Goal: Task Accomplishment & Management: Manage account settings

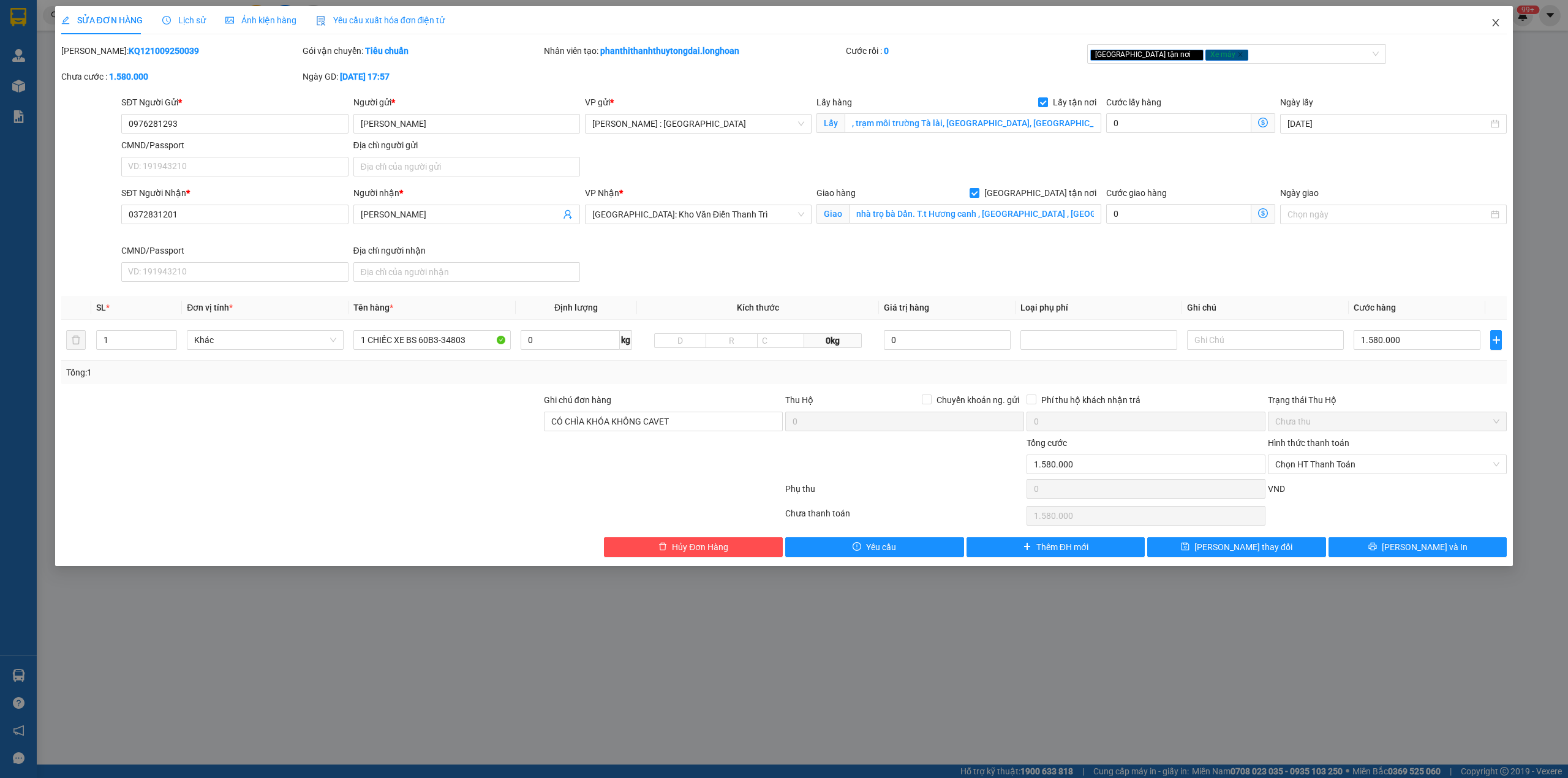
click at [1493, 20] on icon "close" at bounding box center [1496, 22] width 10 height 10
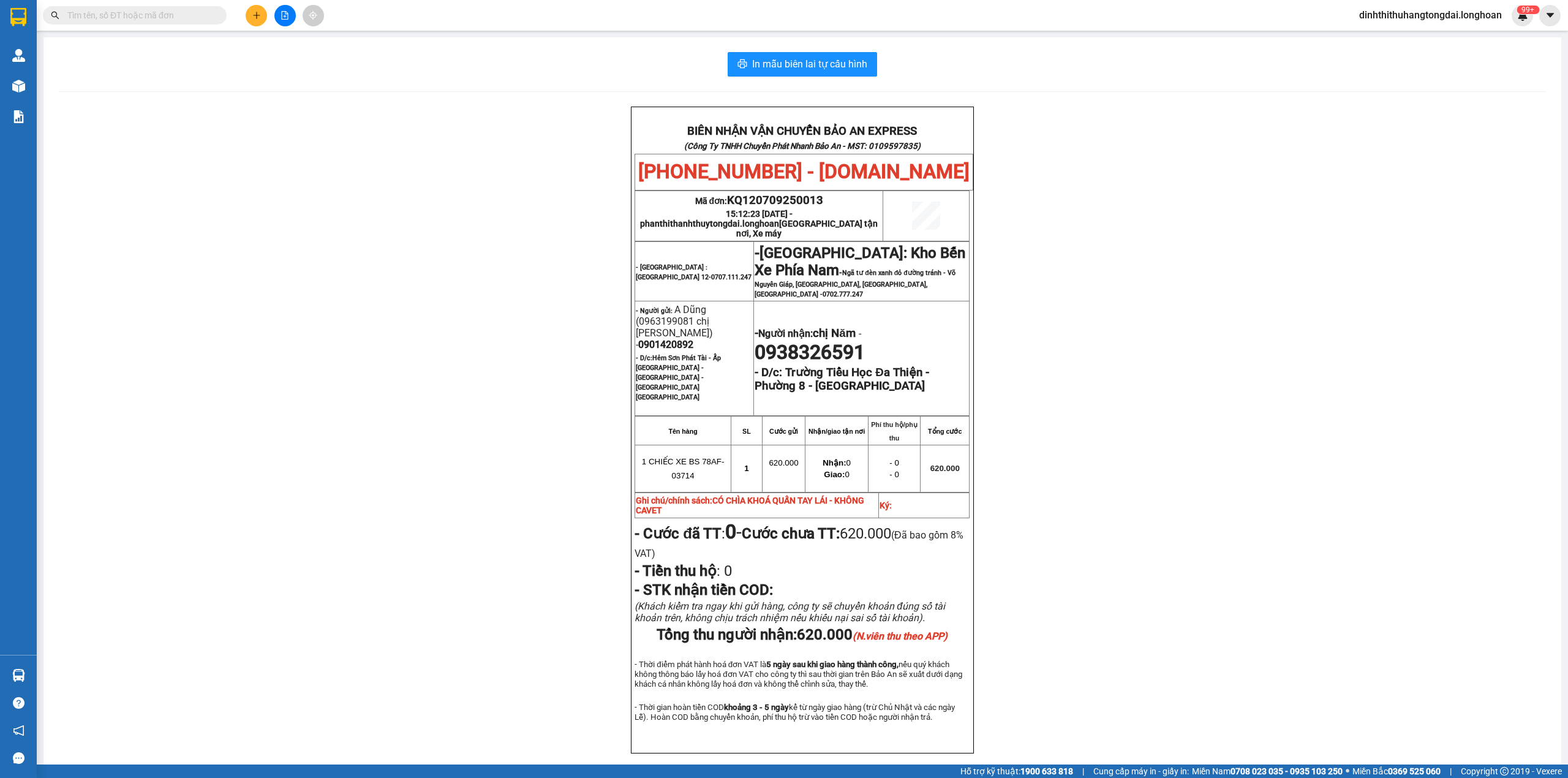
click at [131, 20] on input "text" at bounding box center [139, 15] width 144 height 13
paste input "0981132265"
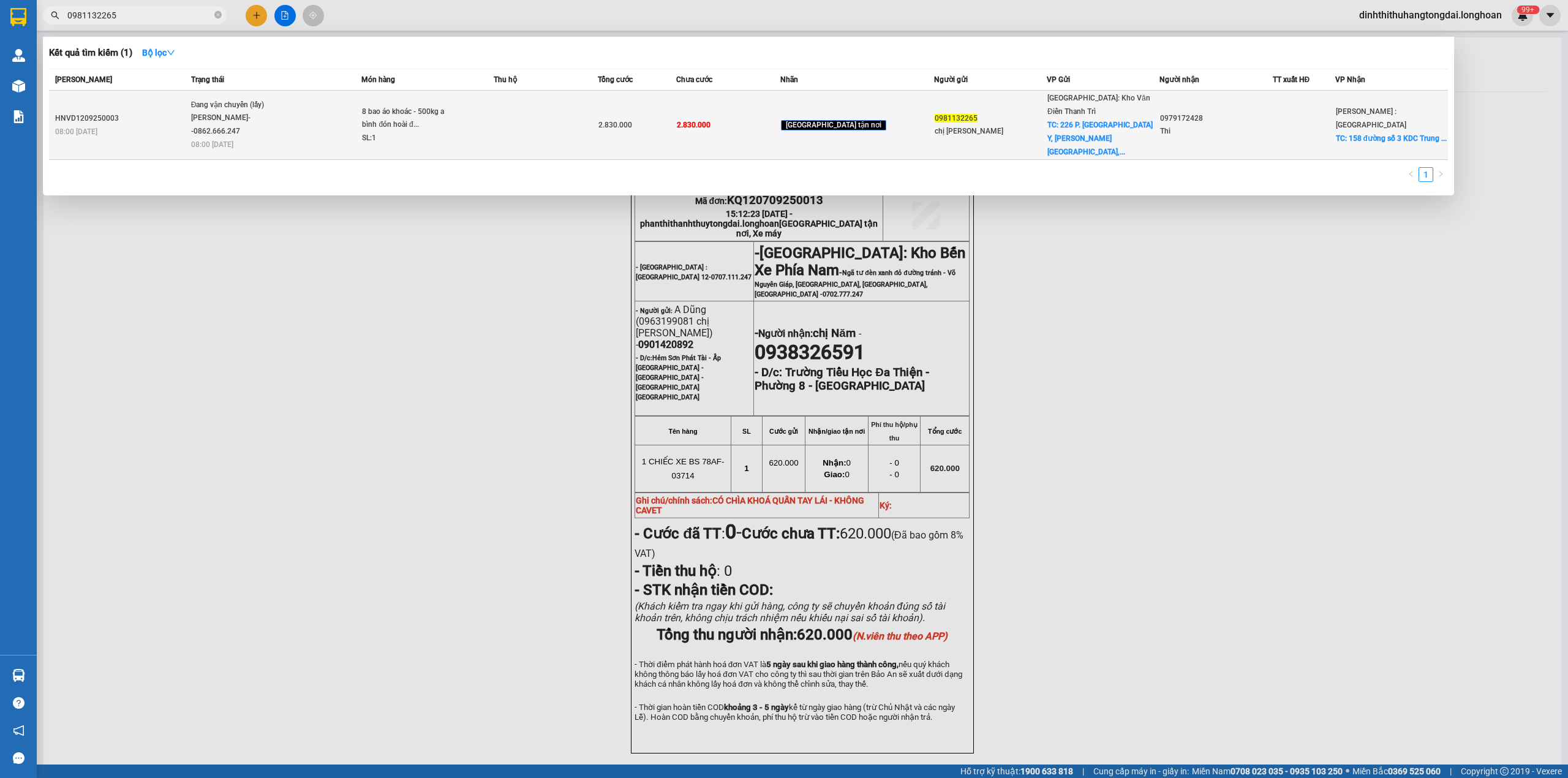
type input "0981132265"
click at [277, 124] on div "[PERSON_NAME]--0862.666.247" at bounding box center [237, 125] width 92 height 26
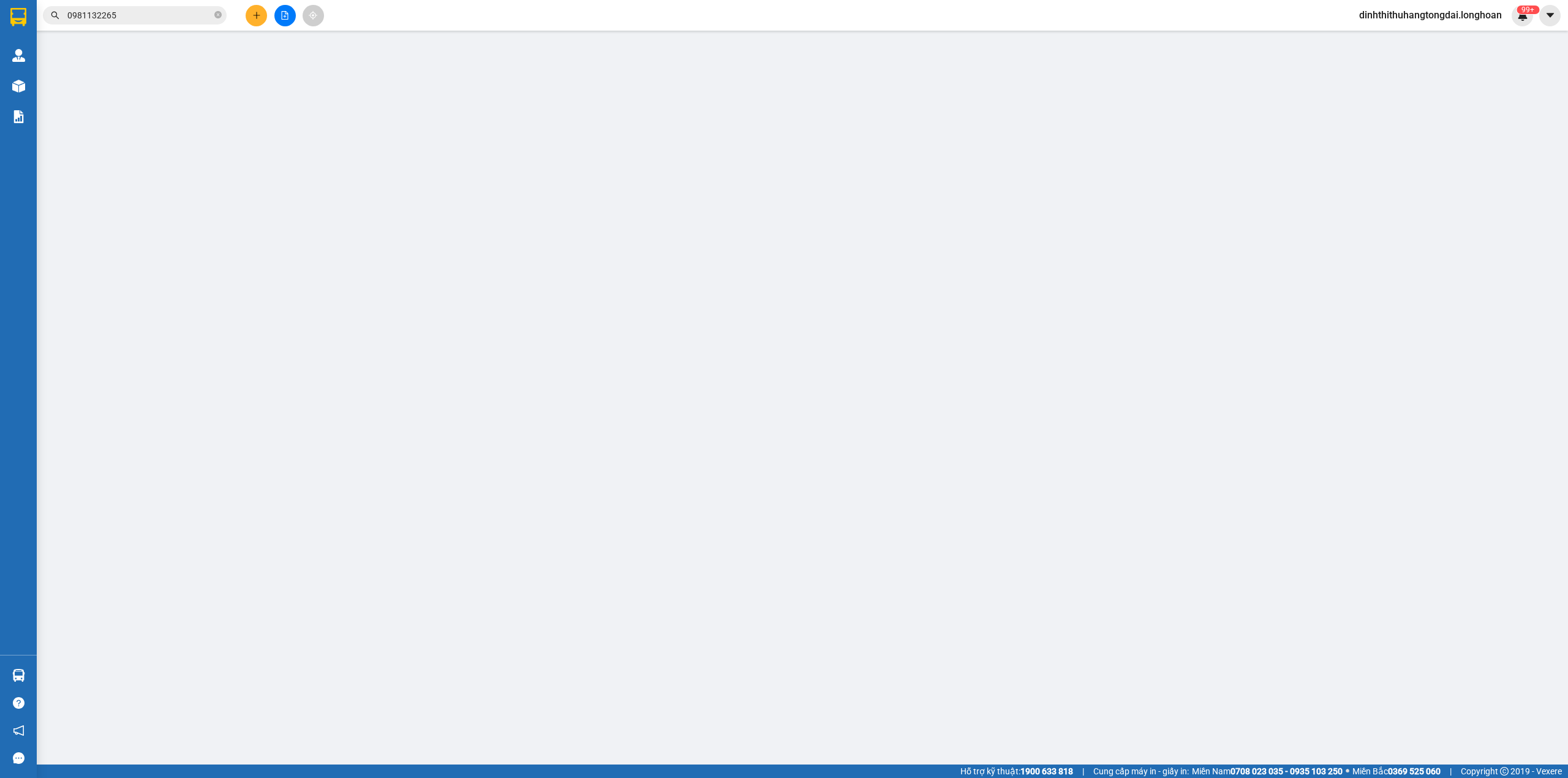
type input "0981132265"
type input "chị [PERSON_NAME]"
checkbox input "true"
type input "226 P. [GEOGRAPHIC_DATA] Y, [GEOGRAPHIC_DATA], [GEOGRAPHIC_DATA], [GEOGRAPHIC_D…"
type input "0979172428"
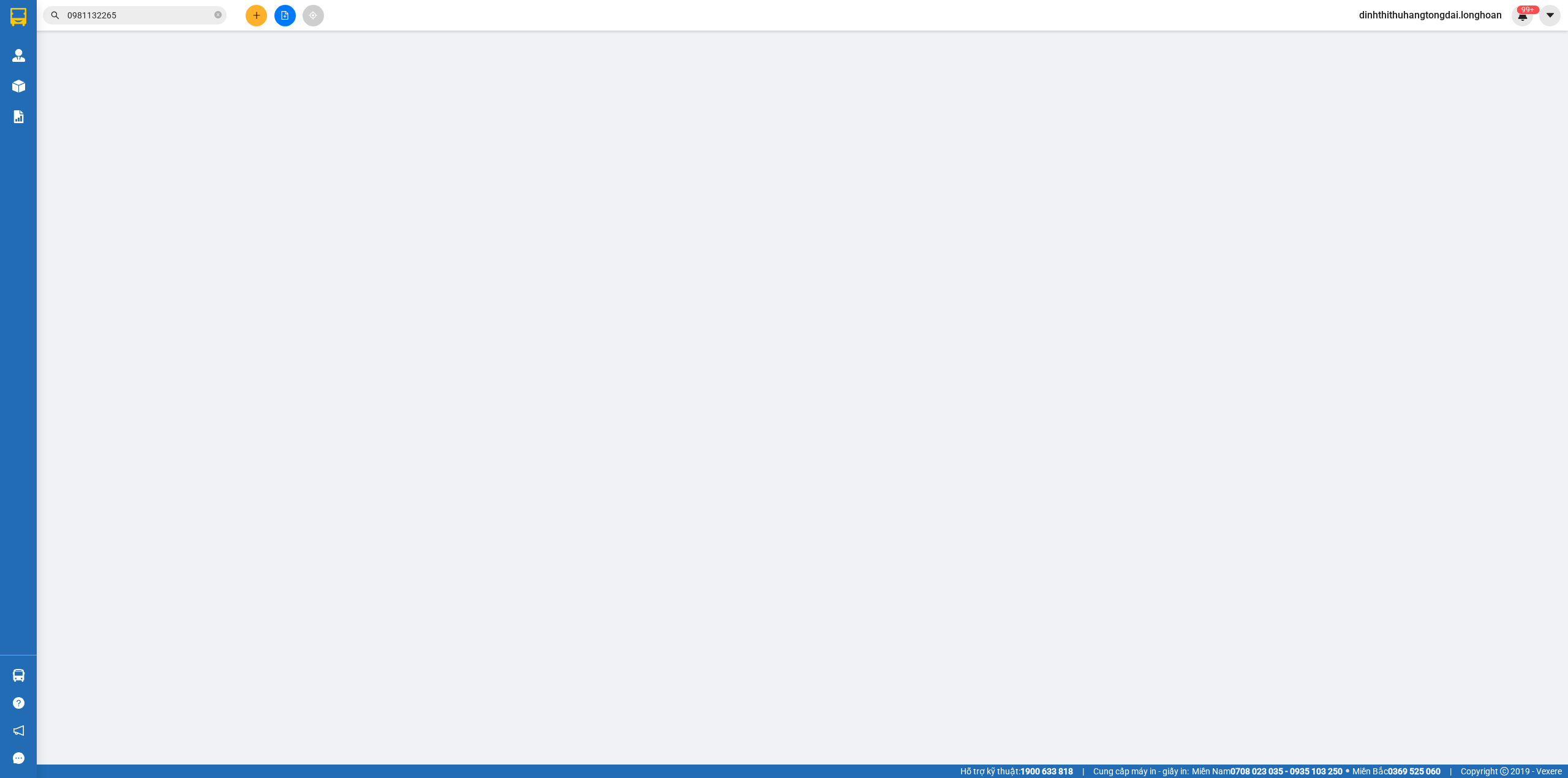
type input "Thi"
checkbox input "true"
type input "158 đường số 3 KDC [GEOGRAPHIC_DATA], Xã [GEOGRAPHIC_DATA], [GEOGRAPHIC_DATA], …"
type input "2.830.000"
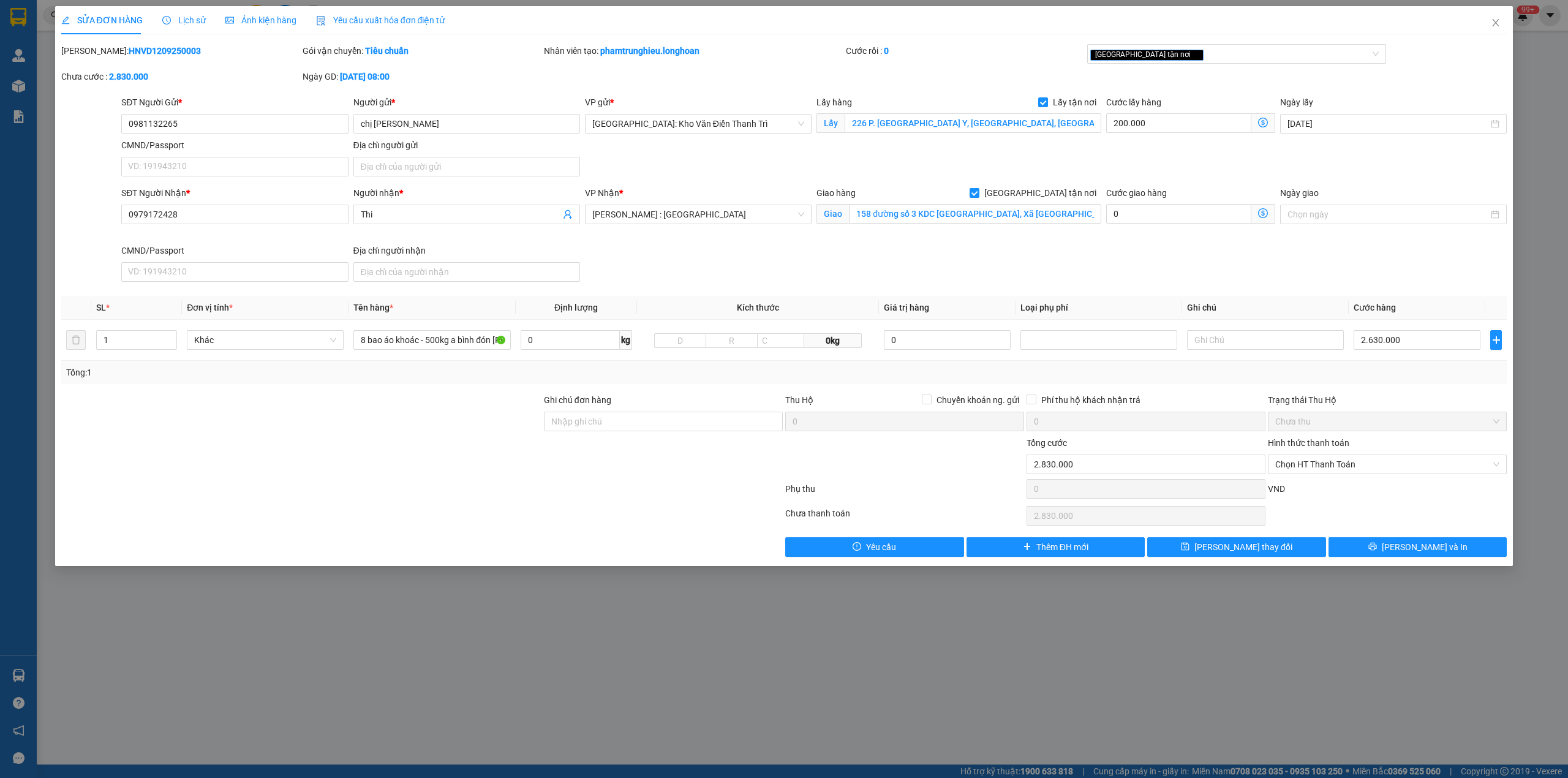
click at [190, 32] on div "Lịch sử" at bounding box center [184, 20] width 43 height 28
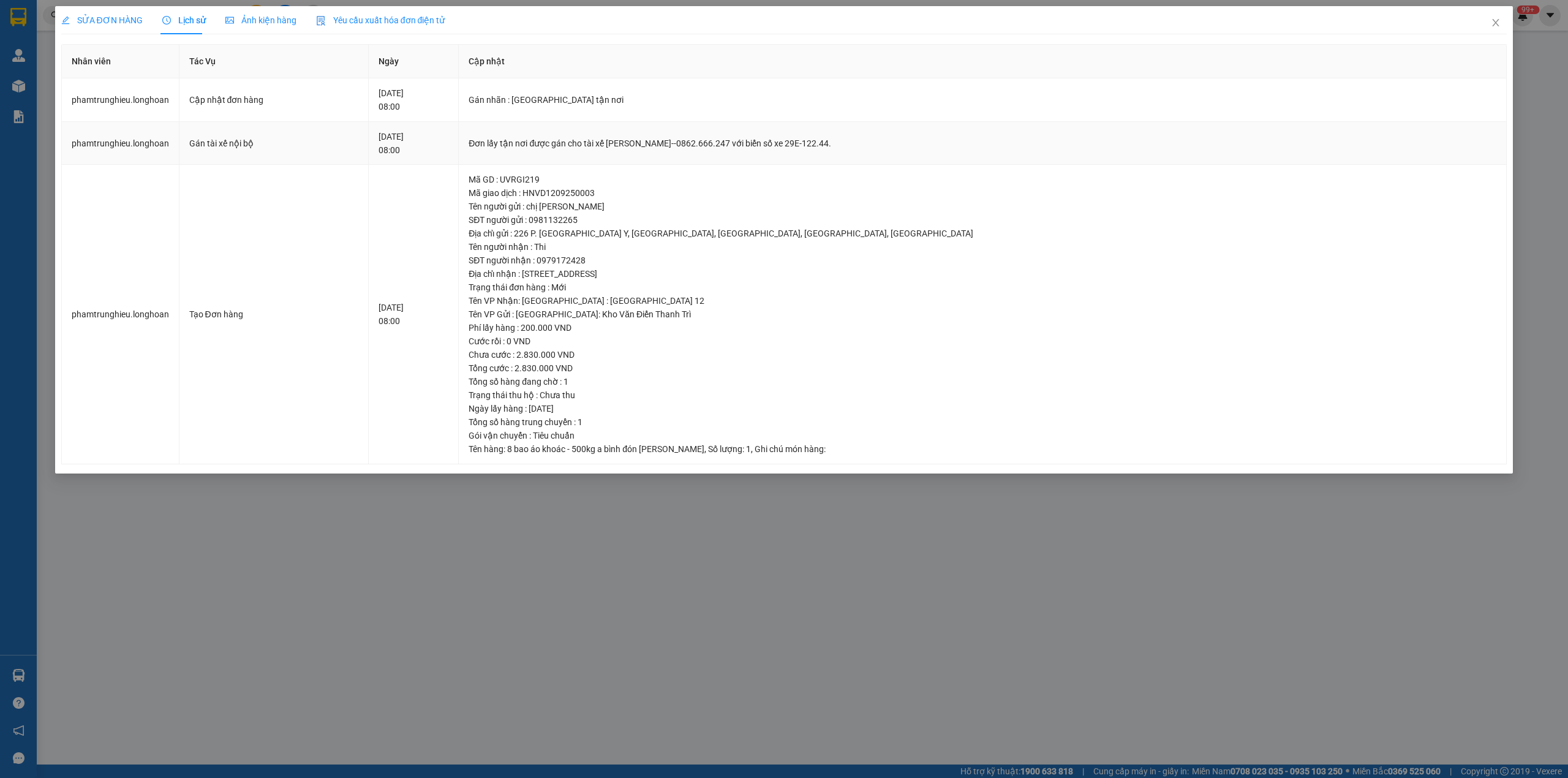
click at [584, 148] on div "Đơn lấy tận nơi được gán cho tài xế [PERSON_NAME]--0862.666.247 với biển số xe …" at bounding box center [982, 143] width 1027 height 13
copy div "Đơn lấy tận nơi được gán cho tài xế [PERSON_NAME]--0862.666.247 với biển số xe …"
click at [1502, 23] on span "Close" at bounding box center [1495, 23] width 34 height 34
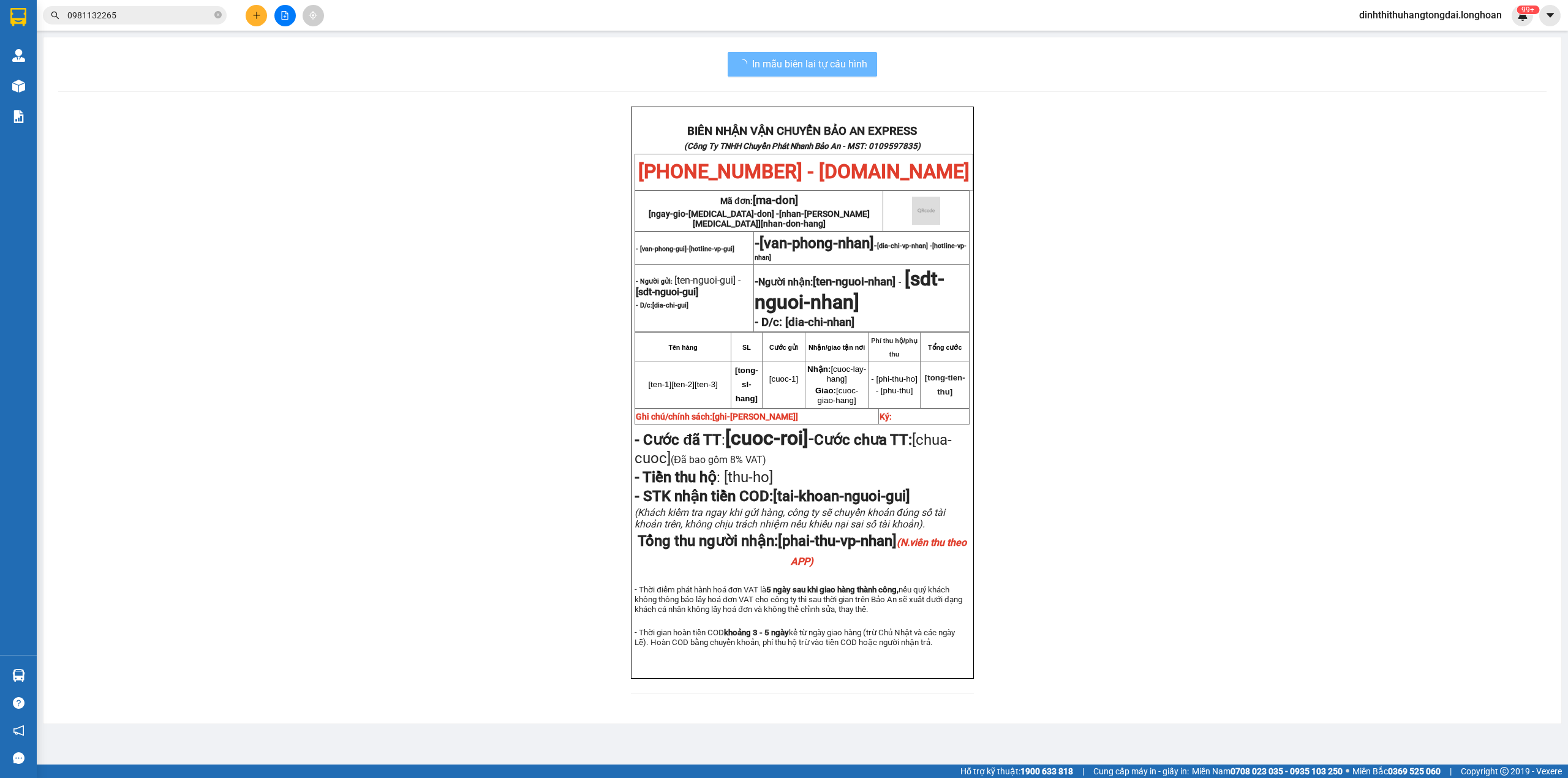
click at [126, 20] on input "0981132265" at bounding box center [139, 15] width 144 height 13
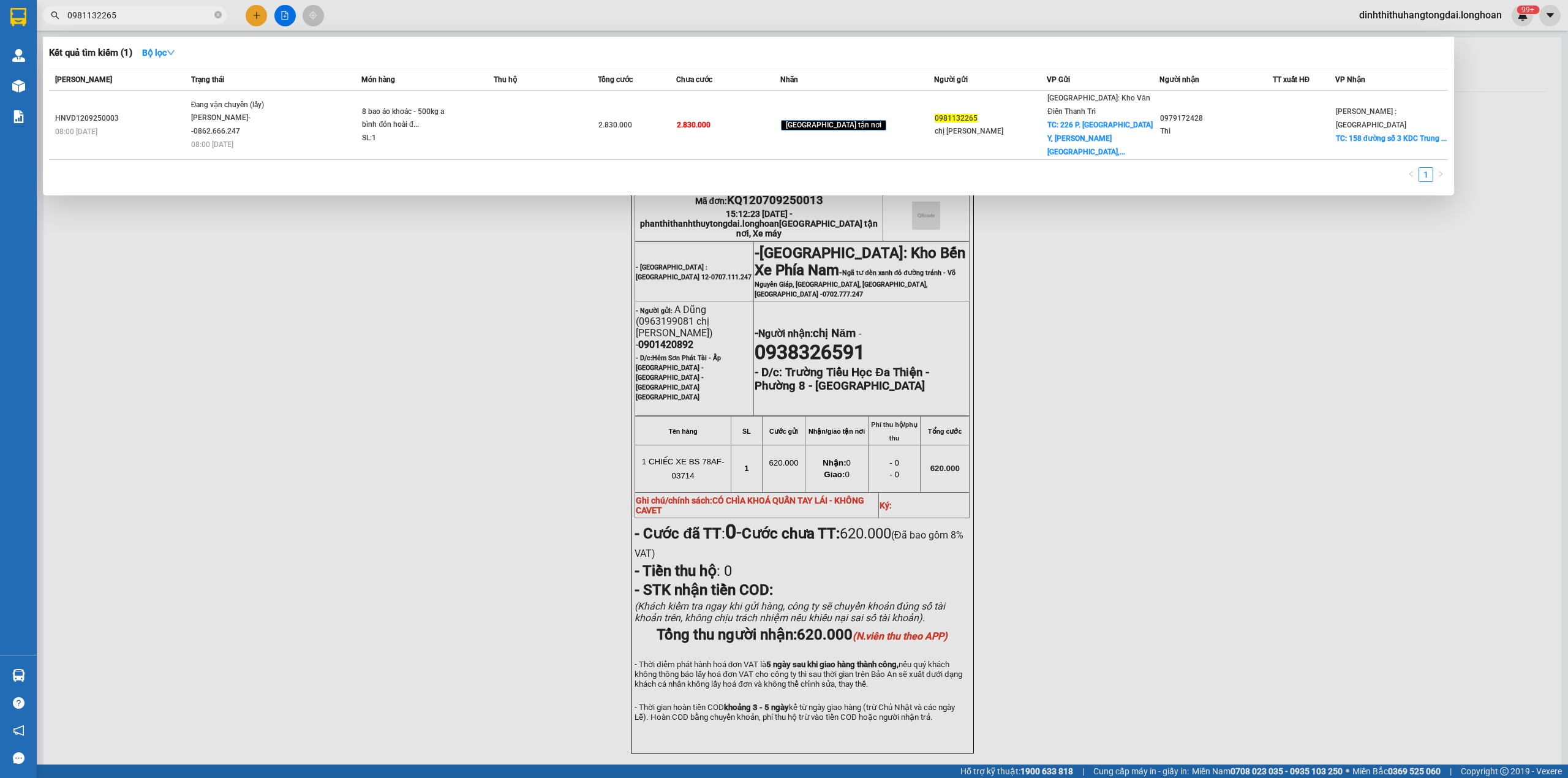
click at [126, 20] on input "0981132265" at bounding box center [139, 15] width 144 height 13
paste input "36.359.234"
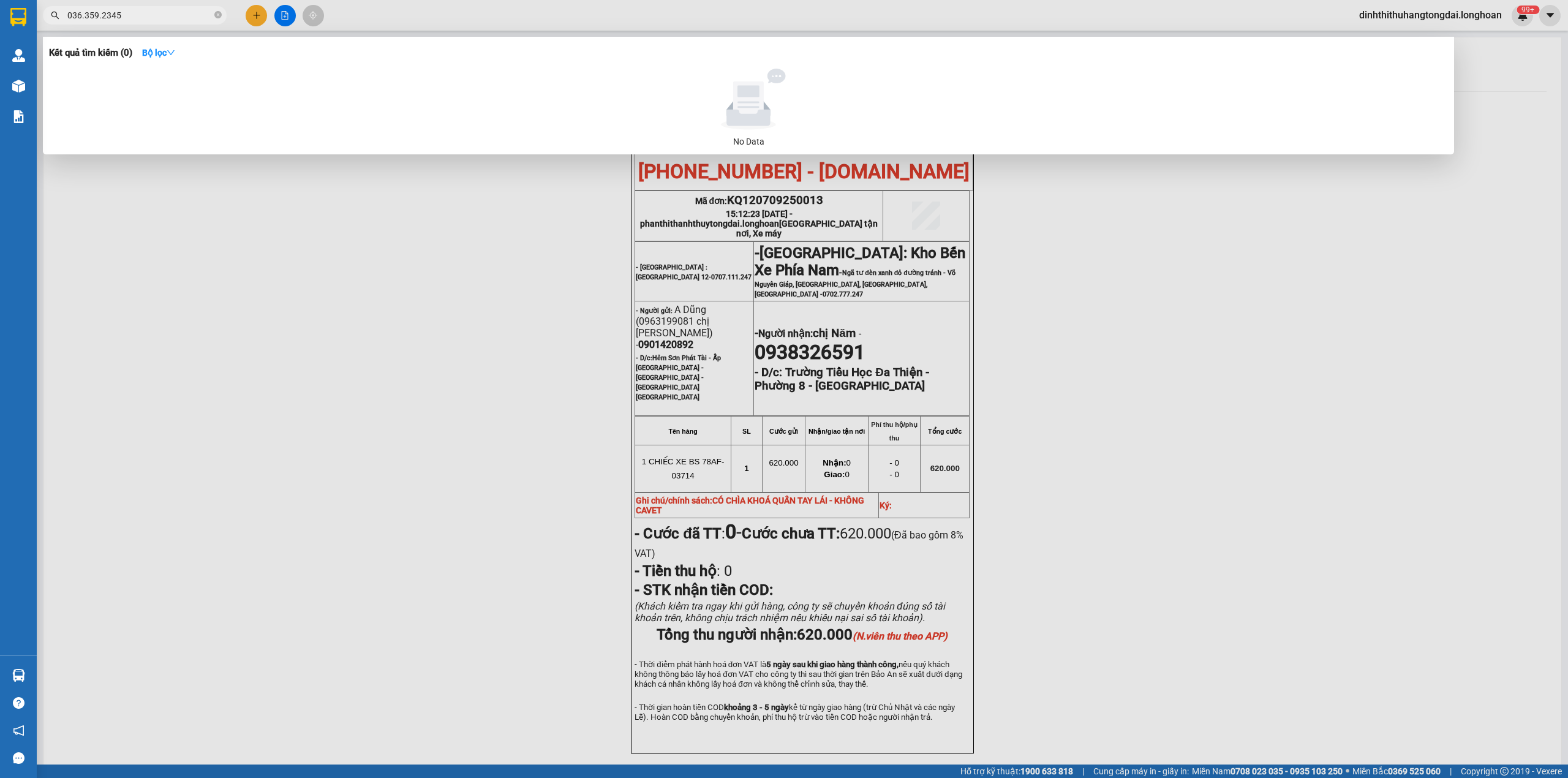
click at [84, 15] on input "036.359.2345" at bounding box center [139, 15] width 144 height 13
click at [96, 17] on input "036359.2345" at bounding box center [139, 15] width 144 height 13
type input "0363592345"
click at [79, 13] on input "0363592345" at bounding box center [139, 15] width 144 height 13
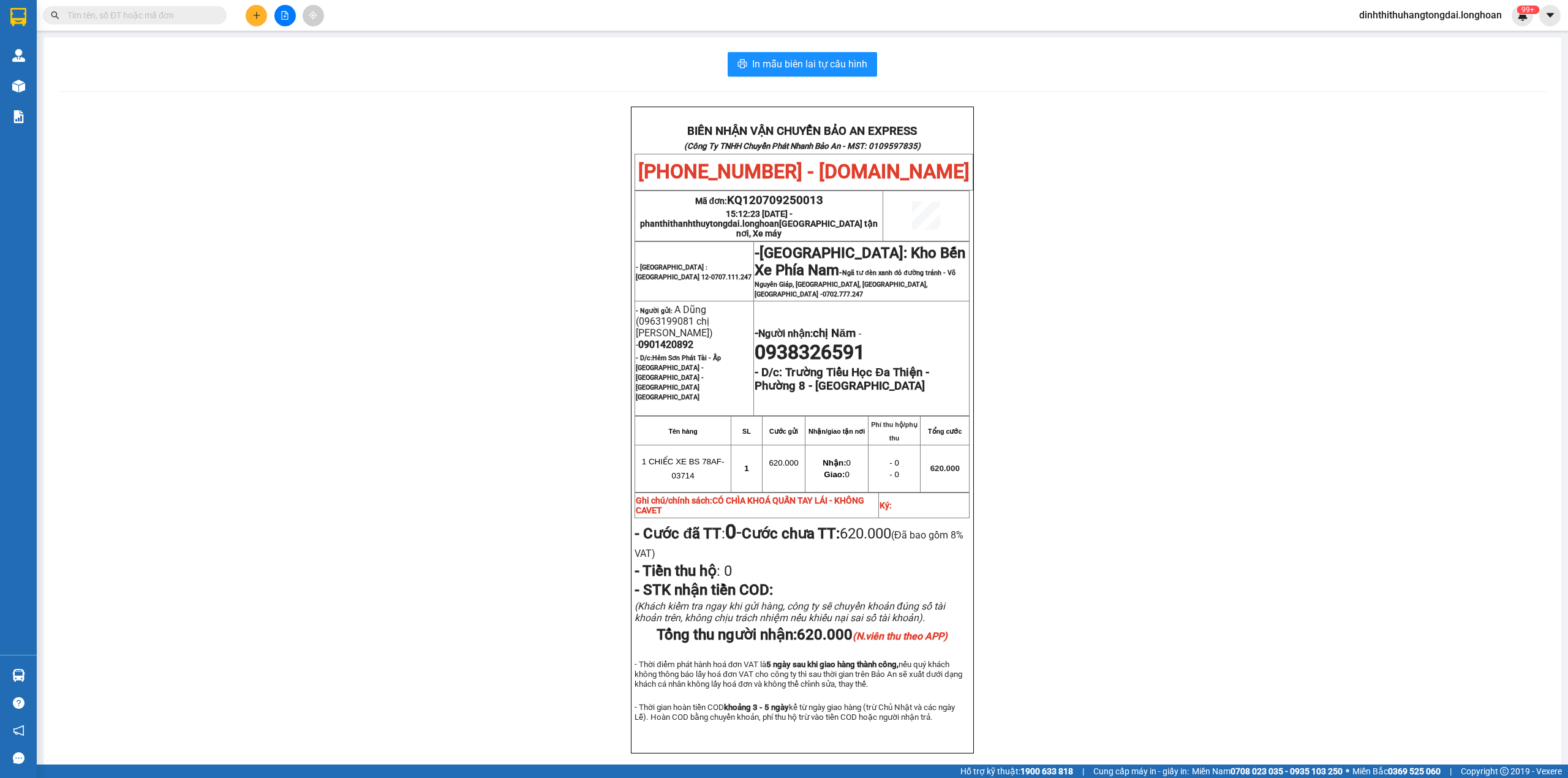
click at [116, 16] on input "text" at bounding box center [139, 15] width 144 height 13
paste input "0888228662"
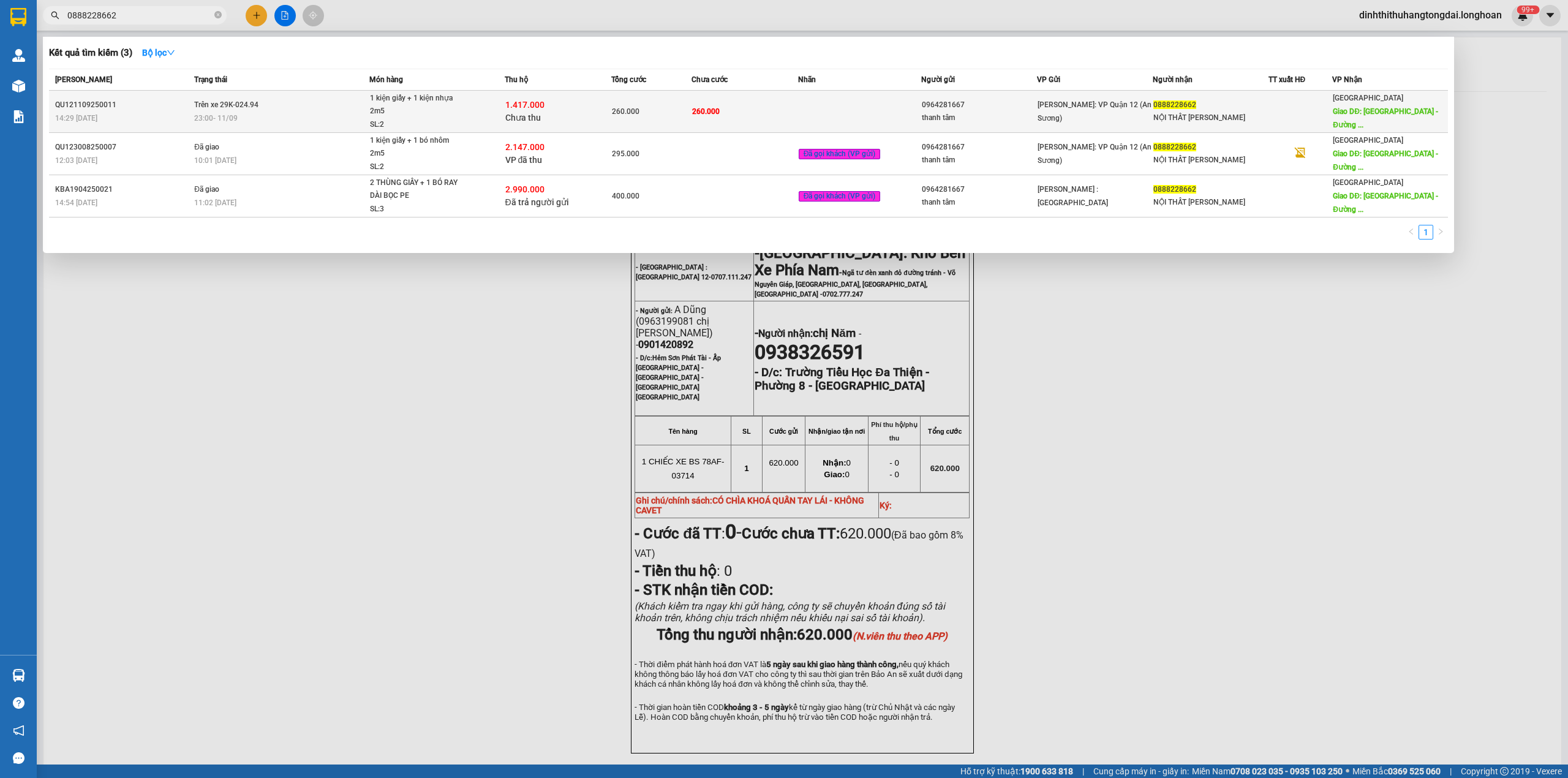
type input "0888228662"
click at [241, 100] on span "Trên xe 29K-024.94" at bounding box center [226, 104] width 64 height 8
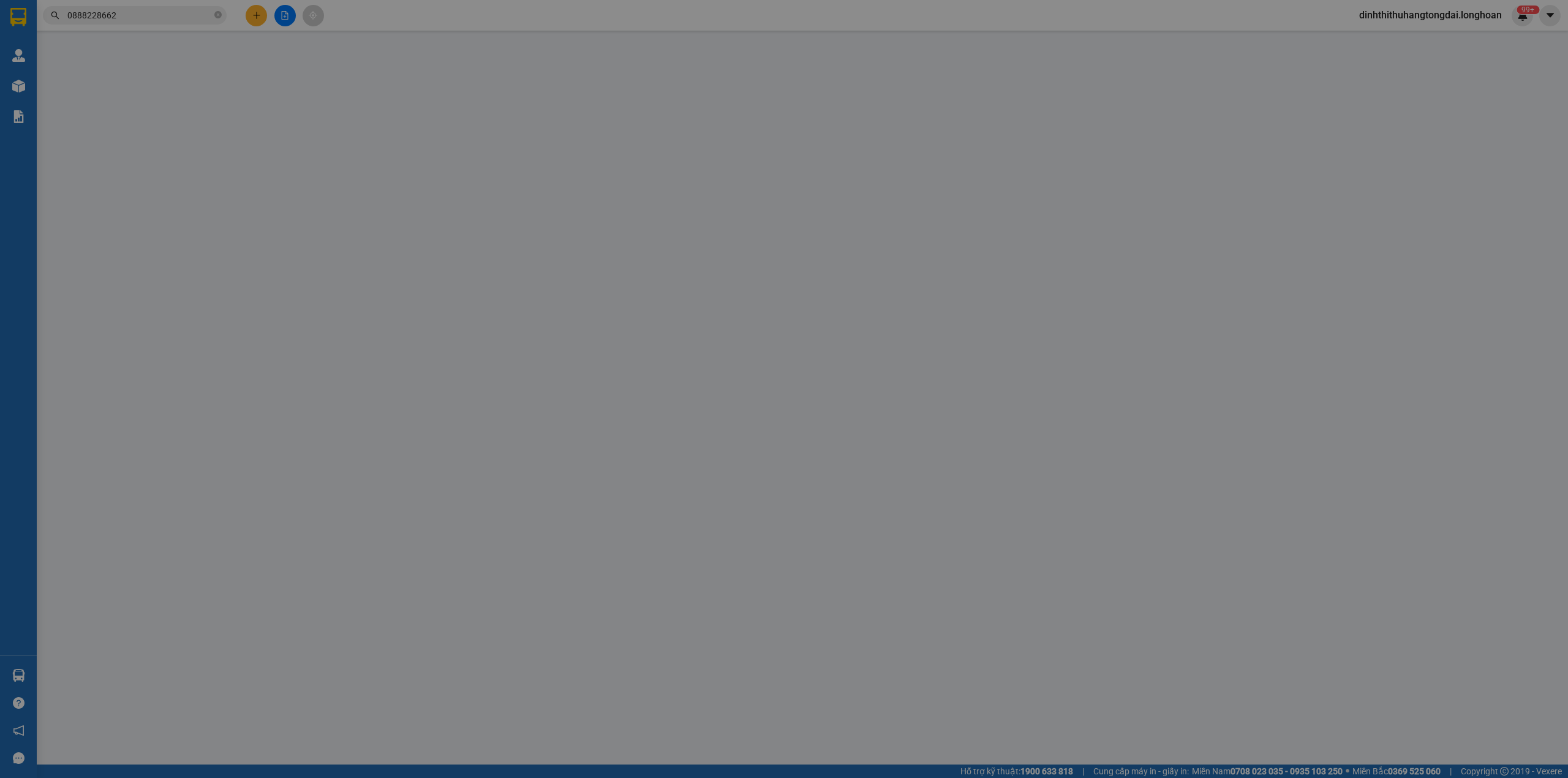
type input "0964281667"
type input "thanh tâm"
type input "0888228662"
type input "NỘI THẤT [PERSON_NAME]"
type input "TP Ninh Bình - Đường tránh [GEOGRAPHIC_DATA]"
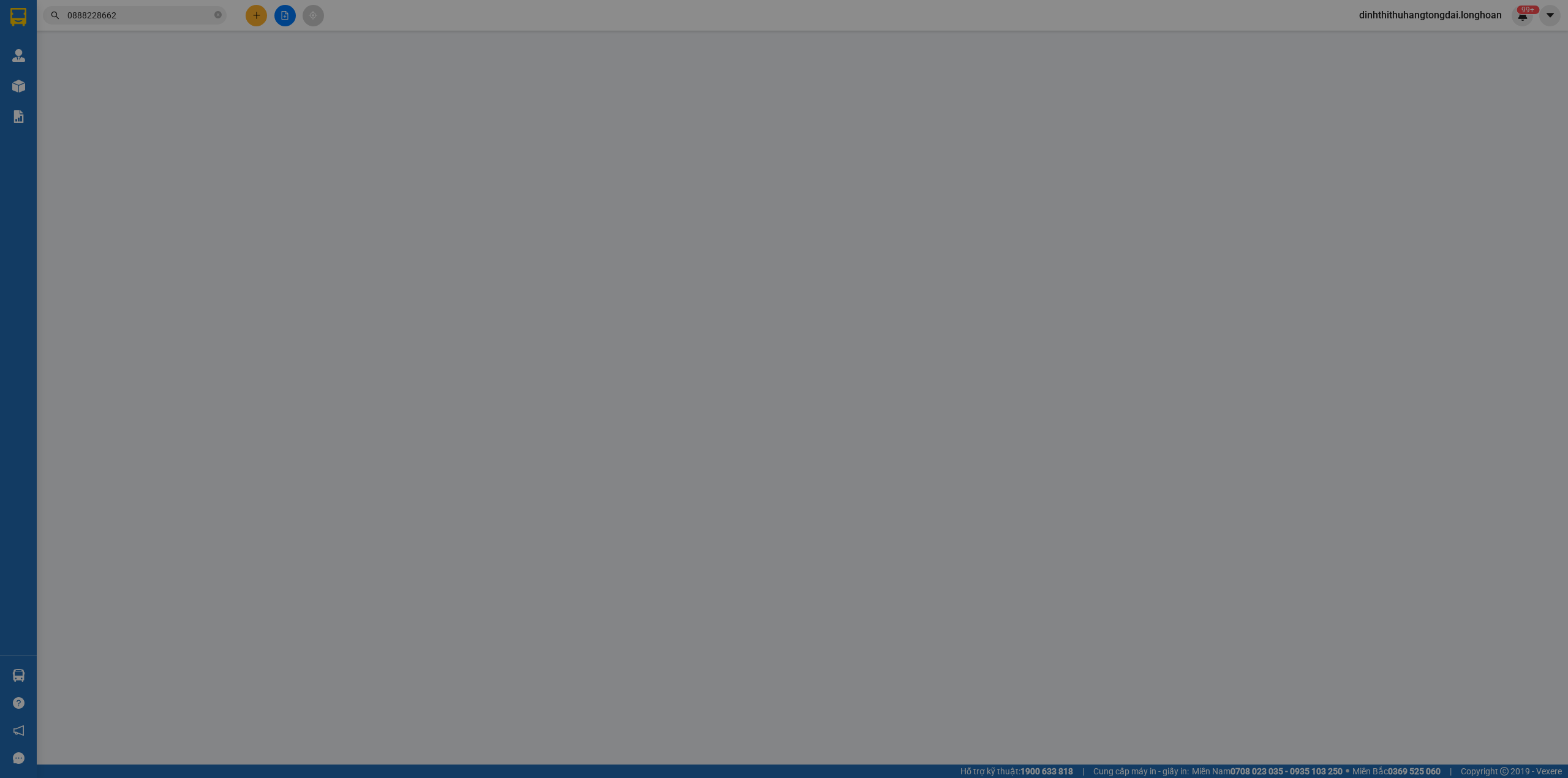
type input "nhận theo kiện - hư hỏng ko chịu trách nhiệm"
type input "260.000"
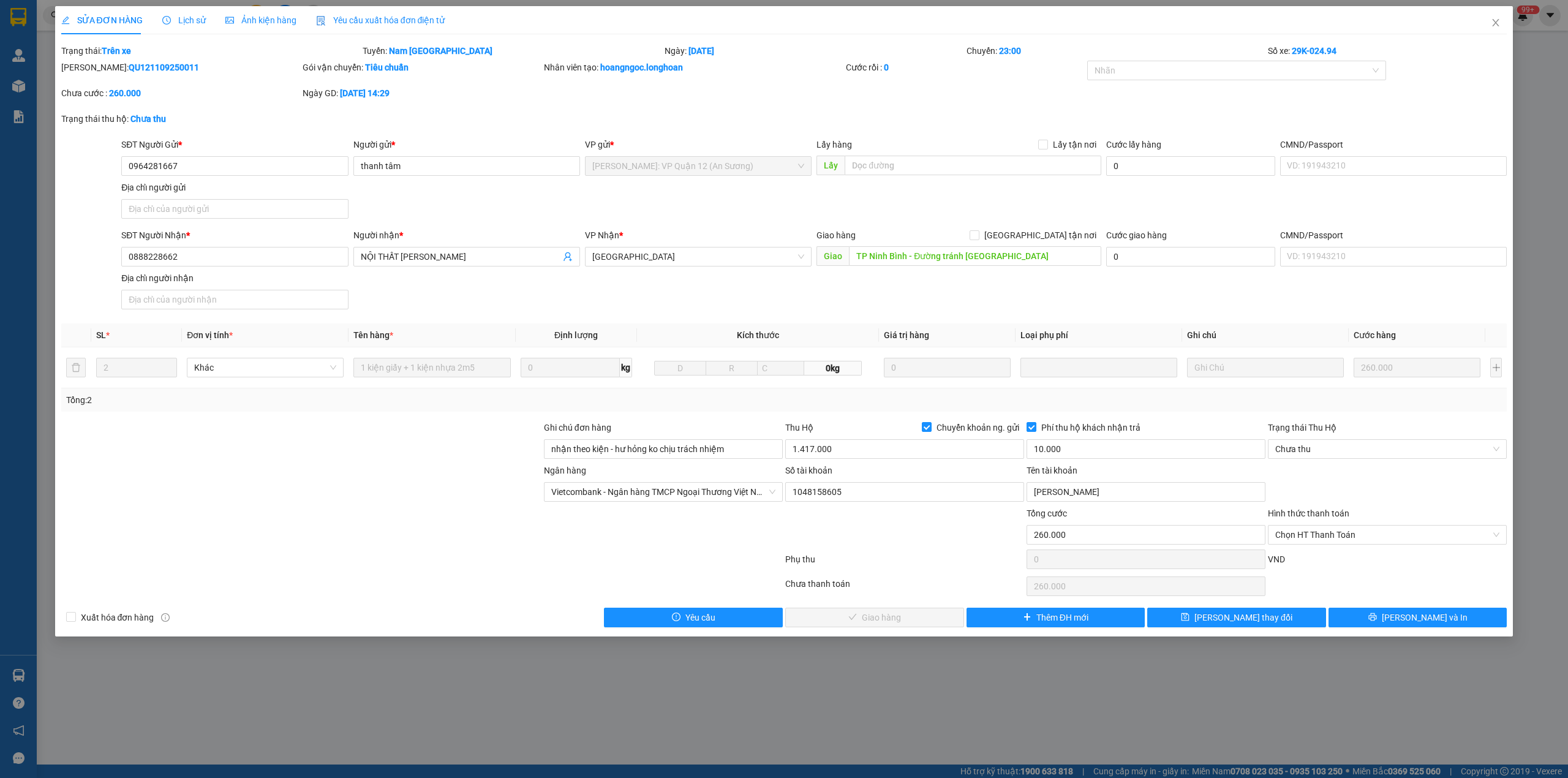
click at [189, 15] on span "Lịch sử" at bounding box center [184, 20] width 43 height 10
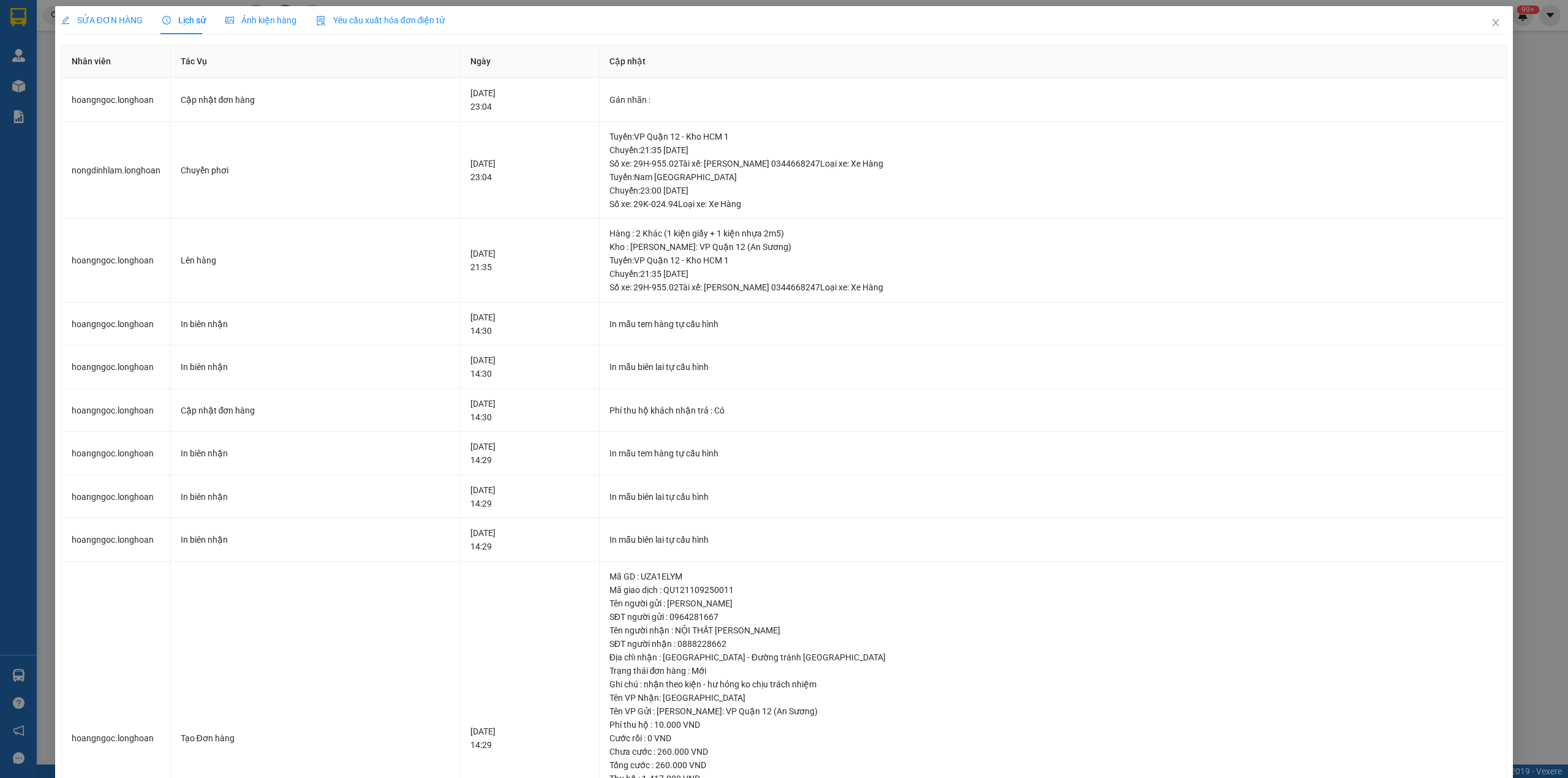
click at [98, 18] on span "SỬA ĐƠN HÀNG" at bounding box center [102, 20] width 81 height 10
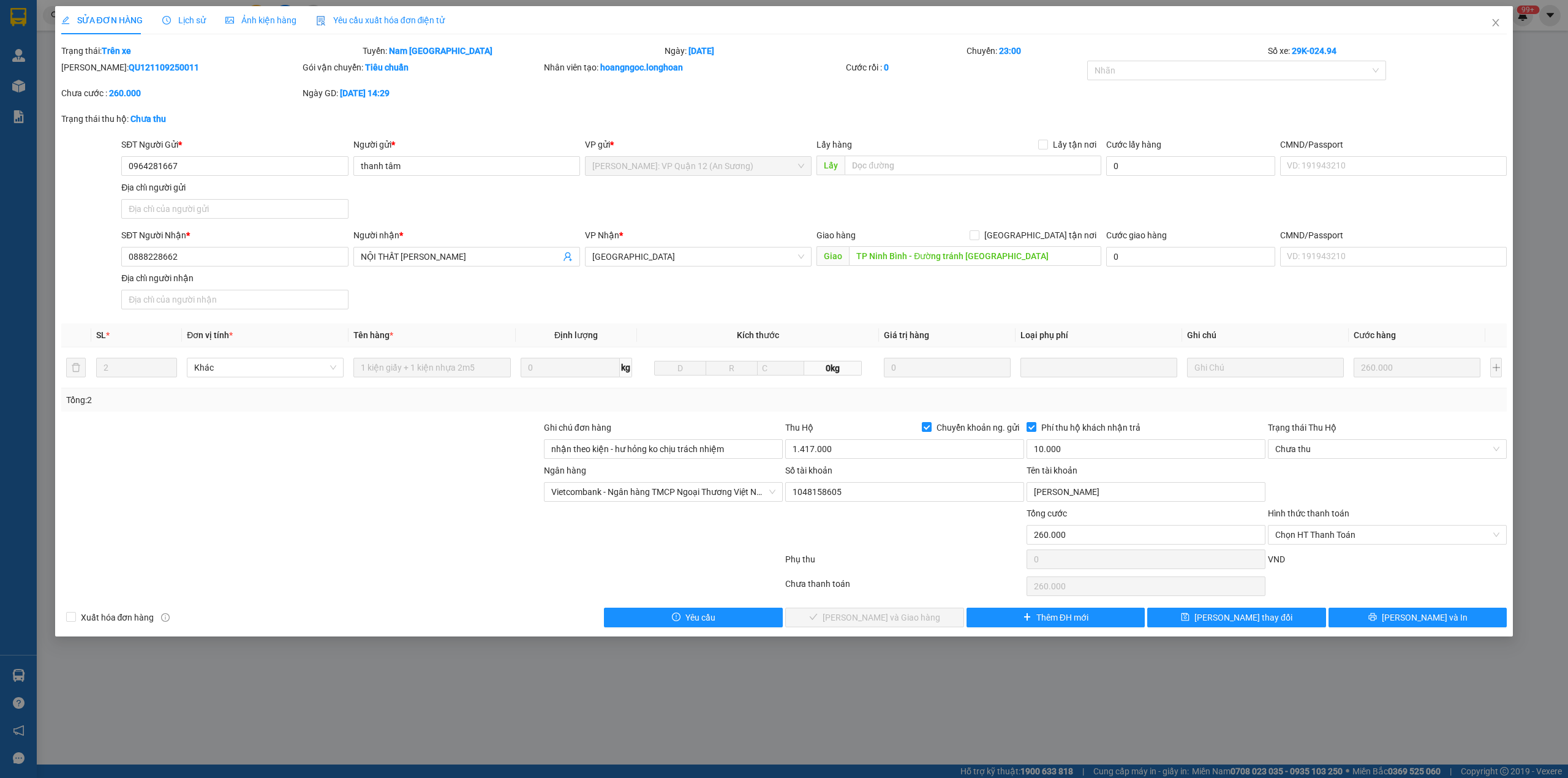
click at [140, 68] on b "QU121109250011" at bounding box center [164, 68] width 70 height 10
copy b "QU121109250011"
click at [1498, 28] on icon "close" at bounding box center [1496, 22] width 10 height 10
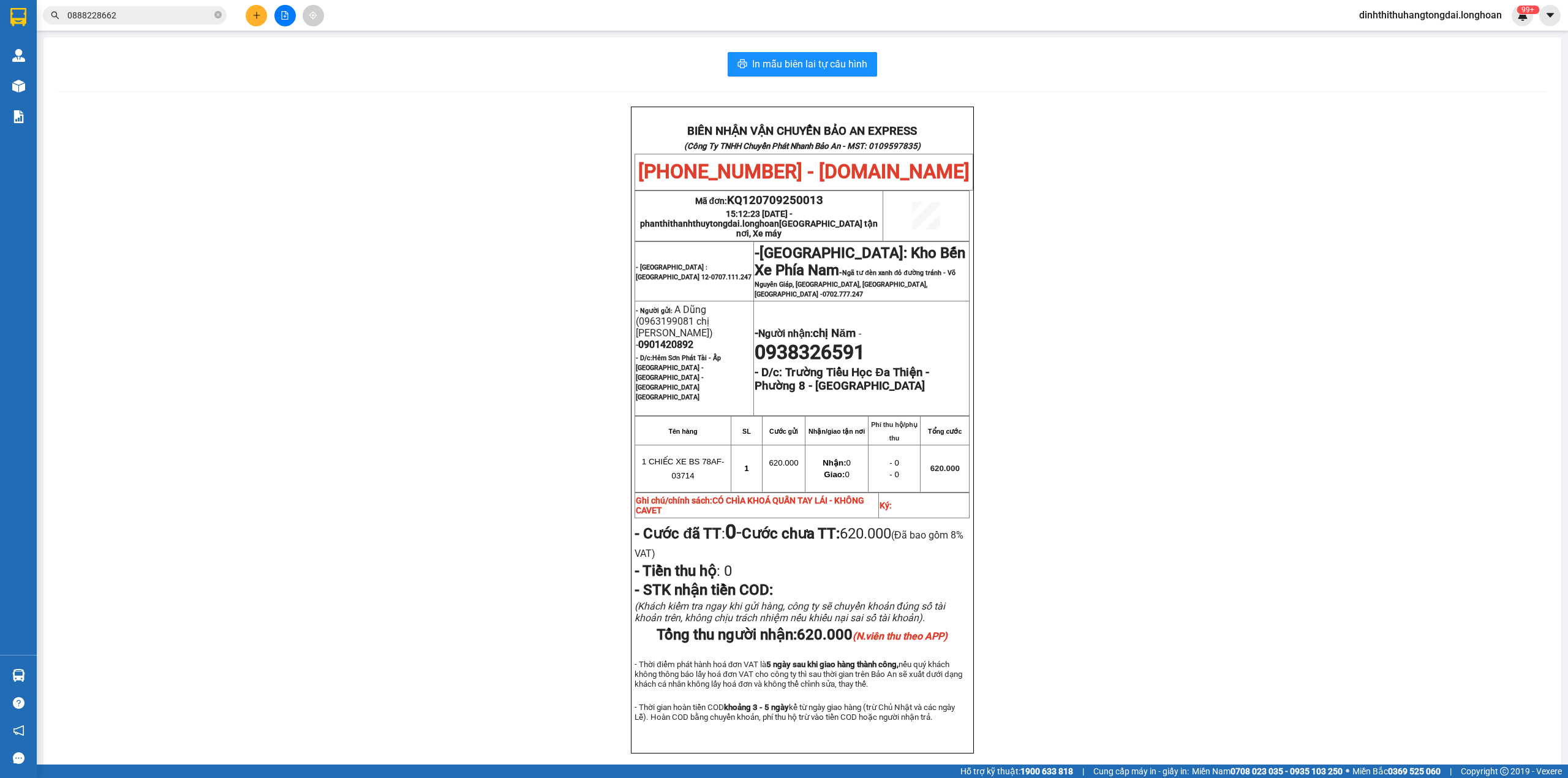
click at [125, 8] on input "0888228662" at bounding box center [139, 15] width 144 height 13
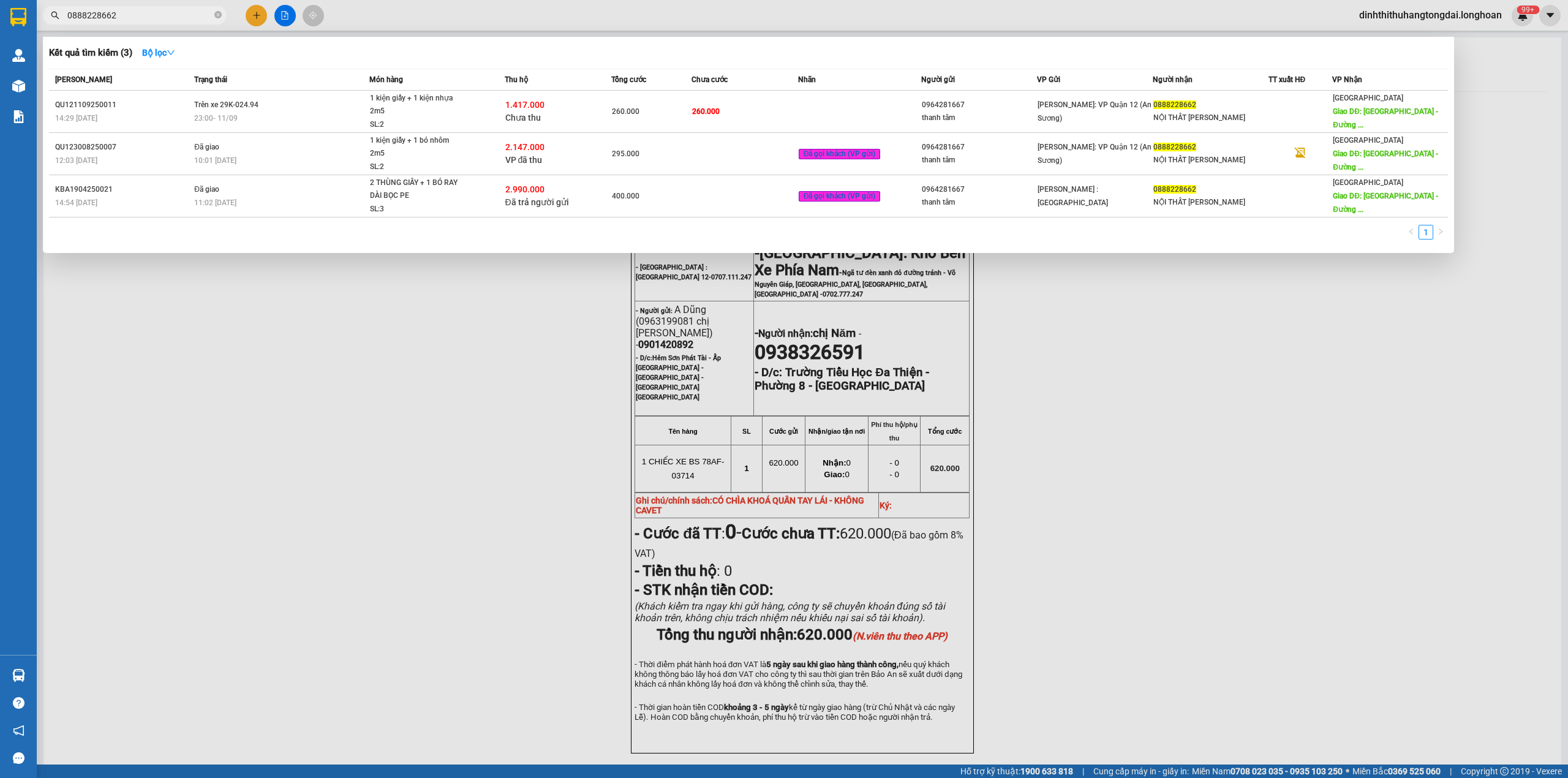
click at [125, 8] on input "0888228662" at bounding box center [139, 15] width 144 height 13
paste input "65885775"
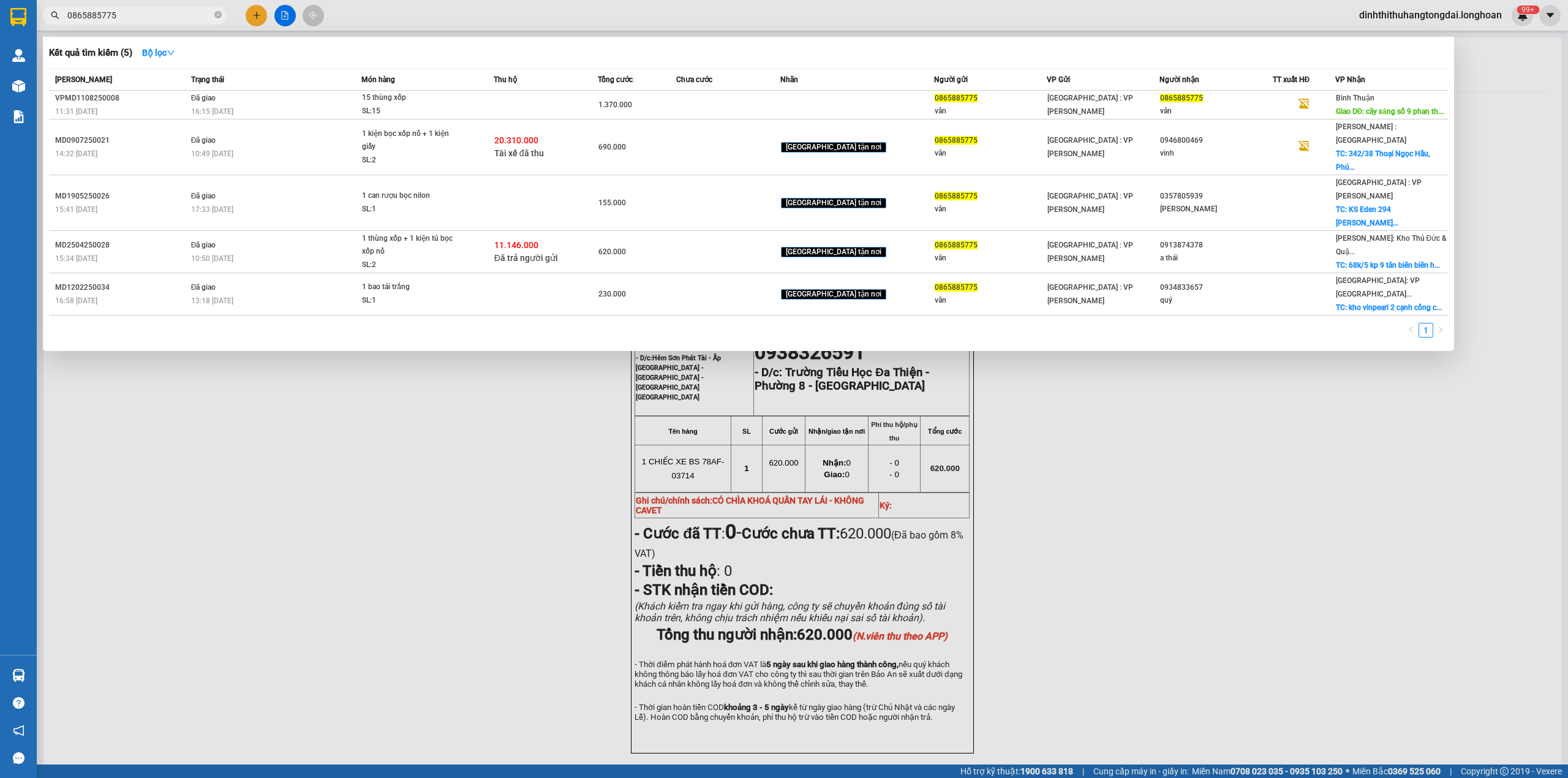
click at [99, 15] on input "0865885775" at bounding box center [139, 15] width 144 height 13
paste input "922333443"
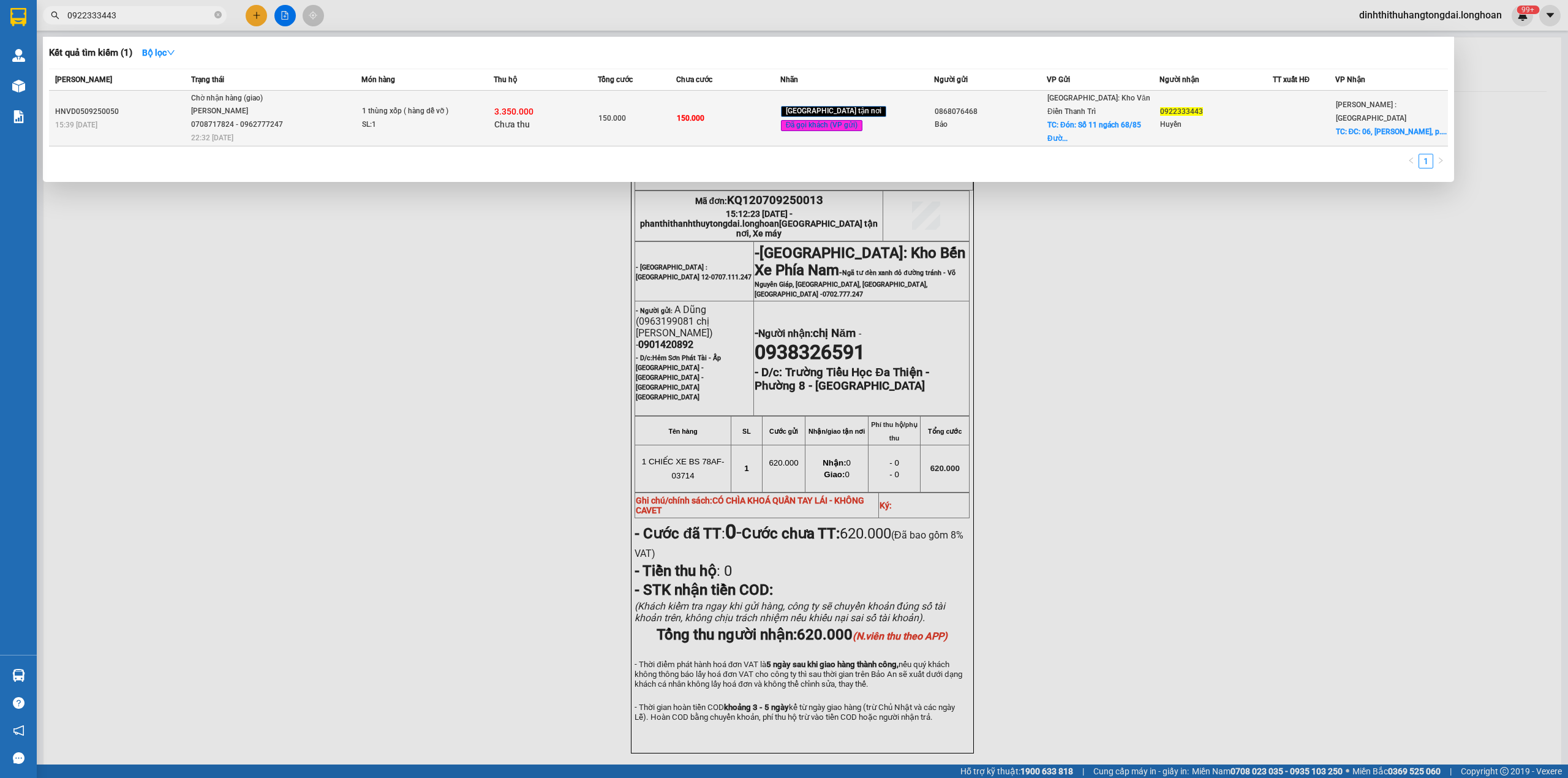
type input "0922333443"
click at [274, 120] on div "[PERSON_NAME] 0708717824 - 0962777247" at bounding box center [237, 118] width 92 height 26
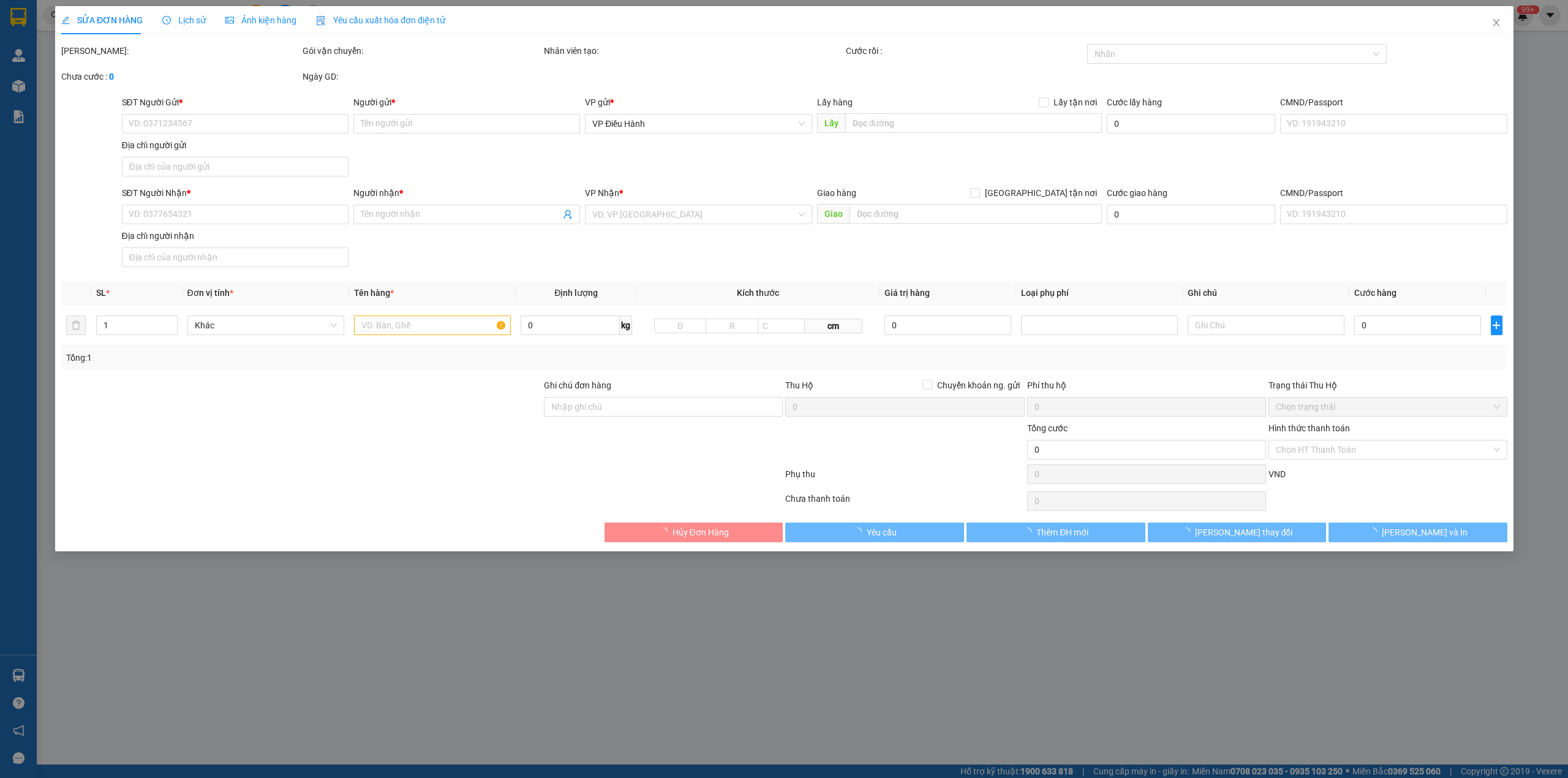
type input "0868076468"
type input "Bảo"
checkbox input "true"
type input "Đón: Số 11 ngách 68/85 [GEOGRAPHIC_DATA], [GEOGRAPHIC_DATA], [GEOGRAPHIC_DATA],…"
type input "0922333443"
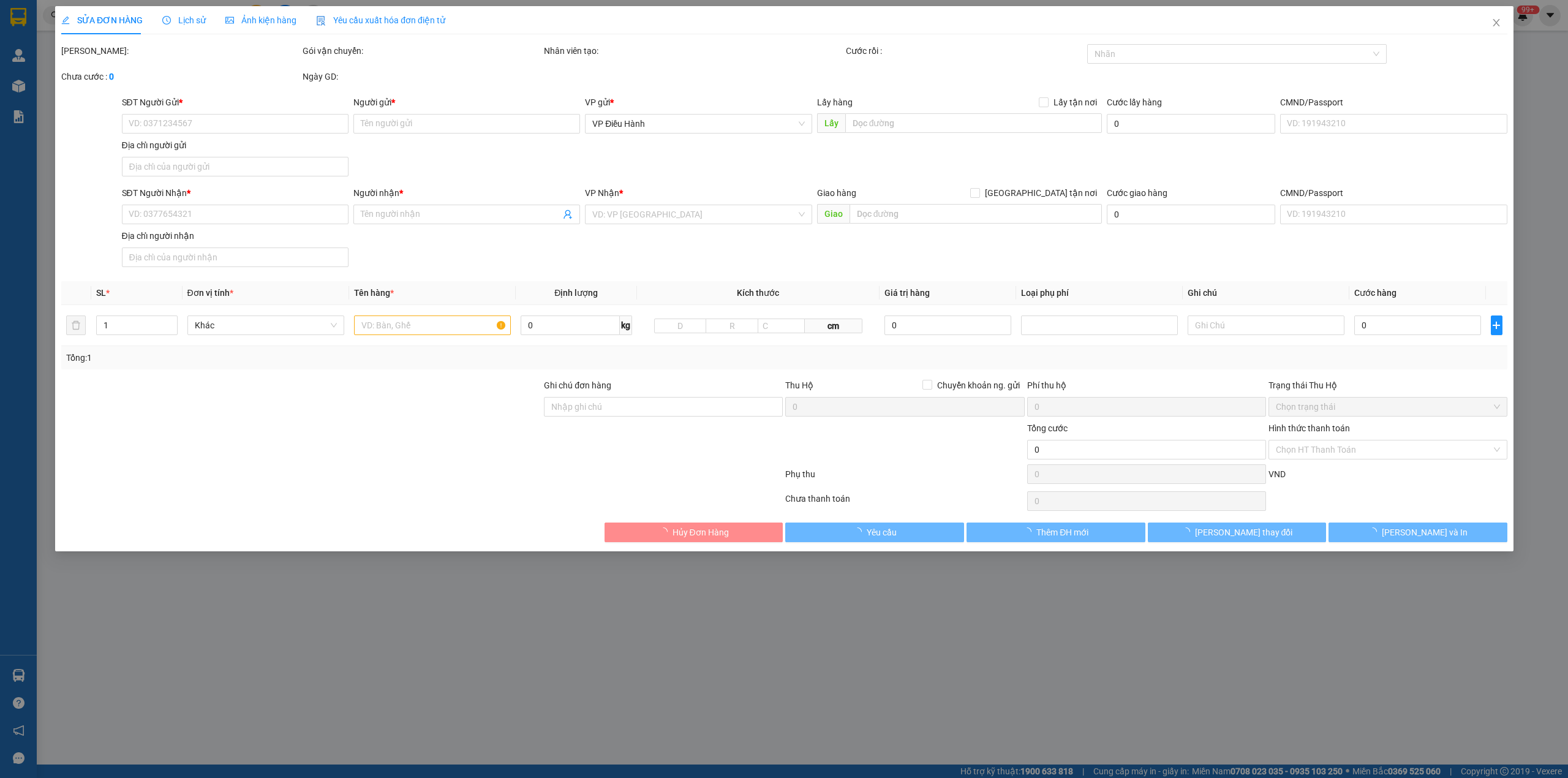
type input "Huyền"
checkbox input "true"
type input "ĐC: 06, [PERSON_NAME], p.1, Tp. [GEOGRAPHIC_DATA], [GEOGRAPHIC_DATA]"
type input "hàng giao nguyên kiện, hư vỡ ko đền"
type input "150.000"
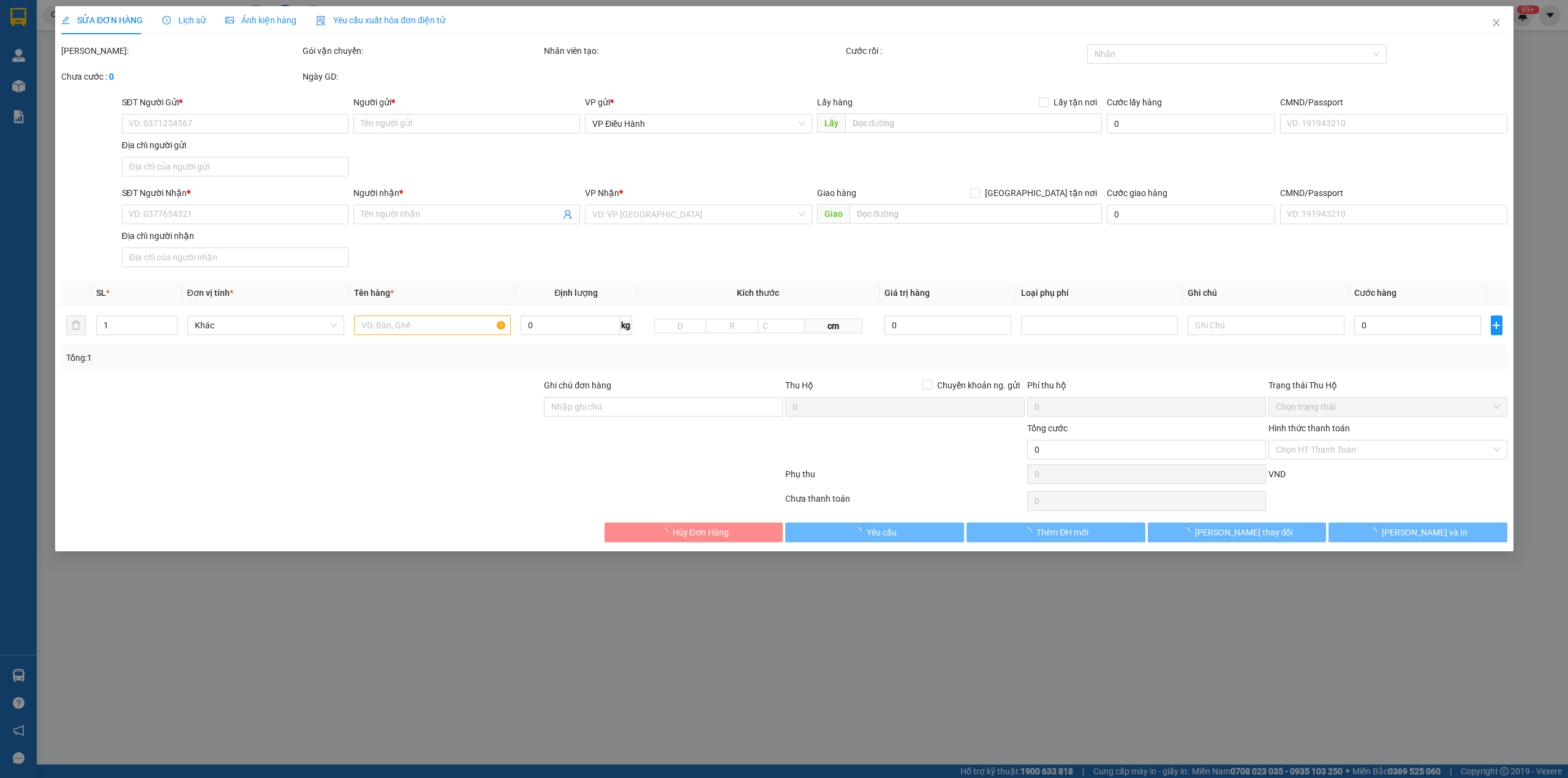
type input "150.000"
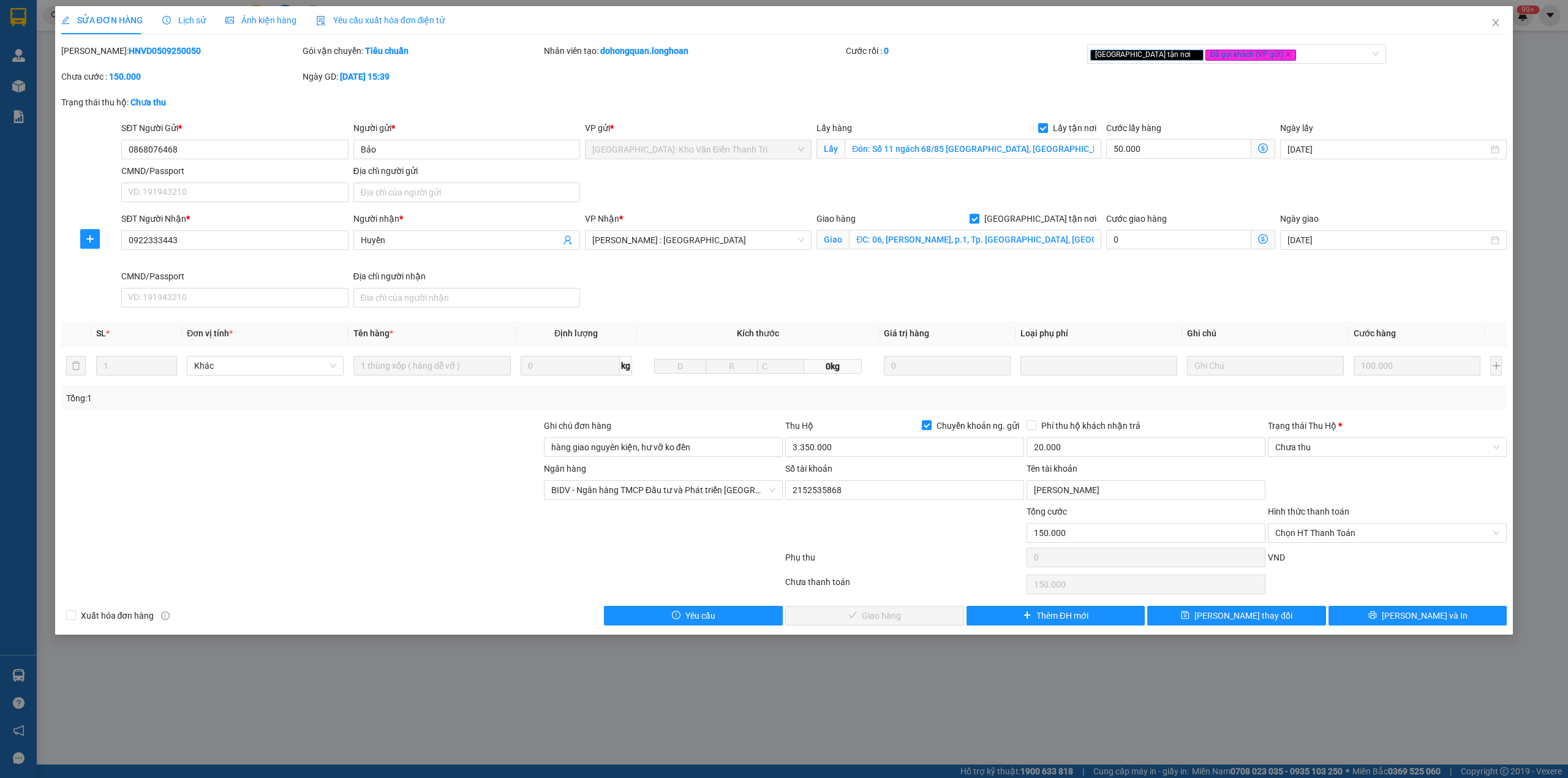
click at [189, 17] on span "Lịch sử" at bounding box center [184, 20] width 43 height 10
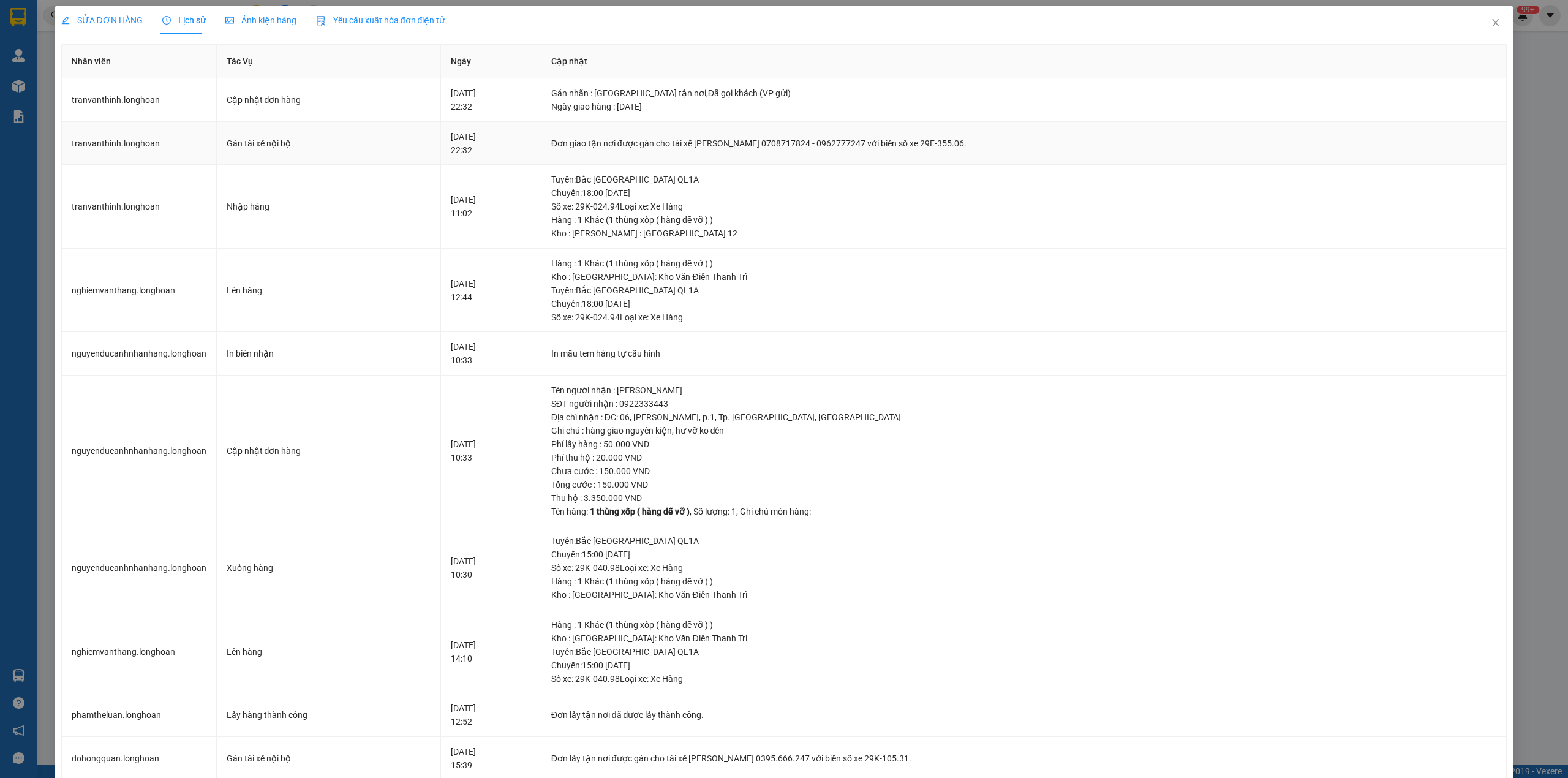
click at [584, 145] on div "Đơn giao tận nơi được gán cho tài xế [PERSON_NAME] 0708717824 - 0962777247 với …" at bounding box center [1024, 143] width 946 height 13
copy div "Đơn giao tận nơi được gán cho tài xế [PERSON_NAME] 0708717824 - 0962777247 với …"
click at [81, 21] on span "SỬA ĐƠN HÀNG" at bounding box center [102, 20] width 81 height 10
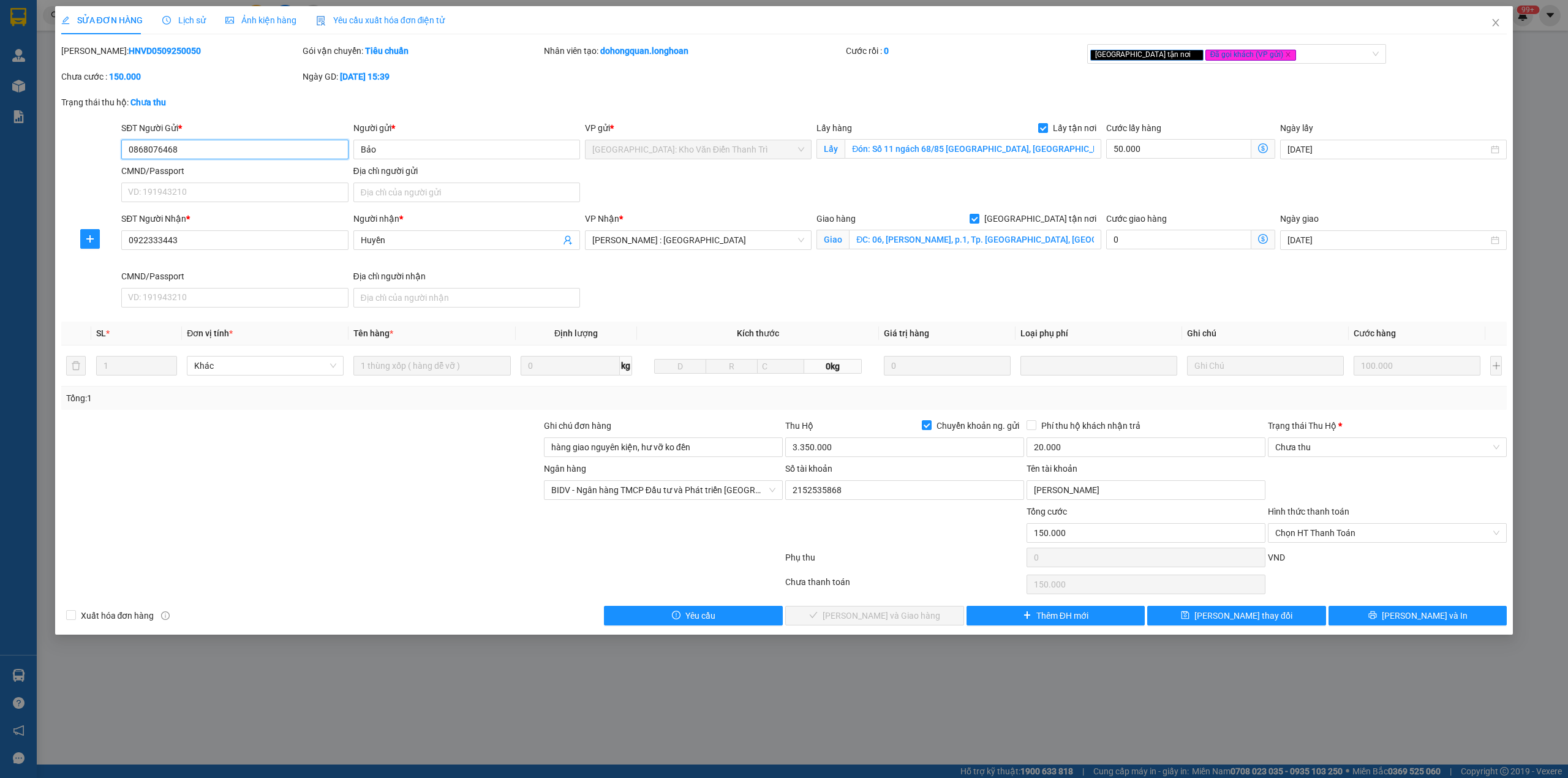
click at [142, 143] on input "0868076468" at bounding box center [234, 149] width 226 height 20
click at [1490, 28] on span "Close" at bounding box center [1495, 23] width 34 height 34
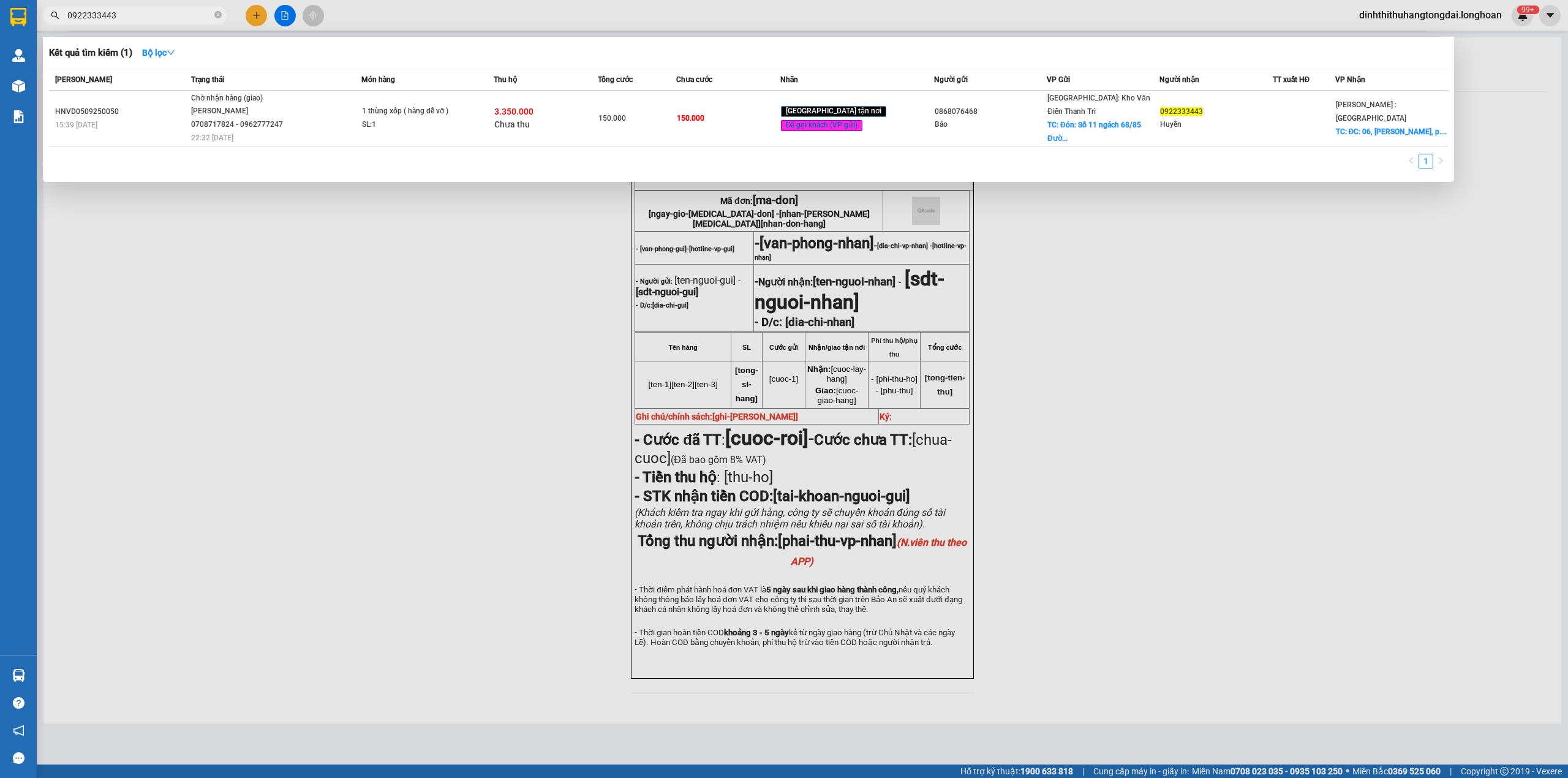
click at [109, 11] on input "0922333443" at bounding box center [139, 15] width 144 height 13
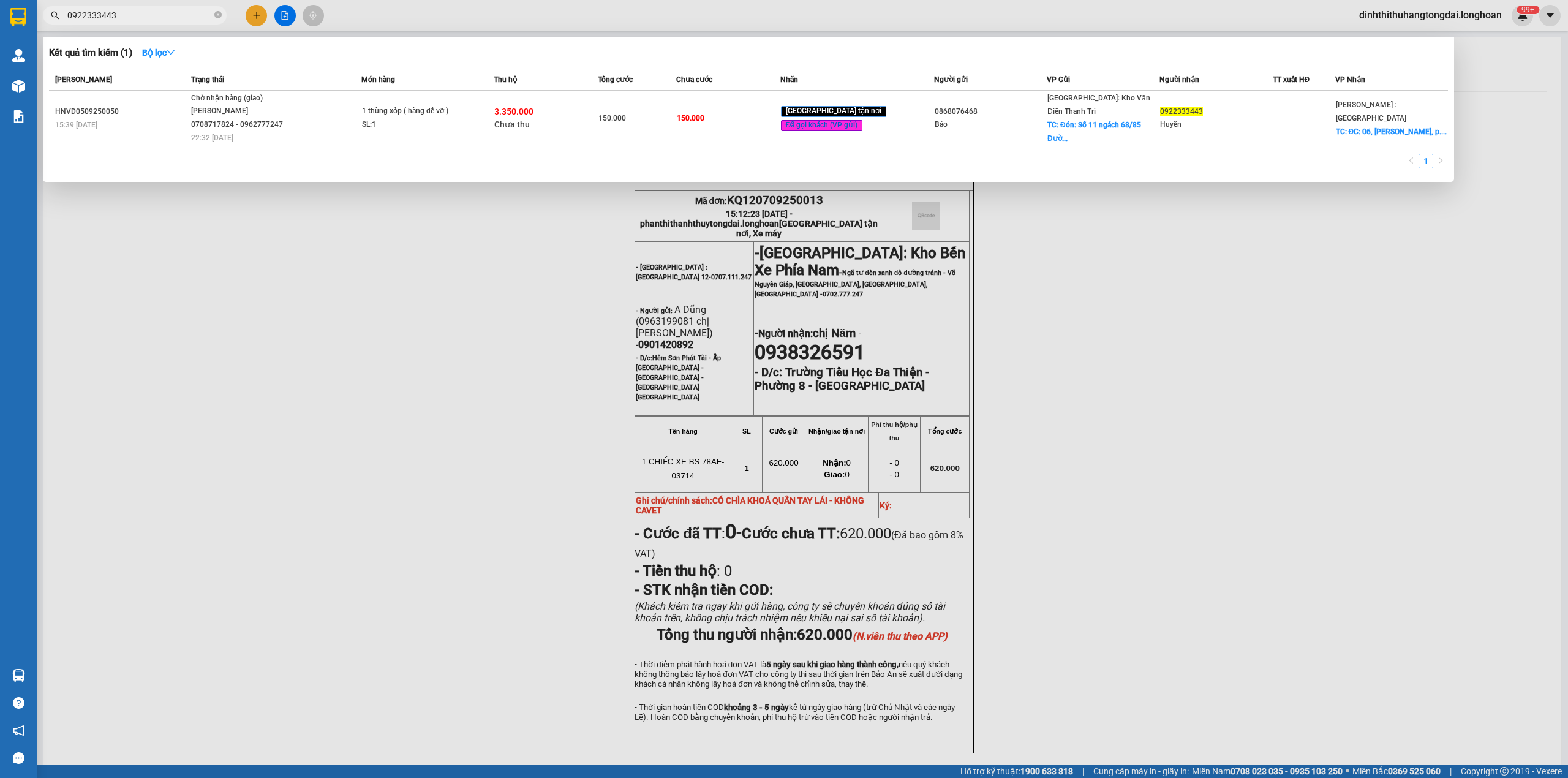
paste input "868076468"
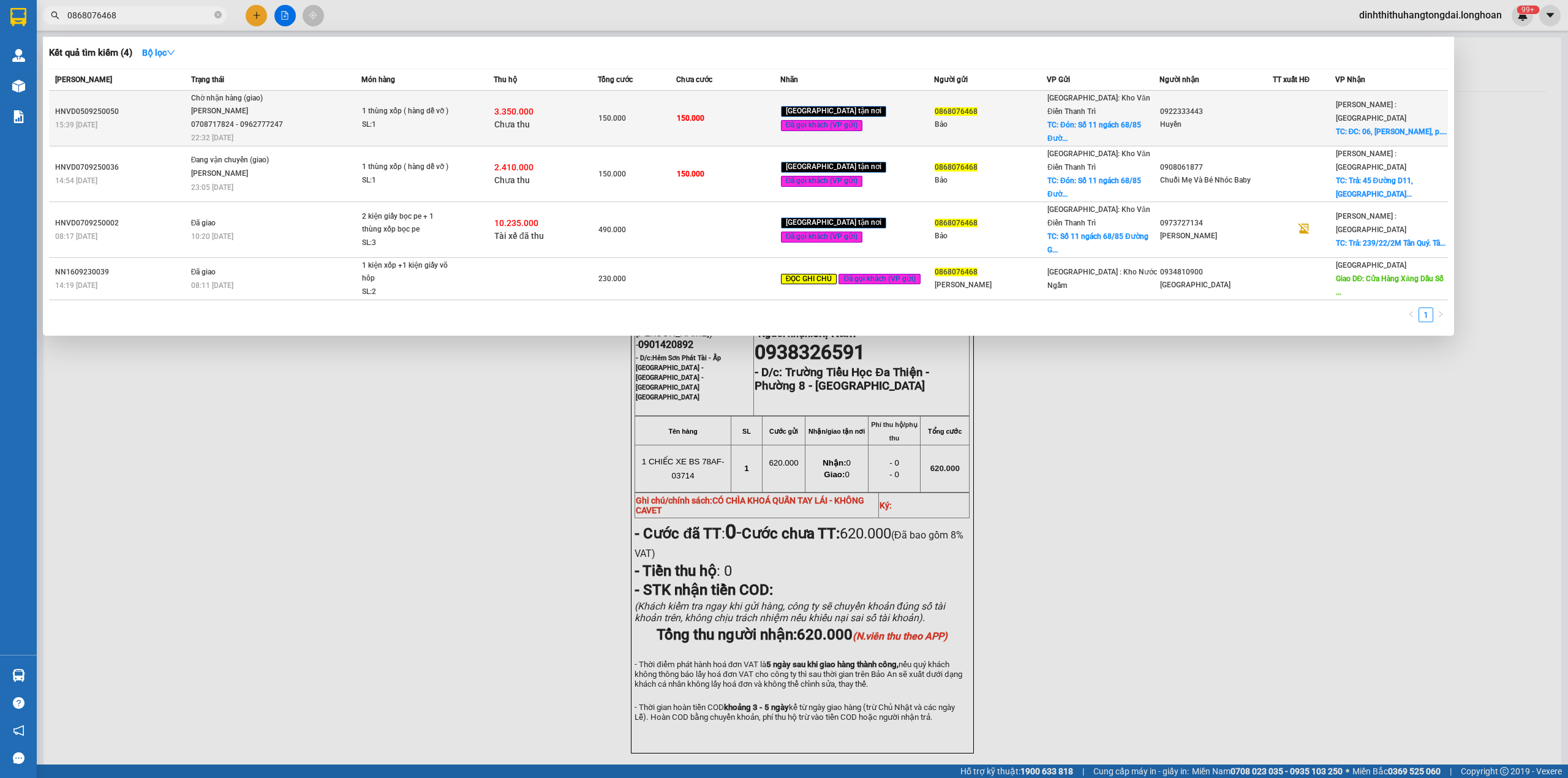
type input "0868076468"
click at [561, 114] on div "3.350.000 Chưa thu" at bounding box center [546, 118] width 103 height 26
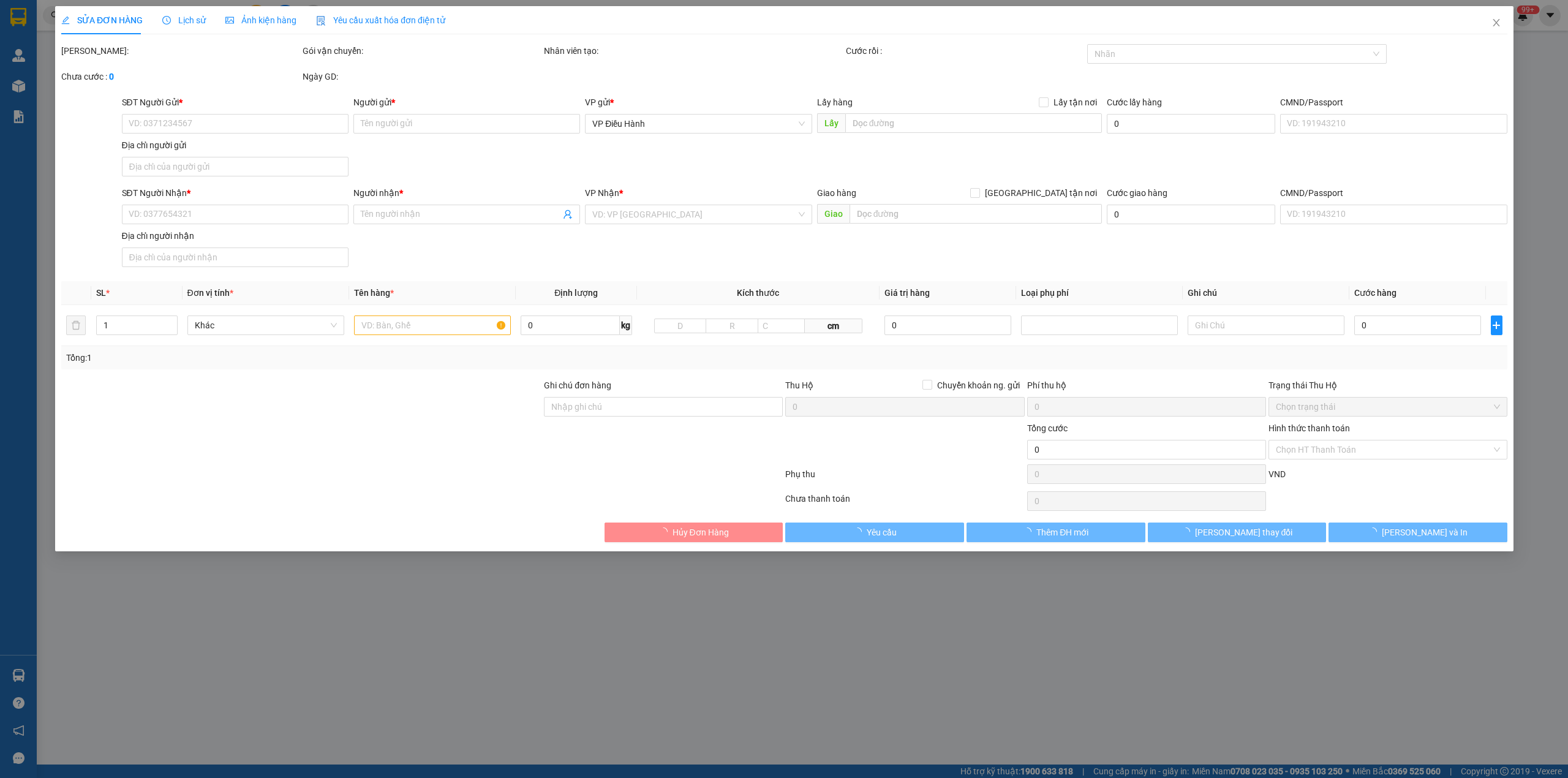
type input "0868076468"
type input "Bảo"
checkbox input "true"
type input "Đón: Số 11 ngách 68/85 [GEOGRAPHIC_DATA], [GEOGRAPHIC_DATA], [GEOGRAPHIC_DATA],…"
type input "0922333443"
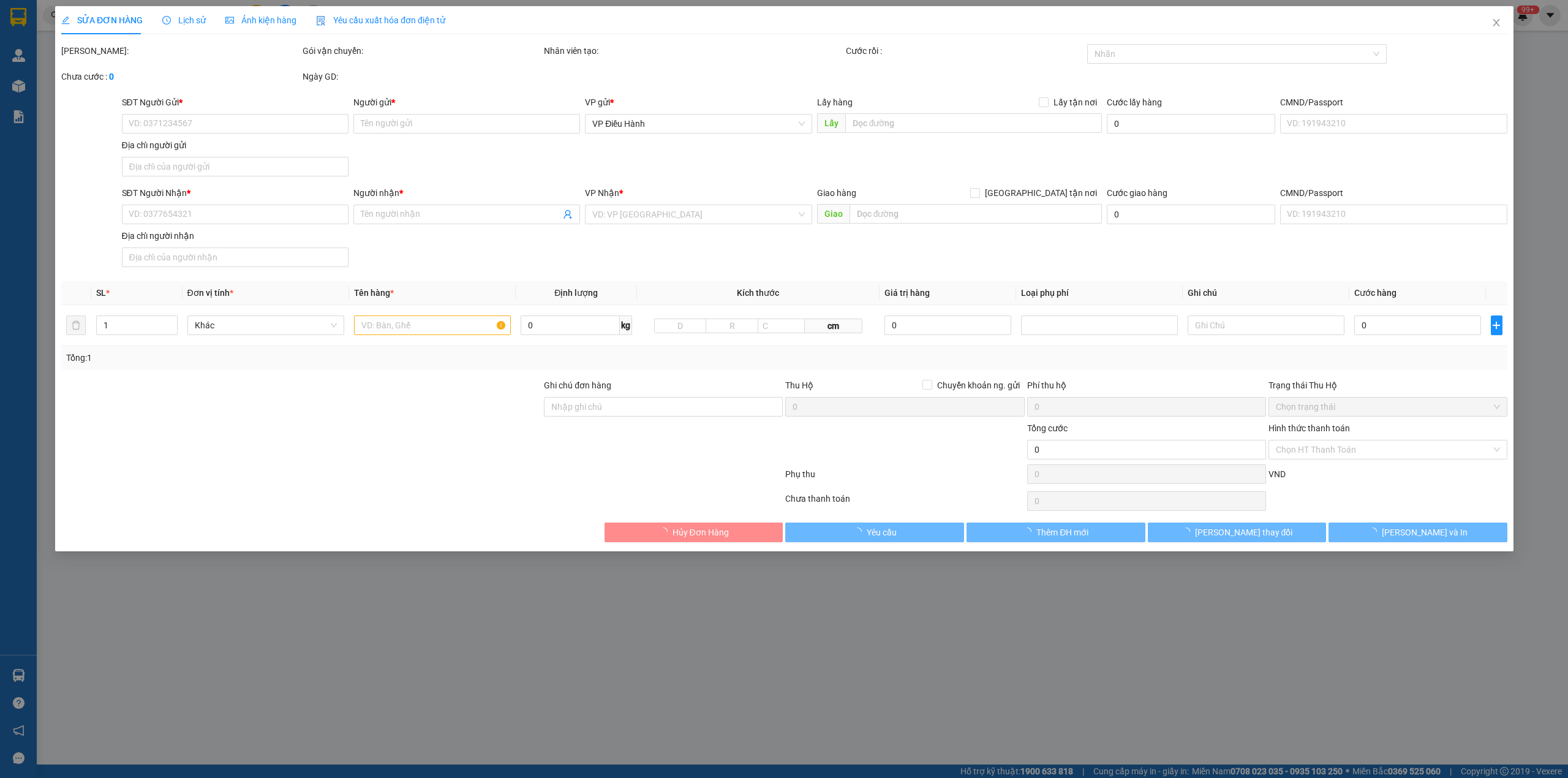
type input "Huyền"
checkbox input "true"
type input "ĐC: 06, [PERSON_NAME], p.1, Tp. [GEOGRAPHIC_DATA], [GEOGRAPHIC_DATA]"
type input "hàng giao nguyên kiện, hư vỡ ko đền"
type input "150.000"
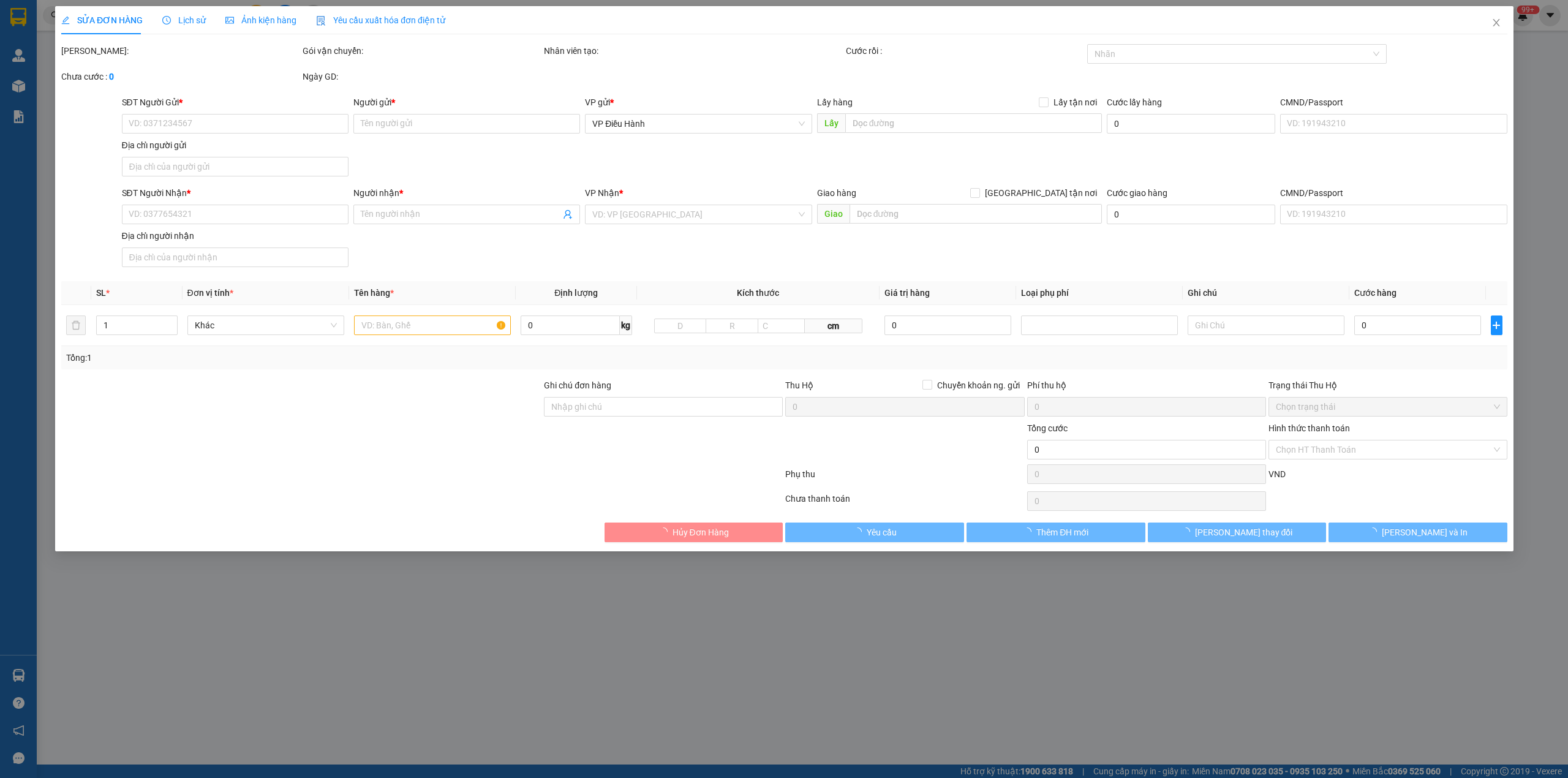
type input "150.000"
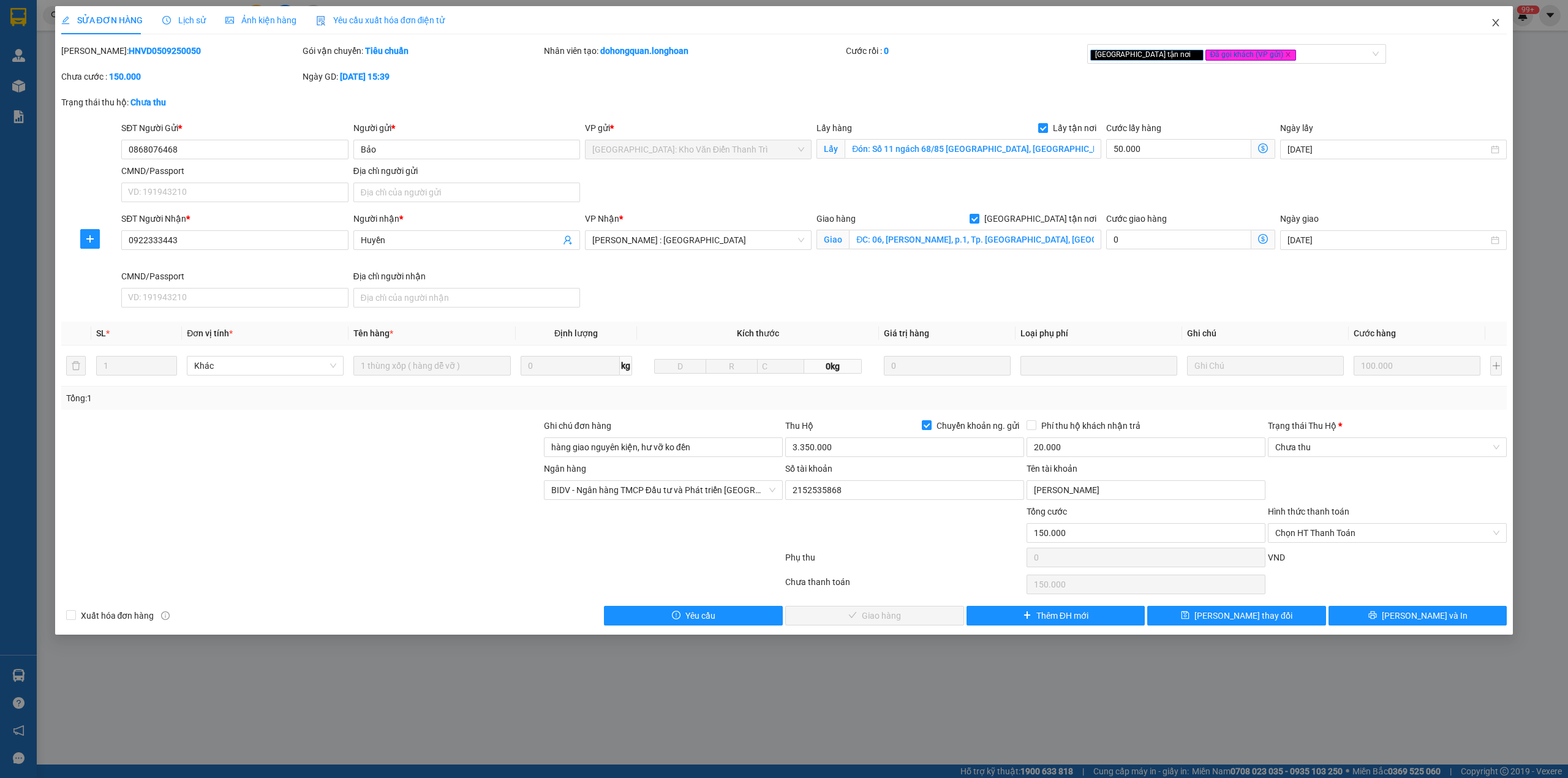
click at [1498, 23] on icon "close" at bounding box center [1496, 22] width 10 height 10
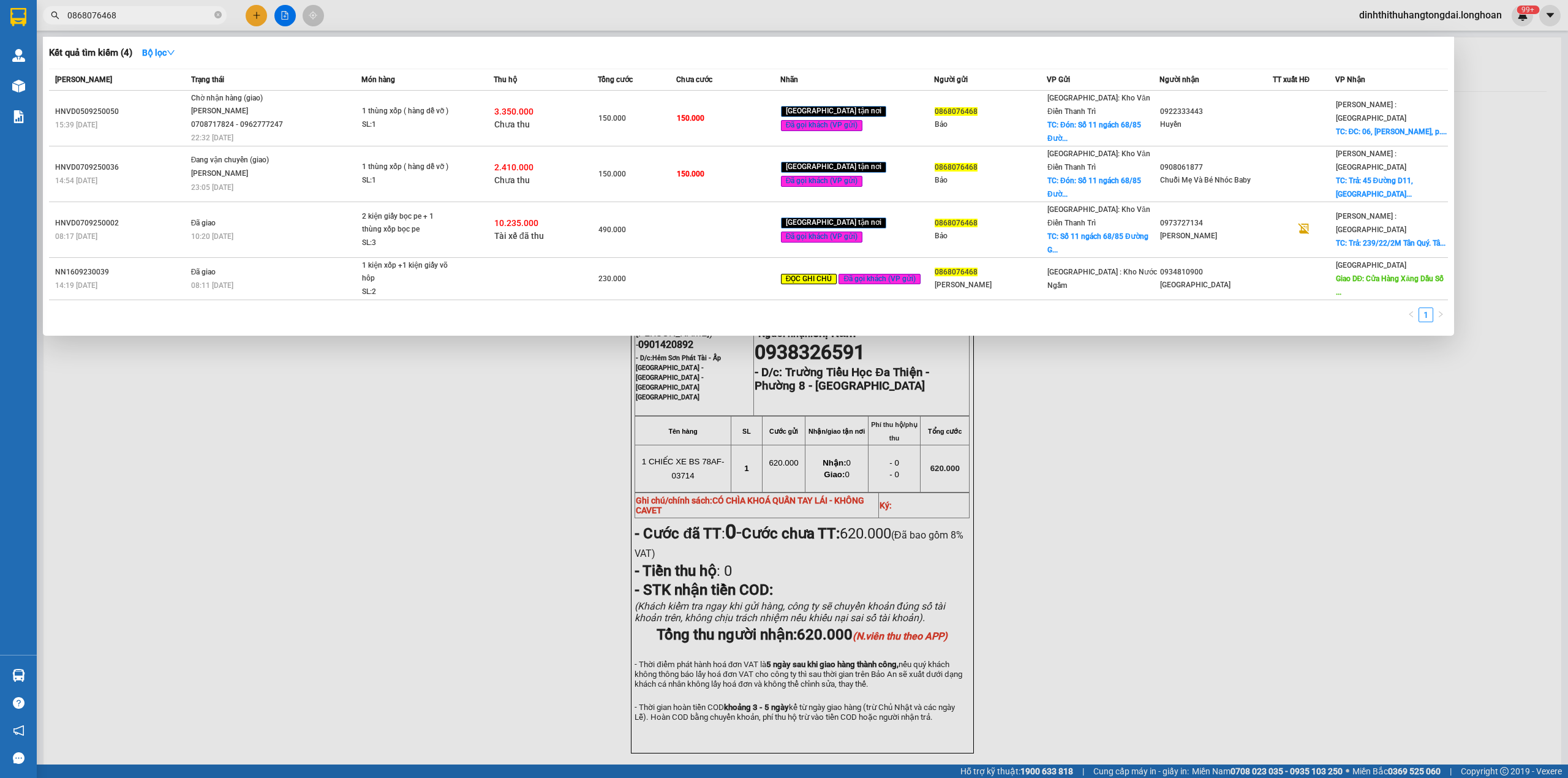
click at [150, 13] on input "0868076468" at bounding box center [139, 15] width 144 height 13
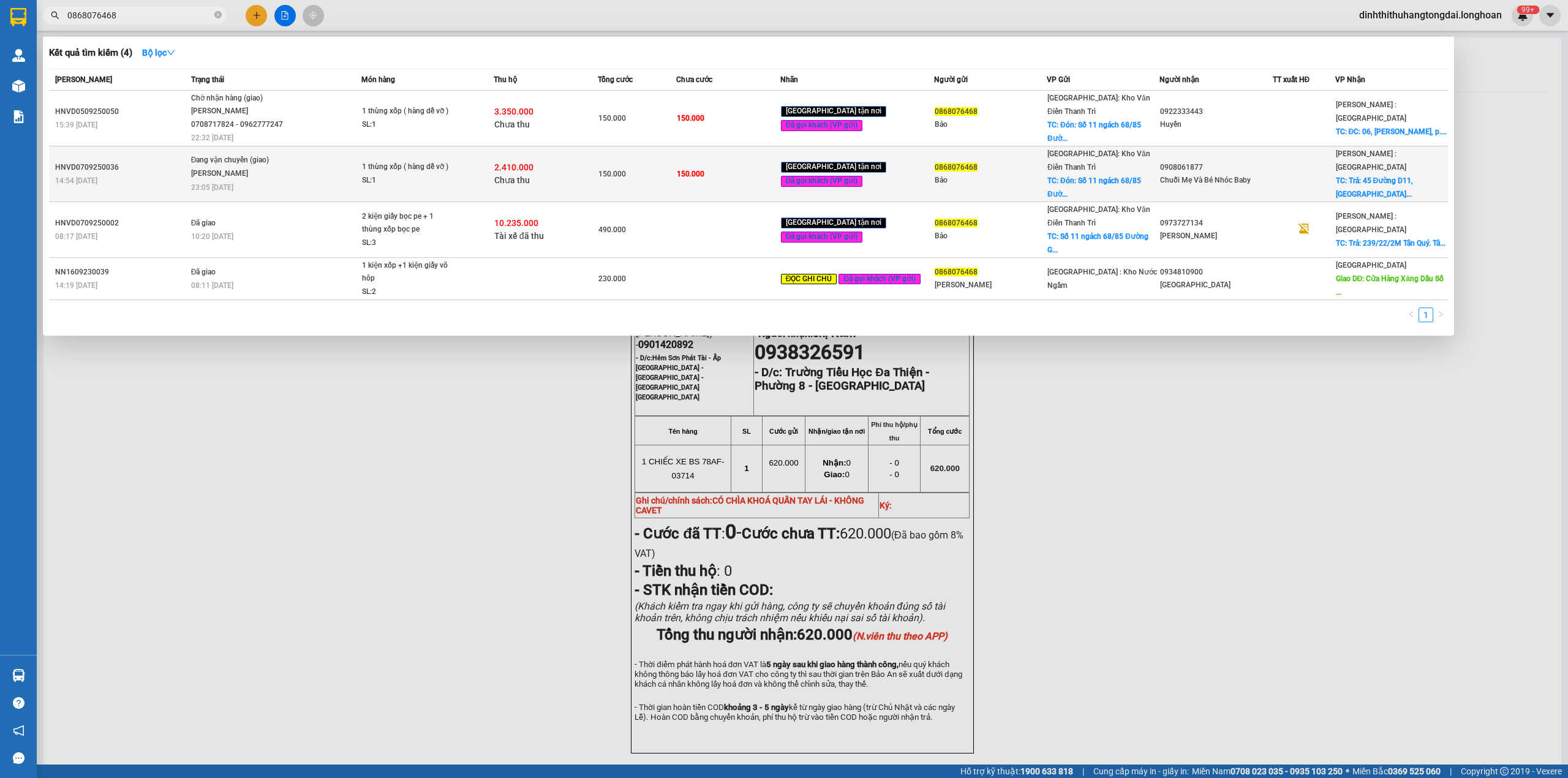
click at [306, 155] on span "Đang vận chuyển (giao) [PERSON_NAME] 23:05 [DATE]" at bounding box center [276, 173] width 170 height 38
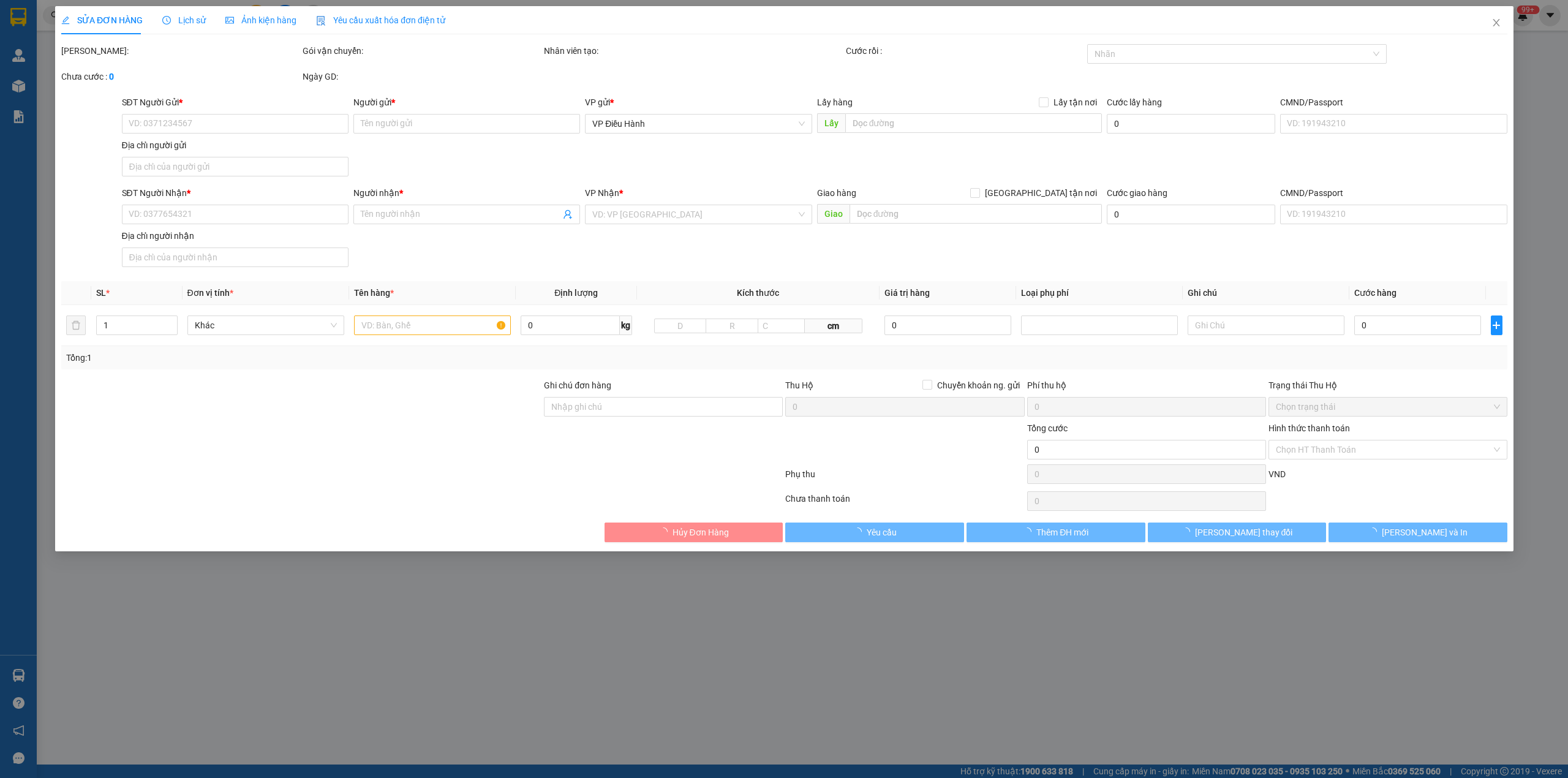
type input "0868076468"
type input "Bảo"
checkbox input "true"
type input "Đón: Số 11 ngách 68/85 [GEOGRAPHIC_DATA], [GEOGRAPHIC_DATA], [GEOGRAPHIC_DATA],…"
type input "0908061877"
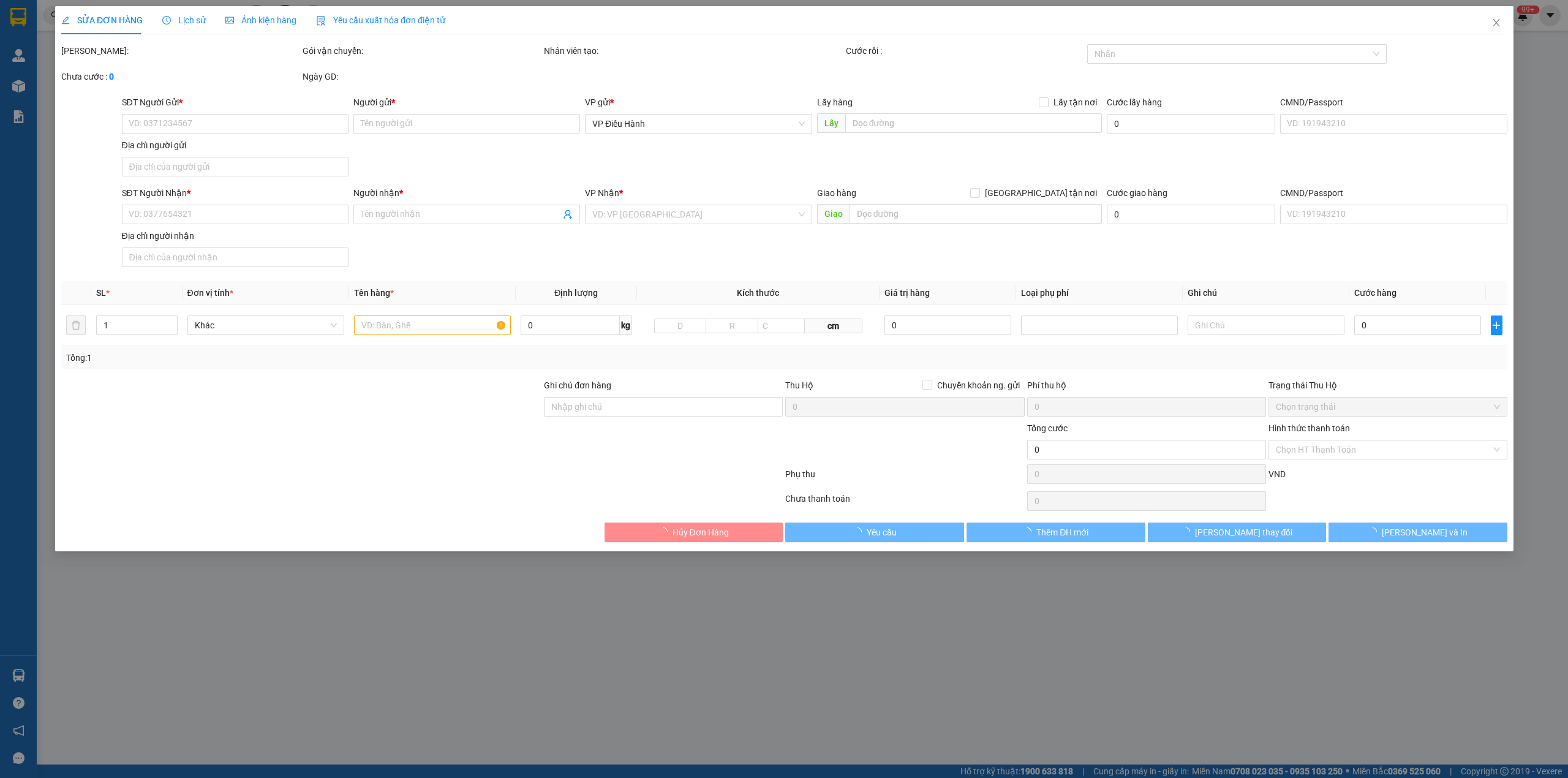
type input "Chuỗi Mẹ Và Bé Nhóc Baby"
checkbox input "true"
type input "Trả: [STREET_ADDRESS]."
type input "hàng giao nguyên kiện, hư vỡ ko đền"
type input "150.000"
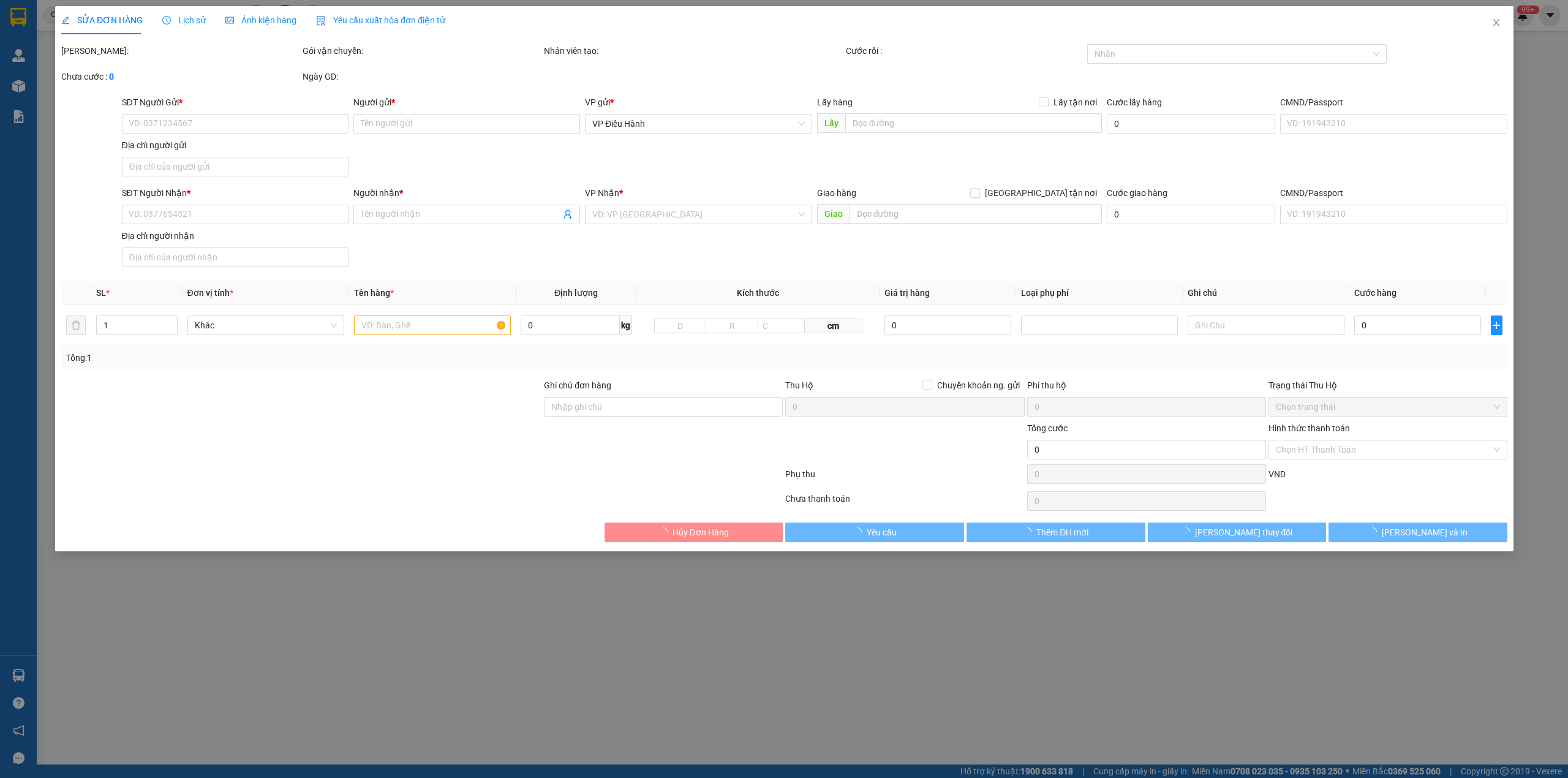
type input "150.000"
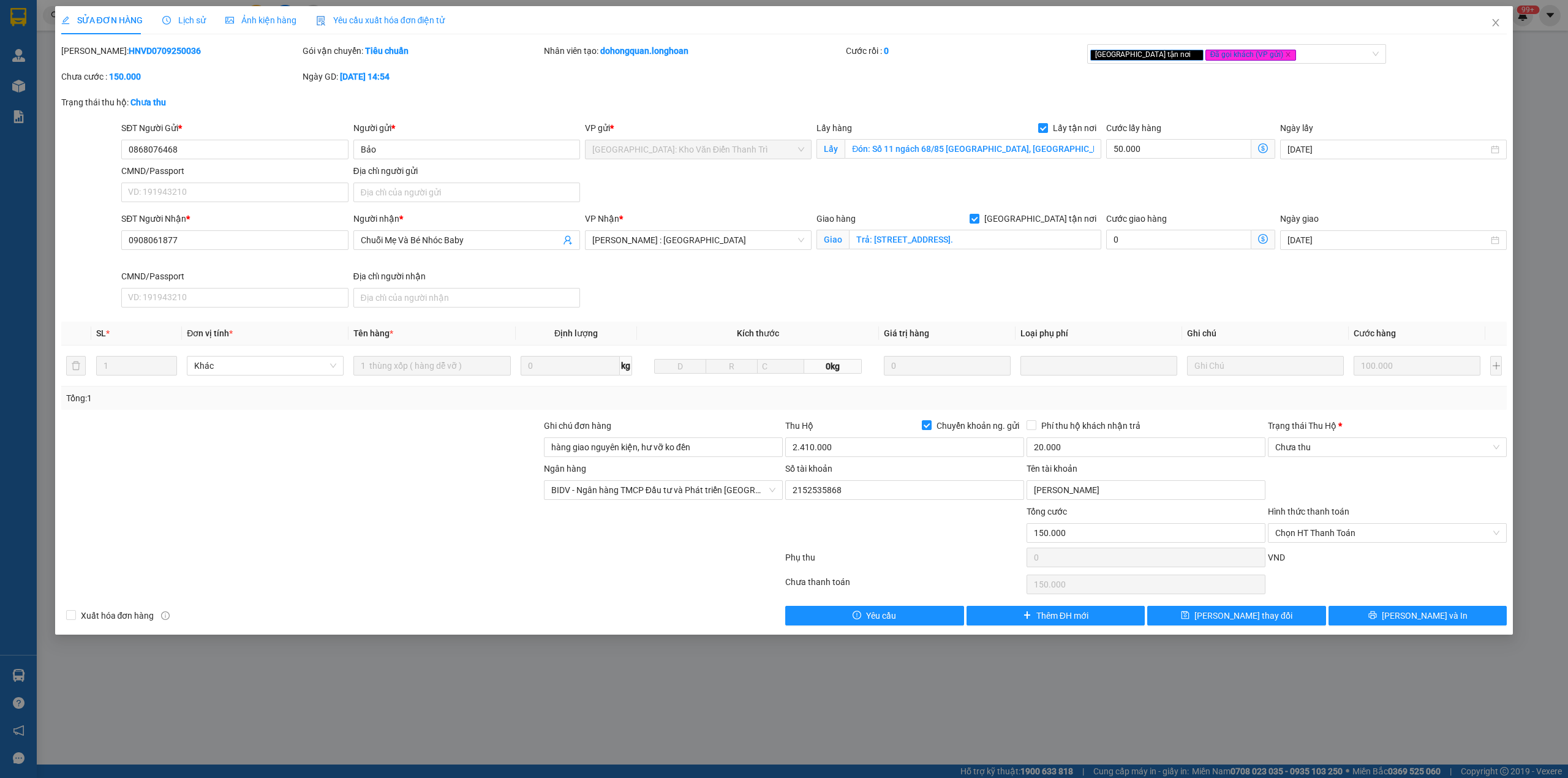
click at [170, 15] on span "Lịch sử" at bounding box center [184, 20] width 43 height 10
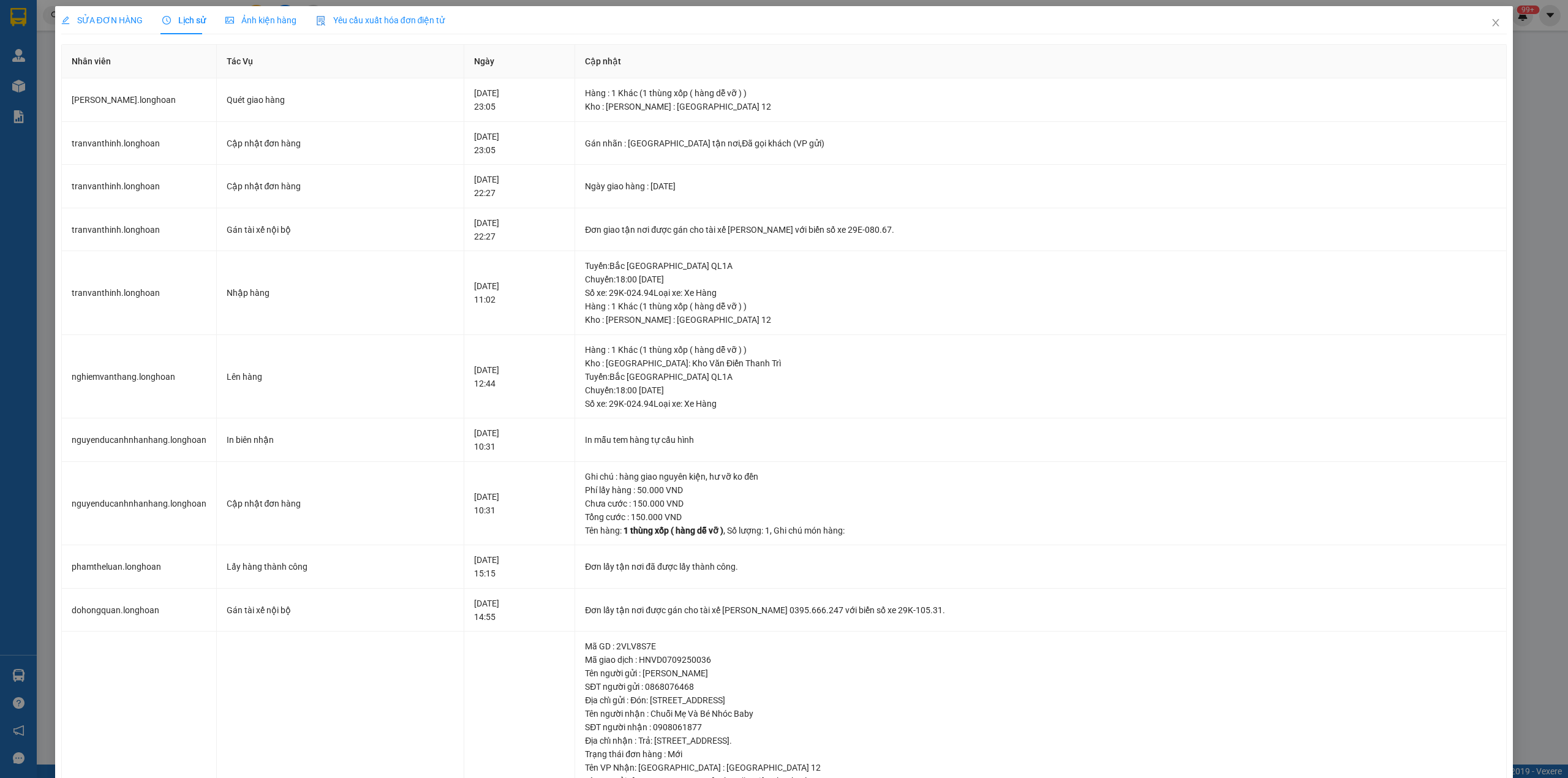
click at [99, 15] on span "SỬA ĐƠN HÀNG" at bounding box center [102, 20] width 81 height 10
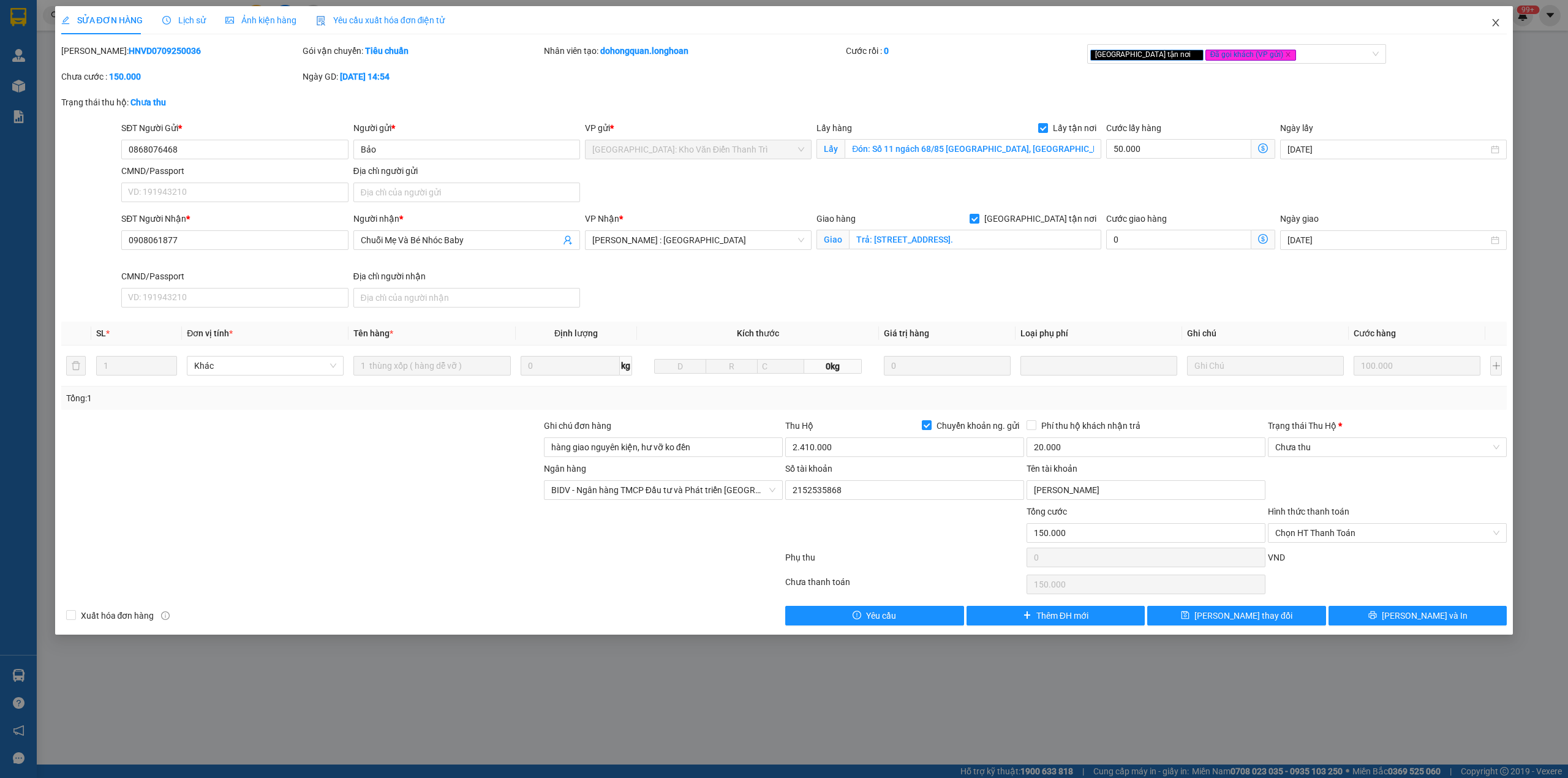
click at [1498, 28] on span "Close" at bounding box center [1495, 23] width 34 height 34
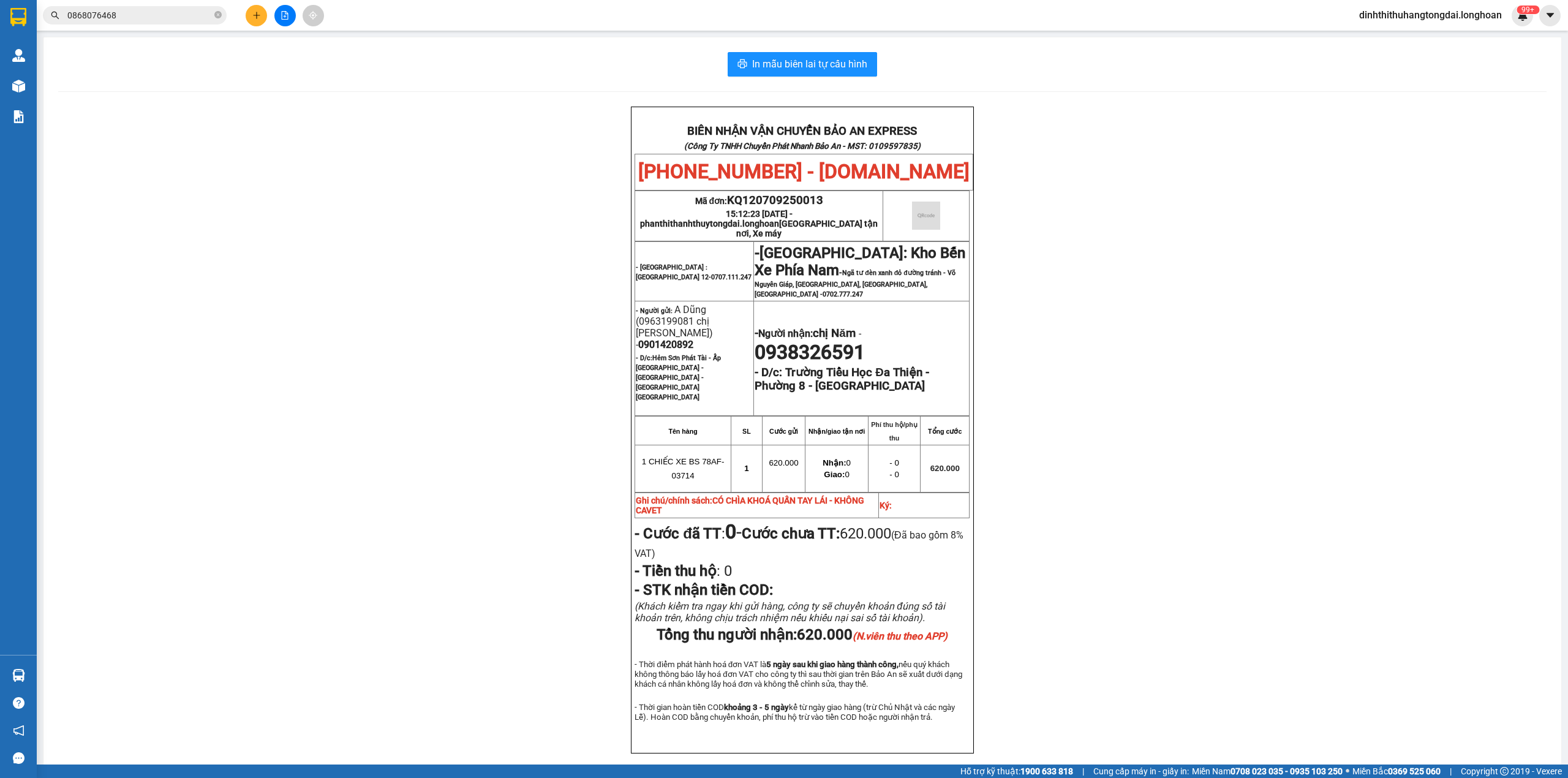
click at [160, 17] on input "0868076468" at bounding box center [139, 15] width 144 height 13
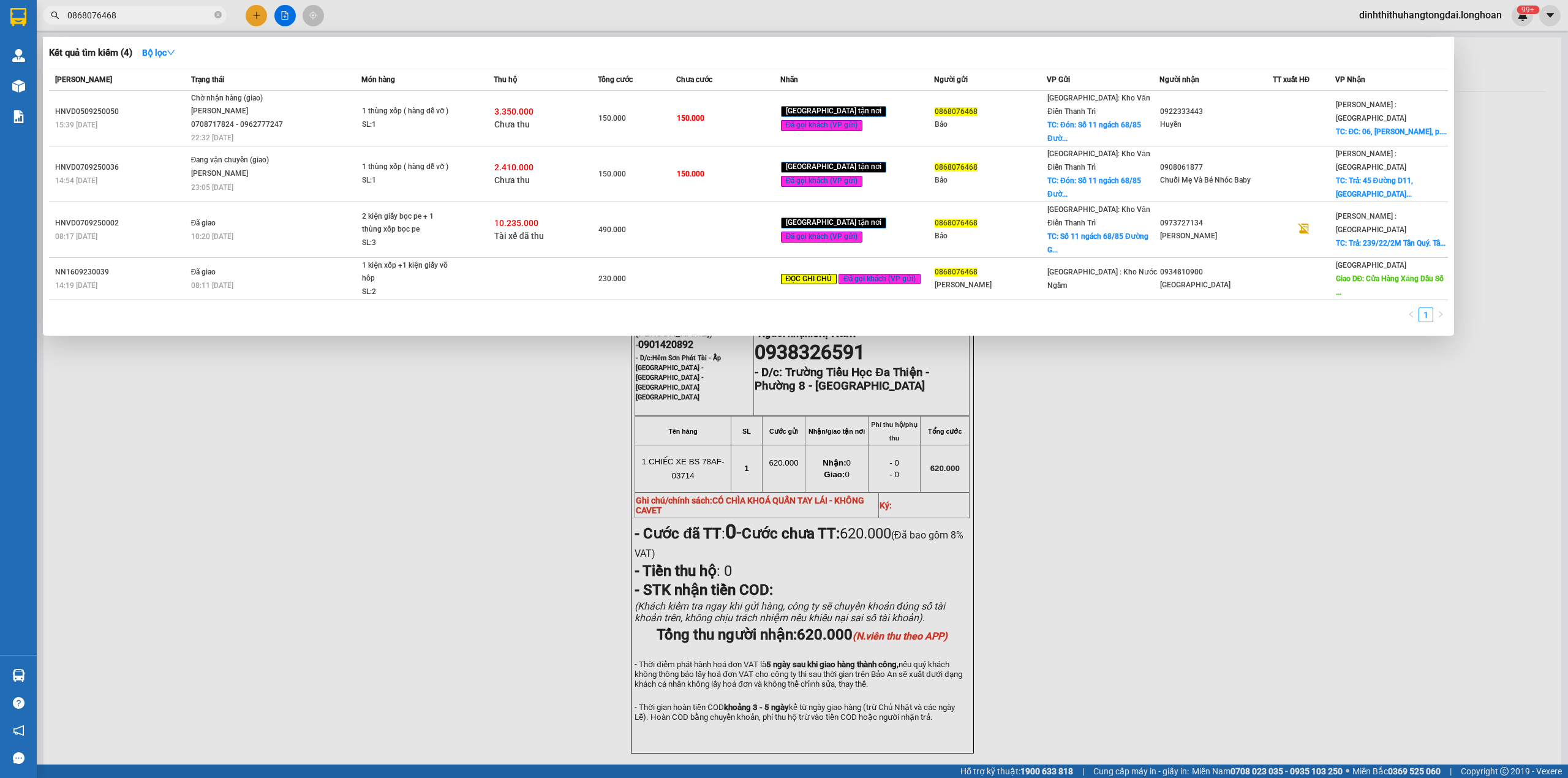
click at [160, 17] on input "0868076468" at bounding box center [139, 15] width 144 height 13
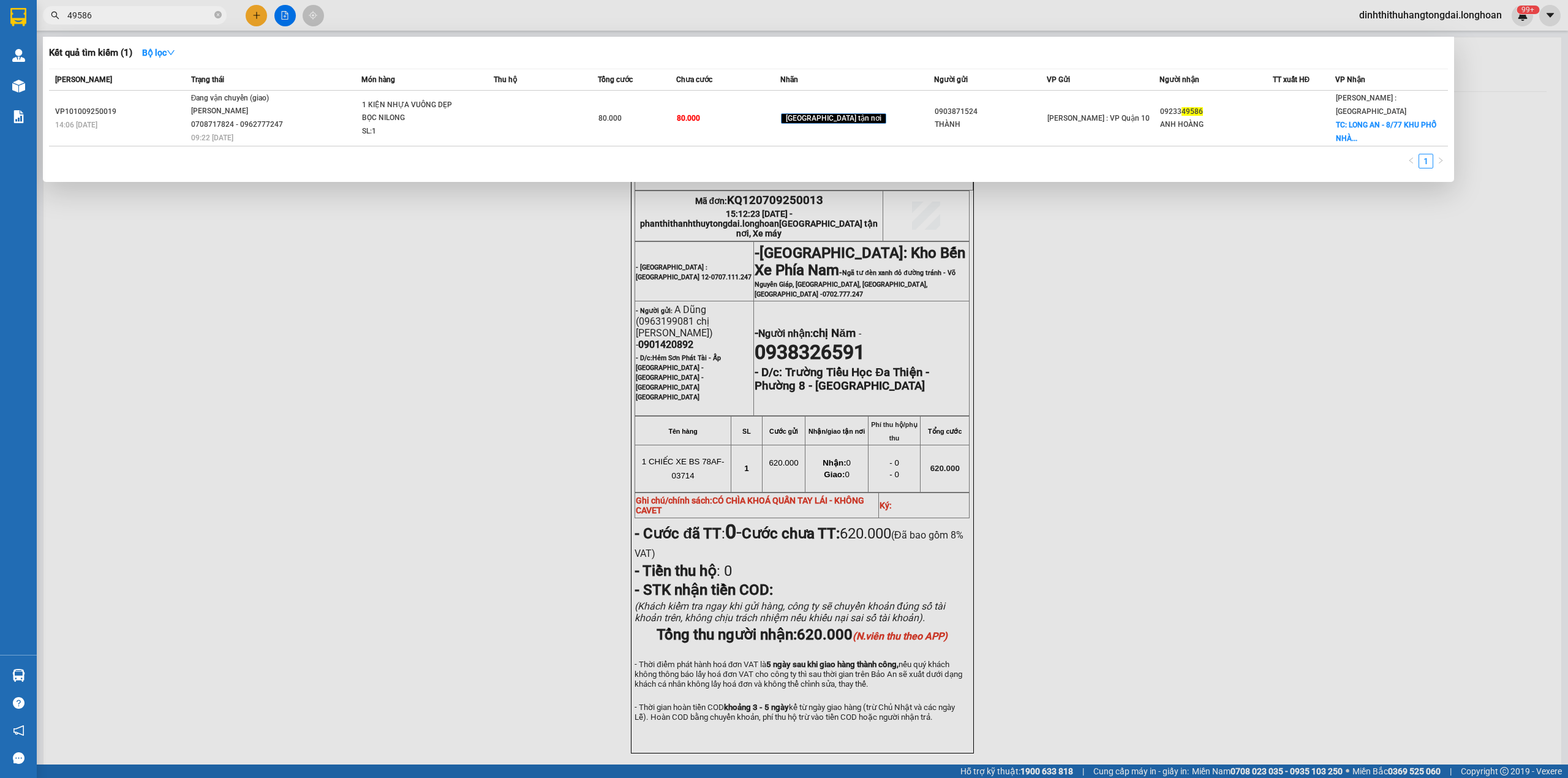
type input "49586"
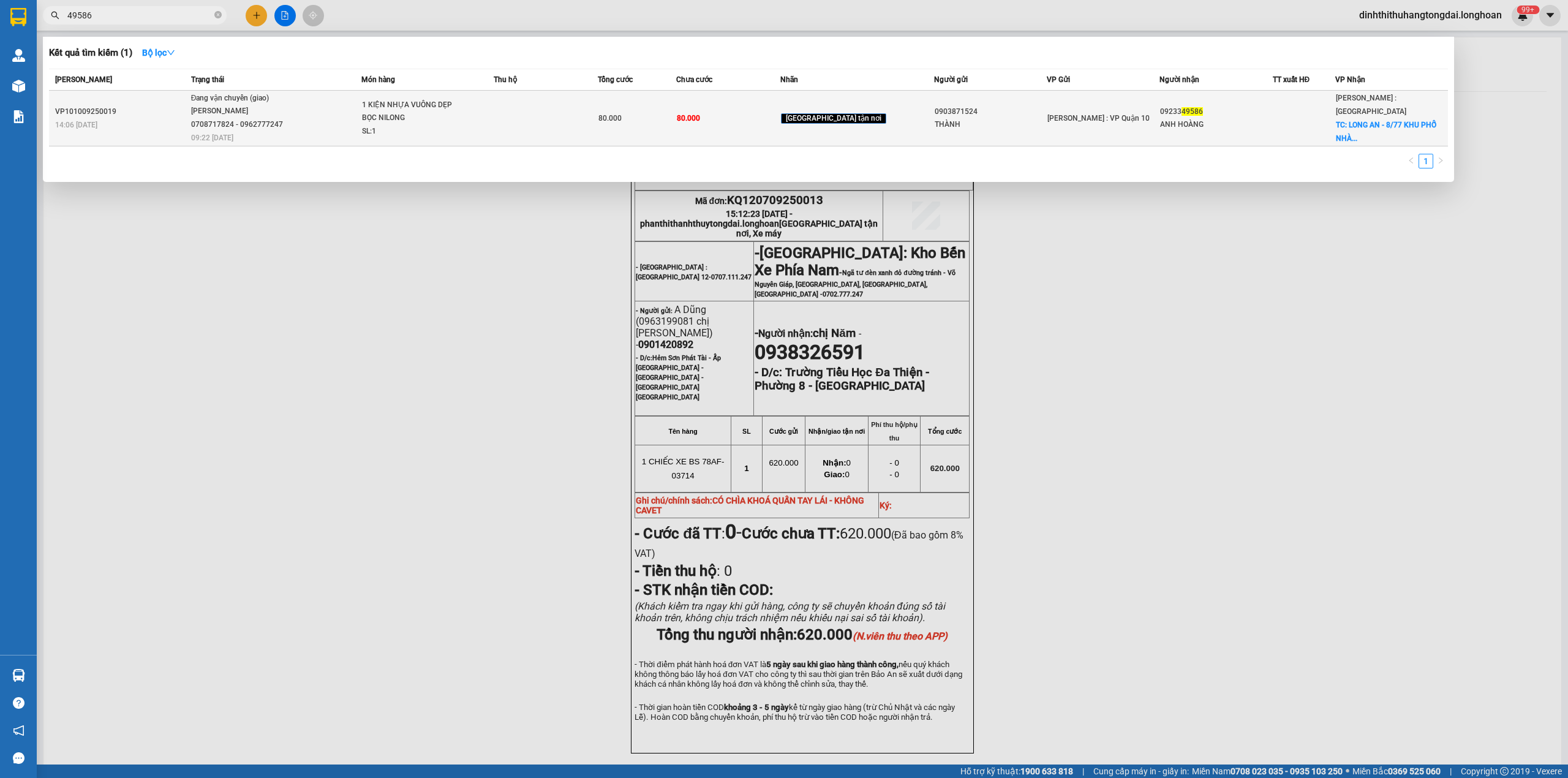
click at [277, 130] on div "[PERSON_NAME] 0708717824 - 0962777247" at bounding box center [237, 118] width 92 height 26
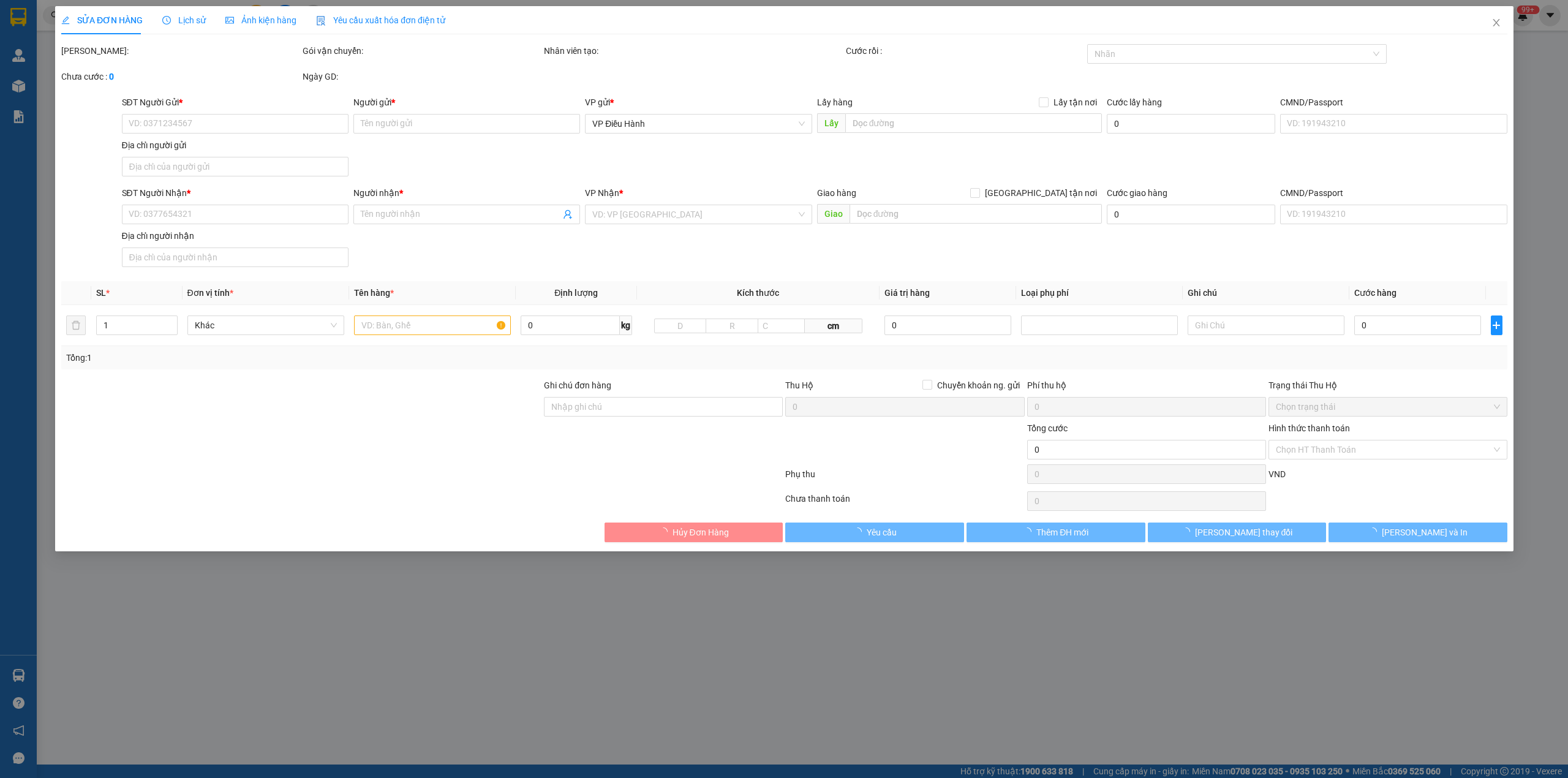
type input "0903871524"
type input "THÀNH"
type input "0923349586"
type input "ANH HOÀNG"
checkbox input "true"
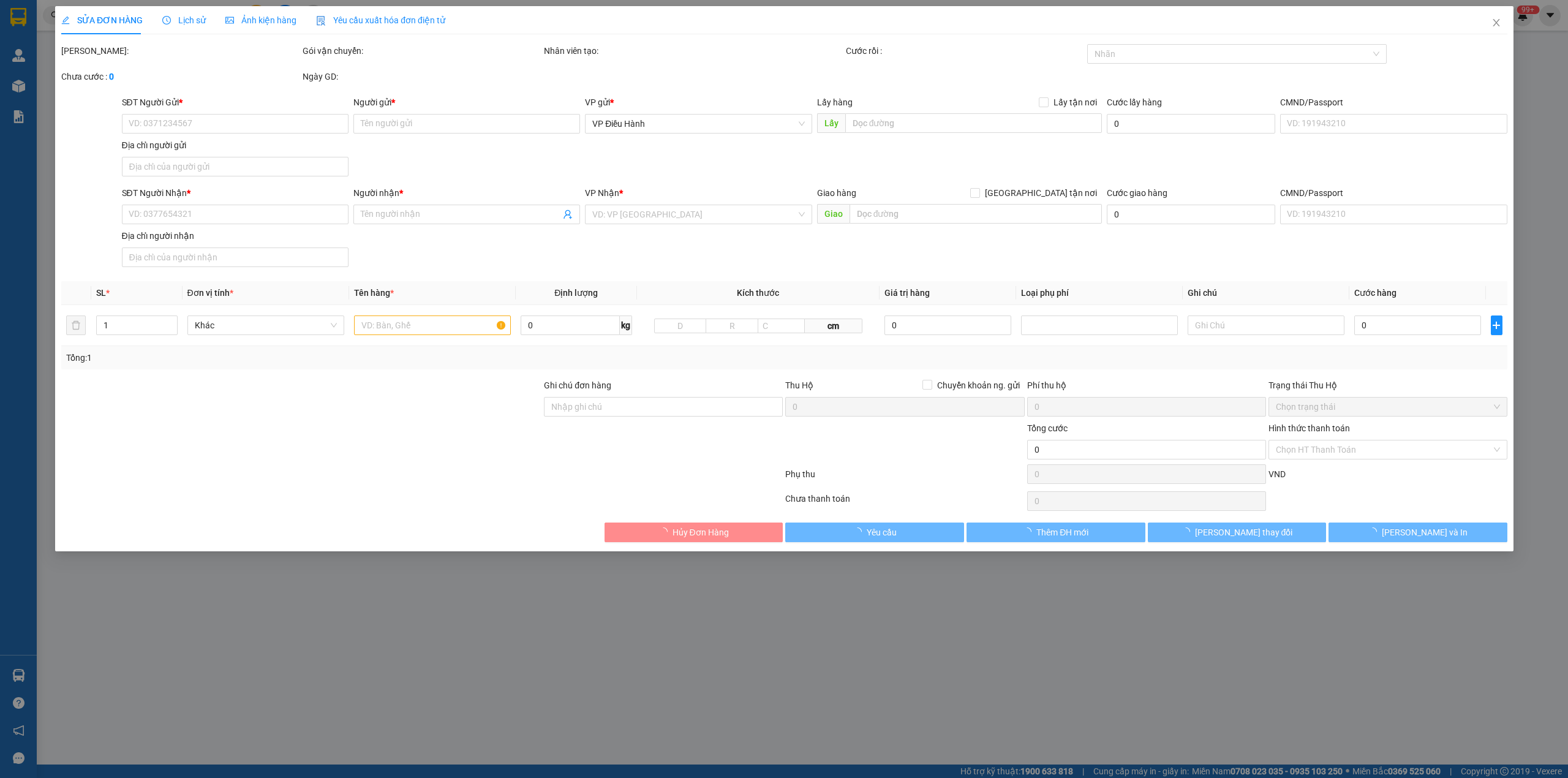
type input "LONG AN - 8/77 KHU PHỐ NHÀ DÀI - XÃ [GEOGRAPHIC_DATA]"
type input "hàng k bao bể vỡ hư hỏng"
type input "80.000"
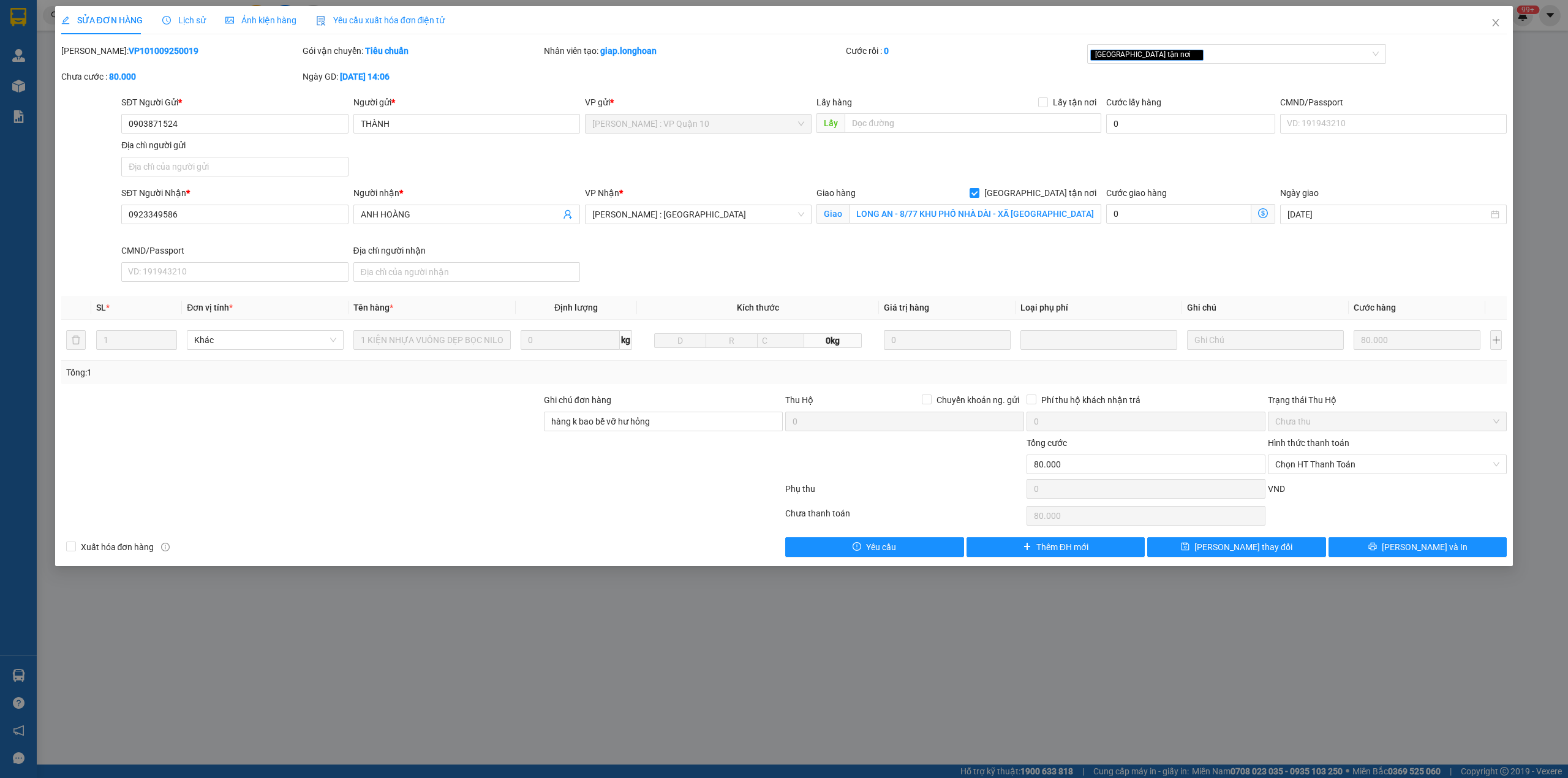
click at [164, 20] on icon "clock-circle" at bounding box center [166, 20] width 8 height 8
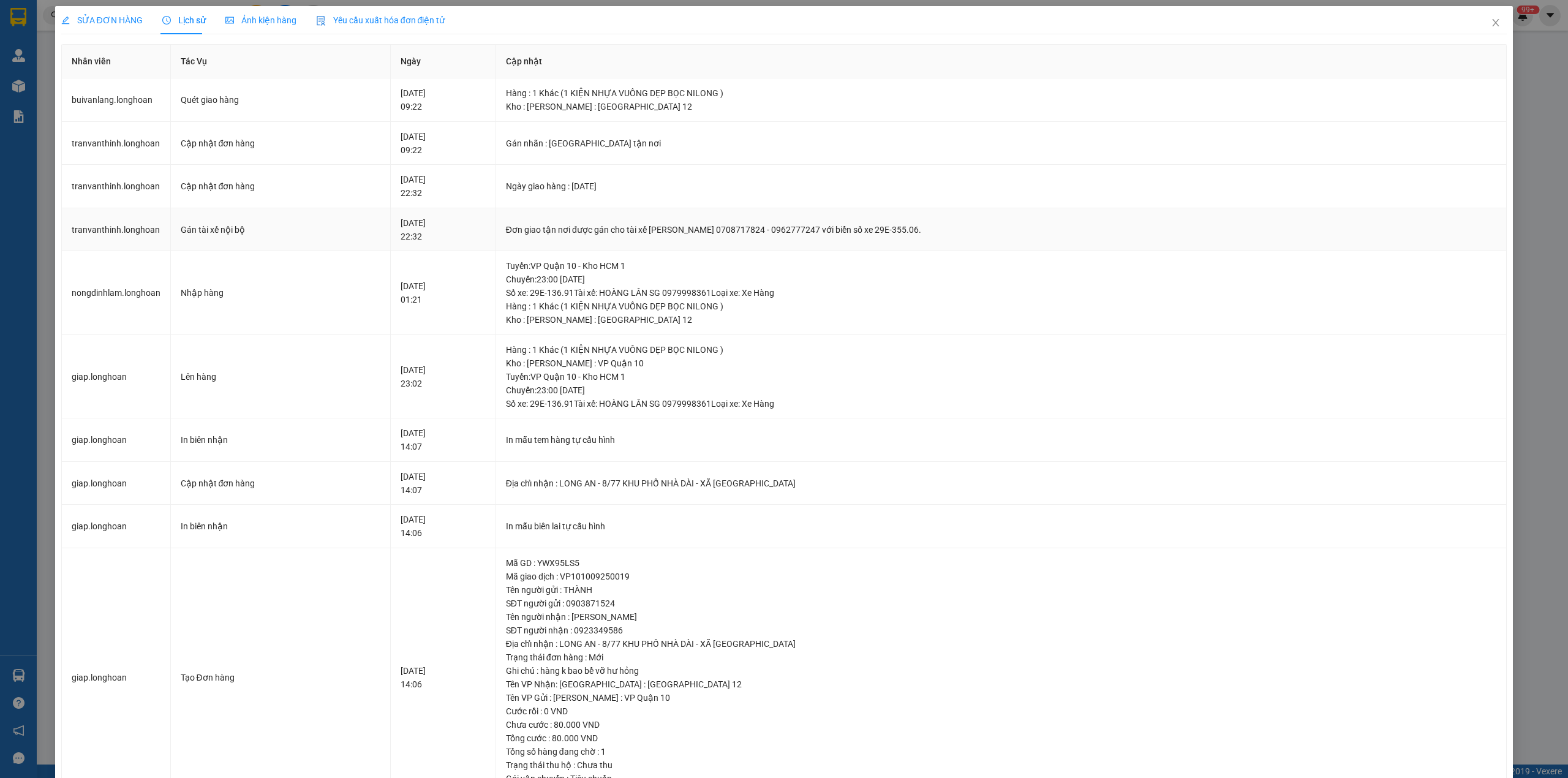
click at [545, 231] on div "Đơn giao tận nơi được gán cho tài xế [PERSON_NAME] 0708717824 - 0962777247 với …" at bounding box center [1001, 229] width 991 height 13
copy div "Đơn giao tận nơi được gán cho tài xế [PERSON_NAME] 0708717824 - 0962777247 với …"
click at [552, 226] on div "Đơn giao tận nơi được gán cho tài xế [PERSON_NAME] 0708717824 - 0962777247 với …" at bounding box center [1001, 229] width 991 height 13
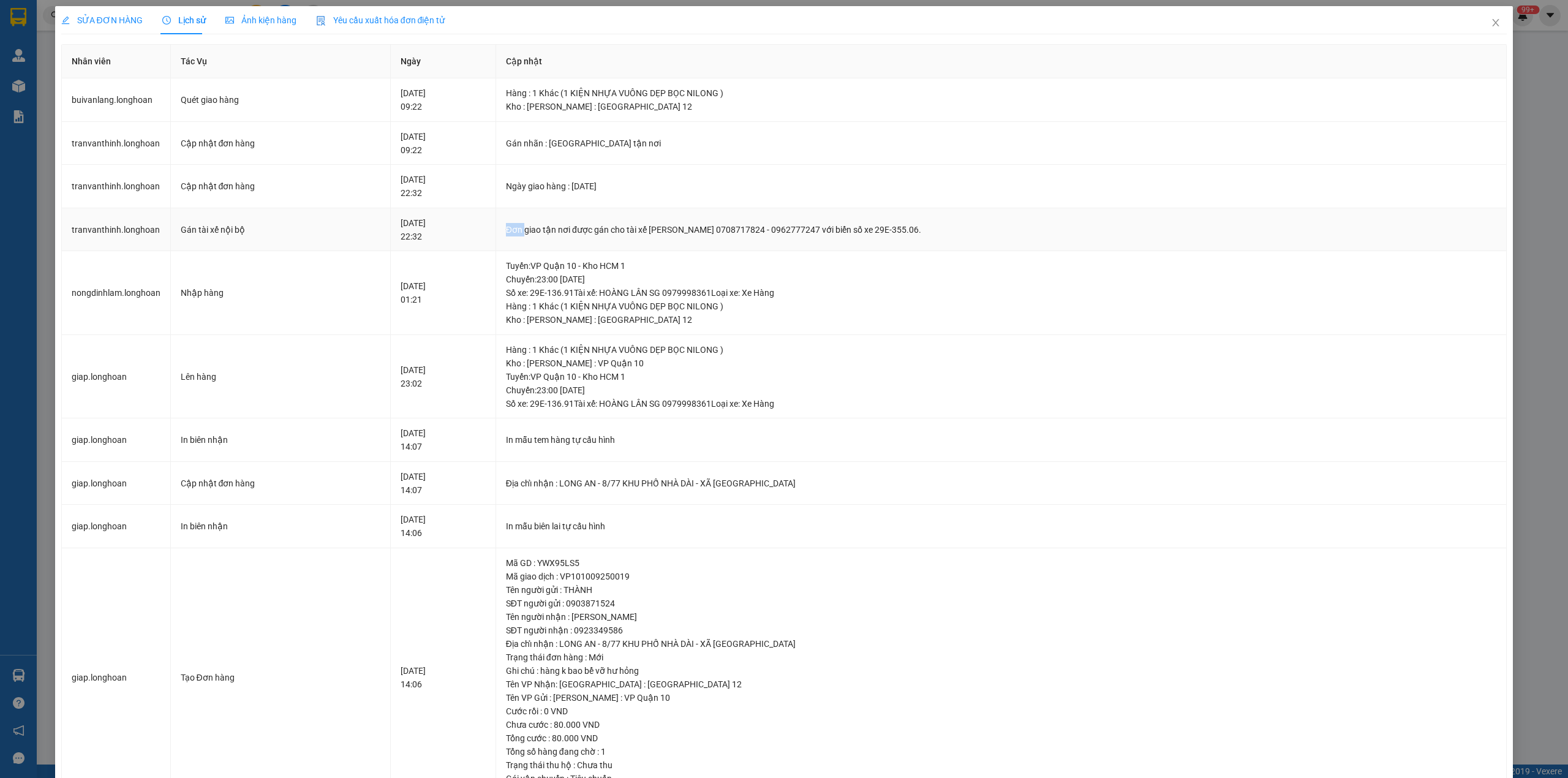
click at [552, 226] on div "Đơn giao tận nơi được gán cho tài xế [PERSON_NAME] 0708717824 - 0962777247 với …" at bounding box center [1001, 229] width 991 height 13
click at [1493, 24] on span "Close" at bounding box center [1495, 23] width 34 height 34
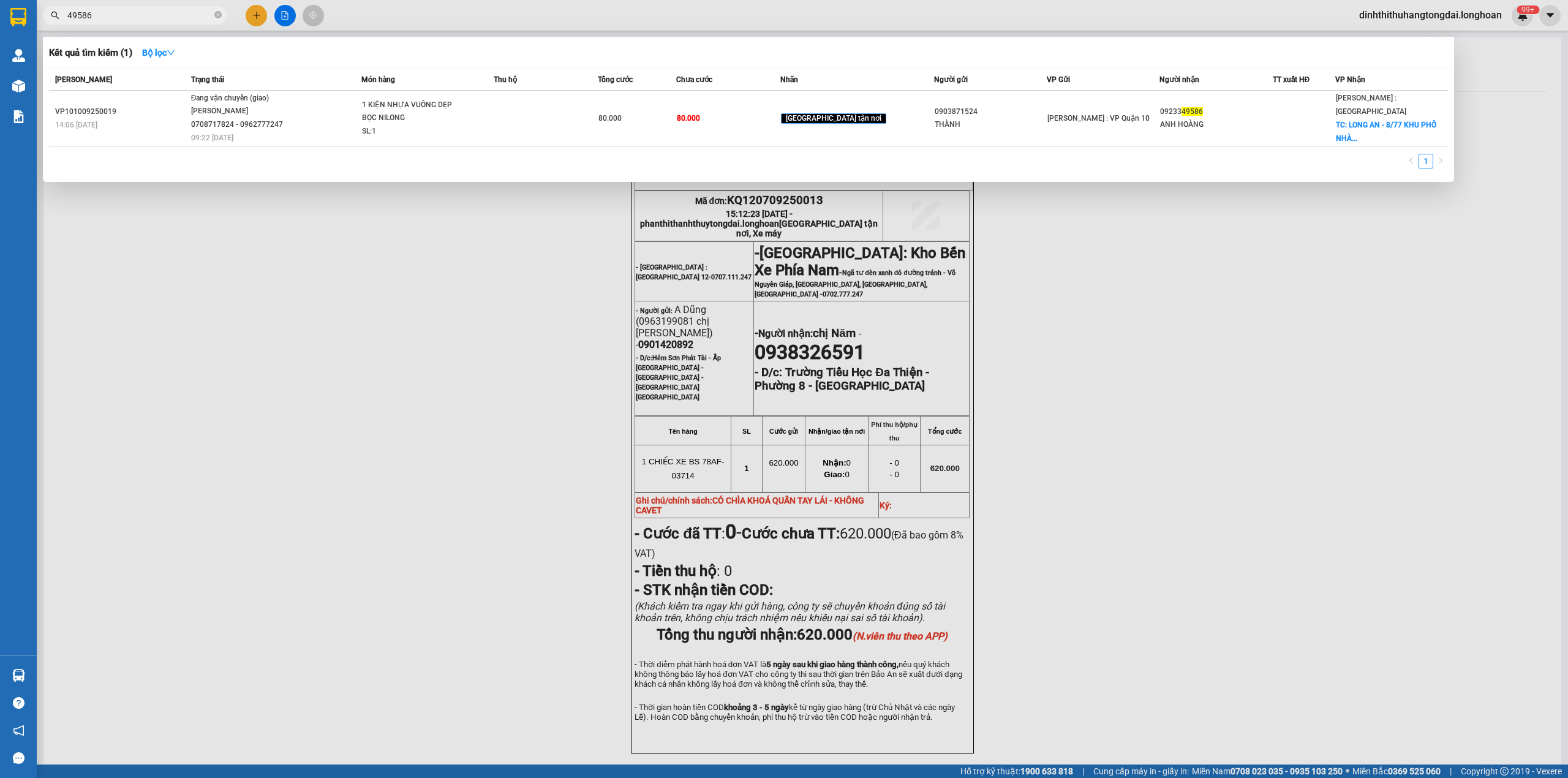
click at [163, 13] on input "49586" at bounding box center [139, 15] width 144 height 13
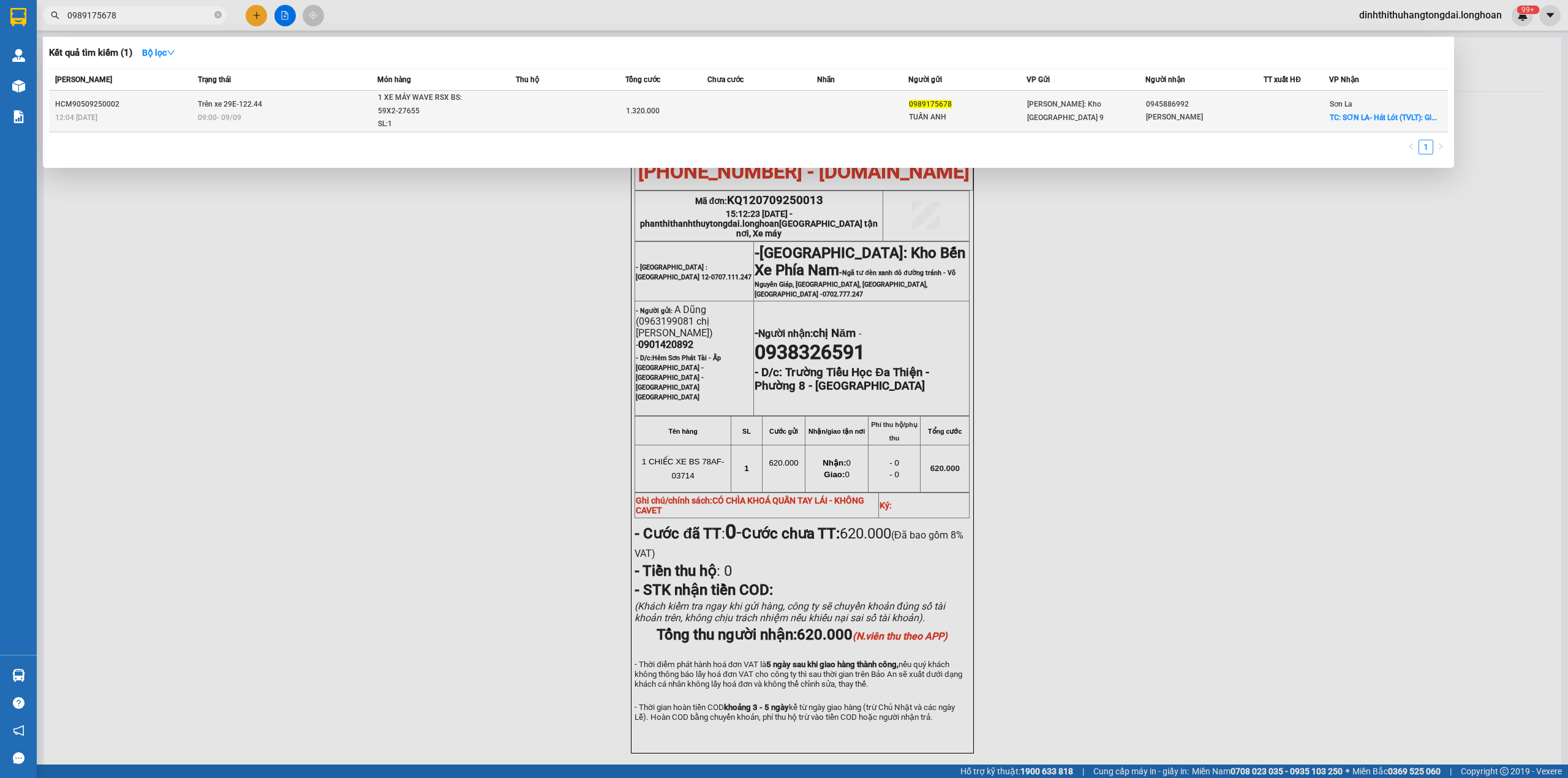
type input "0989175678"
click at [435, 118] on div "SL: 1" at bounding box center [424, 124] width 92 height 13
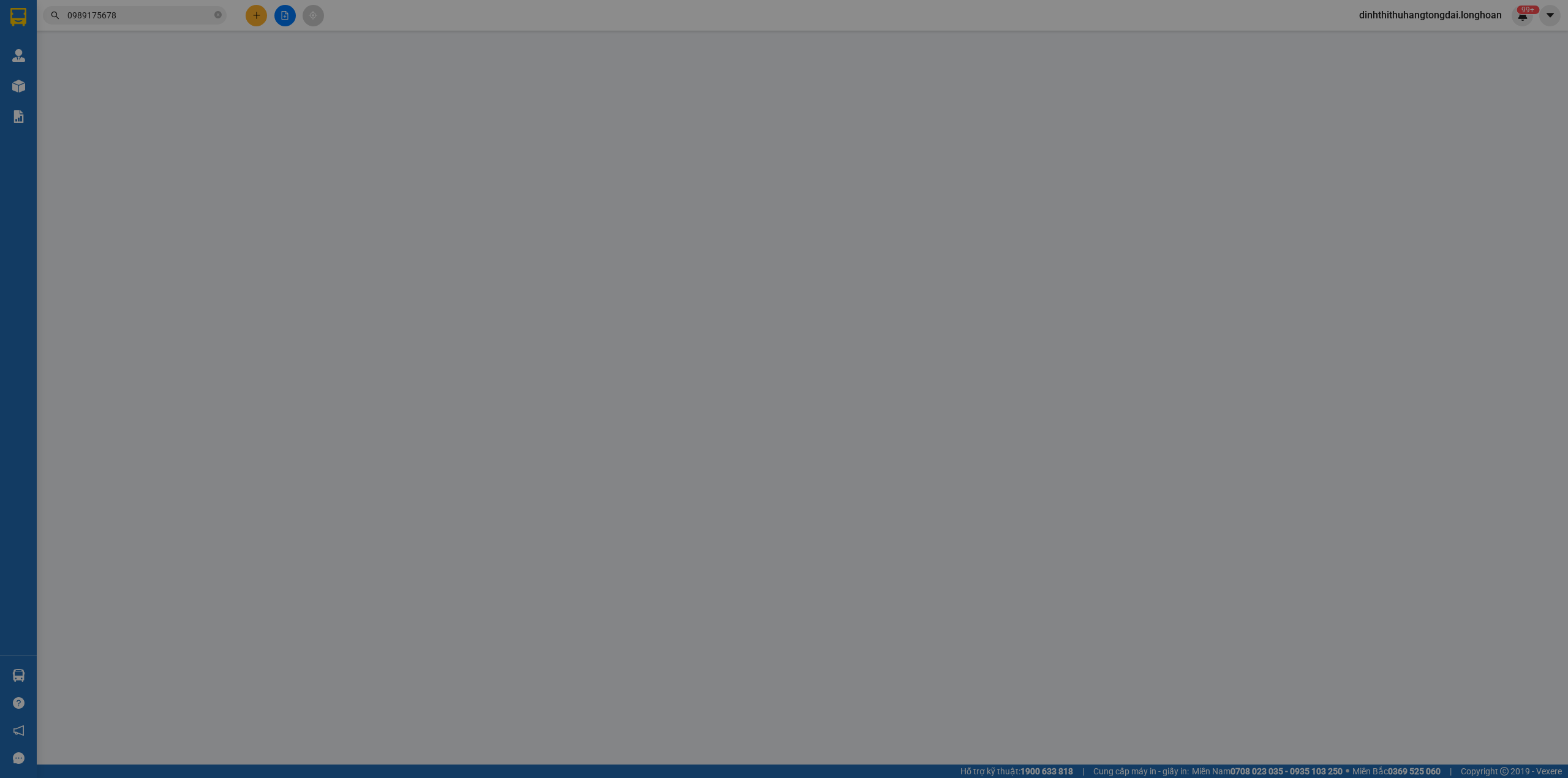
type input "0989175678"
type input "TUẤN ANH"
type input "0945886992"
type input "[PERSON_NAME]"
checkbox input "true"
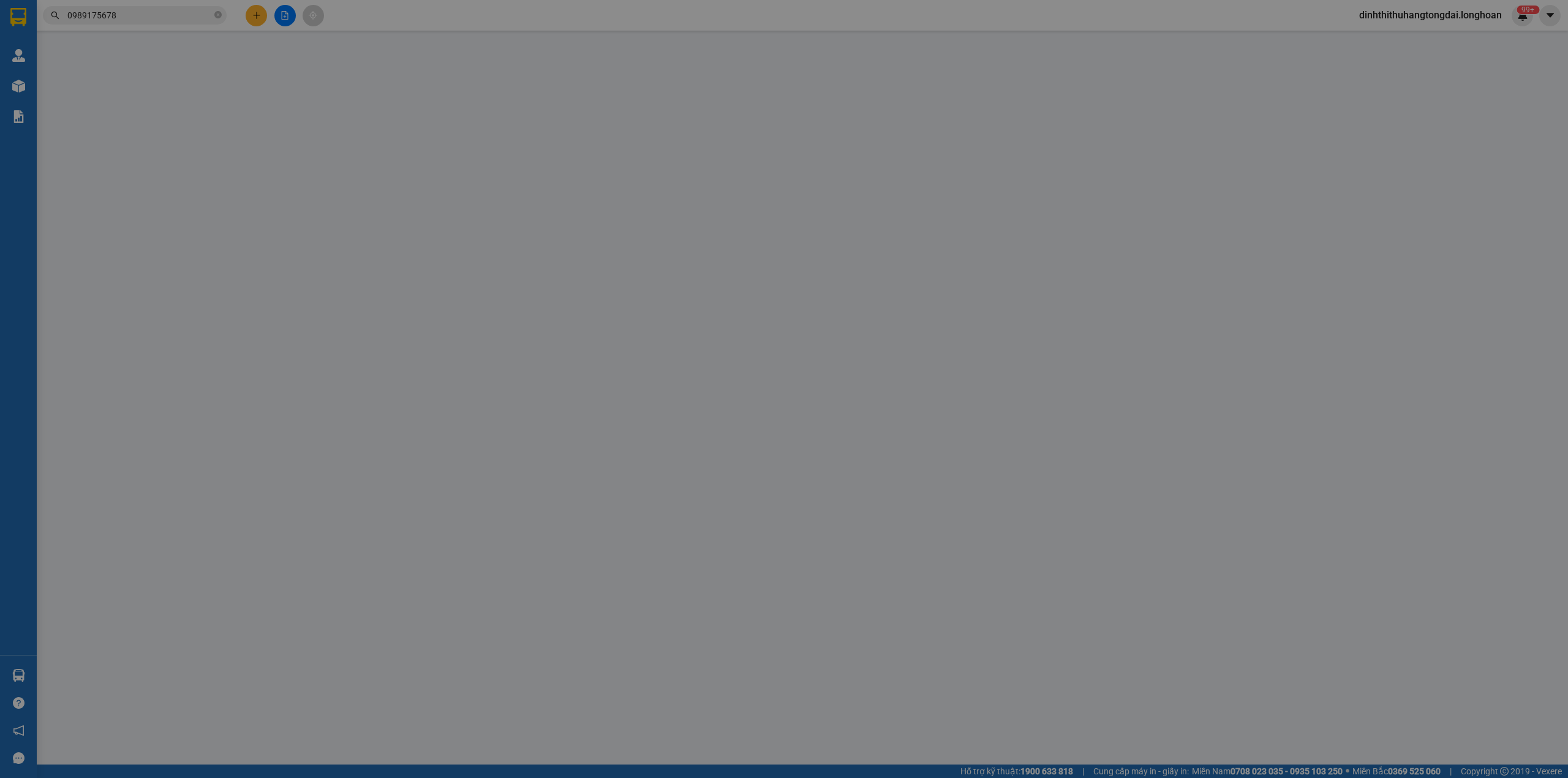
type input "SƠN LA- Hát Lót (TVLT): Giao trên QL 6 (CÂY XĂNG SỐ 5 ĐỐI DIỆN NHÀ HÀNG HÀ QUẾ)"
type input "CHÌA KHÓA CUỐN TAY LÁI, CAVET DÁN CỐP XE"
type input "1.320.000"
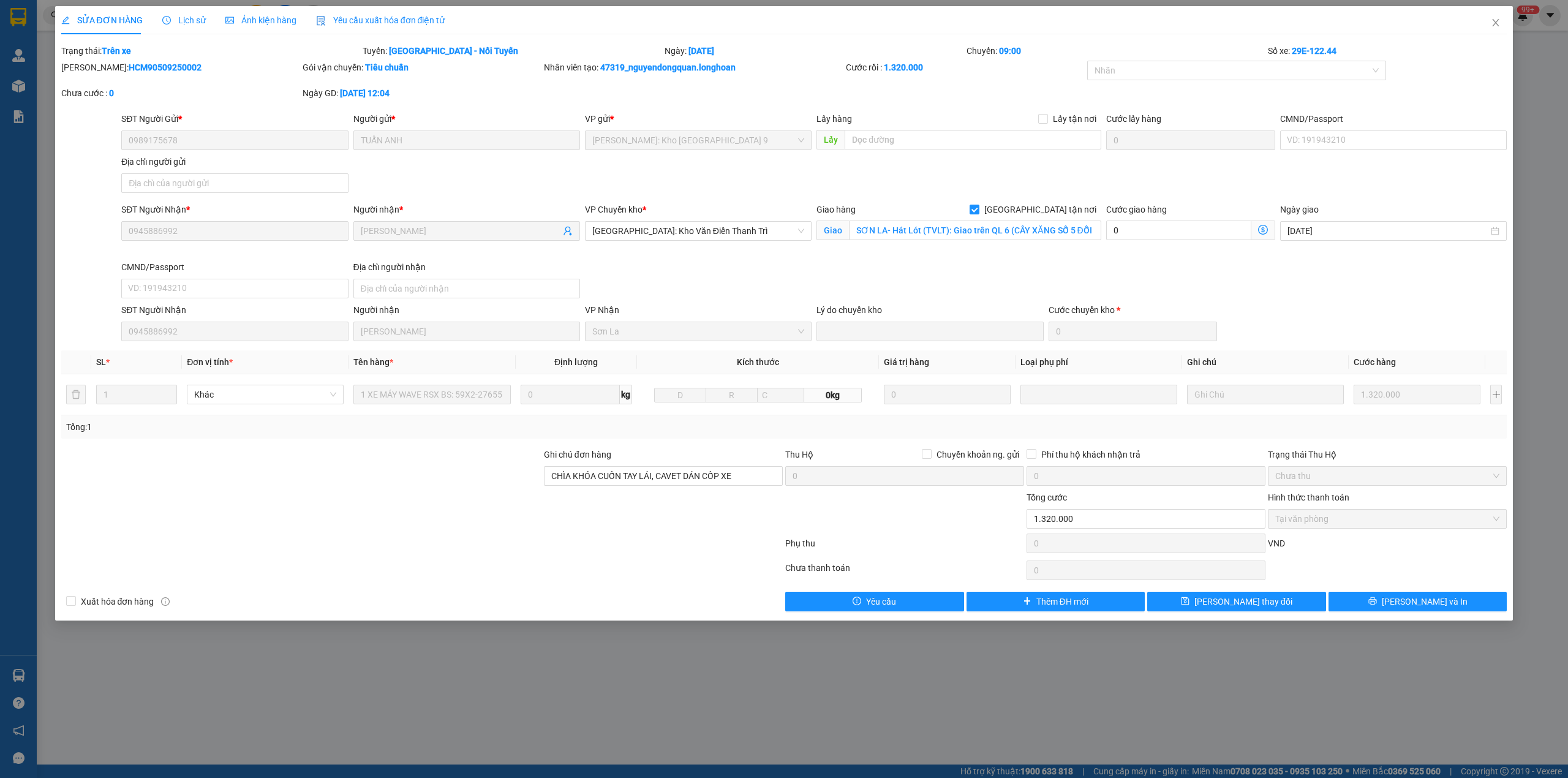
click at [180, 29] on div "Lịch sử" at bounding box center [184, 20] width 43 height 28
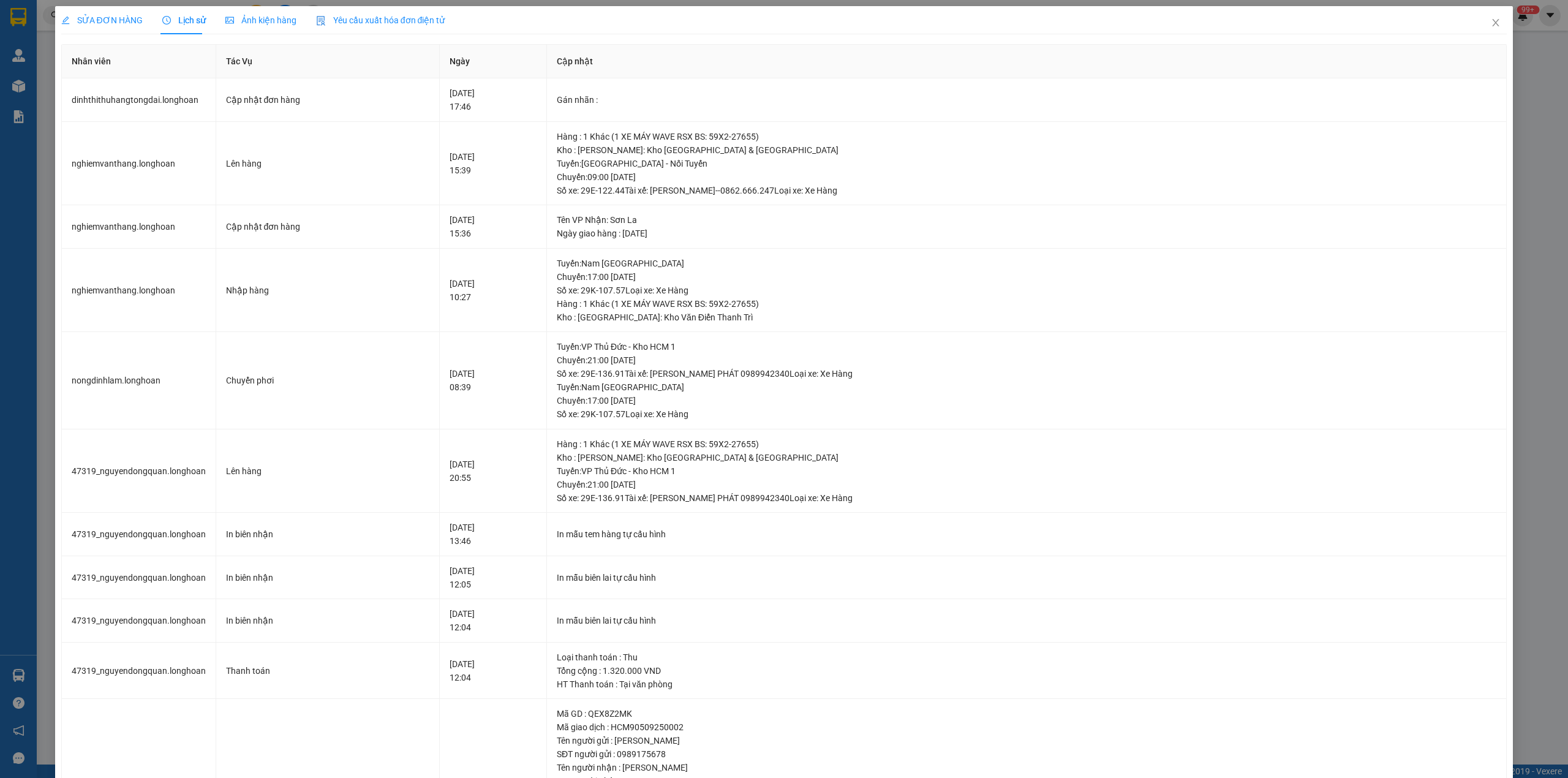
click at [99, 20] on span "SỬA ĐƠN HÀNG" at bounding box center [102, 20] width 81 height 10
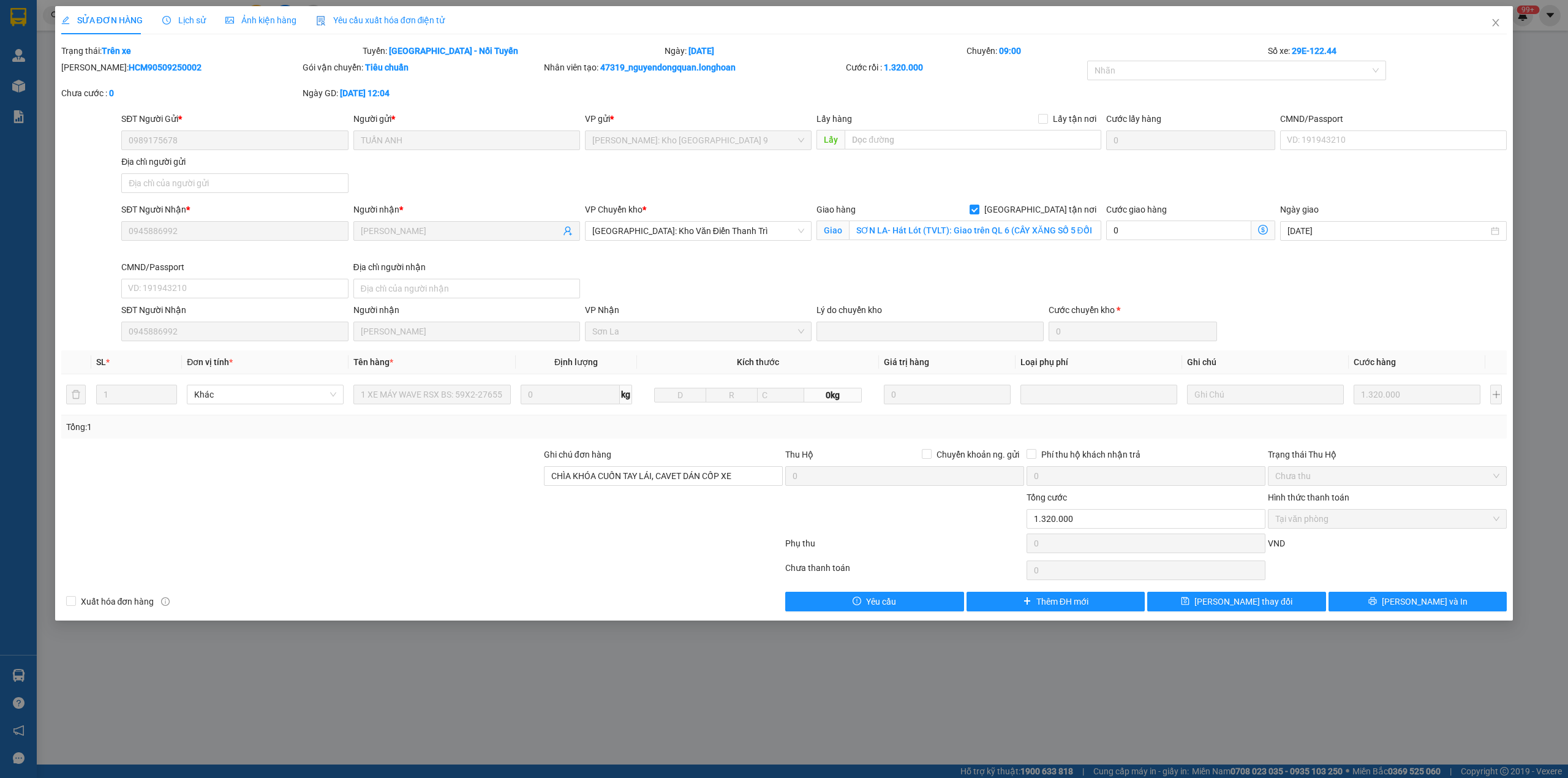
click at [186, 28] on div "Lịch sử" at bounding box center [184, 20] width 43 height 28
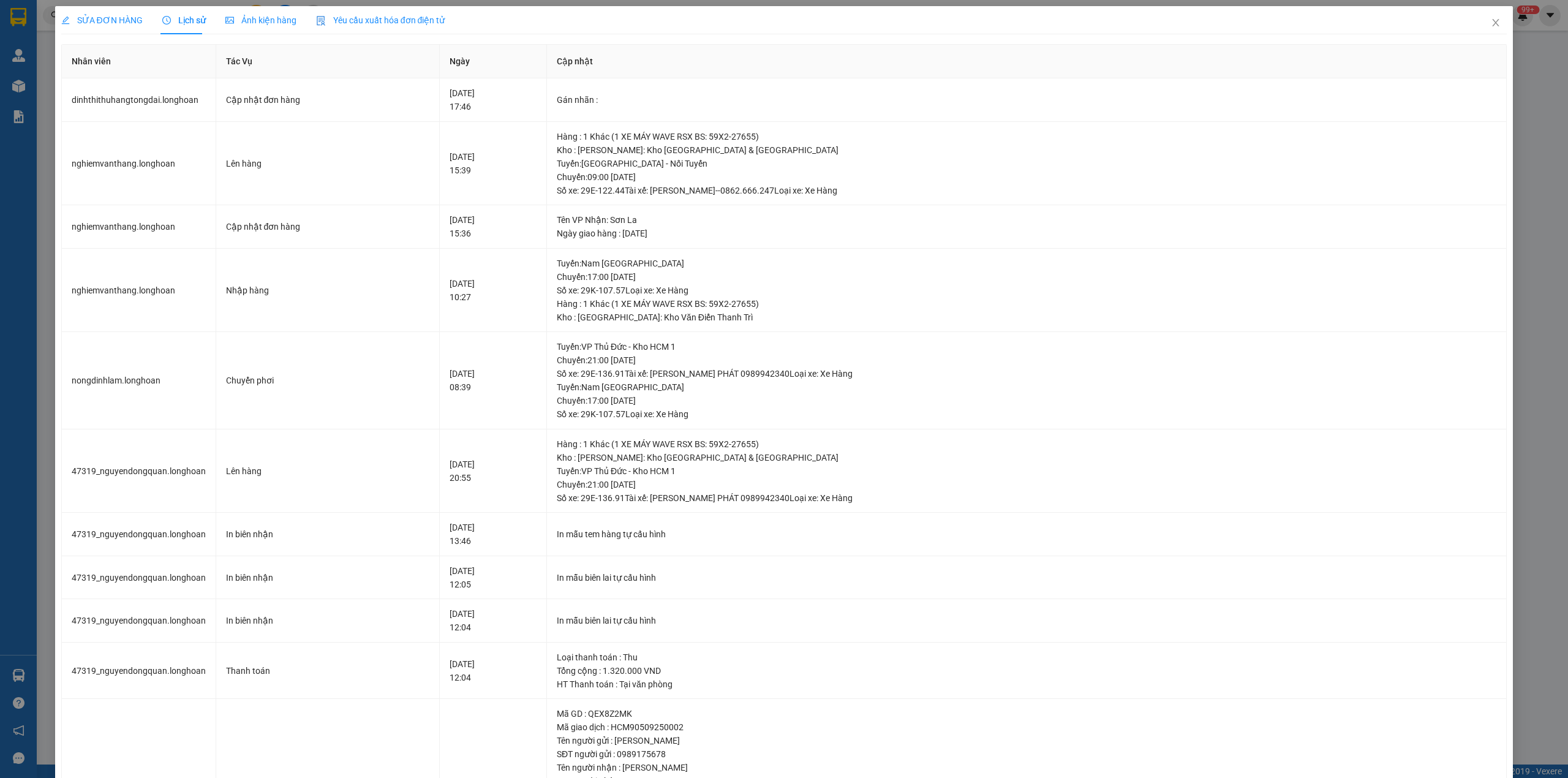
click at [127, 28] on div "SỬA ĐƠN HÀNG" at bounding box center [102, 20] width 81 height 28
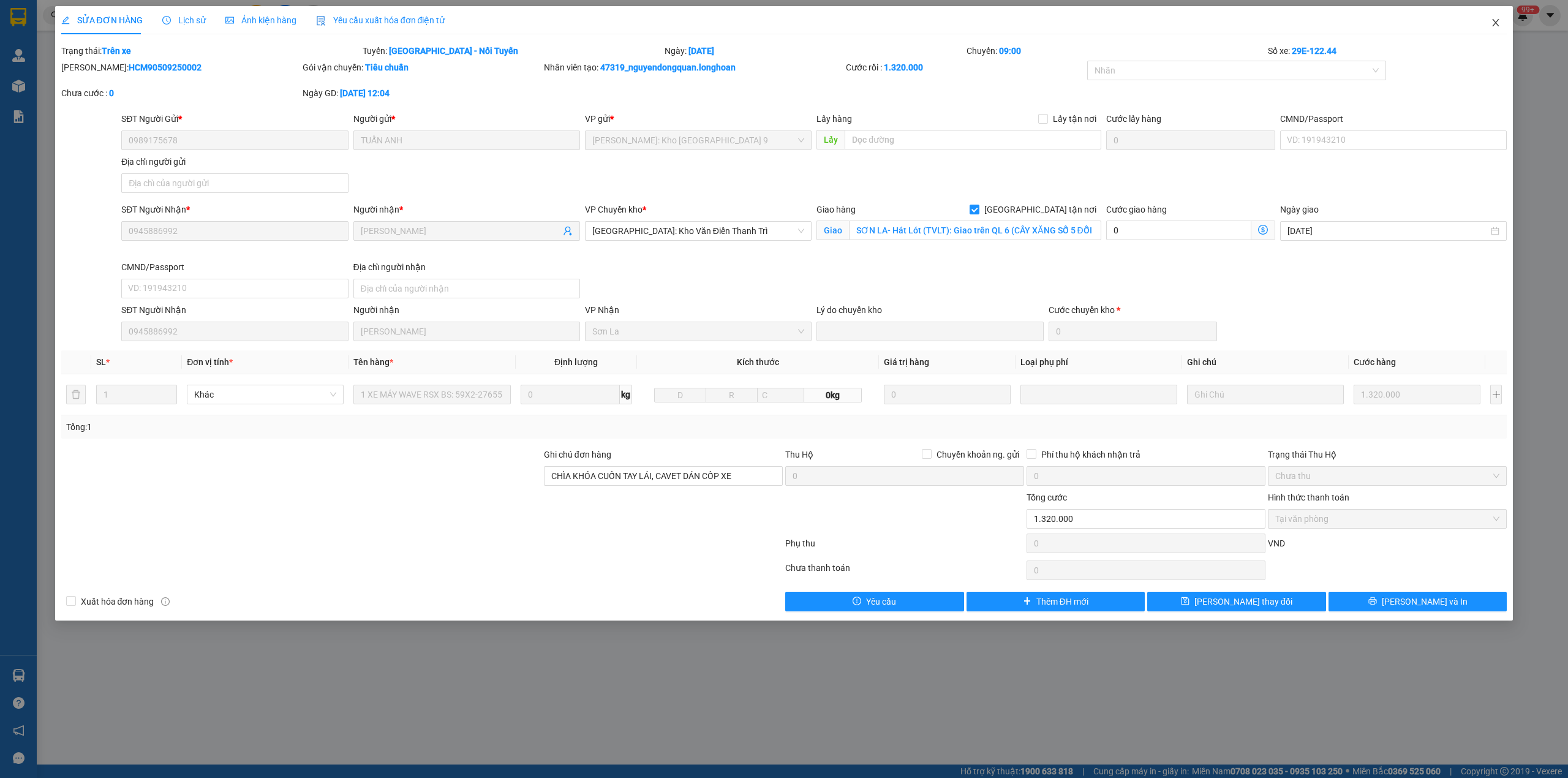
click at [1491, 25] on icon "close" at bounding box center [1496, 22] width 10 height 10
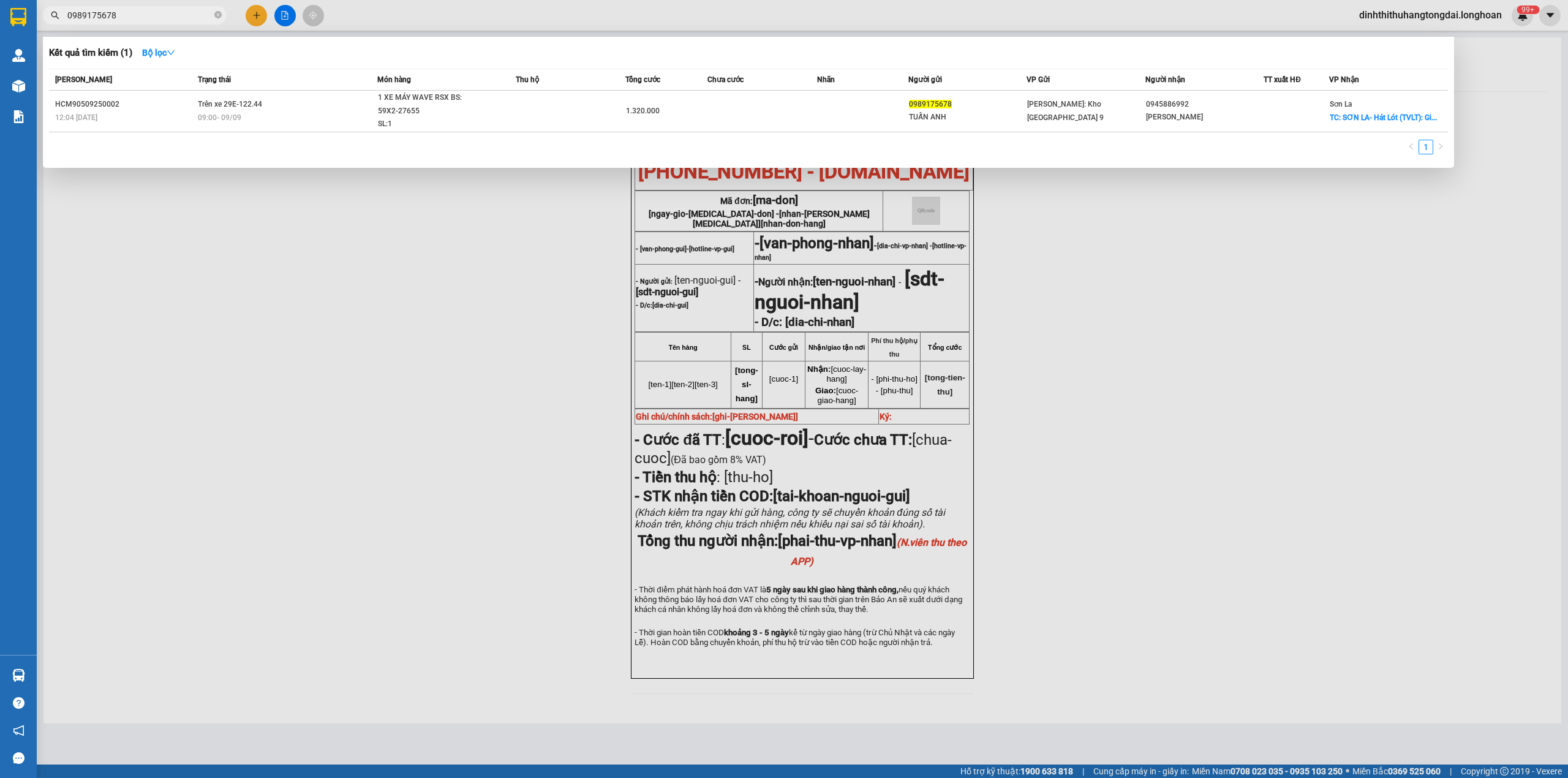
click at [165, 17] on input "0989175678" at bounding box center [139, 15] width 144 height 13
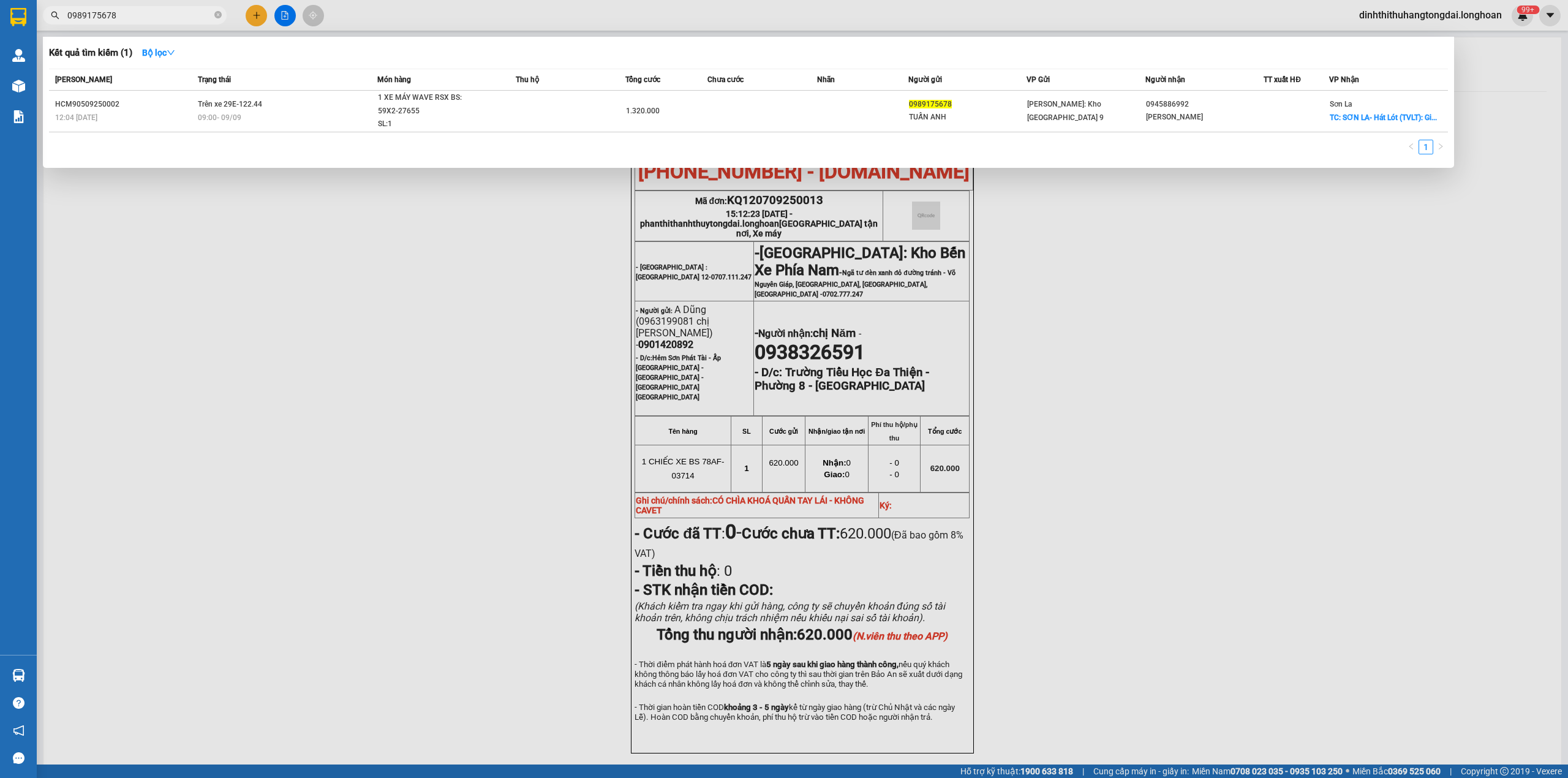
paste input "4286696"
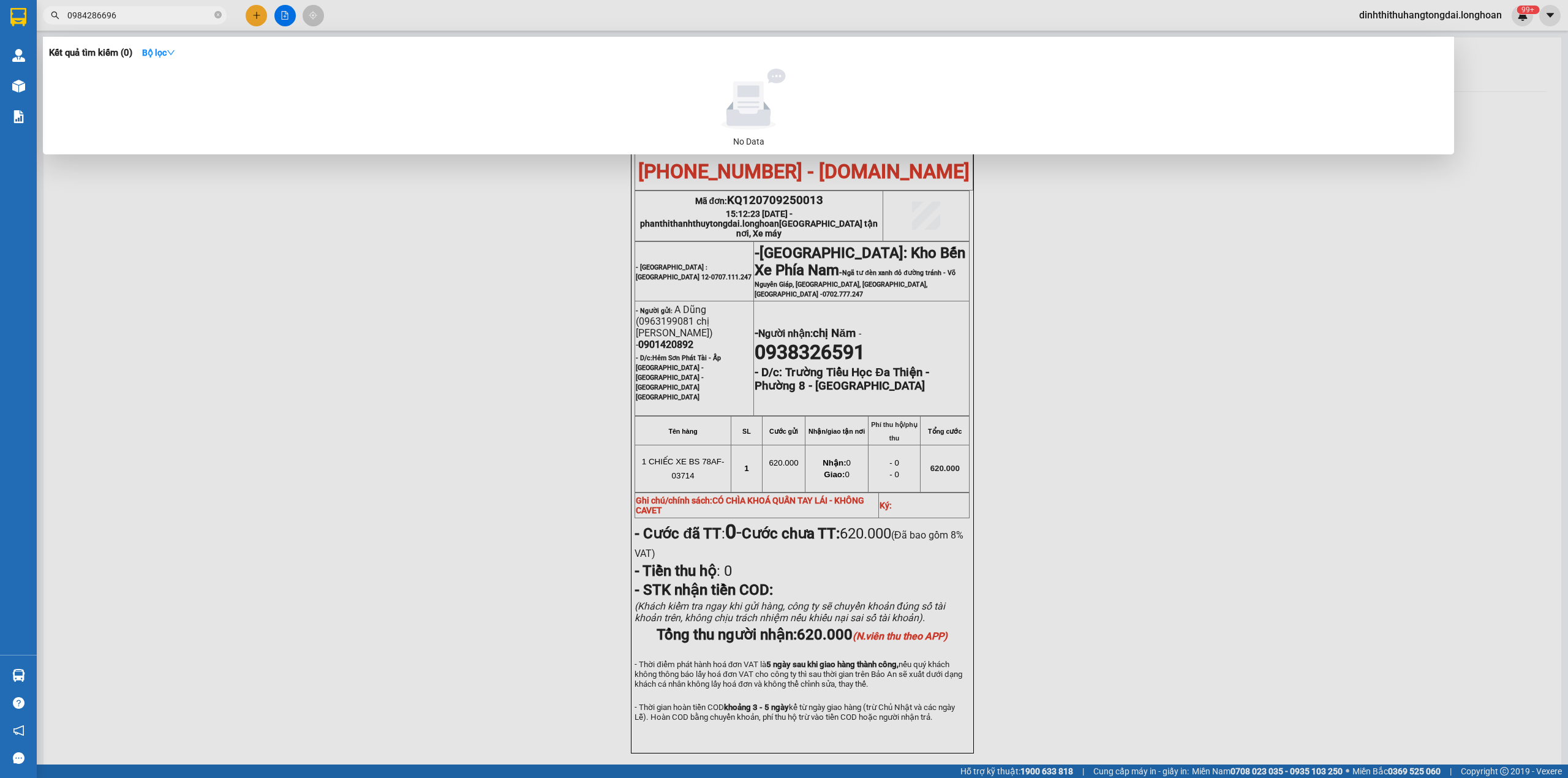
click at [132, 23] on span "0984286696" at bounding box center [135, 15] width 184 height 18
click at [128, 17] on input "0984286696" at bounding box center [139, 15] width 144 height 13
paste input "76811108"
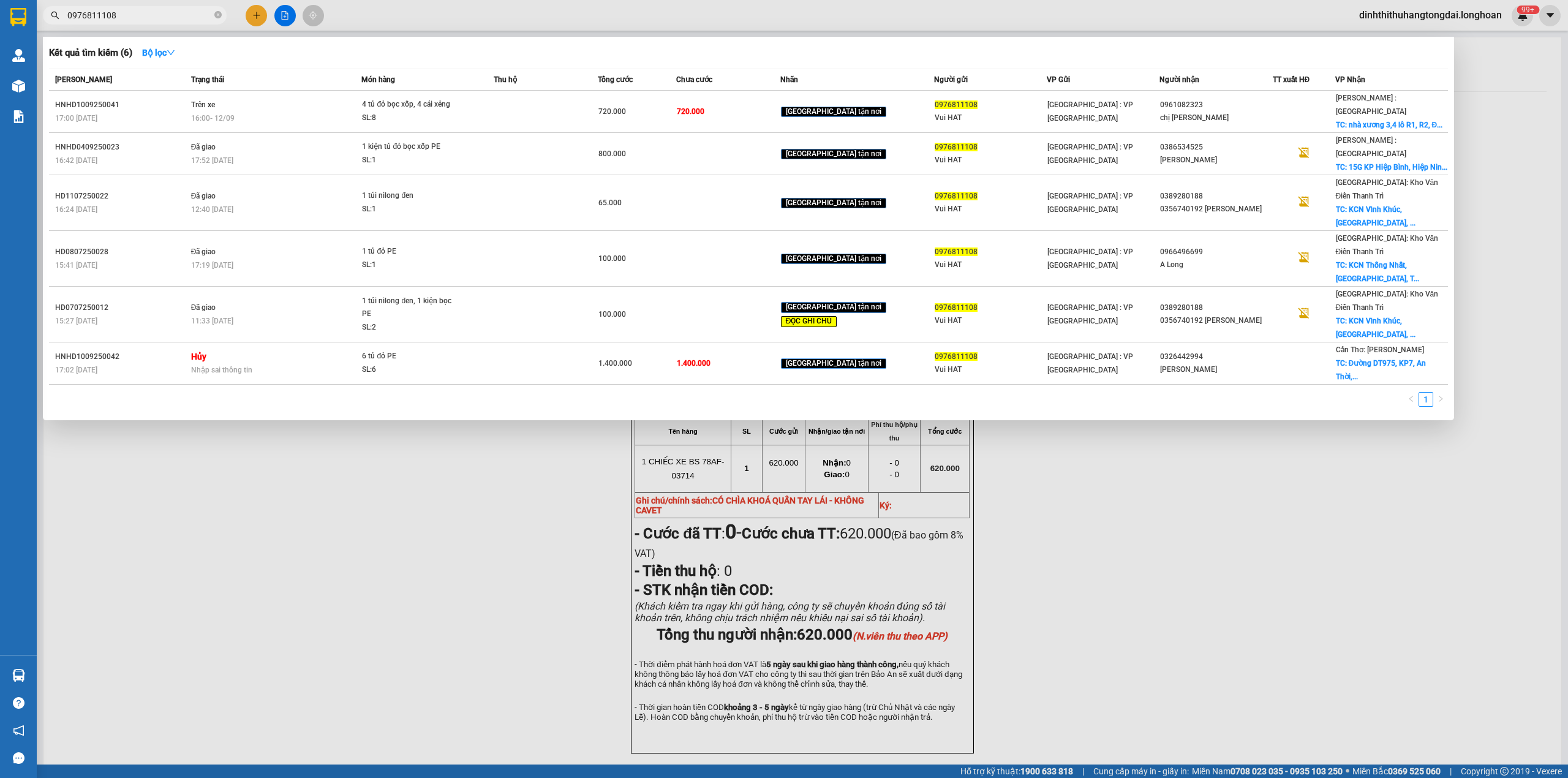
click at [88, 13] on input "0976811108" at bounding box center [139, 15] width 144 height 13
type input "0976811108"
click at [110, 15] on input "0976811108" at bounding box center [139, 15] width 144 height 13
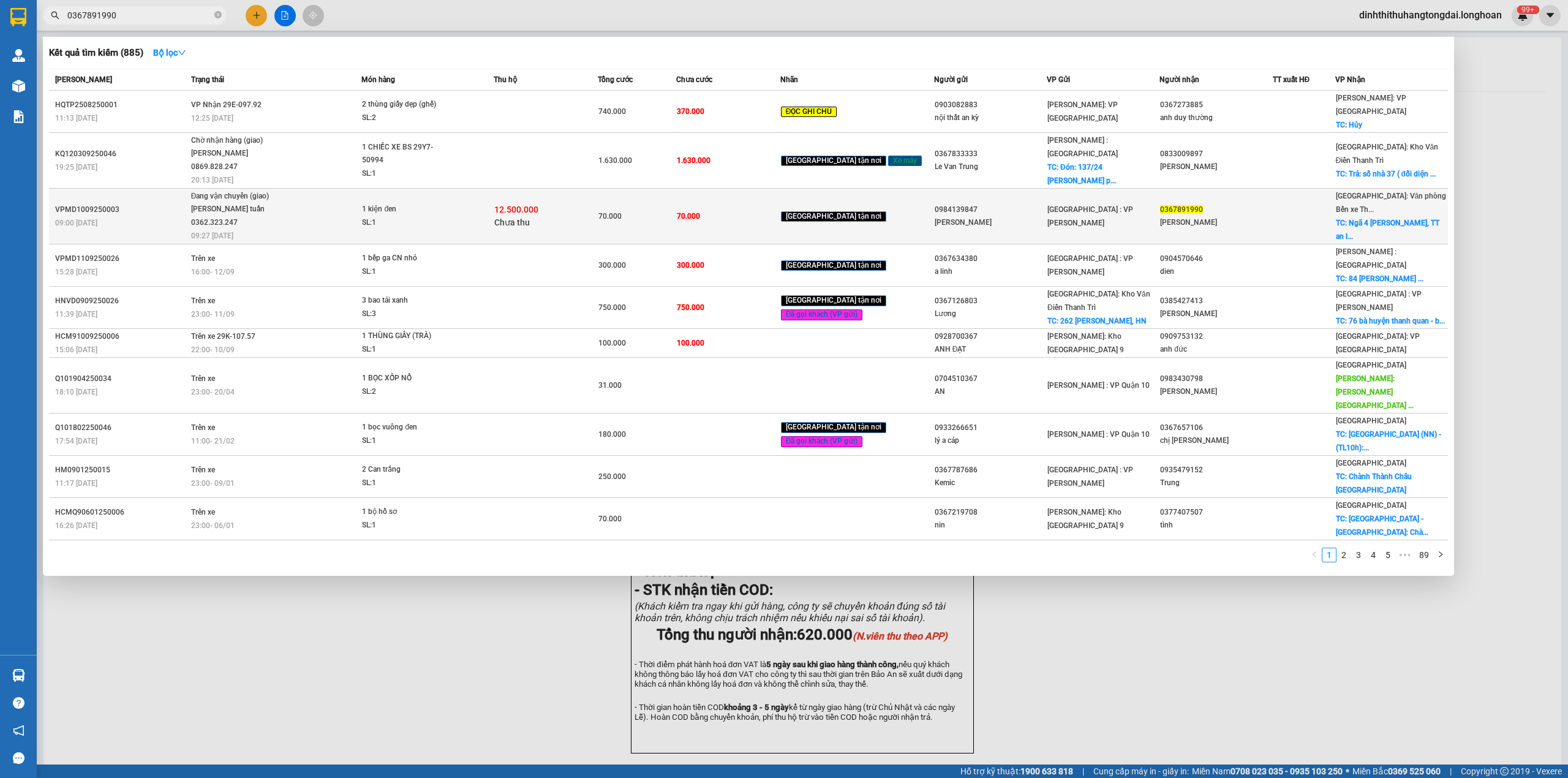
type input "0367891990"
click at [491, 203] on span "1 kiện đen SL: 1" at bounding box center [427, 216] width 130 height 26
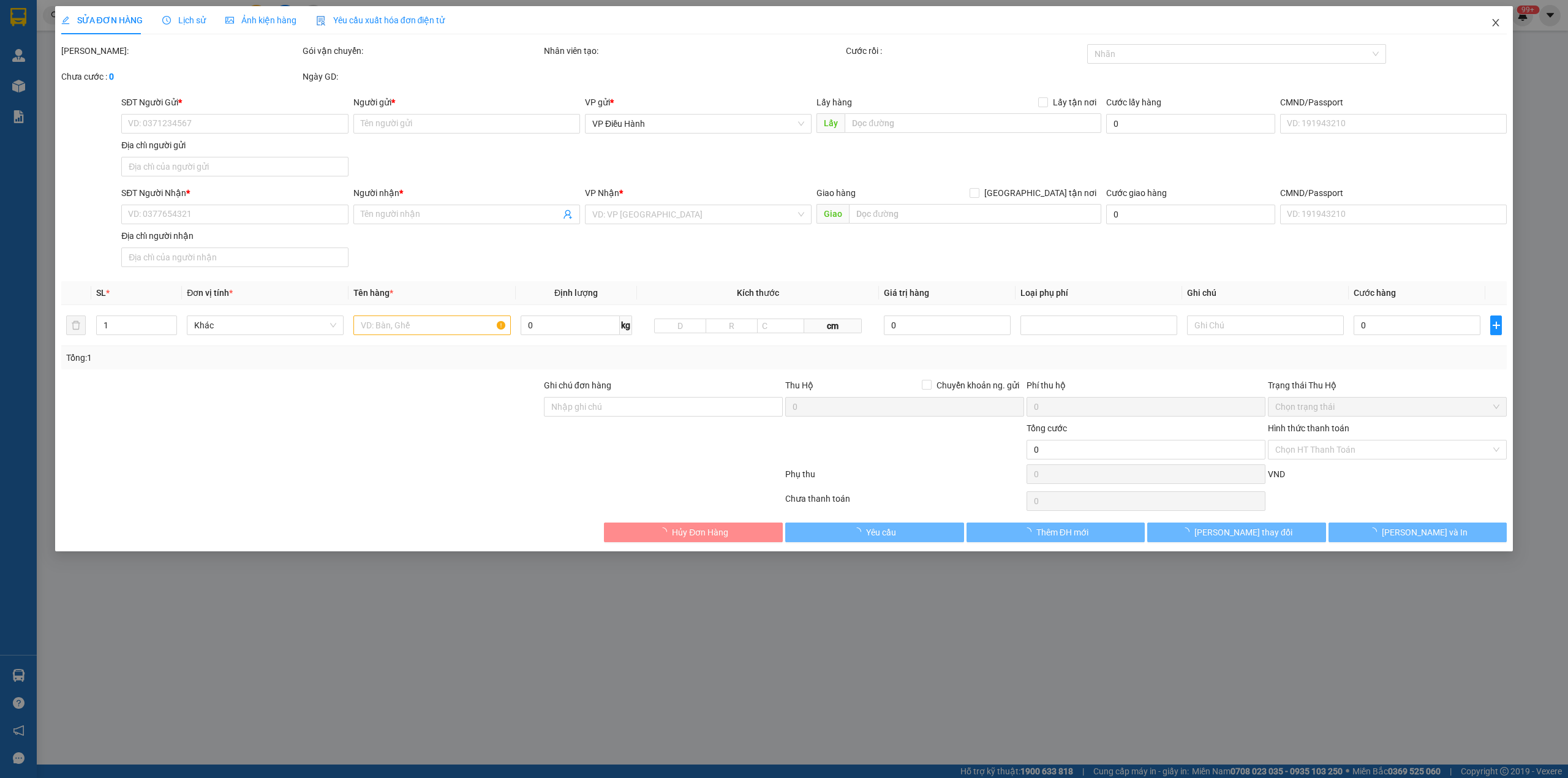
click at [1500, 25] on span "Close" at bounding box center [1495, 23] width 34 height 34
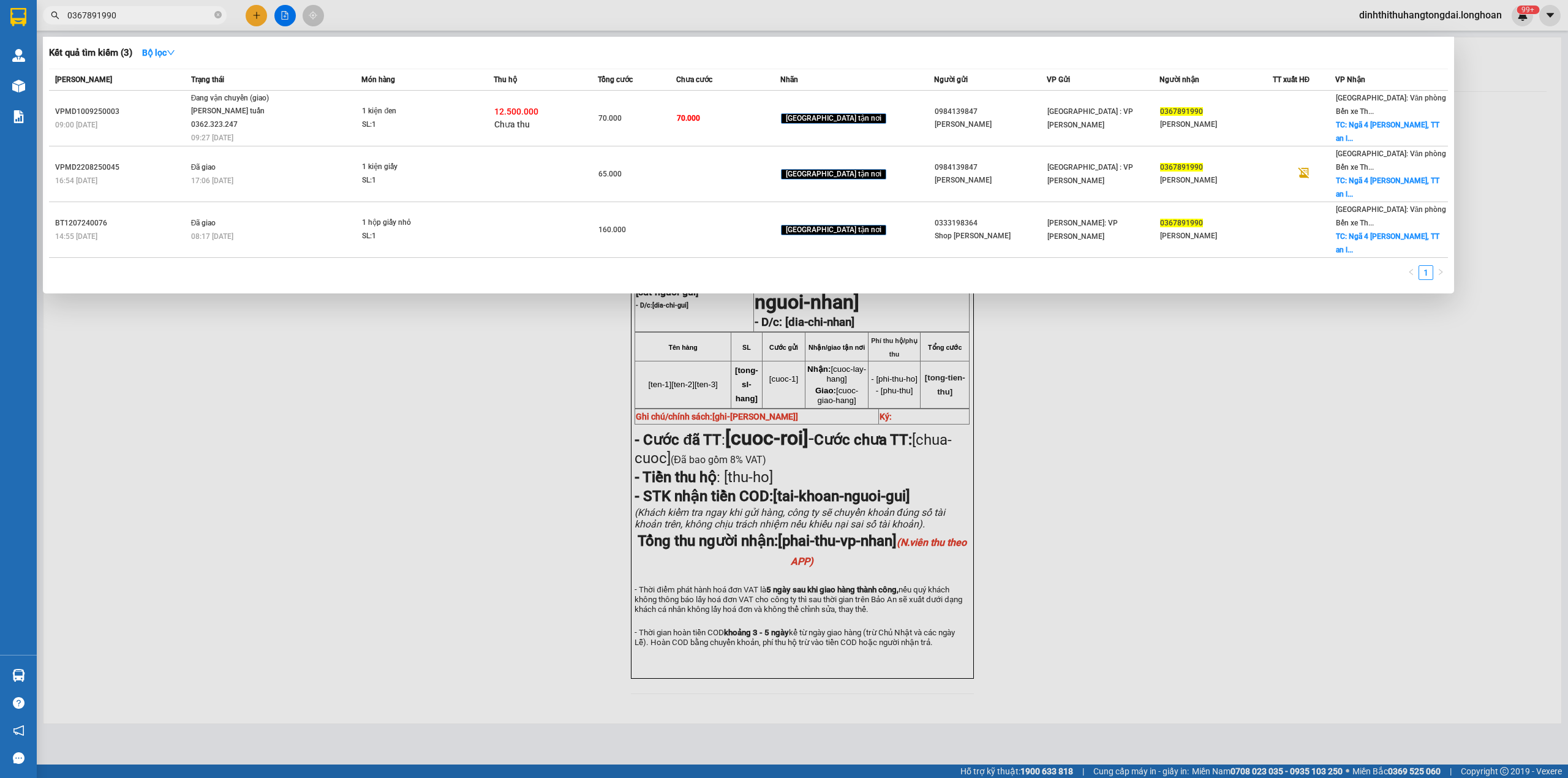
click at [133, 16] on input "0367891990" at bounding box center [139, 15] width 144 height 13
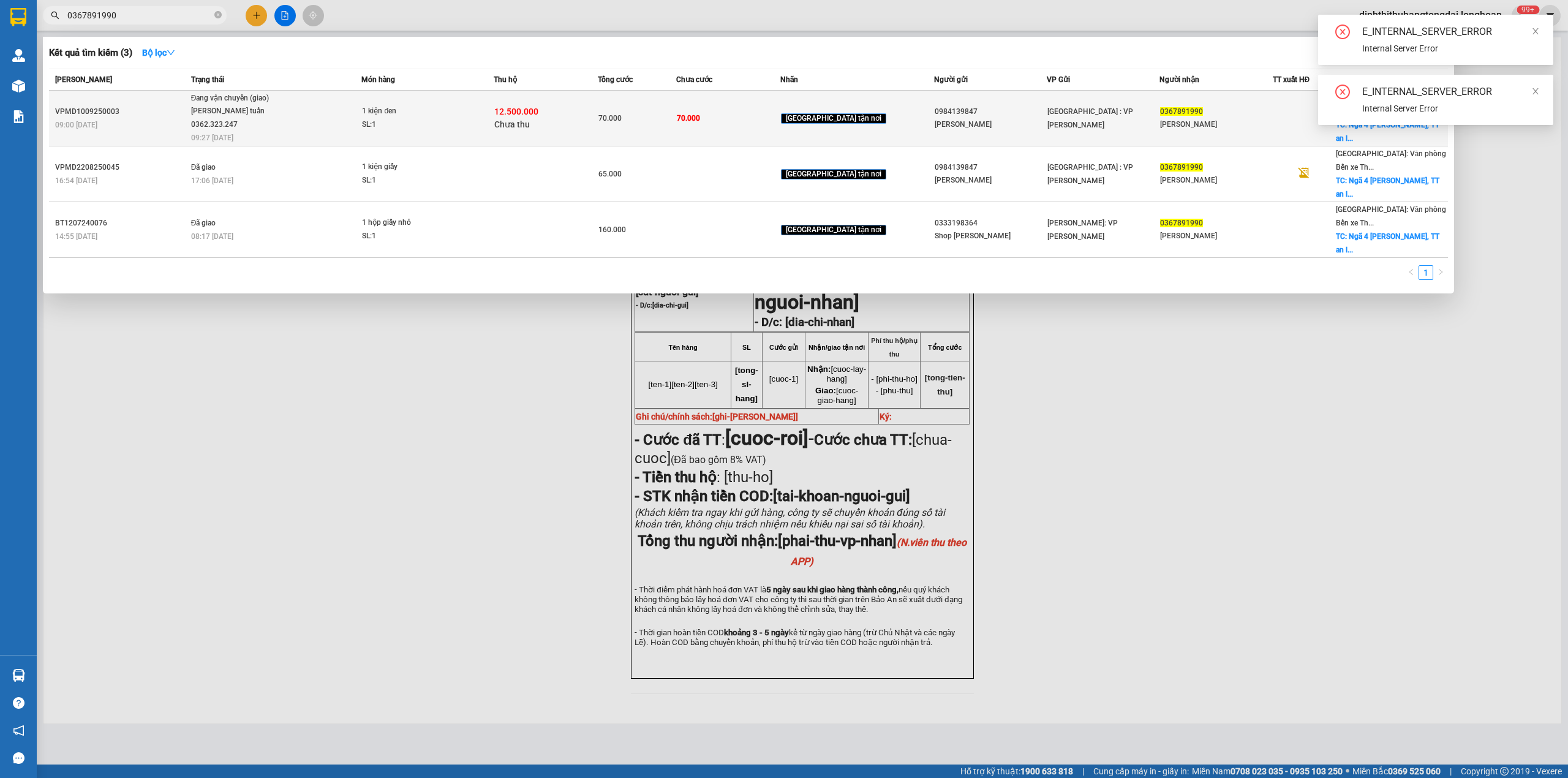
click at [339, 113] on span "Đang vận chuyển (giao) vũ anh tuấn 0362.323.247 09:27 [DATE]" at bounding box center [276, 117] width 170 height 51
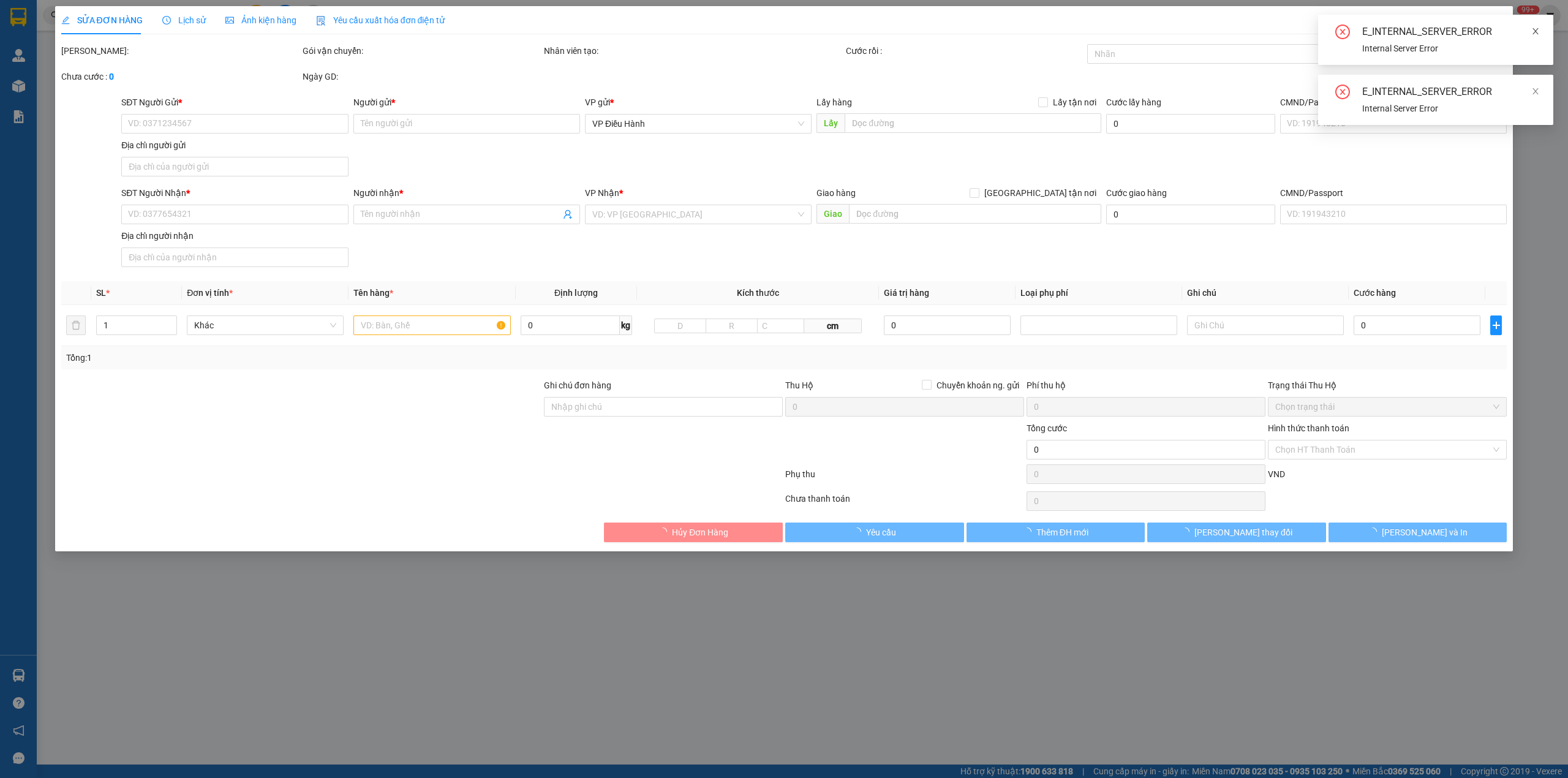
click at [1537, 31] on icon "close" at bounding box center [1535, 31] width 8 height 8
click at [1531, 36] on span at bounding box center [1535, 31] width 8 height 10
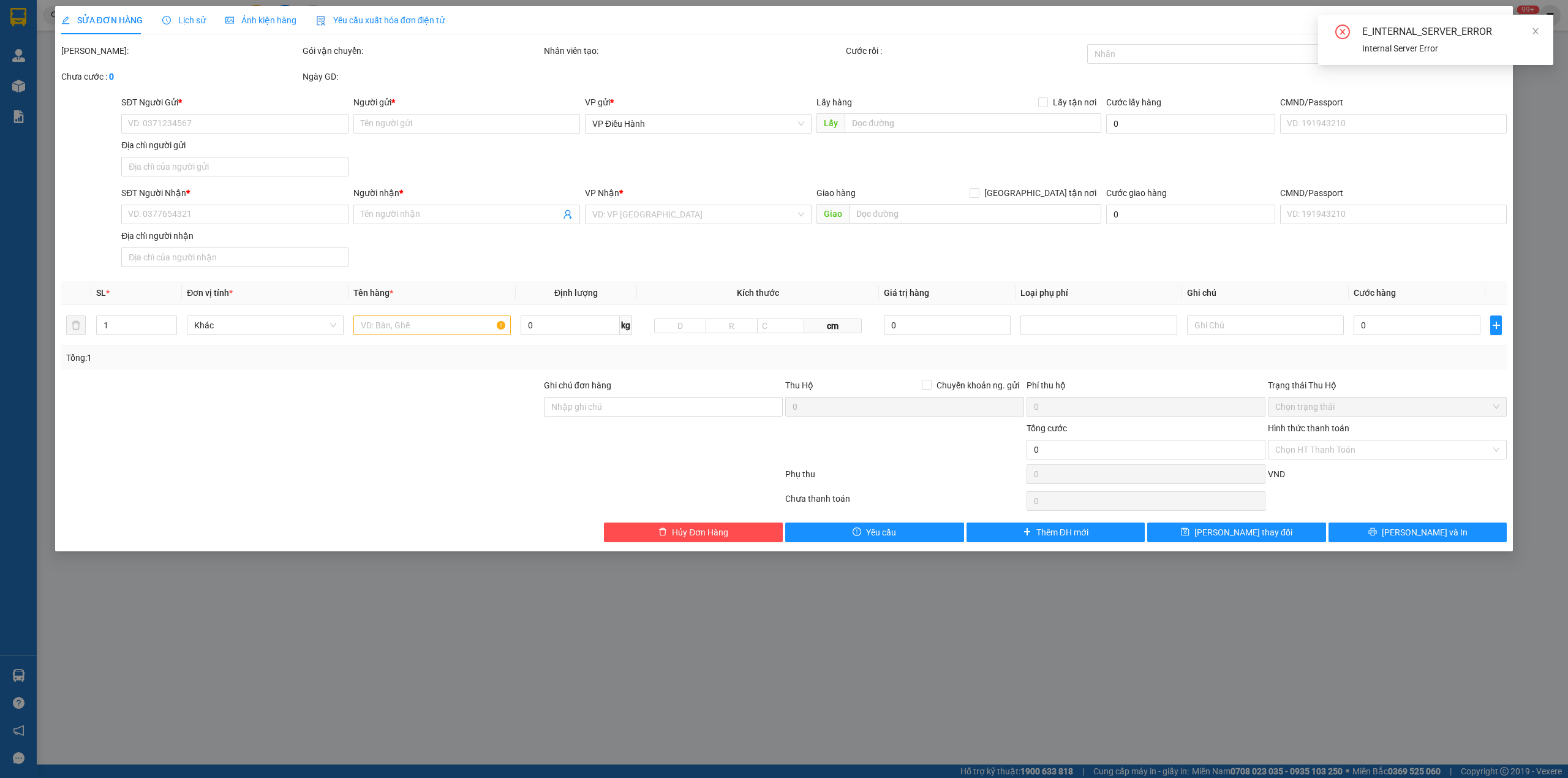
click at [1567, 155] on div "SỬA ĐƠN HÀNG Lịch sử Ảnh kiện hàng Yêu cầu xuất hóa đơn điện tử Total Paid Fee …" at bounding box center [784, 389] width 1568 height 778
click at [1539, 35] on icon "close" at bounding box center [1535, 31] width 8 height 8
click at [1561, 134] on div "SỬA ĐƠN HÀNG Lịch sử Ảnh kiện hàng Yêu cầu xuất hóa đơn điện tử Total Paid Fee …" at bounding box center [784, 389] width 1568 height 778
click at [1495, 23] on icon "close" at bounding box center [1496, 22] width 10 height 10
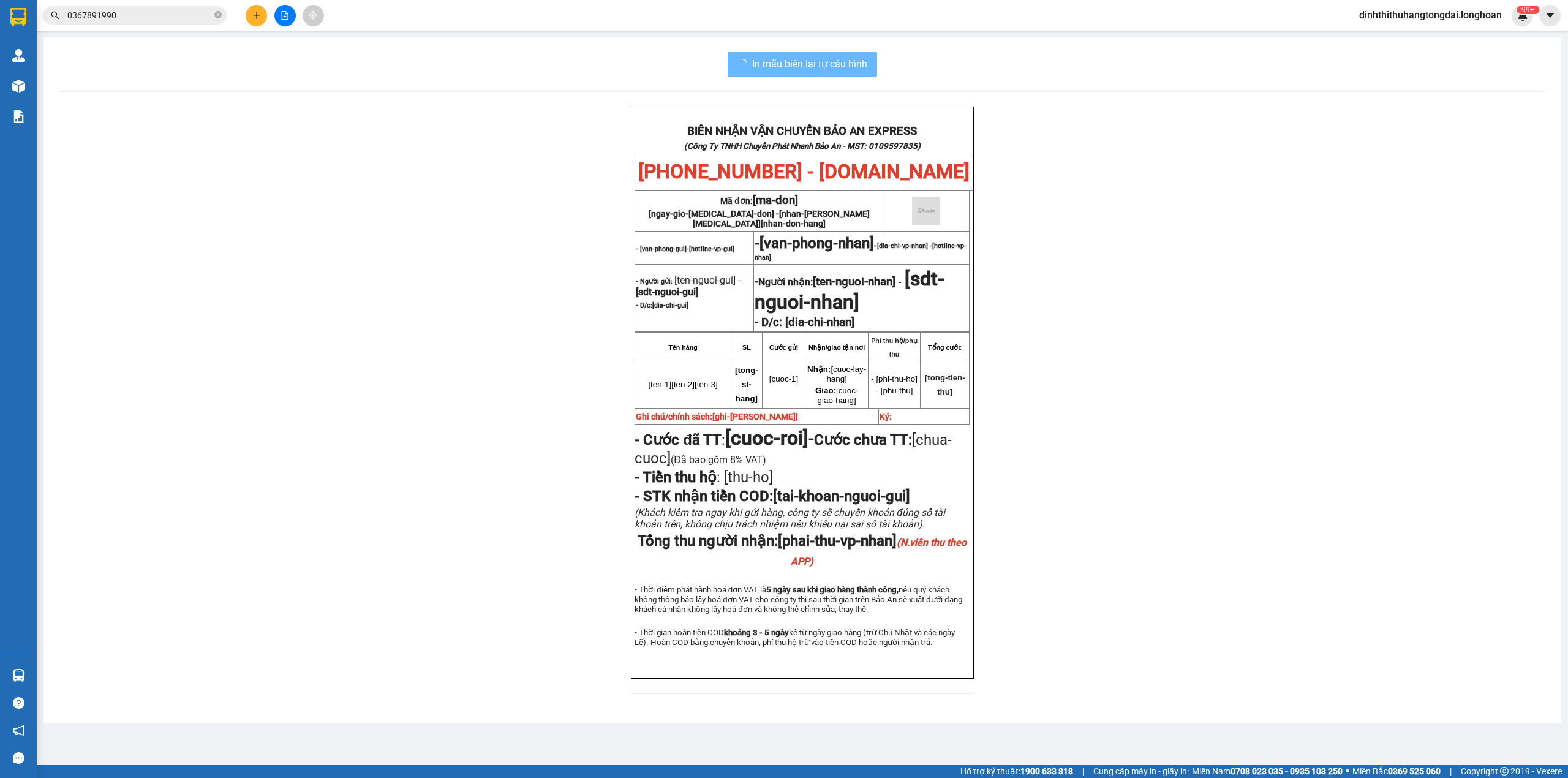
click at [192, 17] on input "0367891990" at bounding box center [139, 15] width 144 height 13
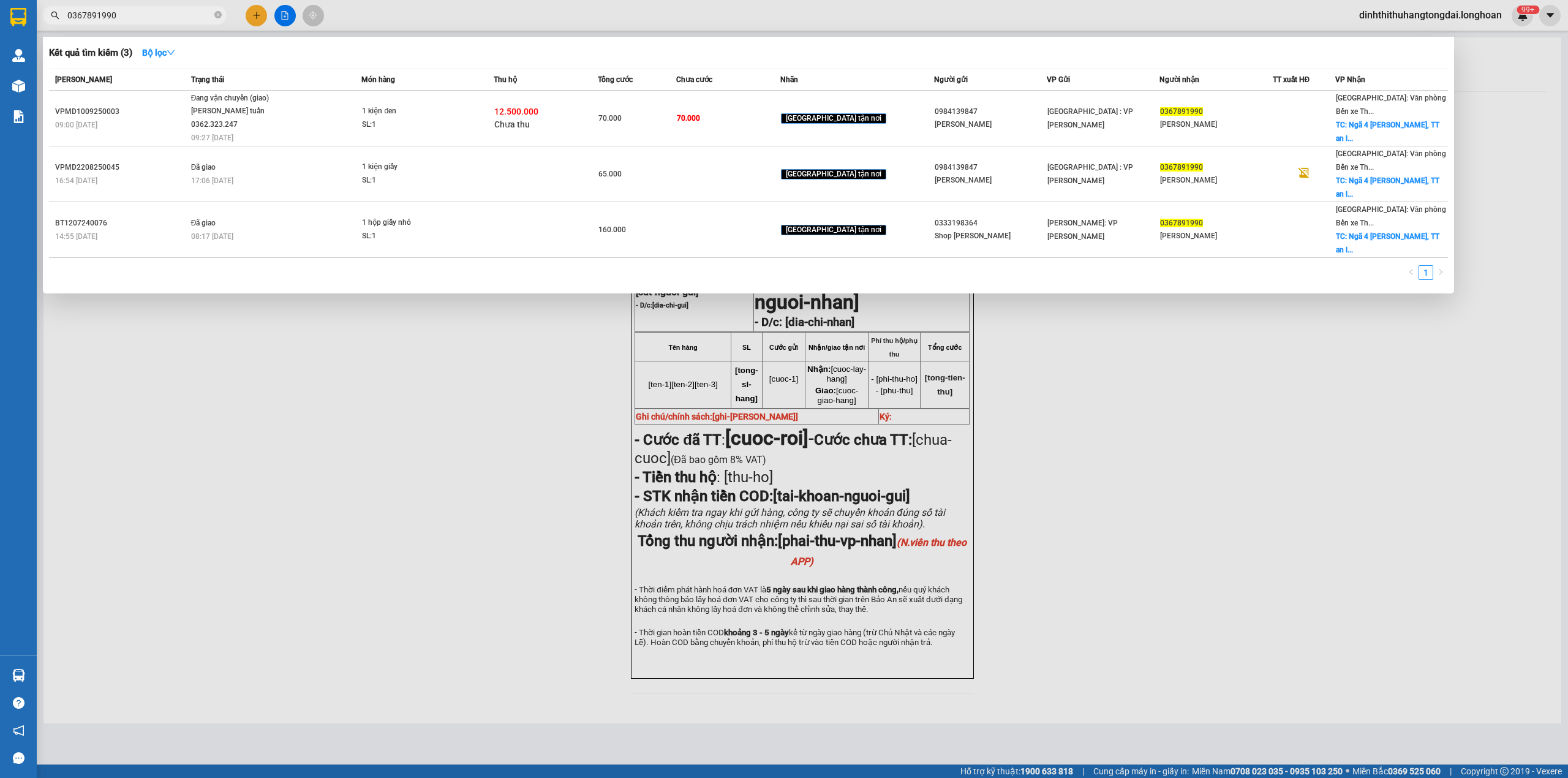
click at [138, 8] on span "0367891990" at bounding box center [135, 15] width 184 height 18
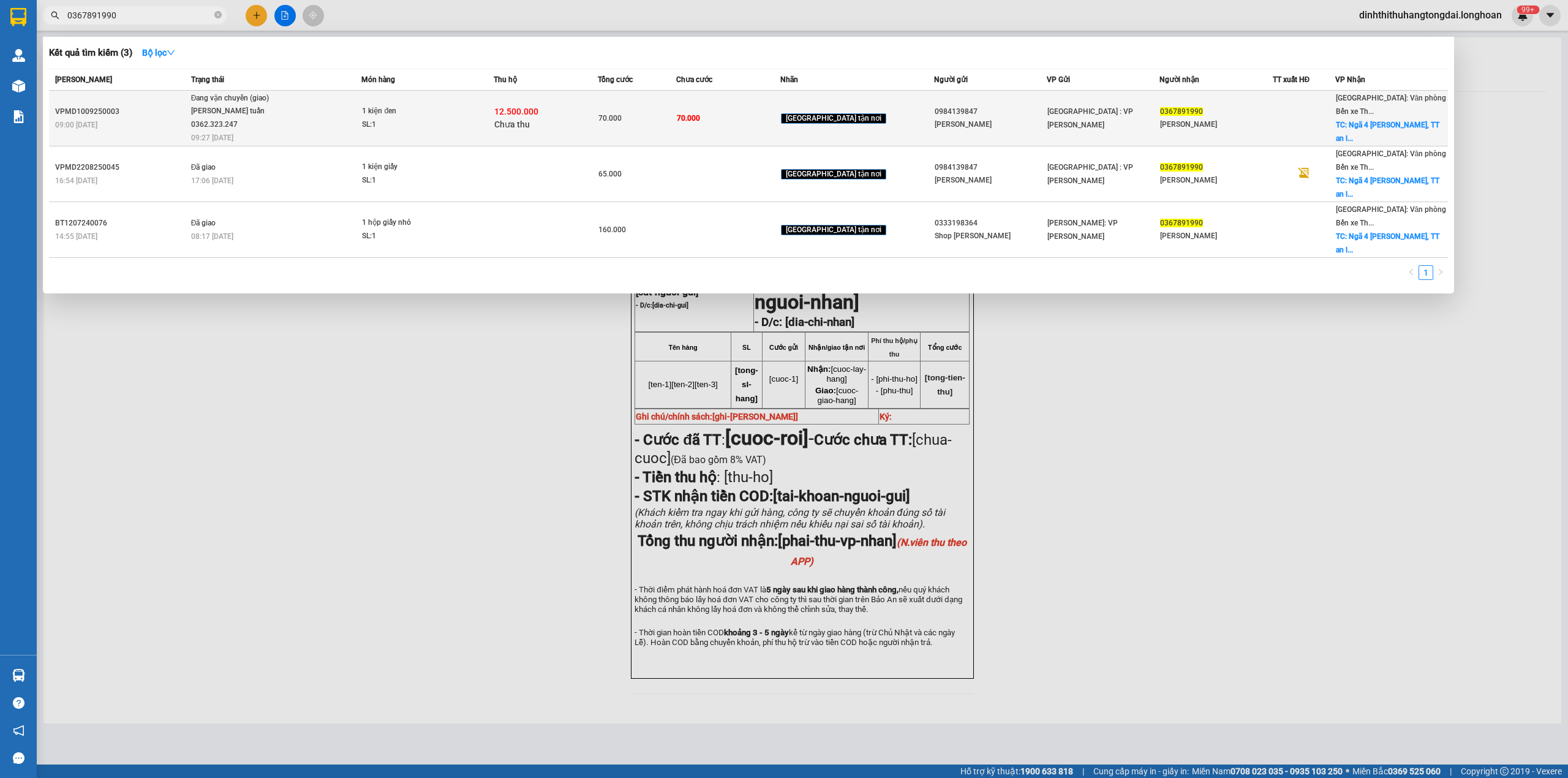
click at [223, 107] on div "[PERSON_NAME] tuấn 0362.323.247" at bounding box center [237, 118] width 92 height 26
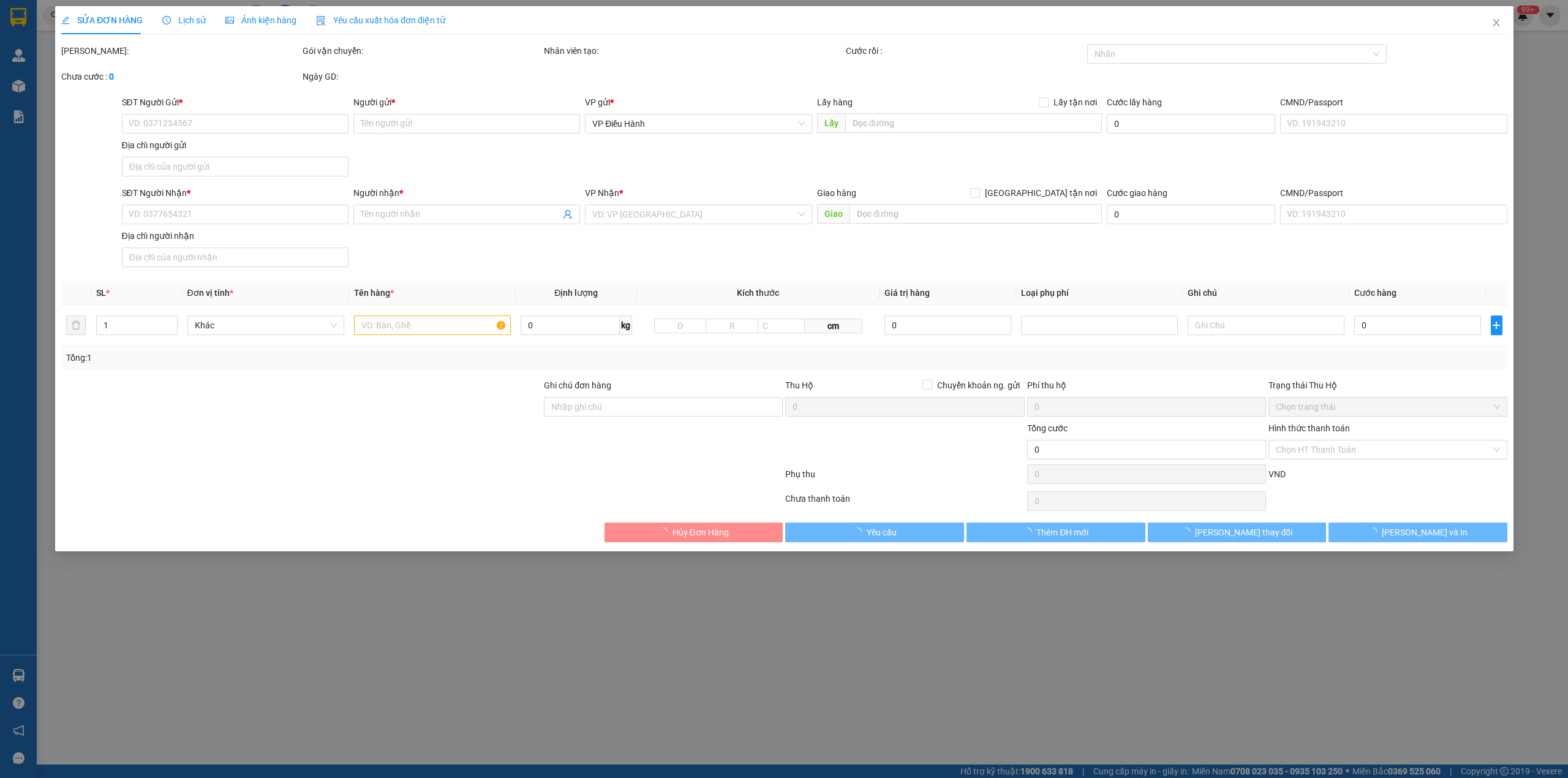
type input "0984139847"
type input "[PERSON_NAME]"
type input "0367891990"
type input "[PERSON_NAME]"
checkbox input "true"
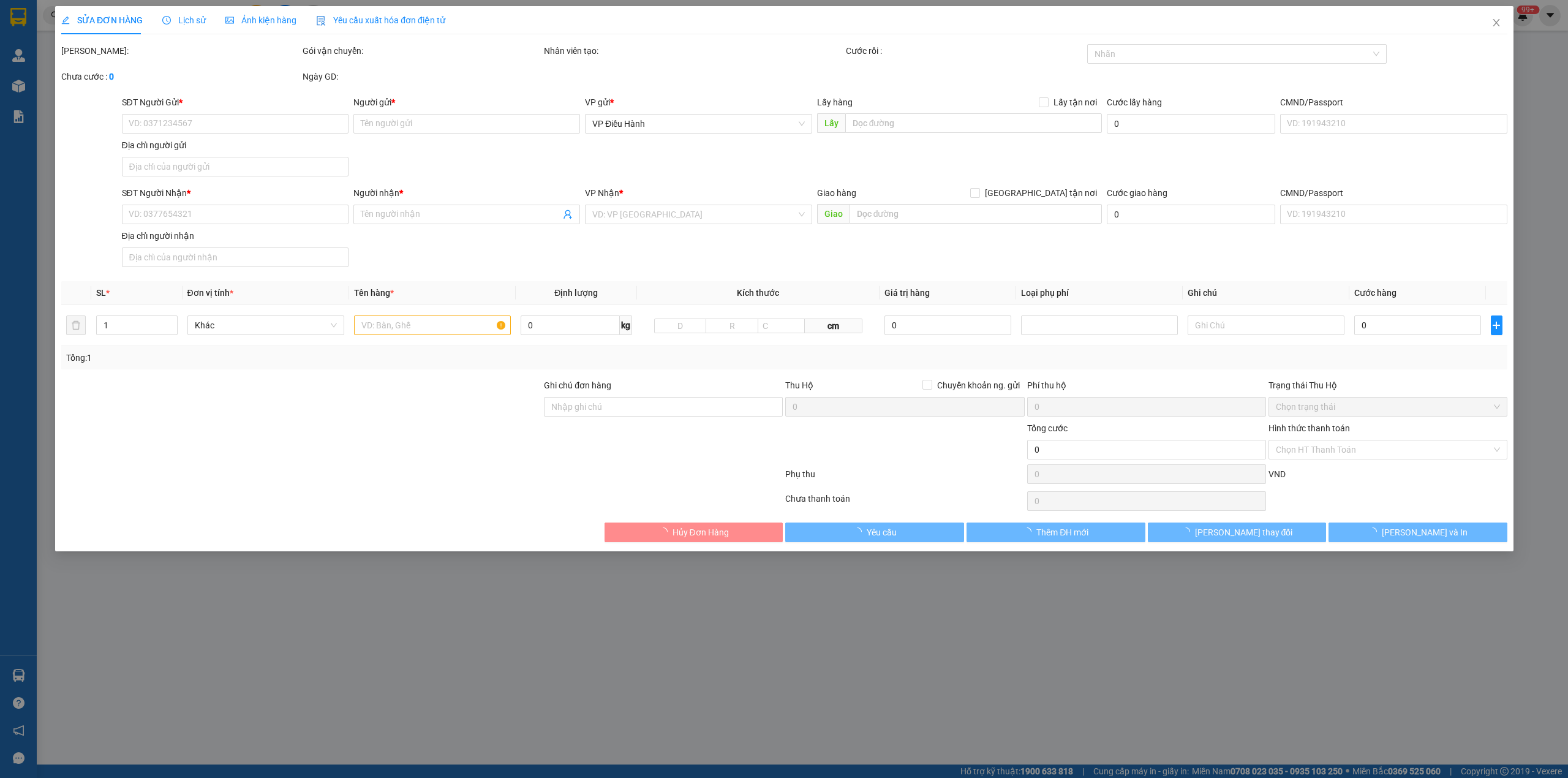
type input "Ngã 4 [PERSON_NAME], TT an lão, [GEOGRAPHIC_DATA]"
type input "70.000"
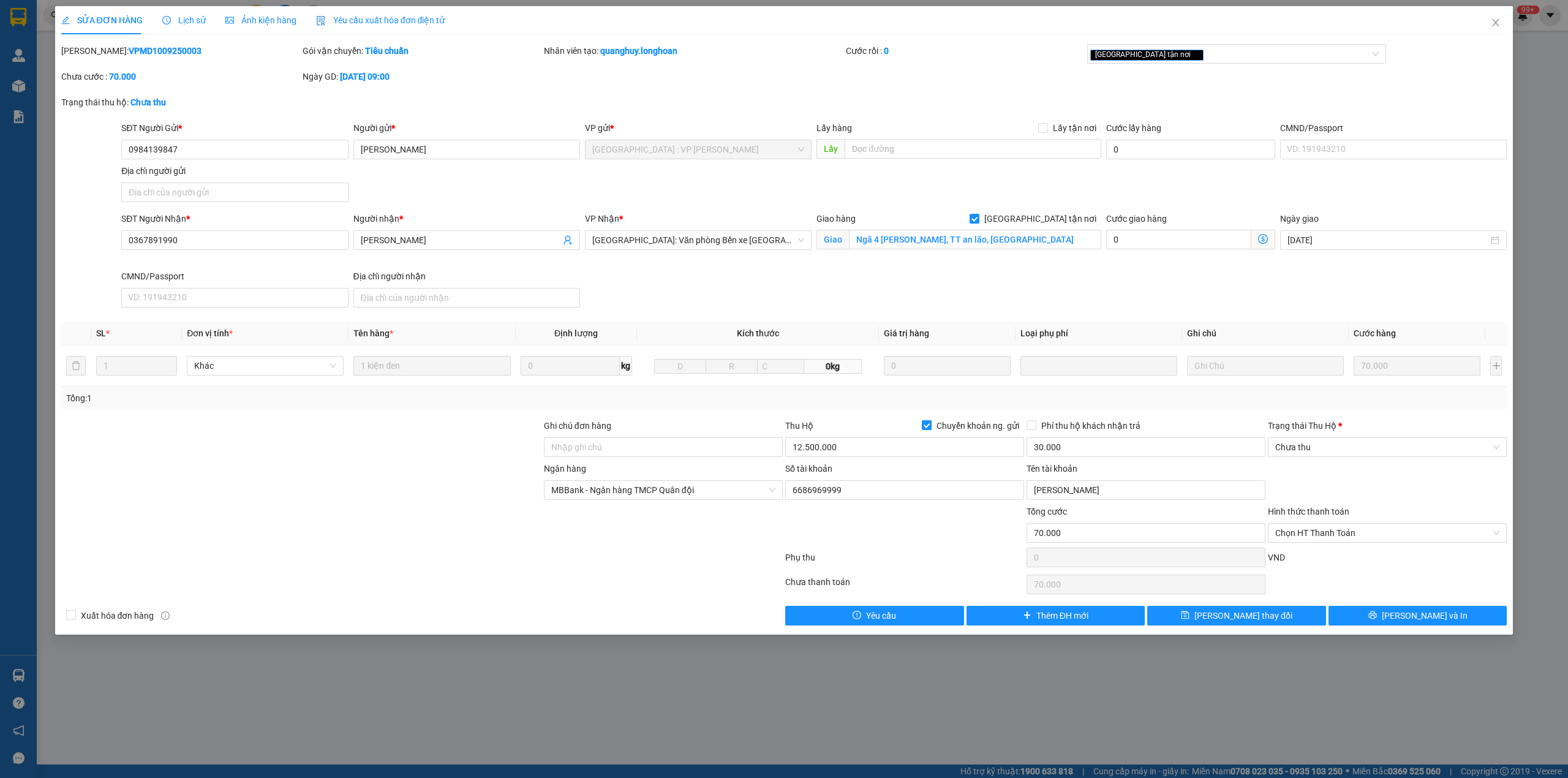
click at [162, 22] on icon "clock-circle" at bounding box center [166, 20] width 8 height 8
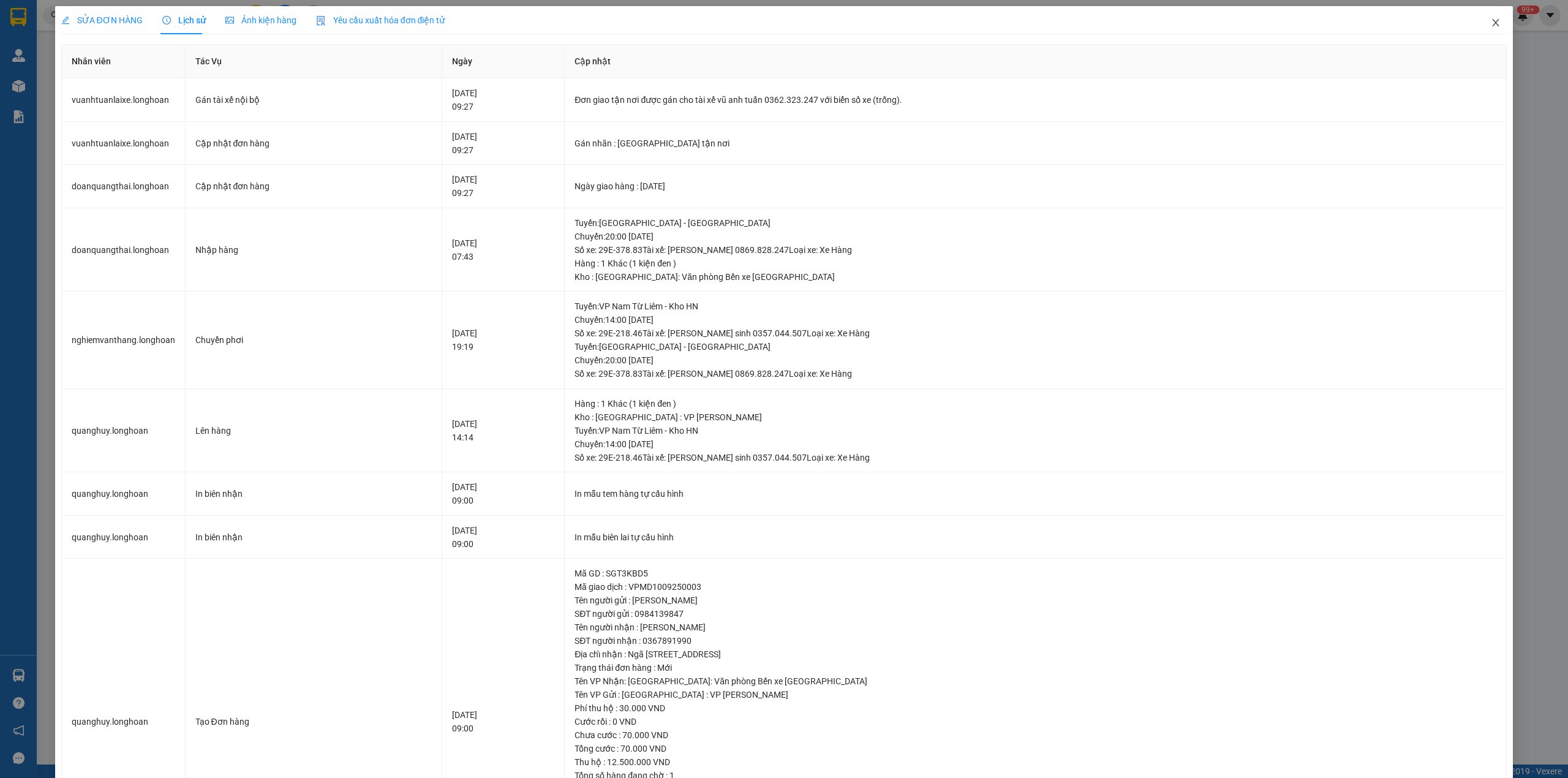
click at [1481, 31] on span "Close" at bounding box center [1495, 23] width 34 height 34
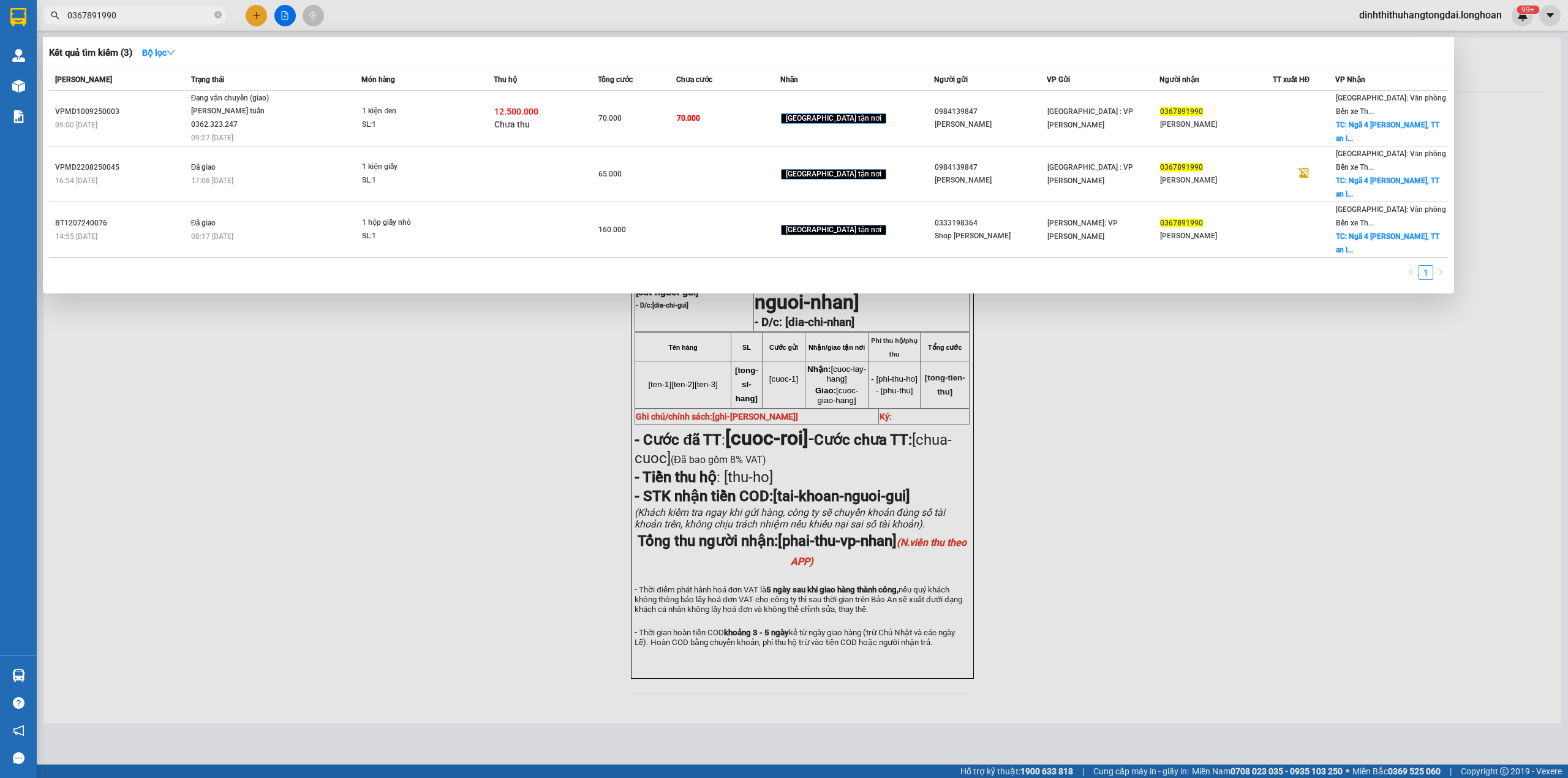
click at [118, 16] on input "0367891990" at bounding box center [139, 15] width 144 height 13
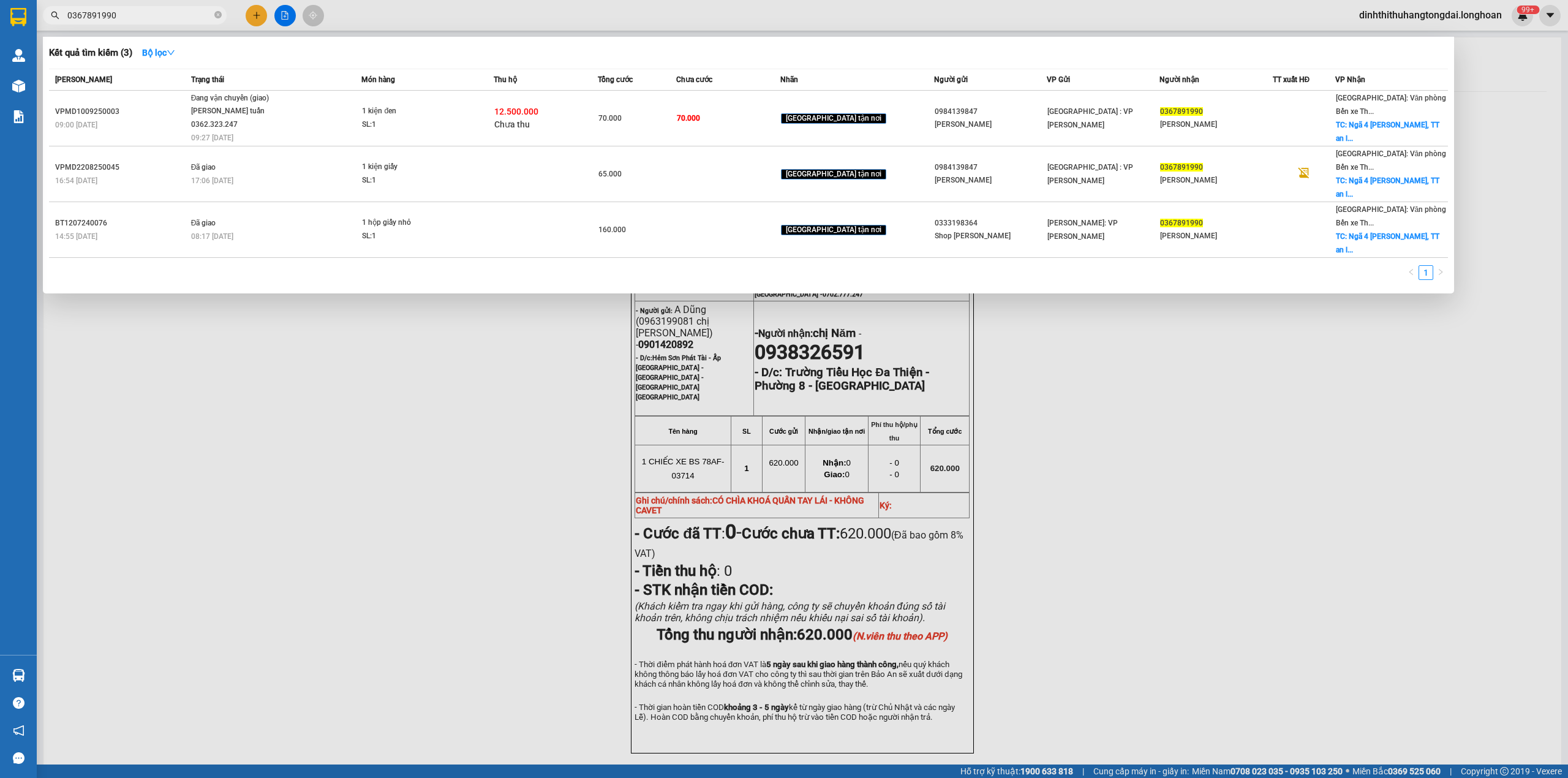
paste input "975489997"
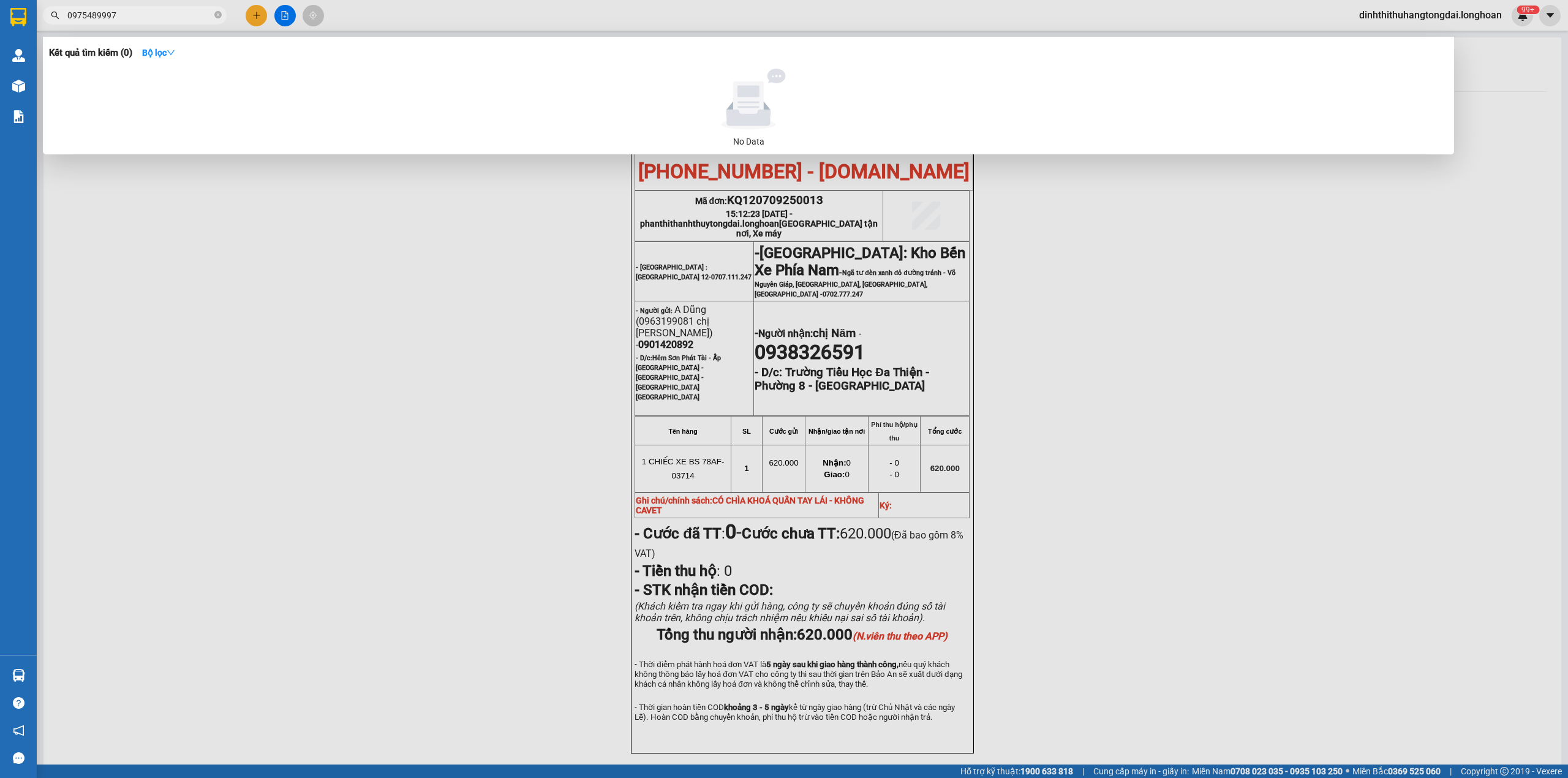
click at [155, 20] on input "0975489997" at bounding box center [139, 15] width 144 height 13
paste input "567088888"
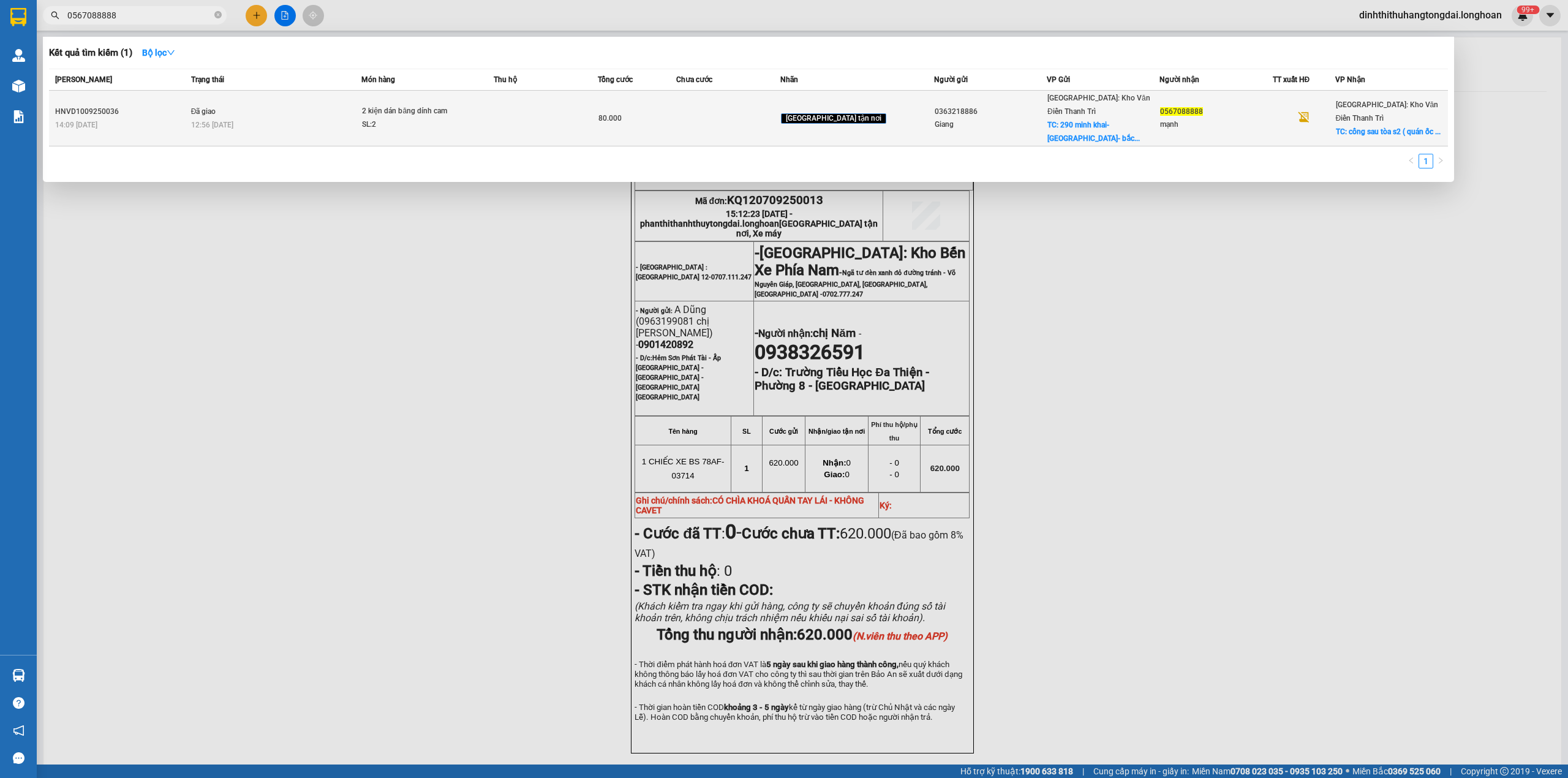
type input "0567088888"
click at [324, 104] on td "Đã giao 12:56 [DATE]" at bounding box center [275, 118] width 174 height 56
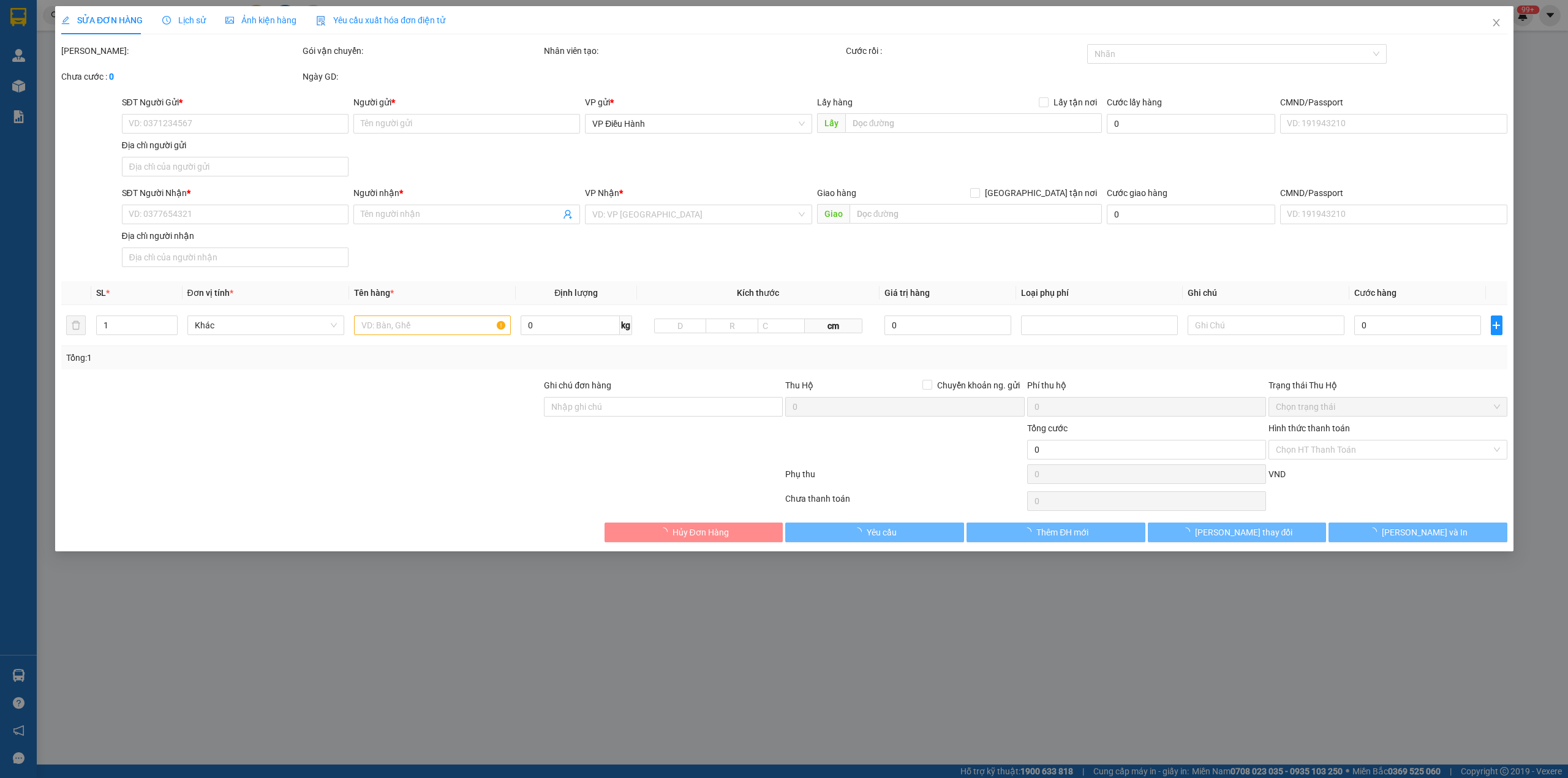
type input "0363218886"
type input "Giang"
checkbox input "true"
type input "290 minh khai- [GEOGRAPHIC_DATA]- [GEOGRAPHIC_DATA]"
type input "0567088888"
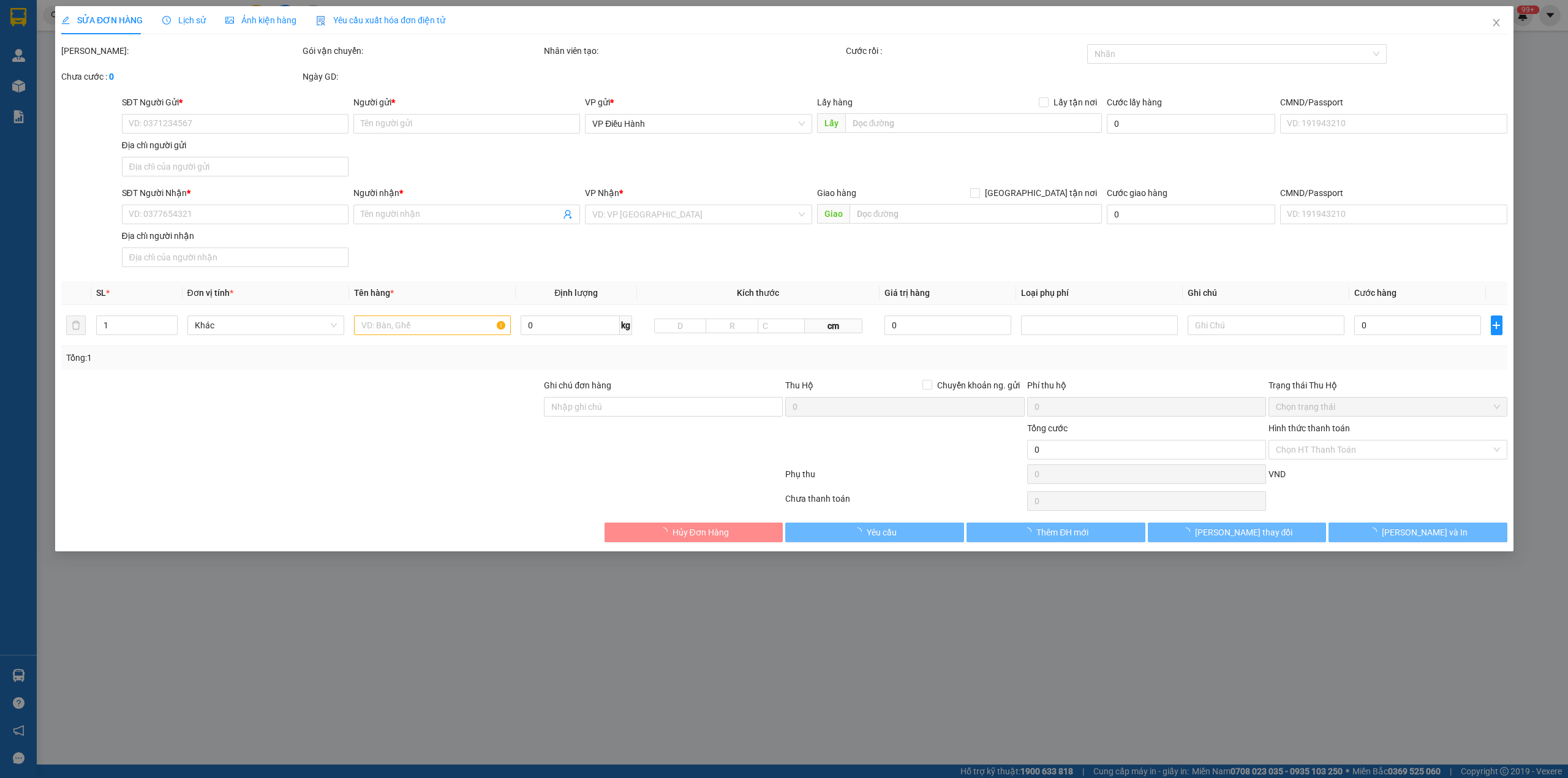
type input "mạnh"
checkbox input "true"
type input "cổng sau tòa s2 ( quán ốc mạnh béo ) goldmarkcity 136 [PERSON_NAME]"
type input "80.000"
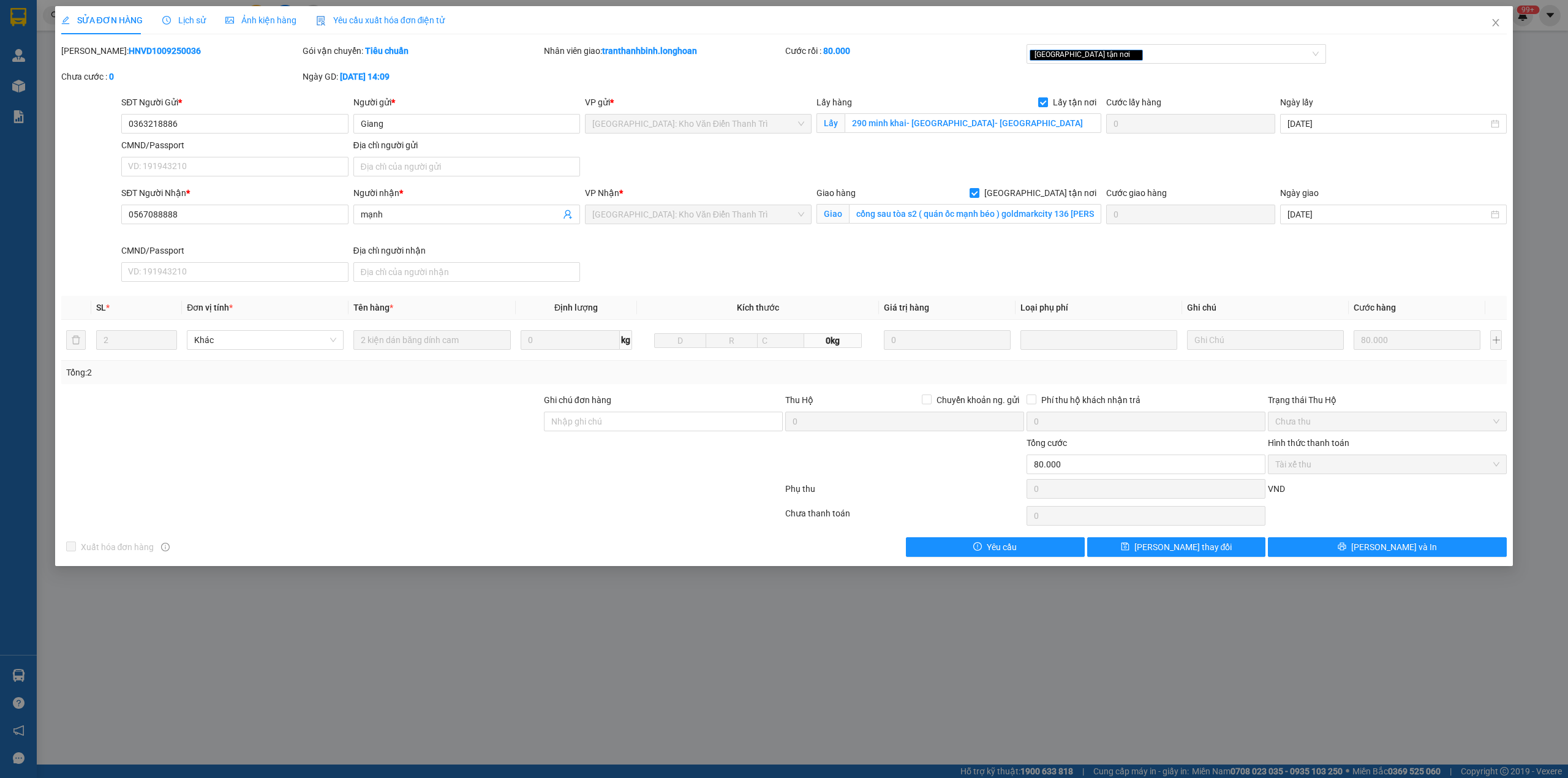
click at [170, 23] on span "Lịch sử" at bounding box center [184, 20] width 43 height 10
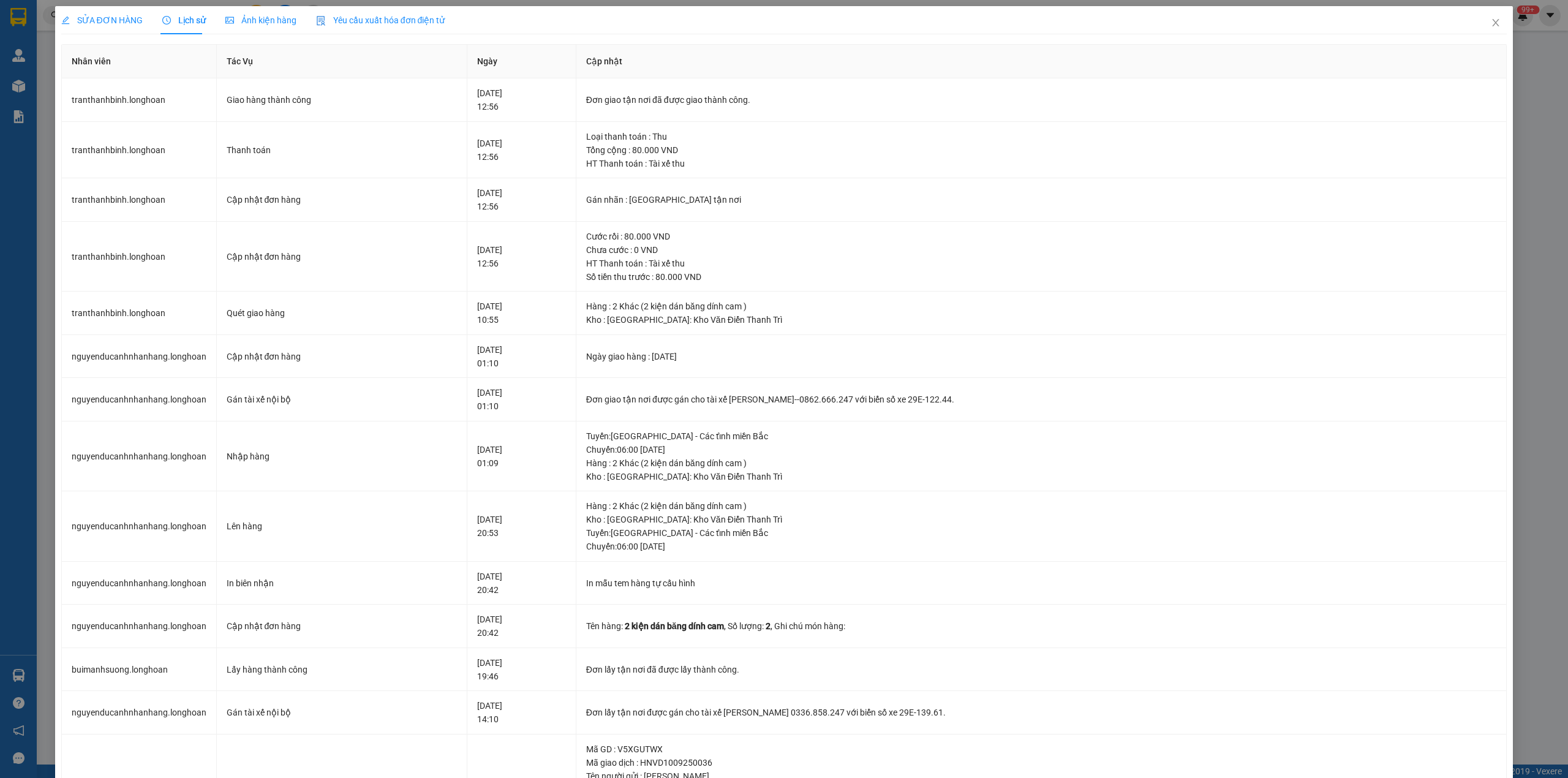
click at [114, 15] on span "SỬA ĐƠN HÀNG" at bounding box center [102, 20] width 81 height 10
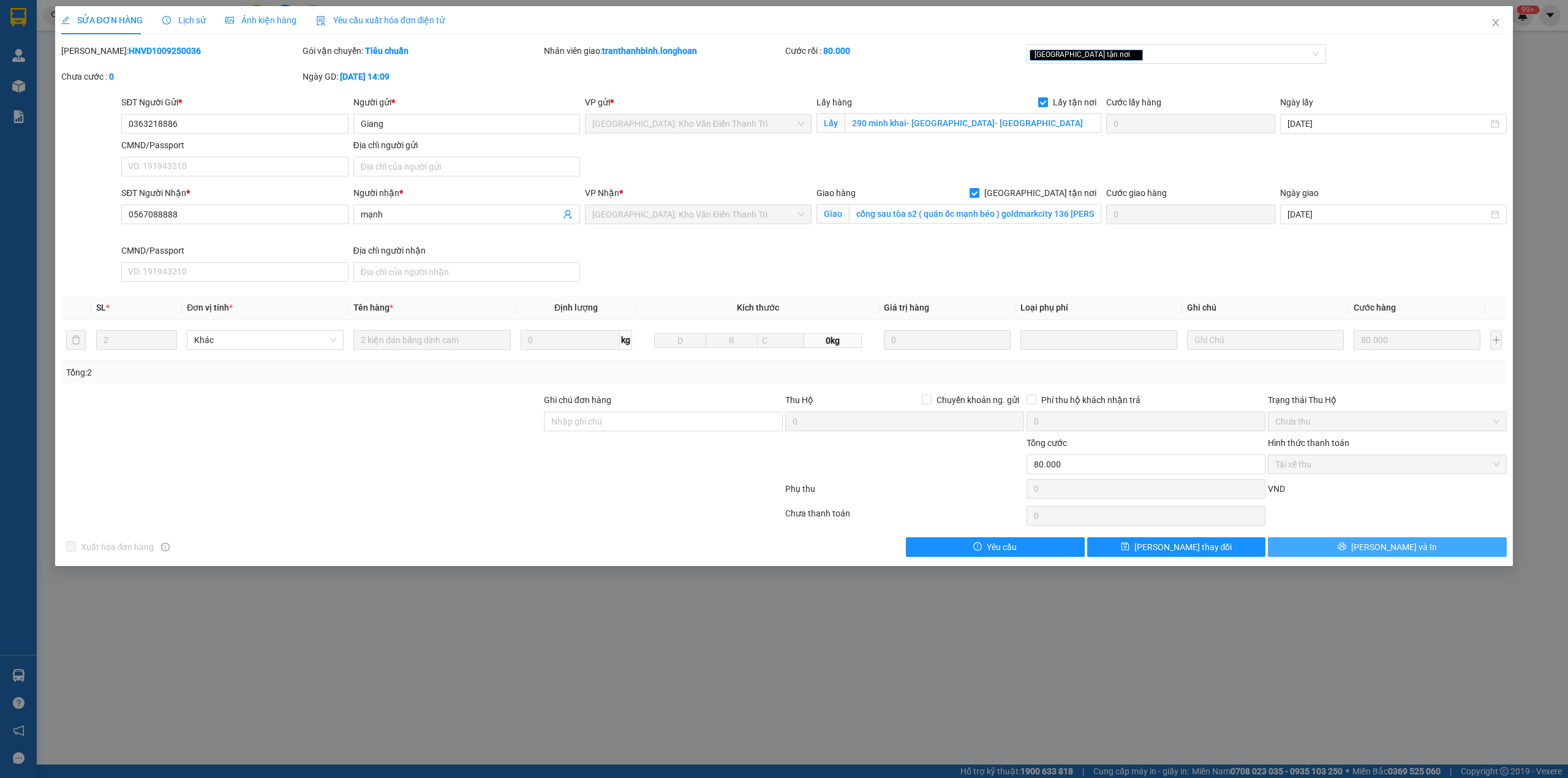
click at [1399, 550] on span "[PERSON_NAME] và In" at bounding box center [1394, 546] width 86 height 13
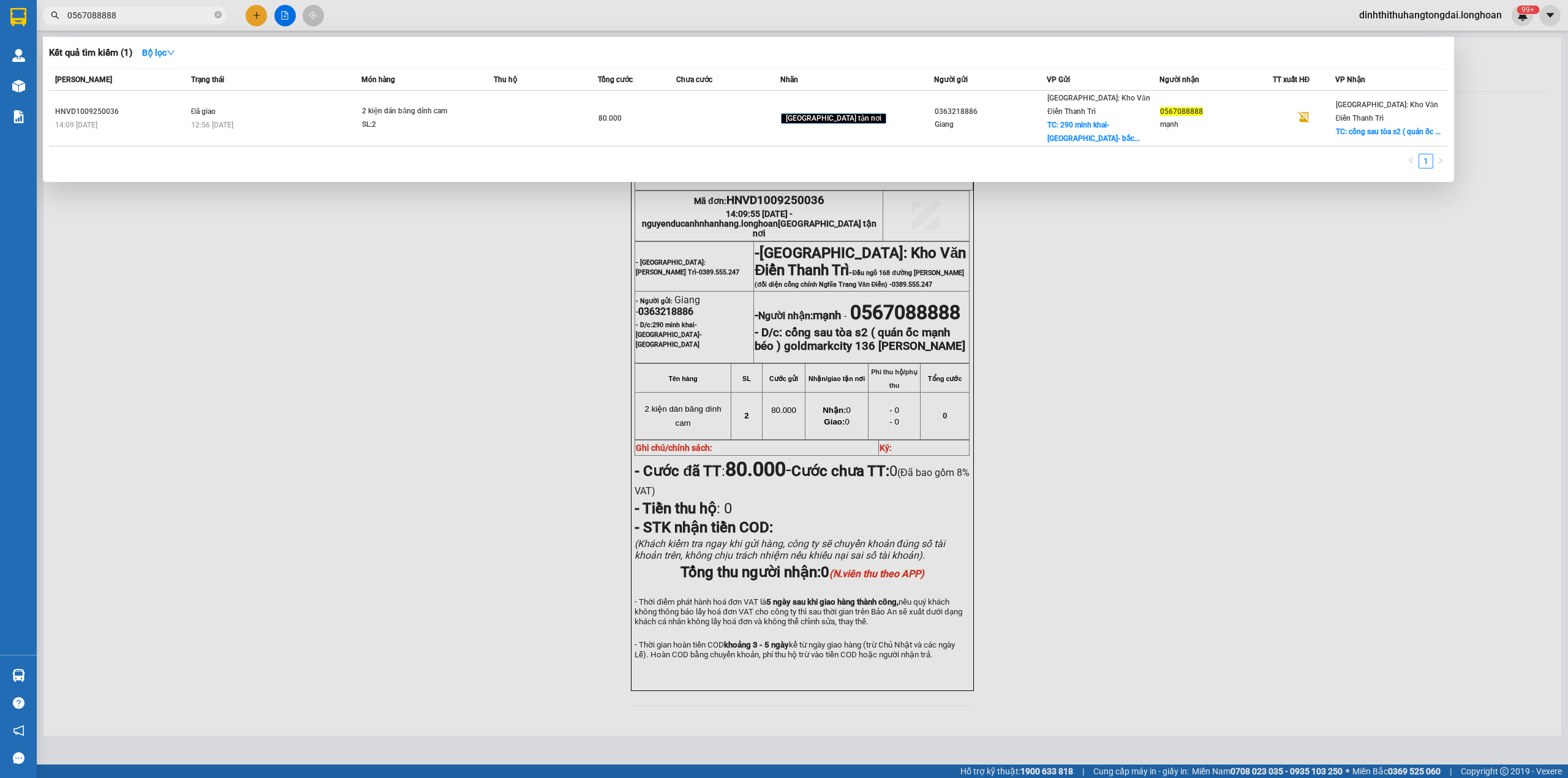
click at [114, 15] on input "0567088888" at bounding box center [139, 15] width 144 height 13
paste input "HQTP0909250021"
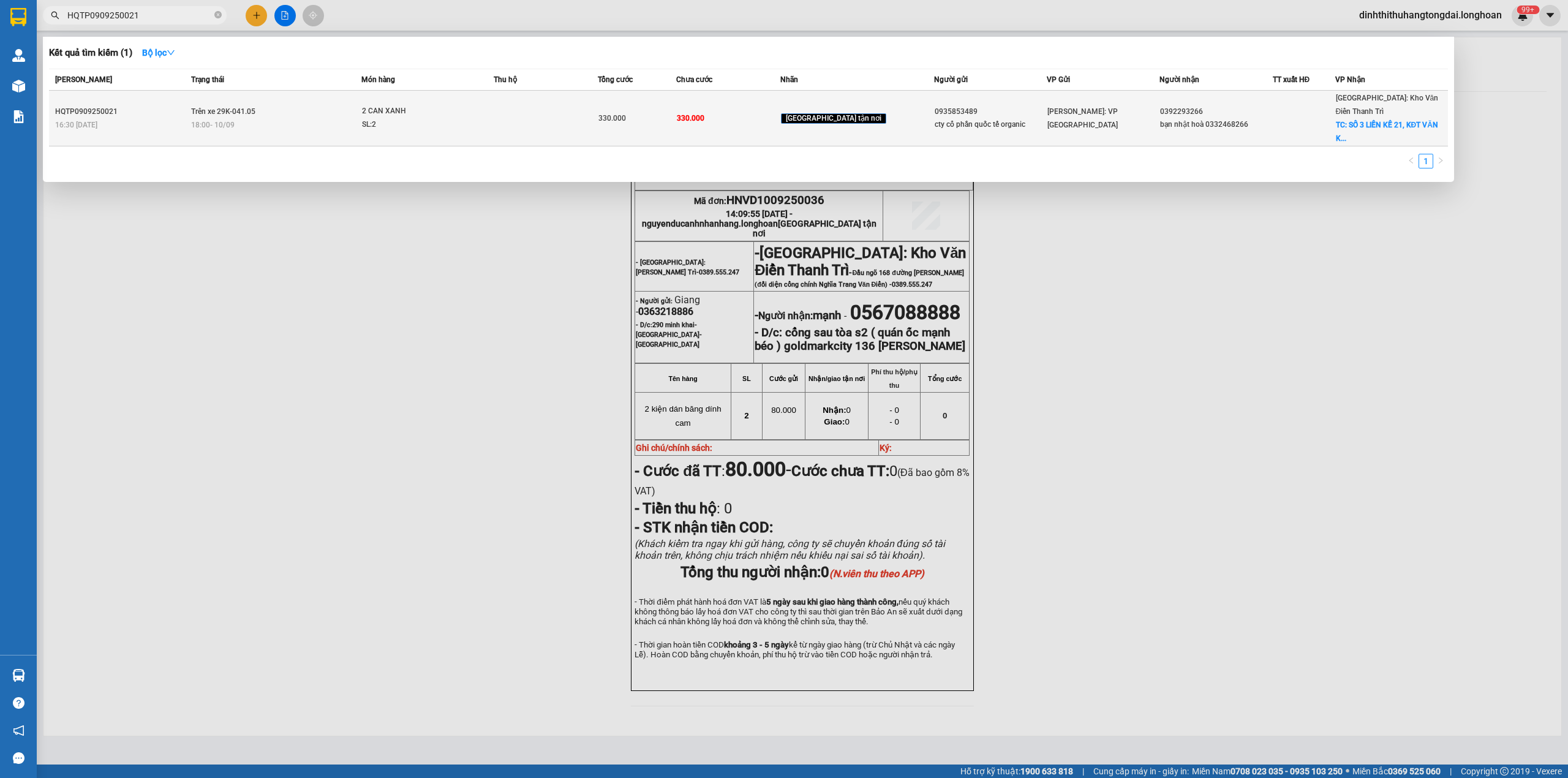
type input "HQTP0909250021"
click at [292, 94] on td "Trên xe 29K-041.05 18:00 [DATE]" at bounding box center [275, 118] width 174 height 56
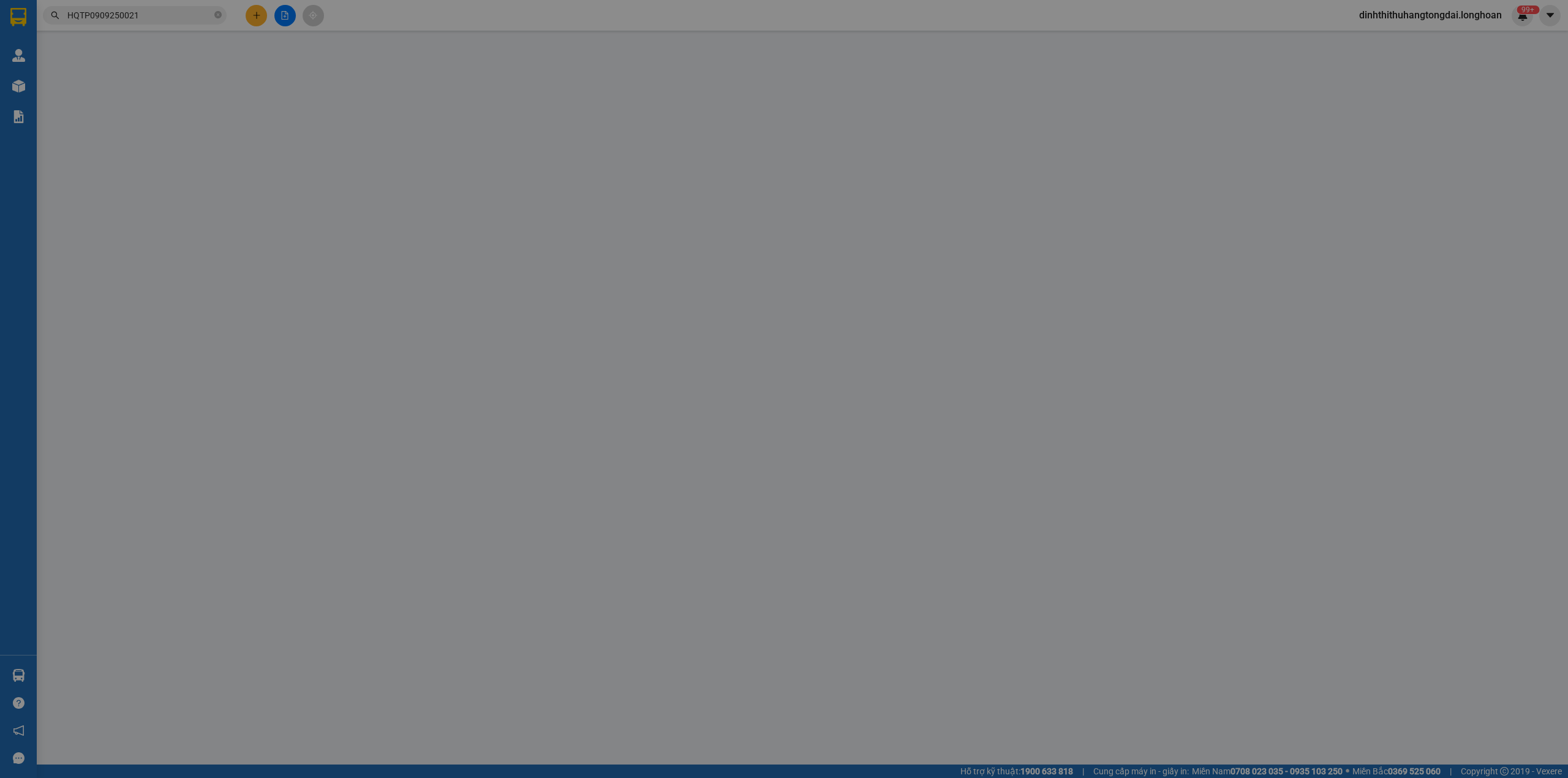
type input "0935853489"
type input "cty cổ phần quốc tế organic"
type input "0392293266"
type input "bạn nhật hoà 0332468266"
checkbox input "true"
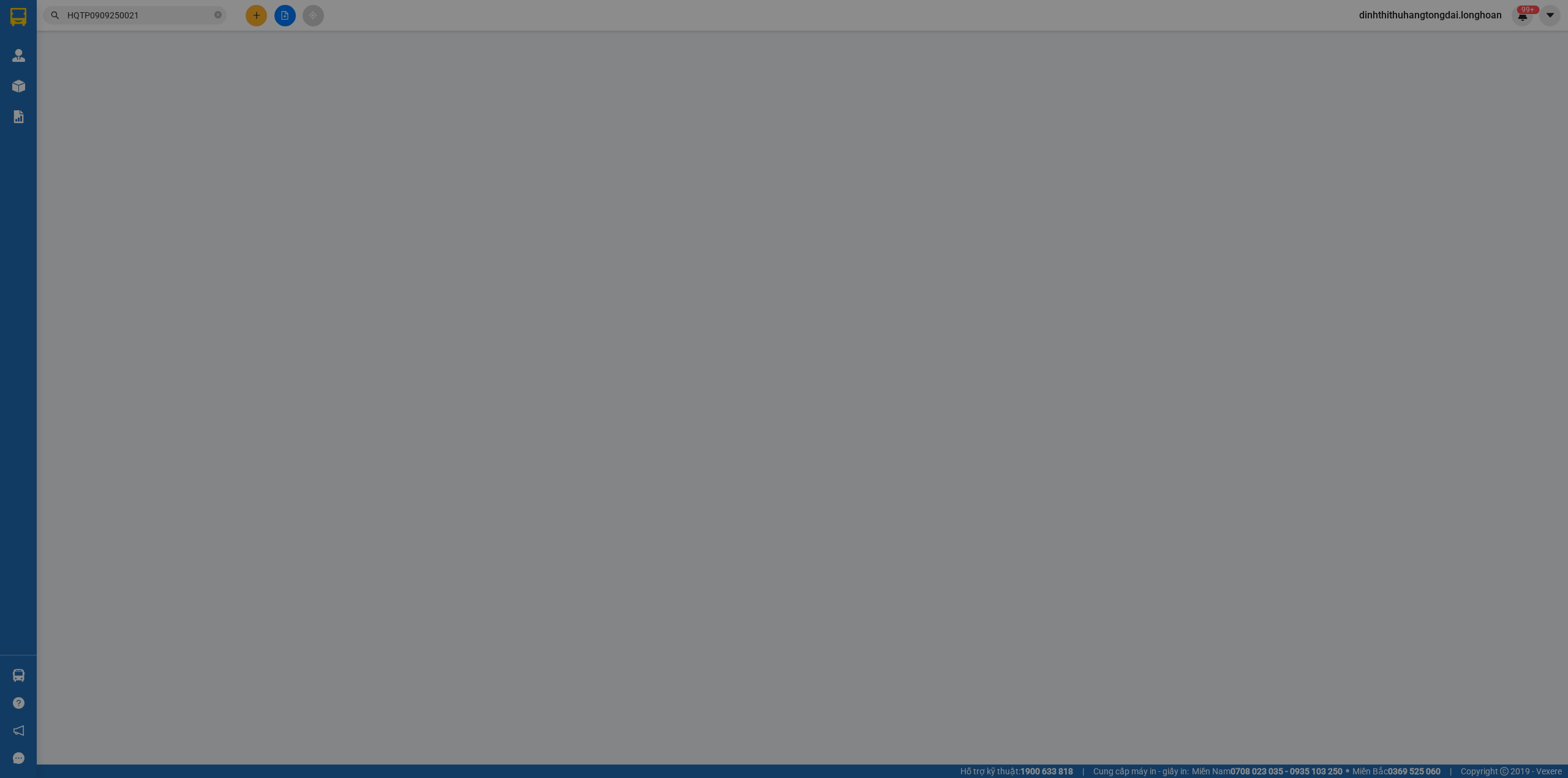
type input "[STREET_ADDRESS]"
type input "330.000"
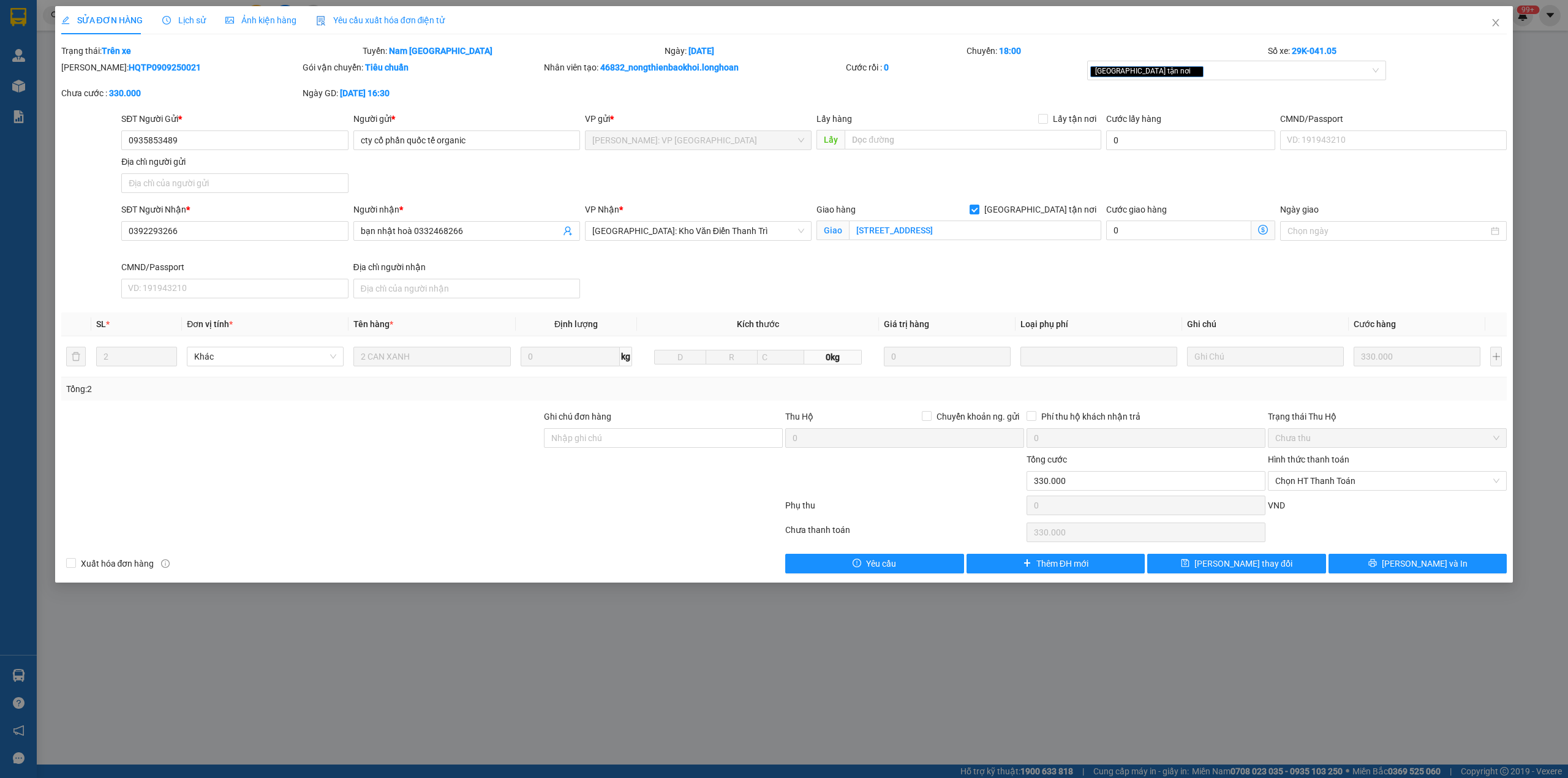
click at [185, 18] on span "Lịch sử" at bounding box center [184, 20] width 43 height 10
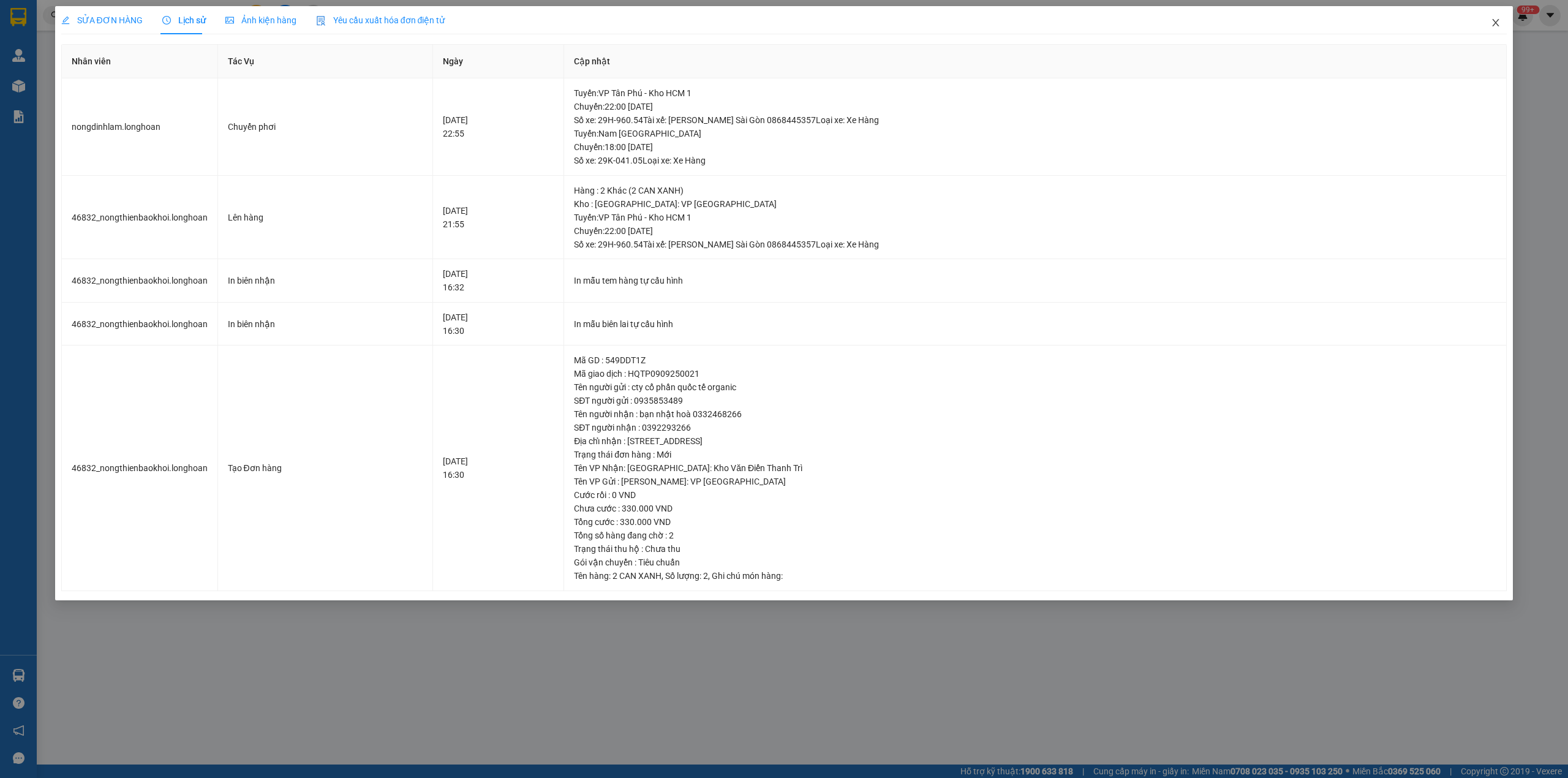
click at [1500, 25] on span "Close" at bounding box center [1495, 23] width 34 height 34
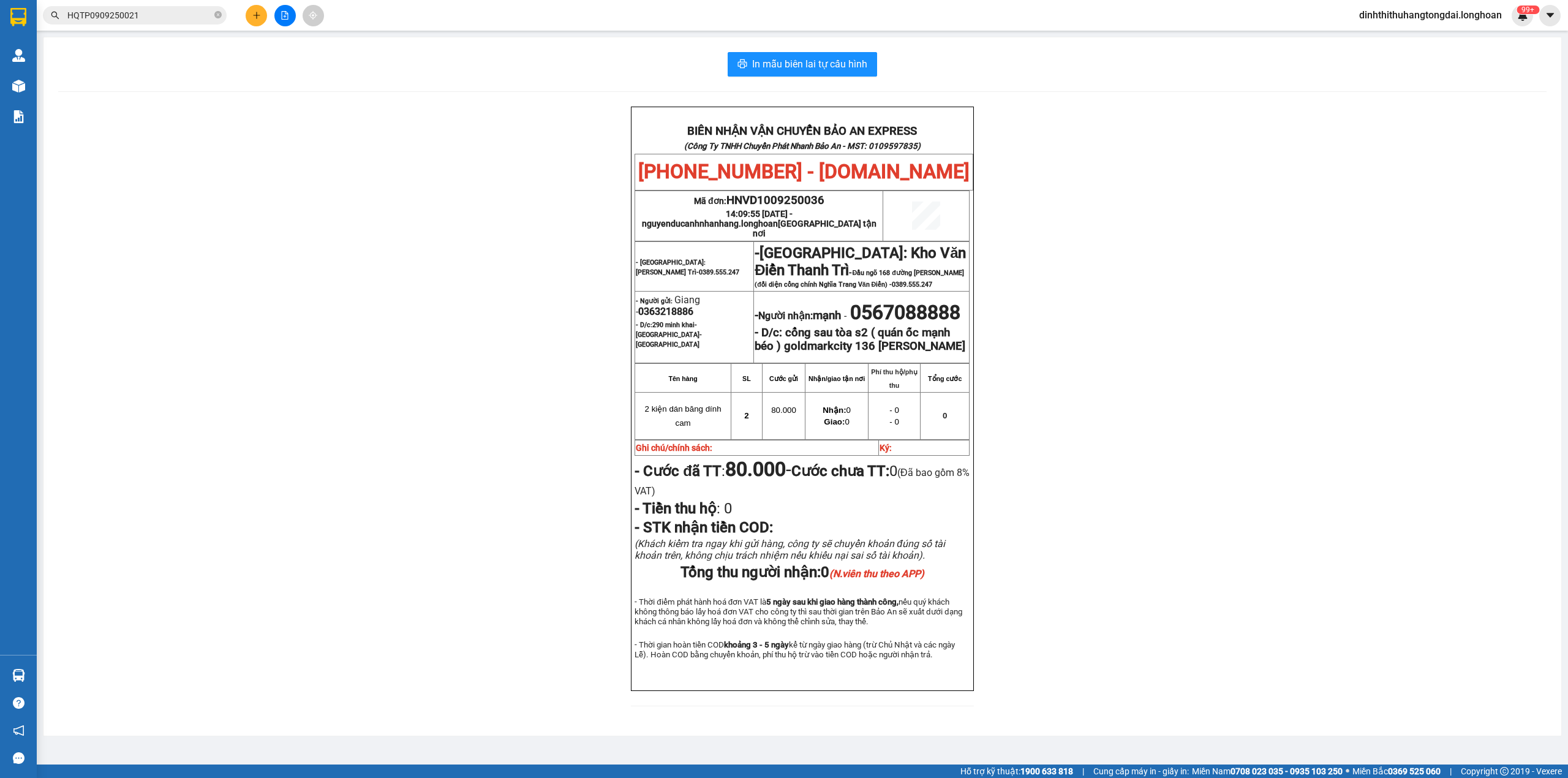
click at [144, 20] on input "HQTP0909250021" at bounding box center [139, 15] width 144 height 13
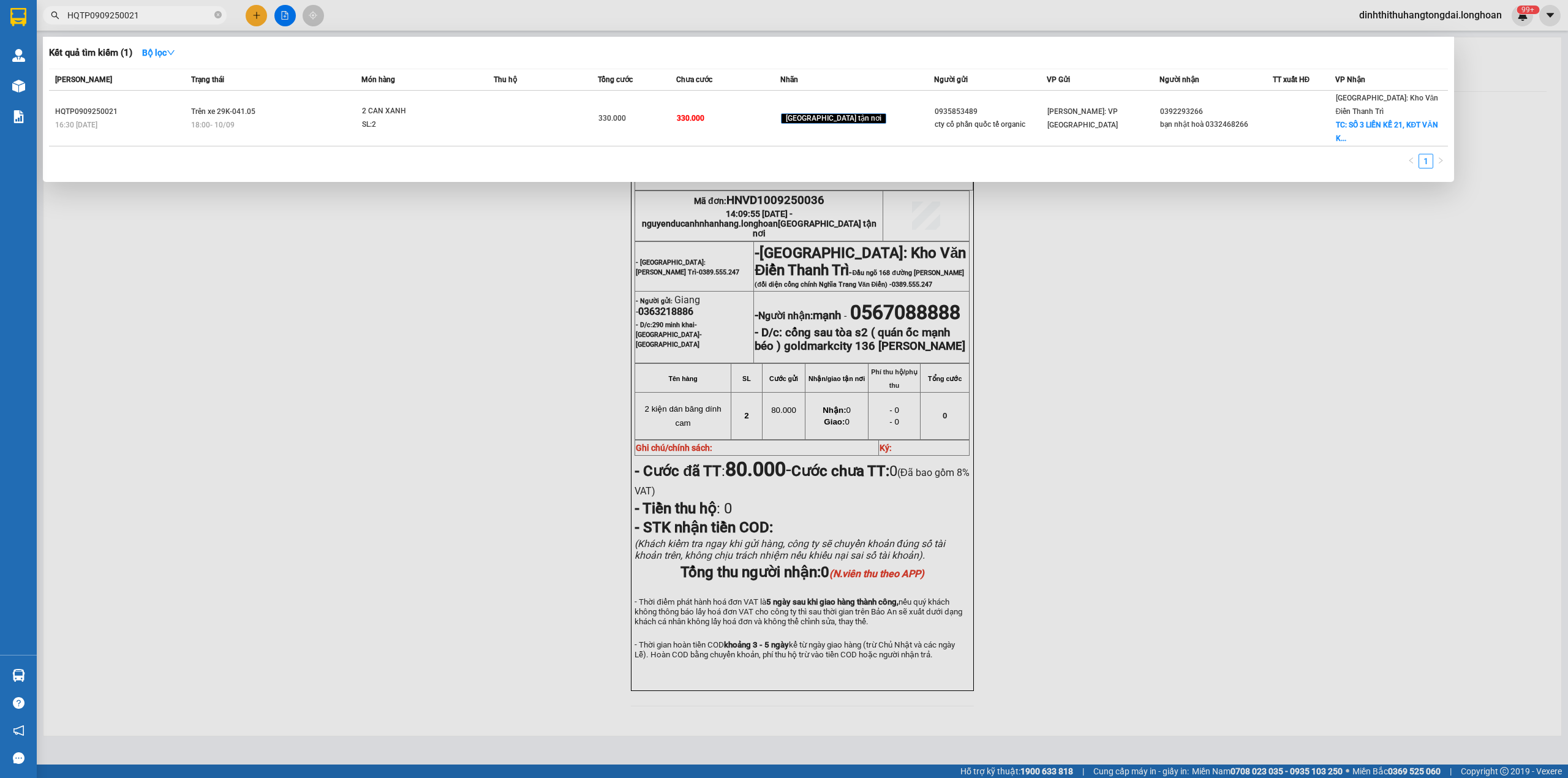
click at [144, 20] on input "HQTP0909250021" at bounding box center [139, 15] width 144 height 13
click at [86, 15] on input "HQTP0909250021" at bounding box center [139, 15] width 144 height 13
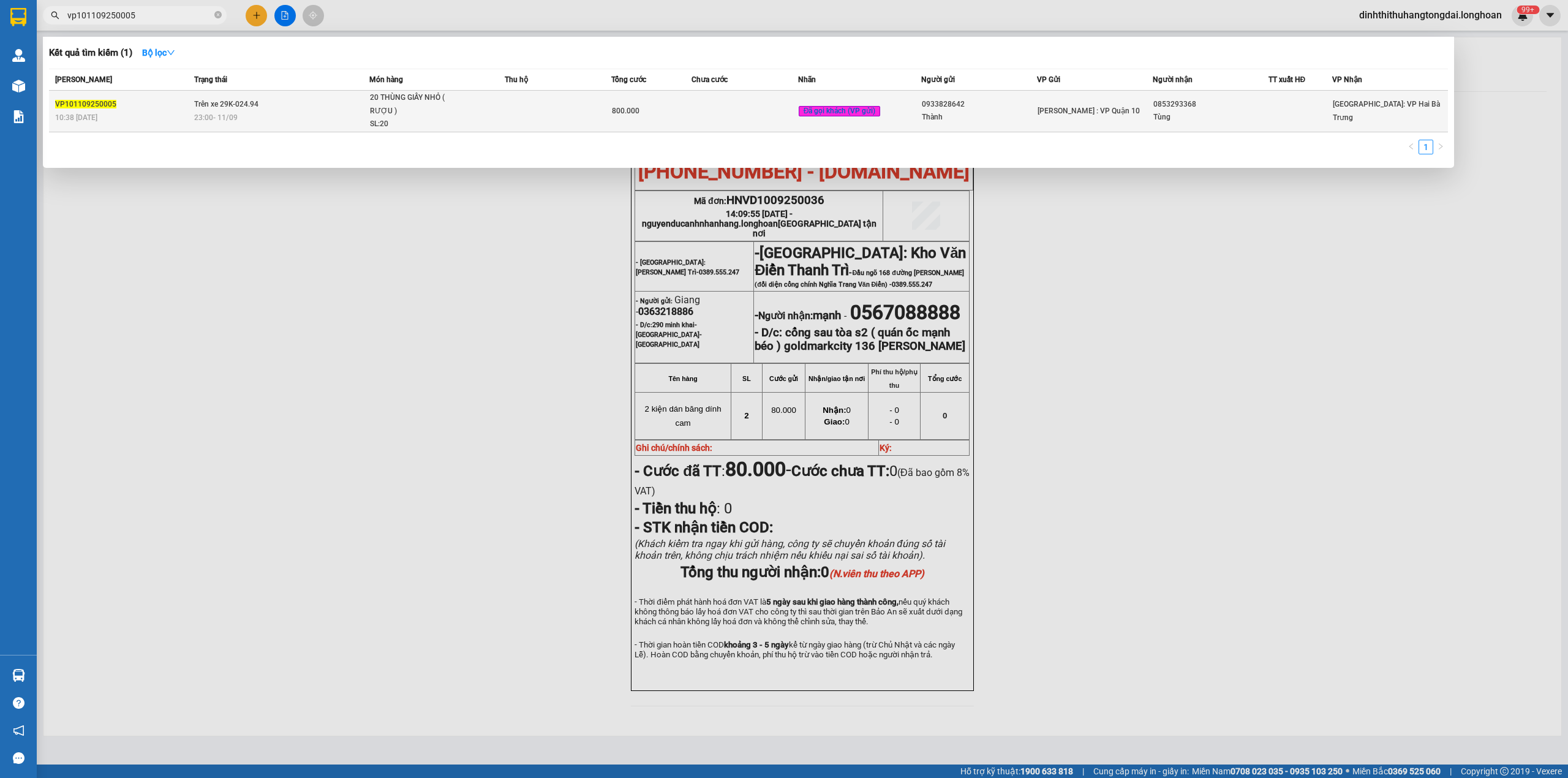
type input "vp101109250005"
click at [207, 120] on span "23:00 [DATE]" at bounding box center [216, 118] width 43 height 8
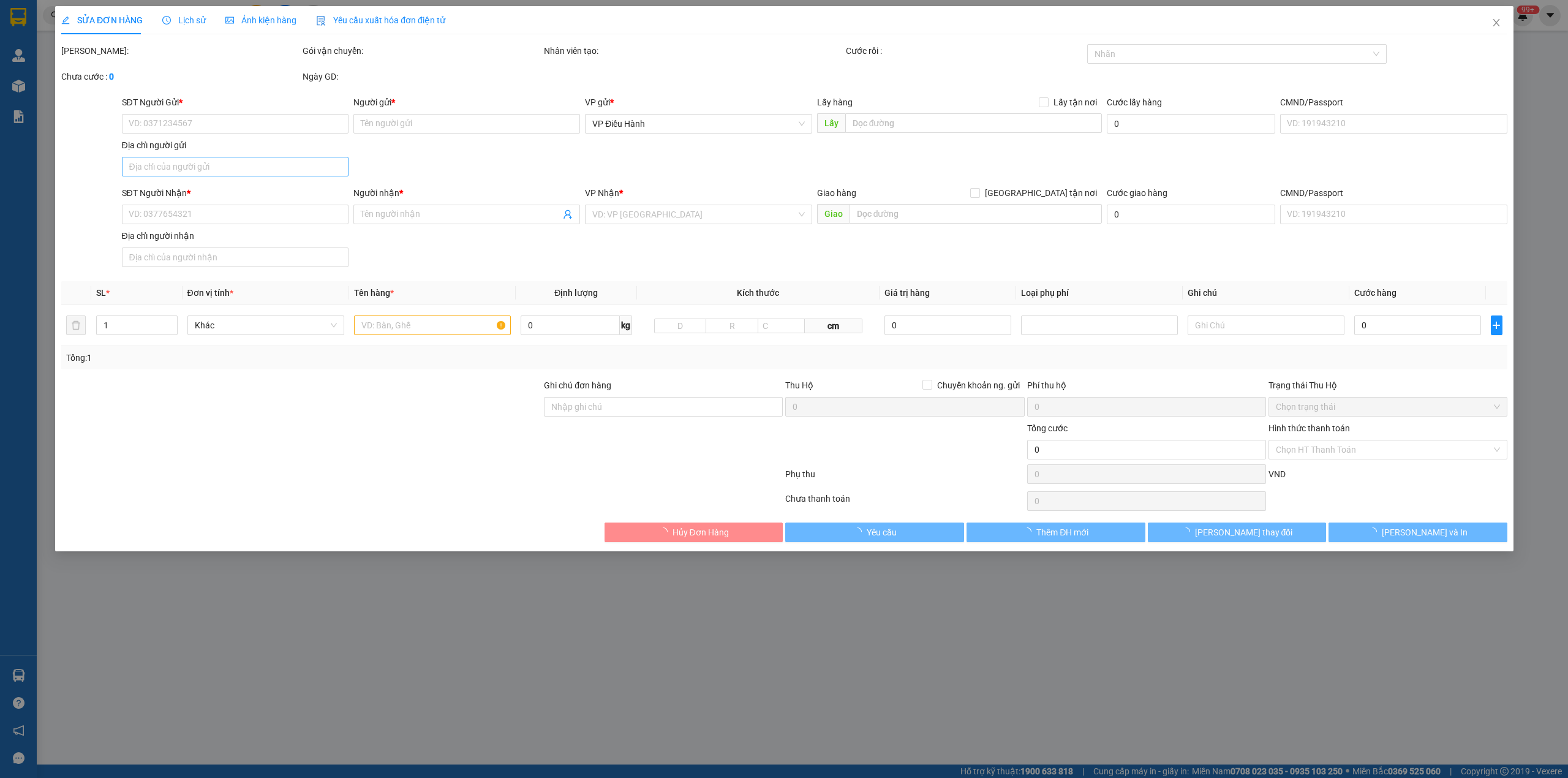
type input "0933828642"
type input "Thành"
type input "0853293368"
type input "Tùng"
type input "hàng k bao bể vỡ hư hỏng"
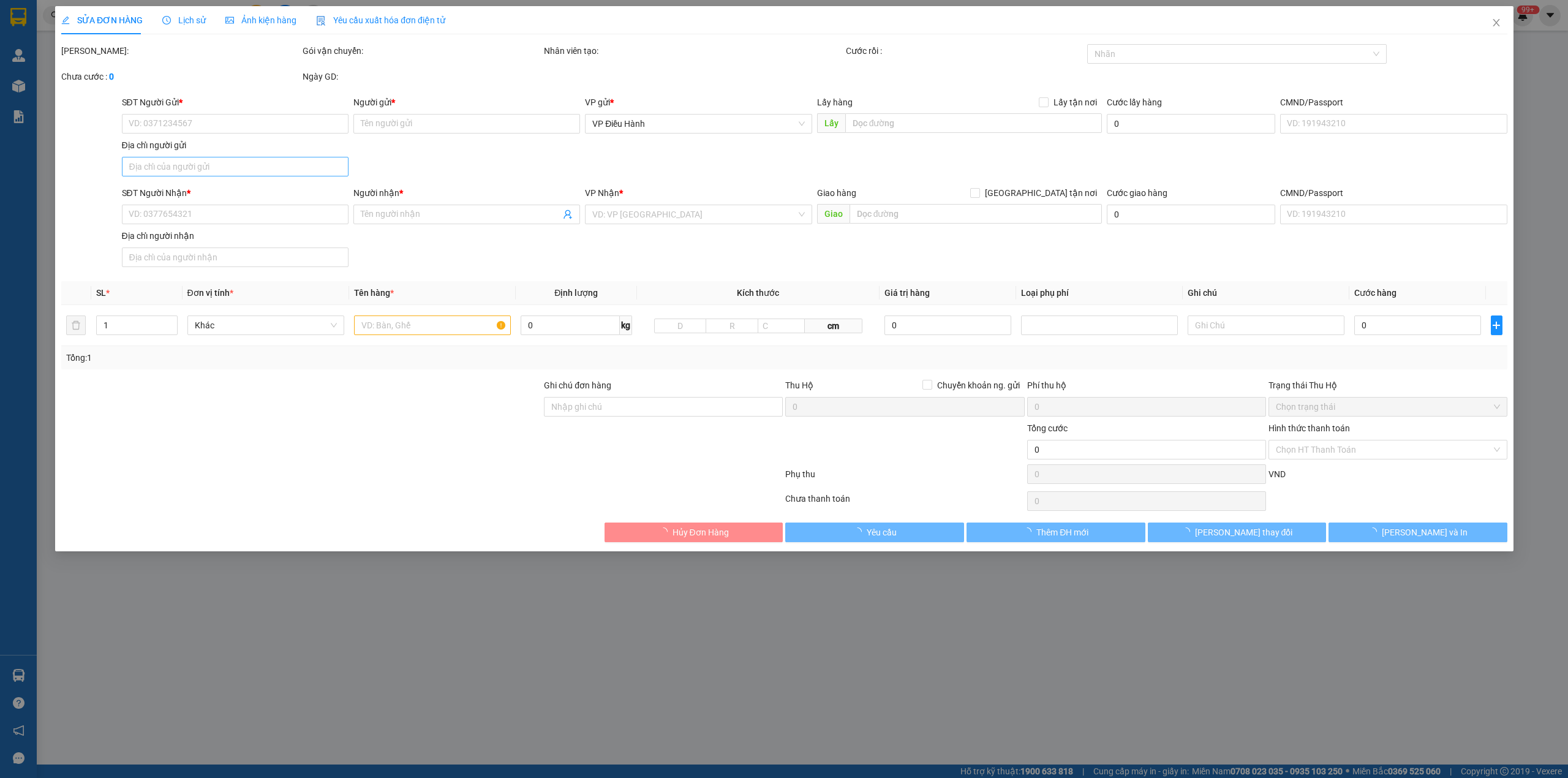
type input "800.000"
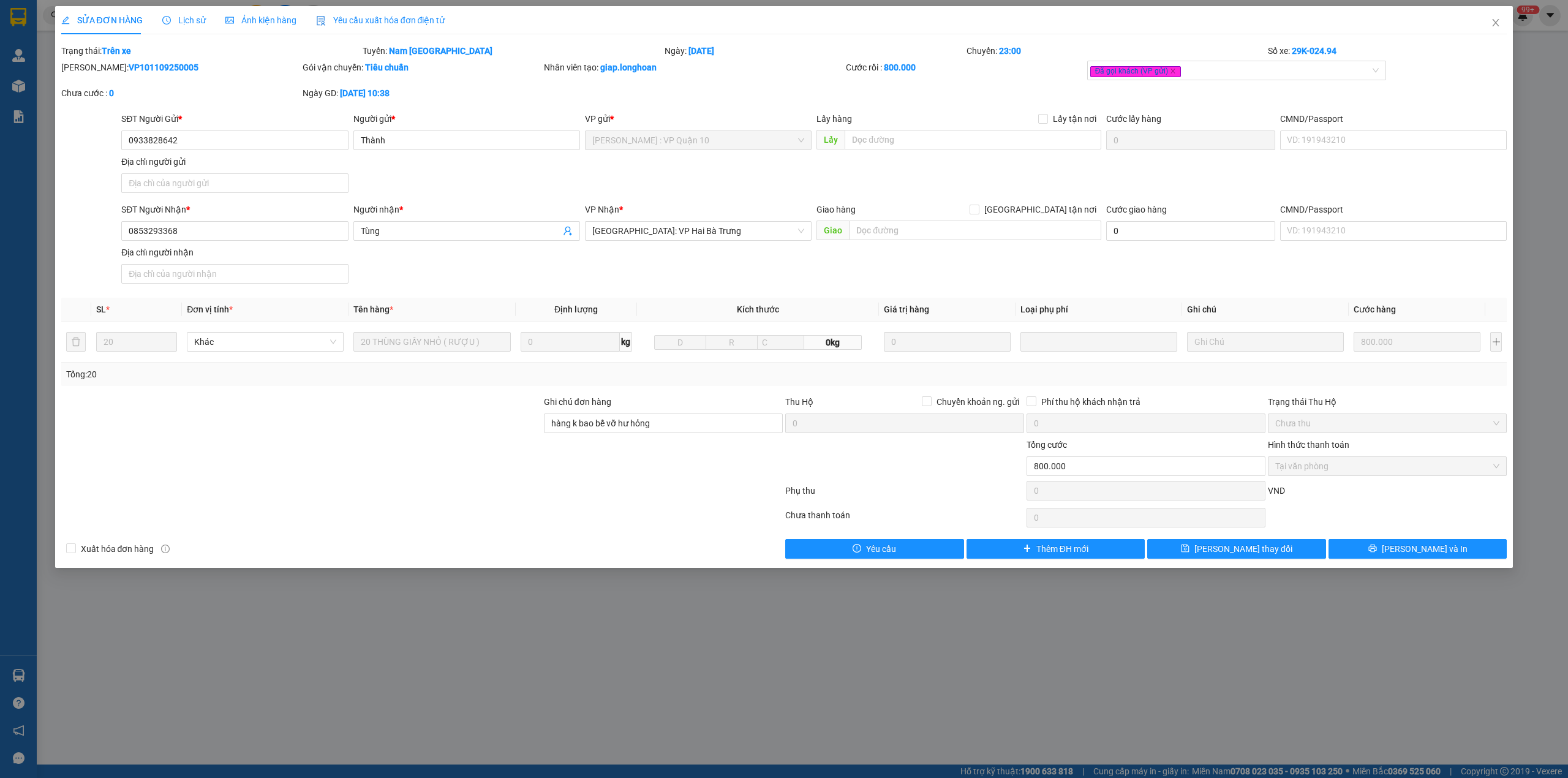
click at [186, 17] on span "Lịch sử" at bounding box center [184, 20] width 43 height 10
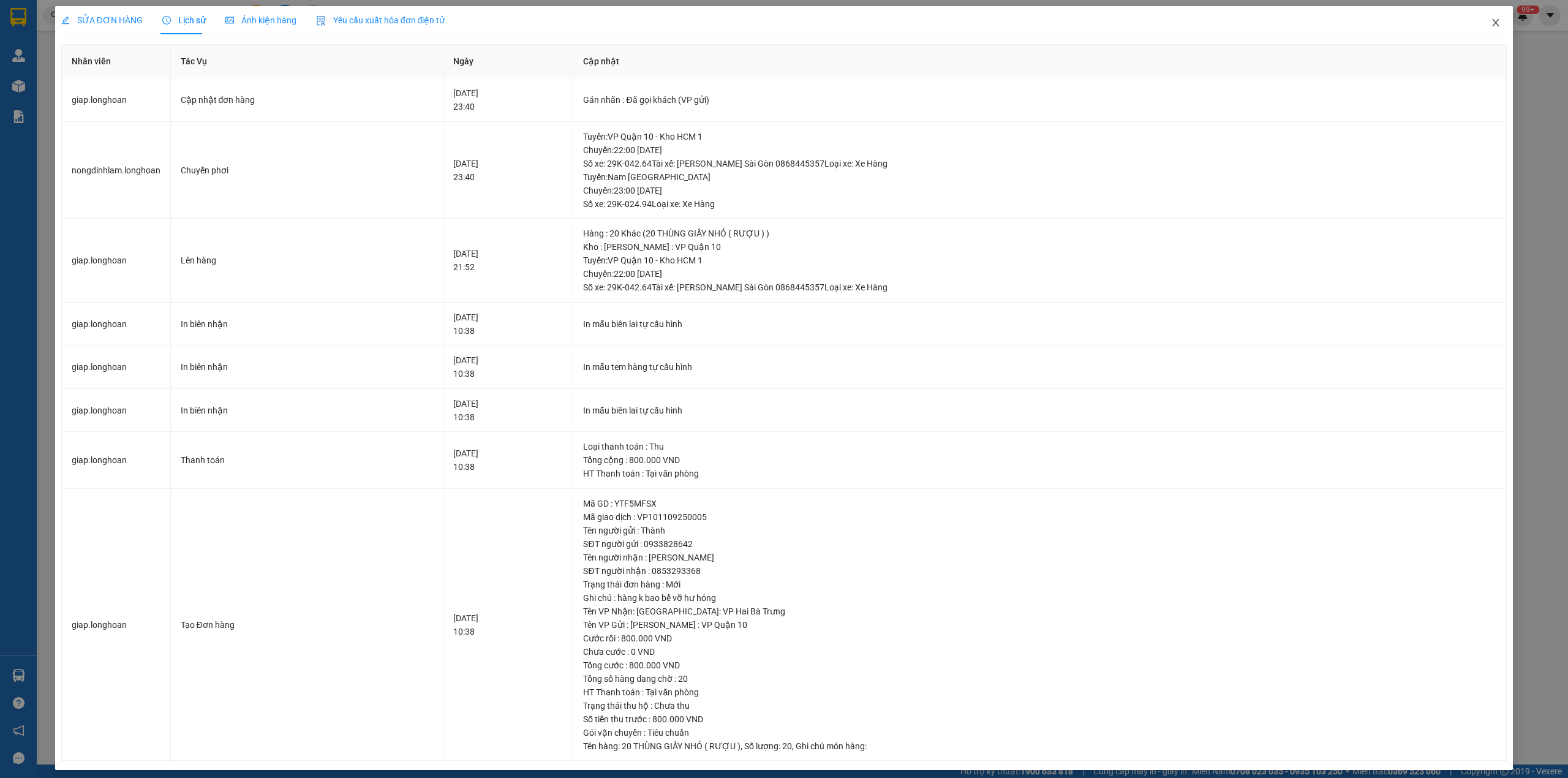
click at [1491, 27] on icon "close" at bounding box center [1496, 22] width 10 height 10
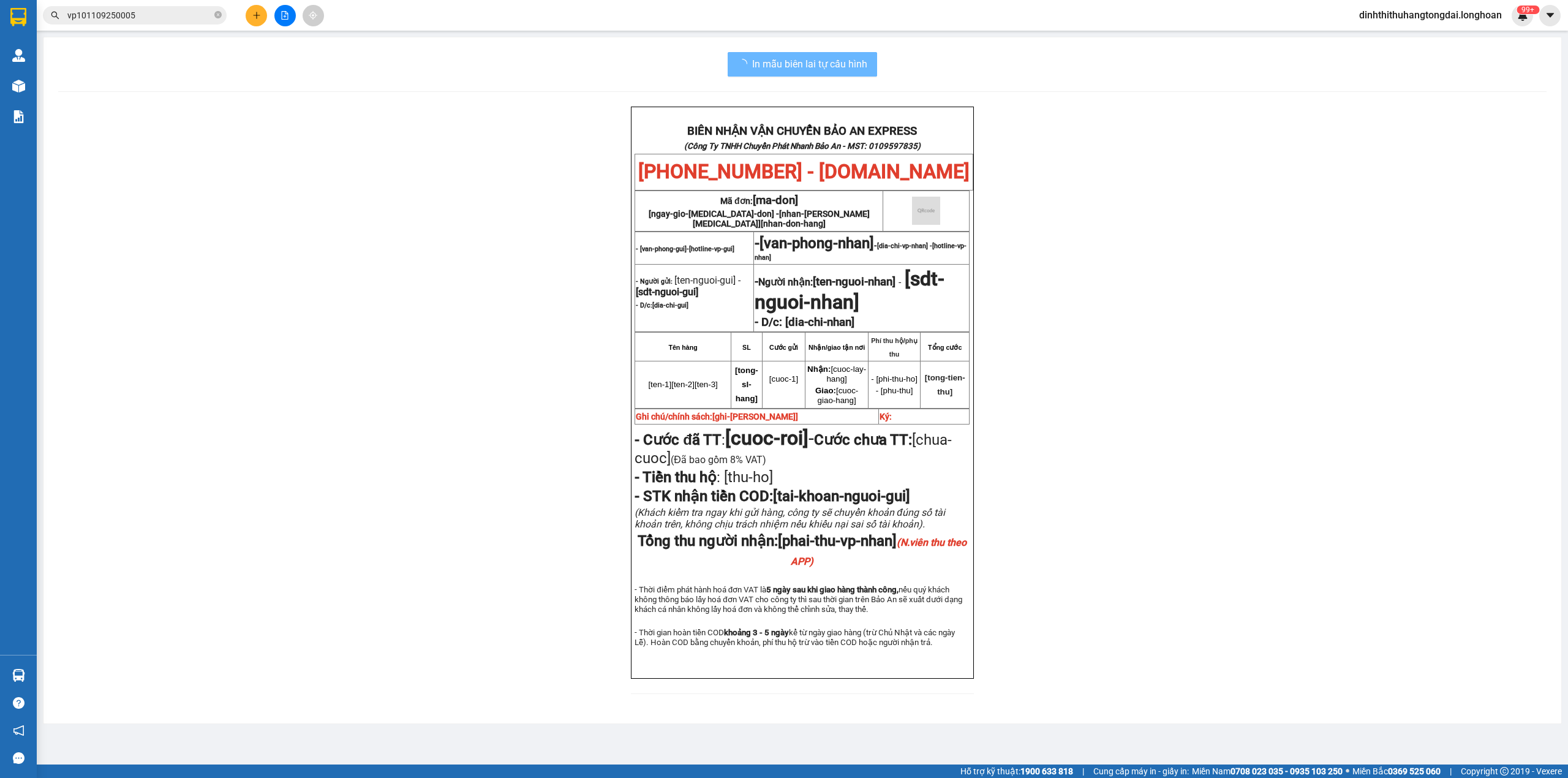
click at [153, 8] on span "vp101109250005" at bounding box center [135, 15] width 184 height 18
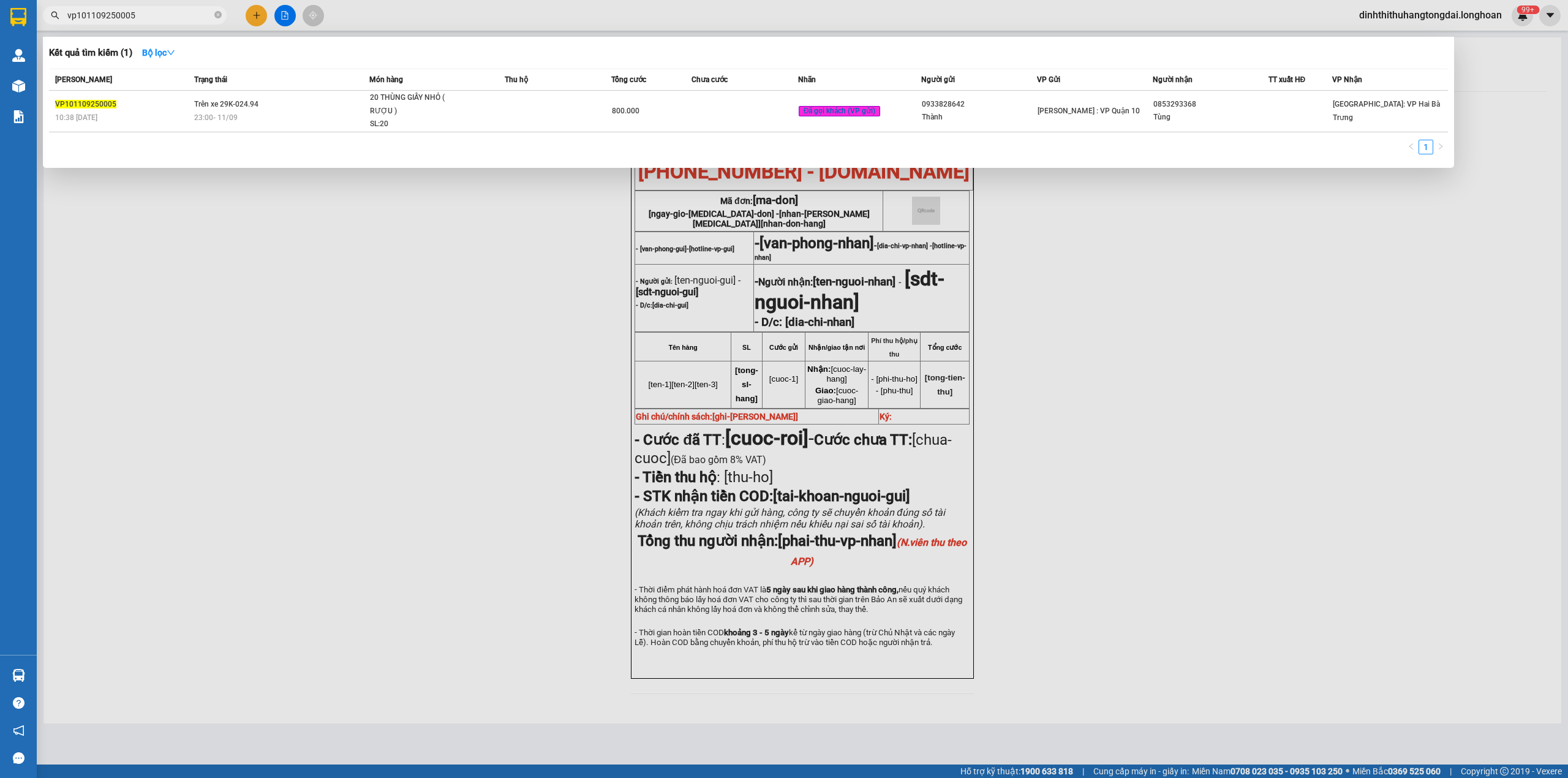
click at [150, 15] on input "vp101109250005" at bounding box center [139, 15] width 144 height 13
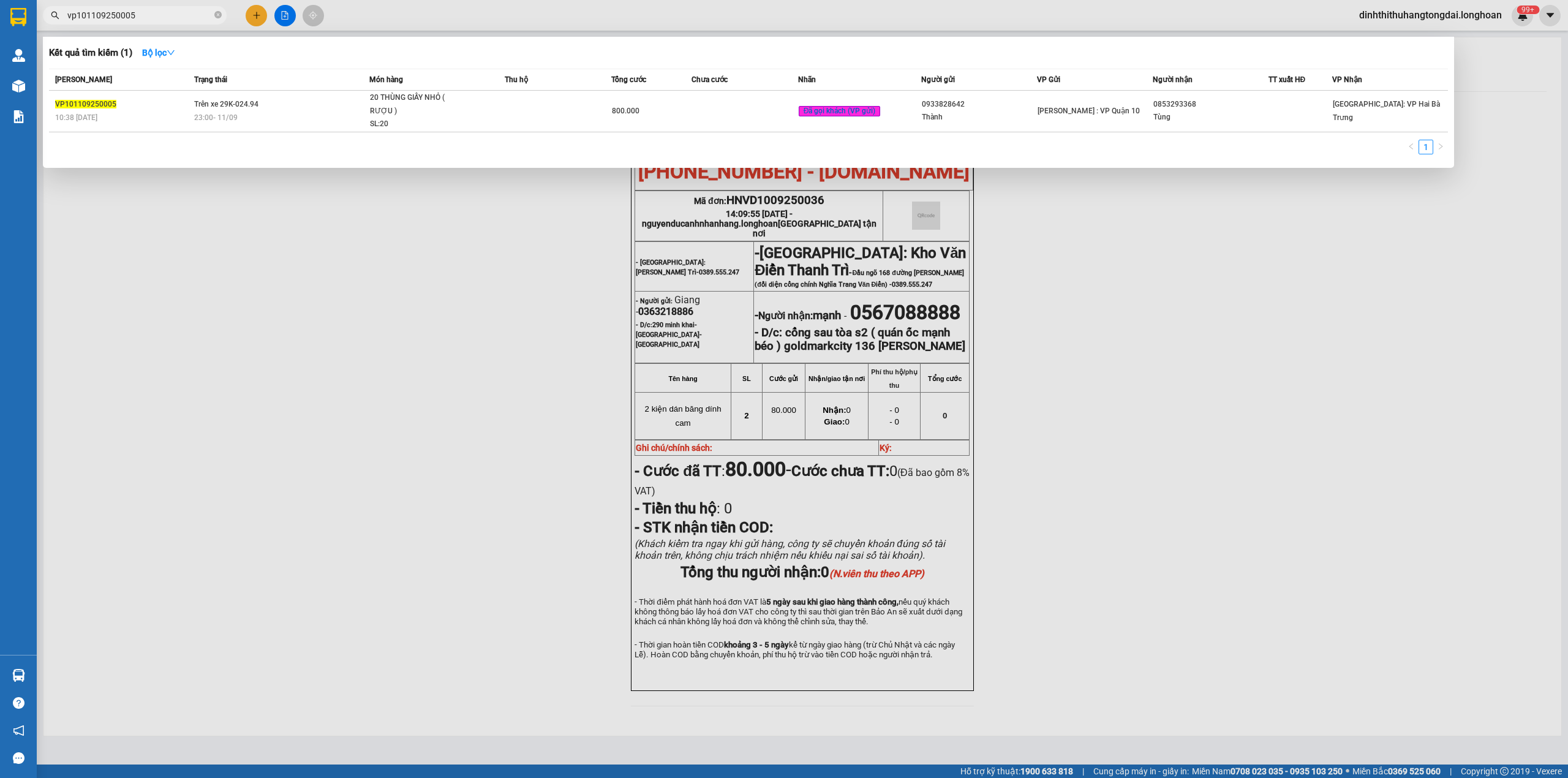
click at [150, 15] on input "vp101109250005" at bounding box center [139, 15] width 144 height 13
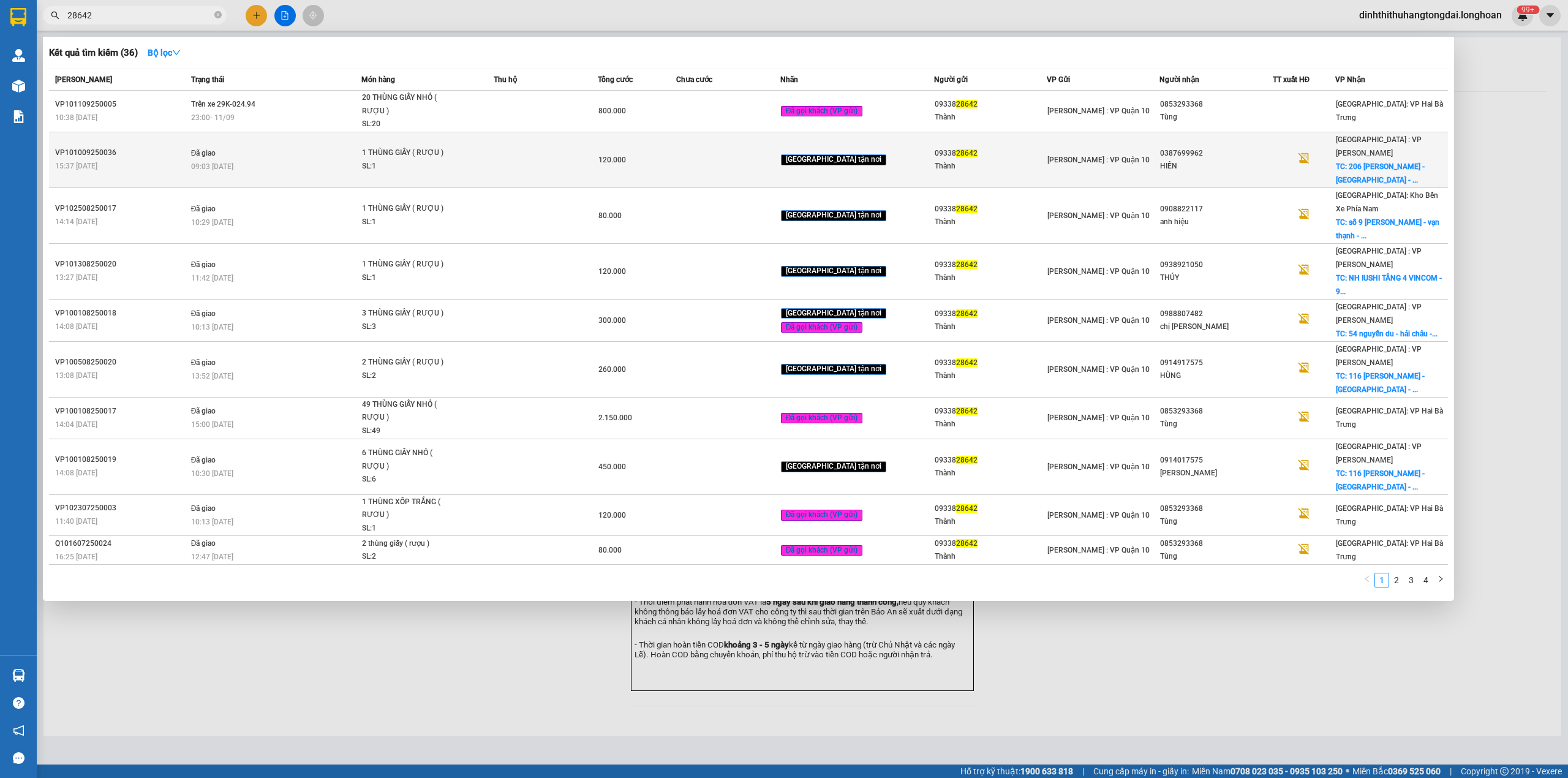
type input "28642"
click at [280, 160] on div "09:03 [DATE]" at bounding box center [276, 166] width 170 height 13
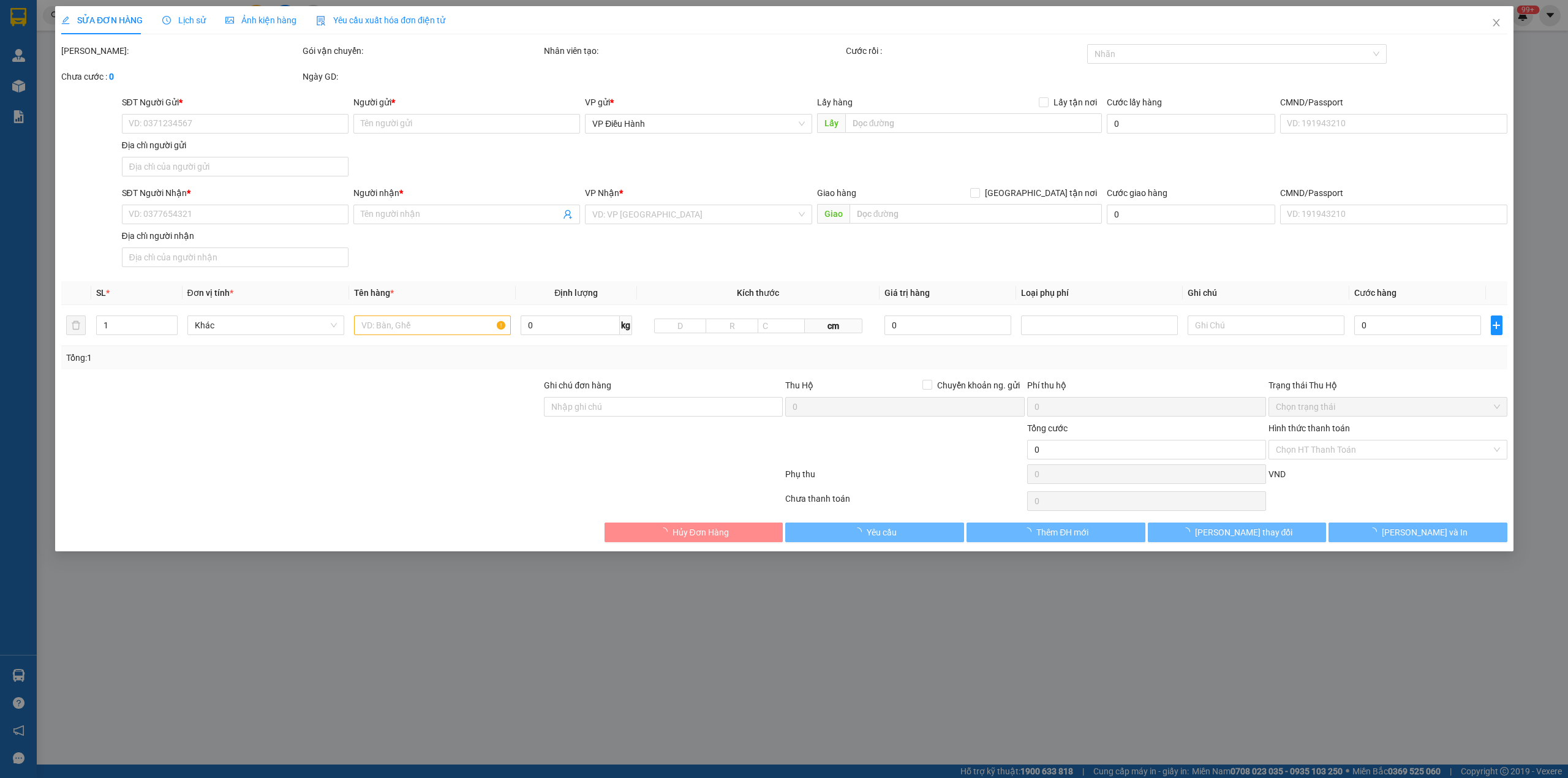
type input "0933828642"
type input "Thành"
type input "0387699962"
type input "HIỀN"
checkbox input "true"
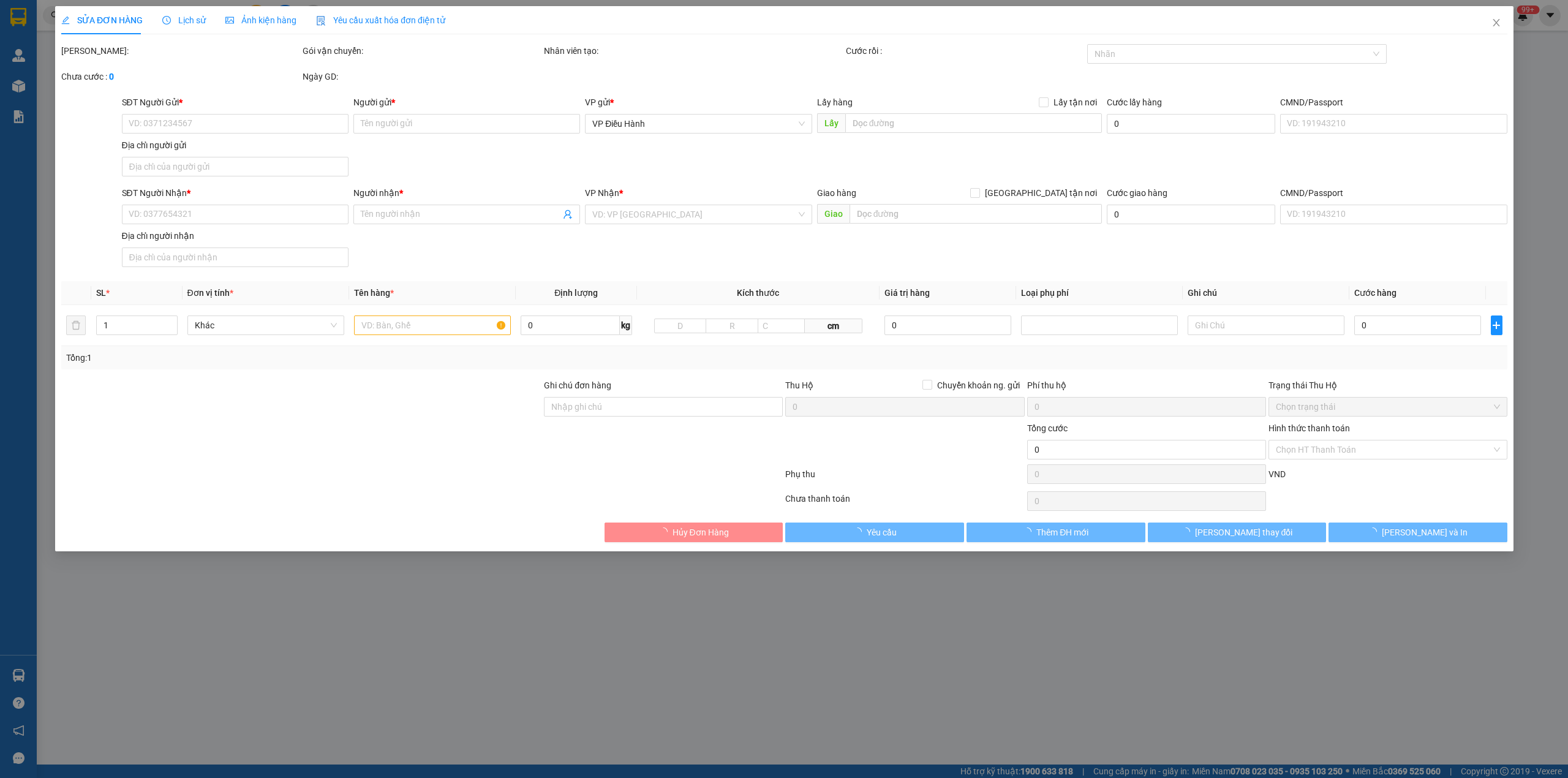
type input "206 [PERSON_NAME] - [GEOGRAPHIC_DATA] - [GEOGRAPHIC_DATA]"
type input "hàng k bao bể vỡ hư hỏng"
type input "120.000"
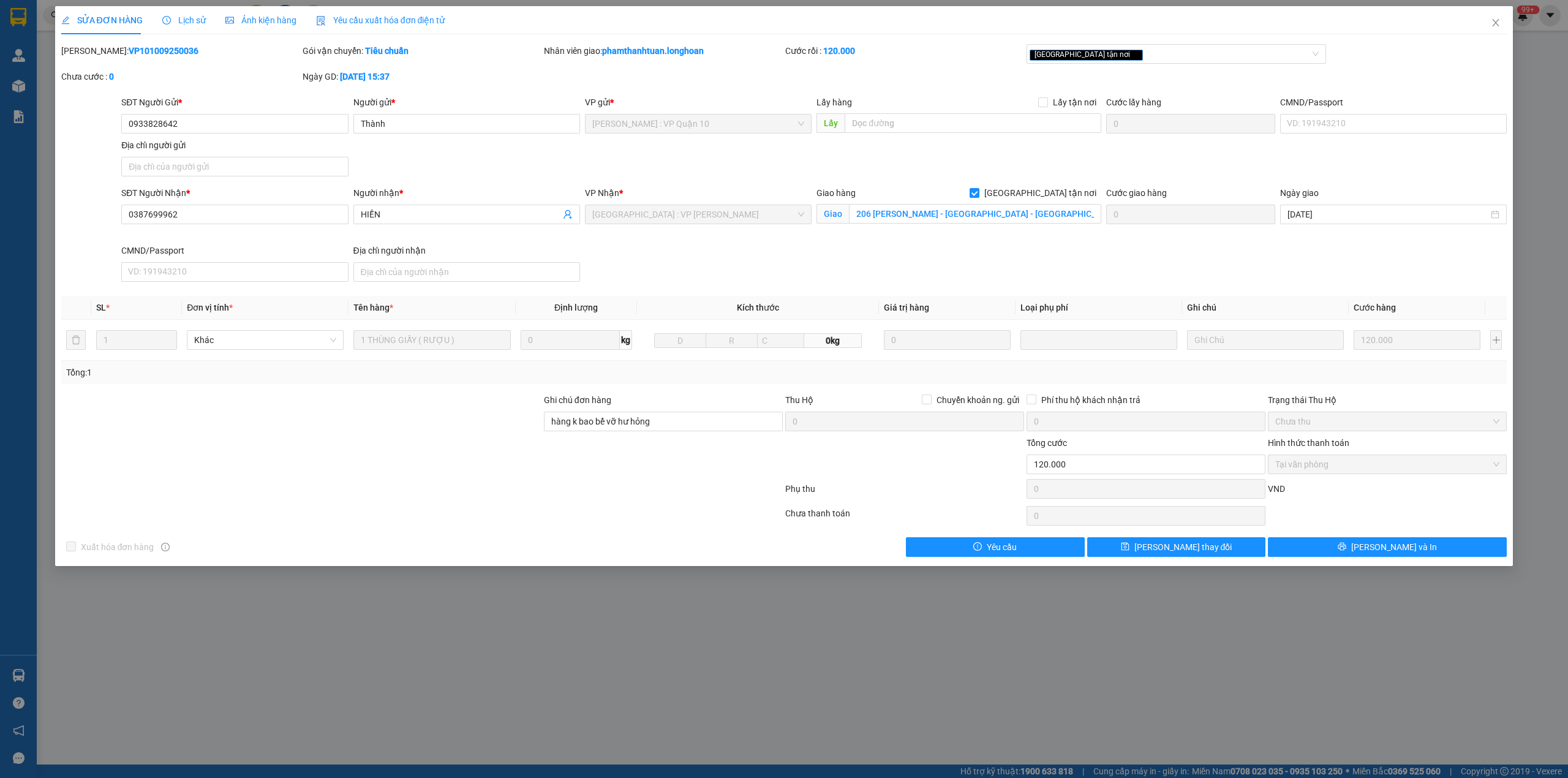
click at [129, 47] on b "VP101009250036" at bounding box center [164, 51] width 70 height 10
copy b "VP101009250036"
click at [1493, 23] on icon "close" at bounding box center [1496, 22] width 10 height 10
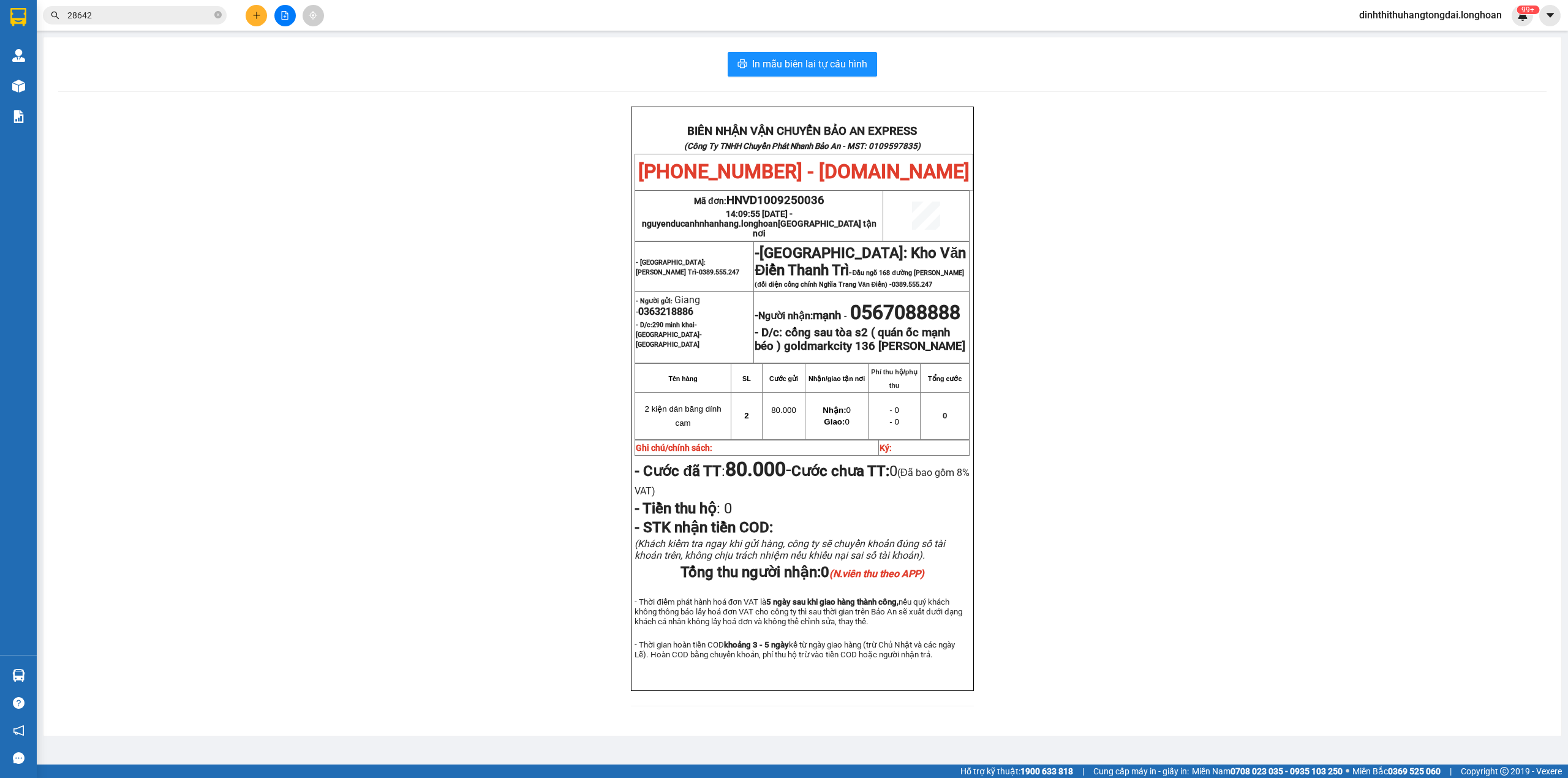
click at [89, 20] on input "28642" at bounding box center [139, 15] width 144 height 13
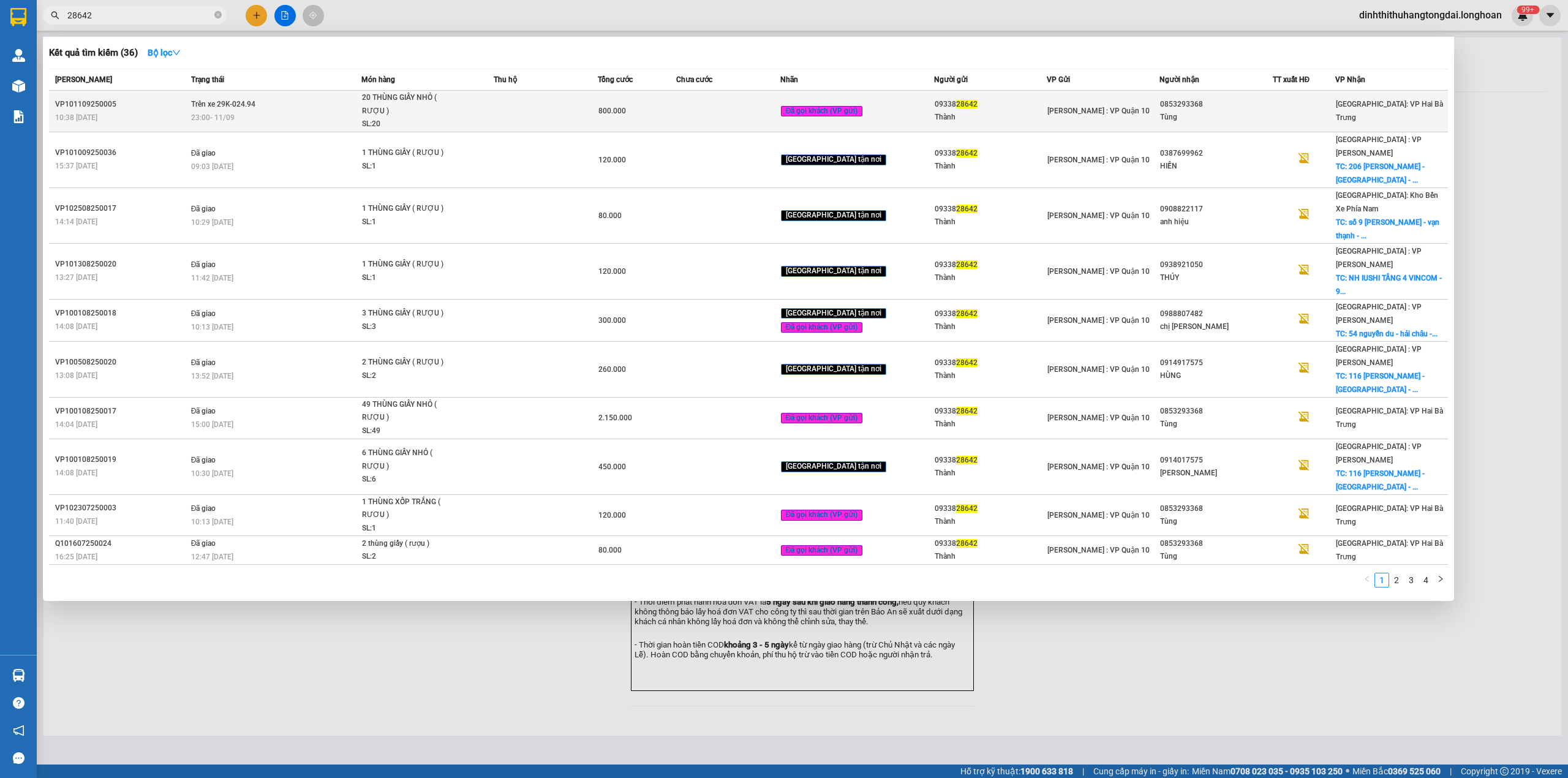
click at [195, 104] on span "Trên xe 29K-024.94" at bounding box center [223, 104] width 64 height 8
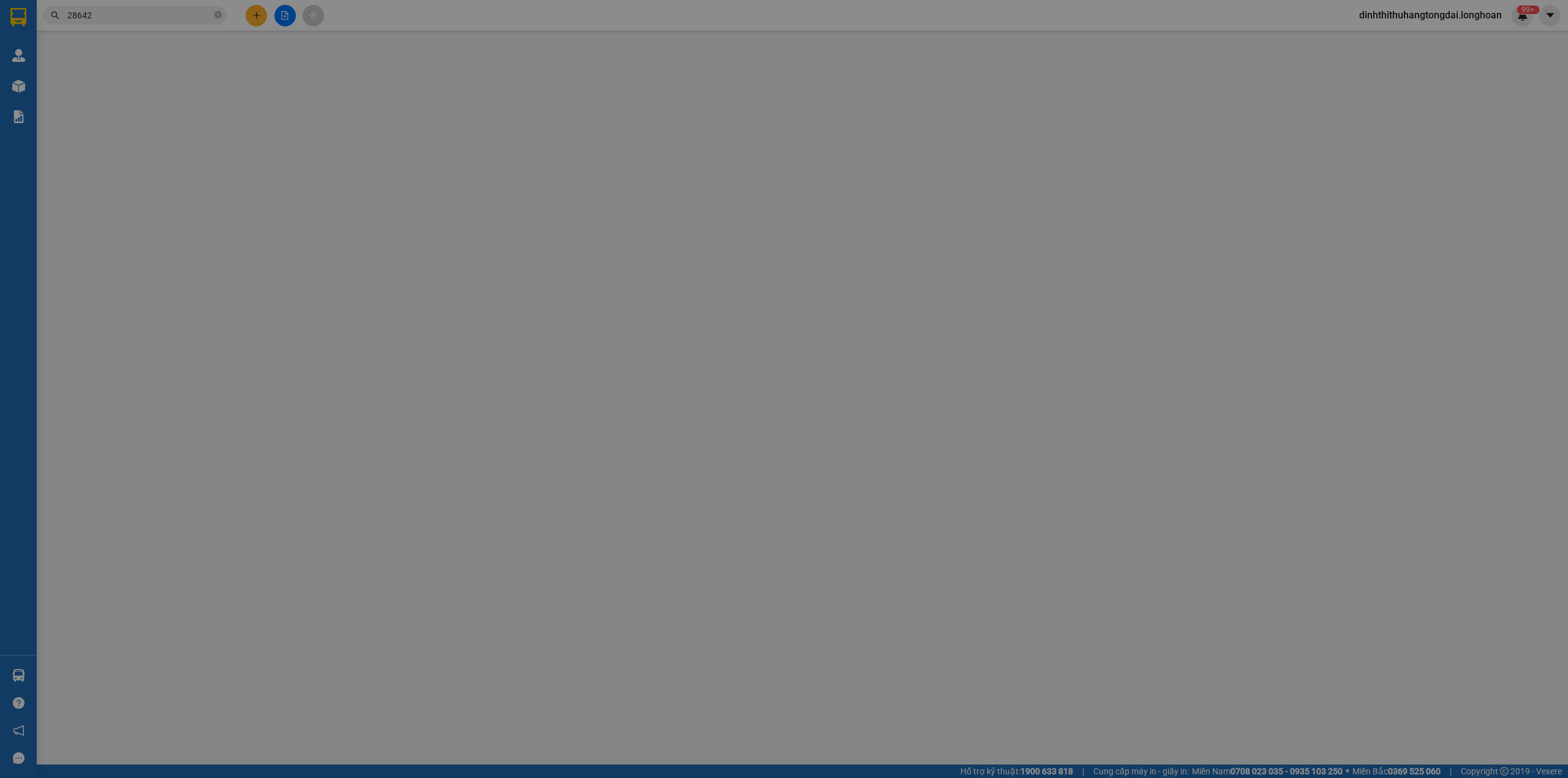
type input "0933828642"
type input "Thành"
type input "0853293368"
type input "Tùng"
type input "hàng k bao bể vỡ hư hỏng"
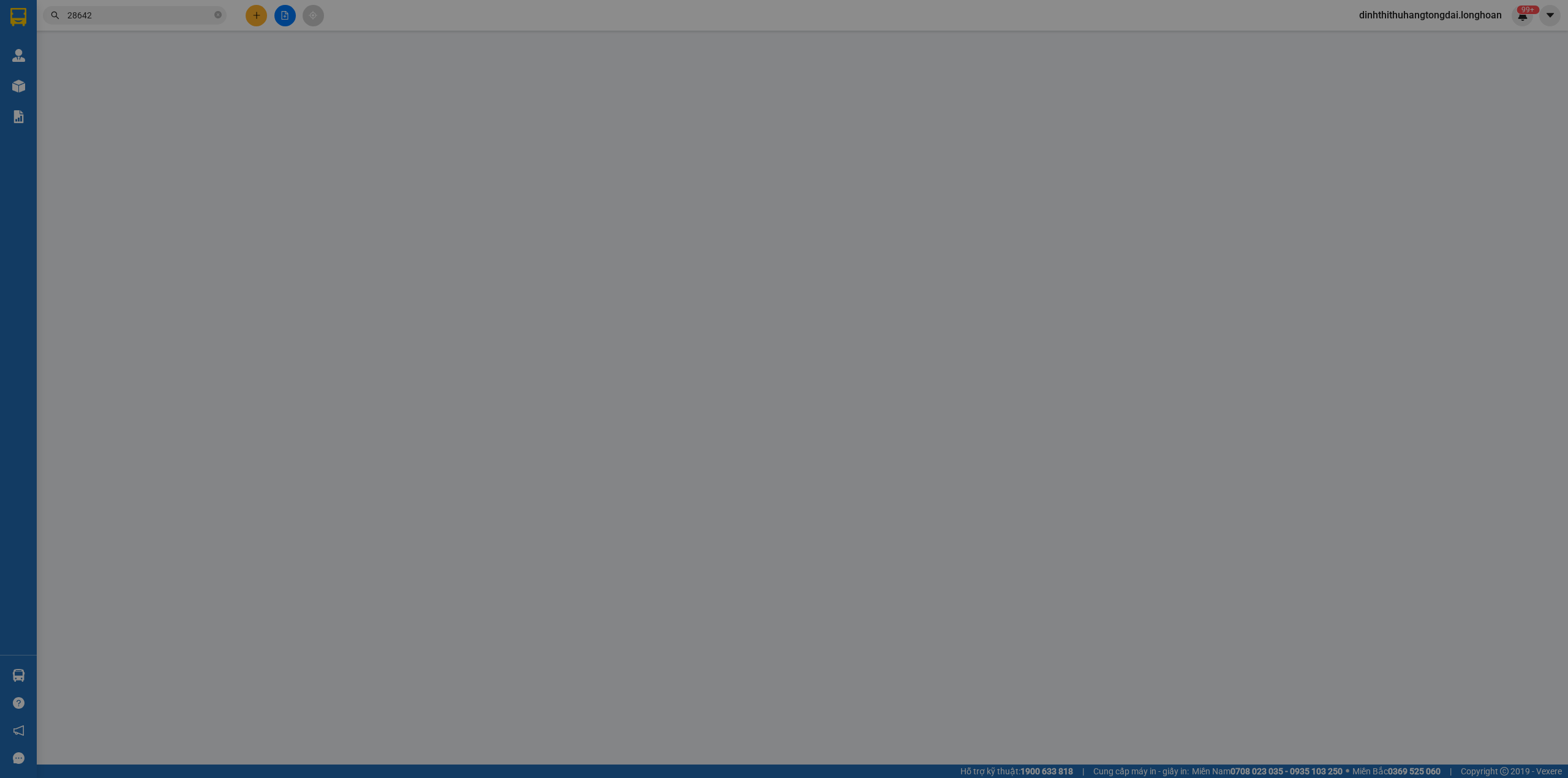
type input "800.000"
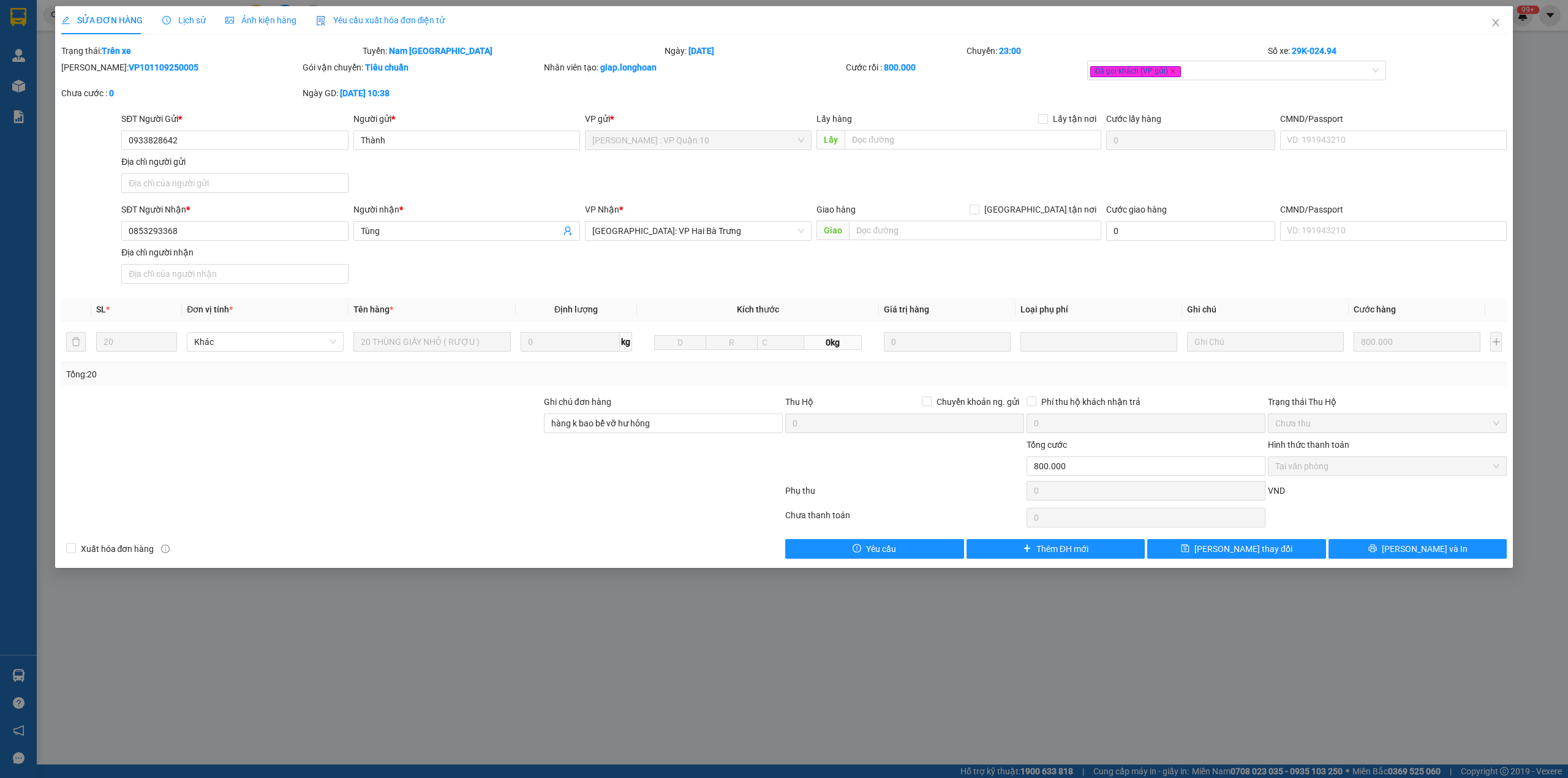
click at [129, 68] on b "VP101109250005" at bounding box center [164, 68] width 70 height 10
copy b "VP101109250005"
click at [1494, 24] on icon "close" at bounding box center [1496, 22] width 10 height 10
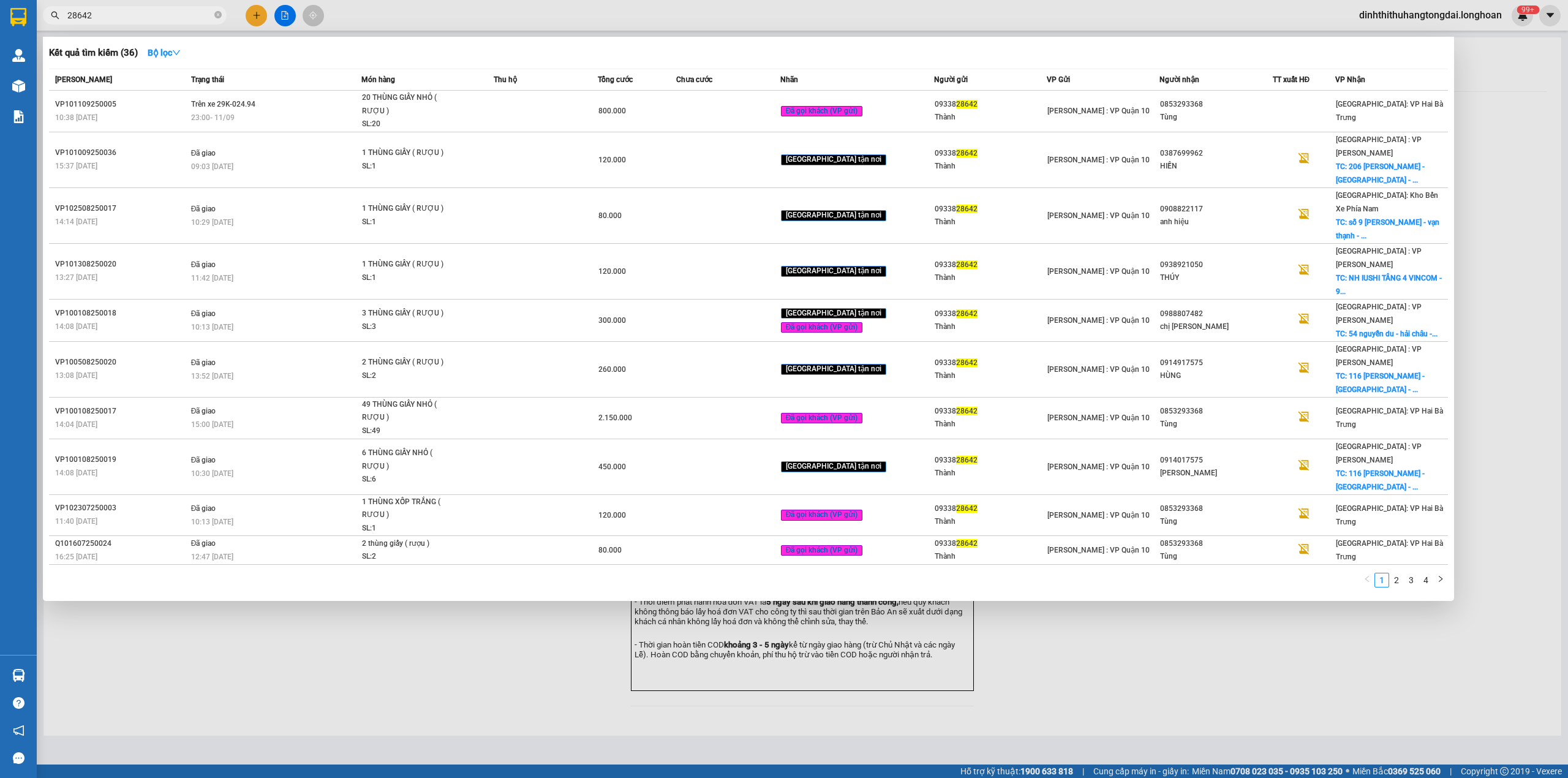
click at [125, 16] on input "28642" at bounding box center [139, 15] width 144 height 13
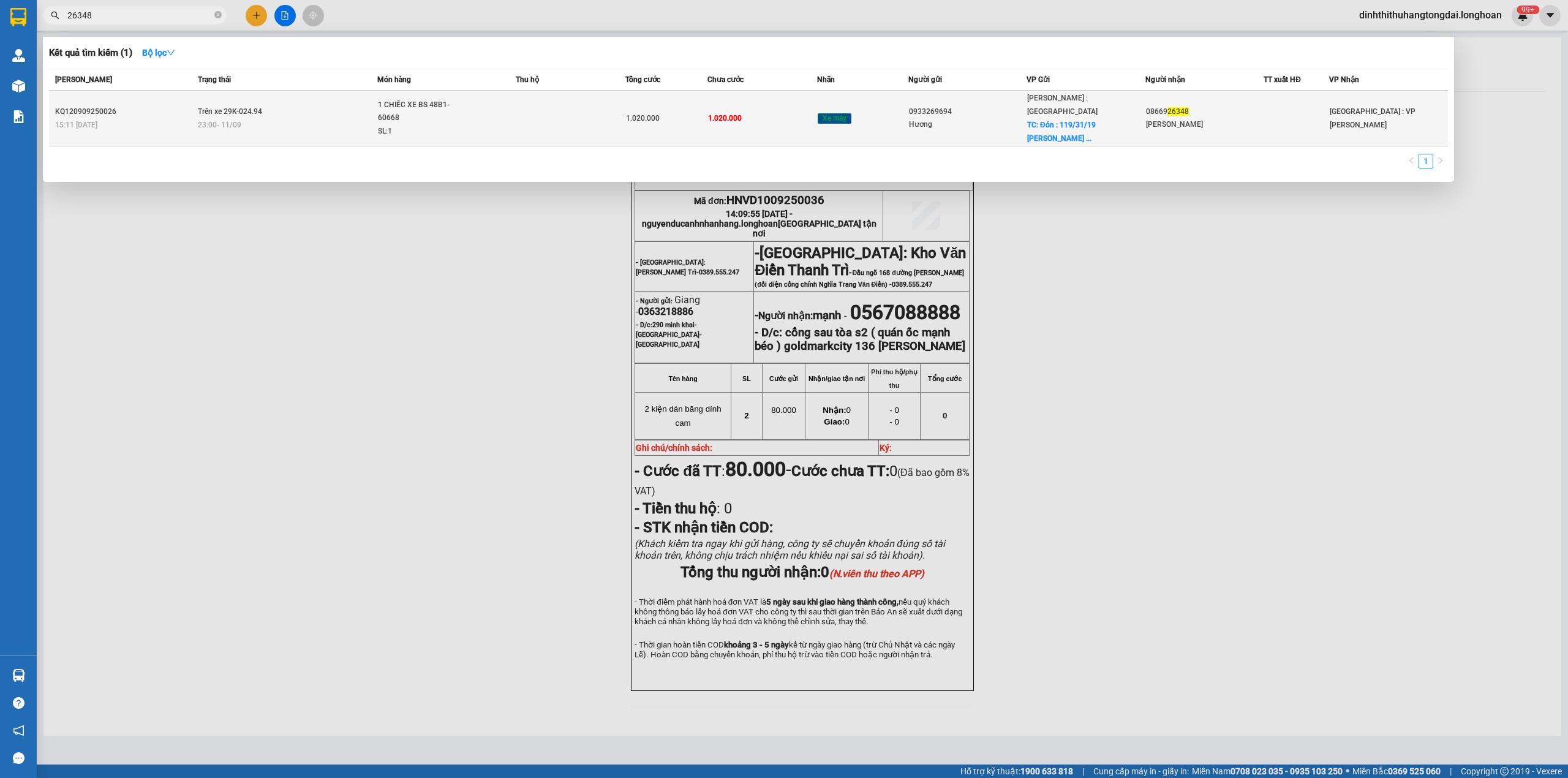
type input "26348"
click at [290, 102] on td "Trên xe 29K-024.94 23:00 [DATE]" at bounding box center [286, 118] width 183 height 56
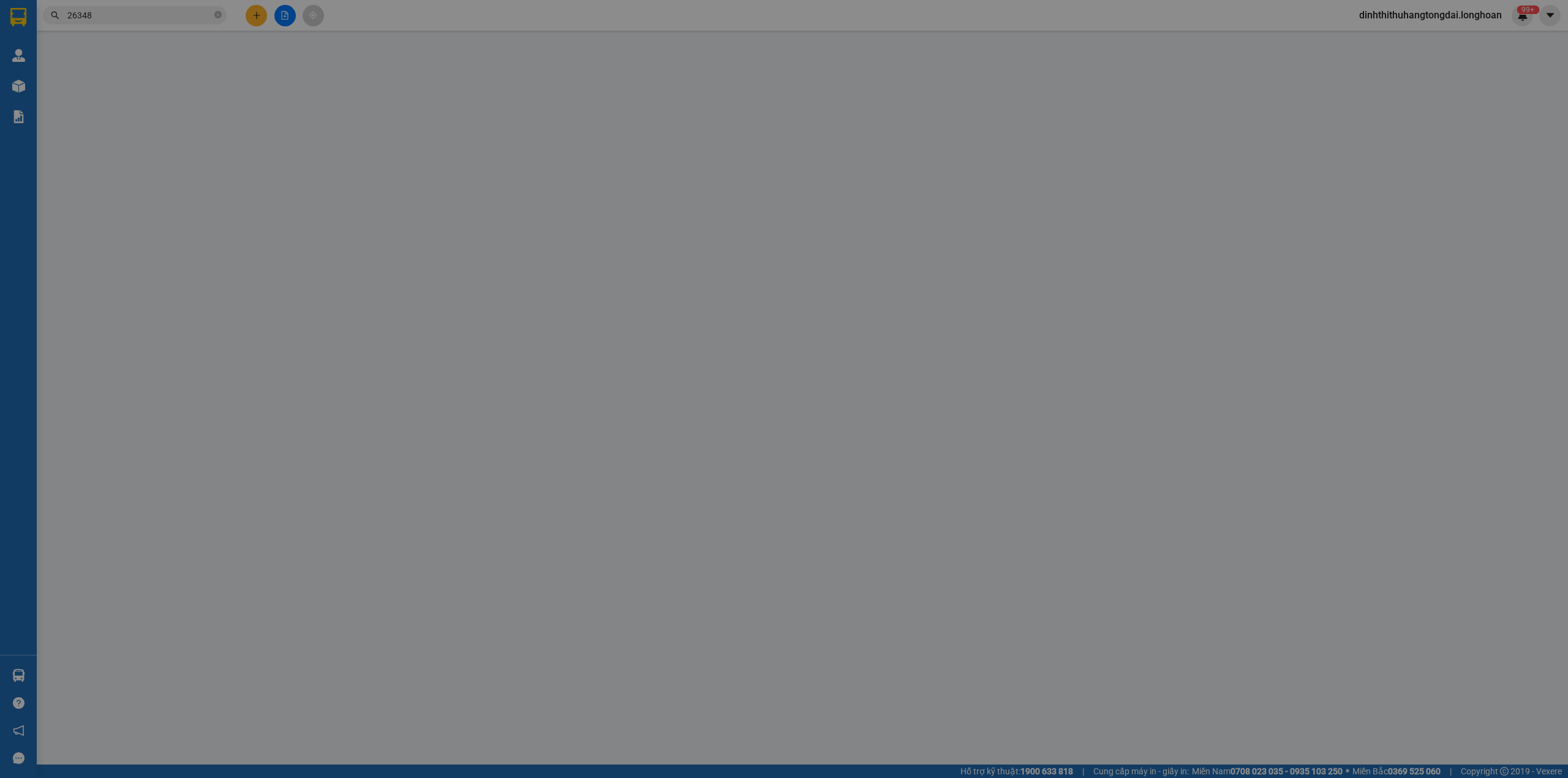
type input "0933269694"
type input "Hương"
checkbox input "true"
type input "Đón : [STREET_ADDRESS]"
type input "0866926348"
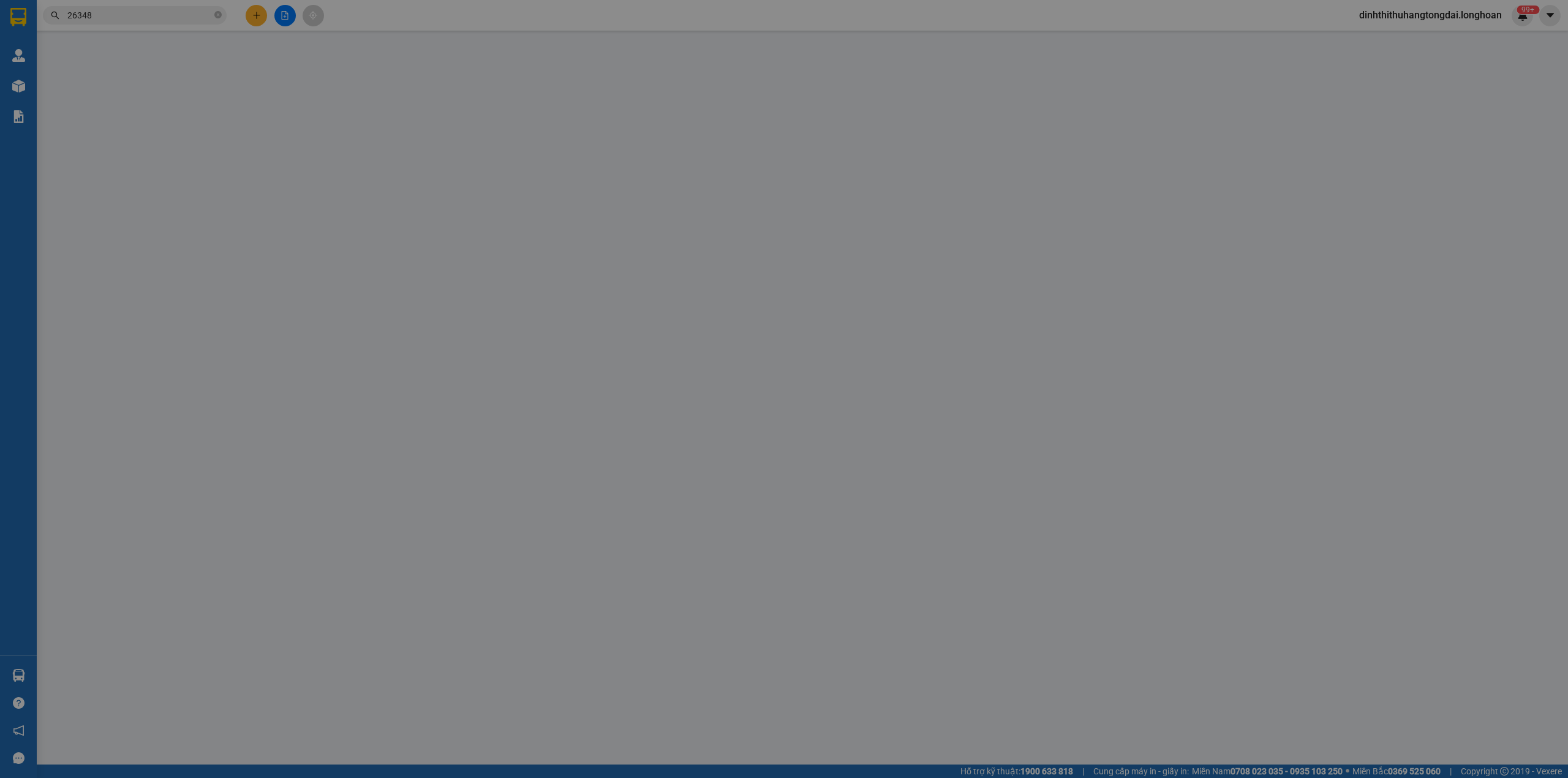
type input "[PERSON_NAME]"
type input "CHÌA KHÓA QUẤN TAY LÁI -KHÔNG CAVET"
type input "1.020.000"
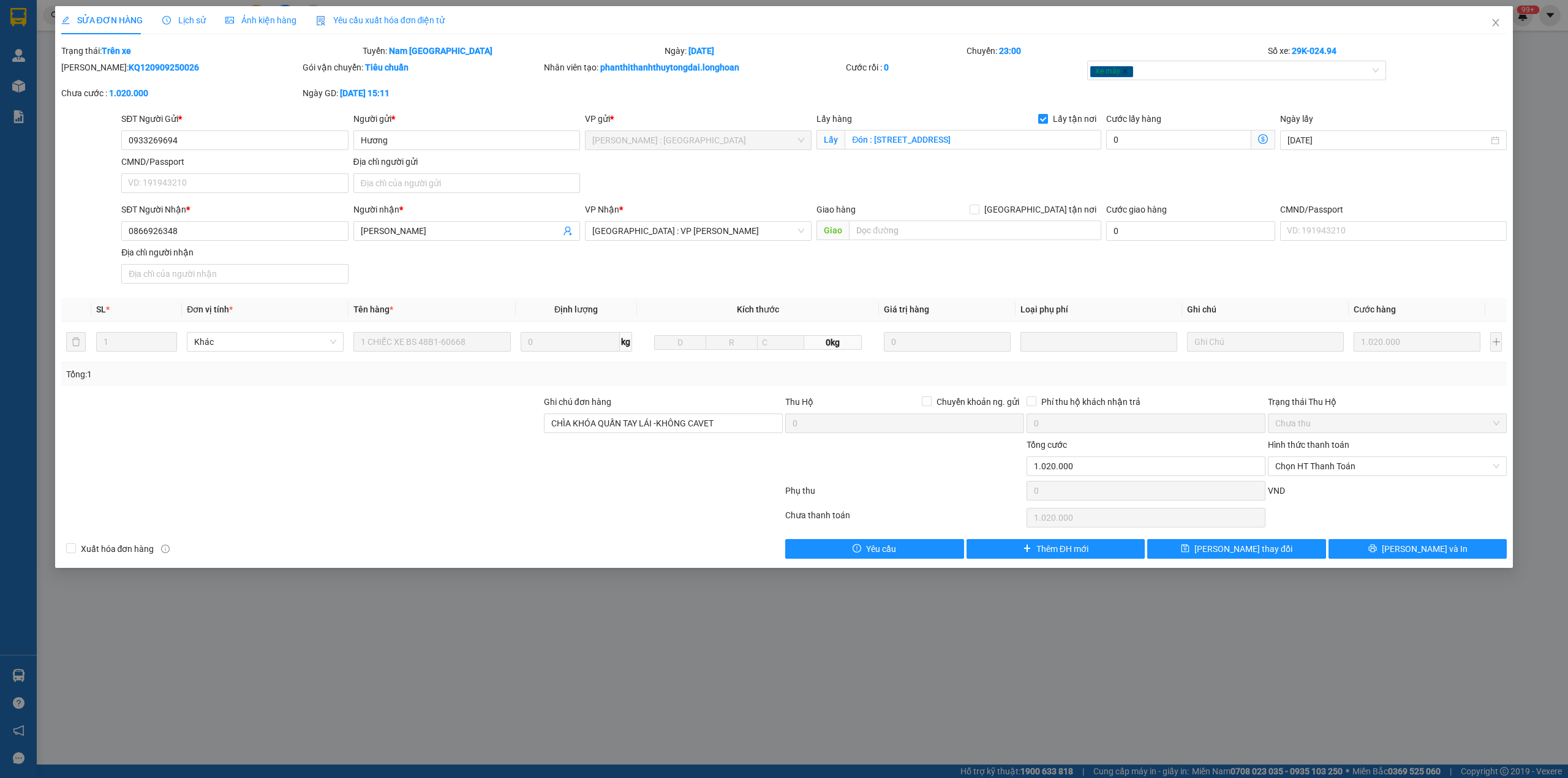
click at [166, 15] on span "Lịch sử" at bounding box center [184, 20] width 43 height 10
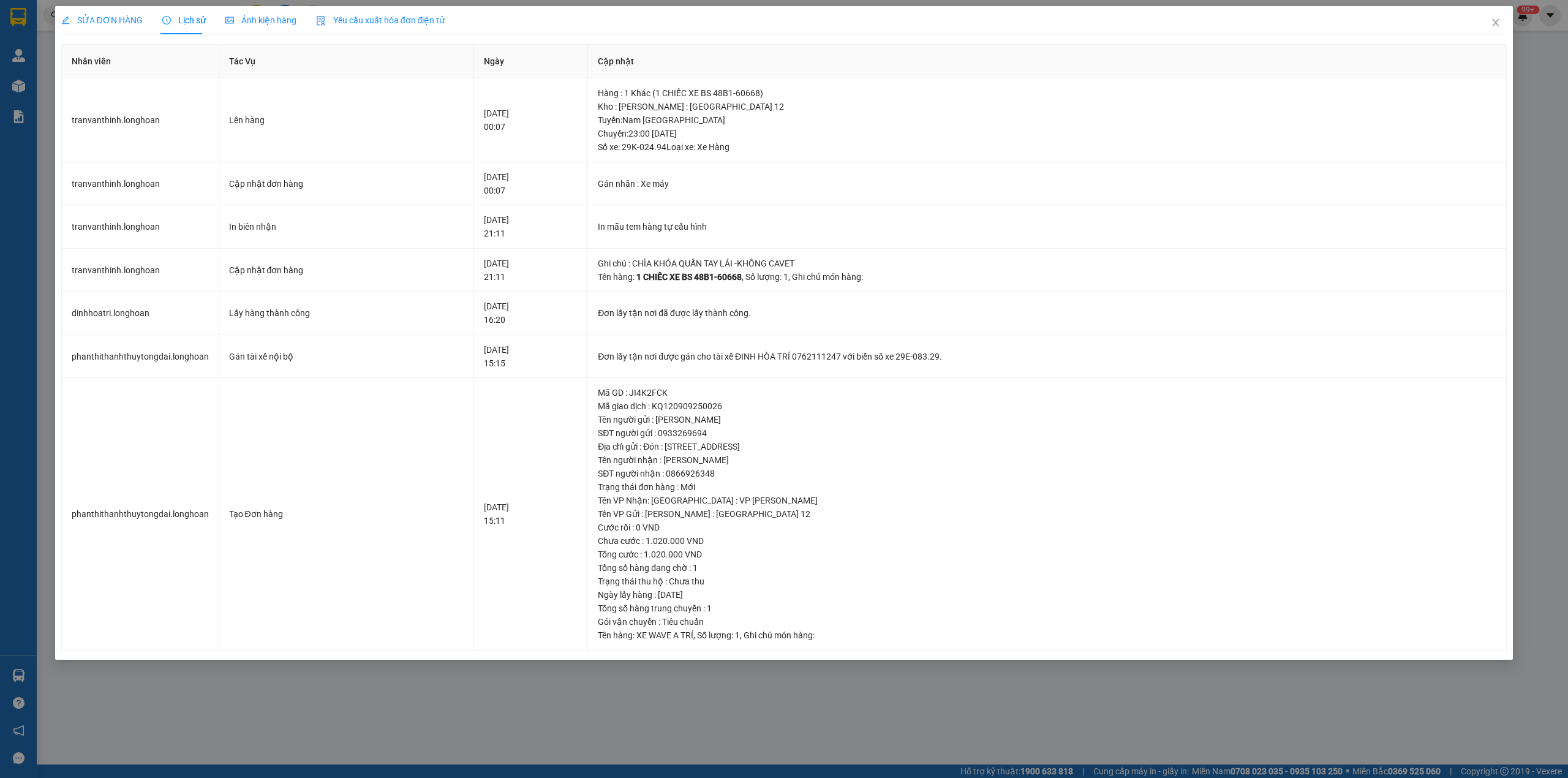
click at [118, 5] on div "SỬA ĐƠN HÀNG Lịch sử Ảnh kiện hàng Yêu cầu xuất hóa đơn điện tử Total Paid Fee …" at bounding box center [784, 389] width 1568 height 778
click at [116, 11] on div "SỬA ĐƠN HÀNG" at bounding box center [102, 20] width 81 height 28
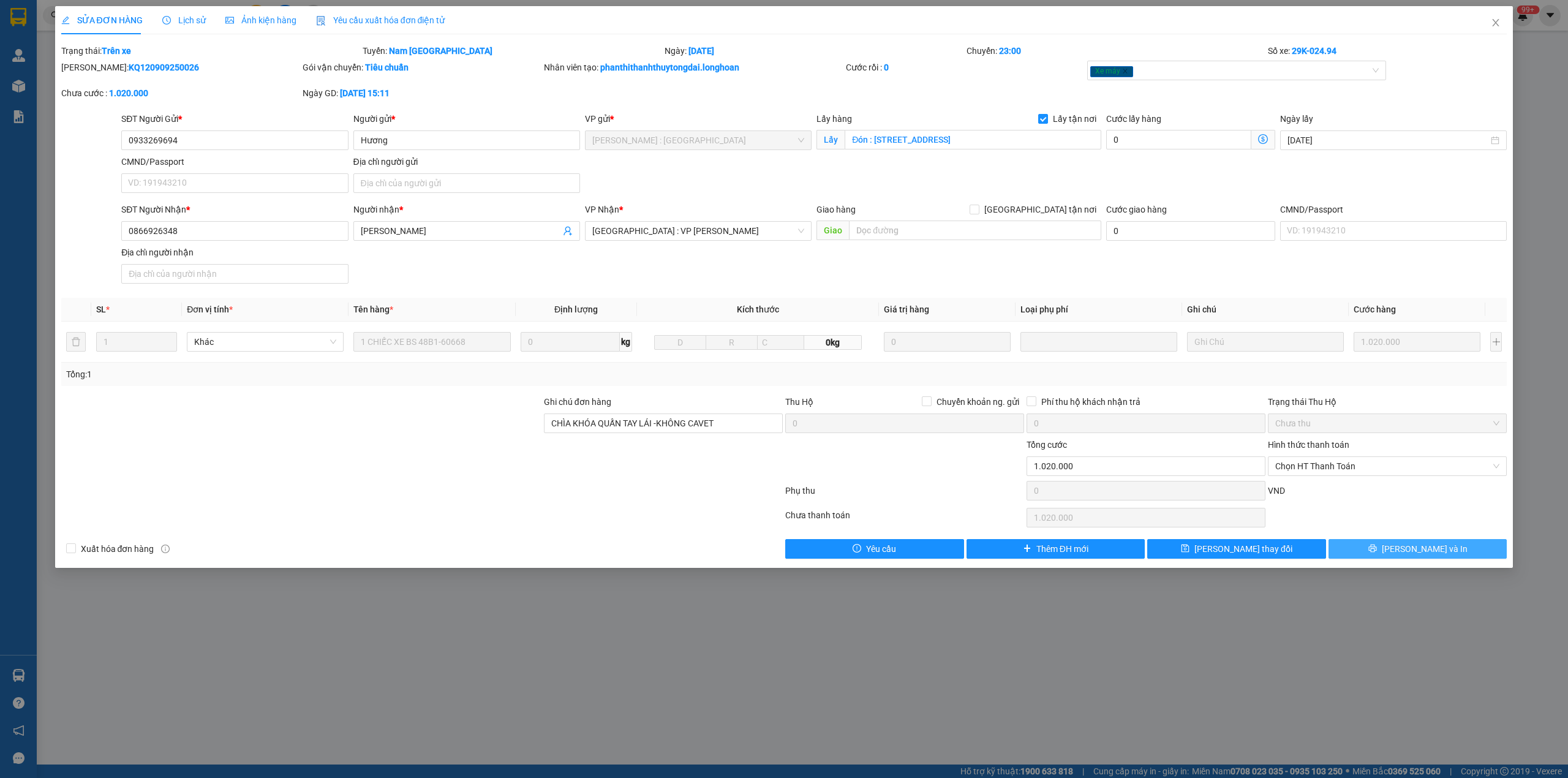
click at [1384, 554] on button "[PERSON_NAME] và In" at bounding box center [1418, 549] width 179 height 20
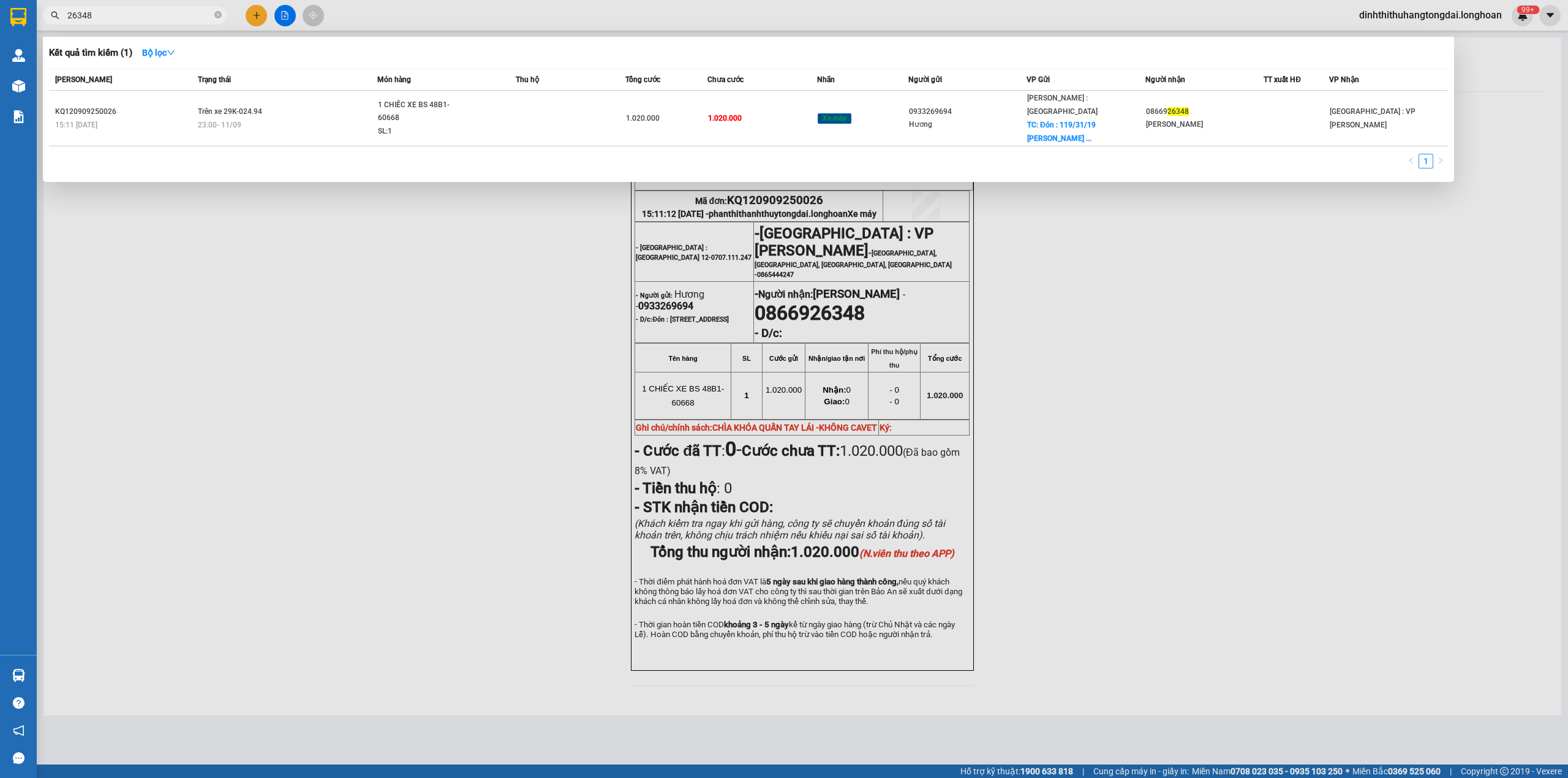
click at [125, 15] on input "26348" at bounding box center [139, 15] width 144 height 13
paste input "0865257217"
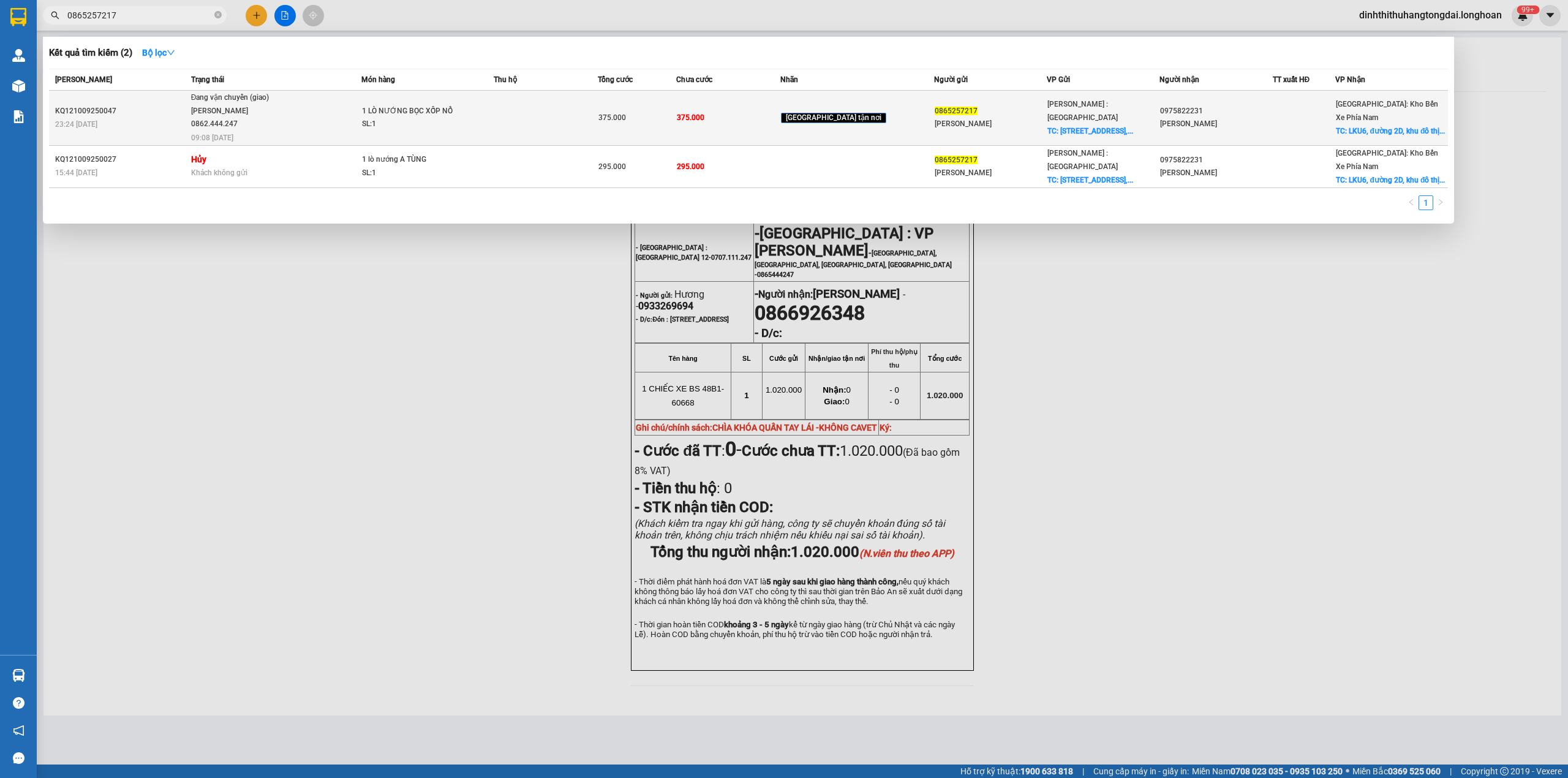
type input "0865257217"
click at [257, 114] on div "[PERSON_NAME] 0862.444.247" at bounding box center [237, 118] width 92 height 26
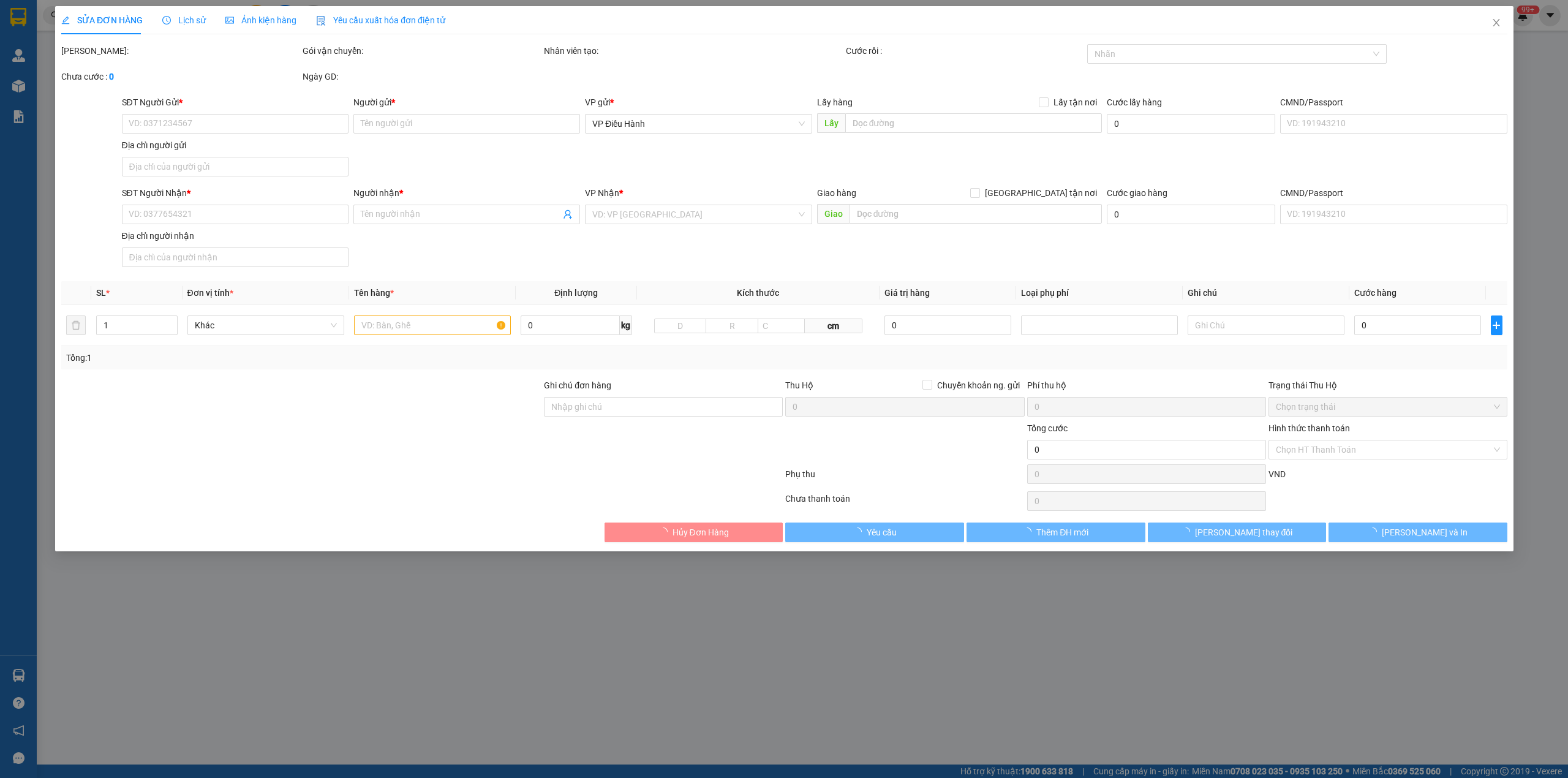
type input "0865257217"
type input "[PERSON_NAME]"
checkbox input "true"
type input "[STREET_ADDRESS]"
type input "0975822231"
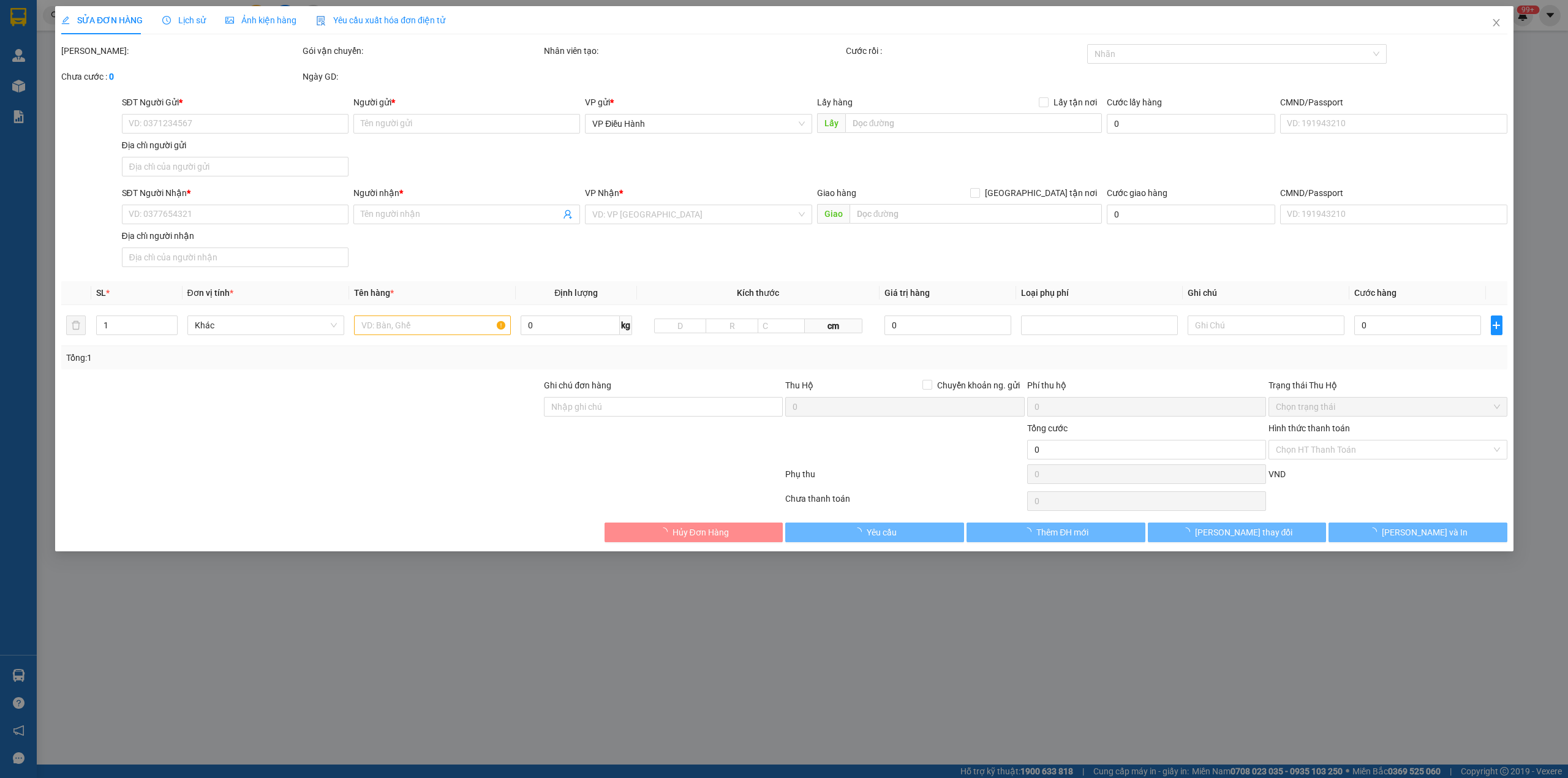
type input "[PERSON_NAME]"
checkbox input "true"
type input "LKU6, [GEOGRAPHIC_DATA], khu đô thị [GEOGRAPHIC_DATA], [GEOGRAPHIC_DATA], [GEOG…"
type input "VẬN CHUYỂN NHẸ TAY - KHÔNG BAO HƯ VỠ"
type input "375.000"
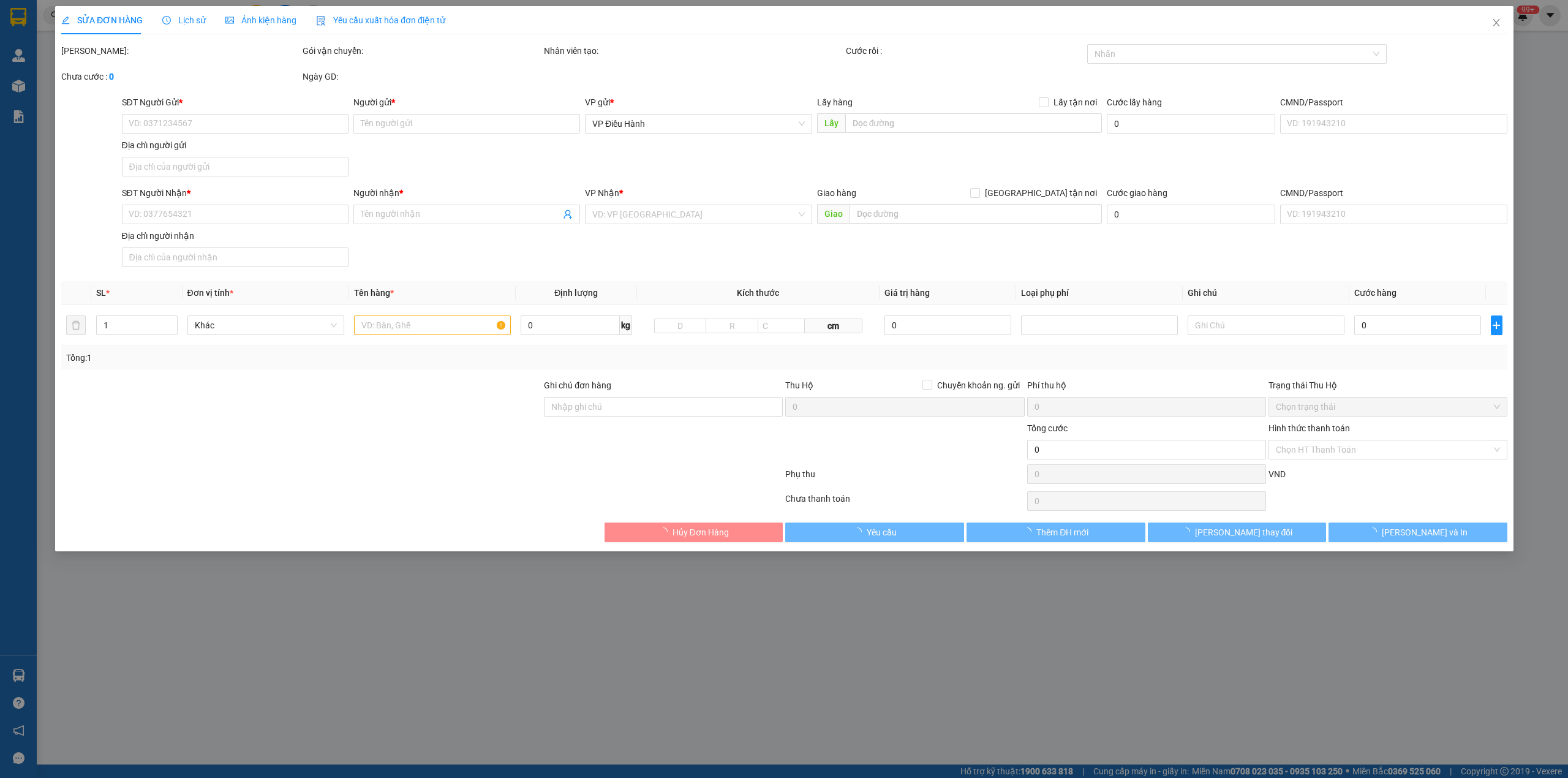
type input "80.000"
type input "375.000"
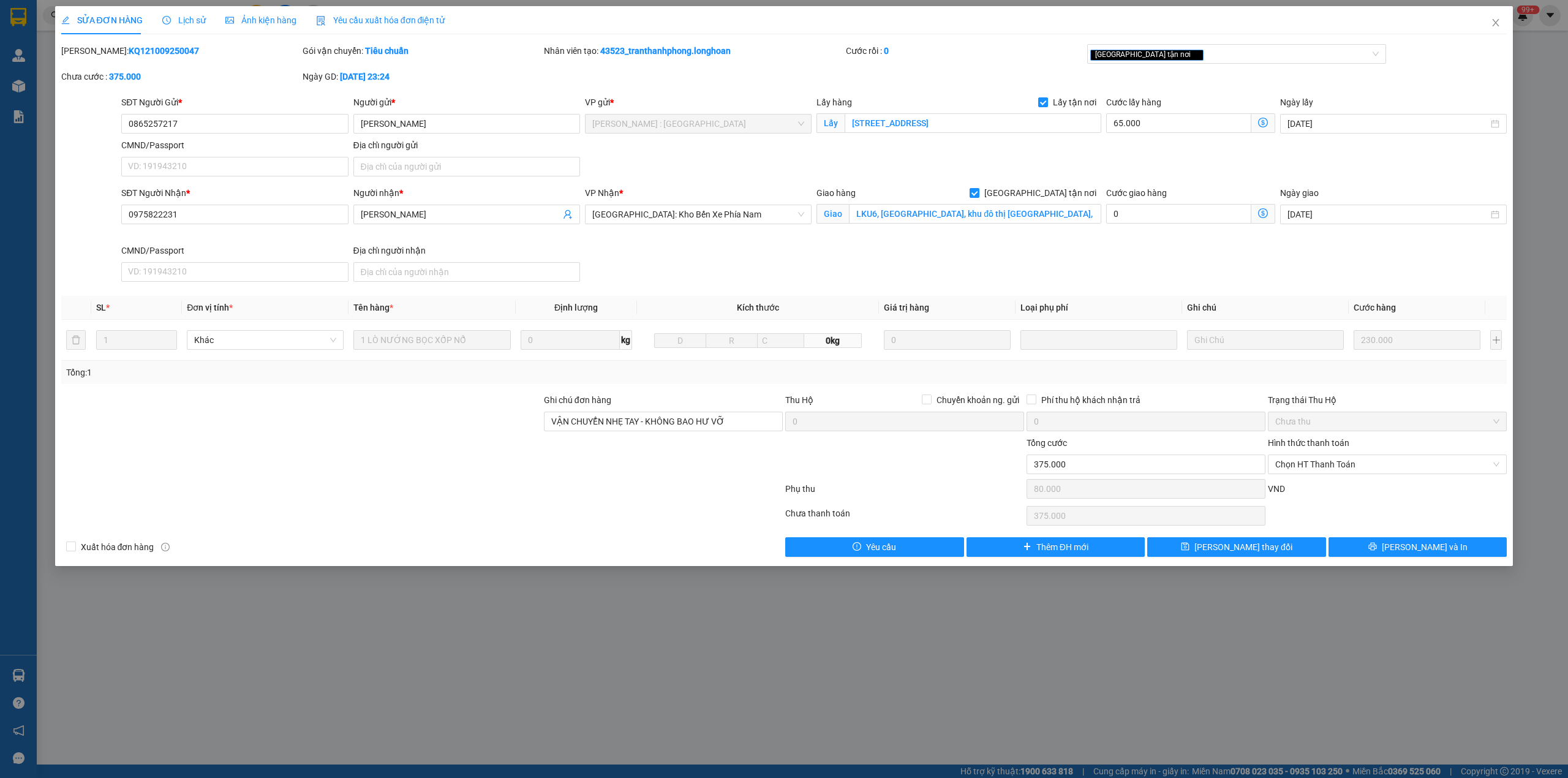
click at [187, 24] on span "Lịch sử" at bounding box center [184, 20] width 43 height 10
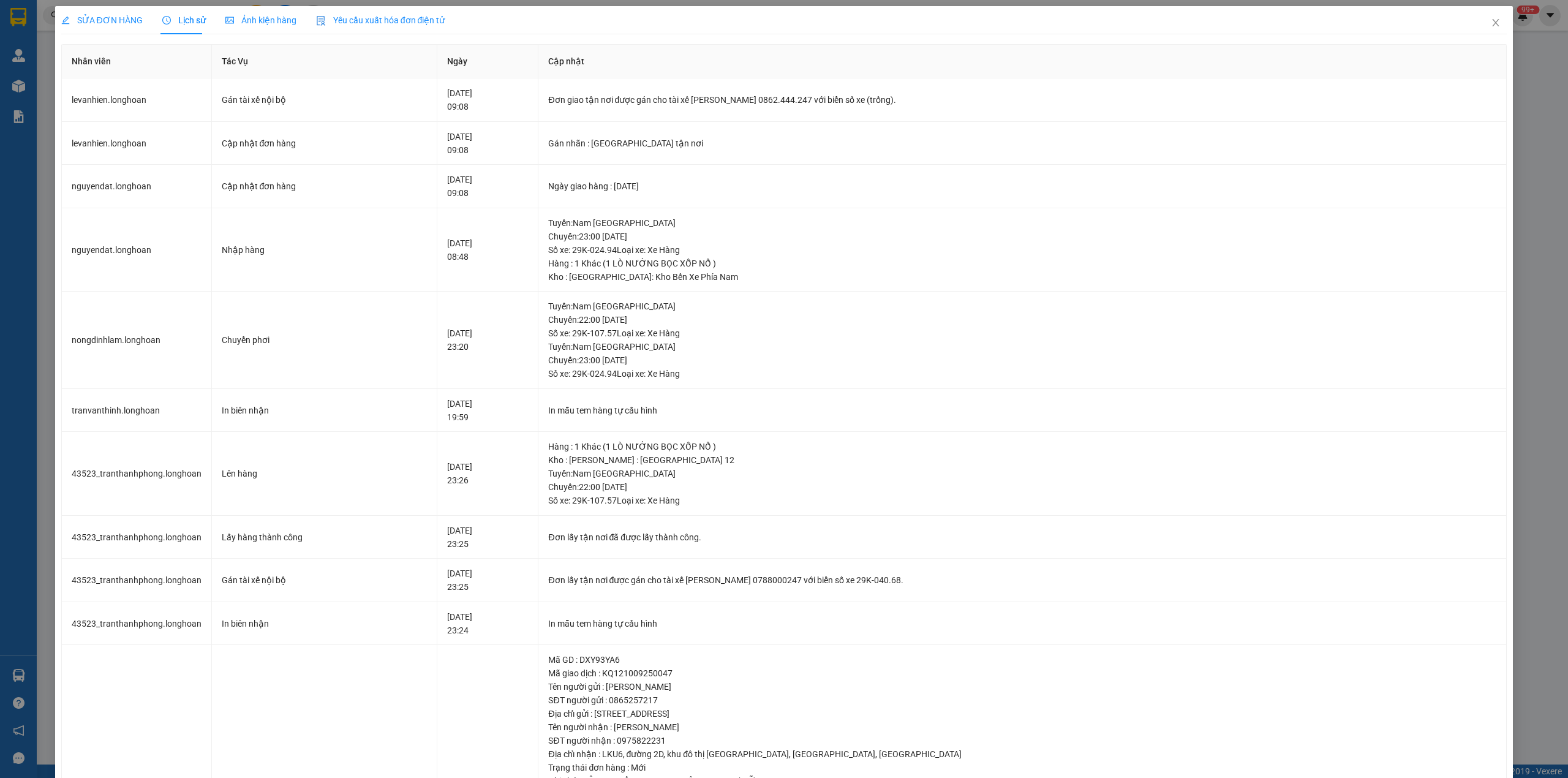
click at [96, 23] on span "SỬA ĐƠN HÀNG" at bounding box center [102, 20] width 81 height 10
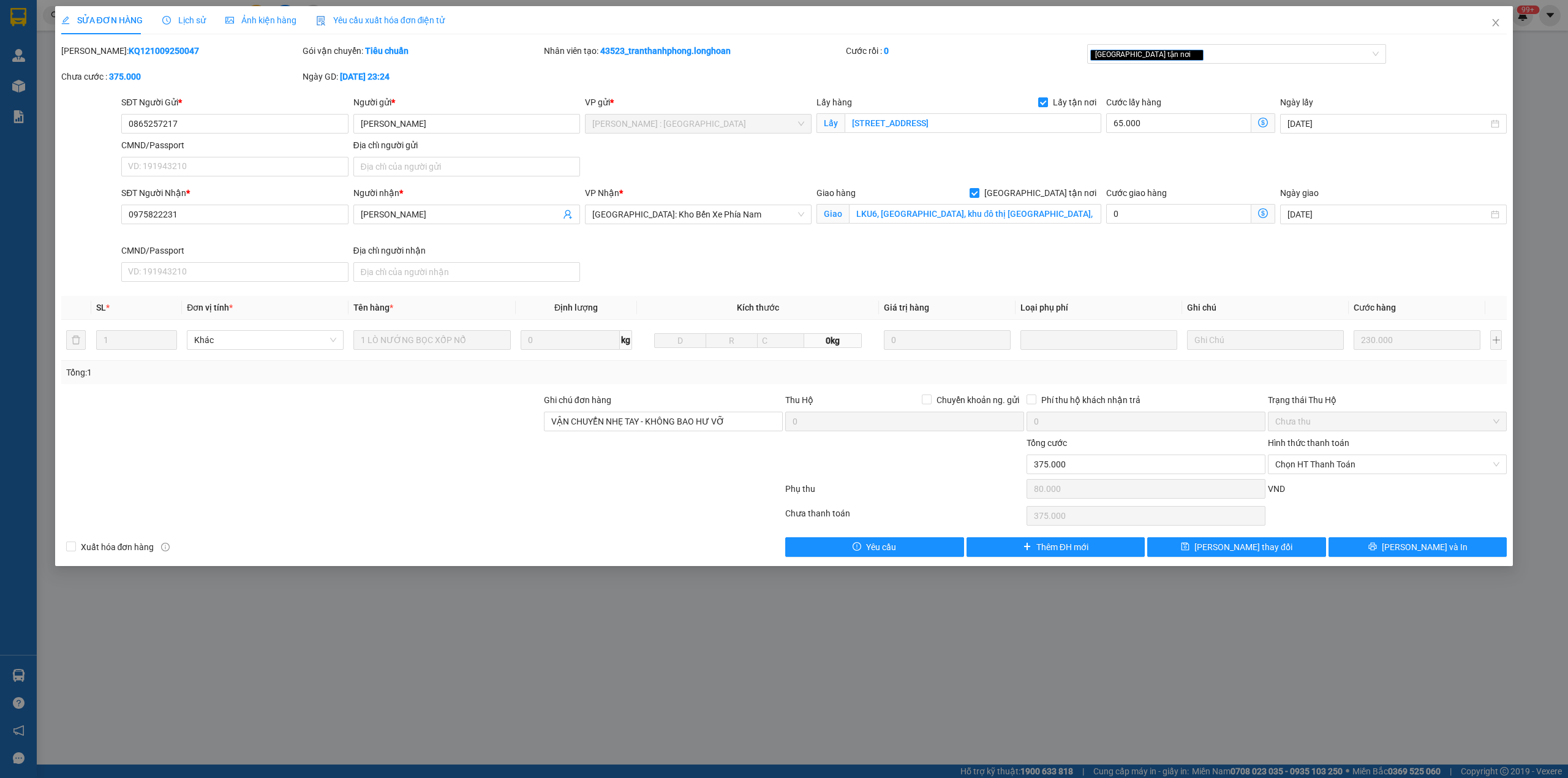
click at [178, 17] on span "Lịch sử" at bounding box center [184, 20] width 43 height 10
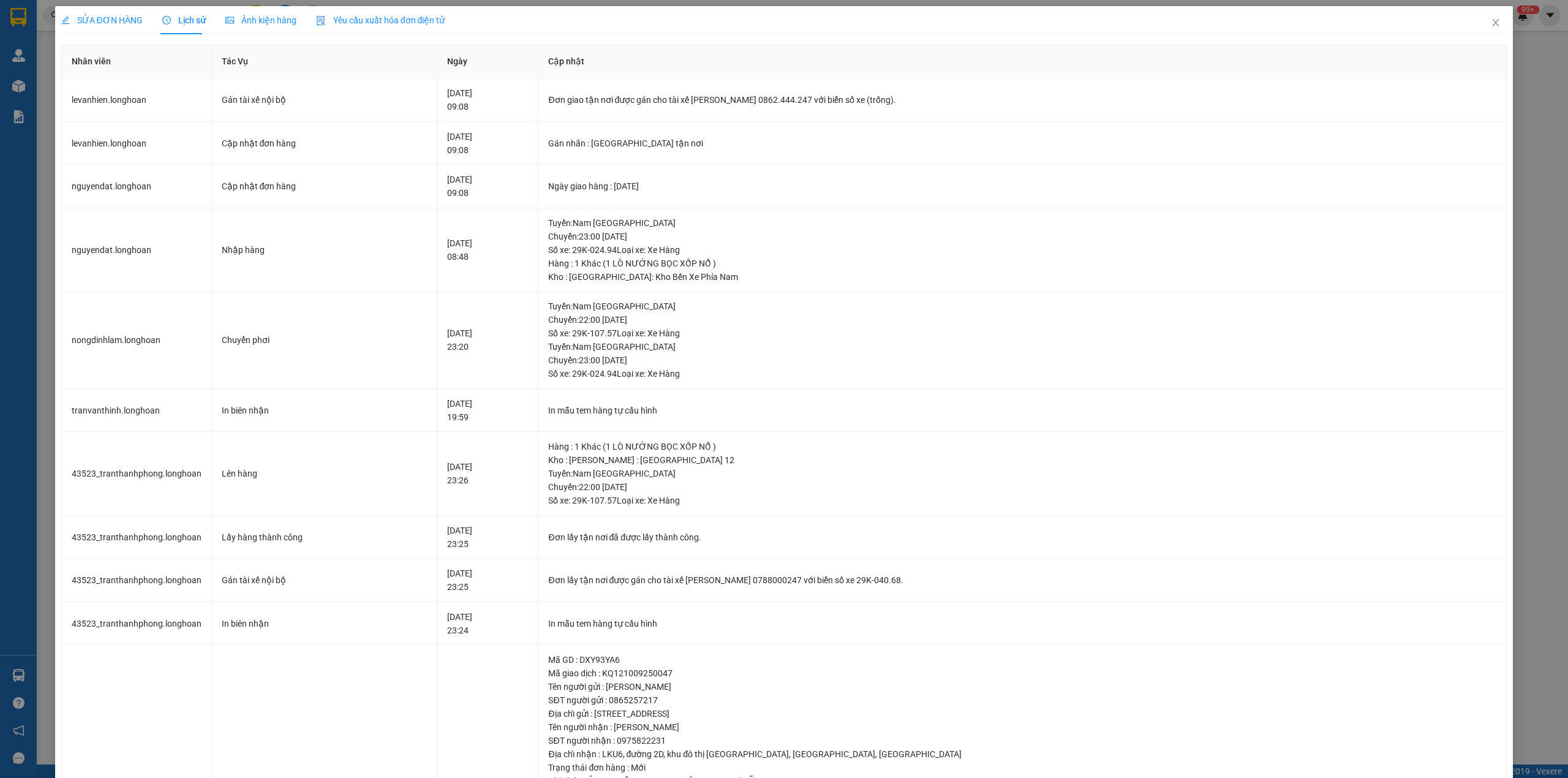
click at [92, 27] on div "SỬA ĐƠN HÀNG" at bounding box center [102, 20] width 81 height 28
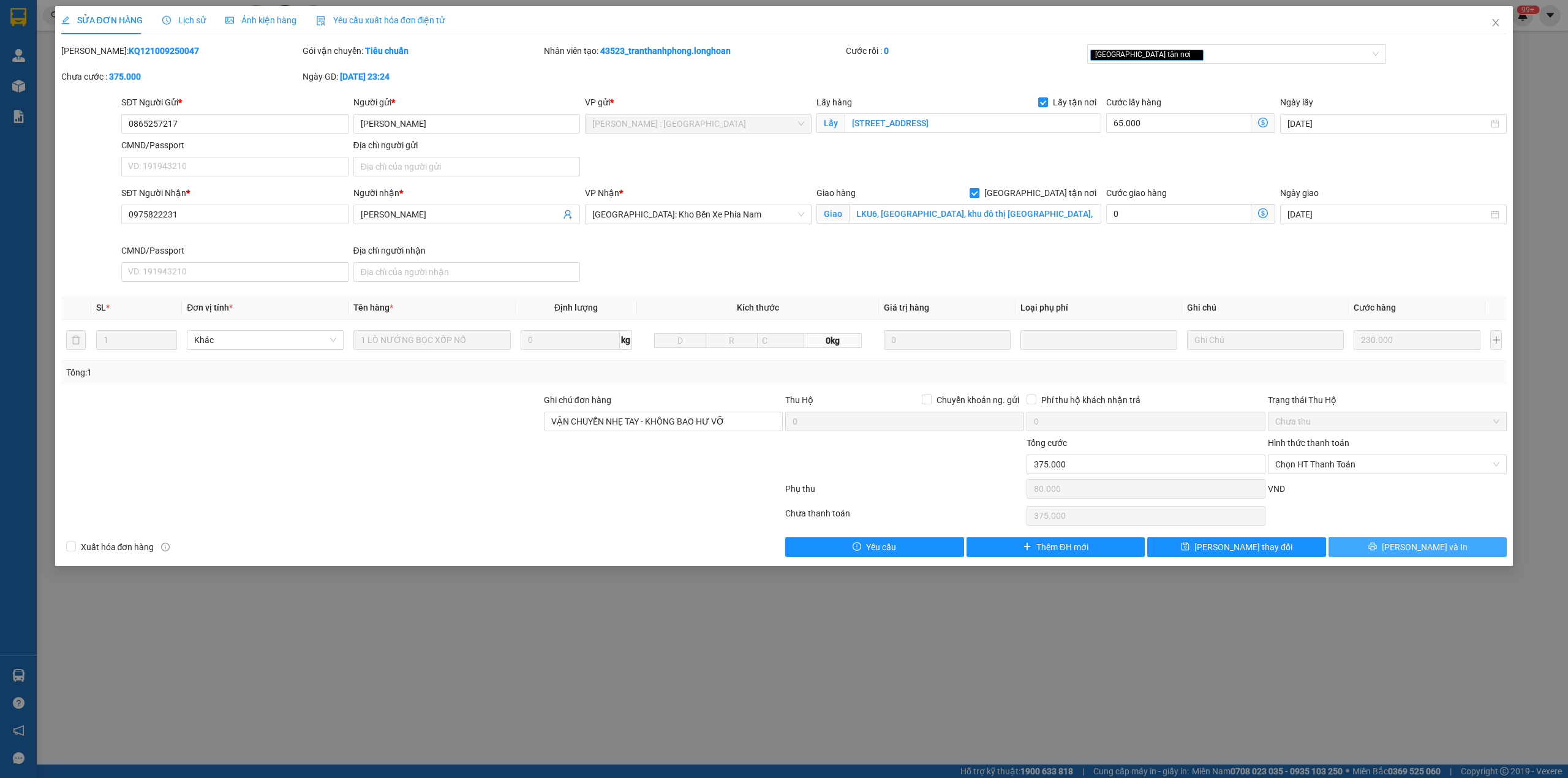
click at [1392, 540] on button "[PERSON_NAME] và In" at bounding box center [1418, 547] width 179 height 20
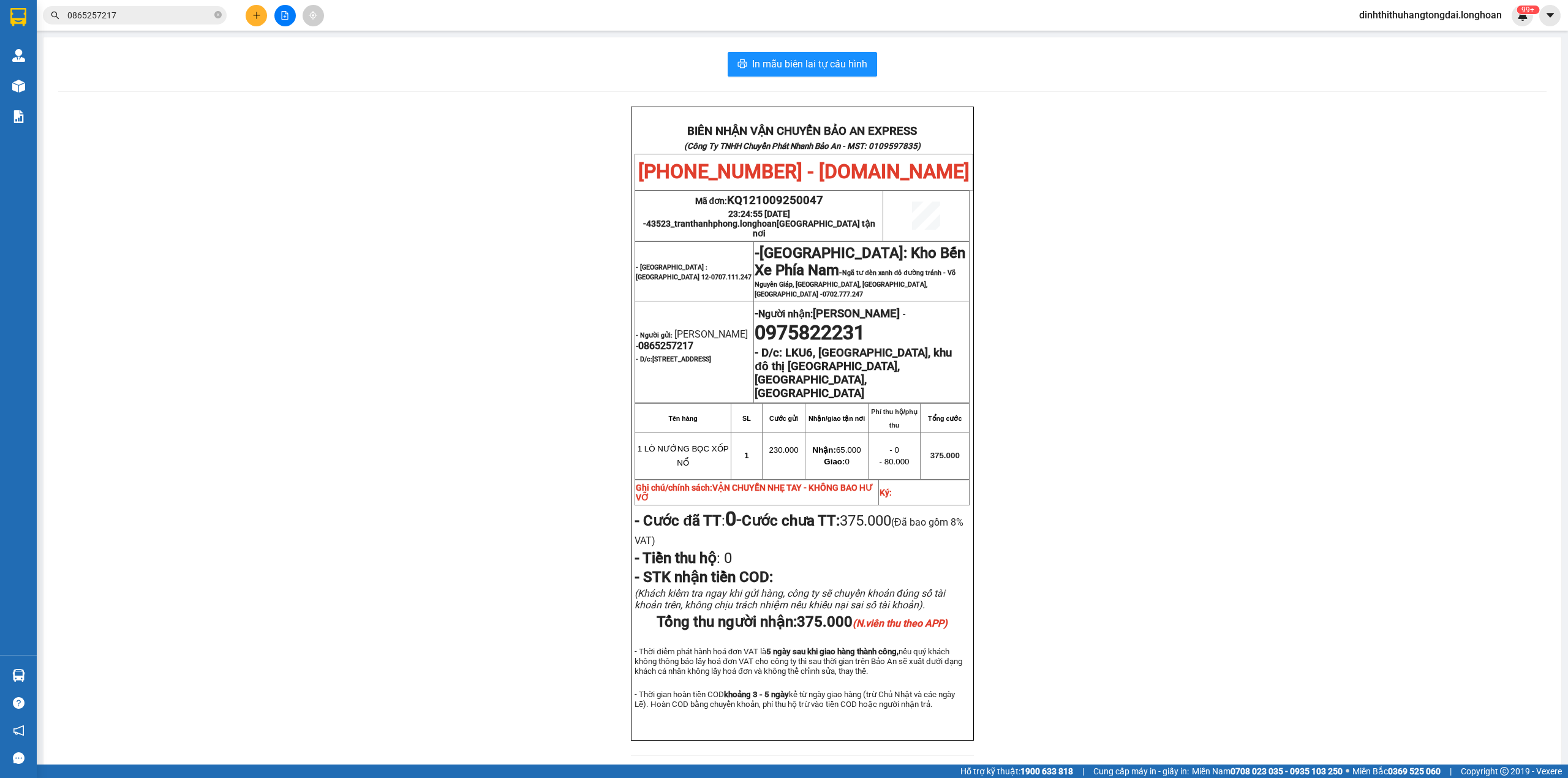
click at [104, 20] on input "0865257217" at bounding box center [139, 15] width 144 height 13
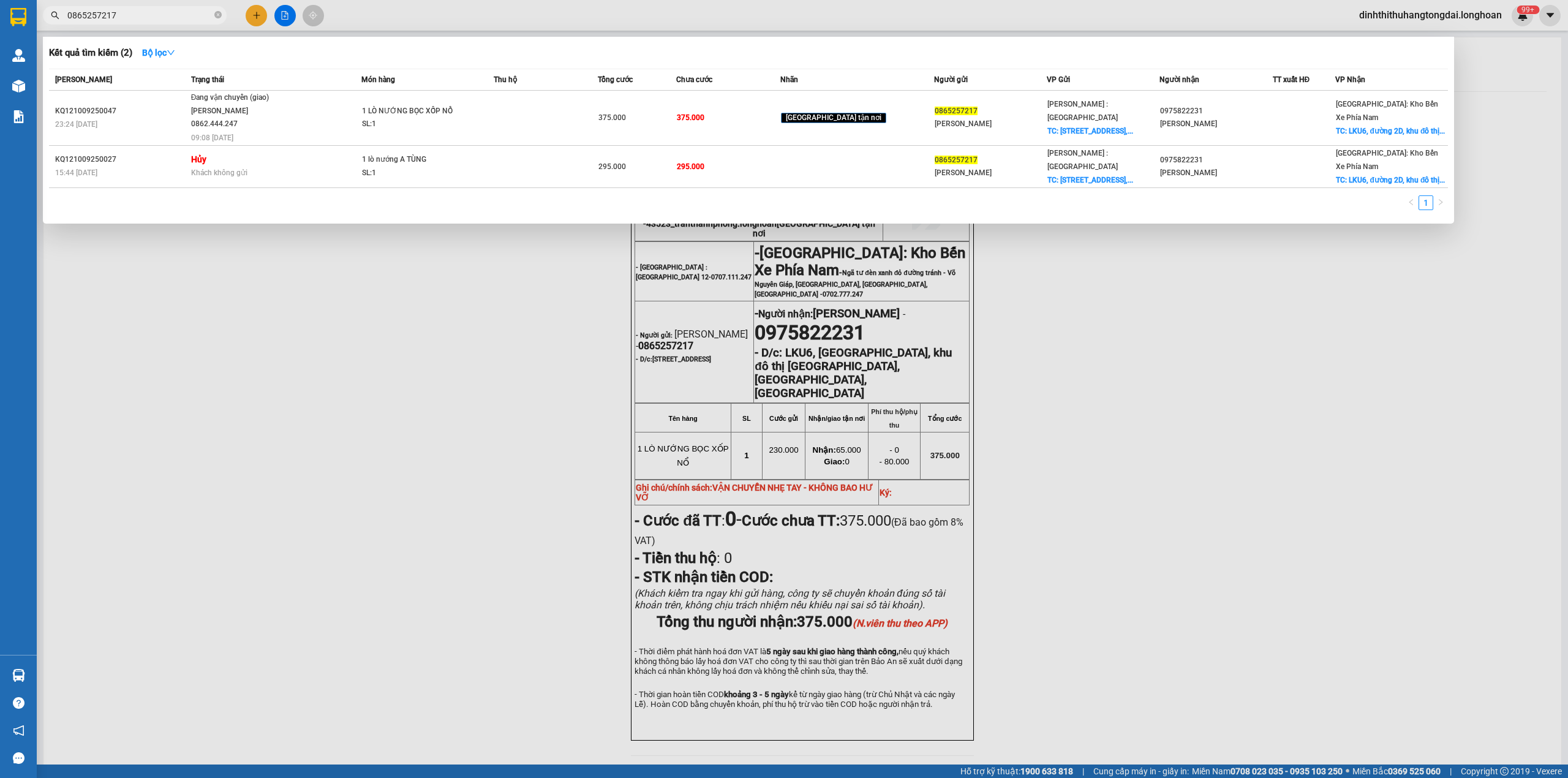
click at [104, 20] on input "0865257217" at bounding box center [139, 15] width 144 height 13
paste input "6306799"
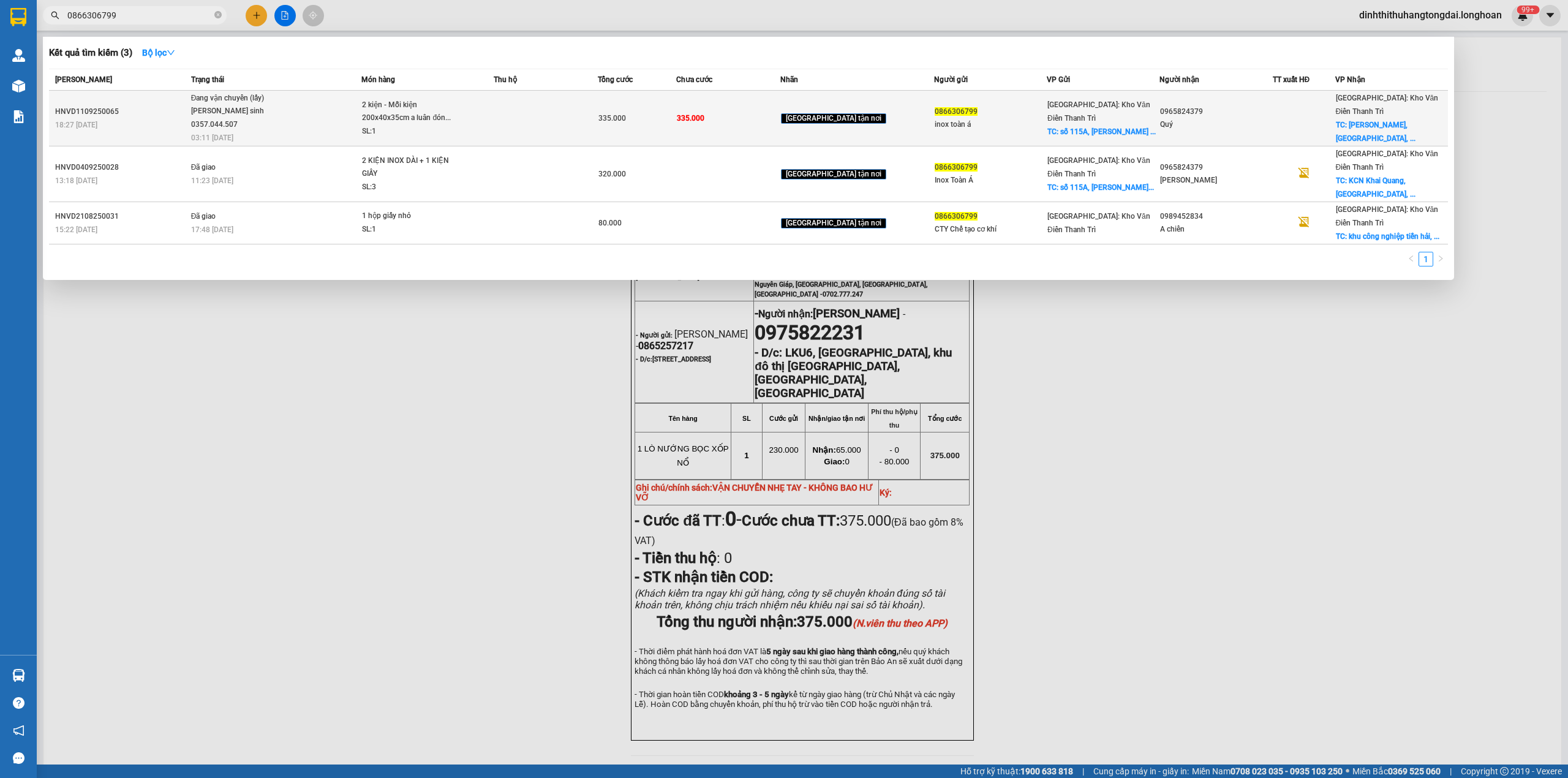
type input "0866306799"
click at [258, 123] on td "Đang vận chuyển (lấy) [PERSON_NAME] sinh 0357.044.507 03:11 [DATE]" at bounding box center [275, 118] width 174 height 56
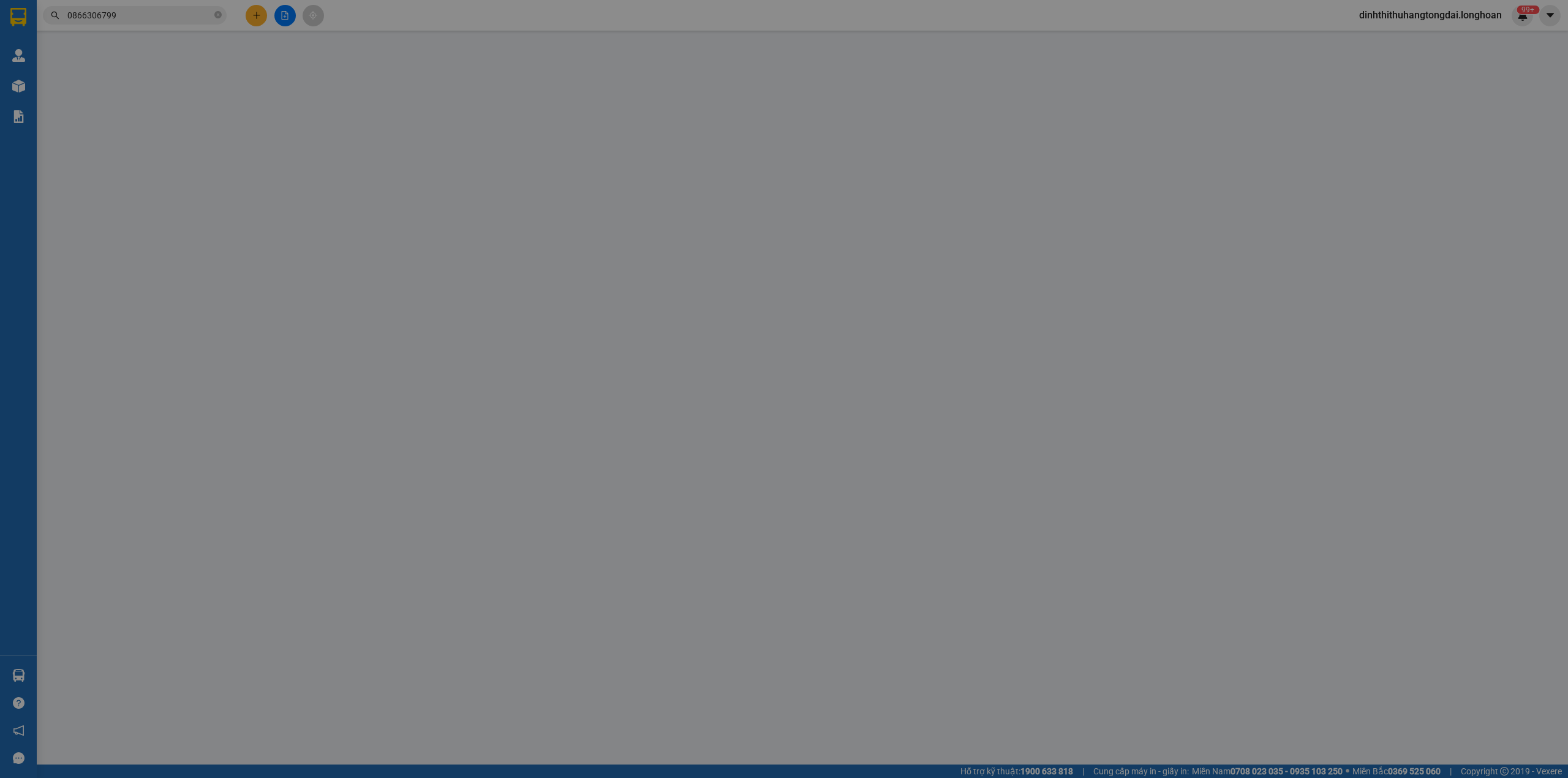
type input "0866306799"
type input "inox toàn á"
checkbox input "true"
type input "số 115A, [PERSON_NAME], Thanh Trì [GEOGRAPHIC_DATA]"
type input "0965824379"
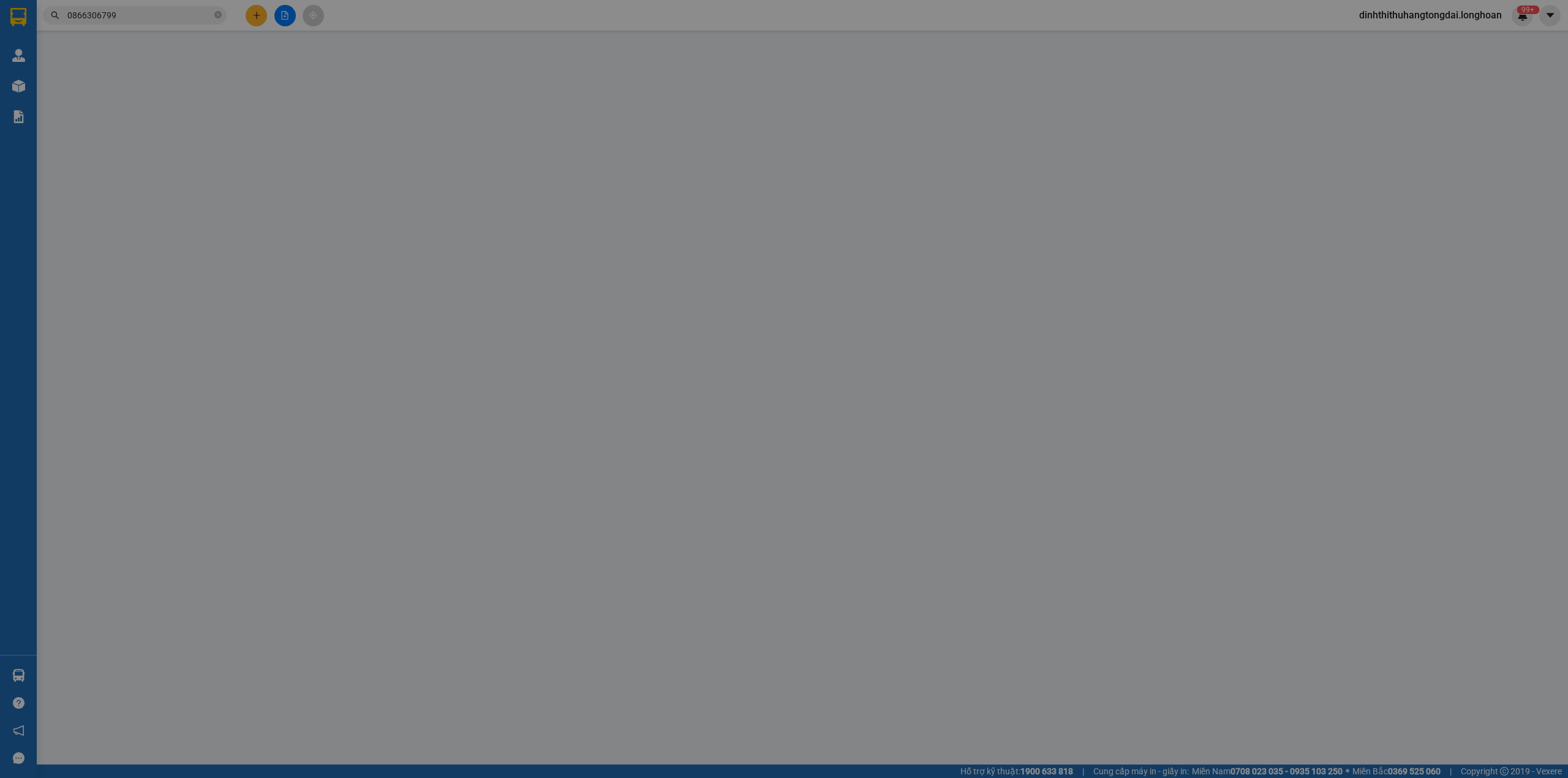
type input "Quý"
checkbox input "true"
type input "kCN Khai Quang, [GEOGRAPHIC_DATA], [GEOGRAPHIC_DATA]"
type input "12/9 đón"
type input "335.000"
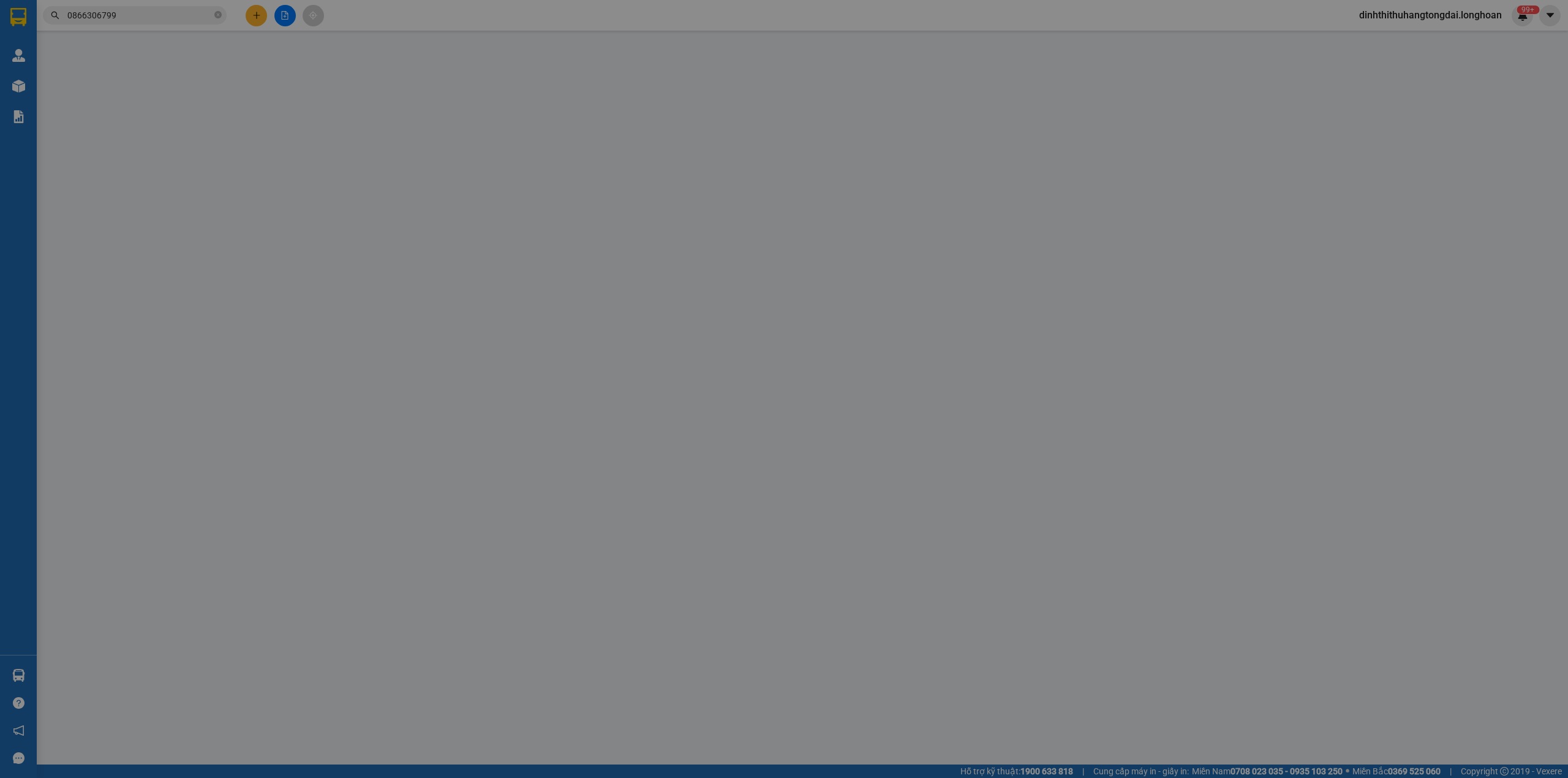
type input "335.000"
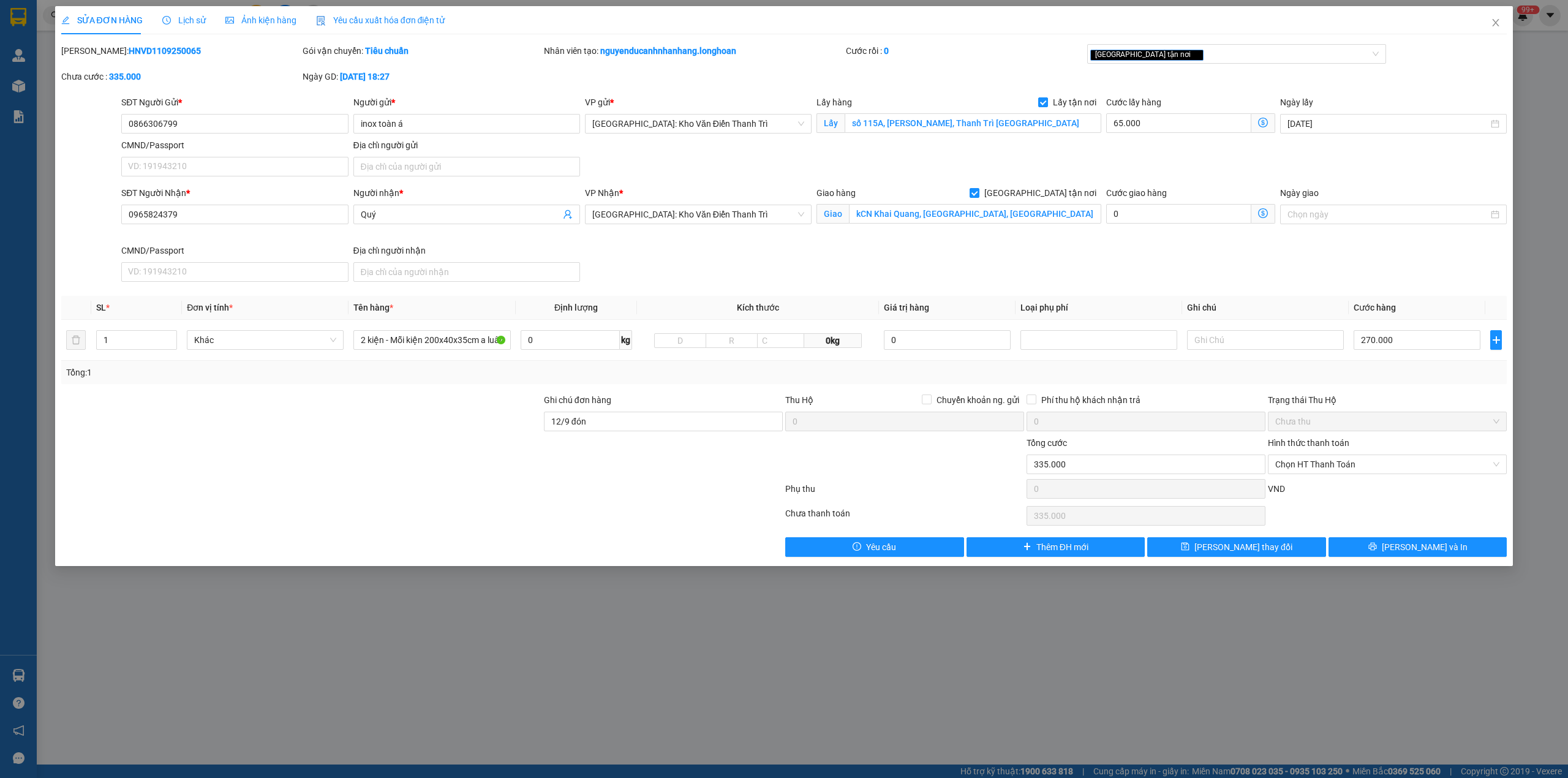
click at [192, 26] on div "Lịch sử" at bounding box center [184, 20] width 43 height 13
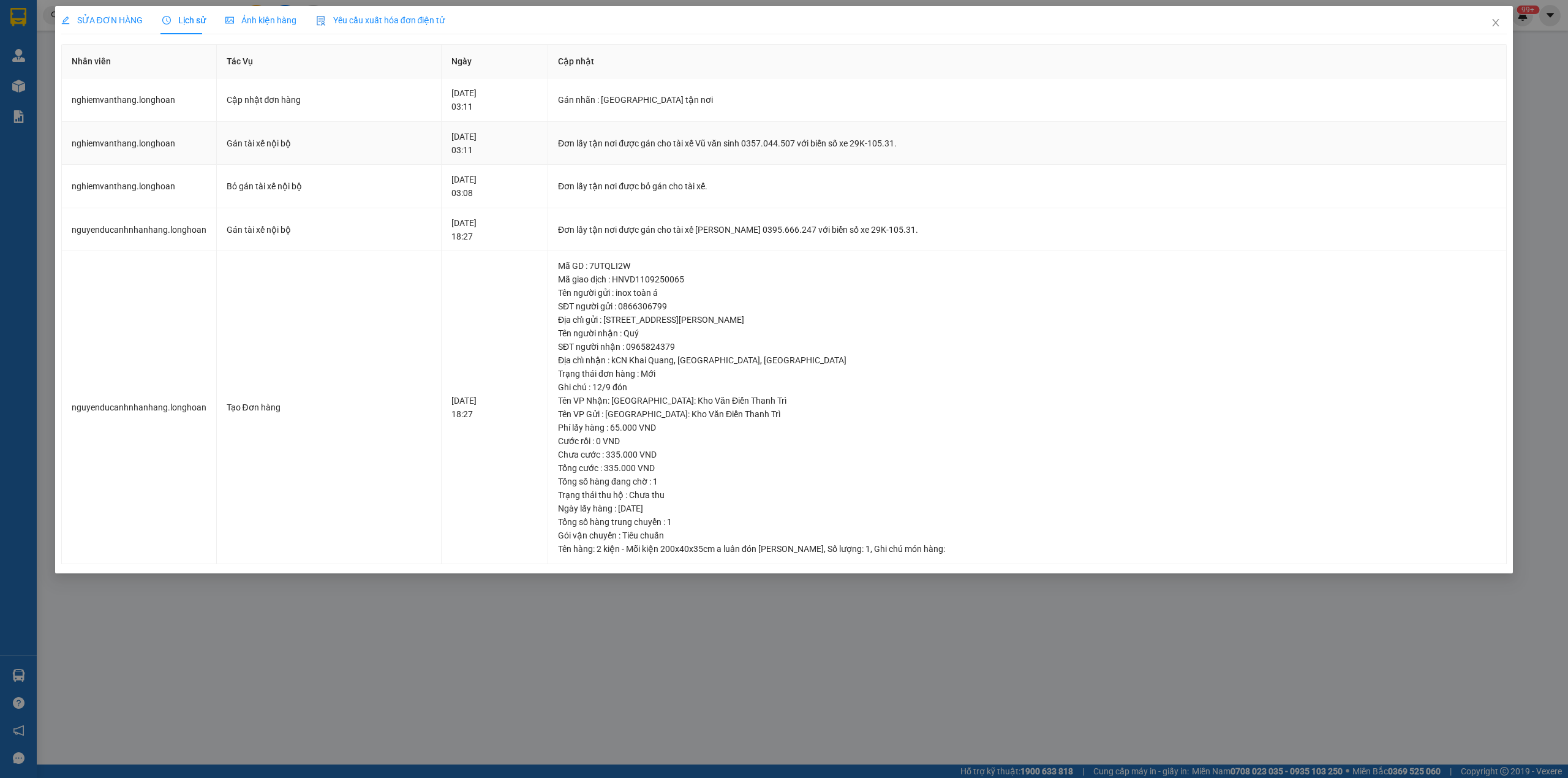
click at [598, 147] on div "Đơn lấy tận nơi được gán cho tài xế Vũ văn sinh 0357.044.507 với biển số xe 29K…" at bounding box center [1027, 143] width 938 height 13
copy div "Đơn lấy tận nơi được gán cho tài xế Vũ văn sinh 0357.044.507 với biển số xe 29K…"
click at [1492, 25] on icon "close" at bounding box center [1496, 22] width 10 height 10
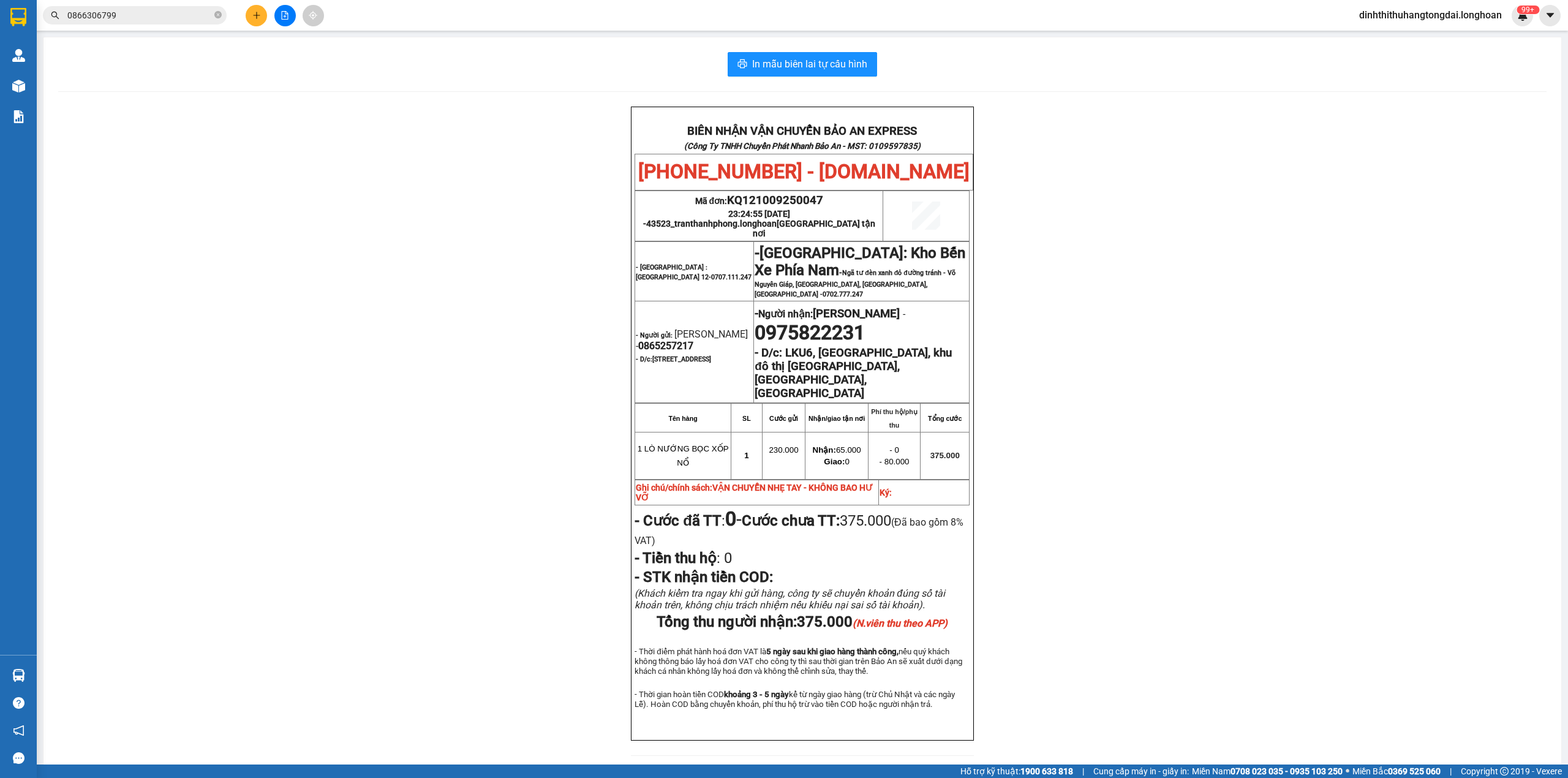
click at [114, 18] on input "0866306799" at bounding box center [139, 15] width 144 height 13
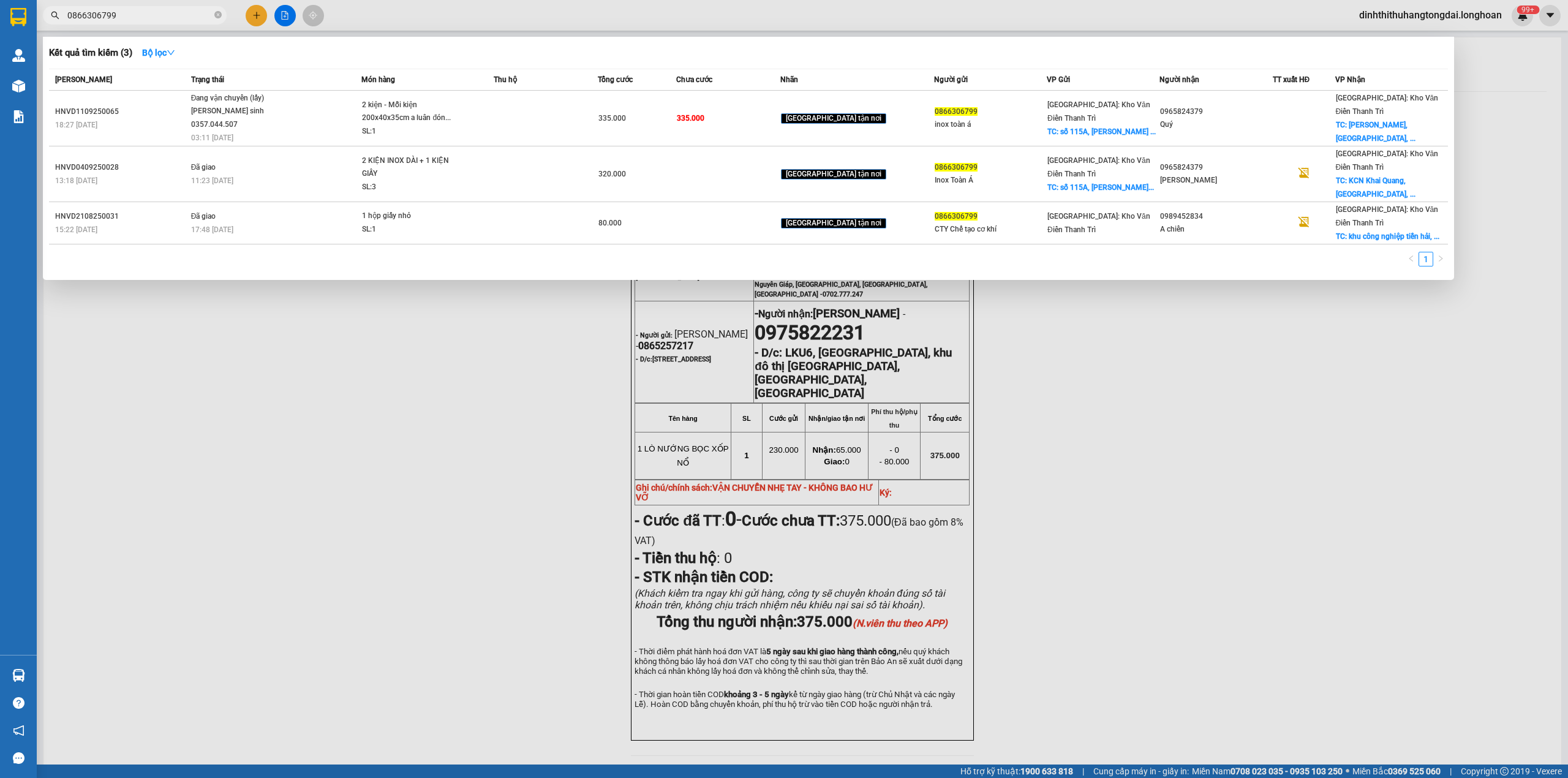
click at [114, 18] on input "0866306799" at bounding box center [139, 15] width 144 height 13
paste input "965786326"
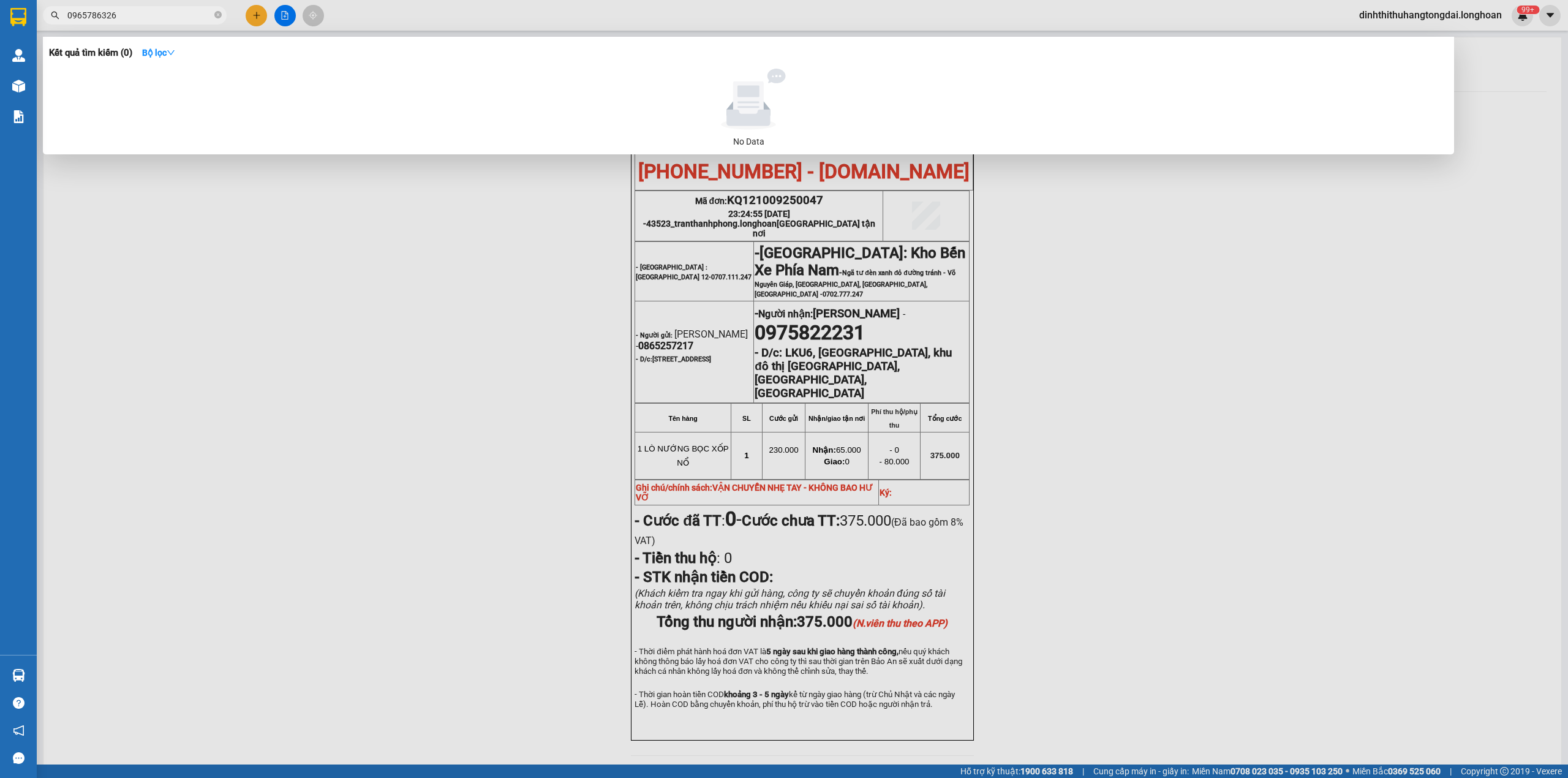
click at [121, 10] on input "0965786326" at bounding box center [139, 15] width 144 height 13
paste input "17881985"
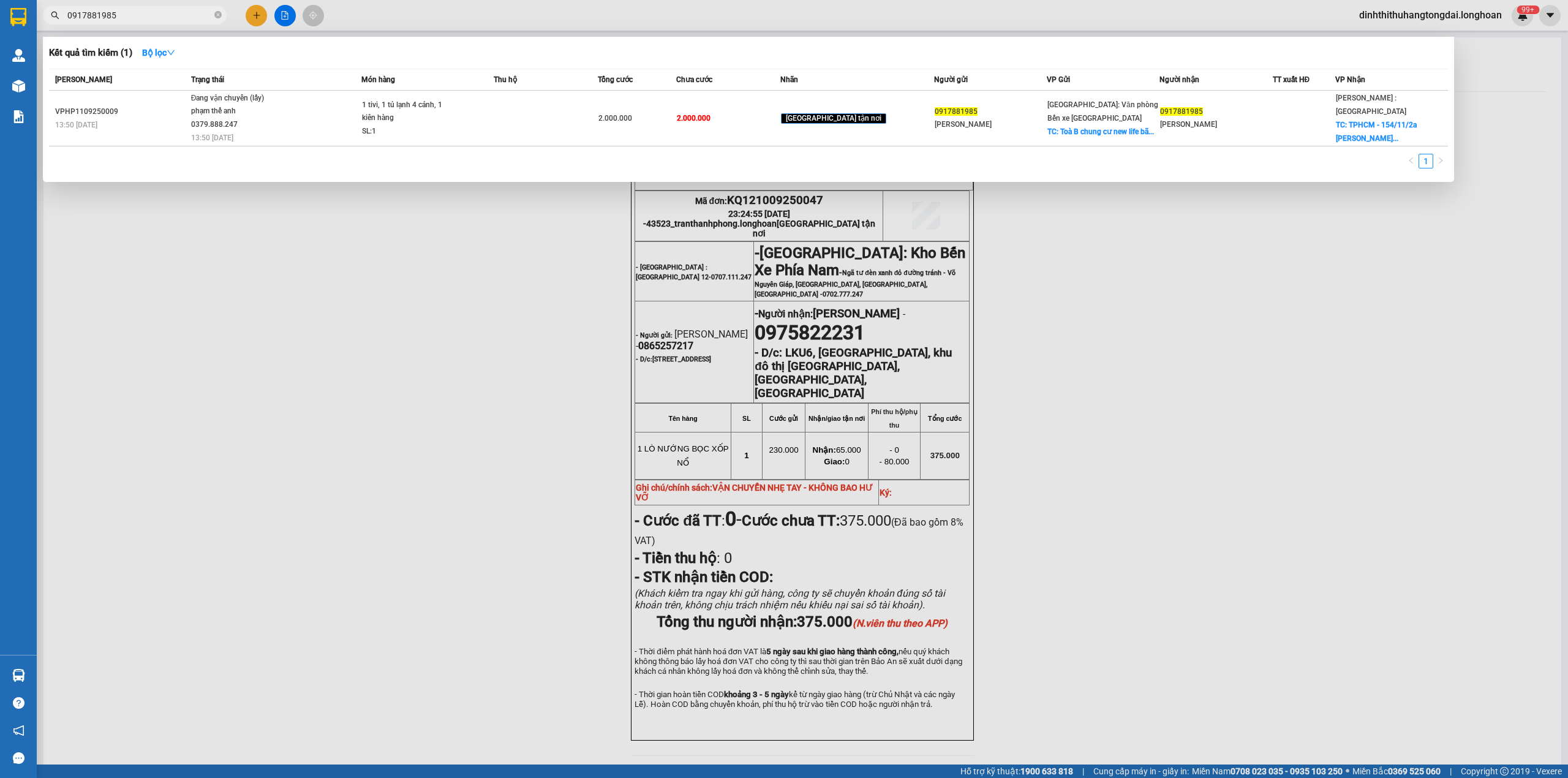
click at [155, 20] on input "0917881985" at bounding box center [139, 15] width 144 height 13
click at [148, 20] on input "0917881985" at bounding box center [139, 15] width 144 height 13
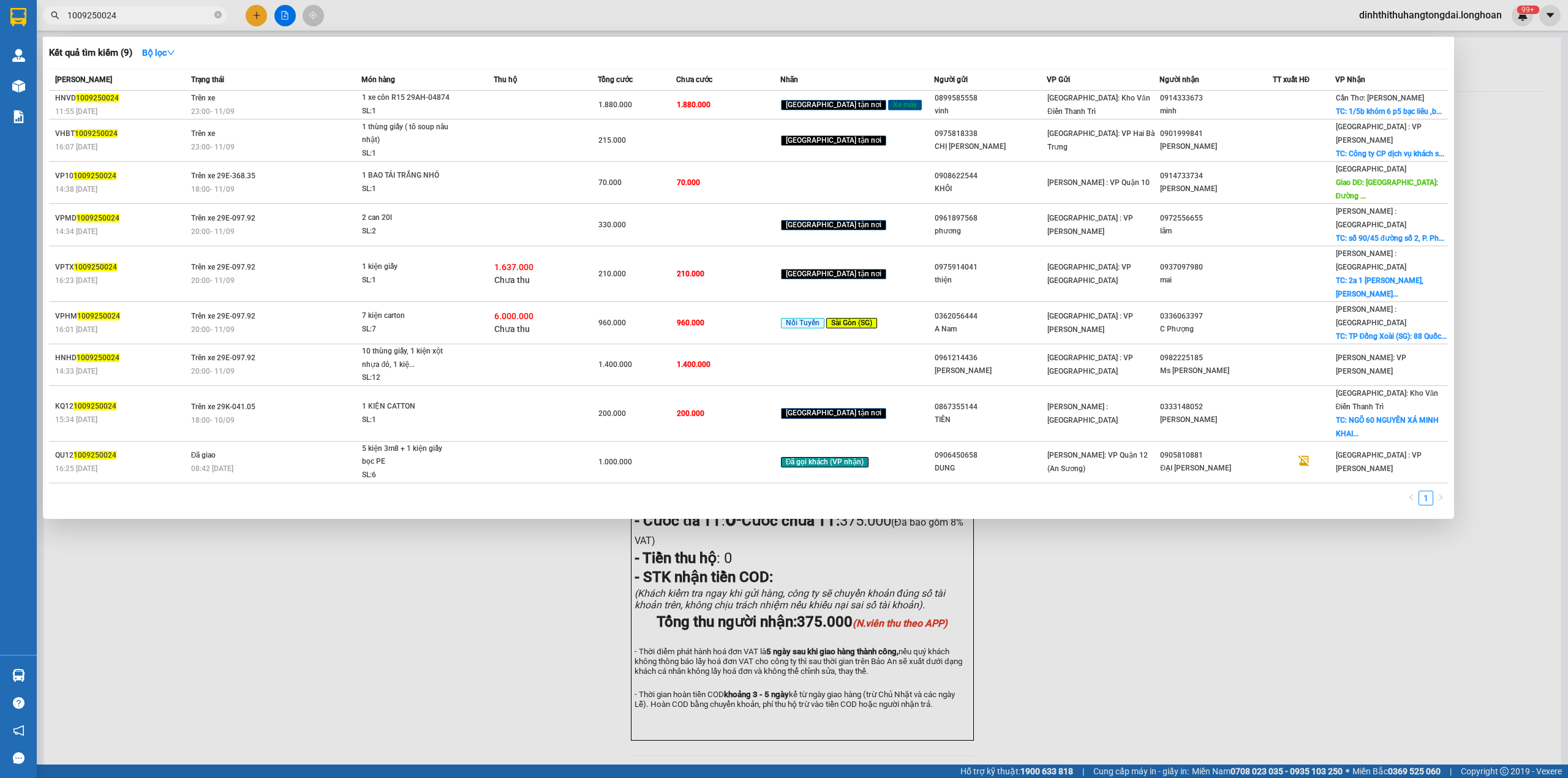
click at [68, 15] on input "1009250024" at bounding box center [139, 15] width 144 height 13
type input "1009250024"
click at [324, 105] on div "23:00 [DATE]" at bounding box center [276, 111] width 170 height 13
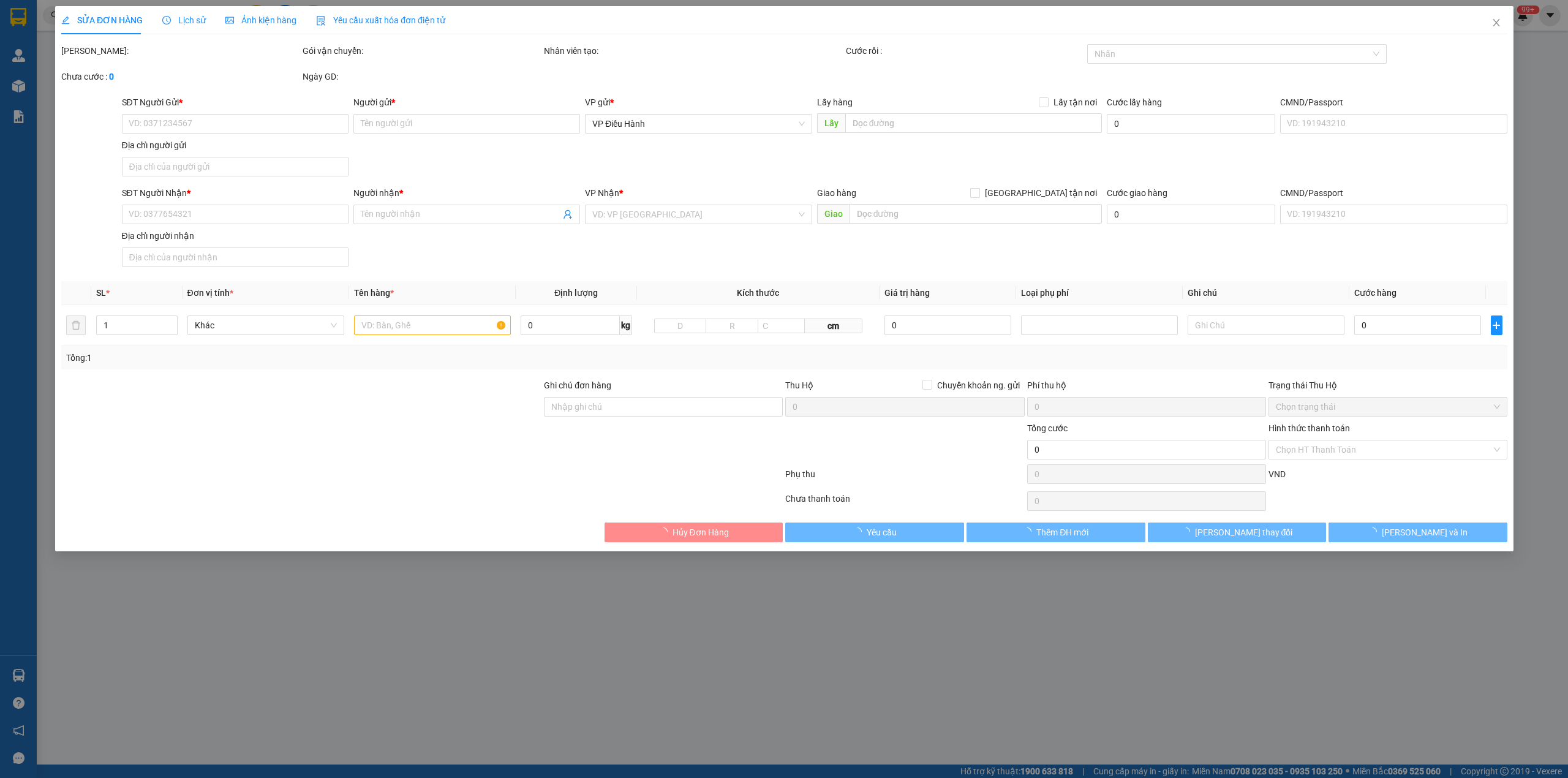
type input "0899585558"
type input "vinh"
type input "0914333673"
type input "minh"
checkbox input "true"
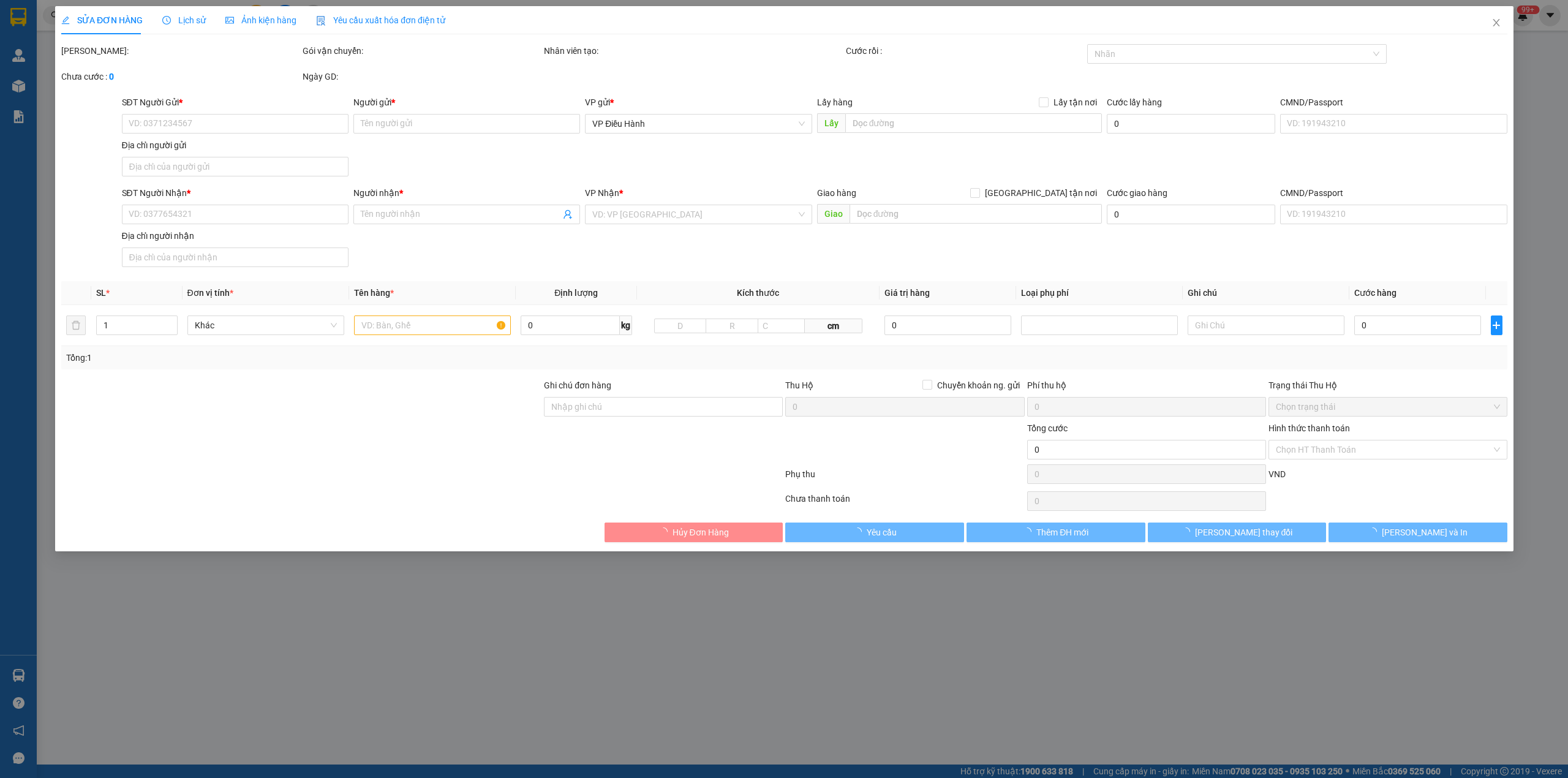
type input "1/5b khóm 6 p5 bạc liêu ,bạc liêu"
type input "chìa khóa quấn tay lái ( không giấy tờ )"
type input "1.880.000"
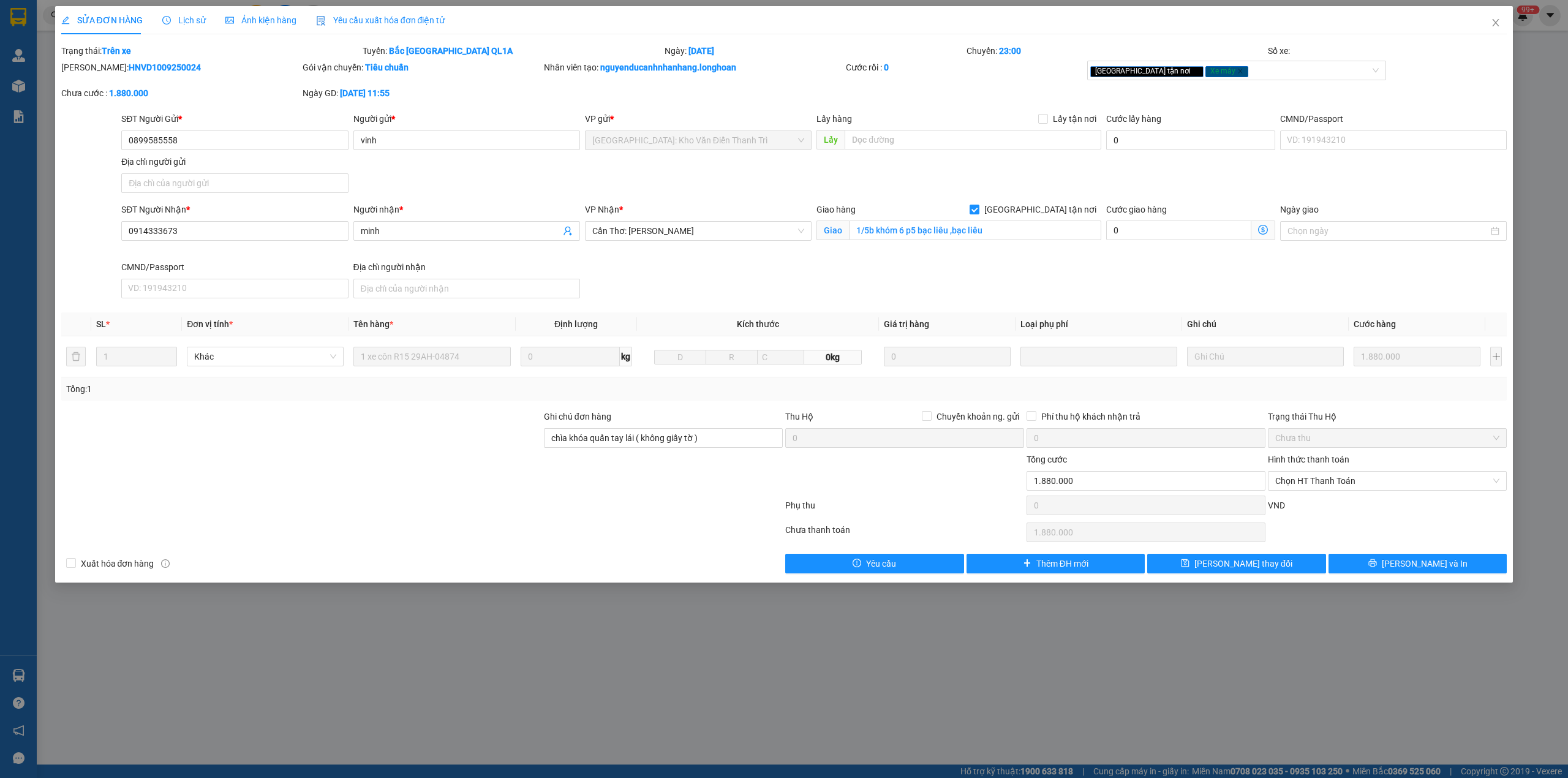
click at [177, 20] on span "Lịch sử" at bounding box center [184, 20] width 43 height 10
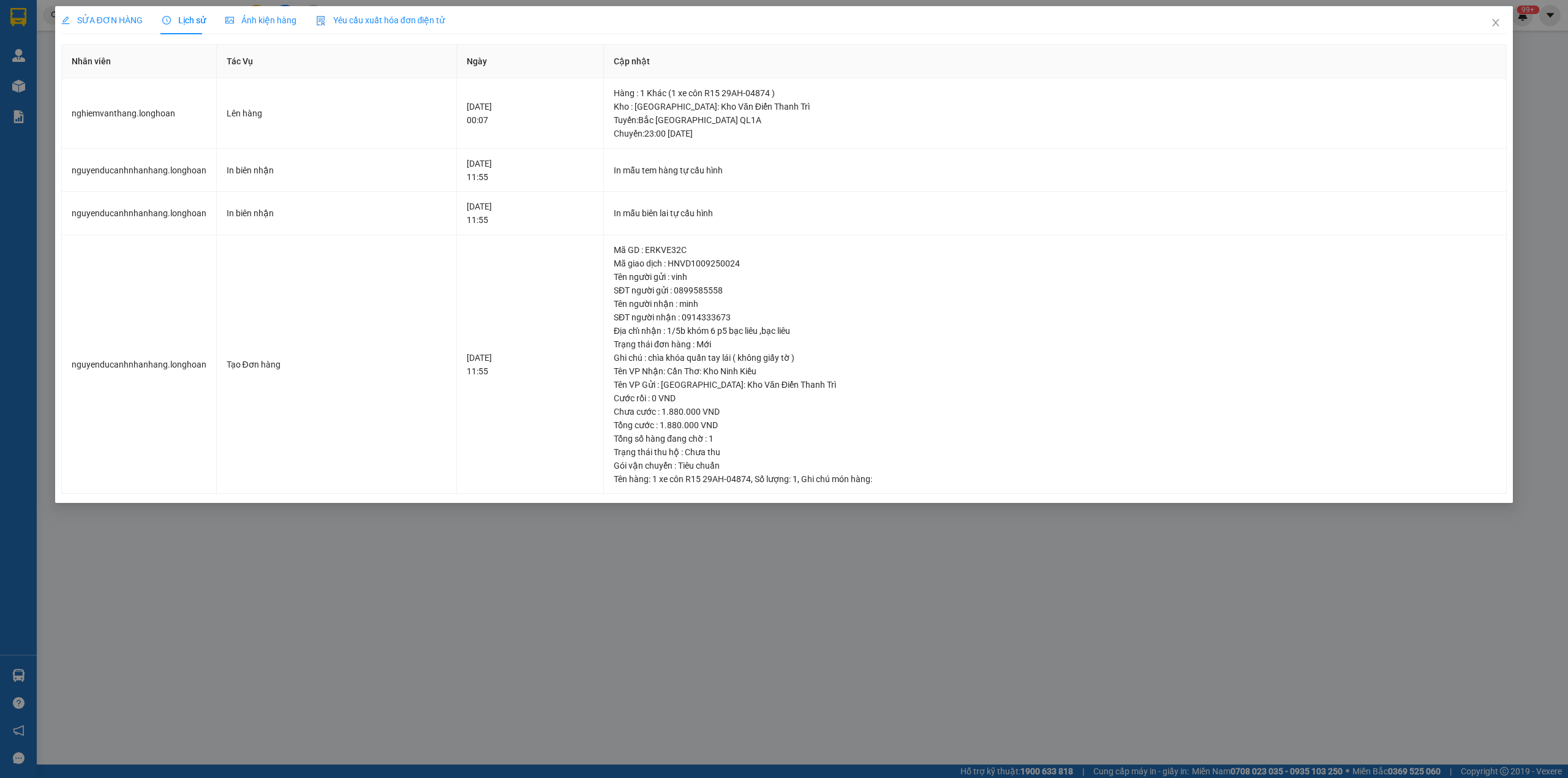
click at [87, 20] on span "SỬA ĐƠN HÀNG" at bounding box center [102, 20] width 81 height 10
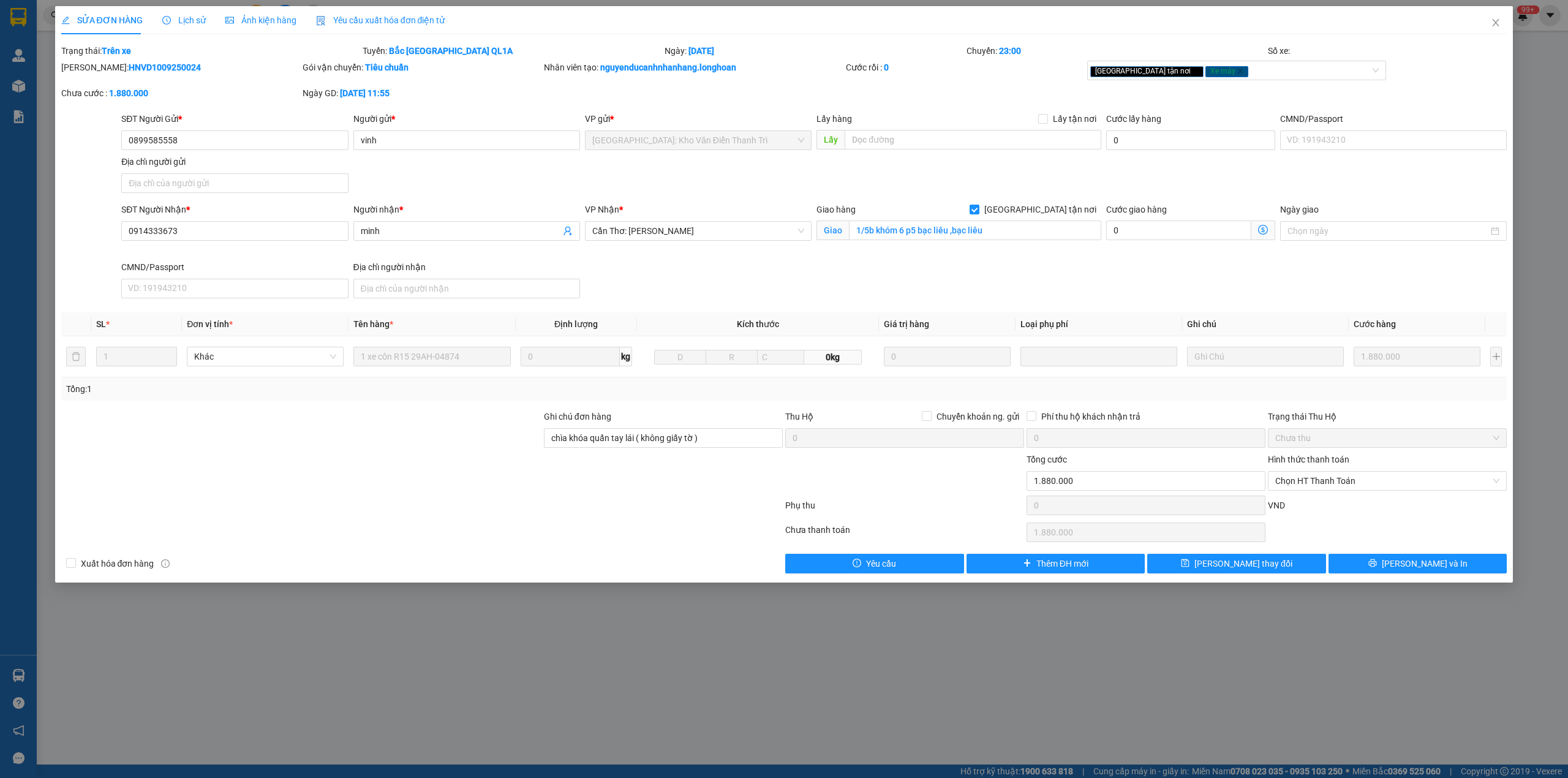
click at [183, 23] on span "Lịch sử" at bounding box center [184, 20] width 43 height 10
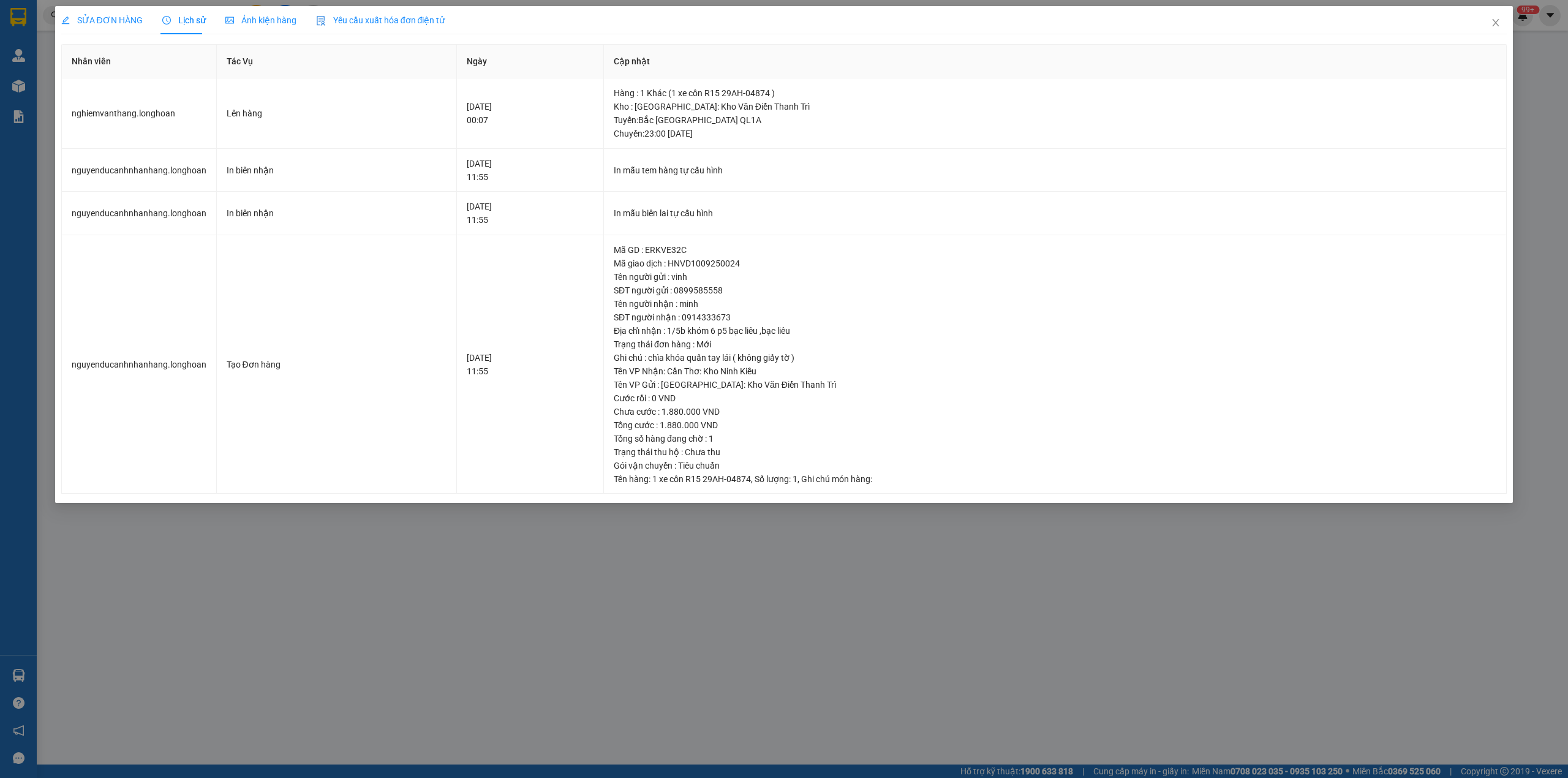
click at [103, 23] on span "SỬA ĐƠN HÀNG" at bounding box center [102, 20] width 81 height 10
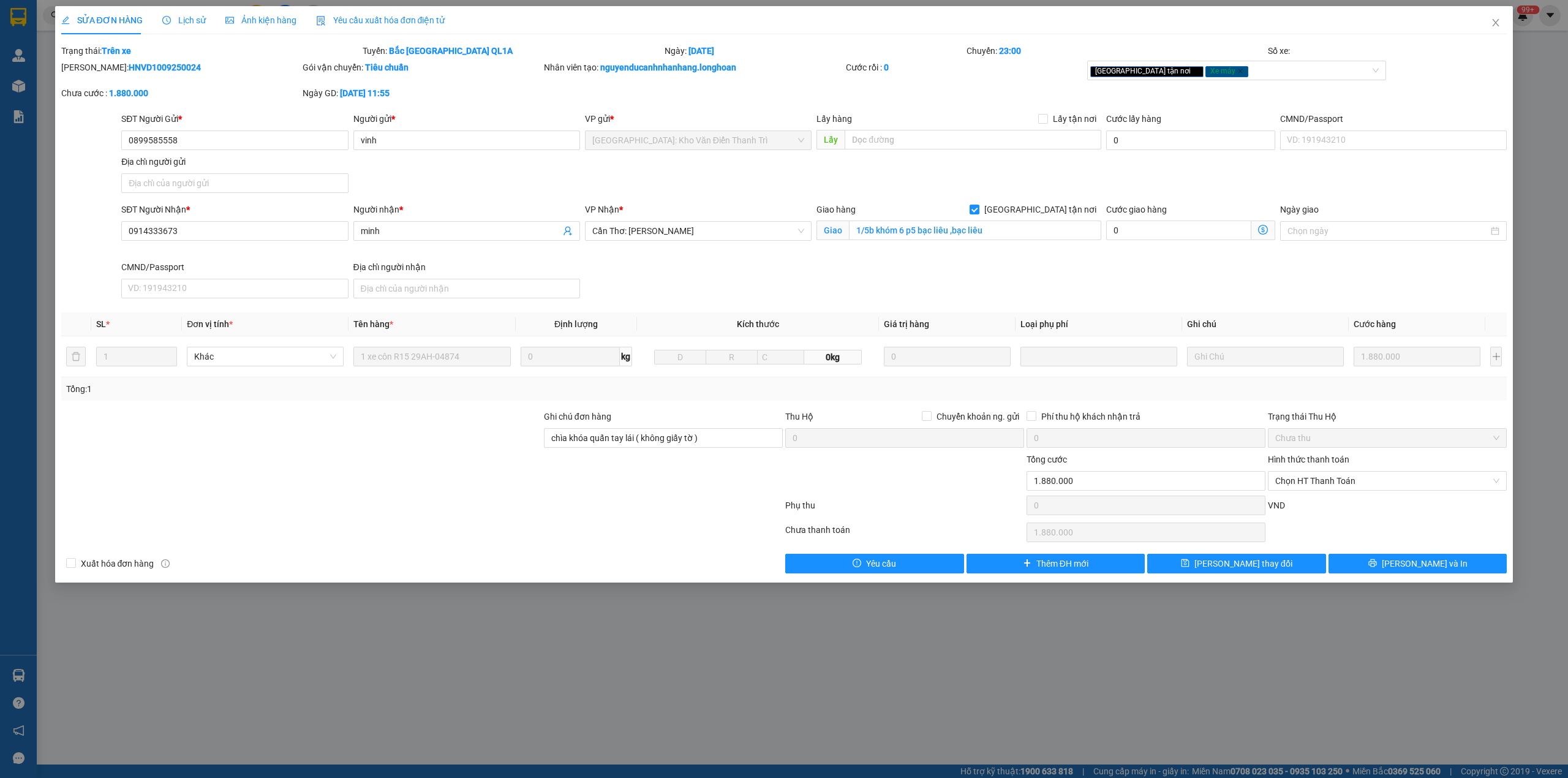
click at [129, 63] on b "HNVD1009250024" at bounding box center [165, 68] width 72 height 10
copy b "HNVD1009250024"
click at [1491, 29] on span "Close" at bounding box center [1495, 23] width 34 height 34
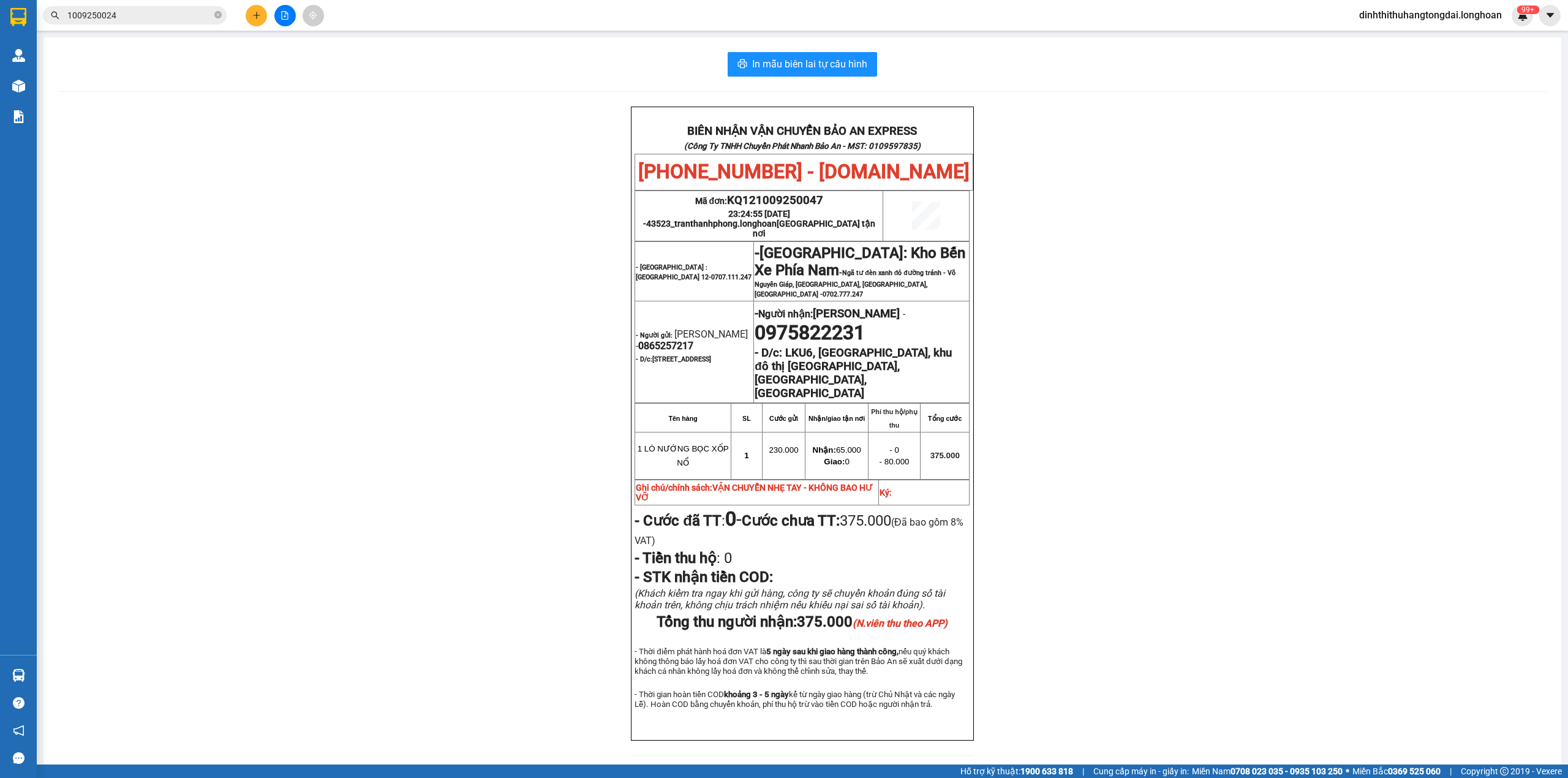
click at [157, 16] on input "1009250024" at bounding box center [139, 15] width 144 height 13
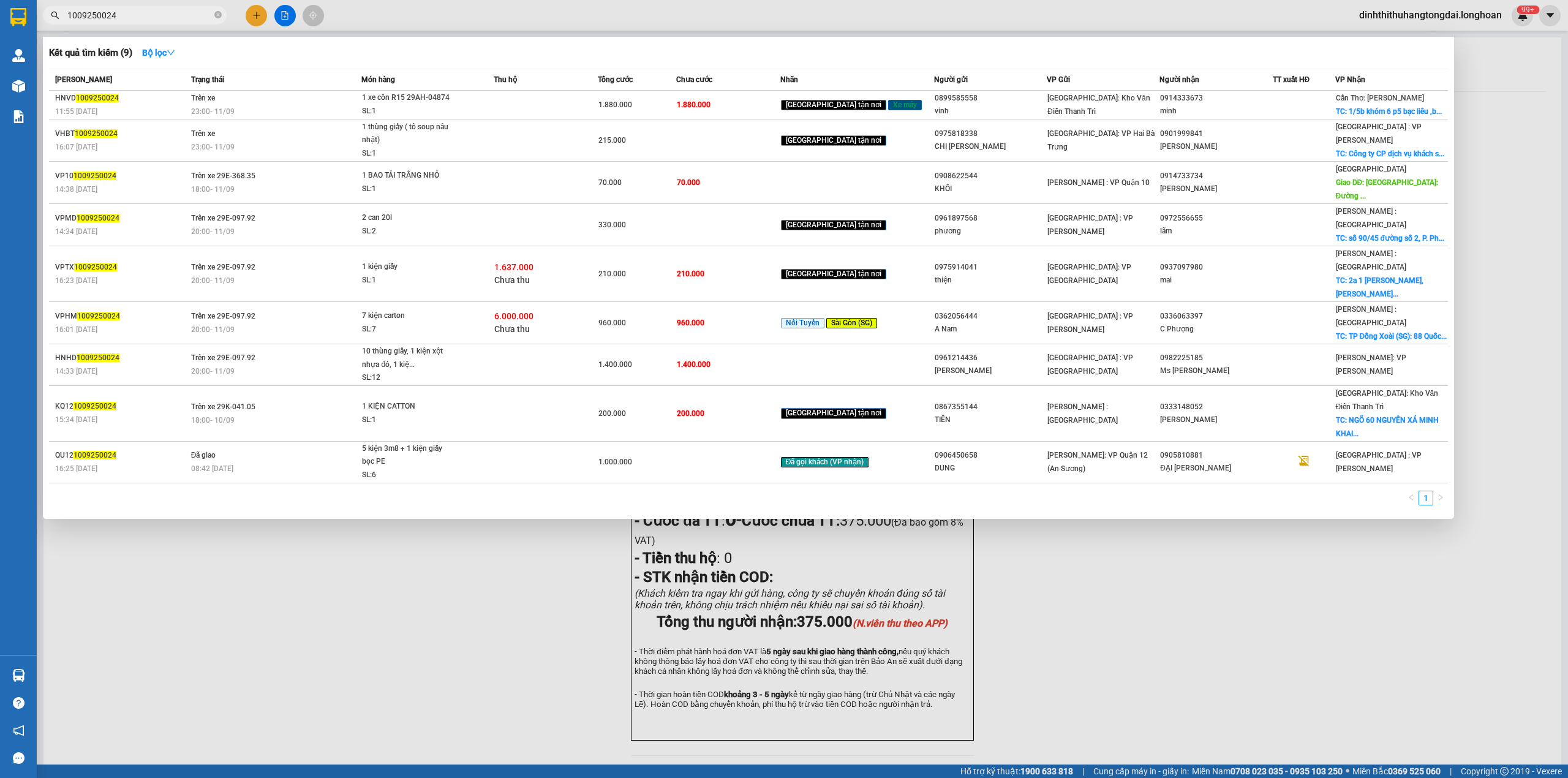
click at [157, 16] on input "1009250024" at bounding box center [139, 15] width 144 height 13
click at [140, 15] on input "1009250024" at bounding box center [139, 15] width 144 height 13
paste input "0907910909"
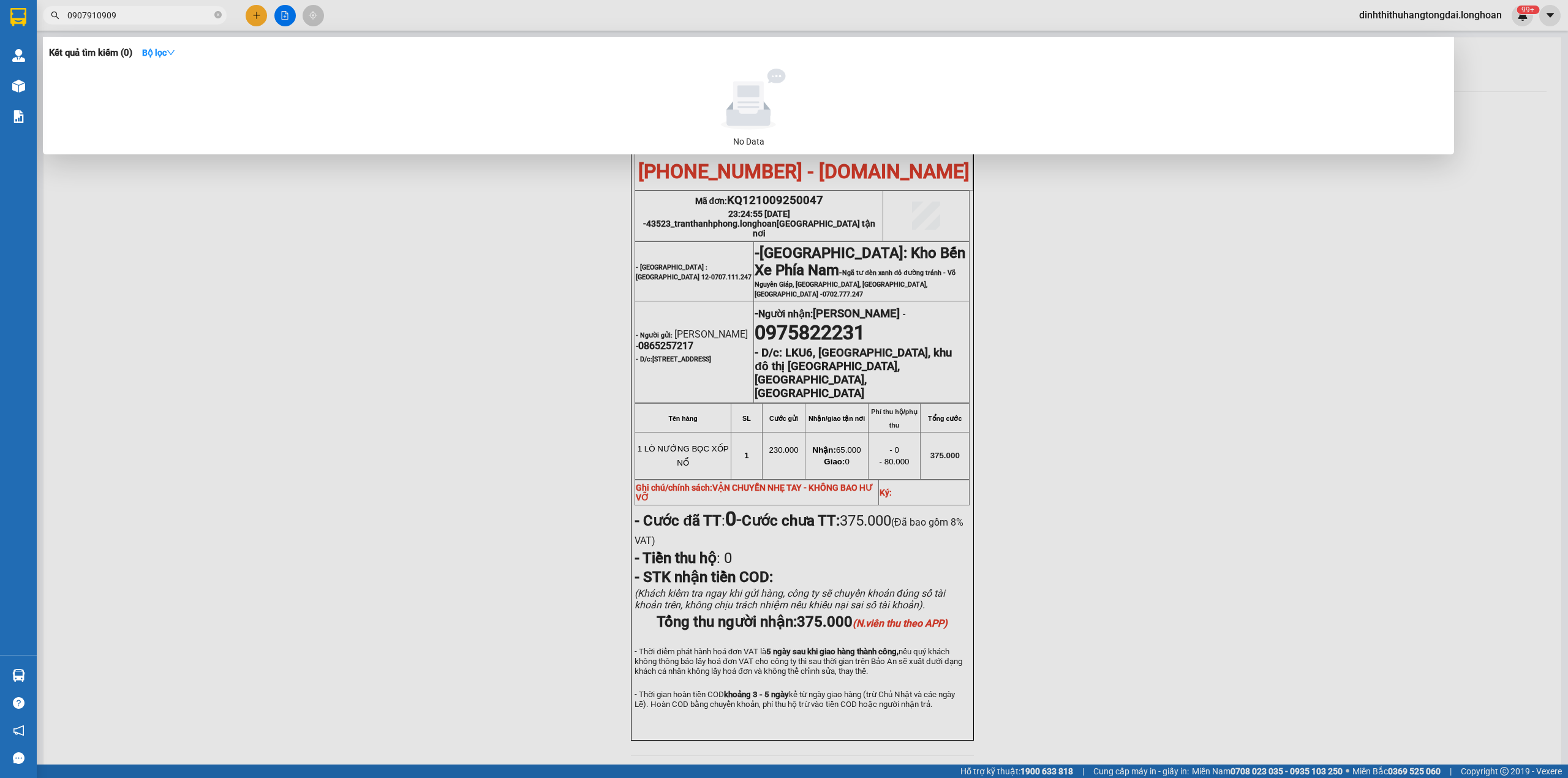
click at [143, 20] on input "0907910909" at bounding box center [139, 15] width 144 height 13
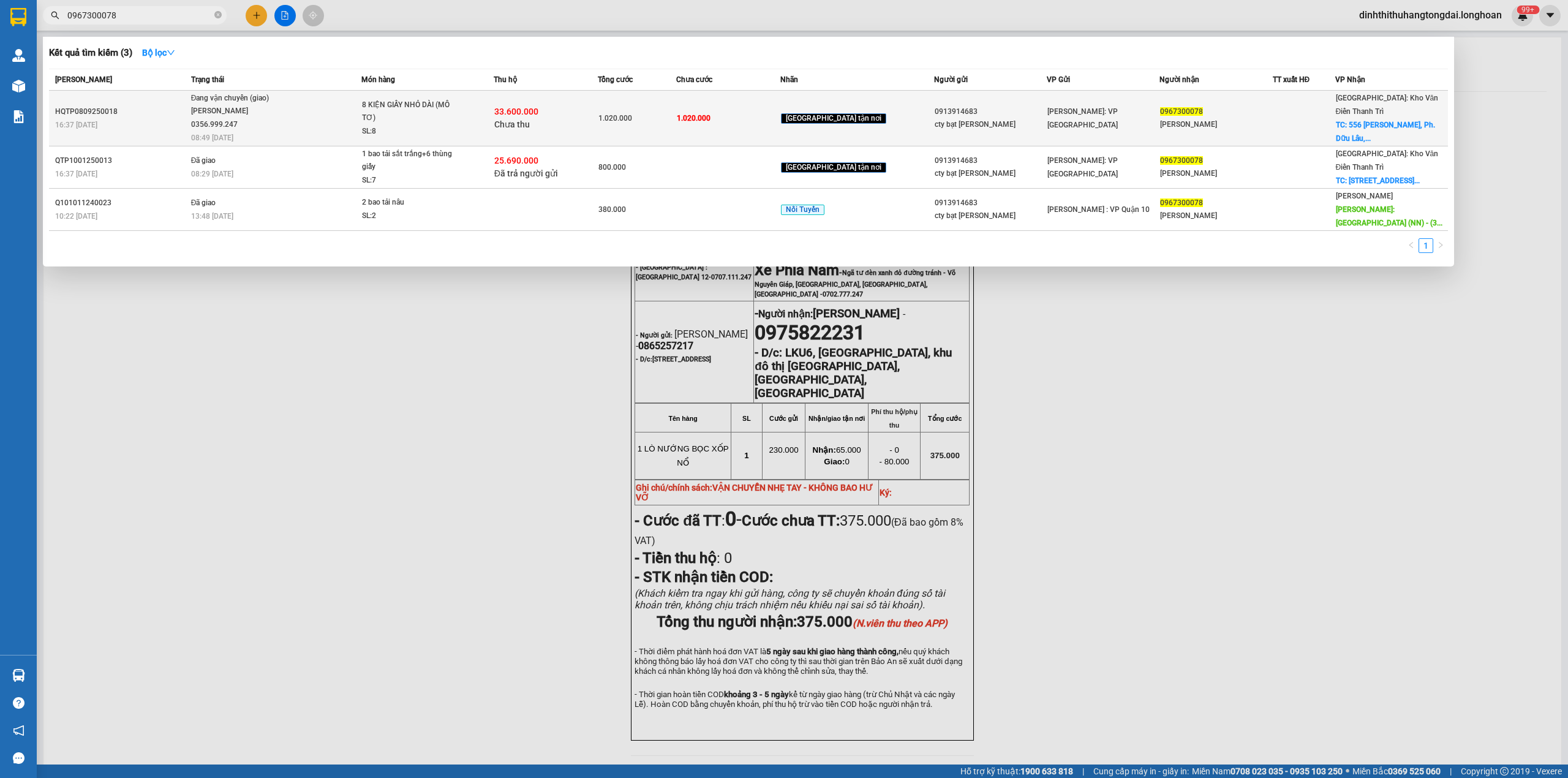
type input "0967300078"
click at [211, 111] on div "[PERSON_NAME] 0356.999.247" at bounding box center [237, 118] width 92 height 26
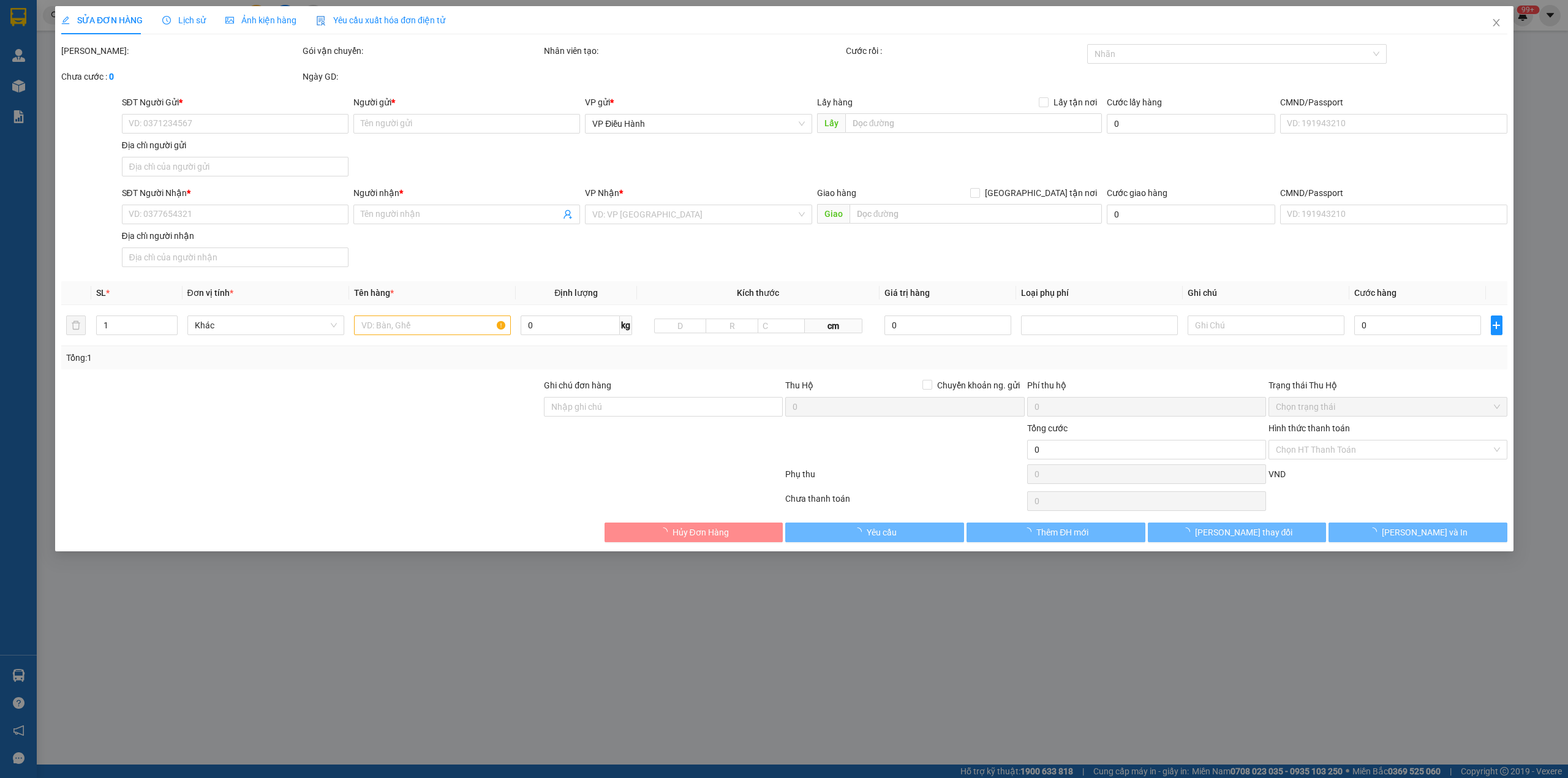
type input "0913914683"
type input "cty bạt [PERSON_NAME]"
type input "0967300078"
type input "[PERSON_NAME]"
checkbox input "true"
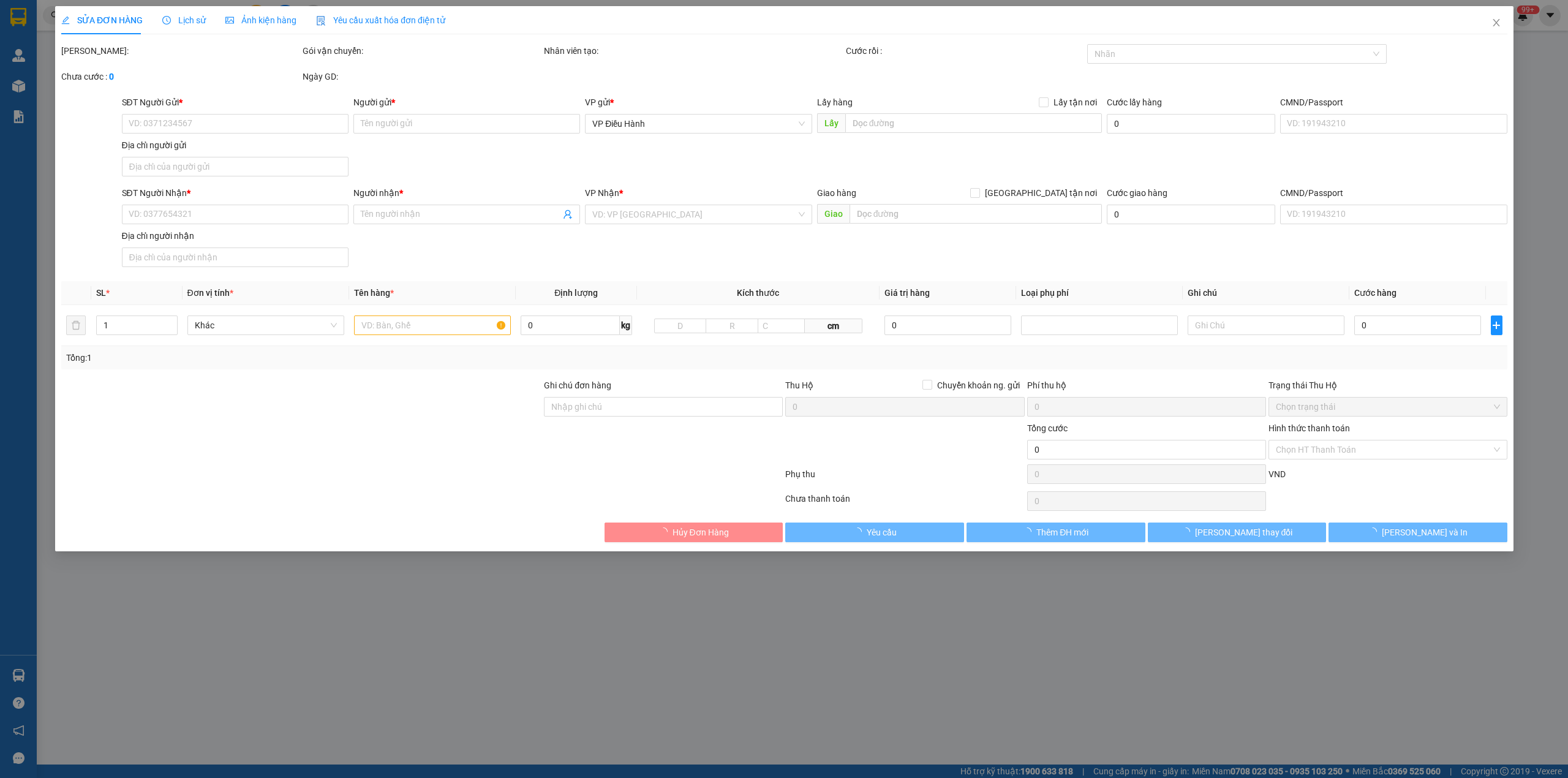
type input "556 [PERSON_NAME], Ph. Dữu Lâu, Việt Trì, [GEOGRAPHIC_DATA]"
type input "1"
type input "1.020.000"
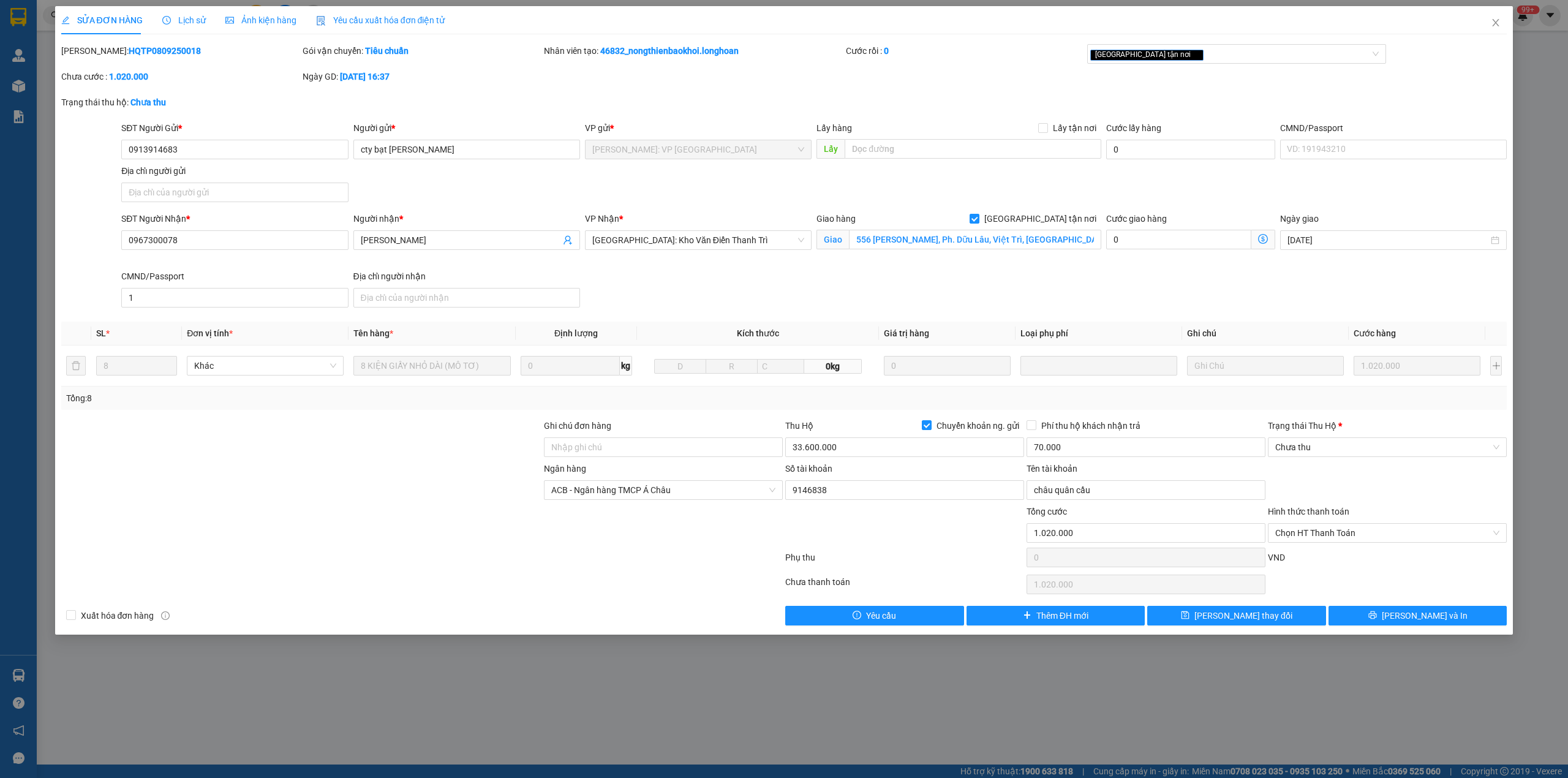
click at [170, 8] on div "Lịch sử" at bounding box center [184, 20] width 43 height 28
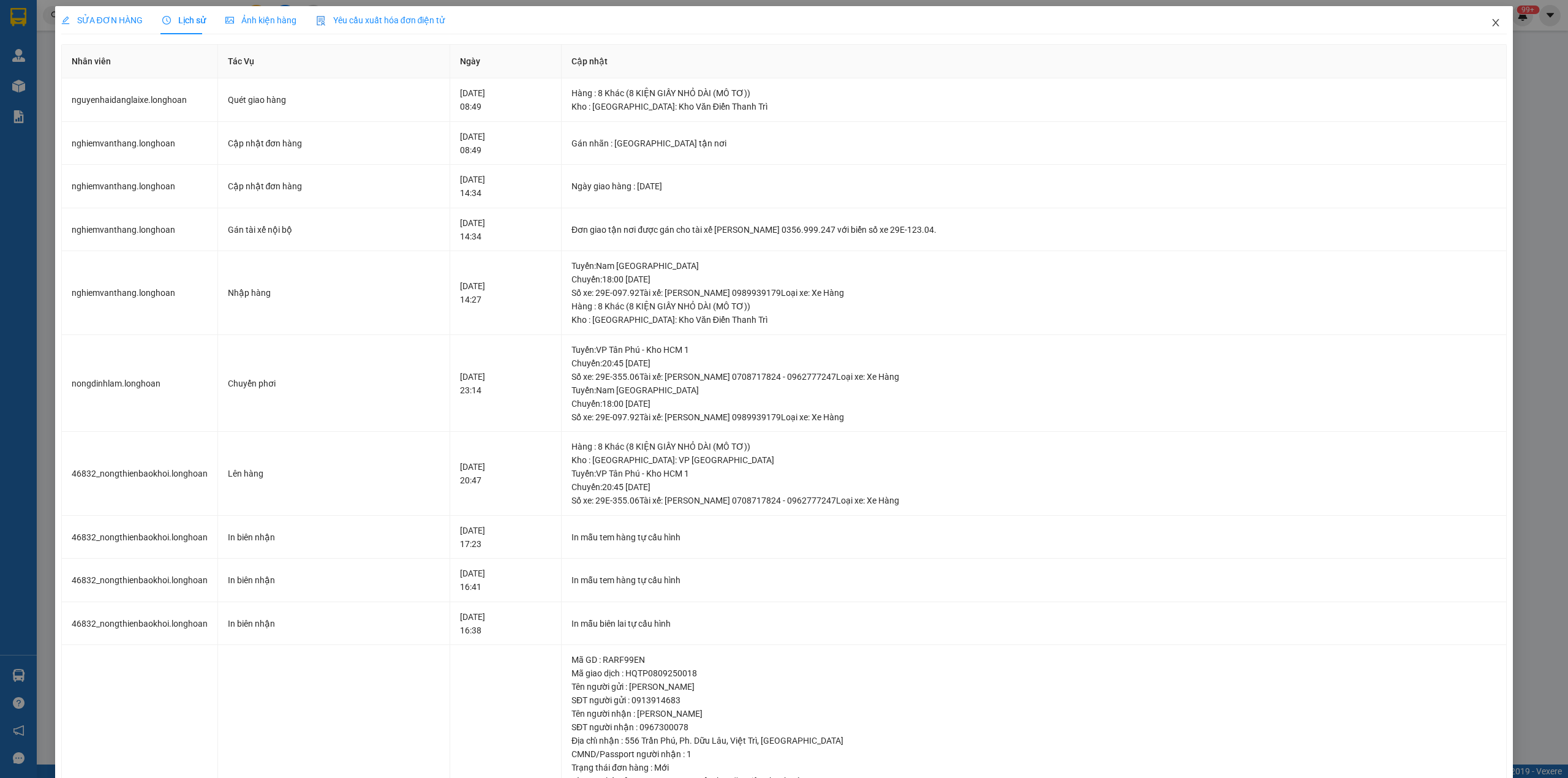
click at [1493, 18] on span "Close" at bounding box center [1495, 23] width 34 height 34
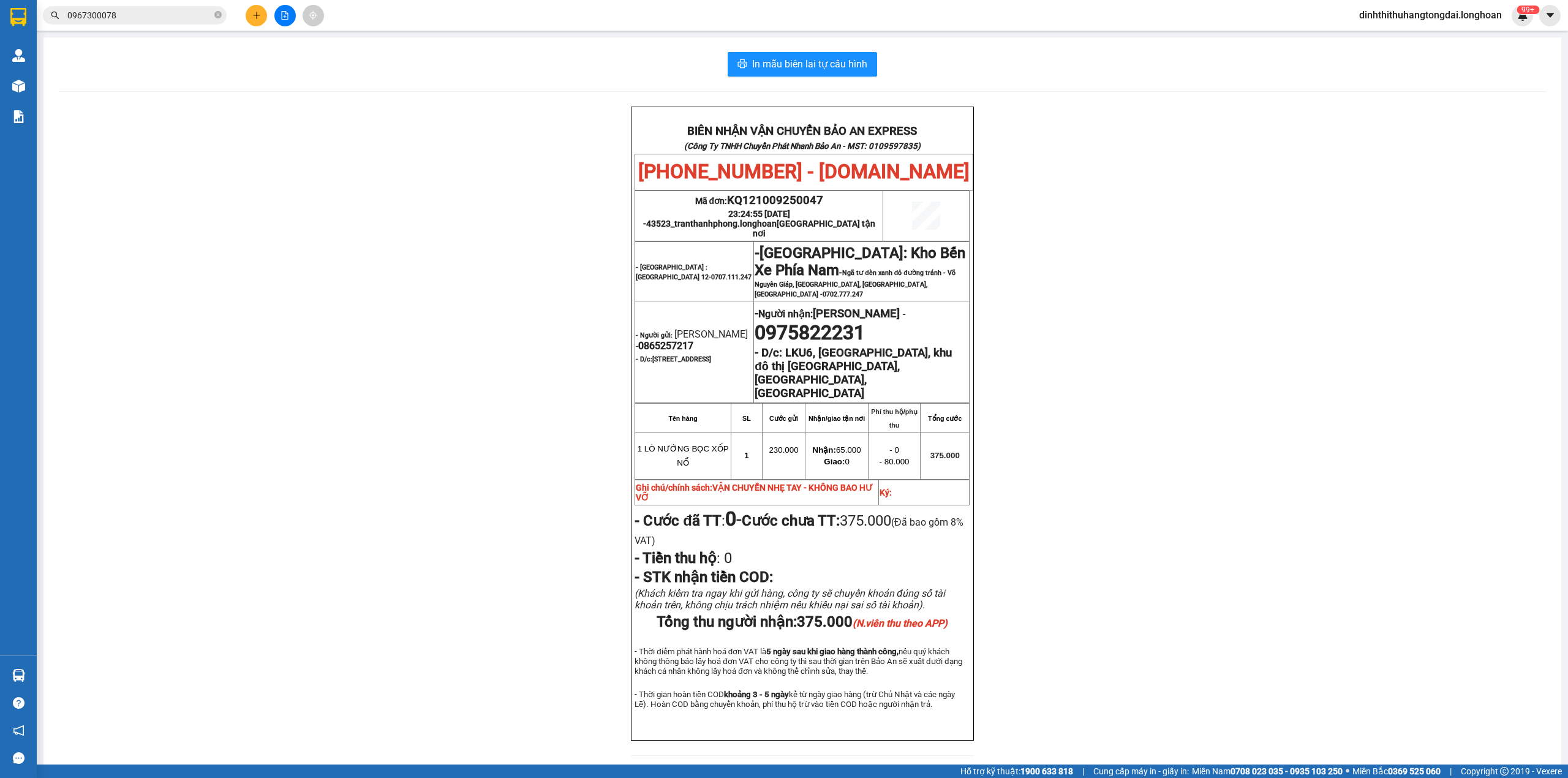
click at [132, 17] on input "0967300078" at bounding box center [139, 15] width 144 height 13
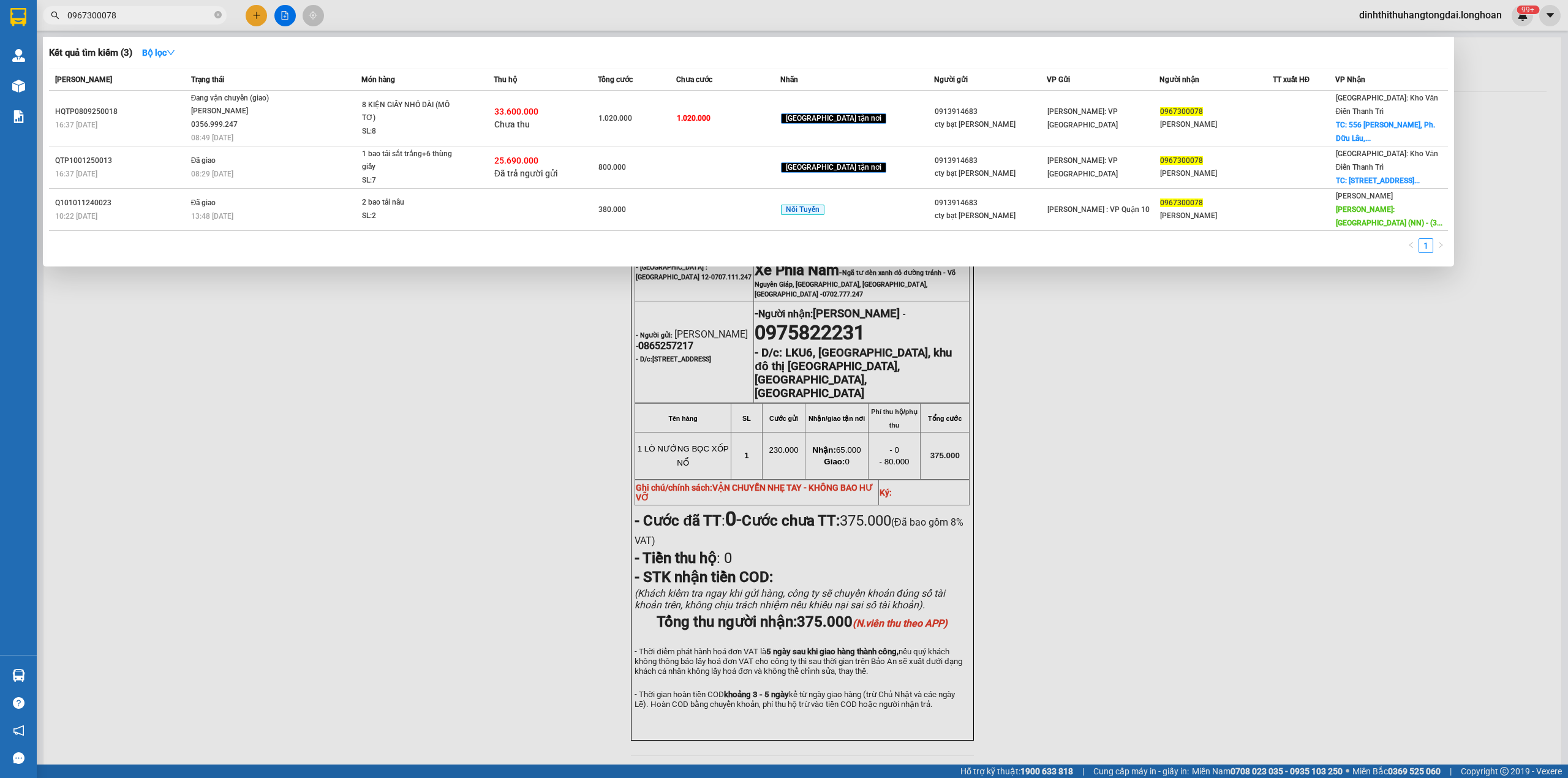
click at [132, 17] on input "0967300078" at bounding box center [139, 15] width 144 height 13
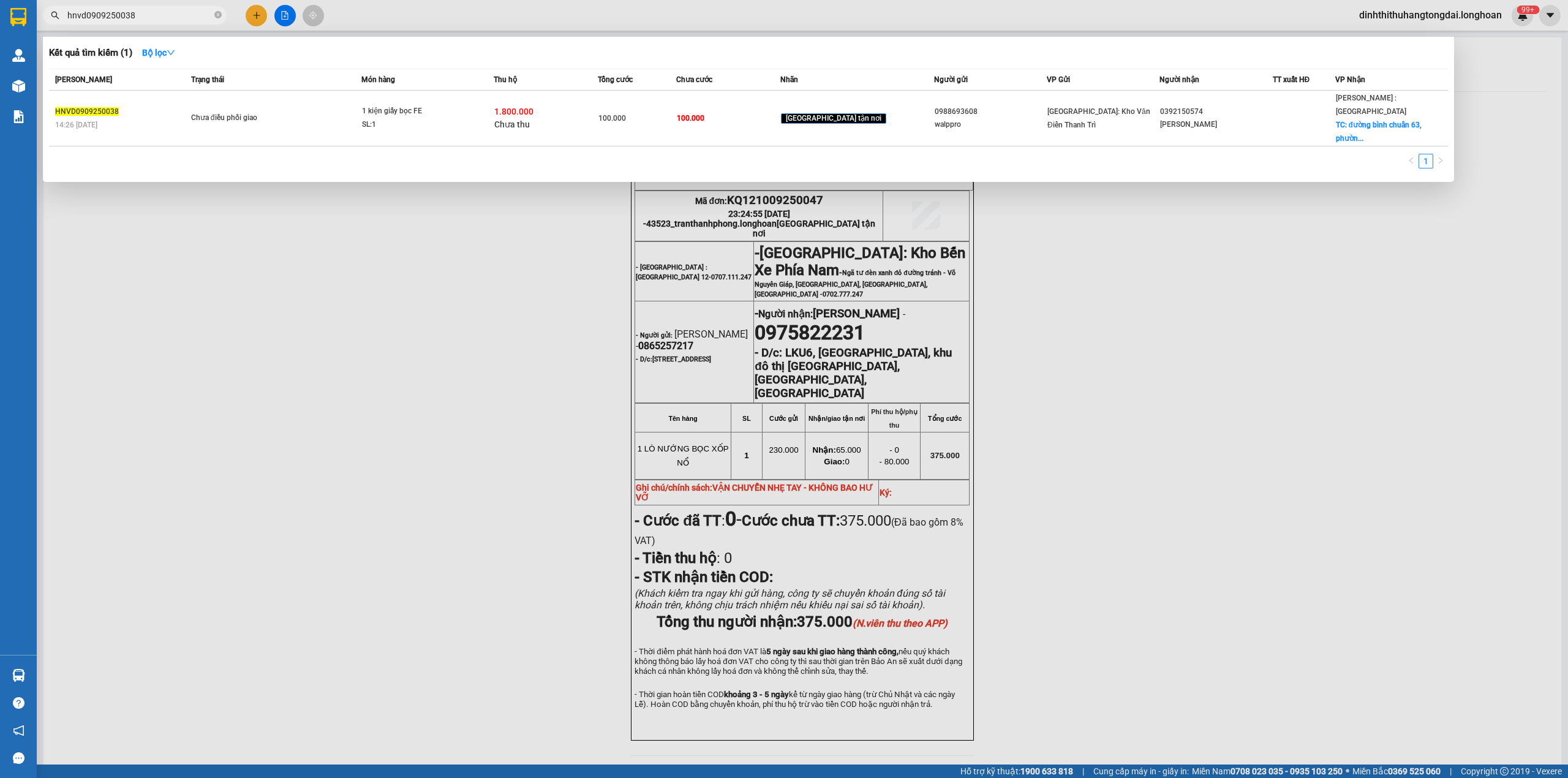
type input "hnvd0909250038"
click at [297, 111] on span "Chưa điều phối giao" at bounding box center [276, 118] width 170 height 13
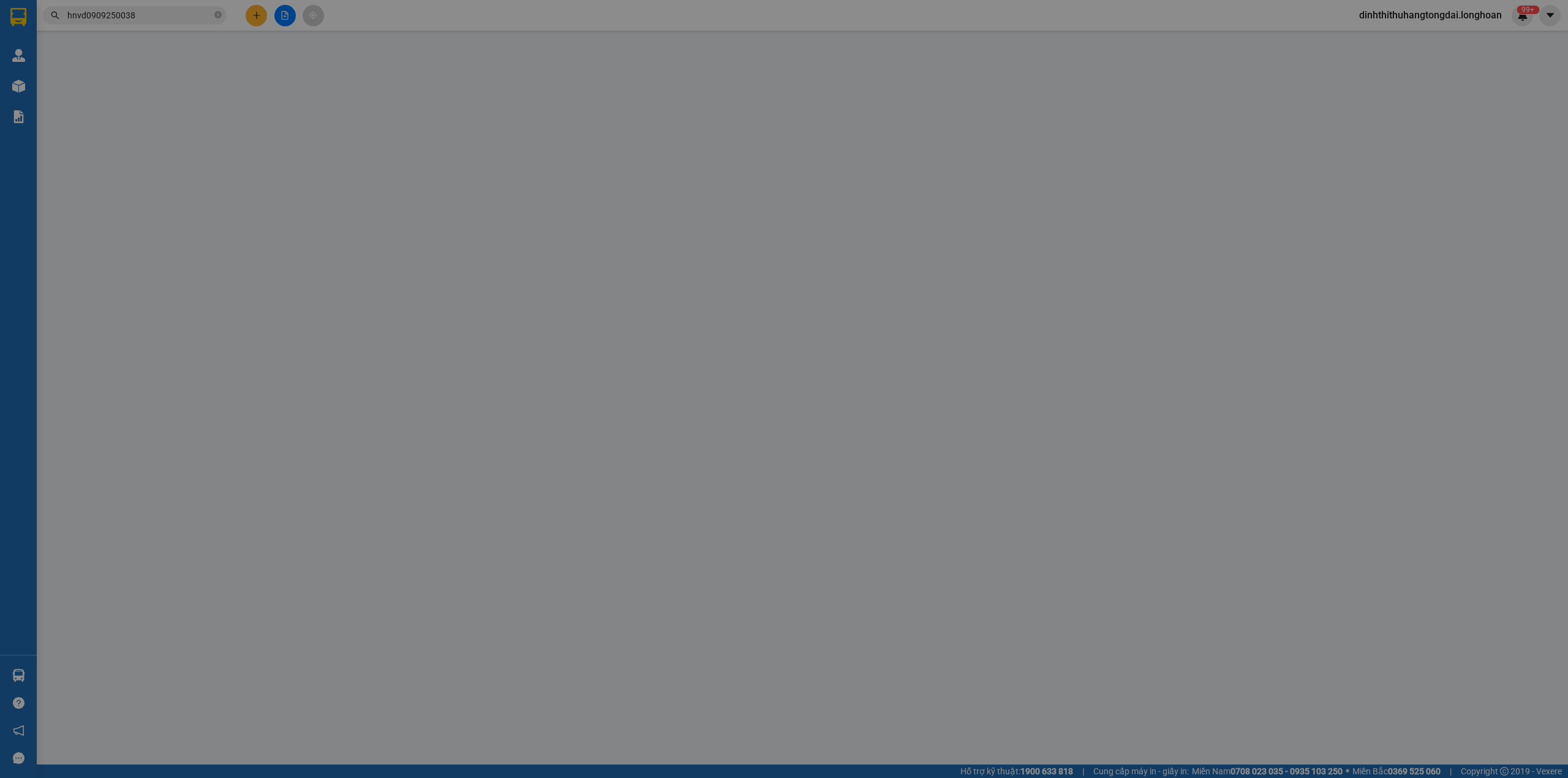
type input "0988693608"
type input "walppro"
type input "0392150574"
type input "[PERSON_NAME]"
checkbox input "true"
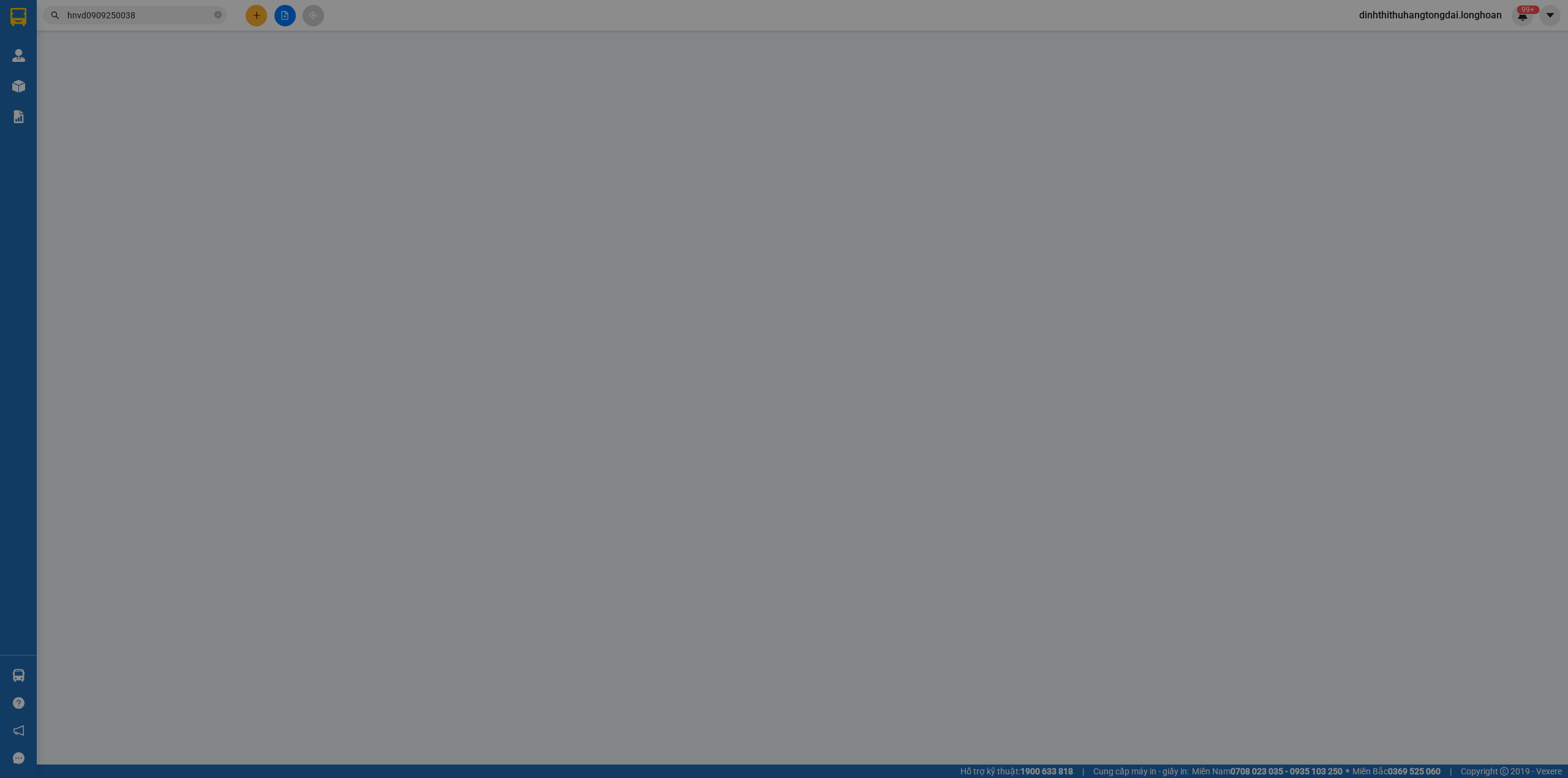
type input "đường bình chuẩn 63, [GEOGRAPHIC_DATA], [GEOGRAPHIC_DATA], [GEOGRAPHIC_DATA]"
type input "100.000"
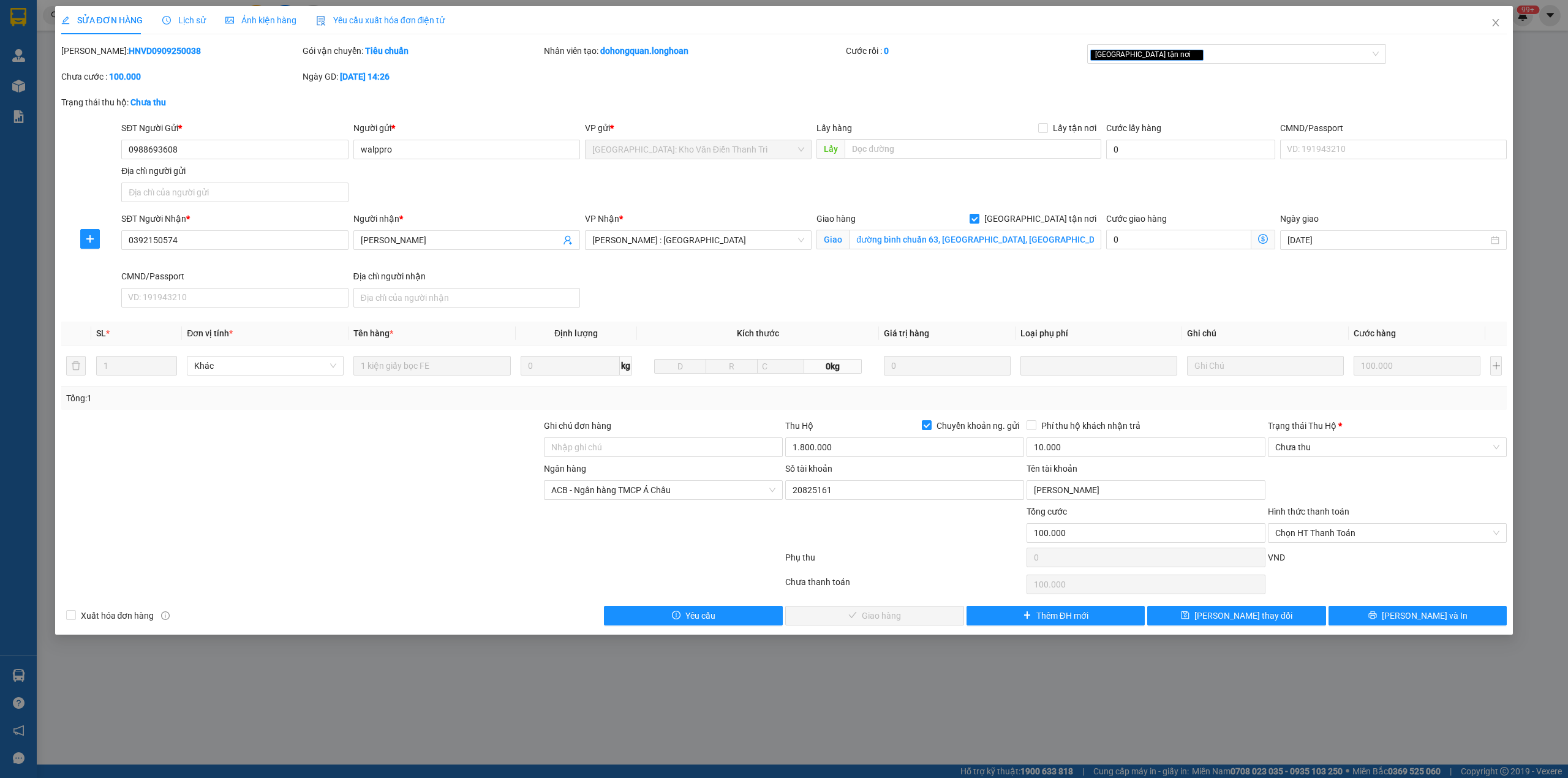
click at [185, 13] on div "Lịch sử" at bounding box center [184, 20] width 43 height 13
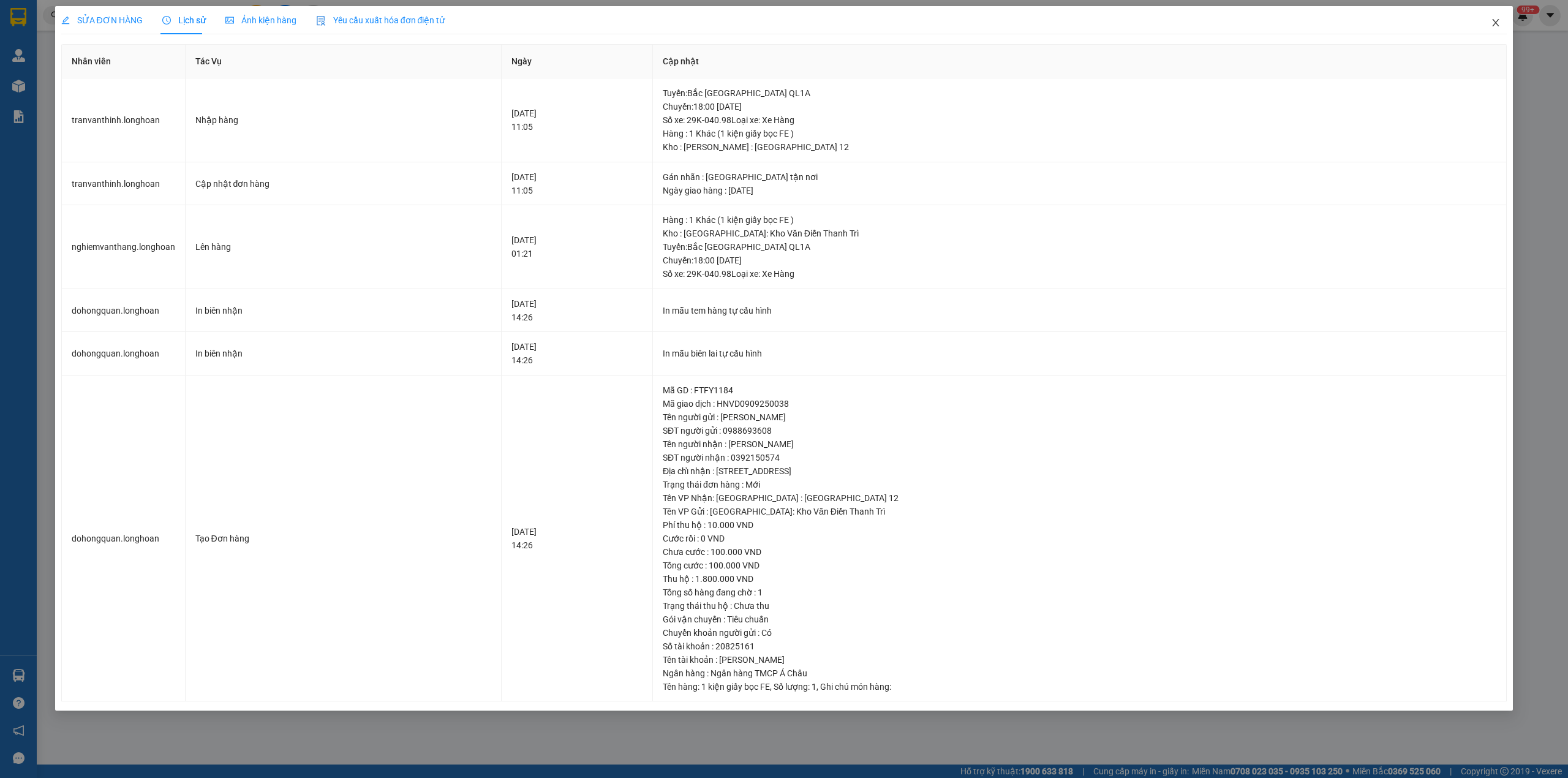
click at [1493, 29] on span "Close" at bounding box center [1495, 23] width 34 height 34
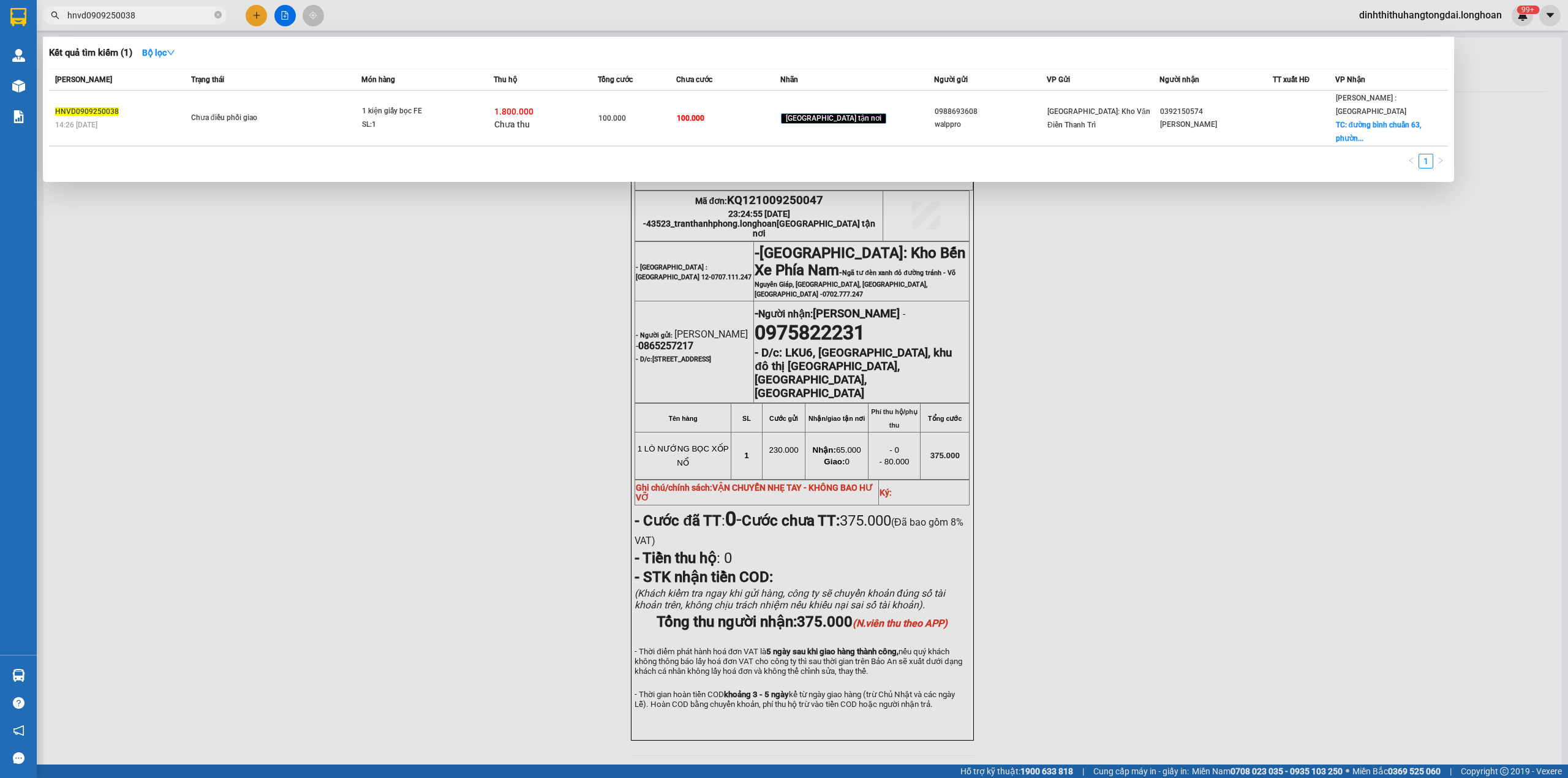
click at [160, 17] on input "hnvd0909250038" at bounding box center [139, 15] width 144 height 13
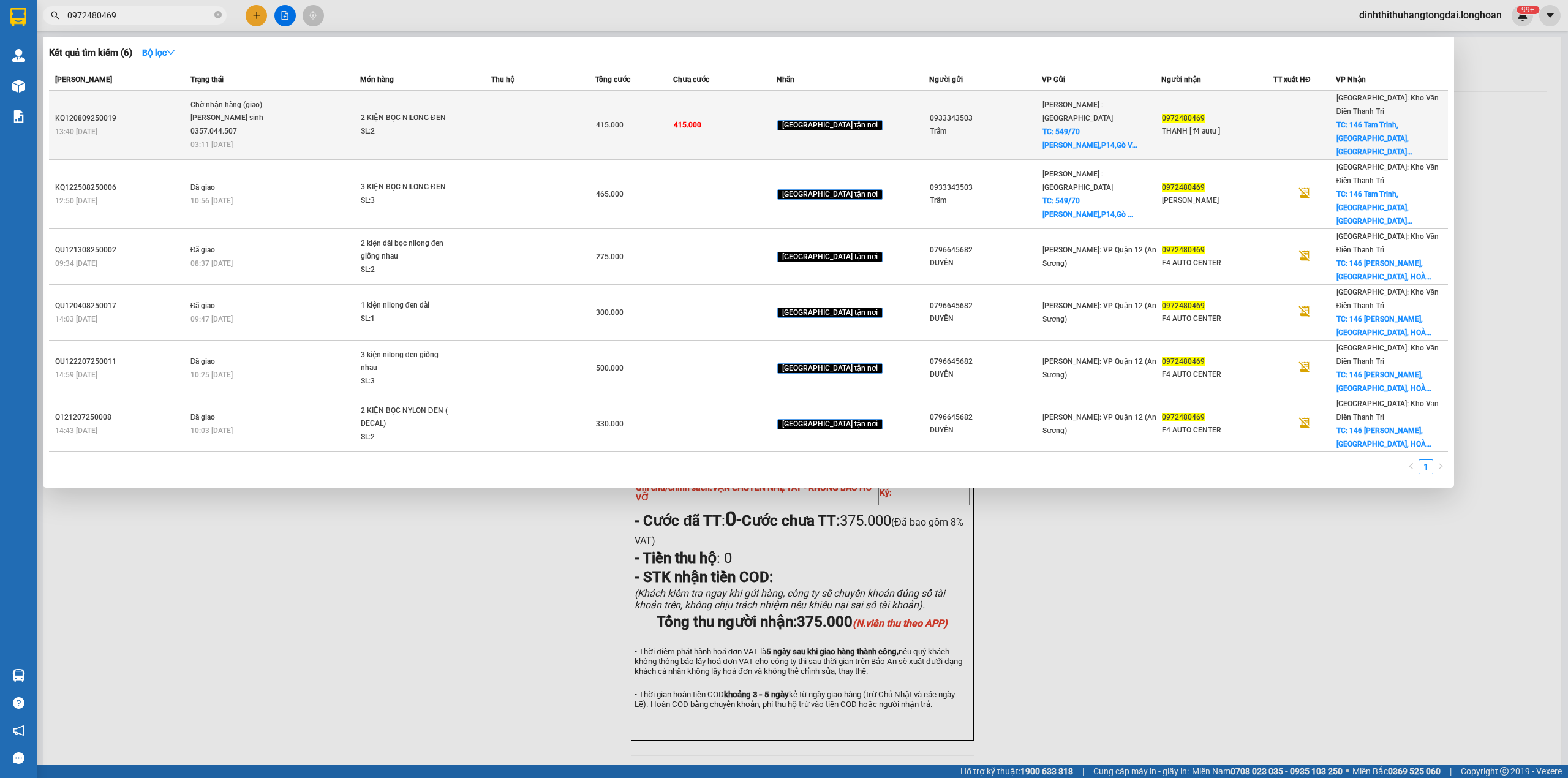
type input "0972480469"
click at [285, 123] on td "Chờ nhận hàng (giao) [PERSON_NAME] sinh 0357.044.507 03:11 [DATE]" at bounding box center [274, 125] width 173 height 69
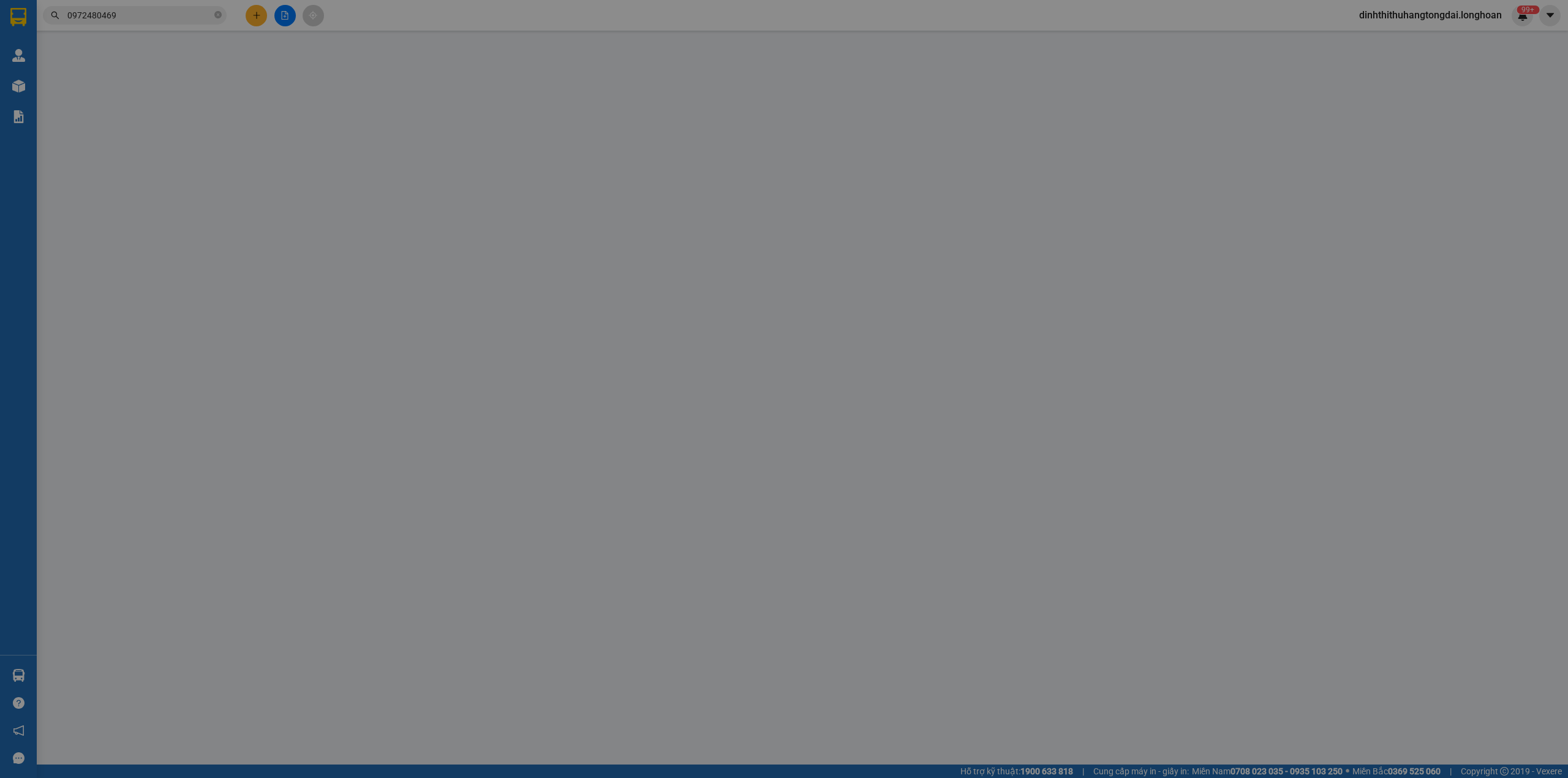
type input "0933343503"
type input "Trâm"
checkbox input "true"
type input "549/70 [PERSON_NAME],P14,Gò Vấp"
type input "0972480469"
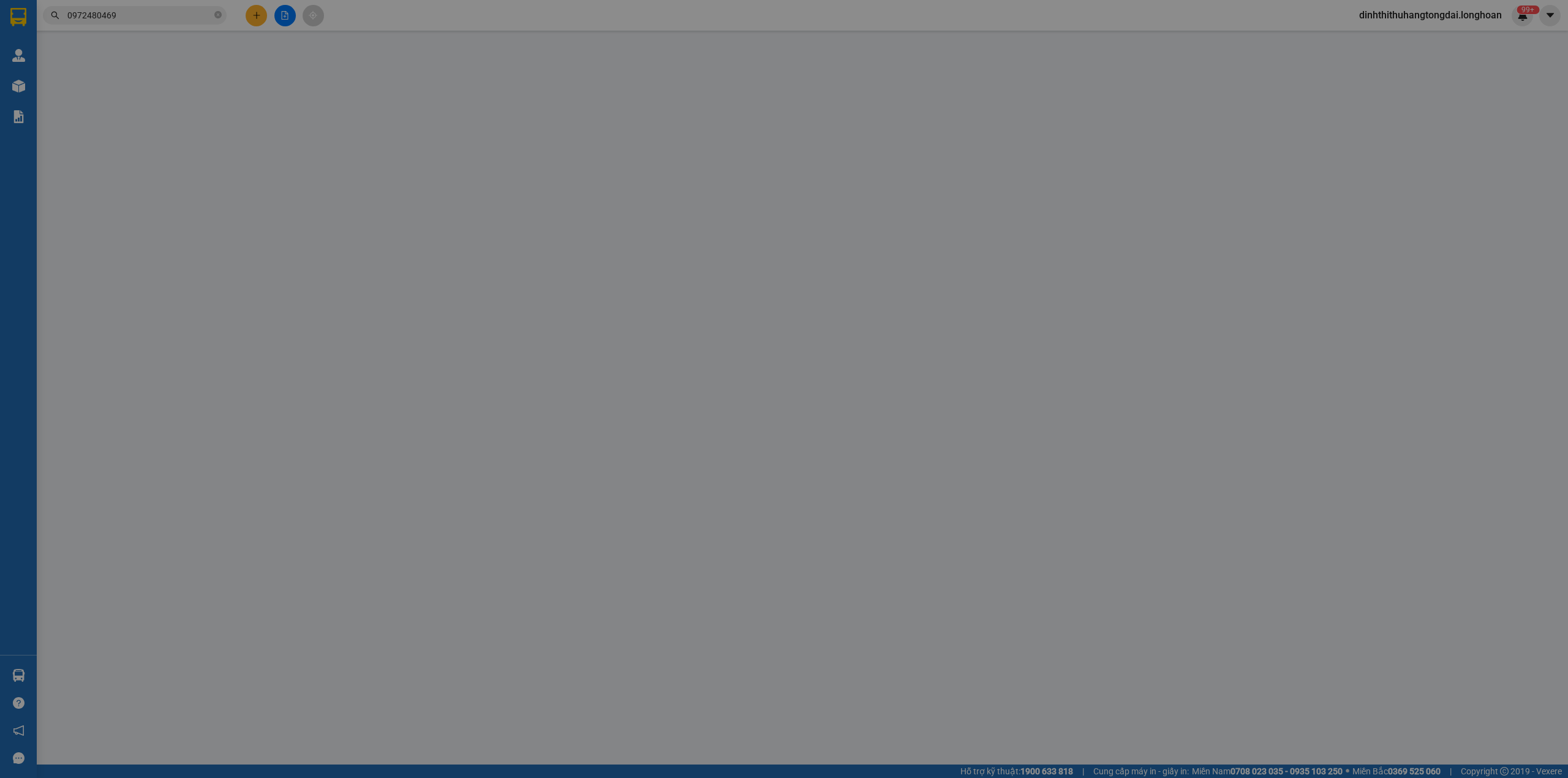
type input "THANH [ f4 autu ]"
checkbox input "true"
type input "146 Tam Trinh,[GEOGRAPHIC_DATA],[GEOGRAPHIC_DATA],[GEOGRAPHIC_DATA]"
type input "415.000"
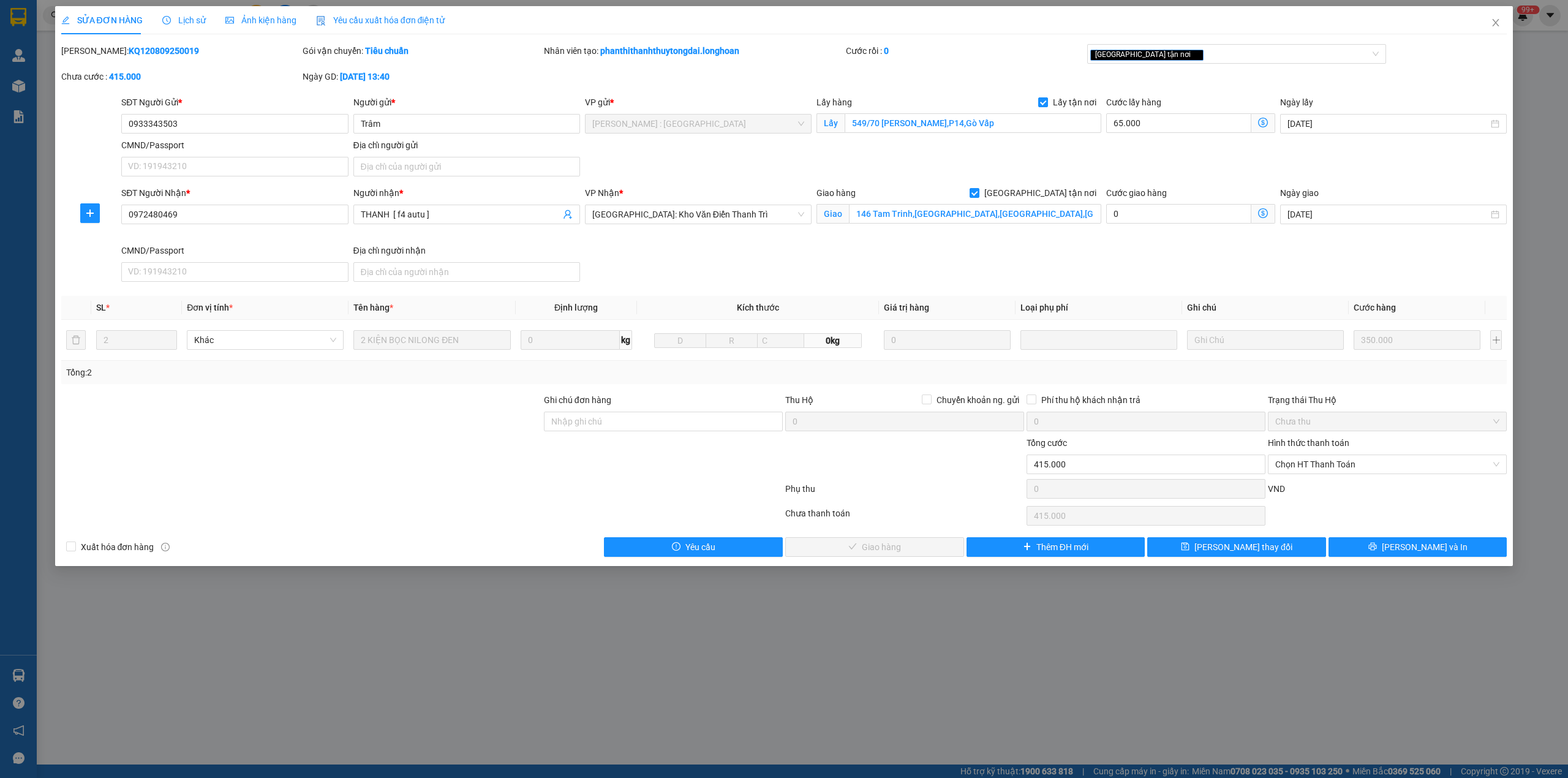
click at [172, 22] on span "Lịch sử" at bounding box center [184, 20] width 43 height 10
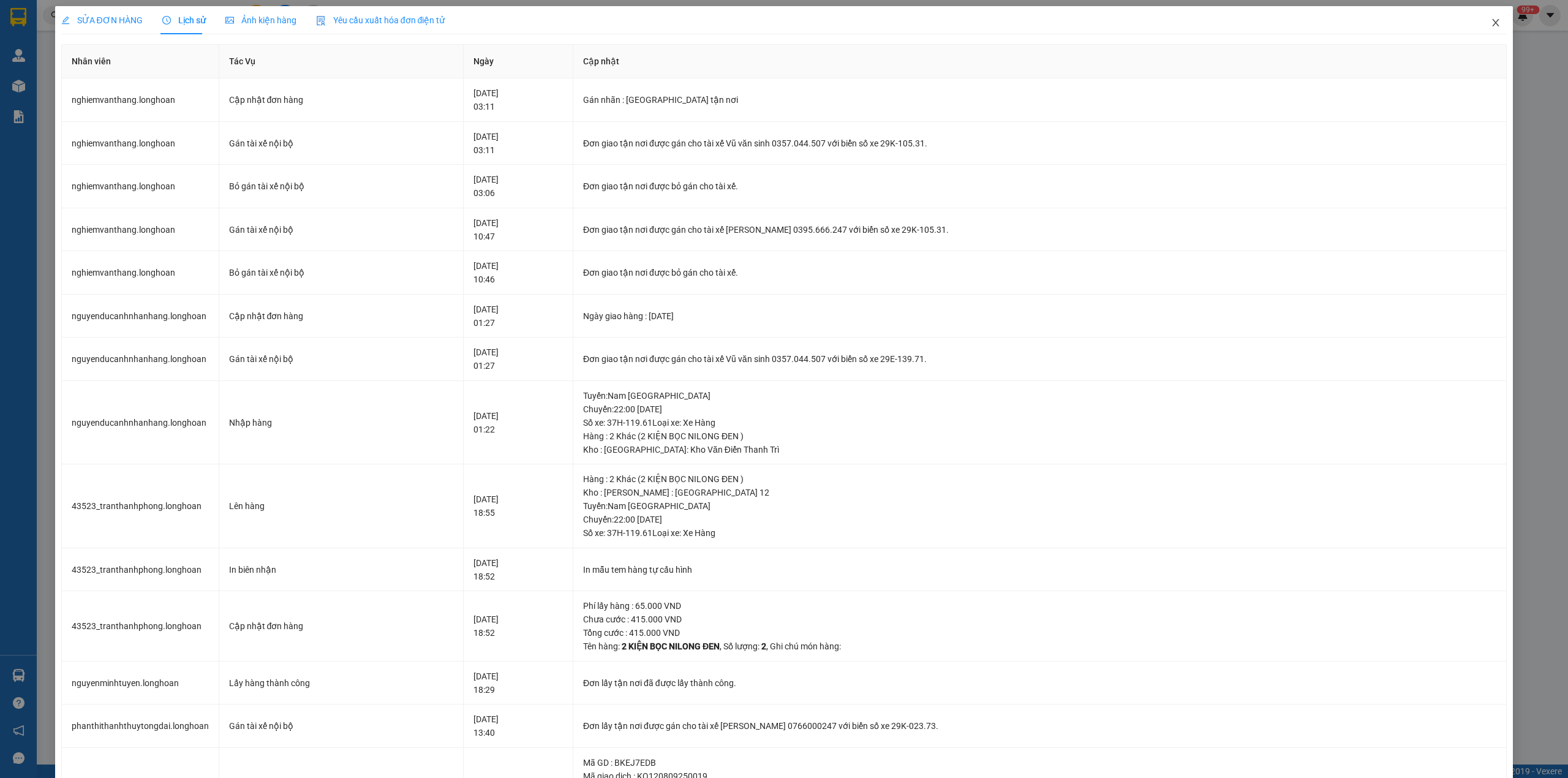
click at [1491, 21] on icon "close" at bounding box center [1496, 22] width 10 height 10
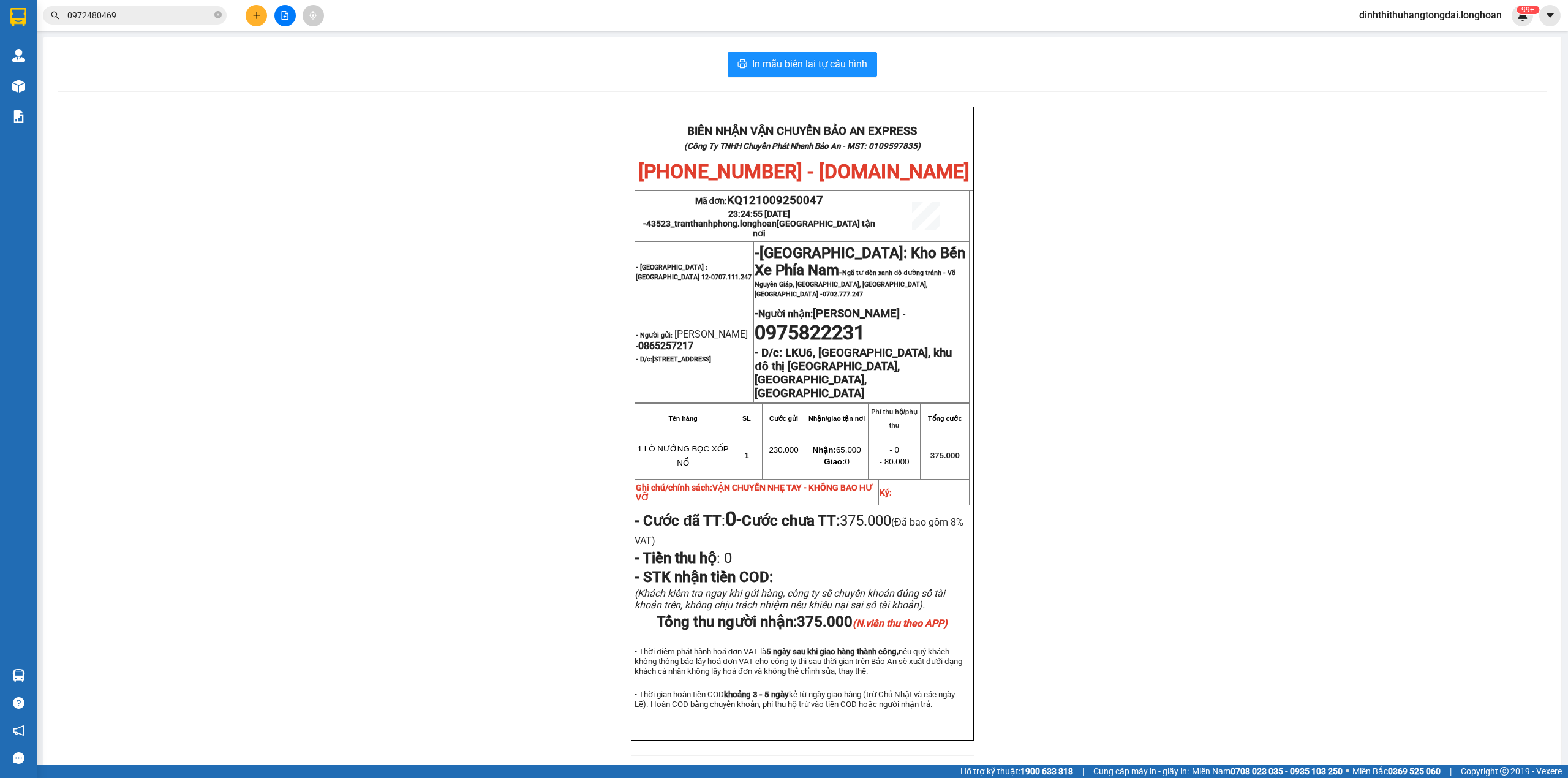
click at [132, 15] on input "0972480469" at bounding box center [139, 15] width 144 height 13
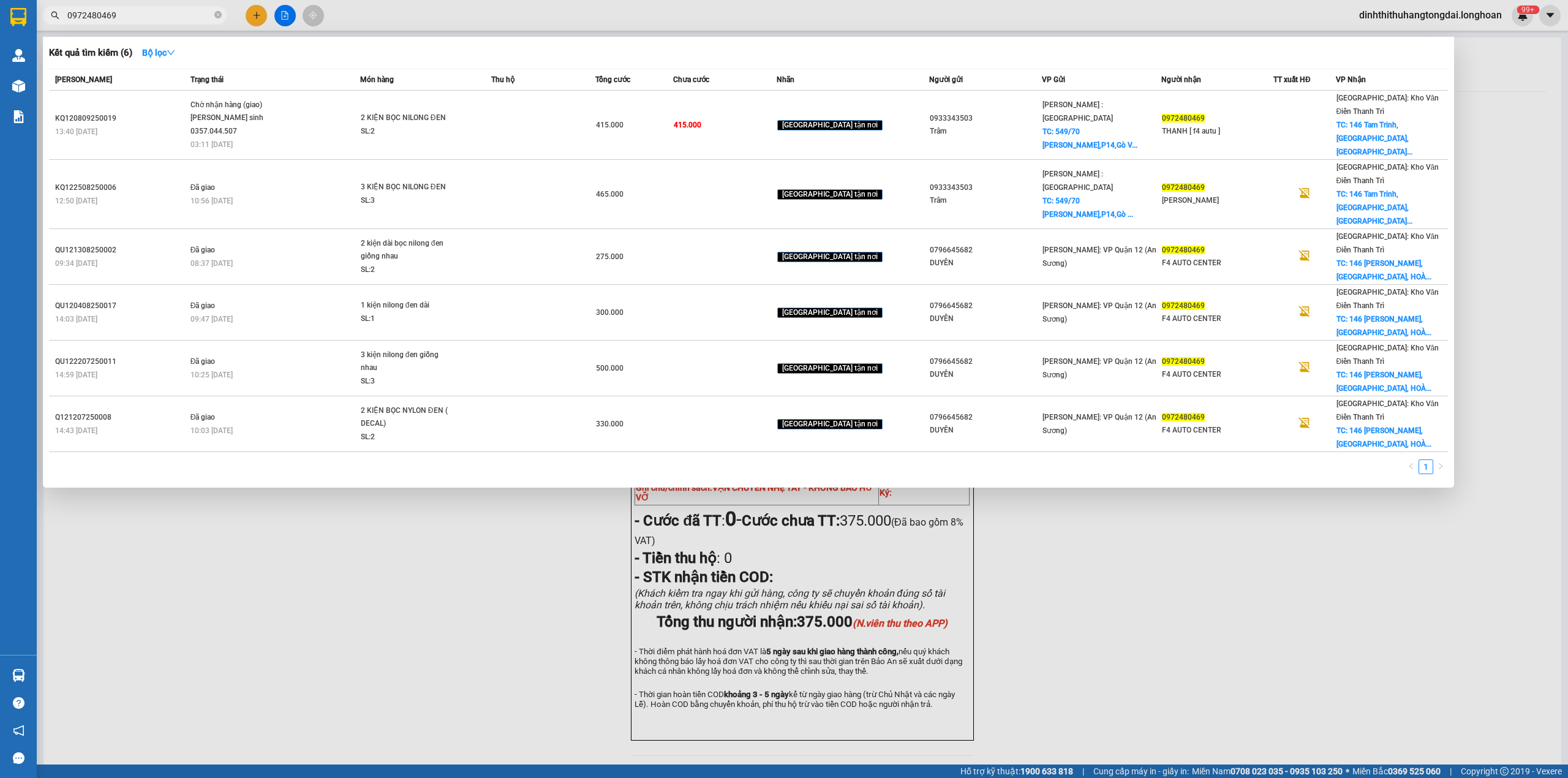
click at [132, 15] on input "0972480469" at bounding box center [139, 15] width 144 height 13
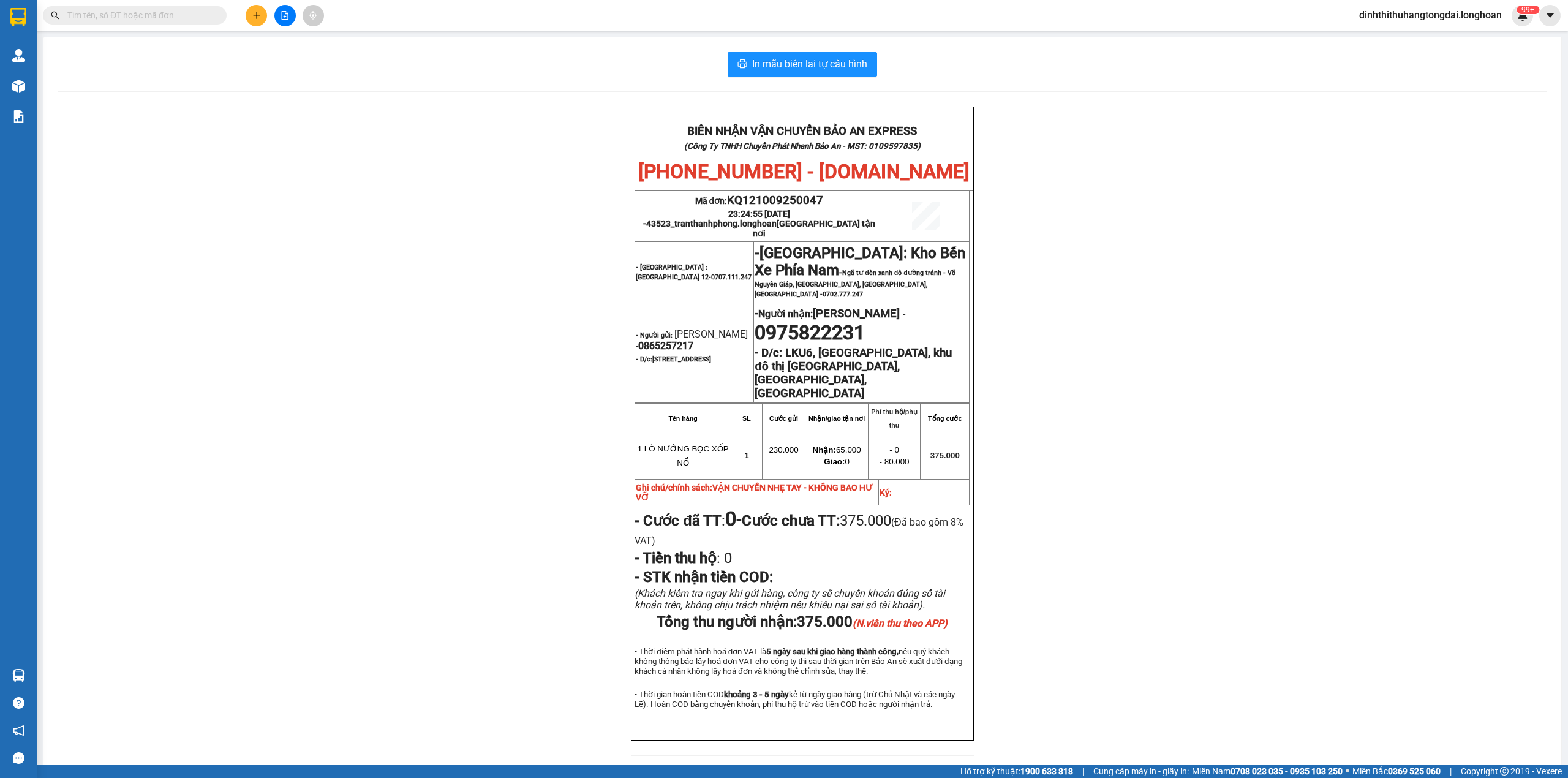
click at [137, 13] on input "text" at bounding box center [139, 15] width 144 height 13
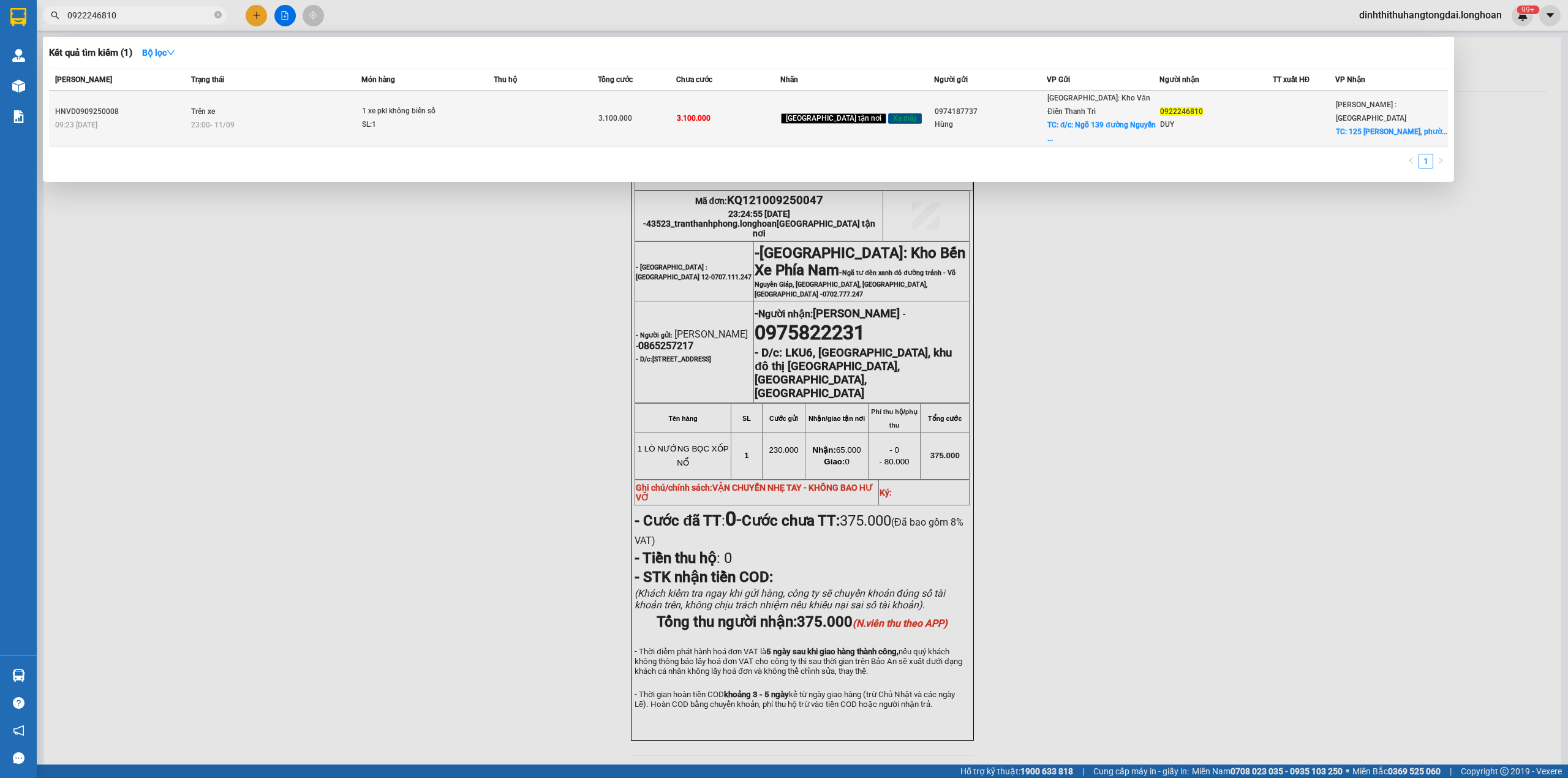
click at [318, 100] on td "Trên xe 23:00 [DATE]" at bounding box center [275, 118] width 174 height 56
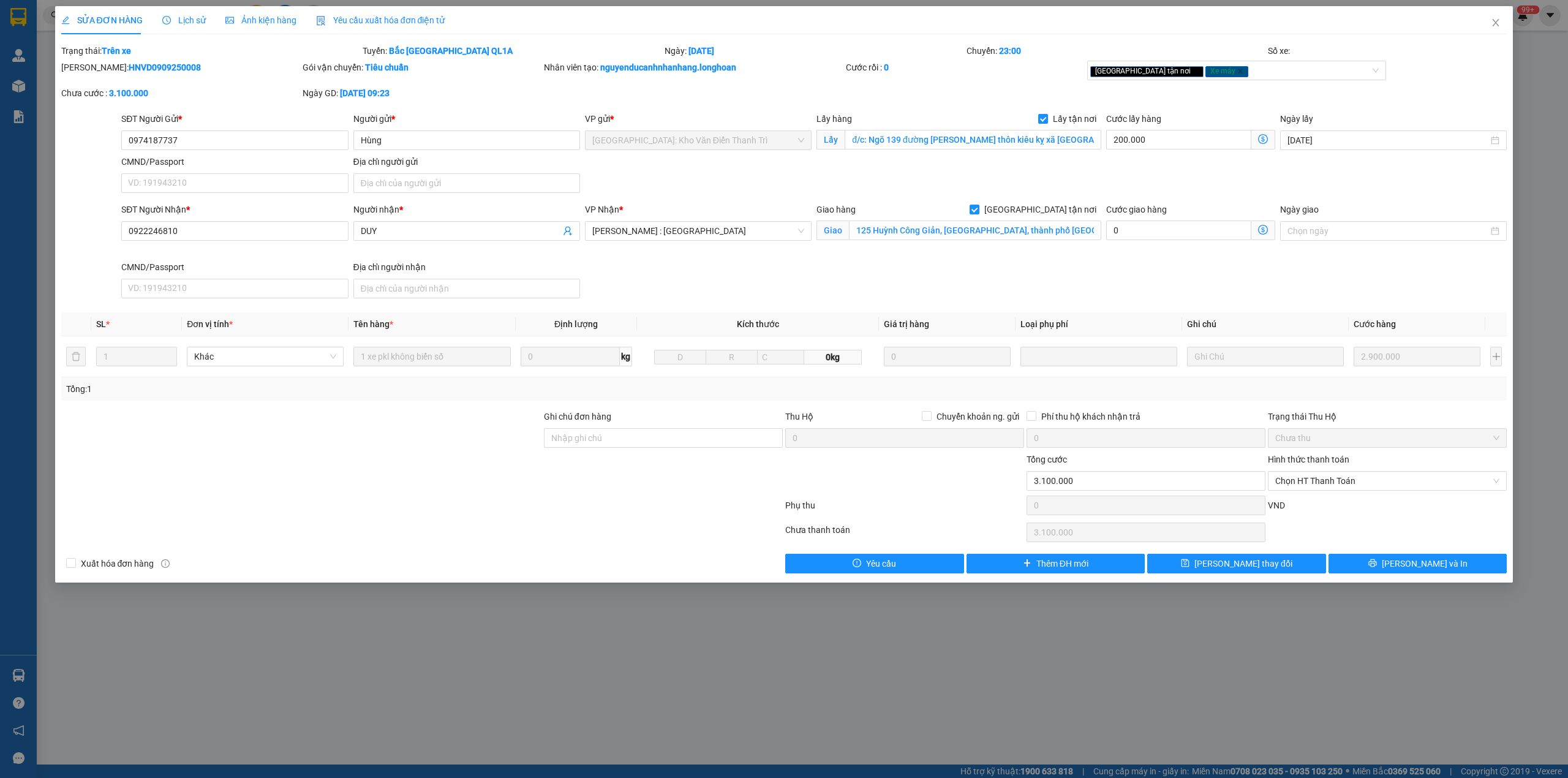
click at [192, 25] on span "Lịch sử" at bounding box center [184, 20] width 43 height 10
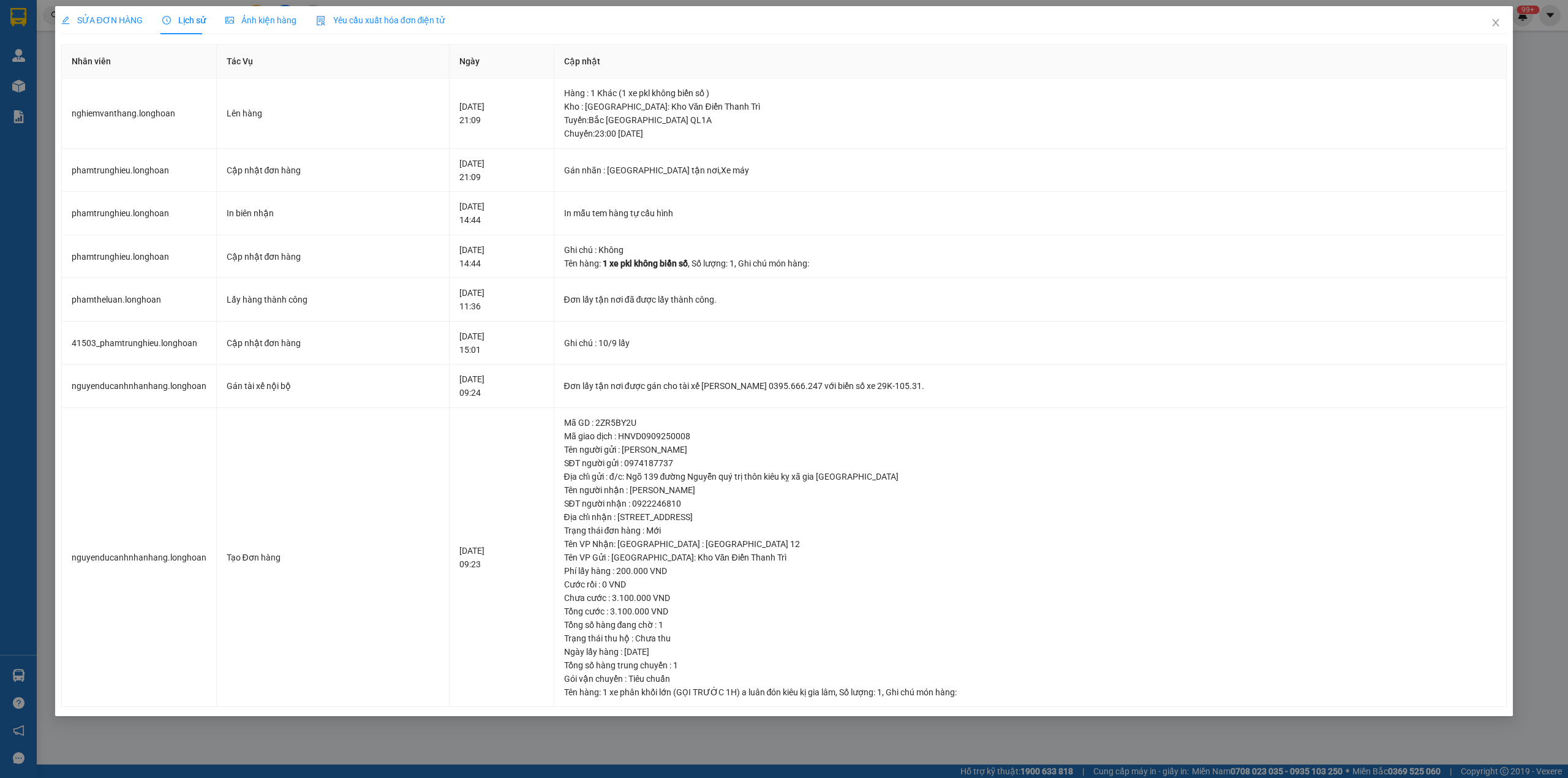
click at [91, 17] on span "SỬA ĐƠN HÀNG" at bounding box center [102, 20] width 81 height 10
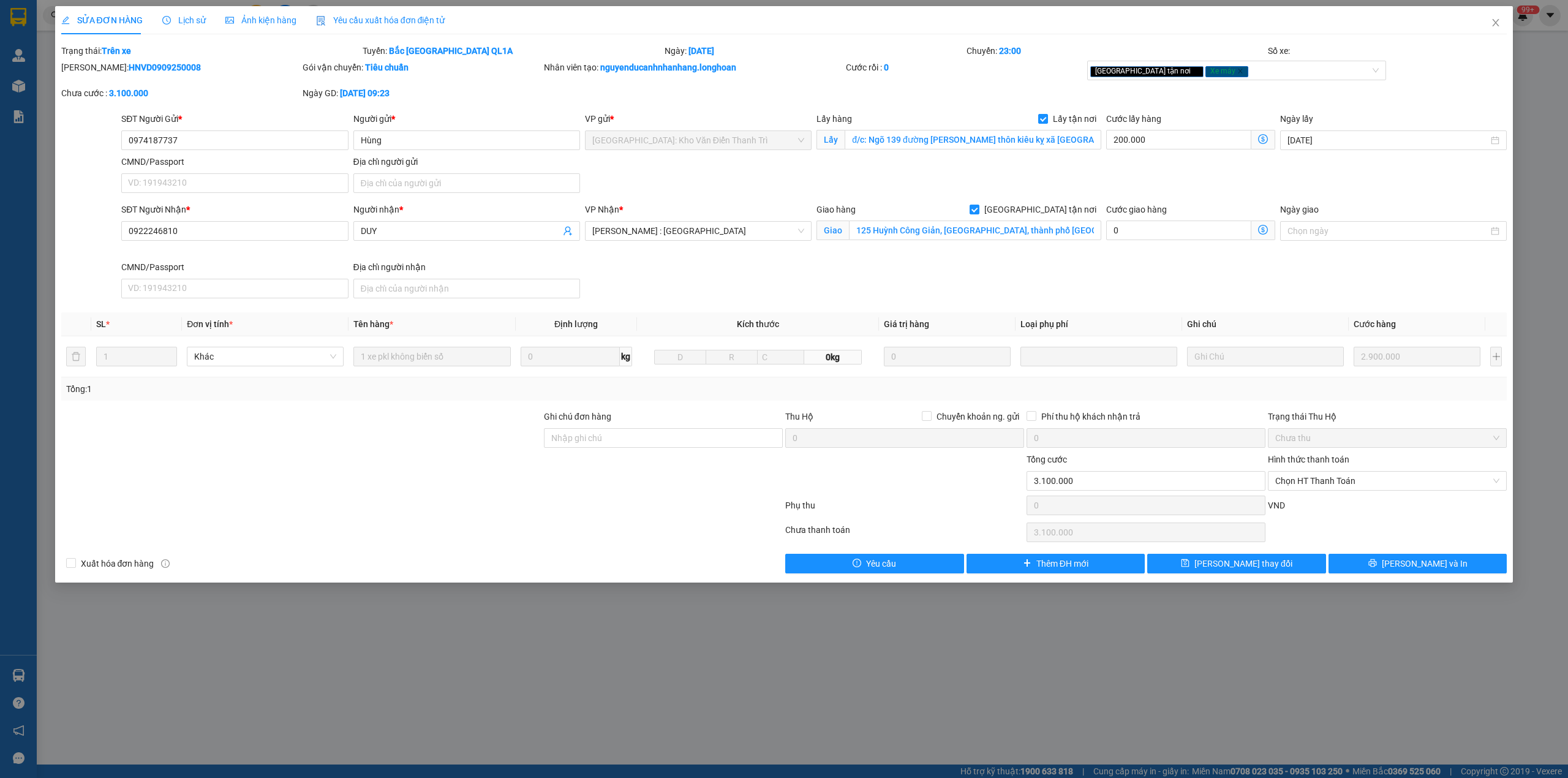
click at [176, 22] on span "Lịch sử" at bounding box center [184, 20] width 43 height 10
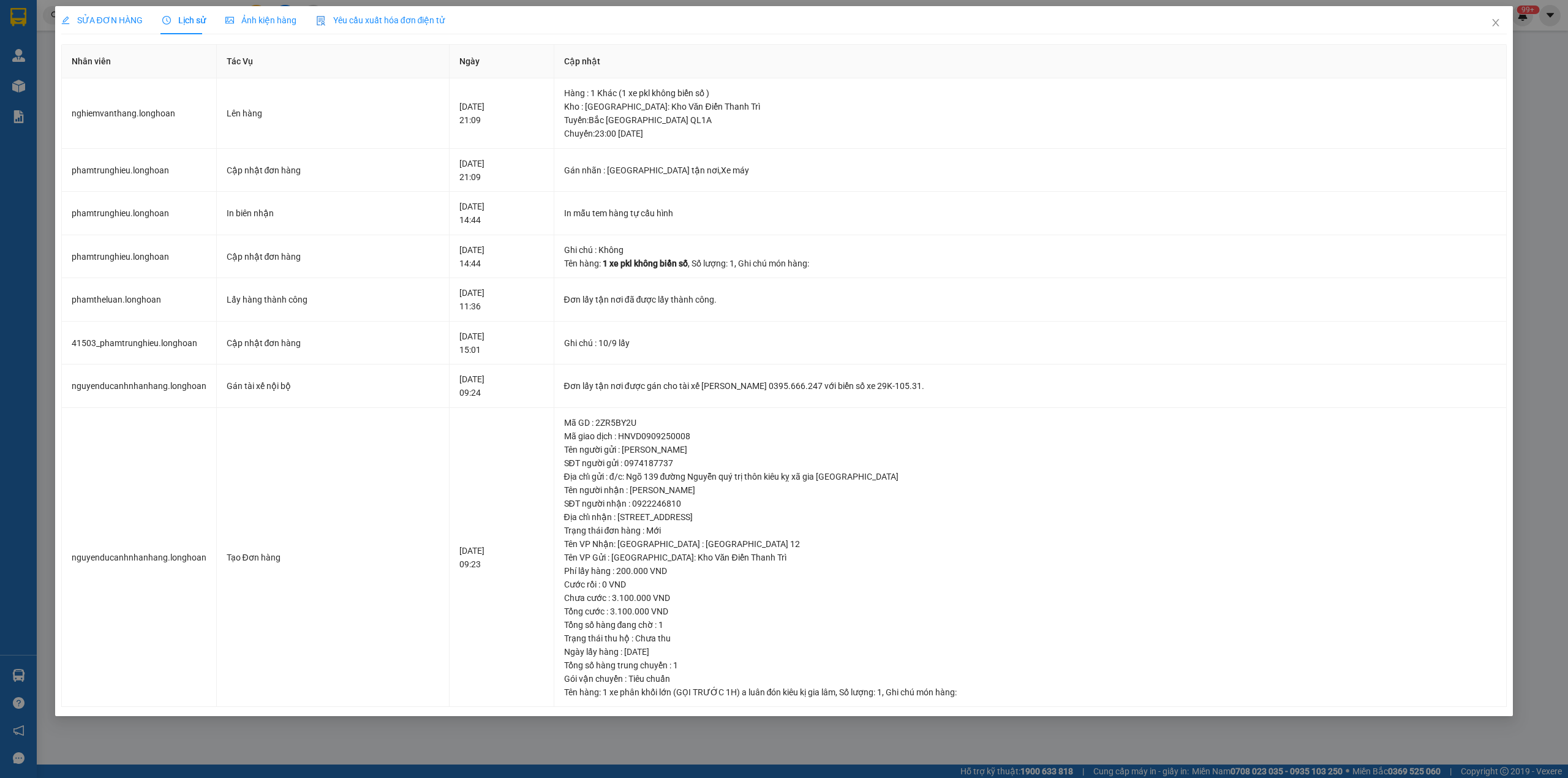
click at [111, 16] on span "SỬA ĐƠN HÀNG" at bounding box center [102, 20] width 81 height 10
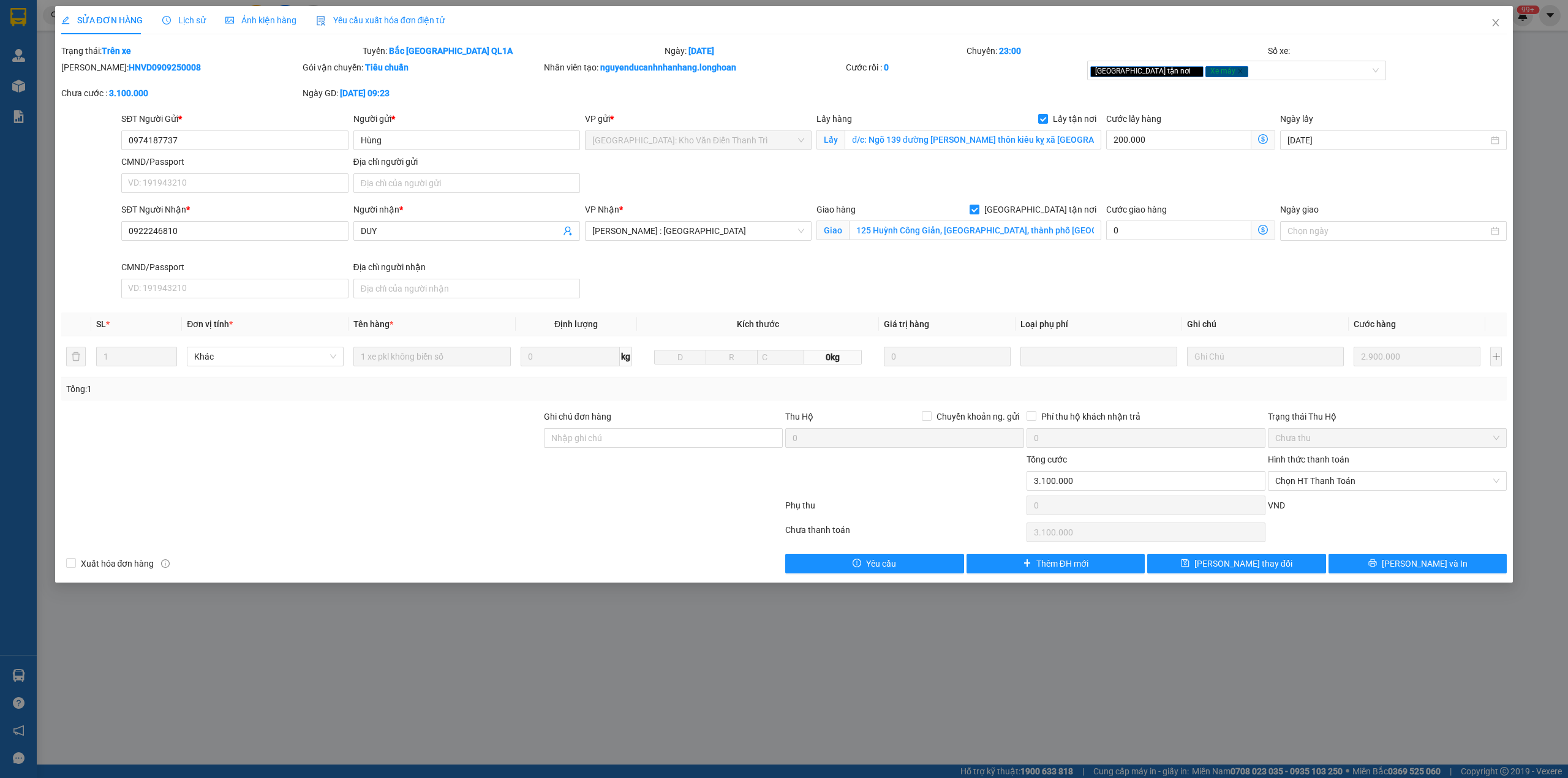
click at [129, 68] on b "HNVD0909250008" at bounding box center [165, 68] width 72 height 10
copy b "HNVD0909250008"
click at [1499, 17] on span "Close" at bounding box center [1495, 23] width 34 height 34
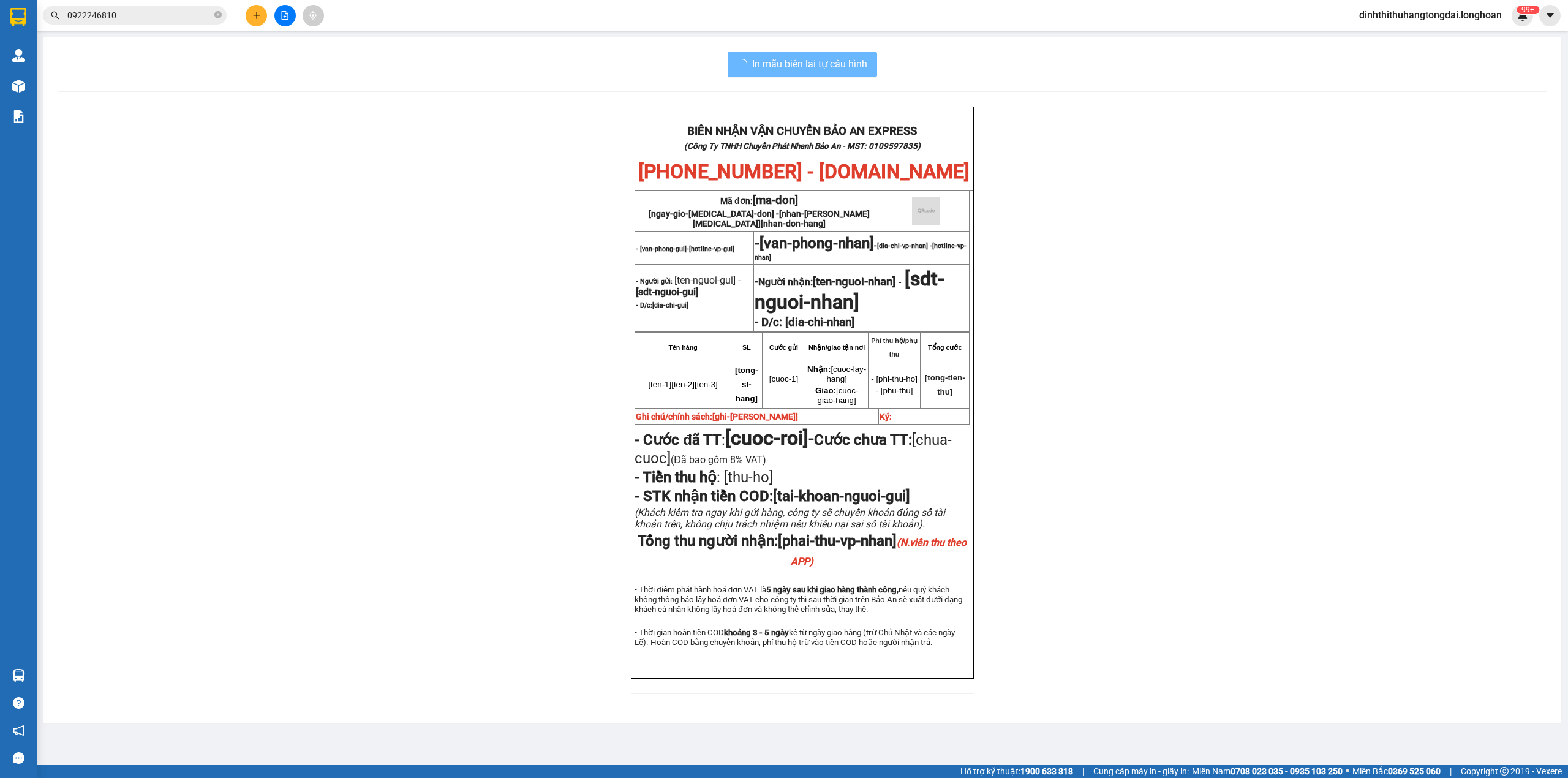
click at [157, 8] on input "0922246810" at bounding box center [139, 15] width 144 height 13
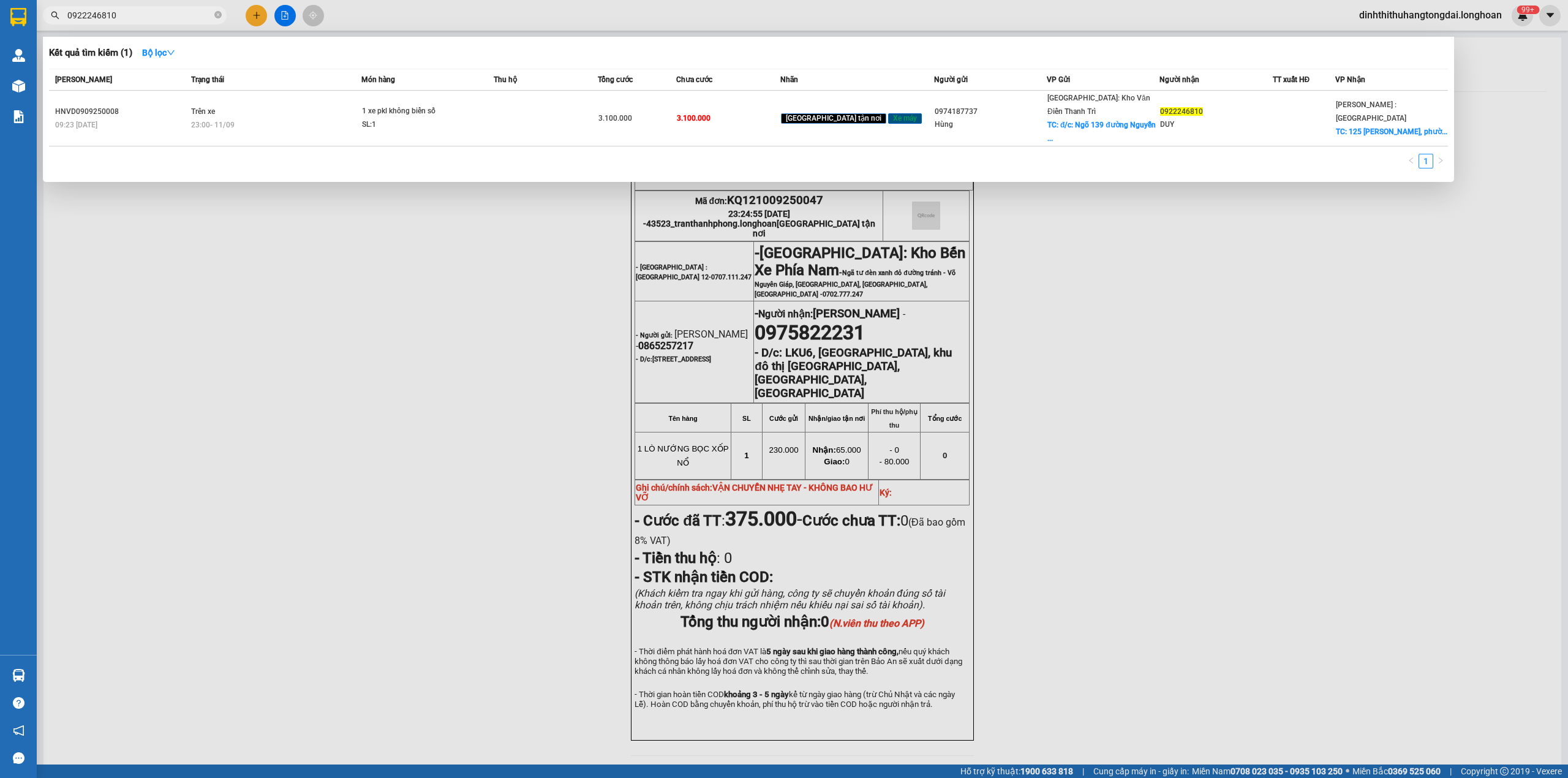
click at [157, 8] on input "0922246810" at bounding box center [139, 15] width 144 height 13
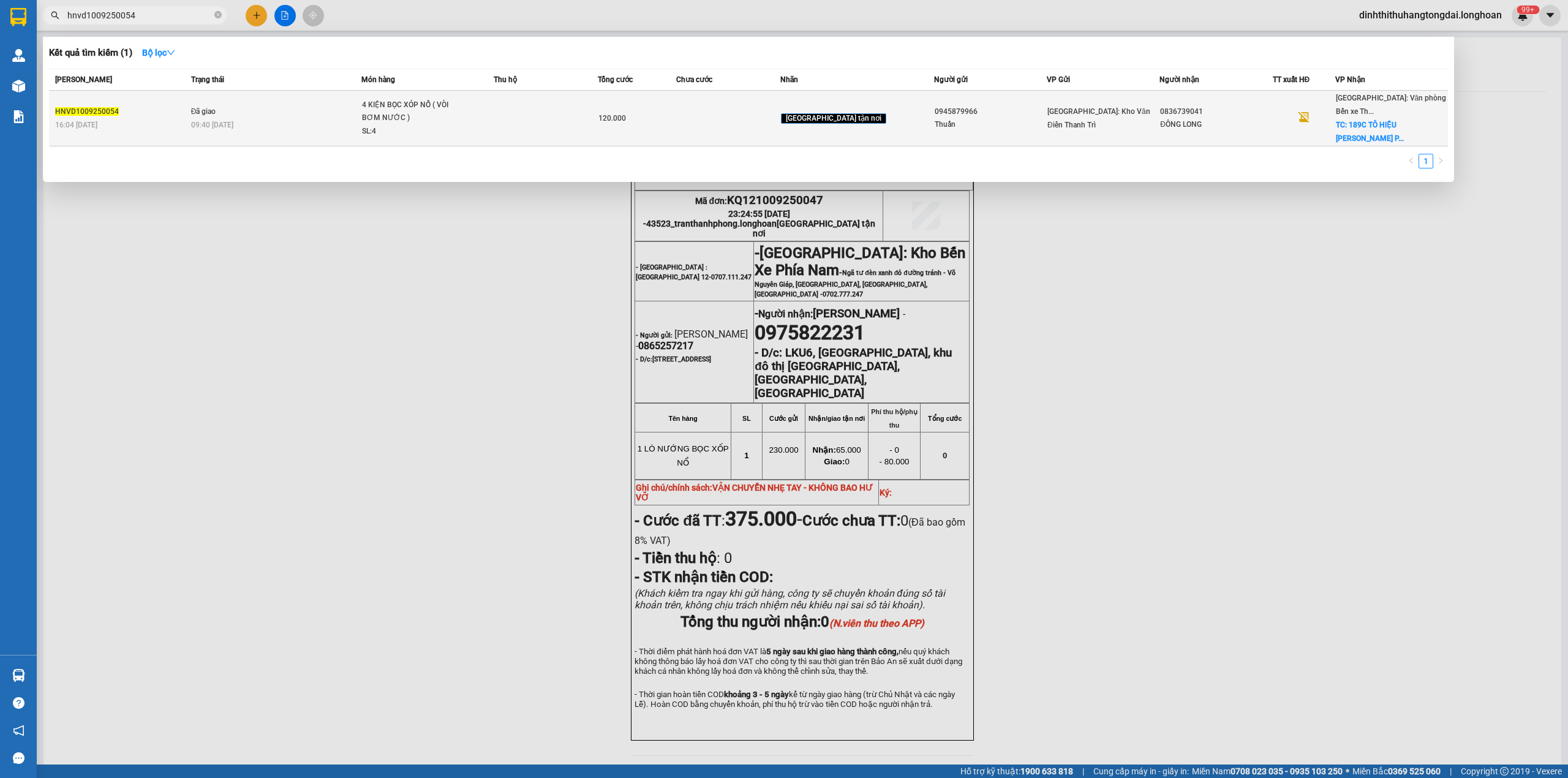
click at [188, 94] on td "HNVD1009250054 16:04 [DATE]" at bounding box center [118, 118] width 139 height 56
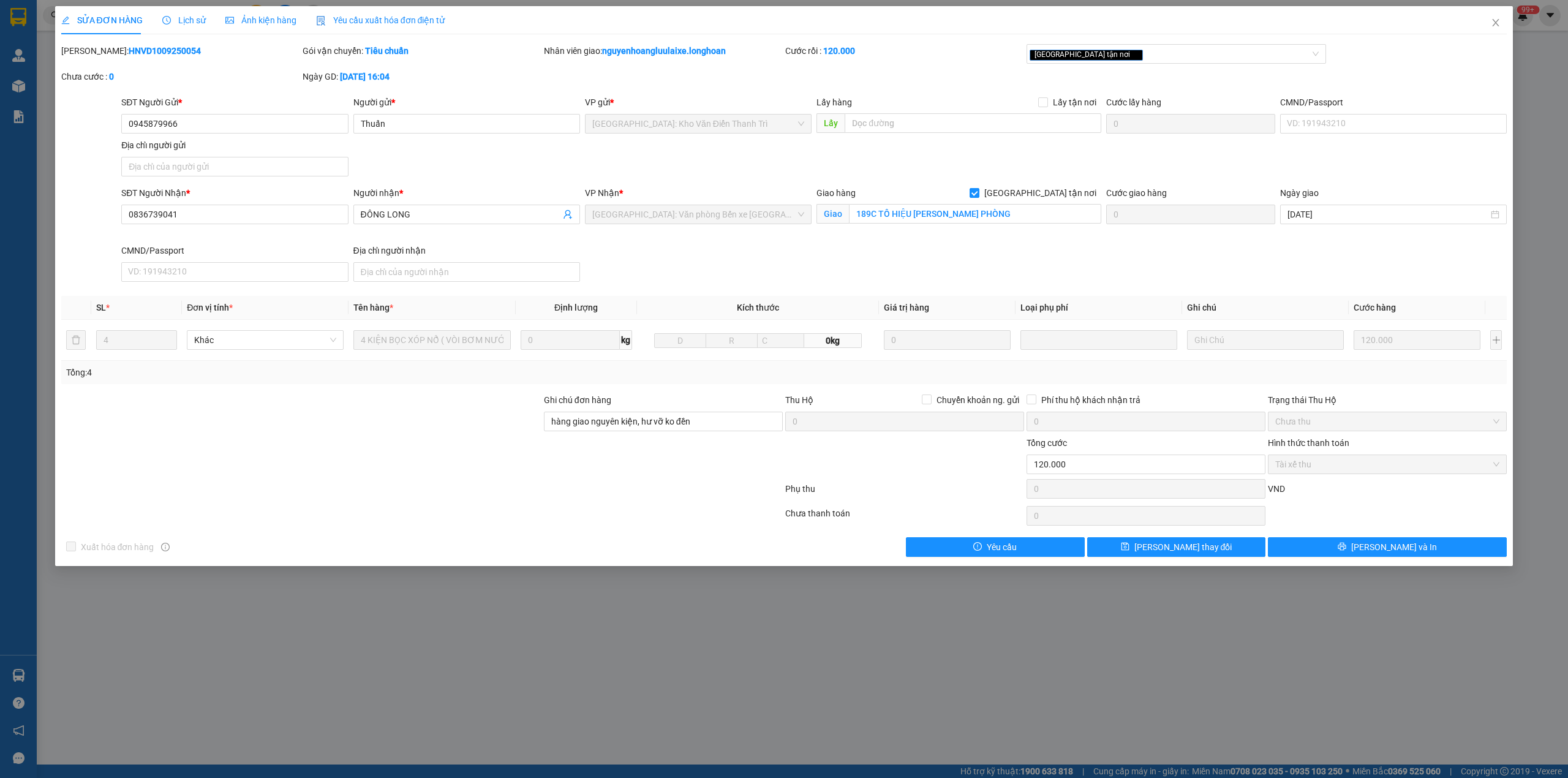
click at [178, 16] on span "Lịch sử" at bounding box center [184, 20] width 43 height 10
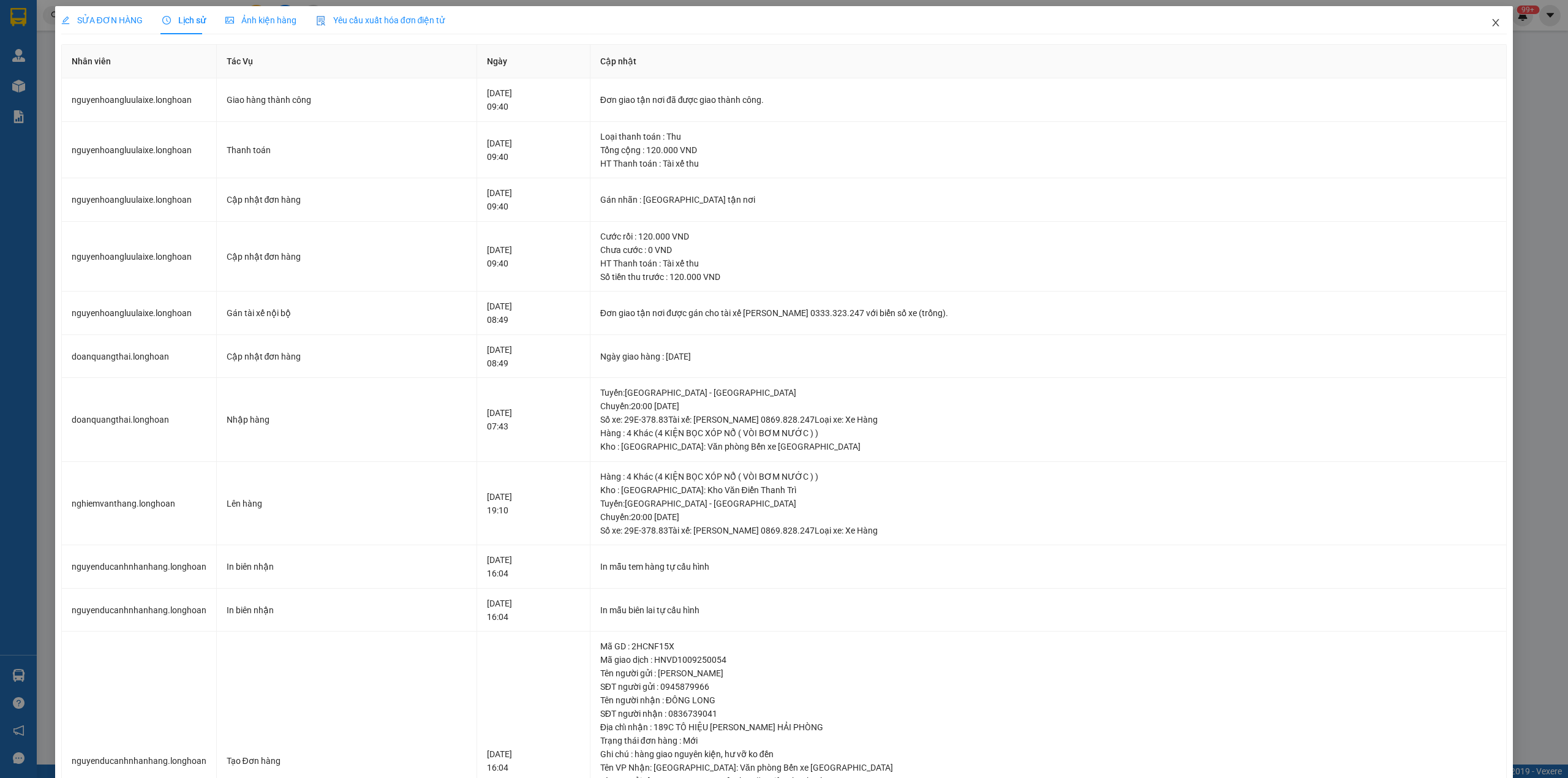
click at [1491, 20] on icon "close" at bounding box center [1496, 22] width 10 height 10
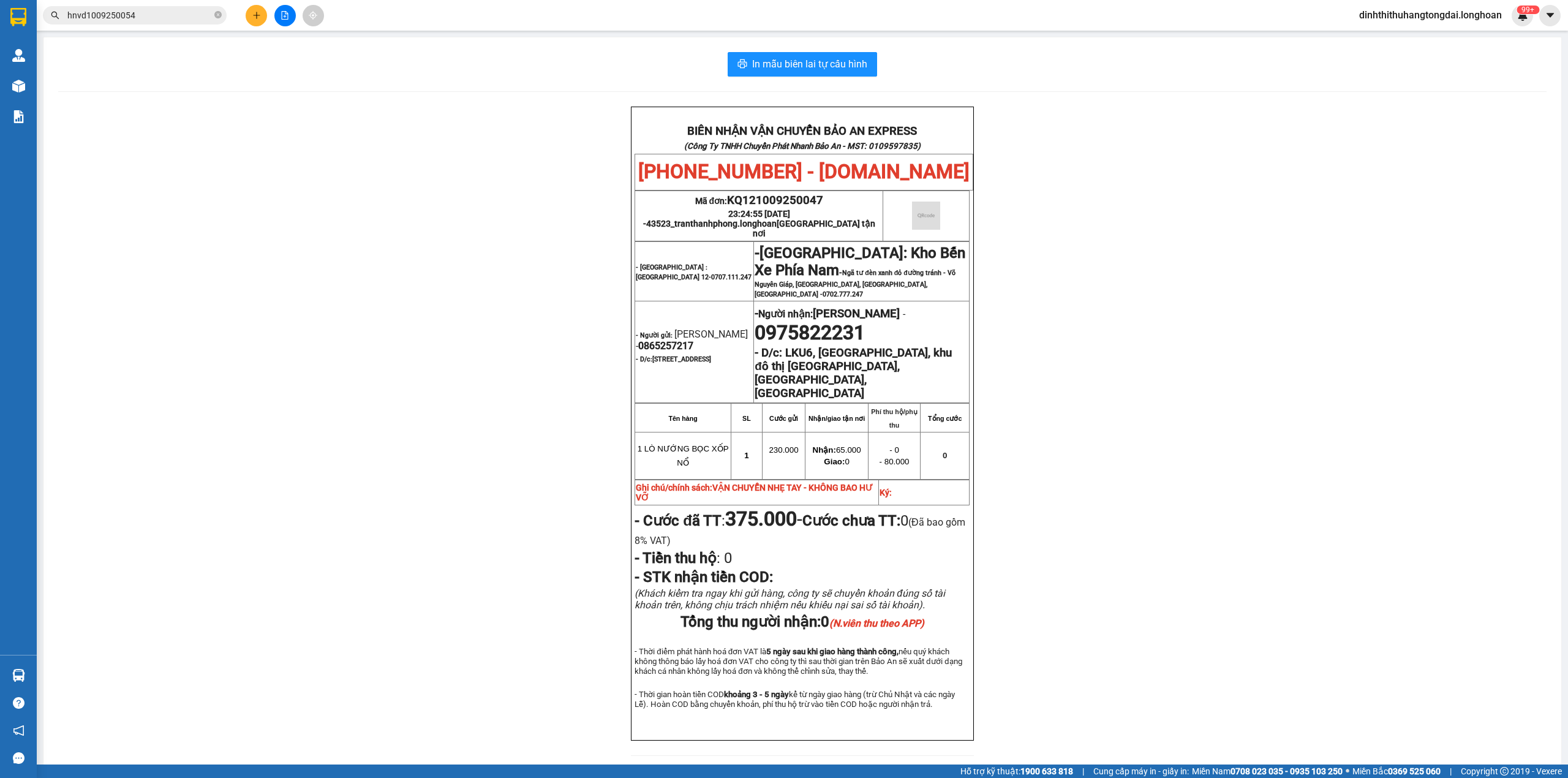
click at [128, 15] on input "hnvd1009250054" at bounding box center [139, 15] width 144 height 13
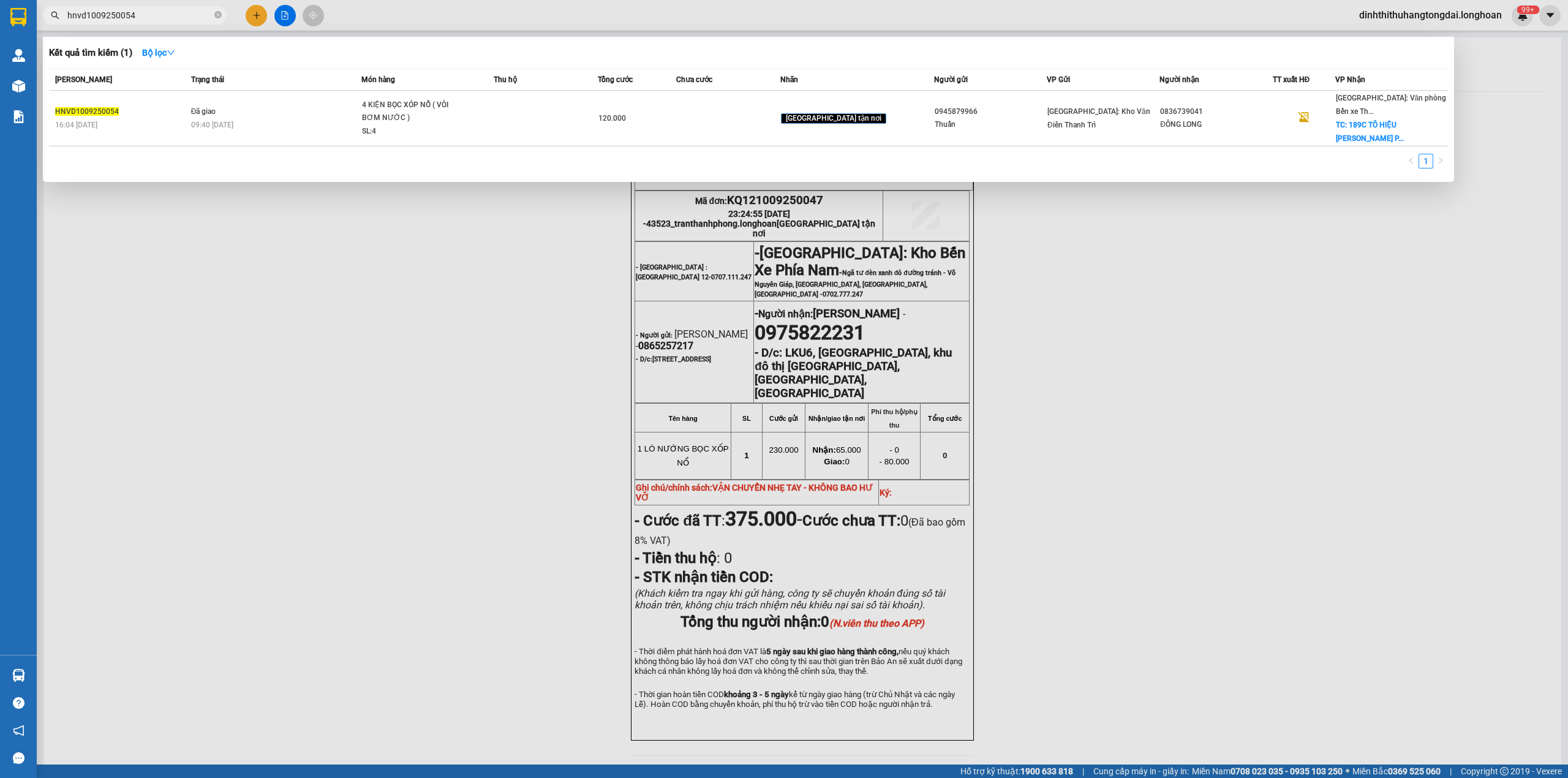
click at [128, 15] on input "hnvd1009250054" at bounding box center [139, 15] width 144 height 13
paste input "0922246810"
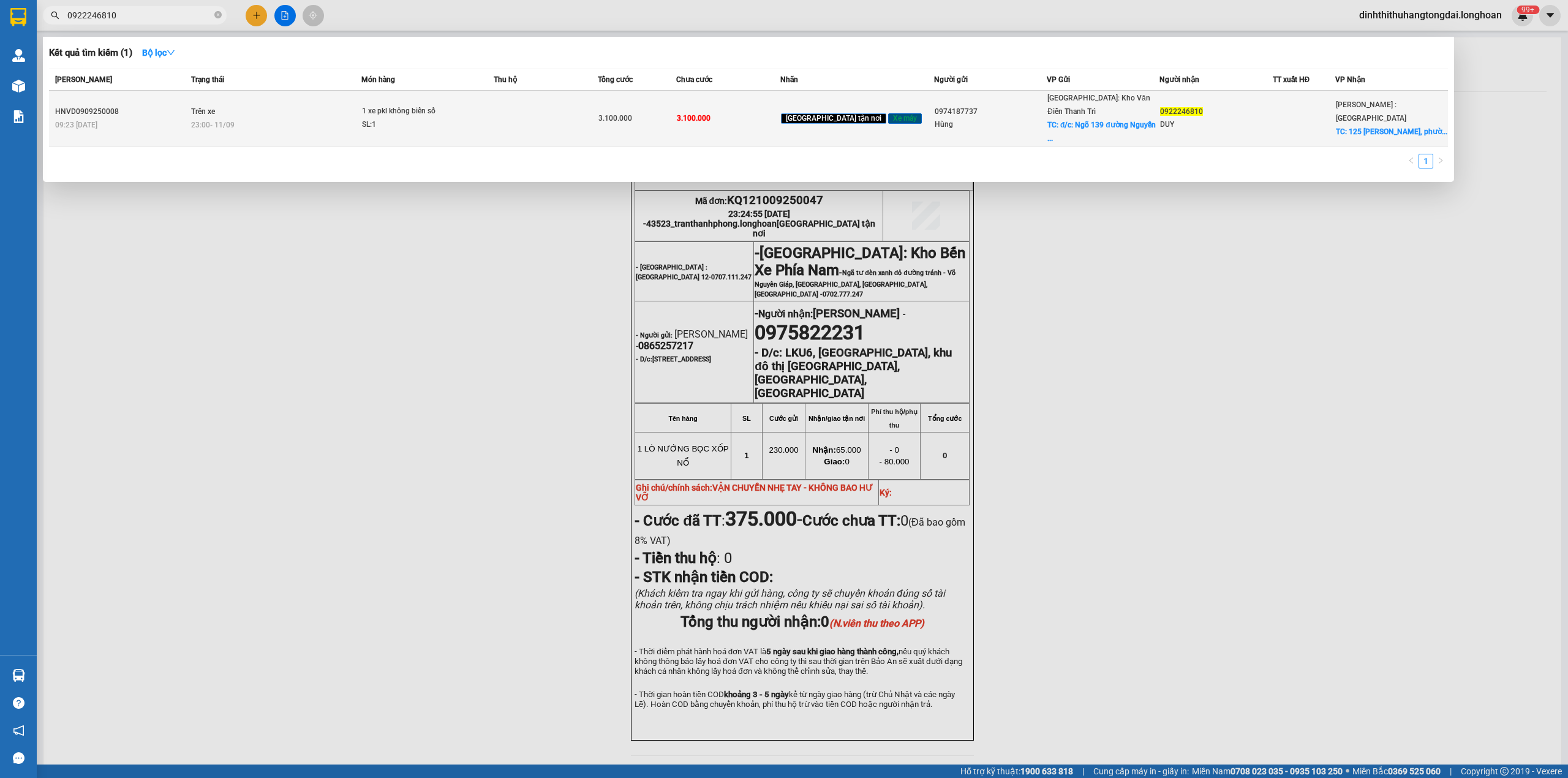
click at [492, 105] on span "1 xe pkl không biển số SL: 1" at bounding box center [427, 118] width 130 height 26
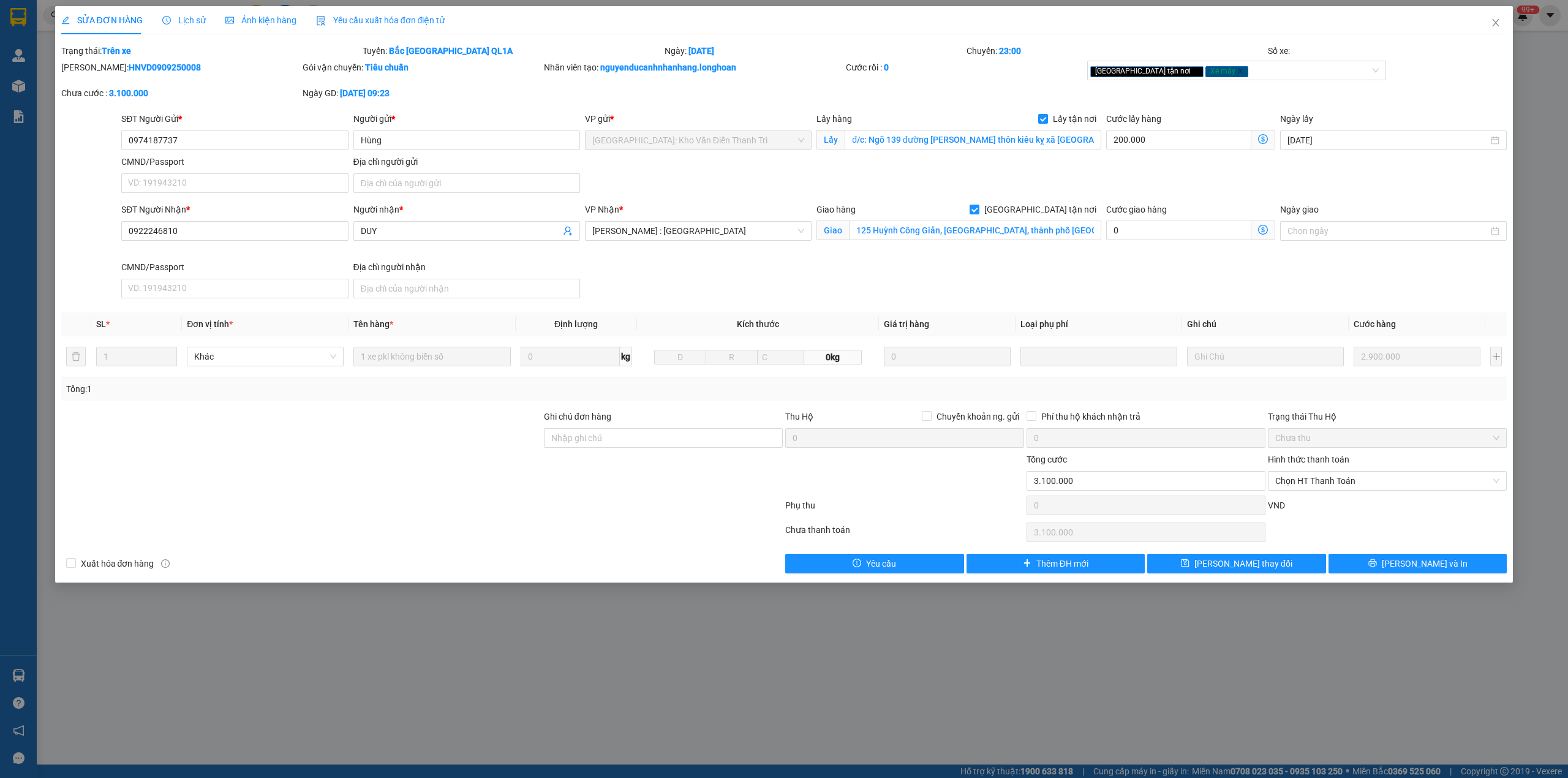
click at [600, 282] on div "SĐT Người Nhận * 0922246810 Người nhận * DUY VP Nhận * [GEOGRAPHIC_DATA] : [GEO…" at bounding box center [814, 253] width 1390 height 100
click at [171, 20] on span "Lịch sử" at bounding box center [184, 20] width 43 height 10
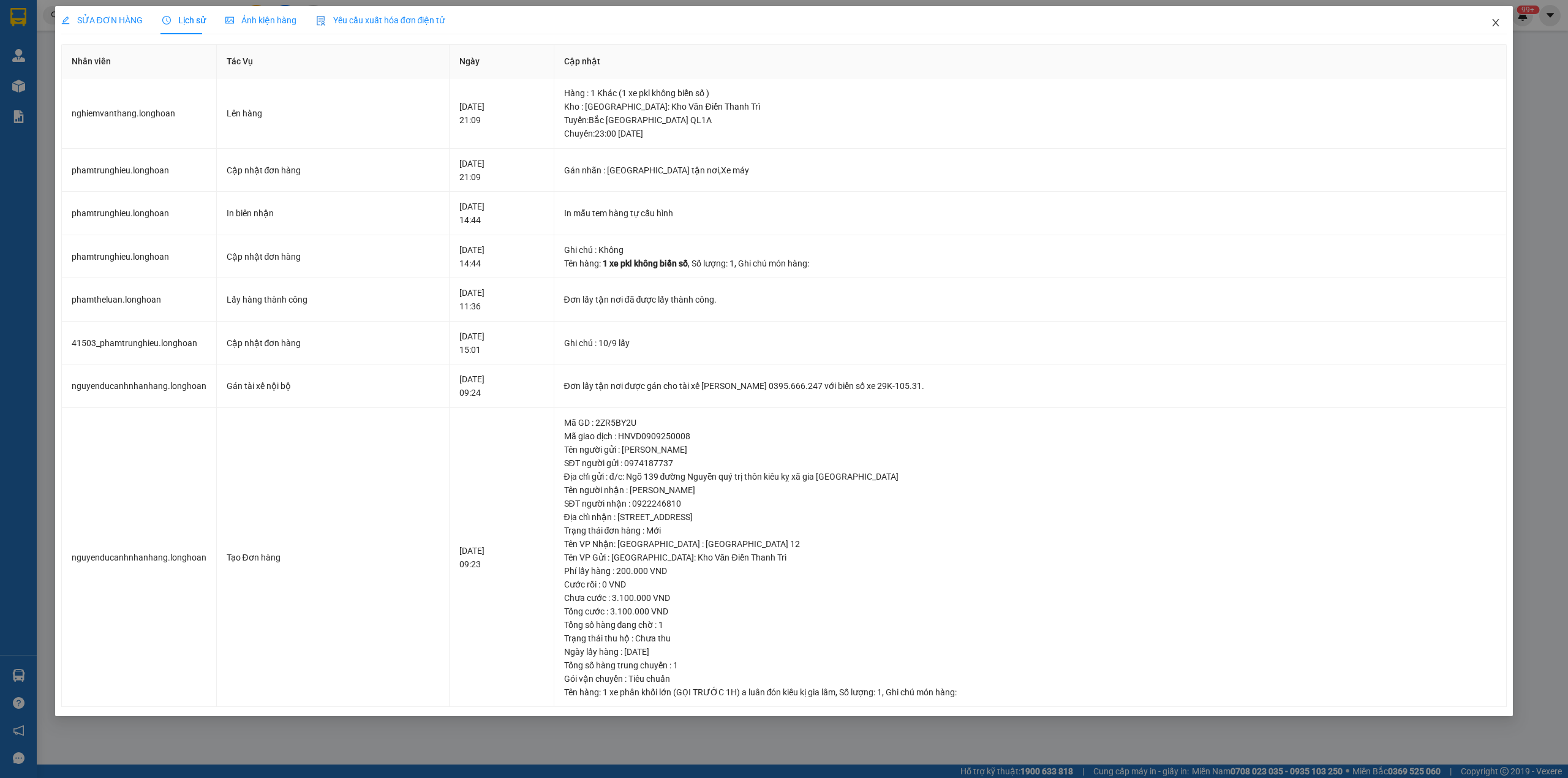
click at [1504, 23] on span "Close" at bounding box center [1495, 23] width 34 height 34
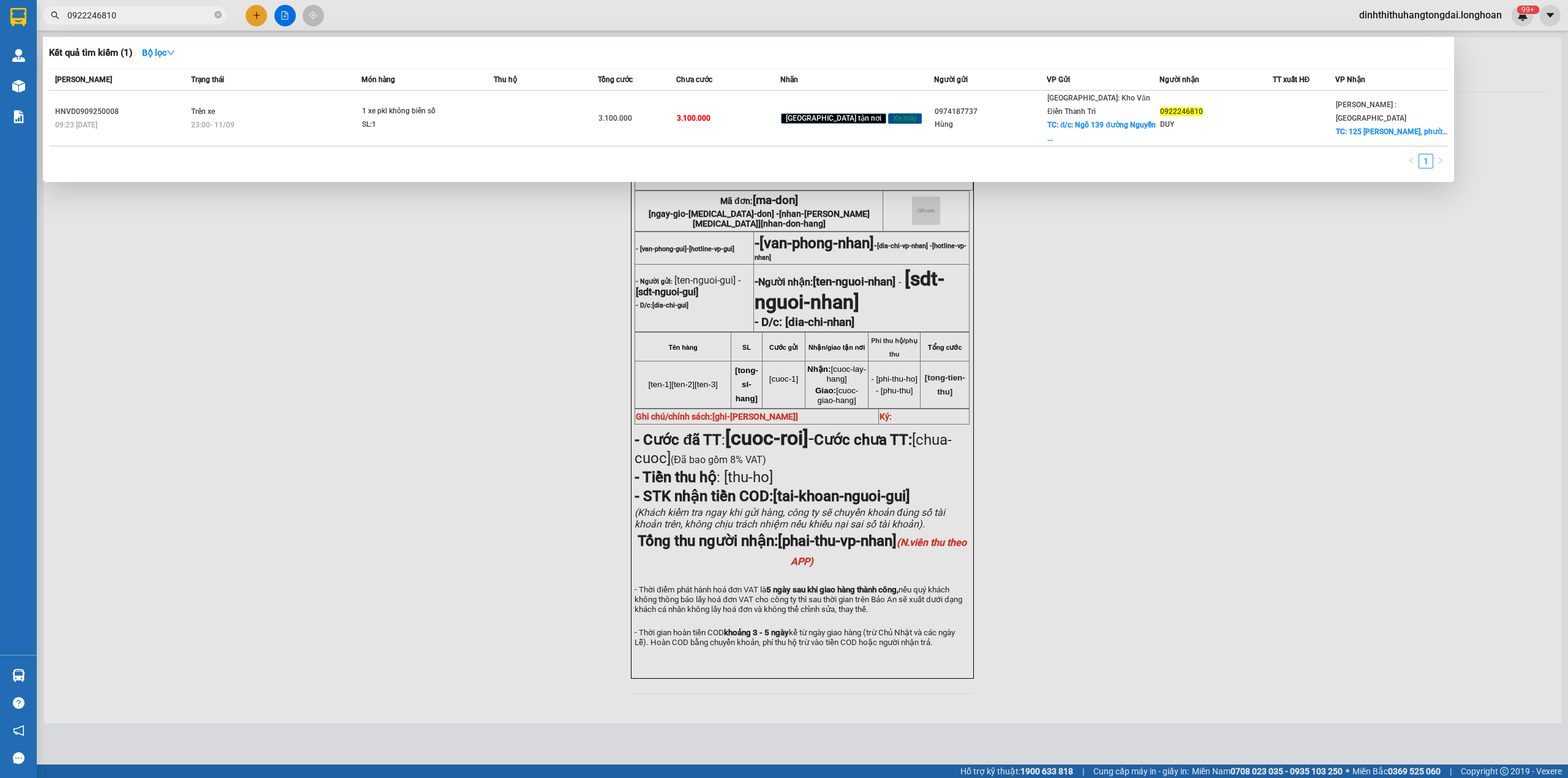
click at [111, 16] on input "0922246810" at bounding box center [139, 15] width 144 height 13
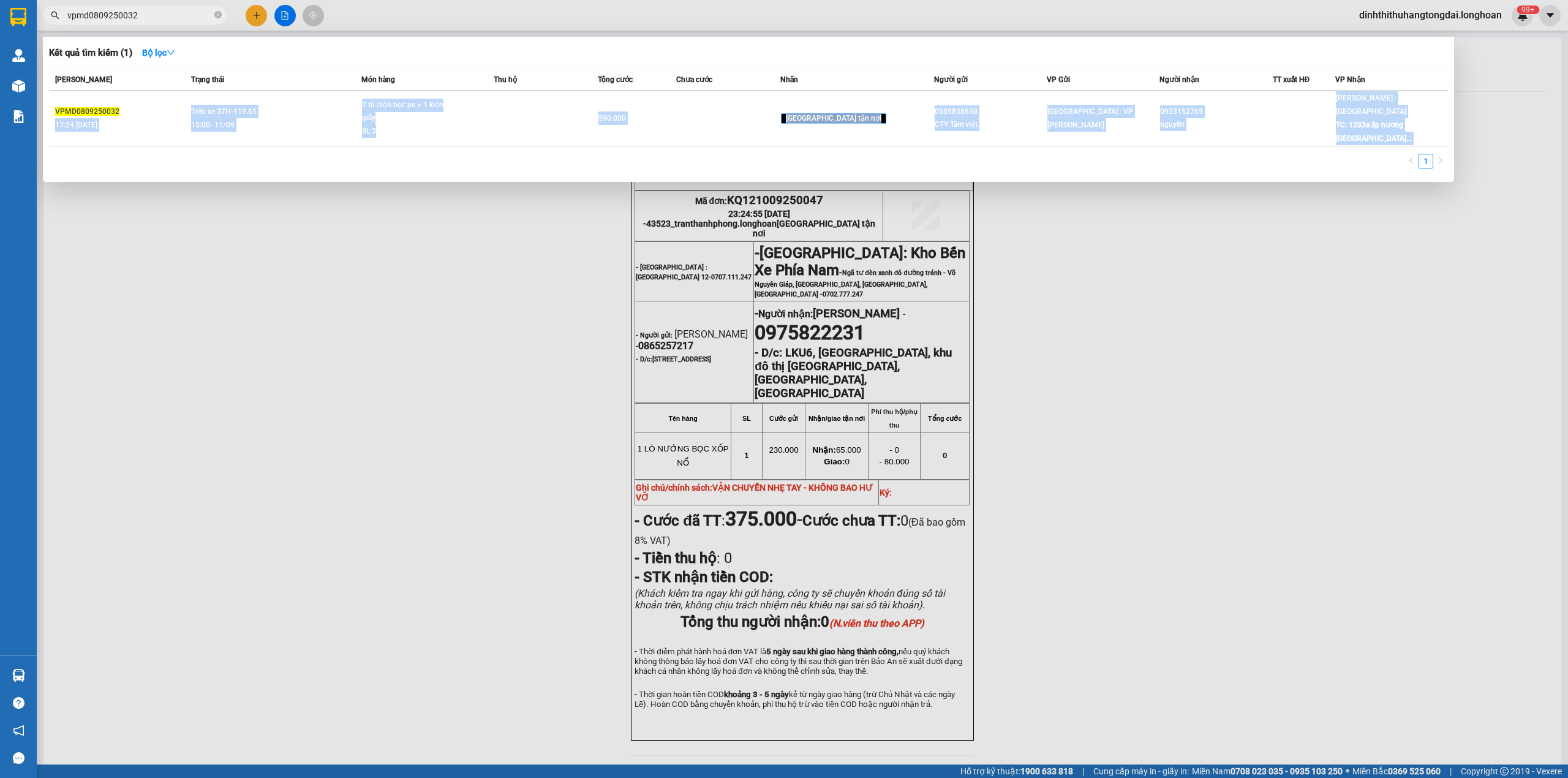
drag, startPoint x: 190, startPoint y: 110, endPoint x: 206, endPoint y: 147, distance: 40.3
click at [206, 147] on div "[PERSON_NAME] thái Món hàng Thu hộ Tổng cước Chưa cước Nhãn Người gửi VP Gửi Ng…" at bounding box center [748, 122] width 1399 height 107
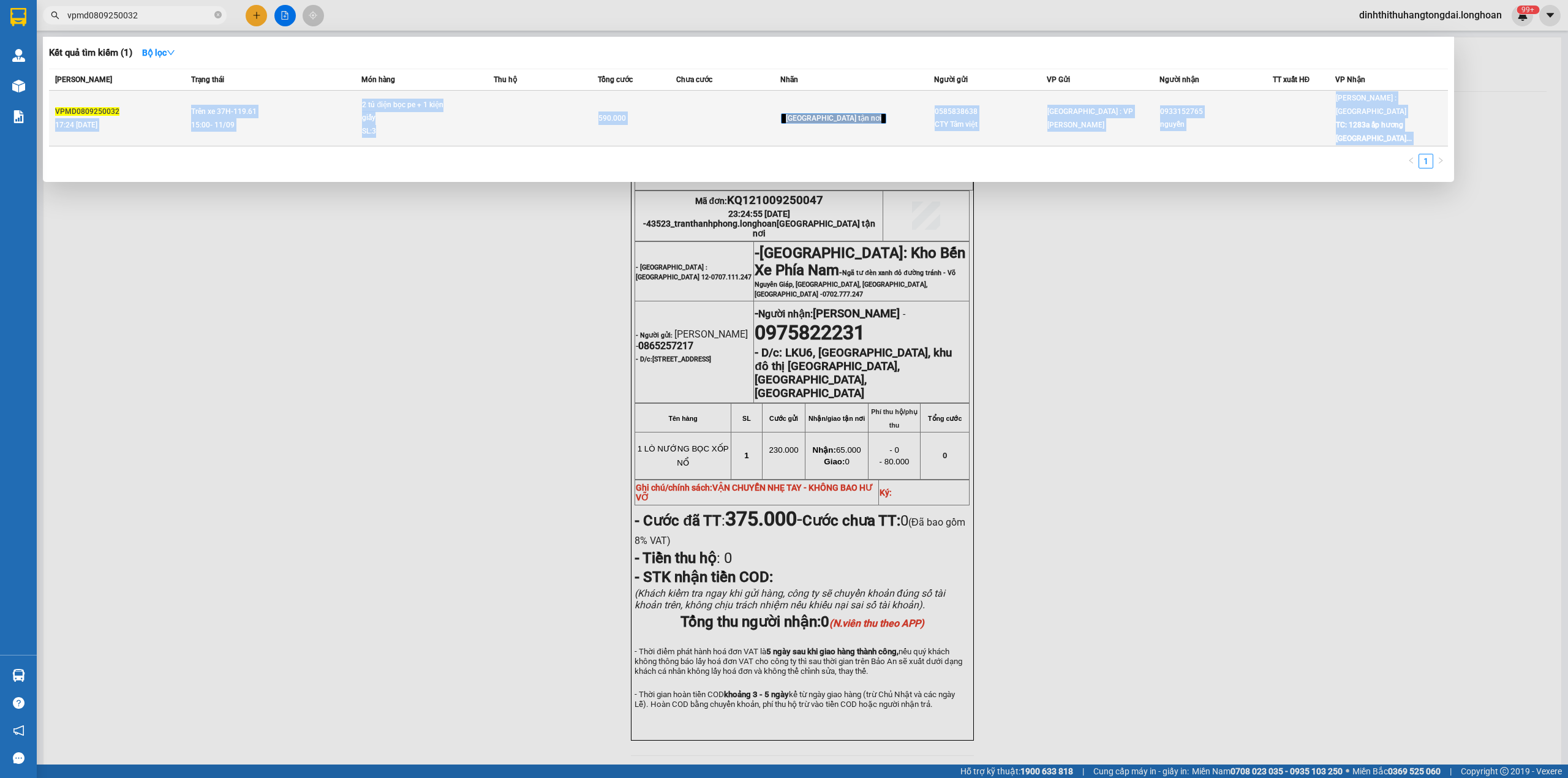
click at [429, 125] on div "SL: 3" at bounding box center [408, 131] width 92 height 13
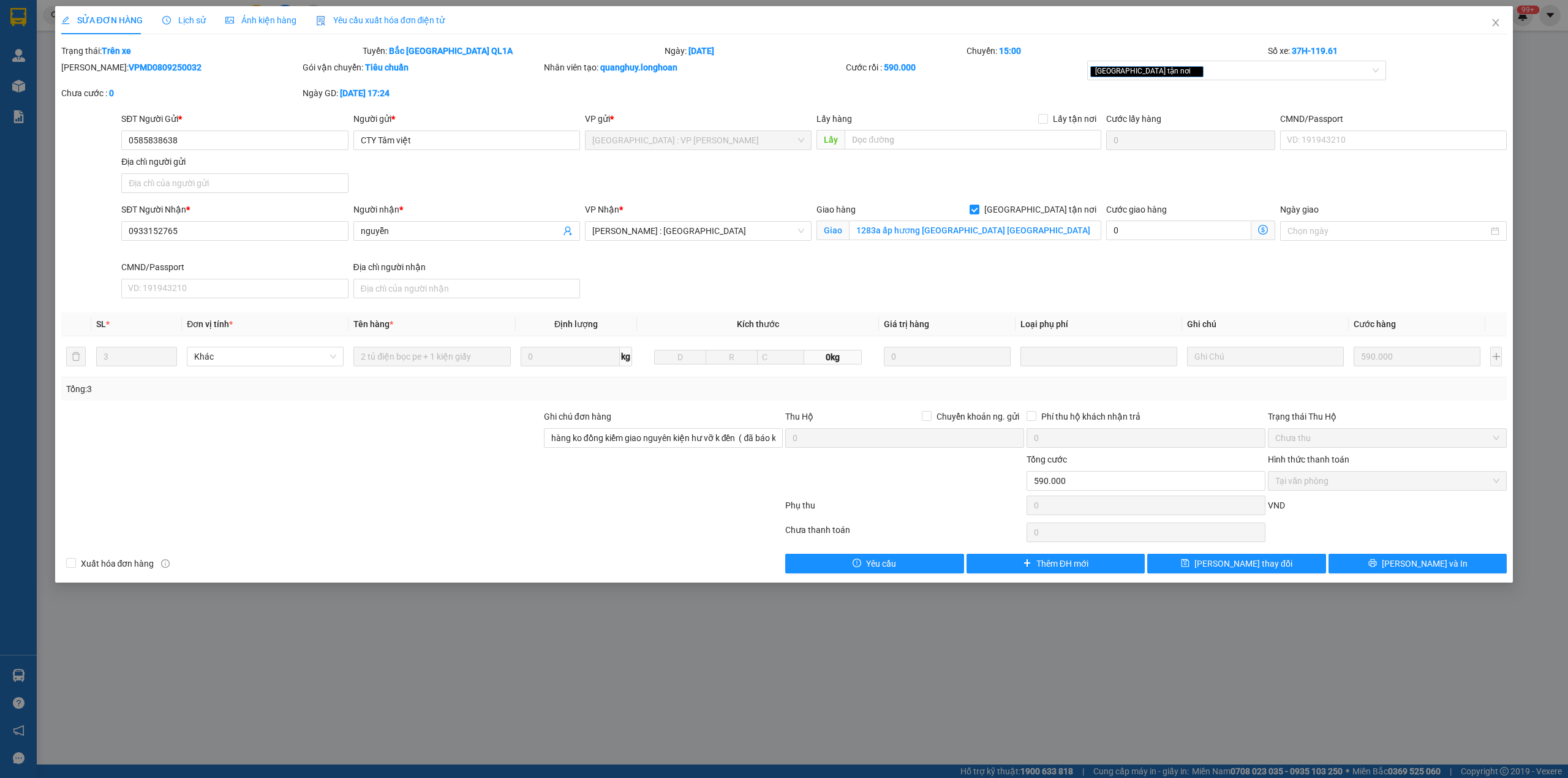
click at [180, 23] on span "Lịch sử" at bounding box center [184, 20] width 43 height 10
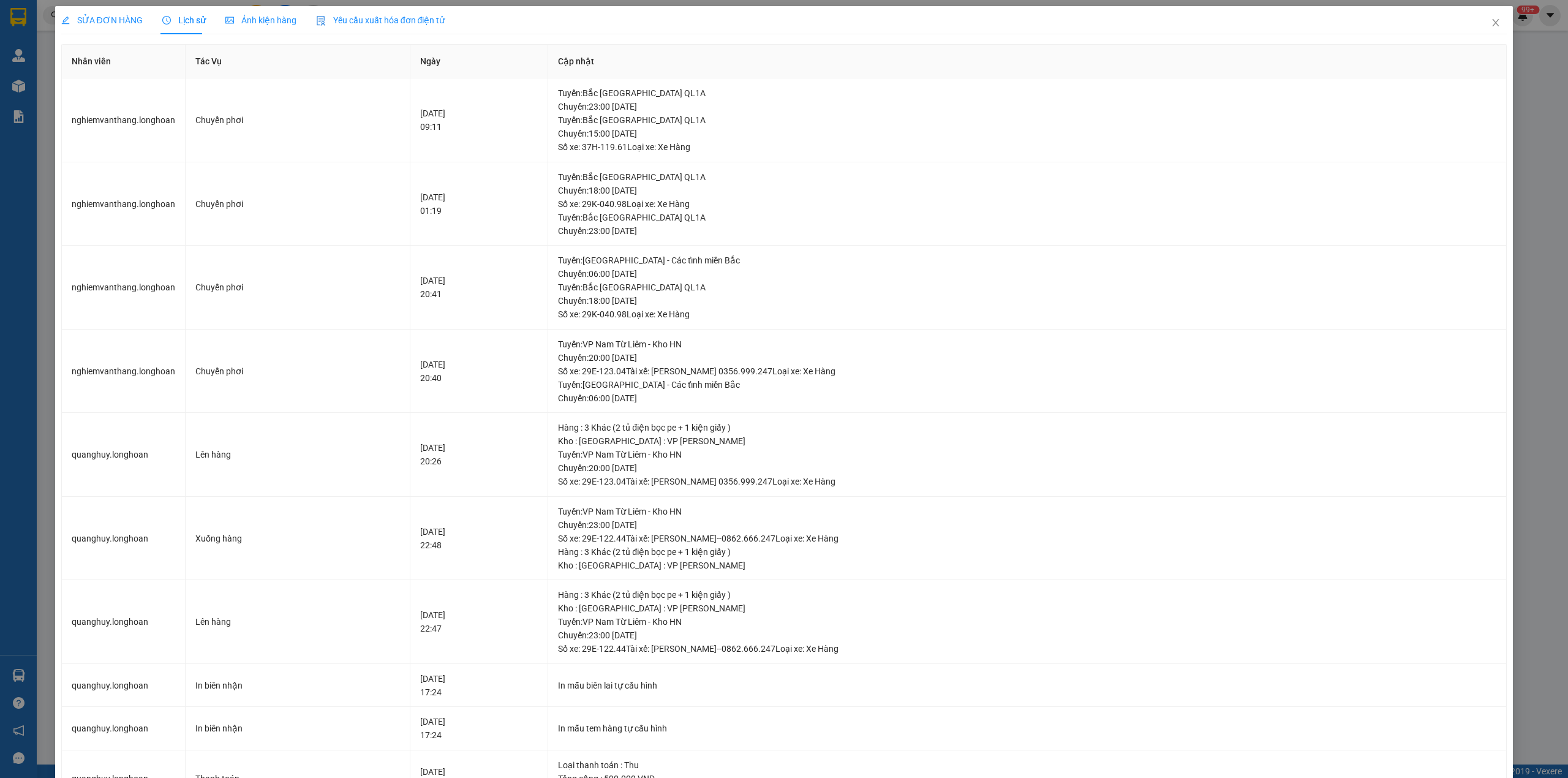
click at [108, 21] on span "SỬA ĐƠN HÀNG" at bounding box center [102, 20] width 81 height 10
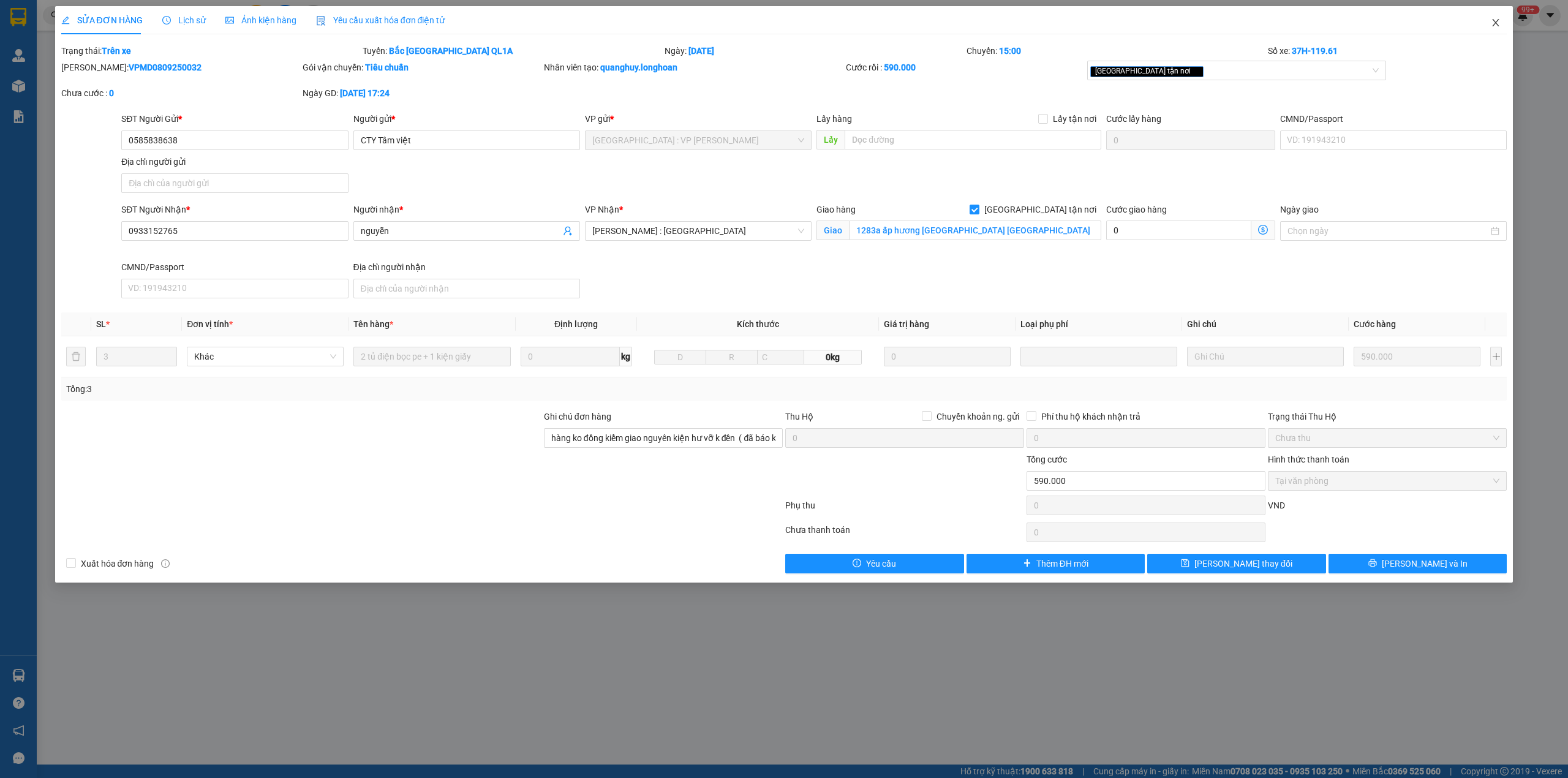
click at [1503, 24] on span "Close" at bounding box center [1495, 23] width 34 height 34
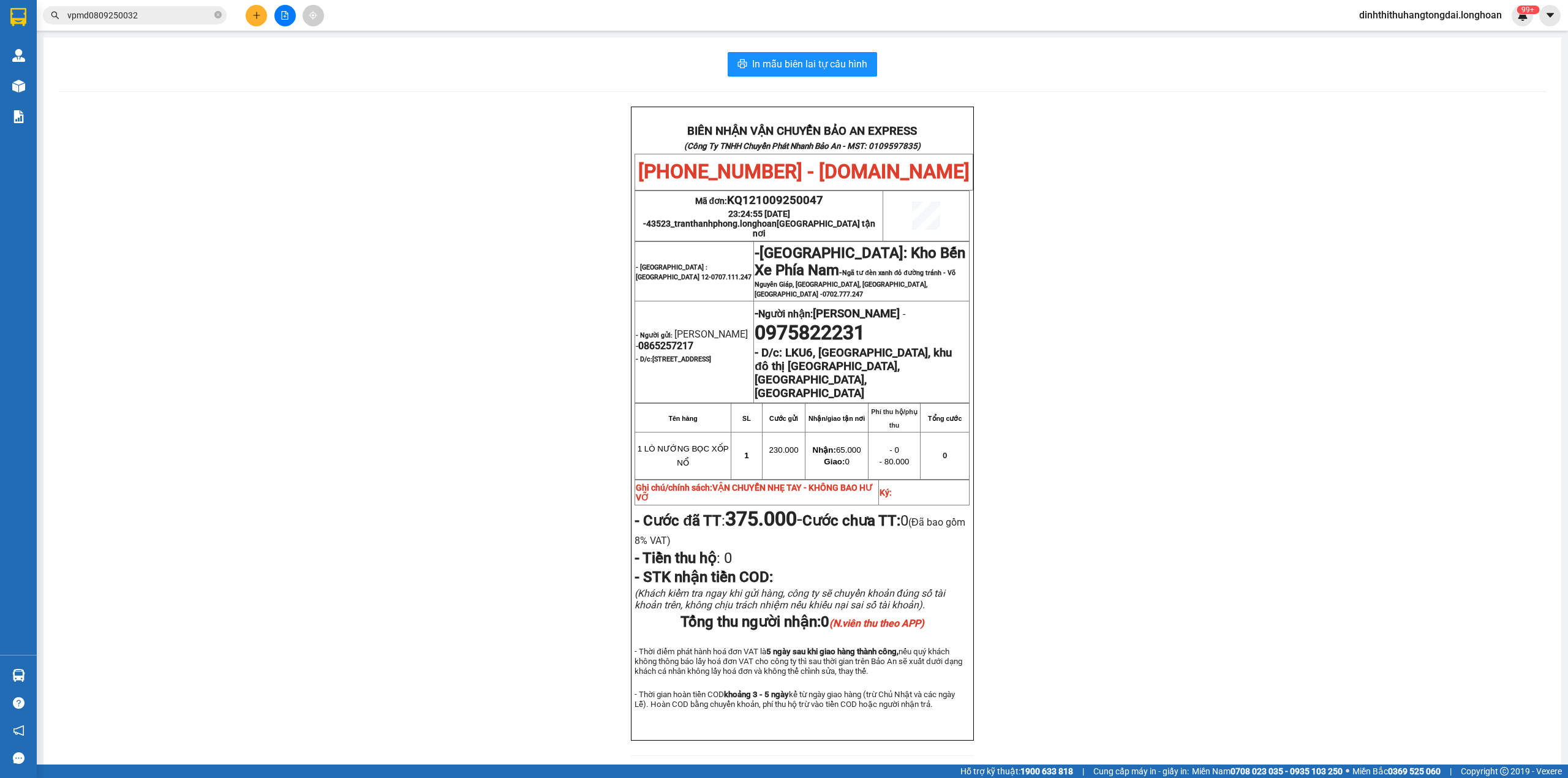
click at [121, 10] on input "vpmd0809250032" at bounding box center [139, 15] width 144 height 13
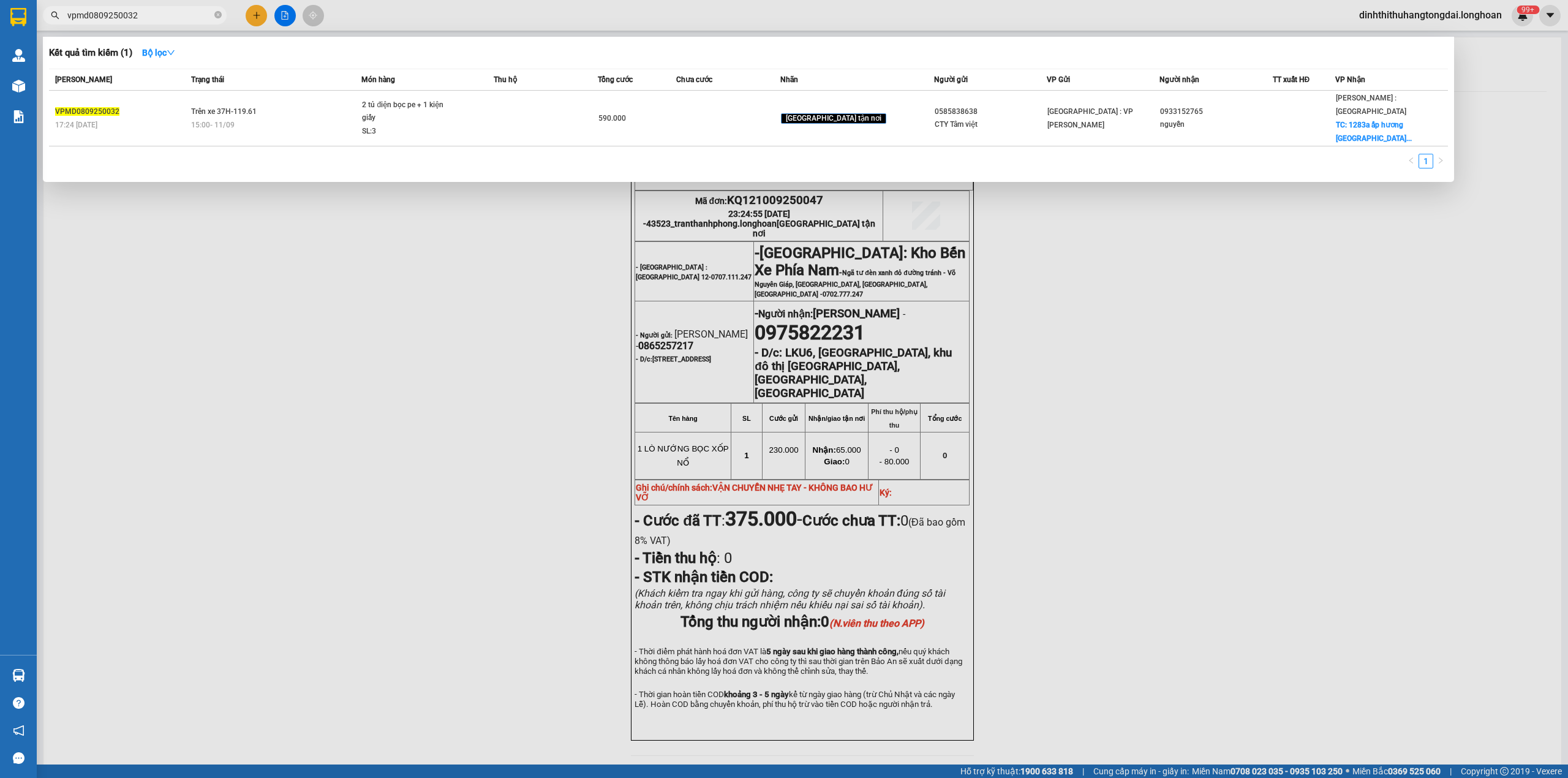
click at [121, 10] on input "vpmd0809250032" at bounding box center [139, 15] width 144 height 13
paste input "0971624715"
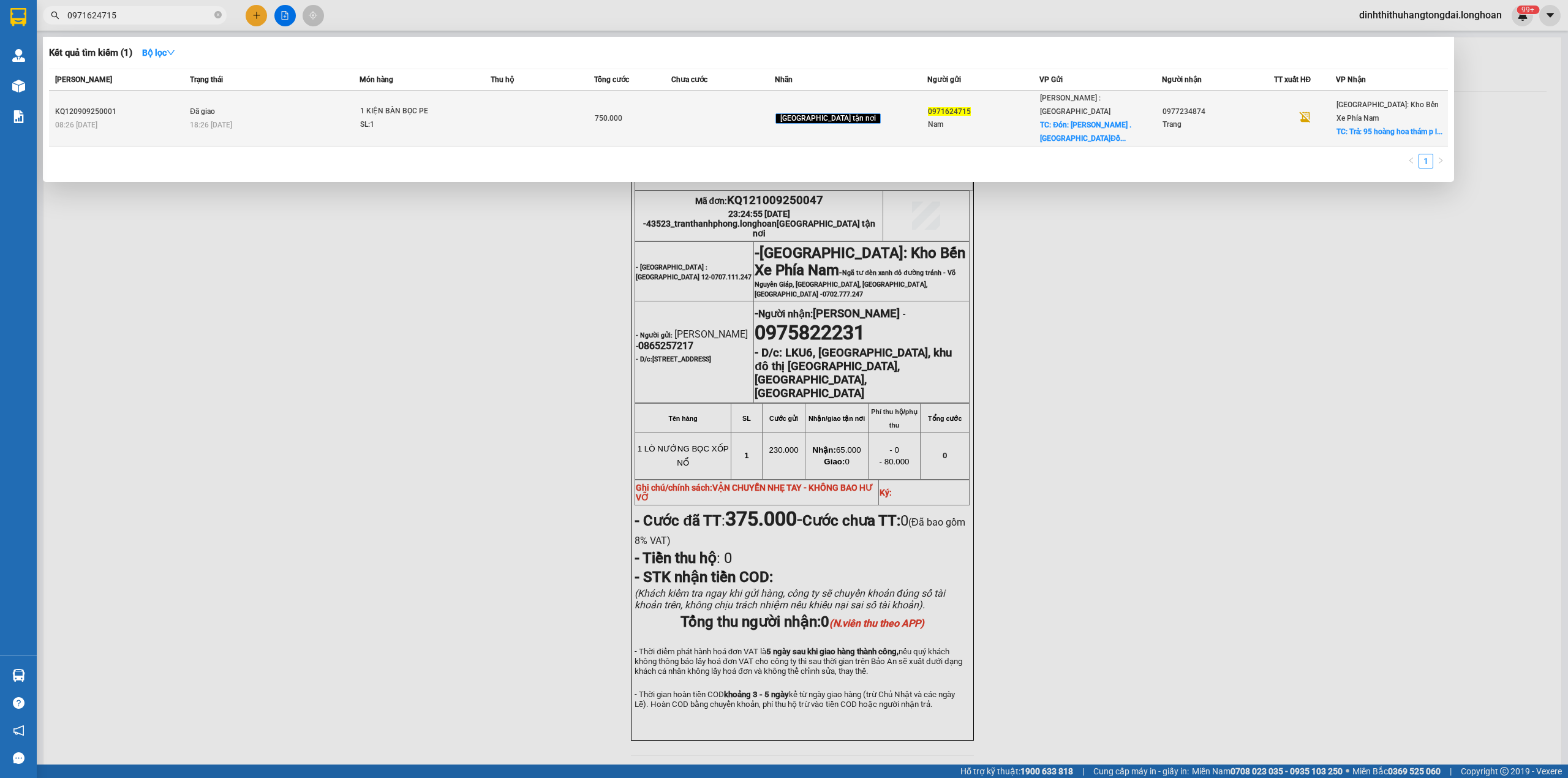
click at [359, 100] on td "Đã giao 18:26 [DATE]" at bounding box center [273, 118] width 173 height 56
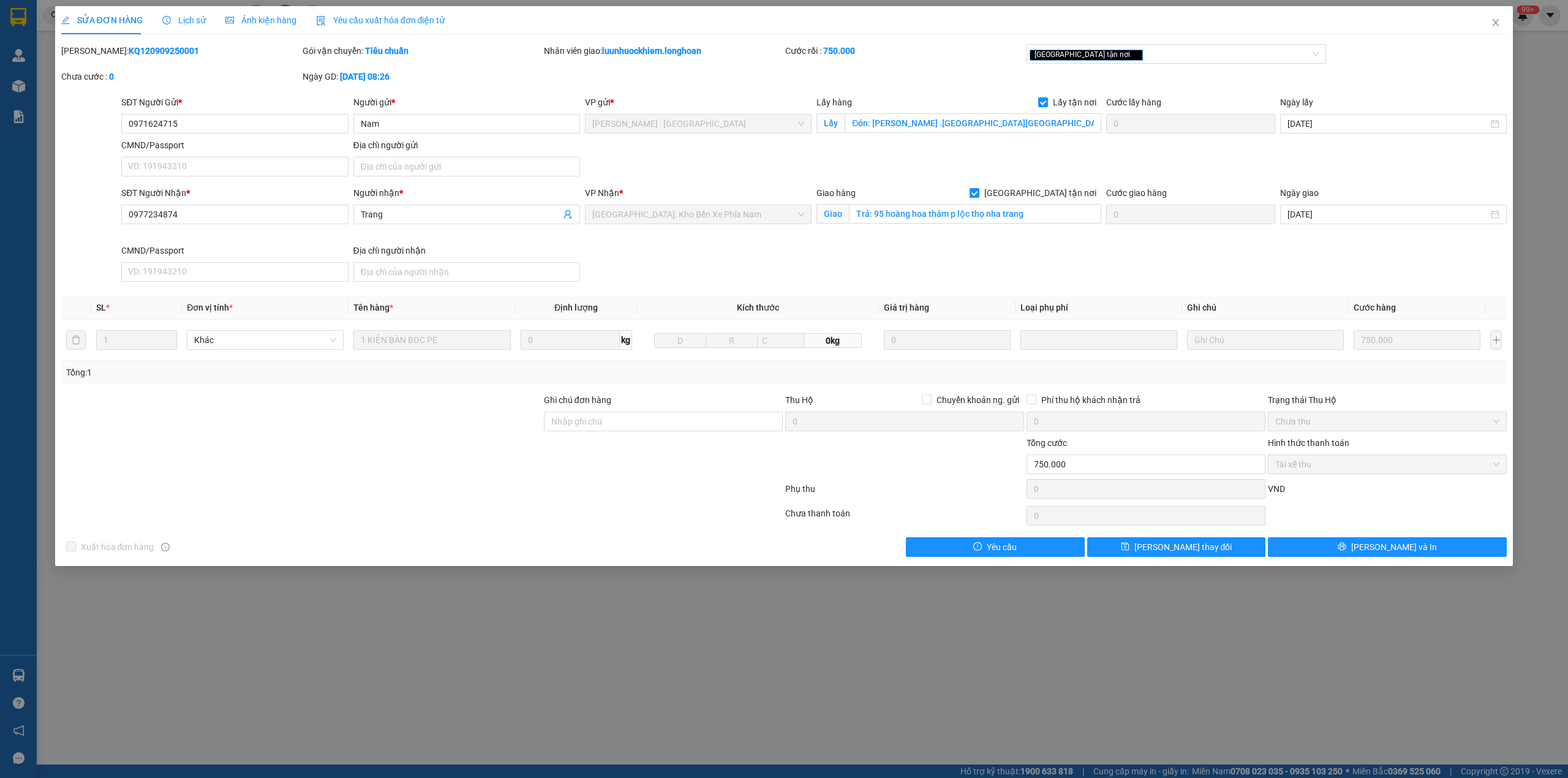
click at [175, 15] on span "Lịch sử" at bounding box center [184, 20] width 43 height 10
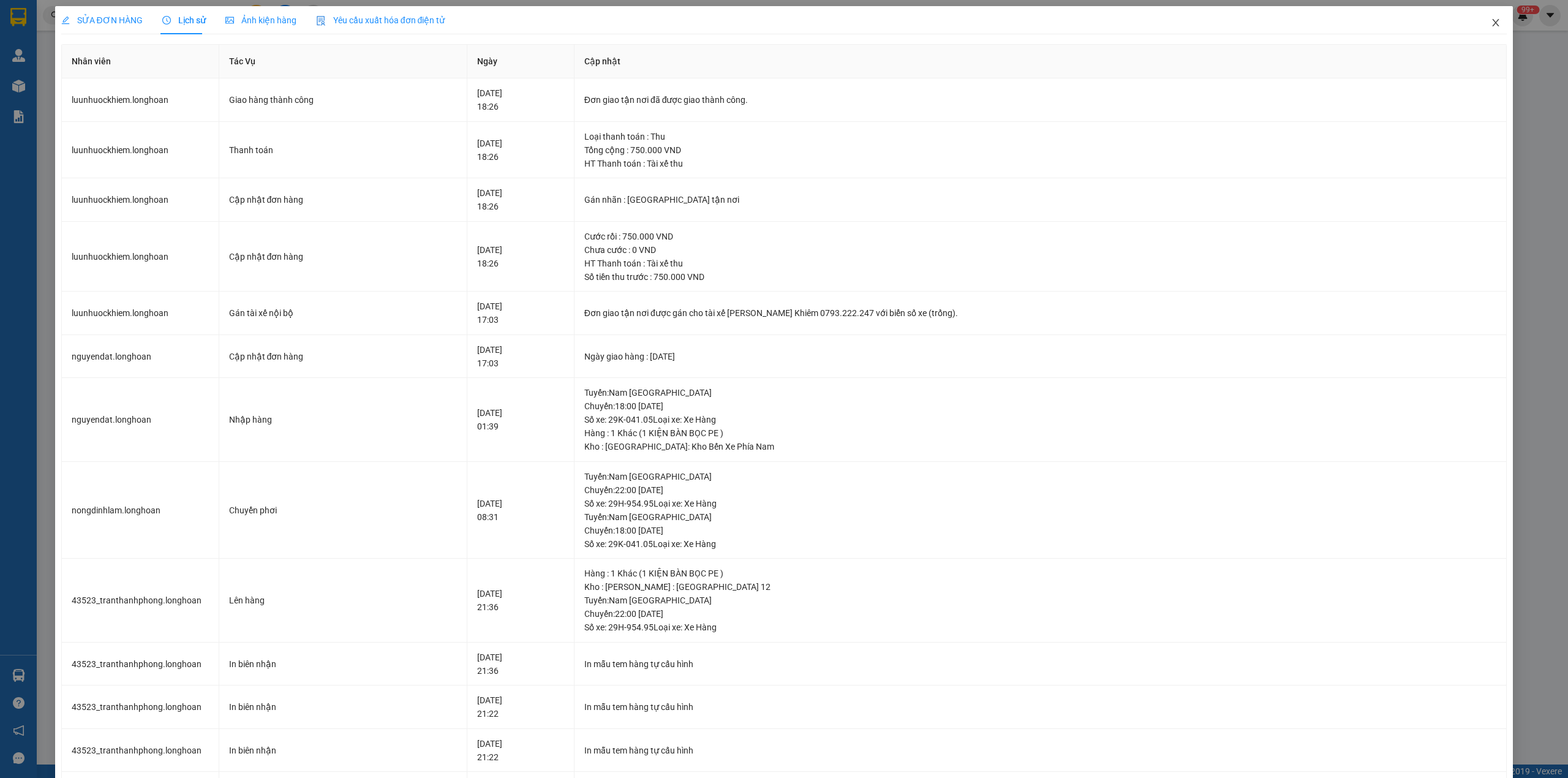
click at [1486, 33] on span "Close" at bounding box center [1495, 23] width 34 height 34
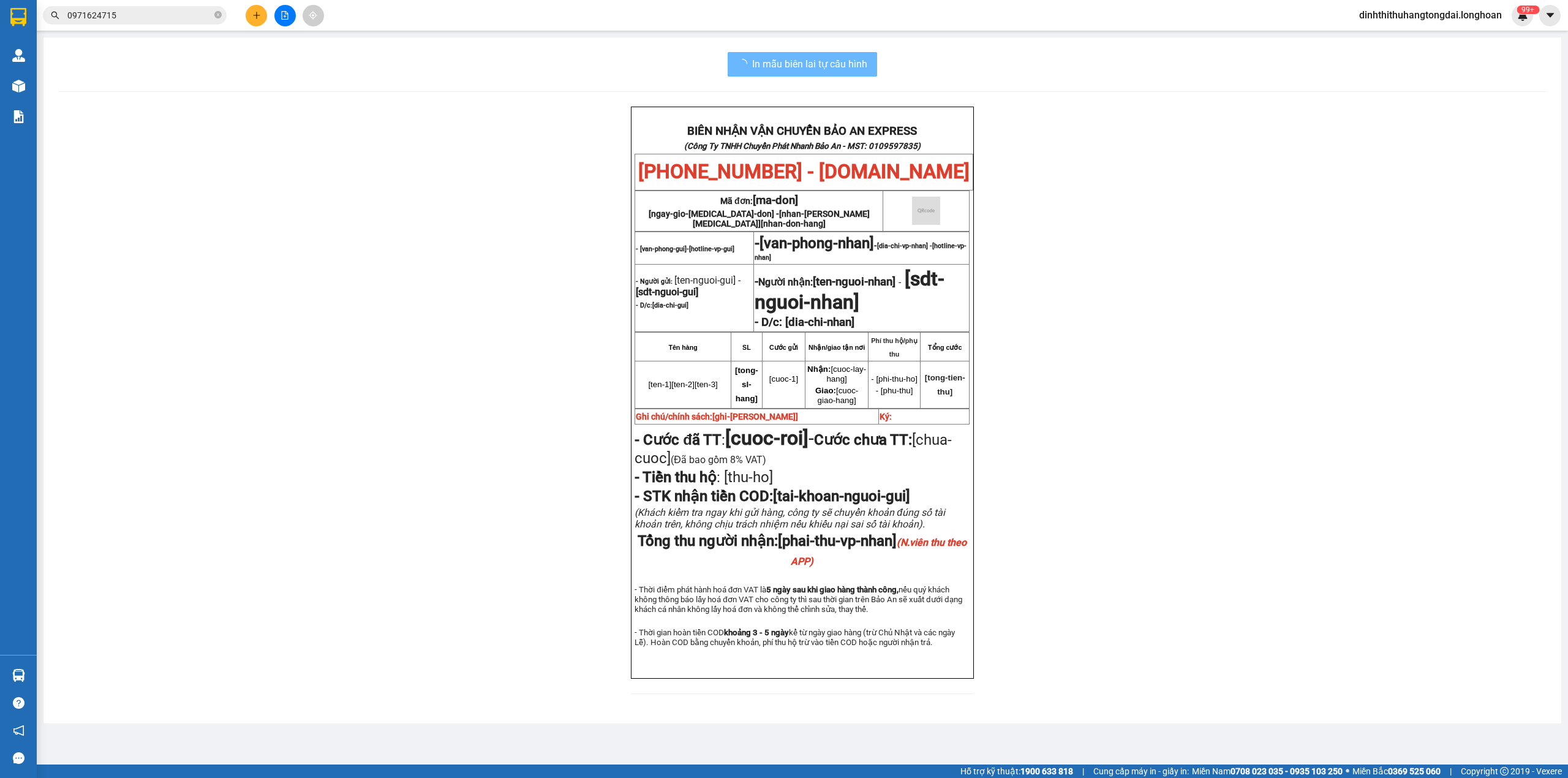
click at [142, 17] on input "0971624715" at bounding box center [139, 15] width 144 height 13
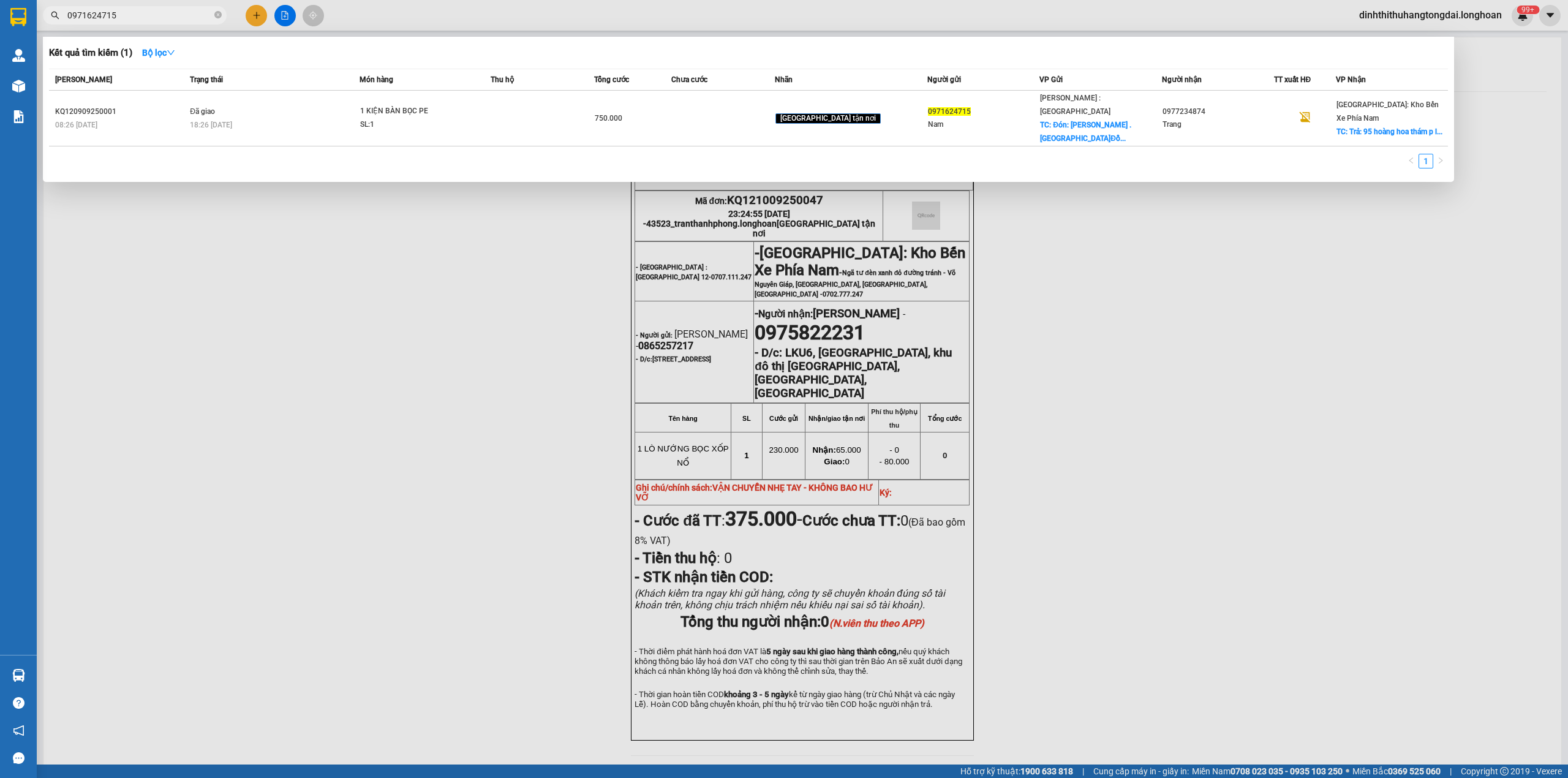
click at [142, 17] on input "0971624715" at bounding box center [139, 15] width 144 height 13
paste input "89652222"
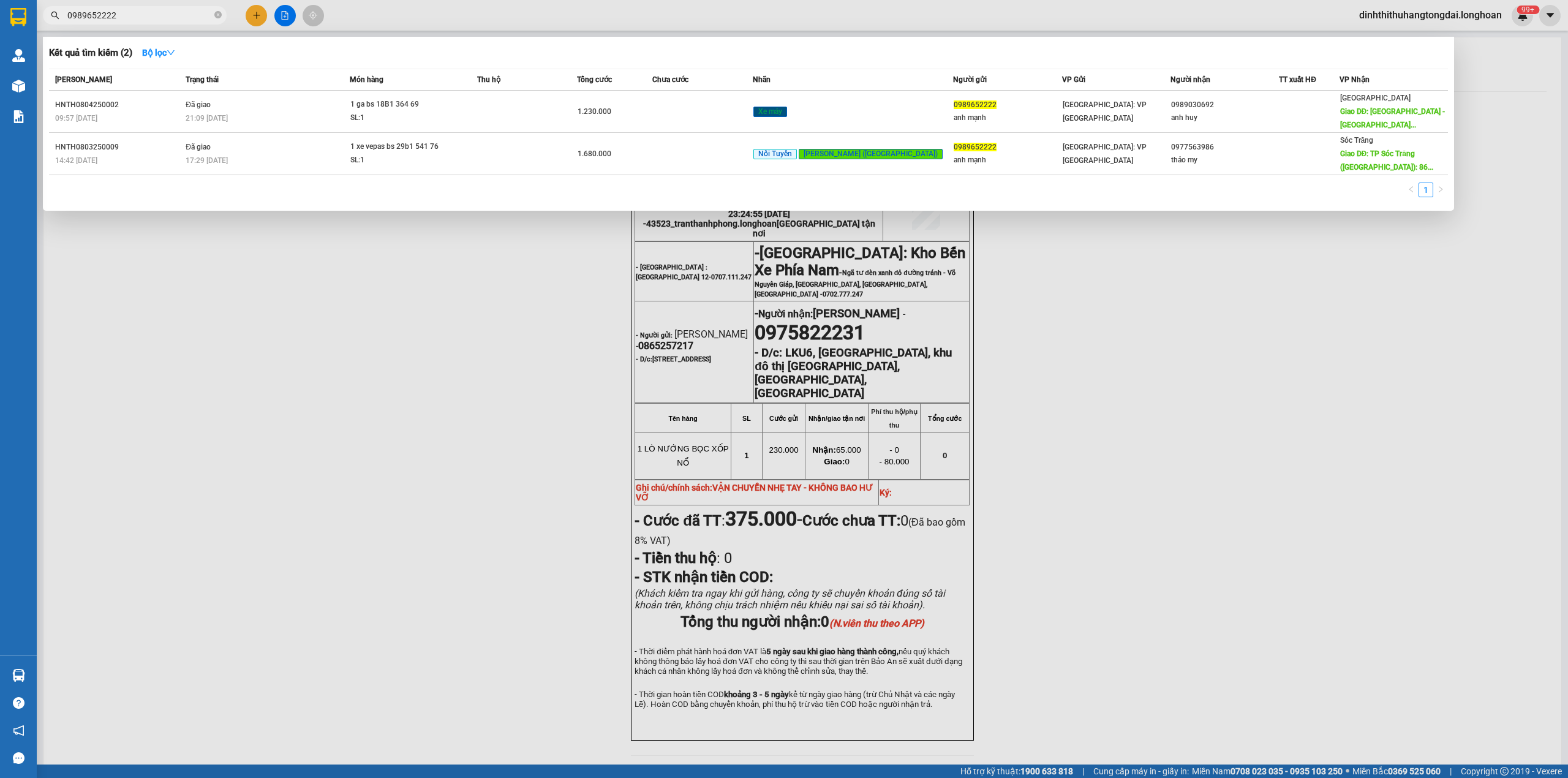
click at [99, 15] on input "0989652222" at bounding box center [139, 15] width 144 height 13
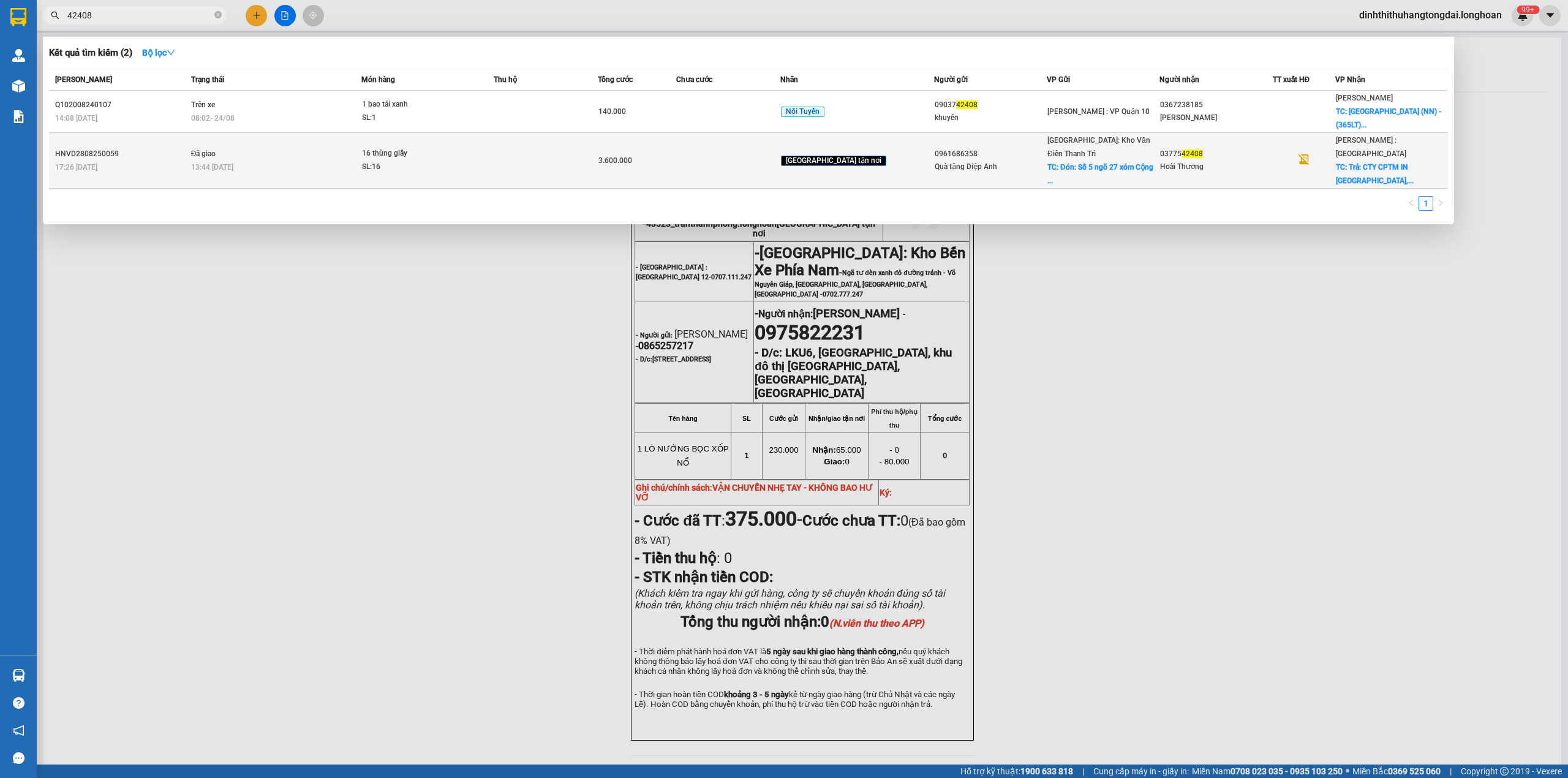
click at [180, 160] on div "17:26 [DATE]" at bounding box center [121, 166] width 132 height 13
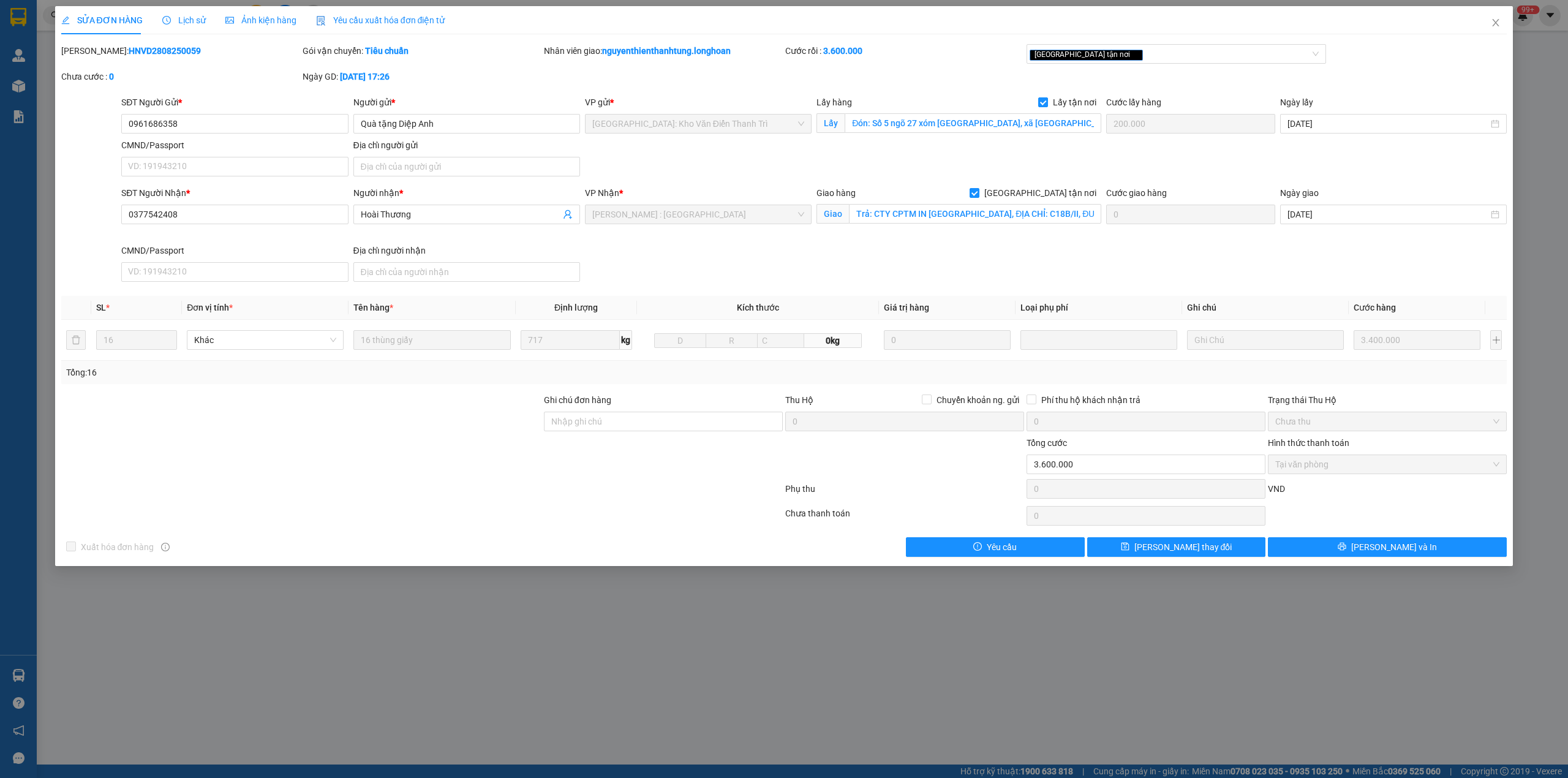
click at [175, 29] on div "Lịch sử" at bounding box center [184, 20] width 43 height 28
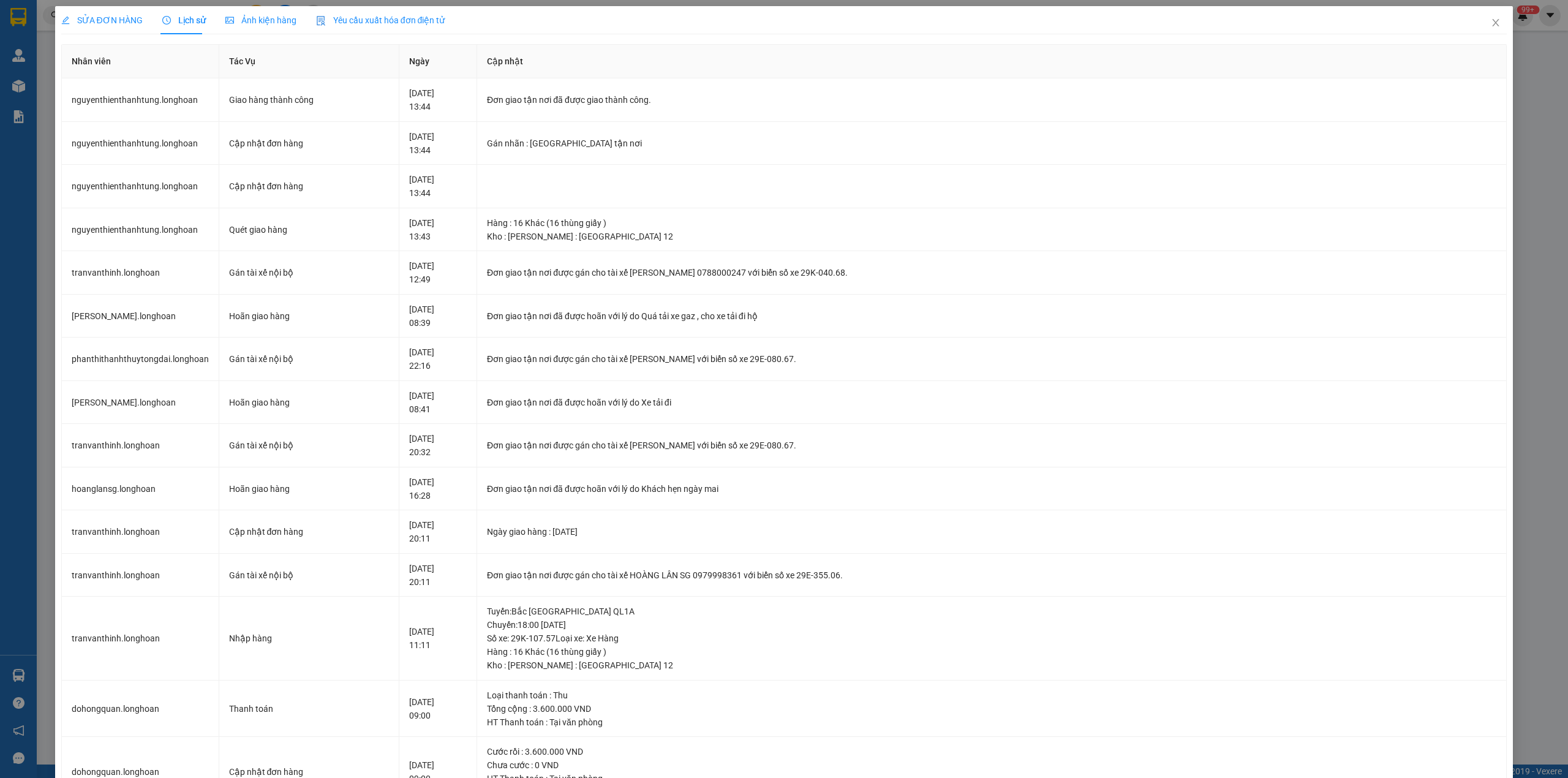
click at [99, 10] on div "SỬA ĐƠN HÀNG" at bounding box center [102, 20] width 81 height 28
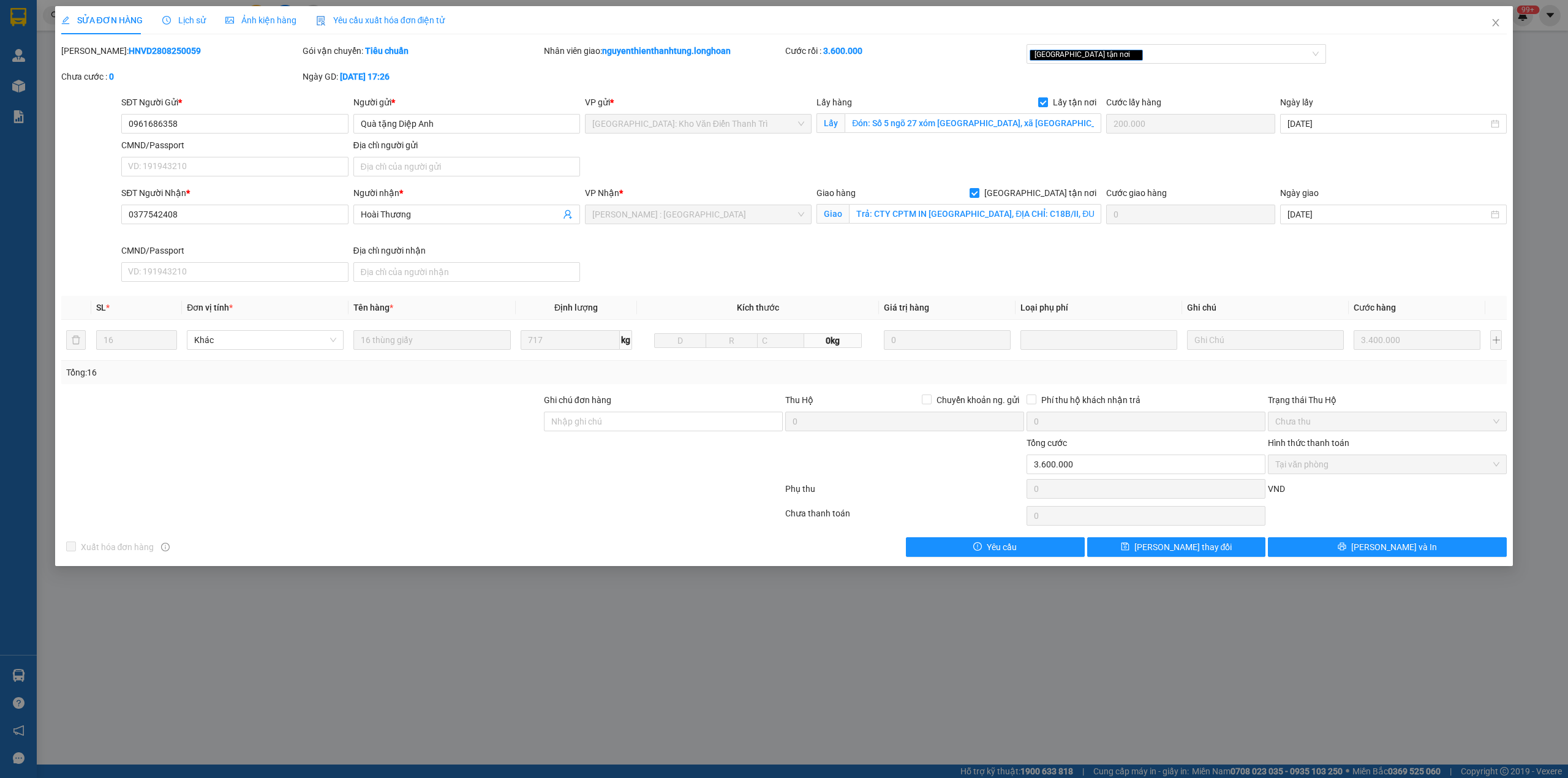
click at [134, 48] on b "HNVD2808250059" at bounding box center [165, 51] width 72 height 10
copy b "HNVD2808250059"
click at [1493, 23] on icon "close" at bounding box center [1496, 22] width 10 height 10
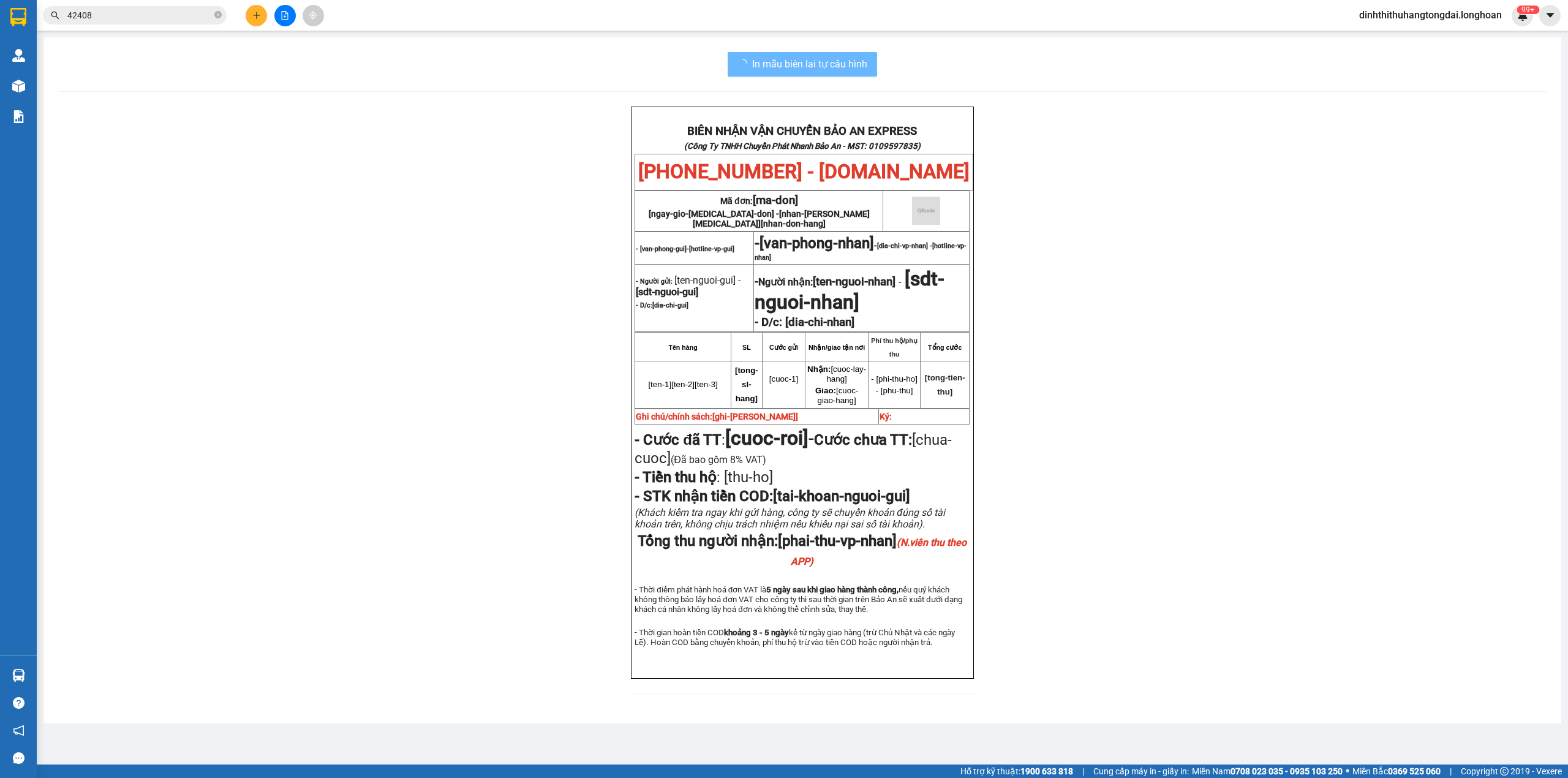
click at [160, 13] on input "42408" at bounding box center [139, 15] width 144 height 13
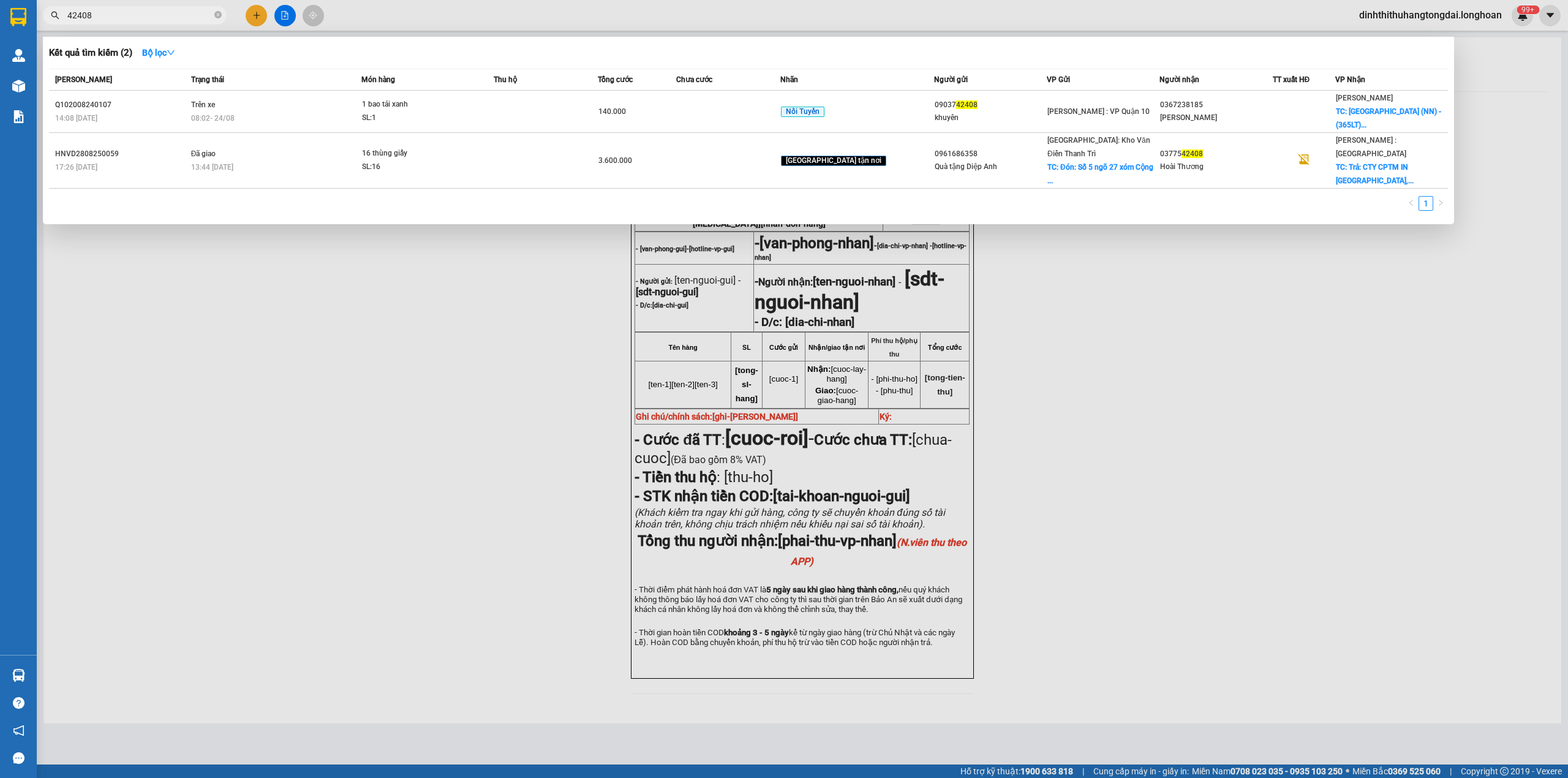
click at [160, 13] on input "42408" at bounding box center [139, 15] width 144 height 13
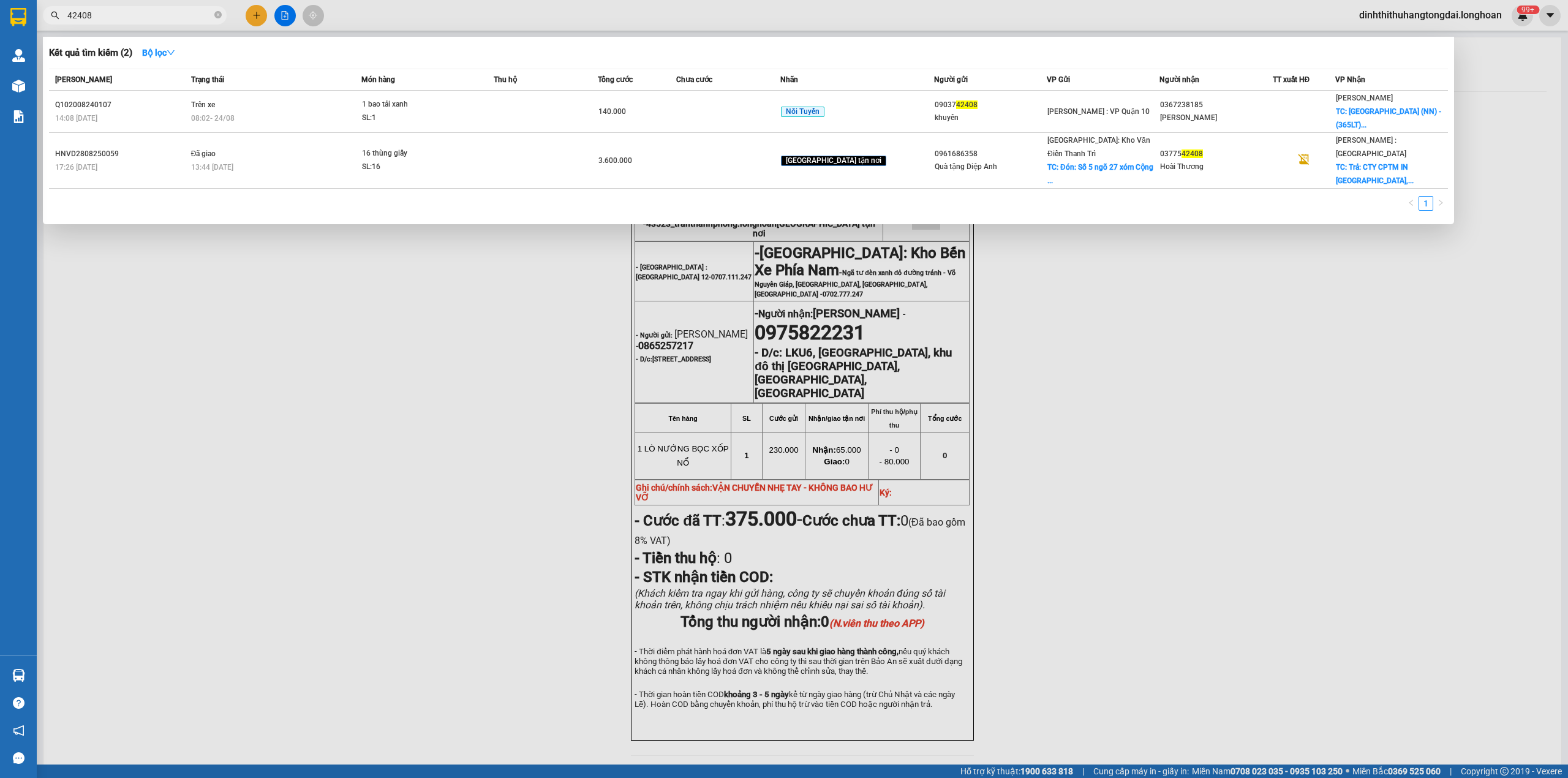
paste input "0983034683"
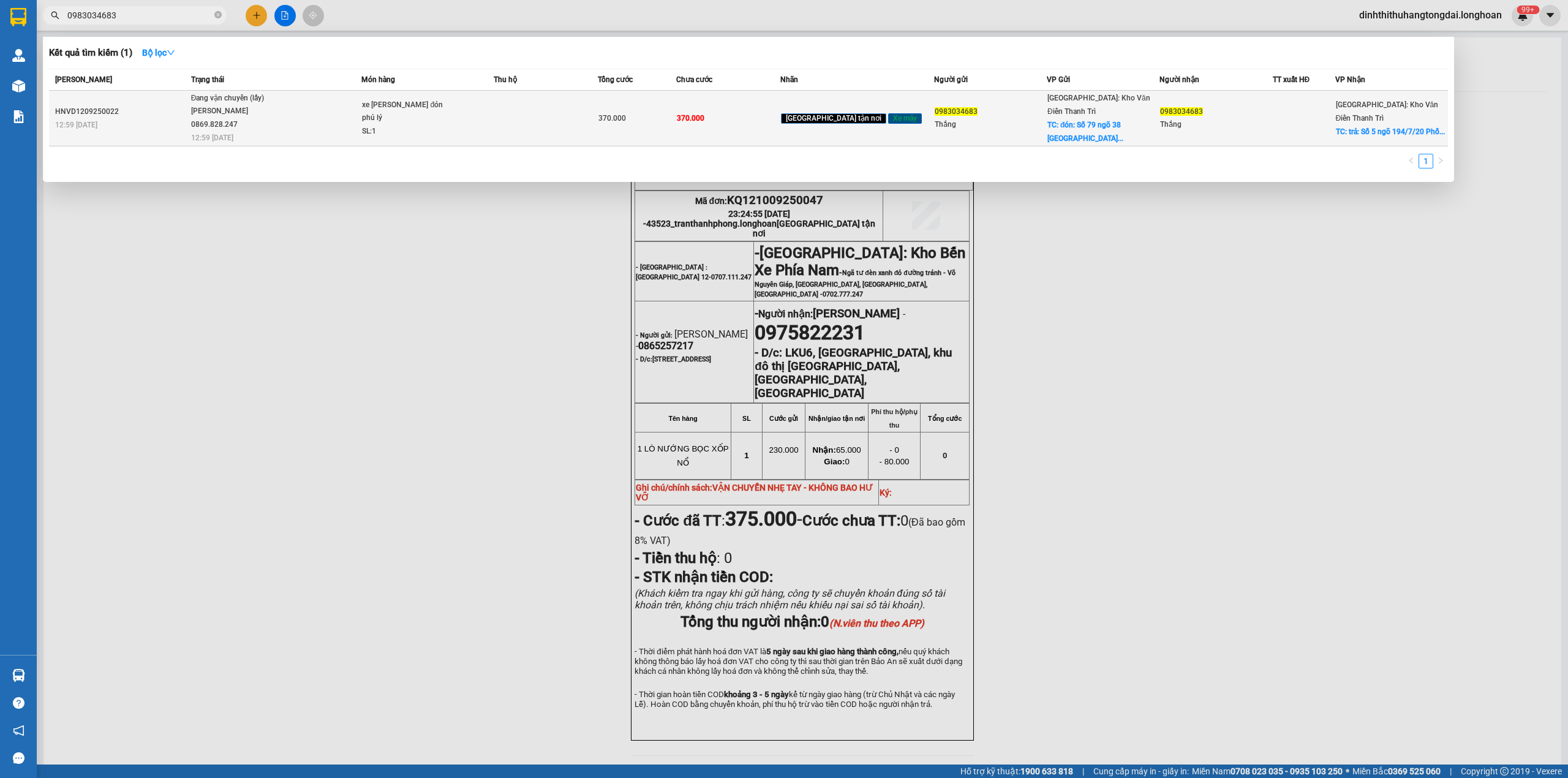
click at [295, 114] on span "Đang vận chuyển (lấy) [PERSON_NAME] 0869.828.247 12:59 [DATE]" at bounding box center [276, 117] width 170 height 51
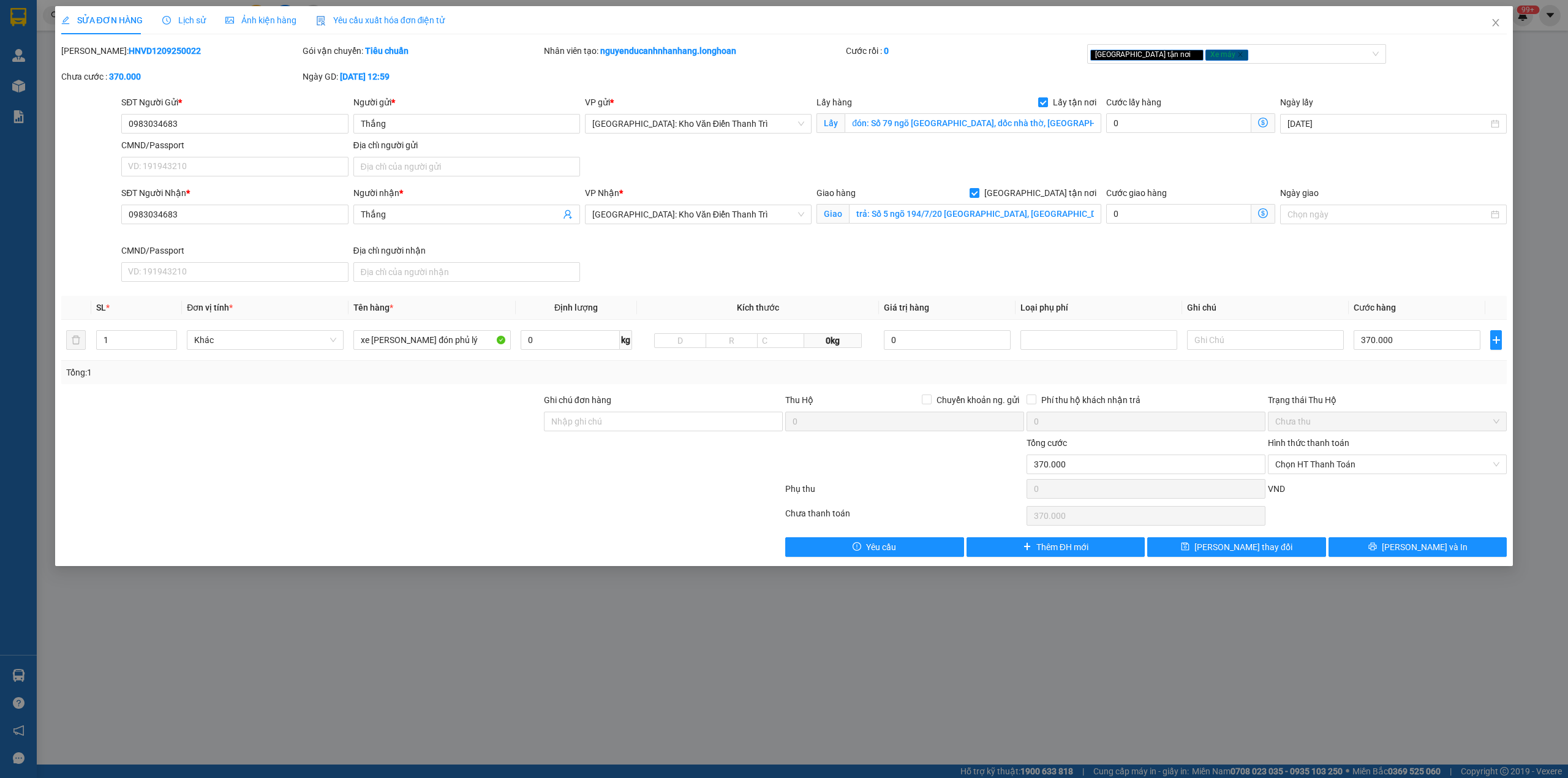
click at [177, 16] on span "Lịch sử" at bounding box center [184, 20] width 43 height 10
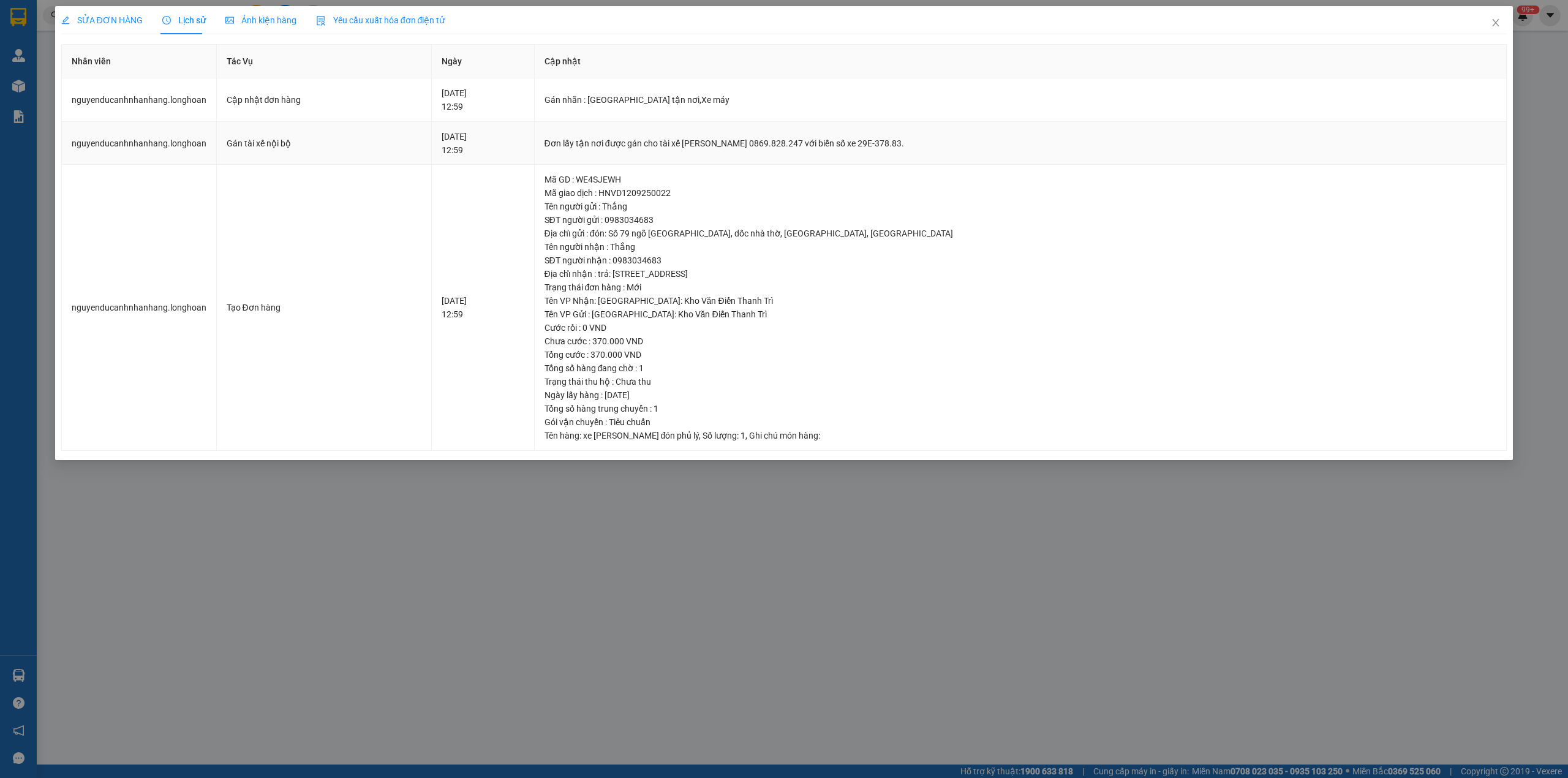
click at [626, 141] on div "Đơn lấy tận nơi được gán cho tài xế [PERSON_NAME] 0869.828.247 với biển số xe 2…" at bounding box center [1020, 143] width 952 height 13
drag, startPoint x: 753, startPoint y: 144, endPoint x: 1044, endPoint y: 147, distance: 291.0
click at [1044, 147] on div "Đơn lấy tận nơi được gán cho tài xế [PERSON_NAME] 0869.828.247 với biển số xe 2…" at bounding box center [1020, 143] width 952 height 13
click at [1495, 26] on icon "close" at bounding box center [1496, 22] width 10 height 10
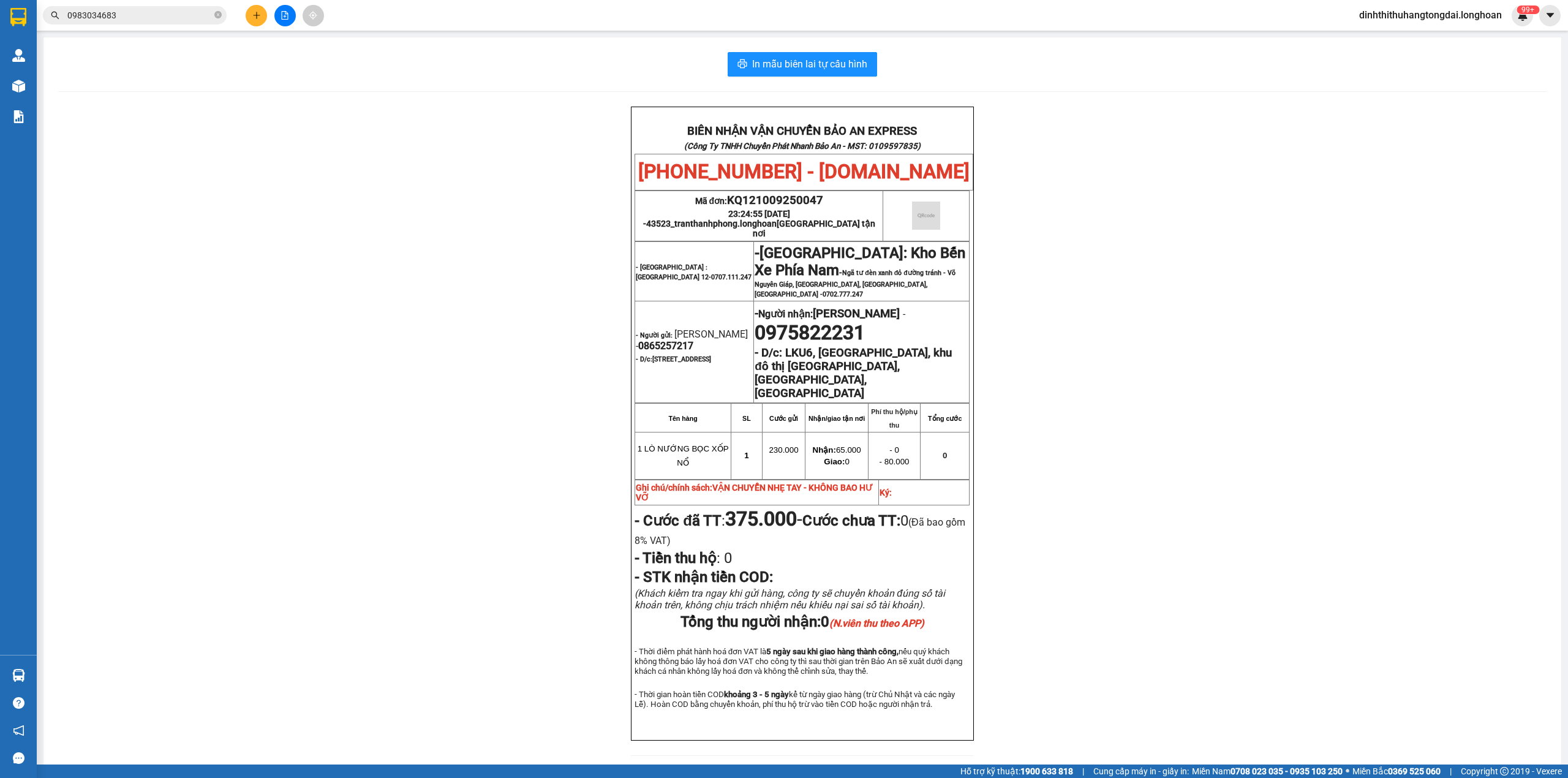
click at [125, 18] on input "0983034683" at bounding box center [139, 15] width 144 height 13
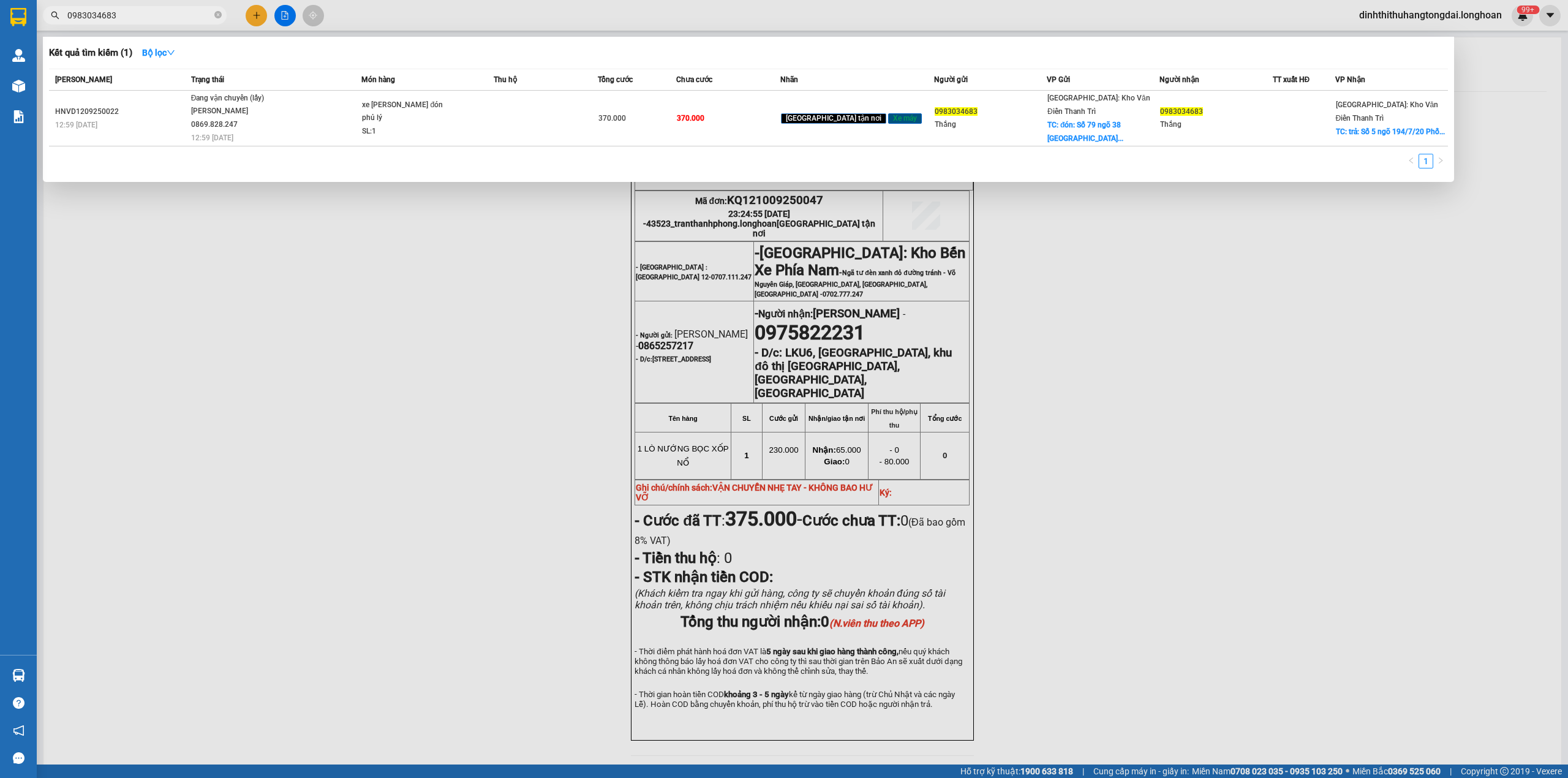
click at [125, 18] on input "0983034683" at bounding box center [139, 15] width 144 height 13
paste input "366834959"
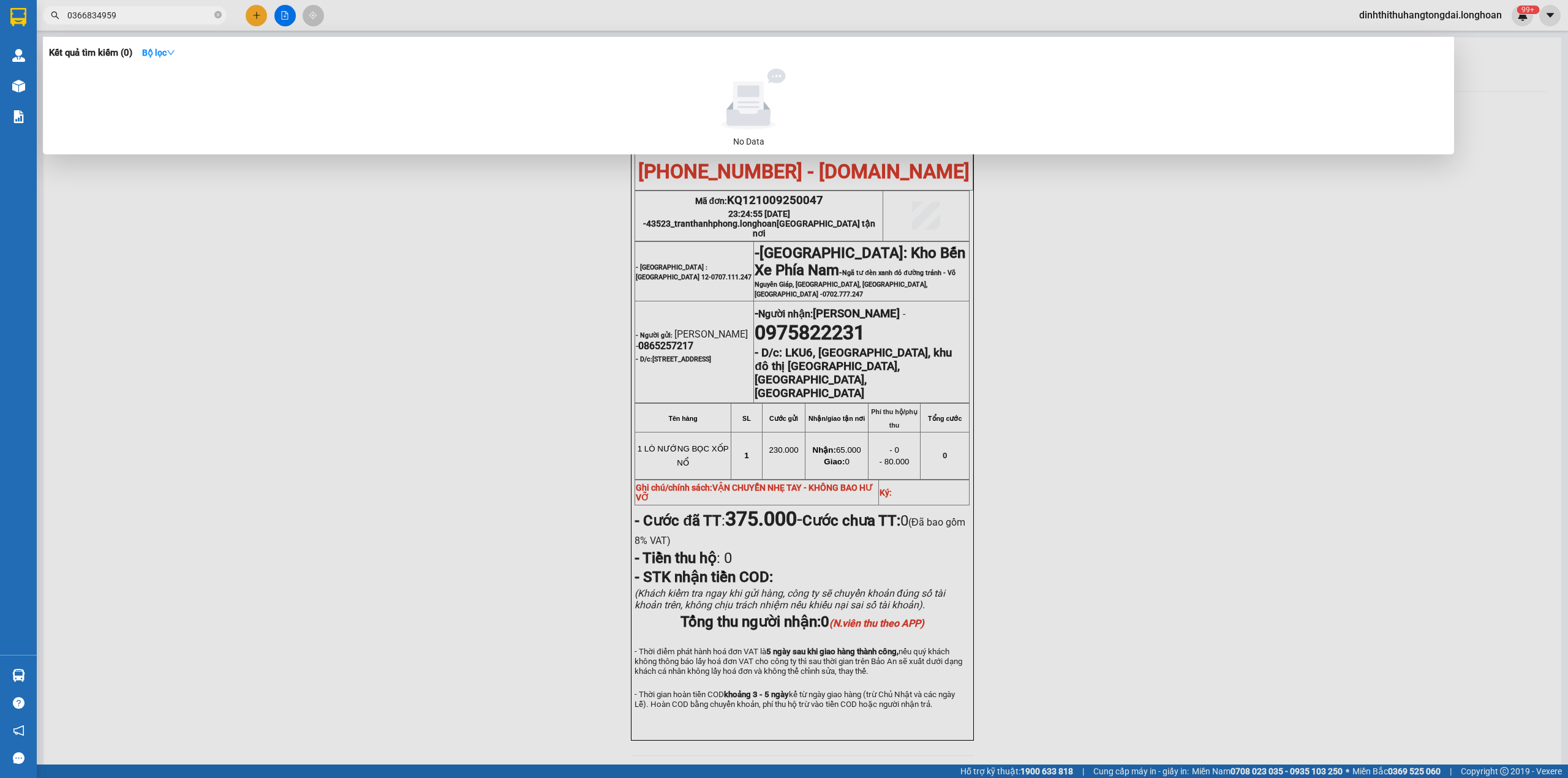
click at [155, 8] on input "0366834959" at bounding box center [139, 15] width 144 height 13
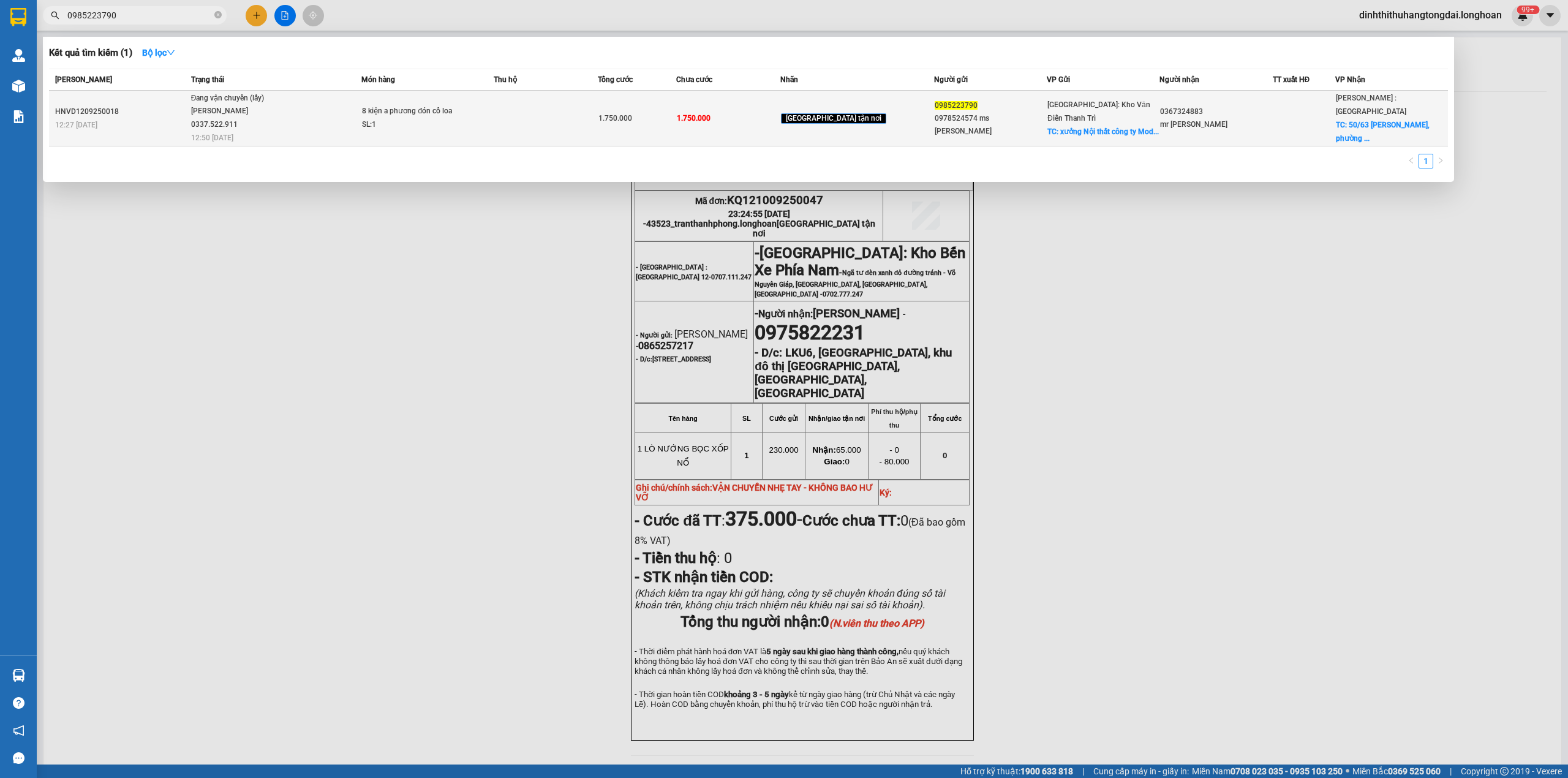
click at [280, 110] on div "[PERSON_NAME] 0337.522.911" at bounding box center [237, 118] width 92 height 26
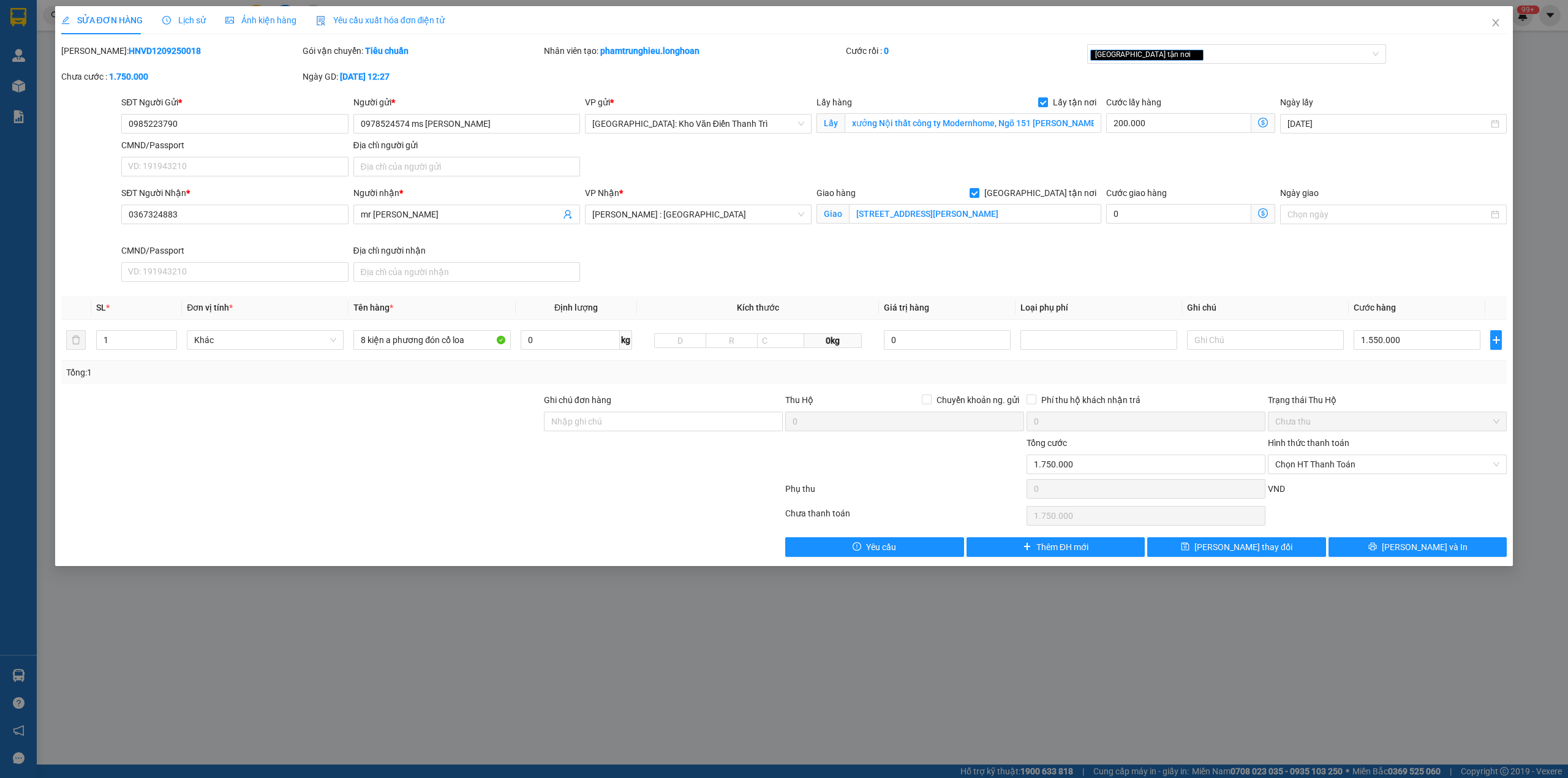
click at [165, 11] on div "Lịch sử" at bounding box center [184, 20] width 43 height 28
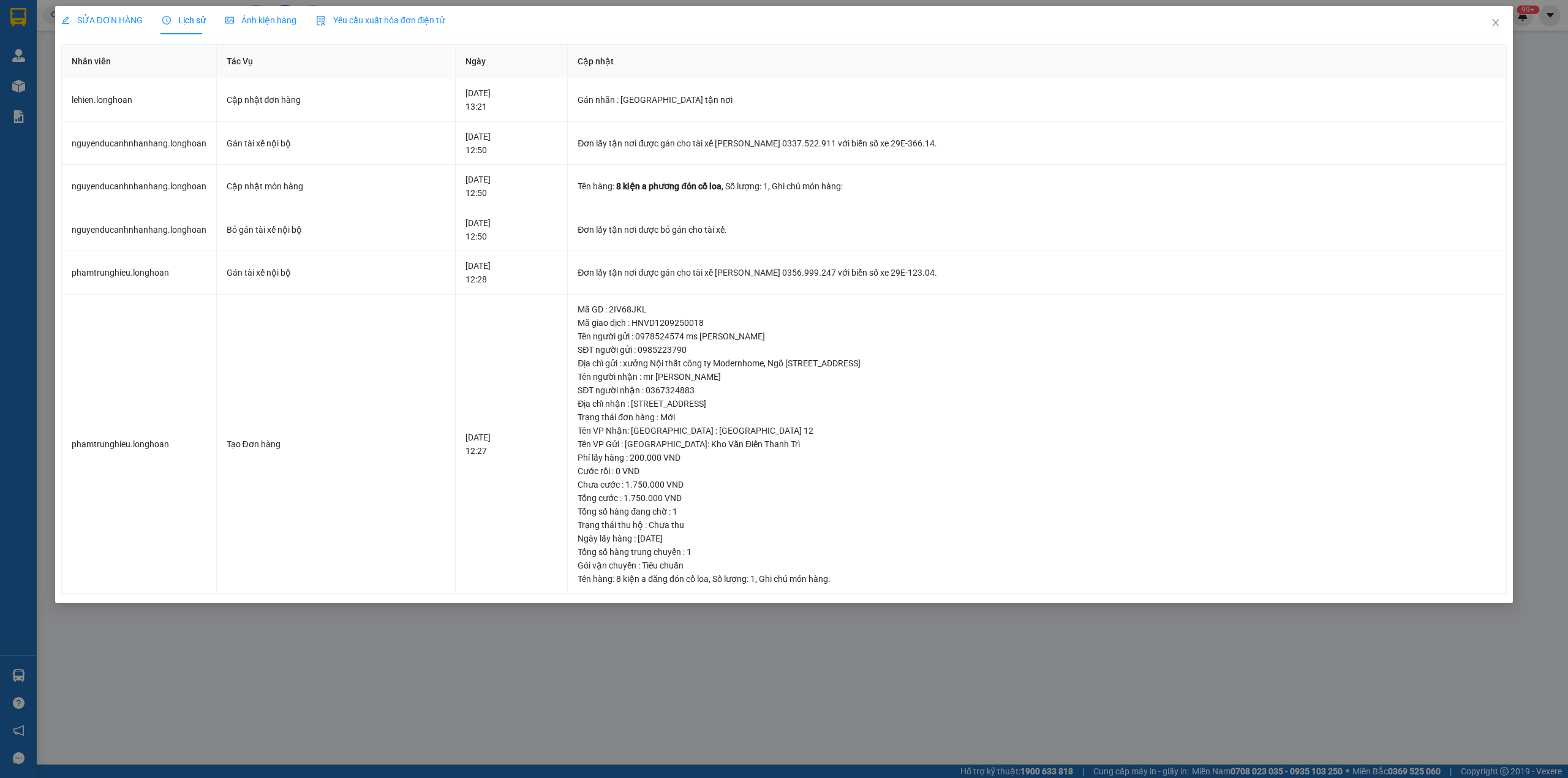
click at [121, 28] on div "SỬA ĐƠN HÀNG" at bounding box center [102, 20] width 81 height 28
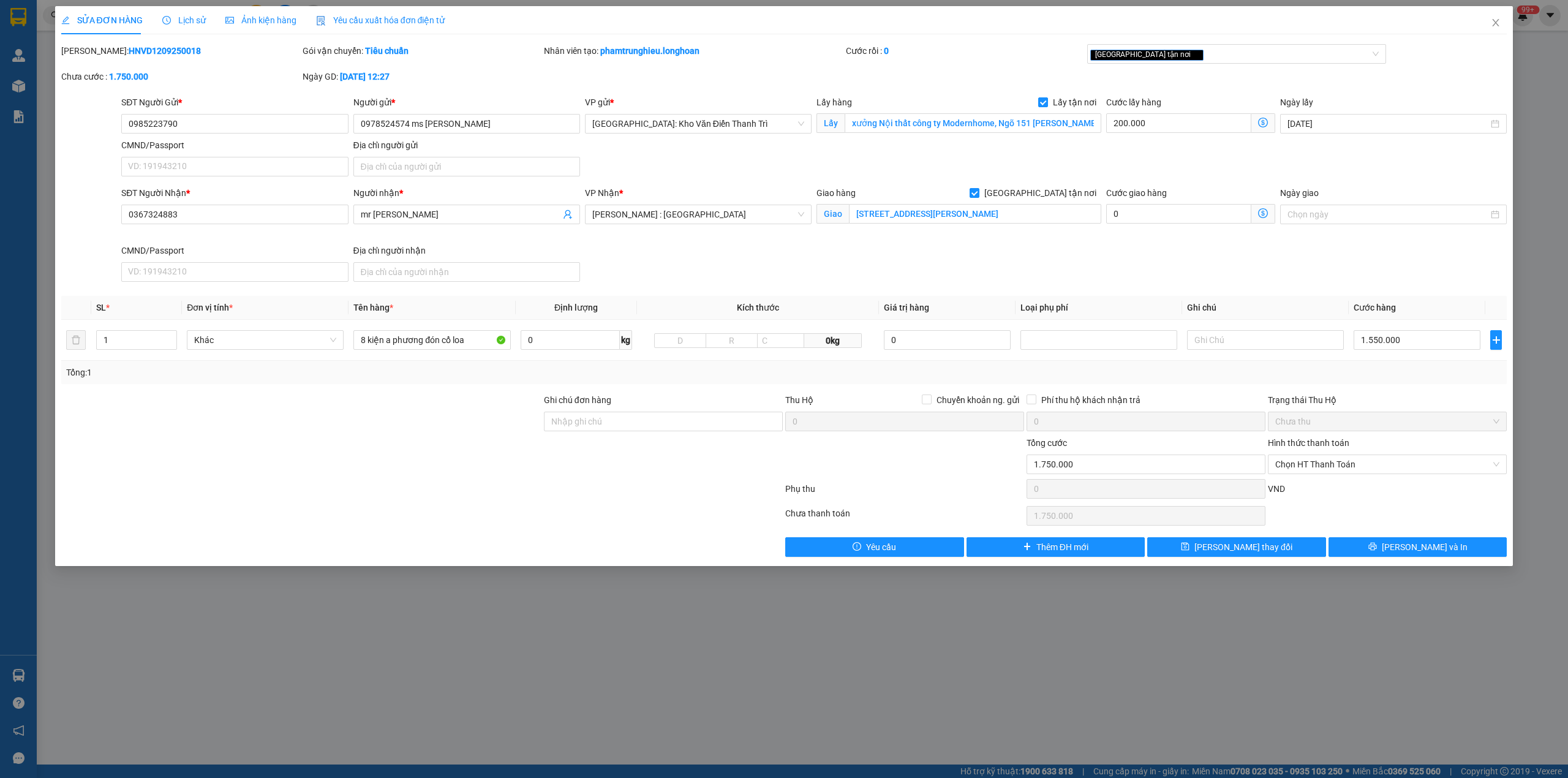
click at [170, 16] on span "Lịch sử" at bounding box center [184, 20] width 43 height 10
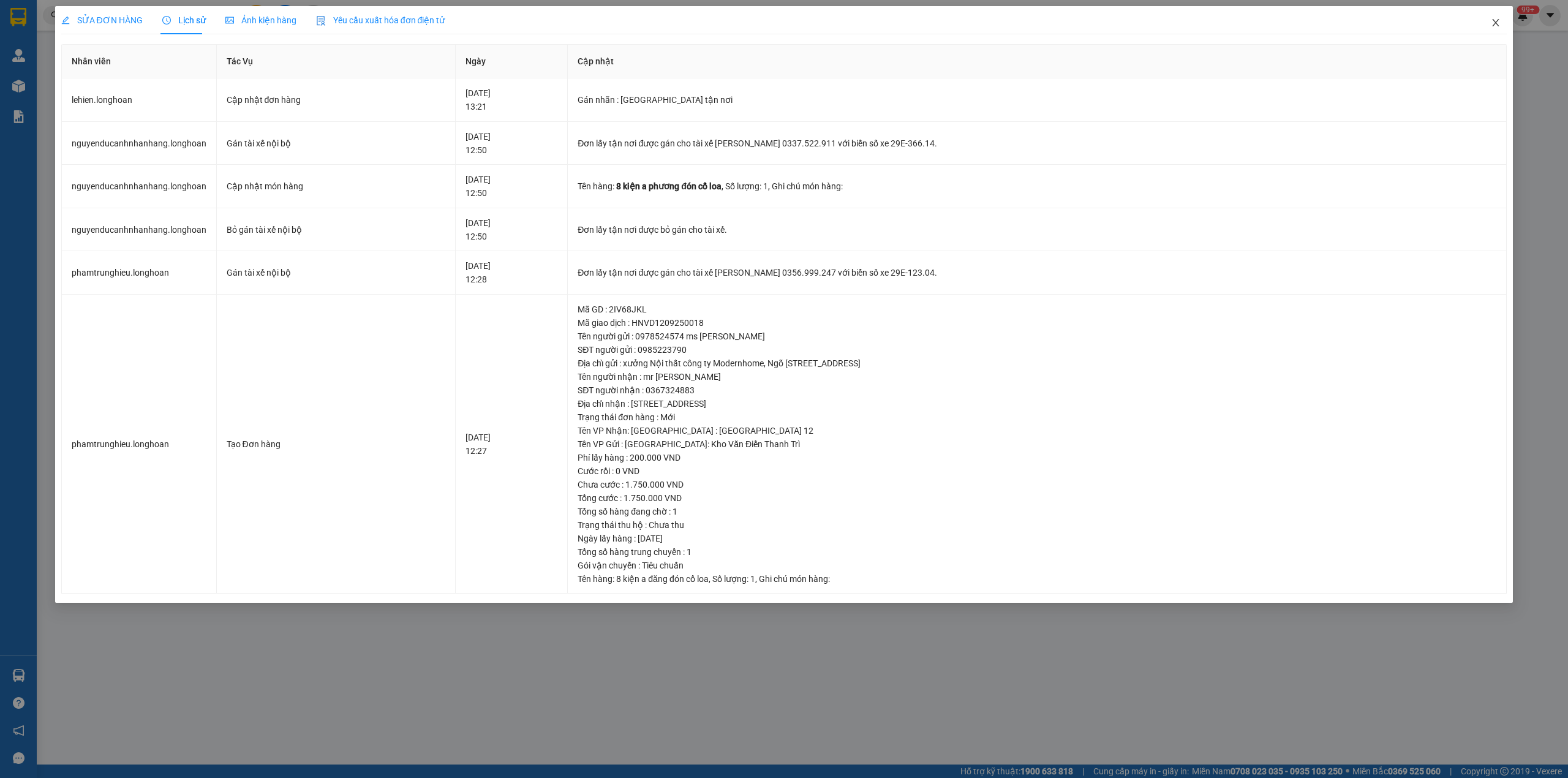
click at [1491, 31] on span "Close" at bounding box center [1495, 23] width 34 height 34
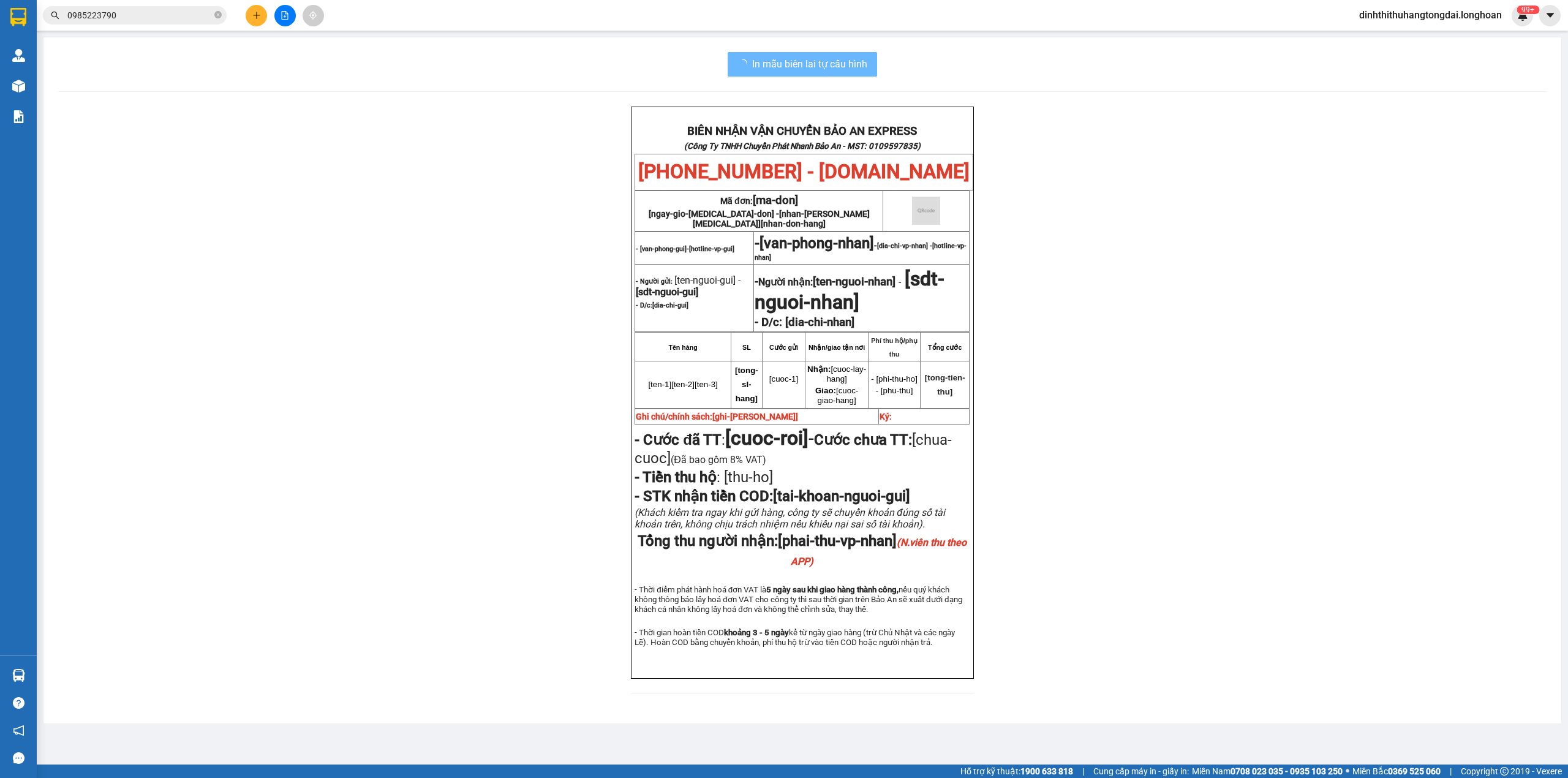
click at [125, 21] on input "0985223790" at bounding box center [139, 15] width 144 height 13
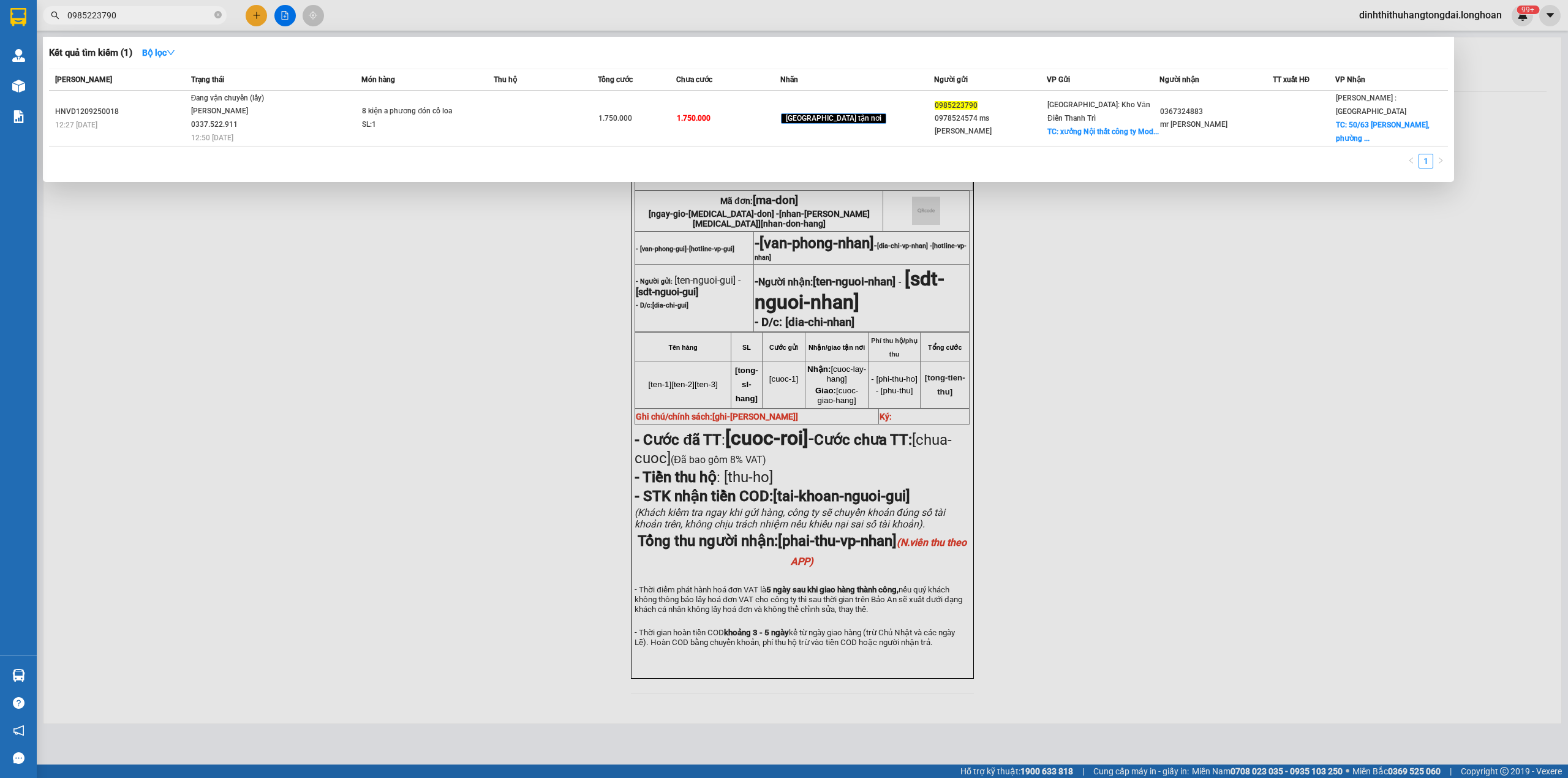
click at [125, 21] on input "0985223790" at bounding box center [139, 15] width 144 height 13
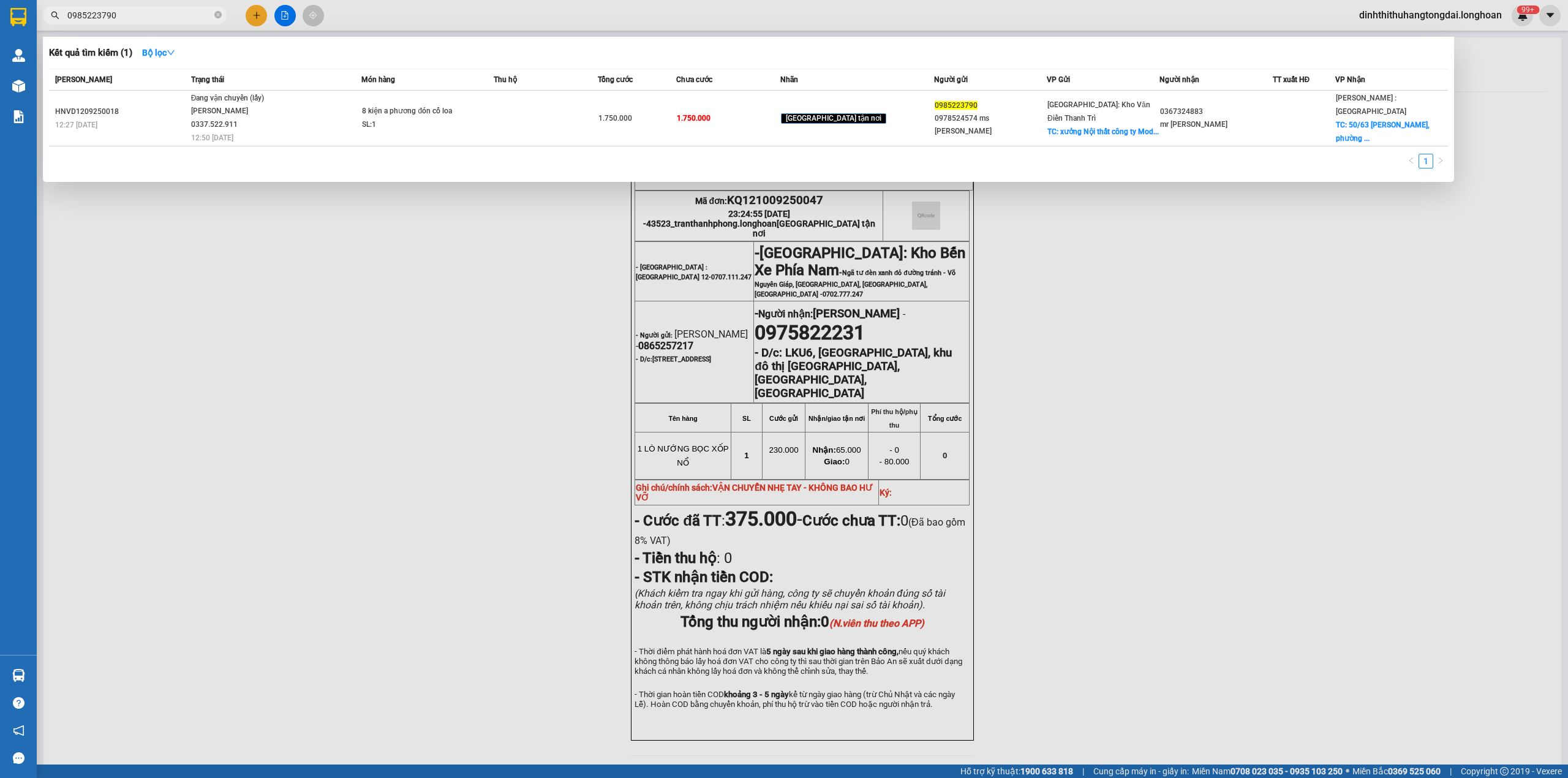
paste input "359595638"
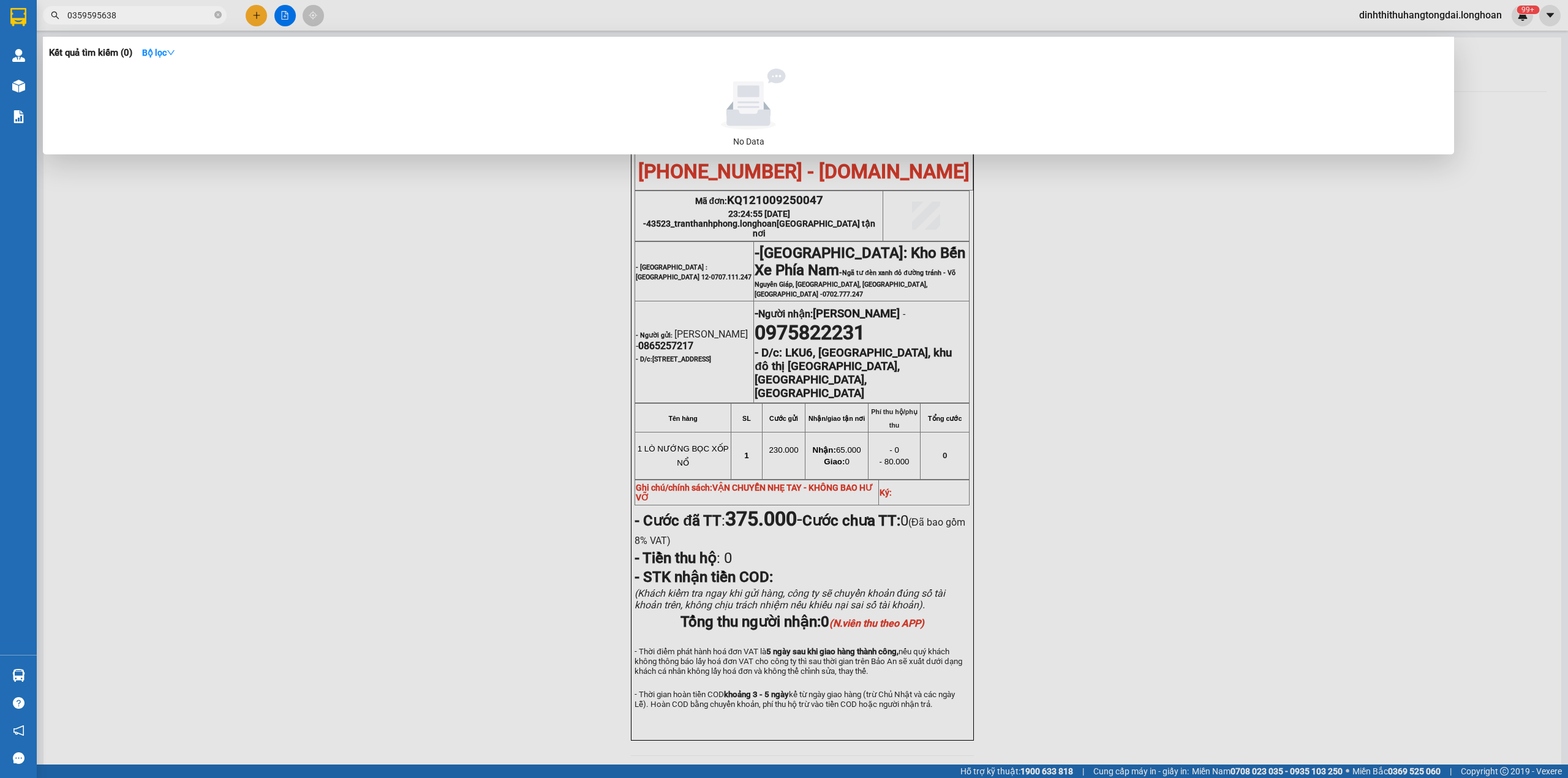
click at [129, 15] on input "0359595638" at bounding box center [139, 15] width 144 height 13
paste input "33307071"
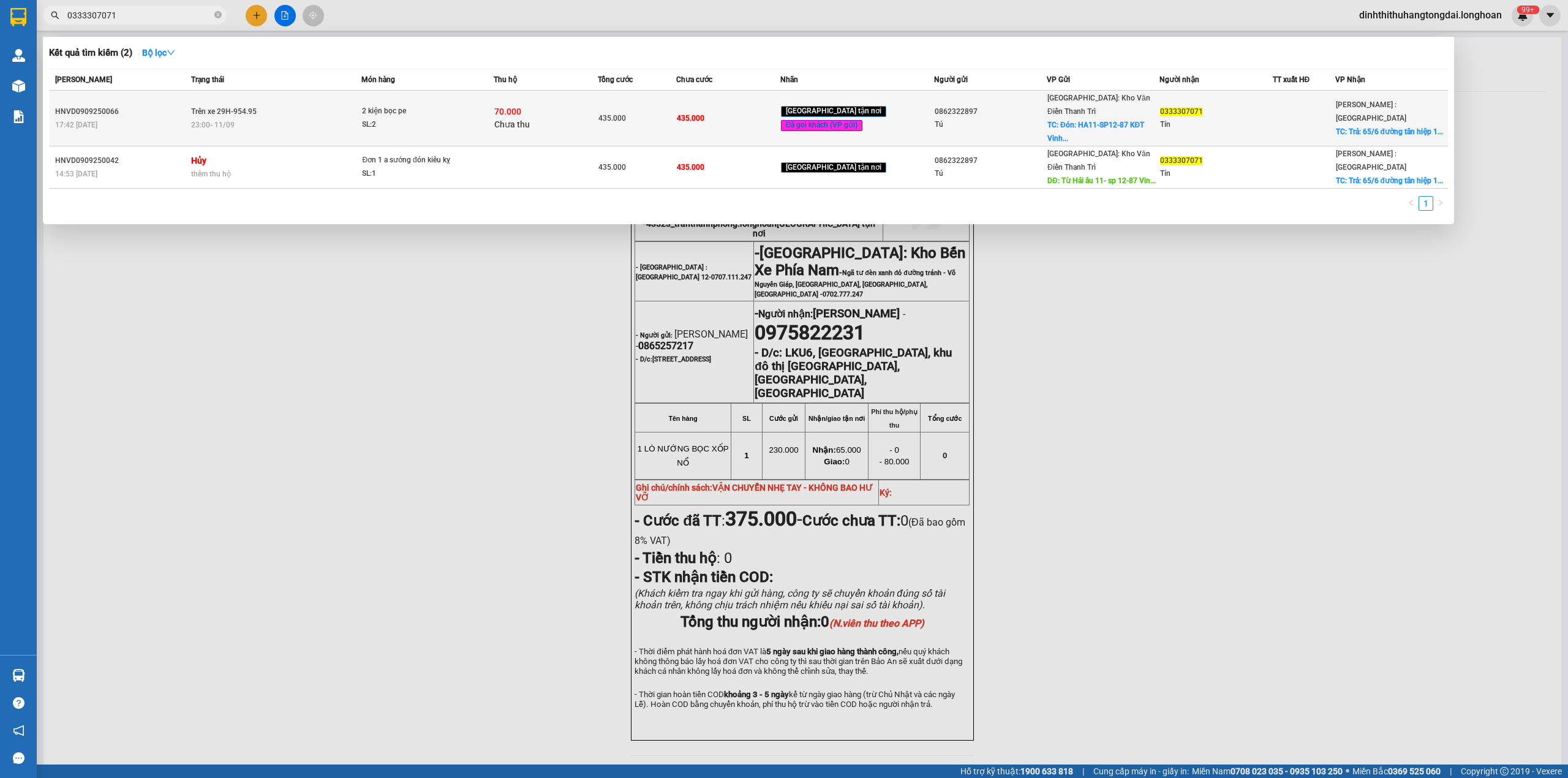
click at [342, 108] on td "Trên xe 29H-954.95 23:00 [DATE]" at bounding box center [275, 118] width 174 height 56
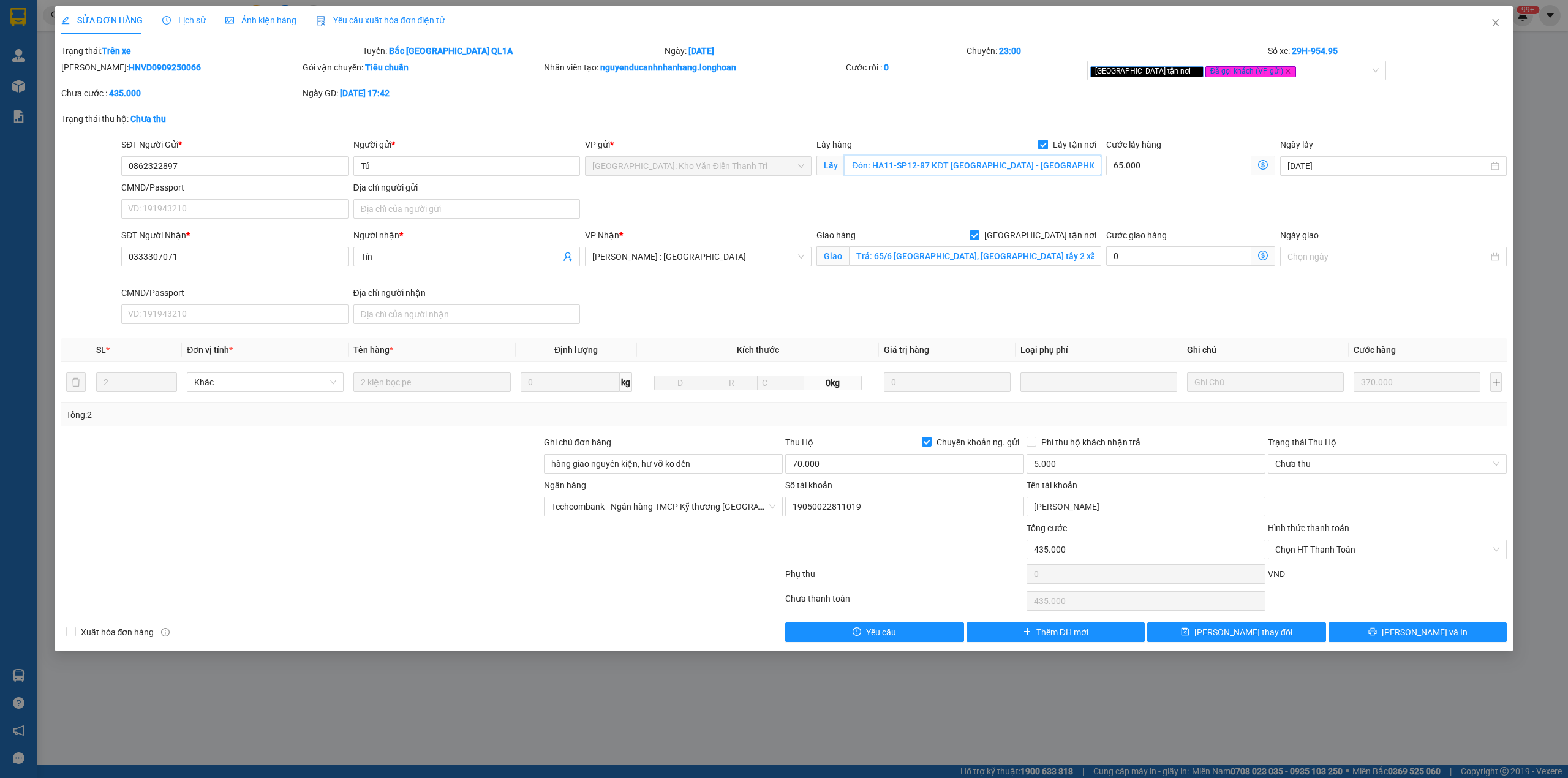
click at [975, 167] on input "Đón: HA11-SP12-87 KĐT [GEOGRAPHIC_DATA] - [GEOGRAPHIC_DATA] - [GEOGRAPHIC_DATA]…" at bounding box center [972, 165] width 256 height 20
click at [976, 168] on input "Đón: HA11-SP12-87 KĐT [GEOGRAPHIC_DATA] - [GEOGRAPHIC_DATA] - [GEOGRAPHIC_DATA]…" at bounding box center [972, 165] width 256 height 20
drag, startPoint x: 976, startPoint y: 168, endPoint x: 1120, endPoint y: 165, distance: 144.0
click at [1120, 165] on div "SĐT Người Gửi * 0862322897 Người gửi * Tú VP gửi * [GEOGRAPHIC_DATA]: Kho Văn Đ…" at bounding box center [814, 180] width 1390 height 86
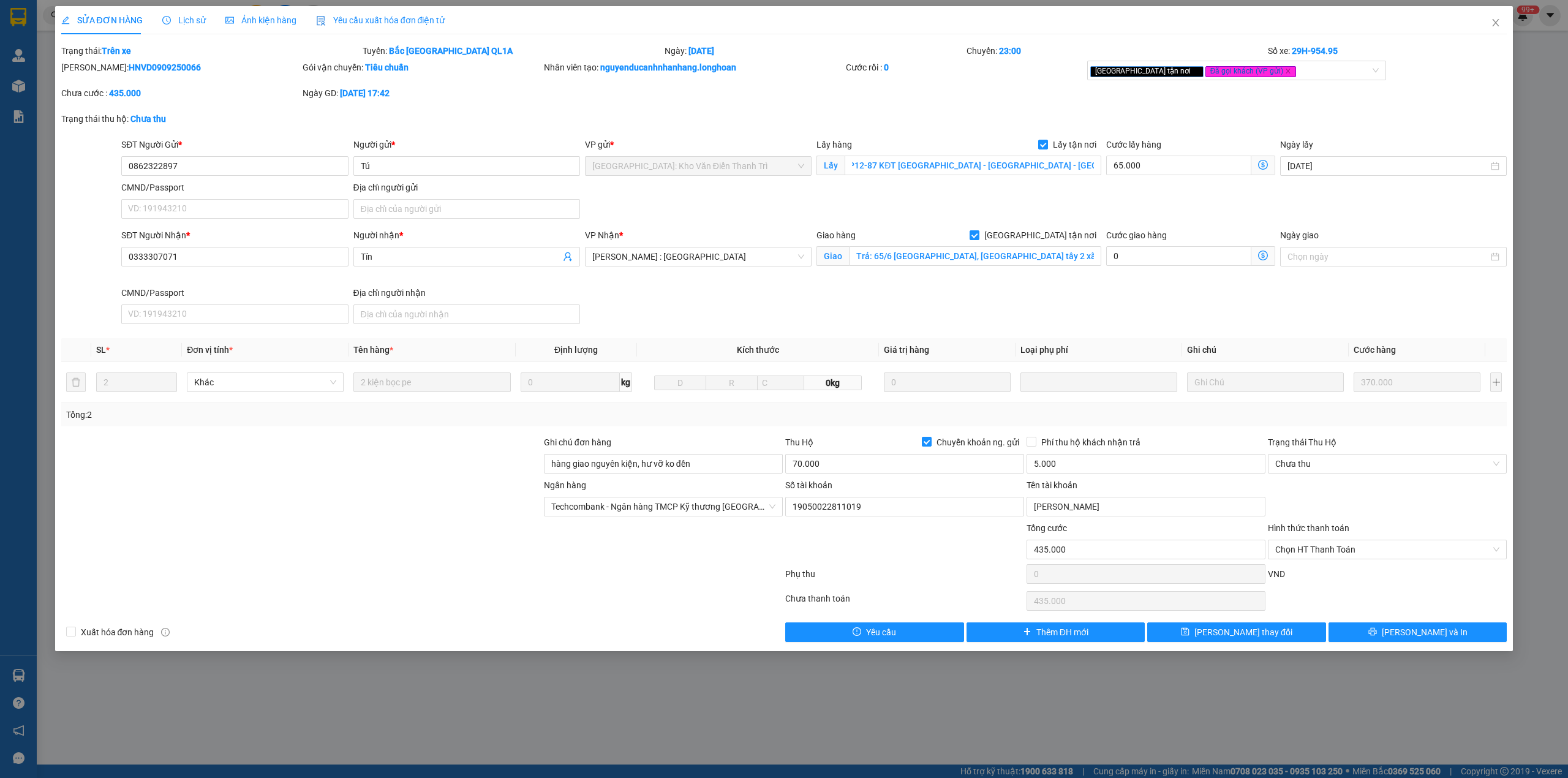
scroll to position [0, 0]
click at [993, 214] on div "SĐT Người Gửi * 0862322897 Người gửi * Tú VP gửi * [GEOGRAPHIC_DATA]: Kho Văn Đ…" at bounding box center [814, 180] width 1390 height 86
click at [915, 263] on input "Trả: 65/6 [GEOGRAPHIC_DATA], [GEOGRAPHIC_DATA] tây 2 xã [GEOGRAPHIC_DATA]" at bounding box center [975, 256] width 252 height 20
click at [979, 256] on input "Trả: 65/6 [GEOGRAPHIC_DATA], [GEOGRAPHIC_DATA] tây 2 xã [GEOGRAPHIC_DATA]" at bounding box center [975, 256] width 252 height 20
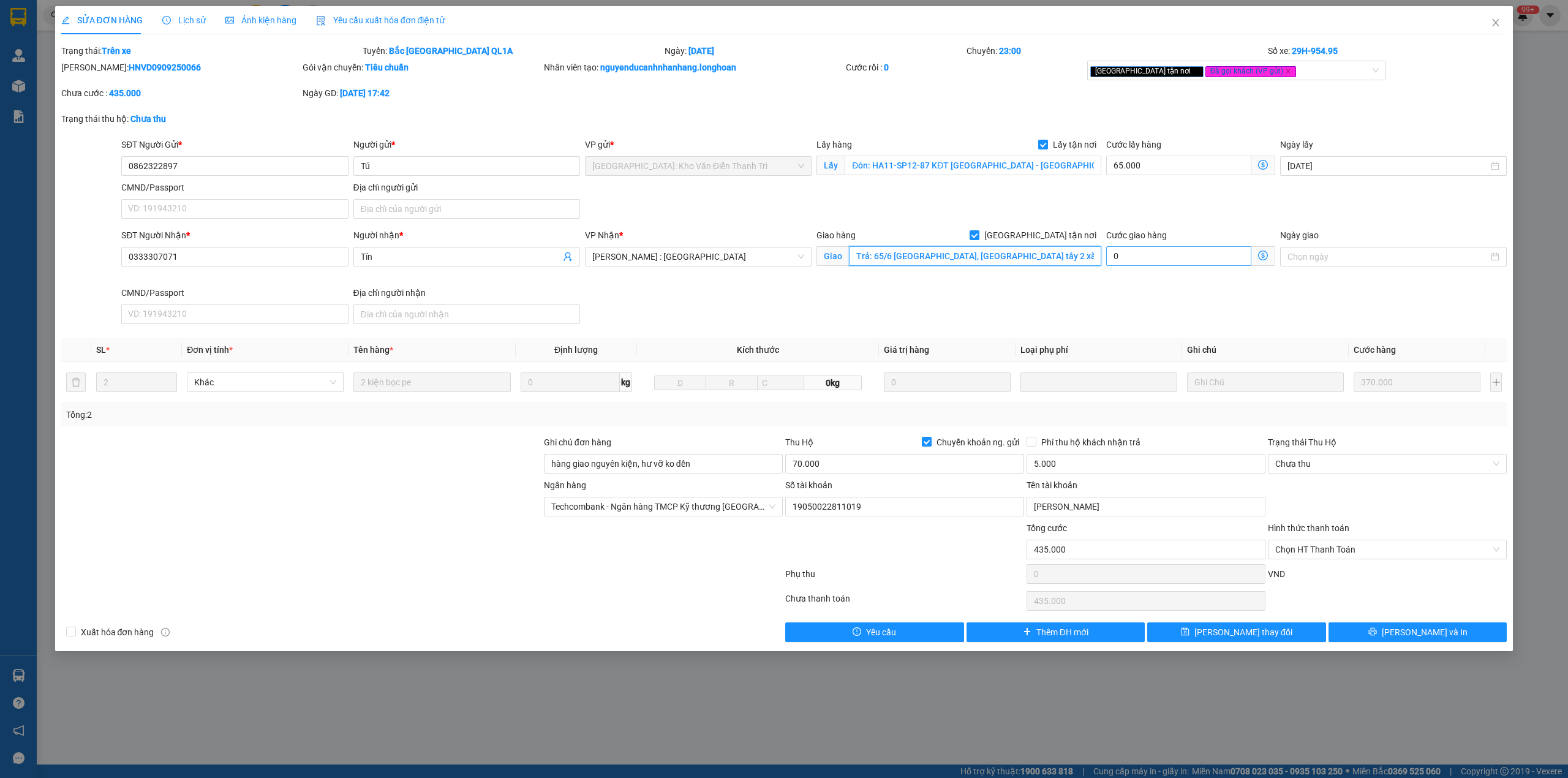
scroll to position [0, 63]
drag, startPoint x: 979, startPoint y: 256, endPoint x: 1149, endPoint y: 256, distance: 170.0
click at [1149, 256] on div "SĐT Người Nhận * 0333307071 Người nhận * Tín VP Nhận * [GEOGRAPHIC_DATA] : [GEO…" at bounding box center [814, 279] width 1390 height 100
click at [1052, 282] on div "Giao hàng [GEOGRAPHIC_DATA] tận nơi [GEOGRAPHIC_DATA]: 65/6 [GEOGRAPHIC_DATA], …" at bounding box center [958, 257] width 290 height 58
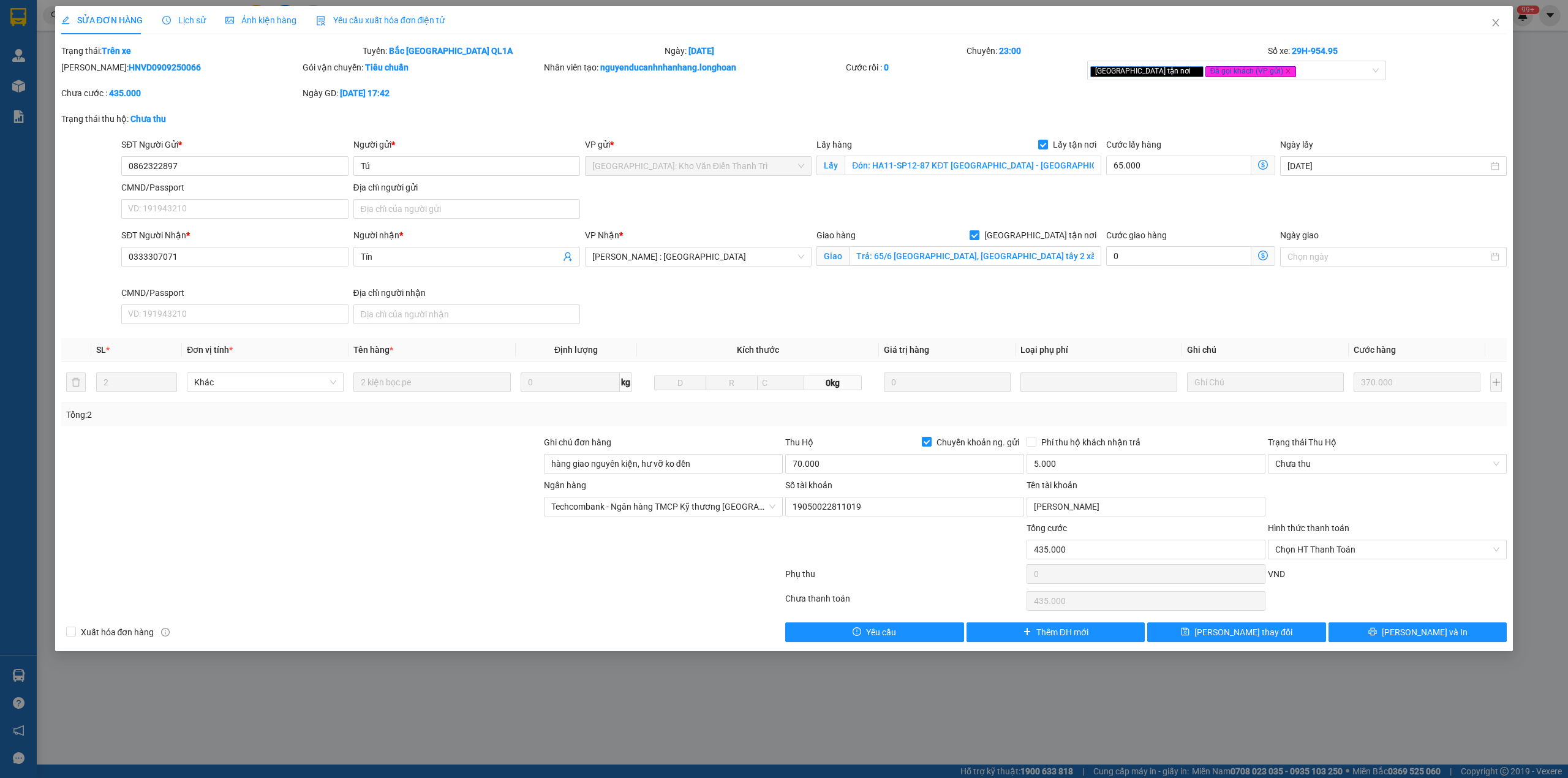
drag, startPoint x: 175, startPoint y: 42, endPoint x: 176, endPoint y: 25, distance: 17.0
click at [176, 32] on div "SỬA ĐƠN HÀNG Lịch sử Ảnh kiện hàng Yêu cầu xuất hóa đơn điện tử Total Paid Fee …" at bounding box center [784, 324] width 1446 height 636
click at [176, 25] on span "Lịch sử" at bounding box center [184, 20] width 43 height 10
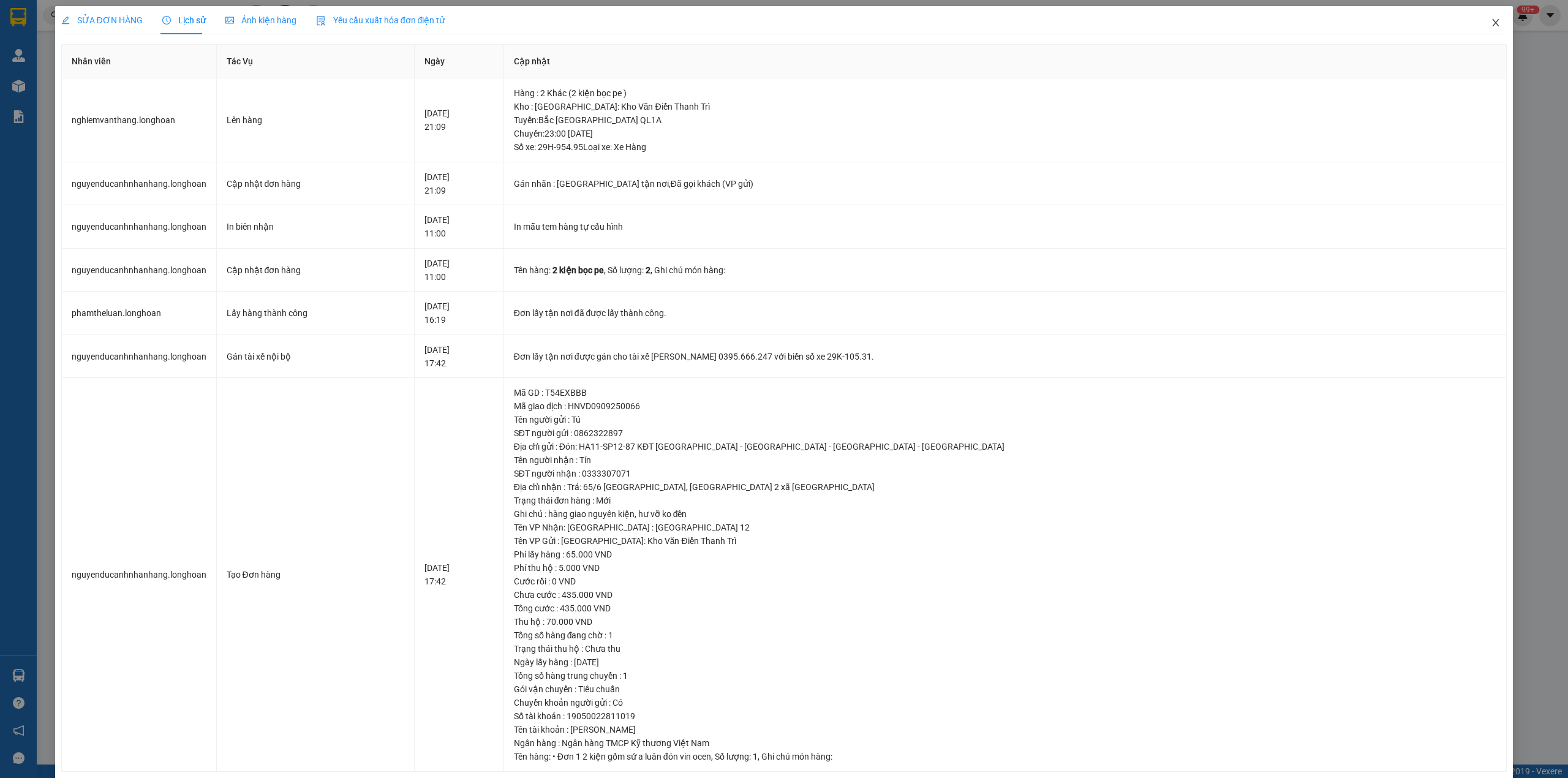
click at [1486, 33] on span "Close" at bounding box center [1495, 23] width 34 height 34
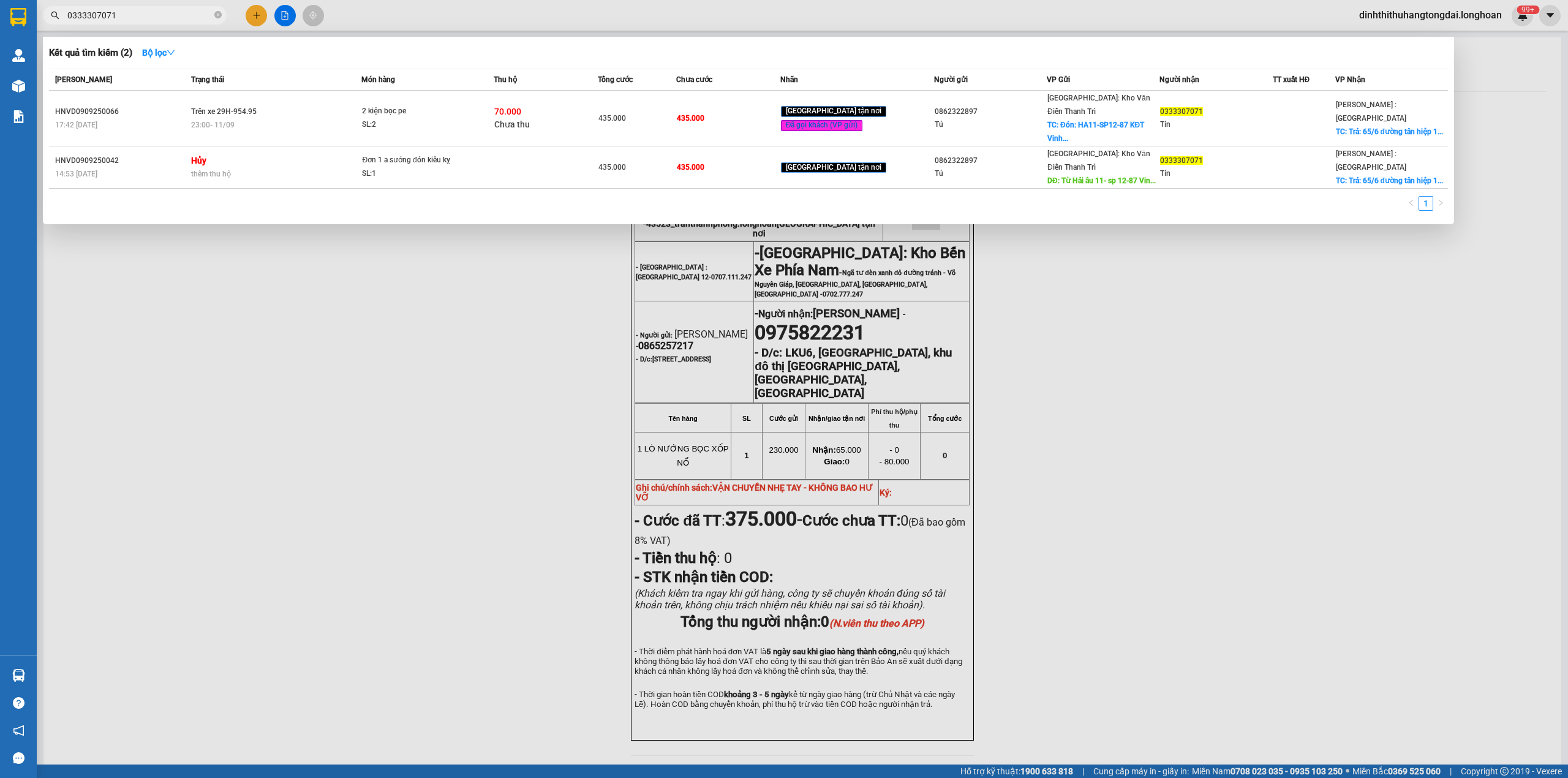
click at [155, 20] on input "0333307071" at bounding box center [139, 15] width 144 height 13
paste input "85427413"
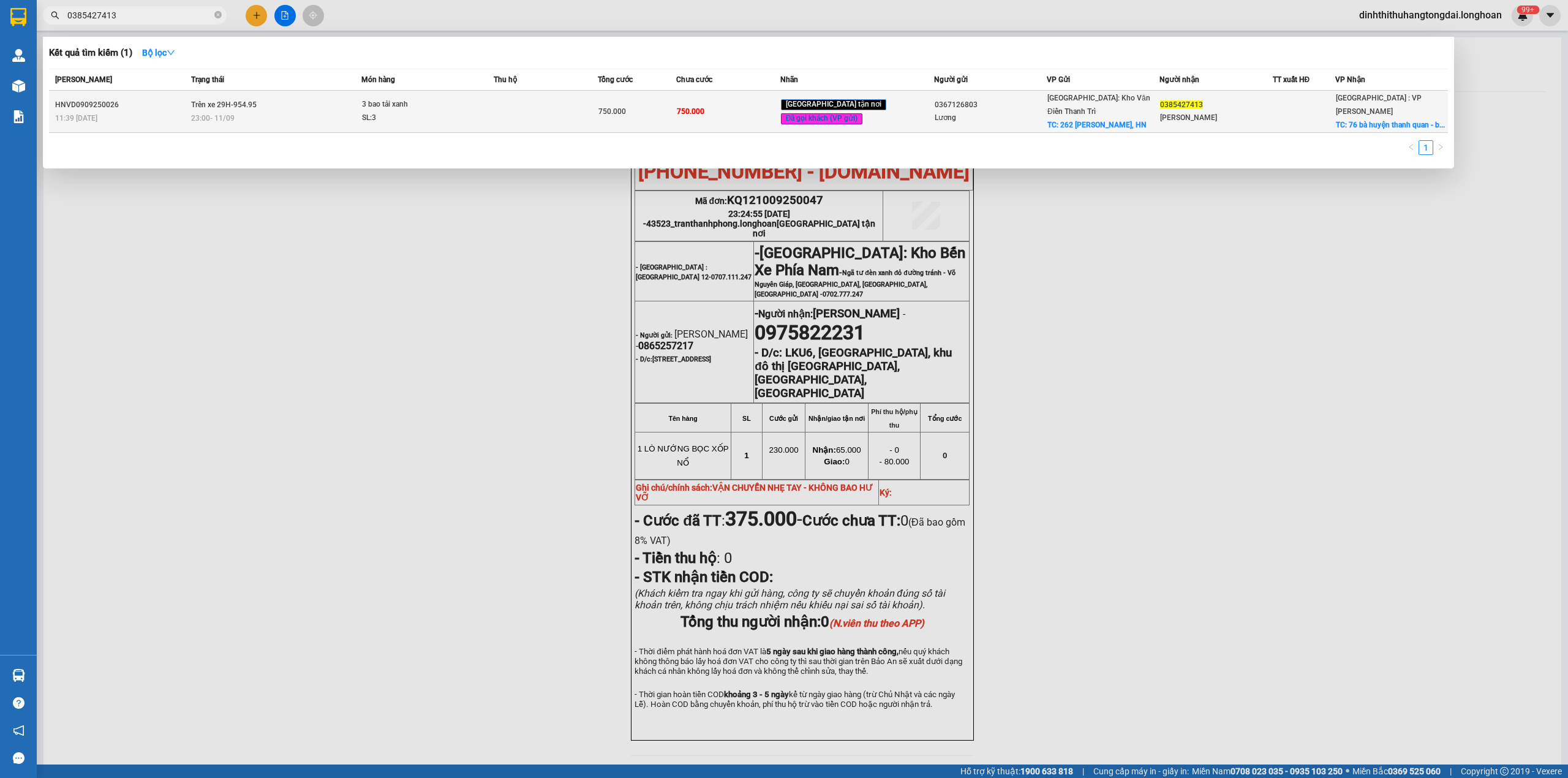
click at [213, 101] on span "Trên xe 29H-954.95" at bounding box center [224, 104] width 65 height 8
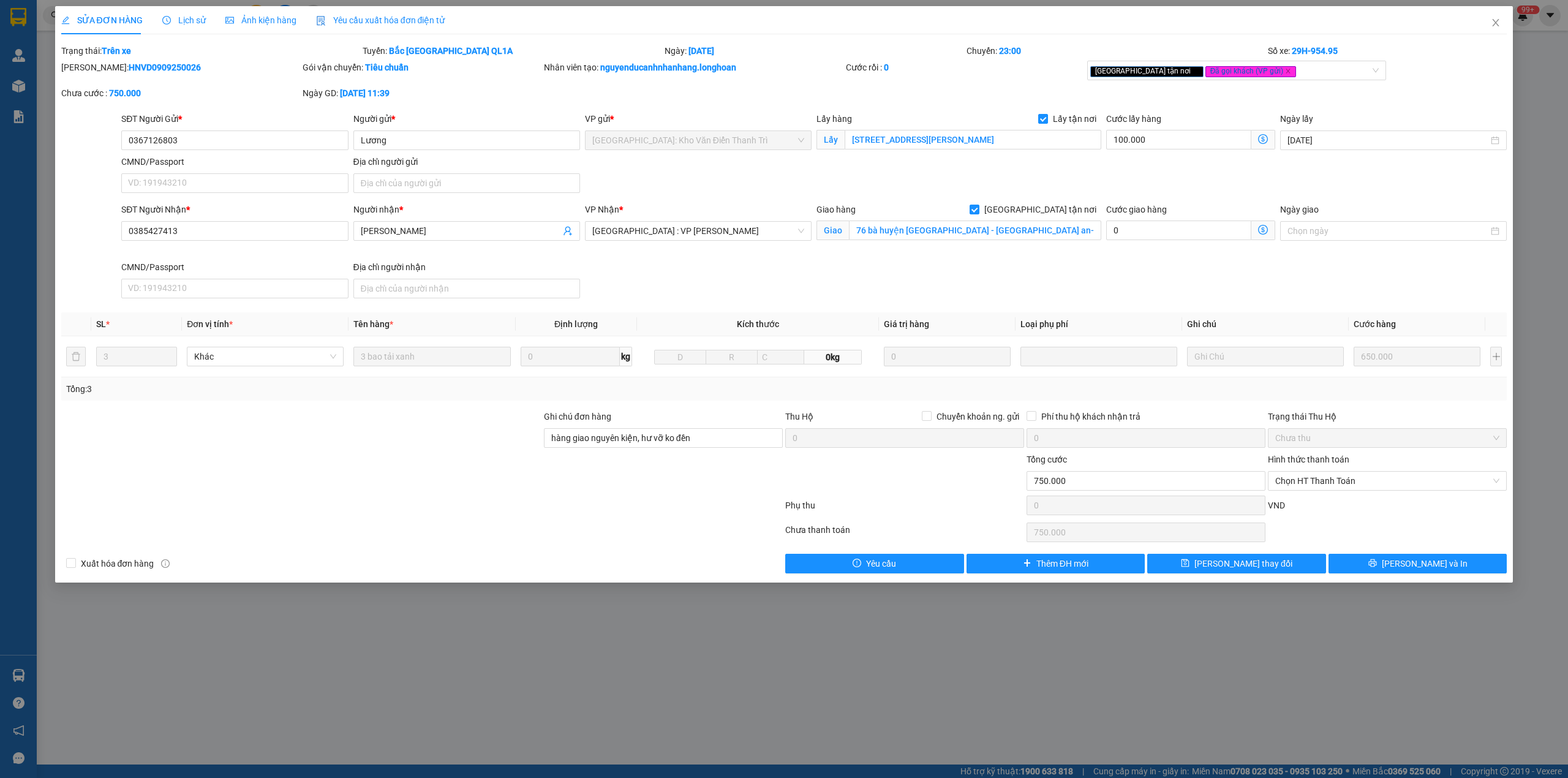
click at [182, 20] on span "Lịch sử" at bounding box center [184, 20] width 43 height 10
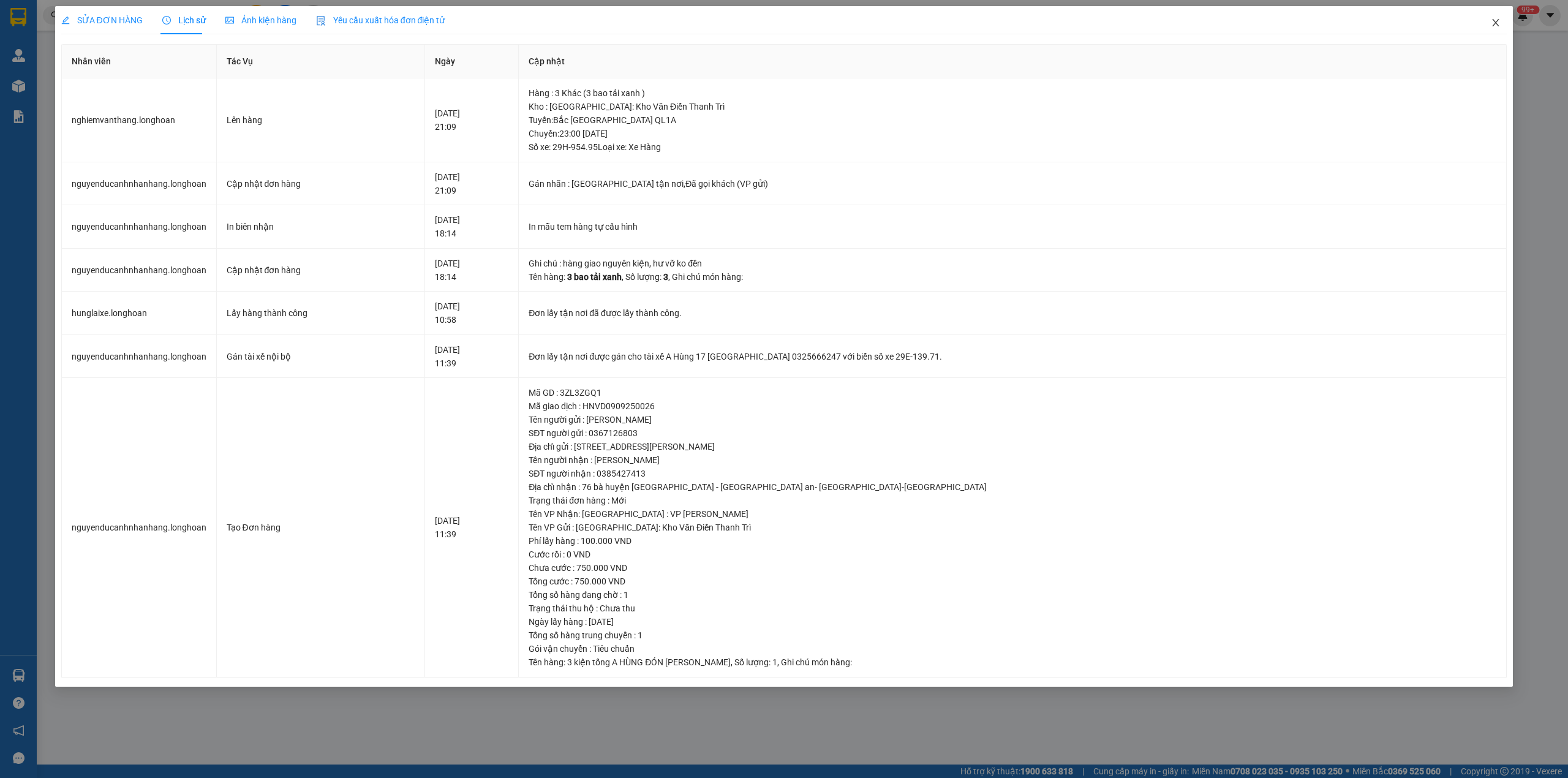
click at [1495, 30] on span "Close" at bounding box center [1495, 23] width 34 height 34
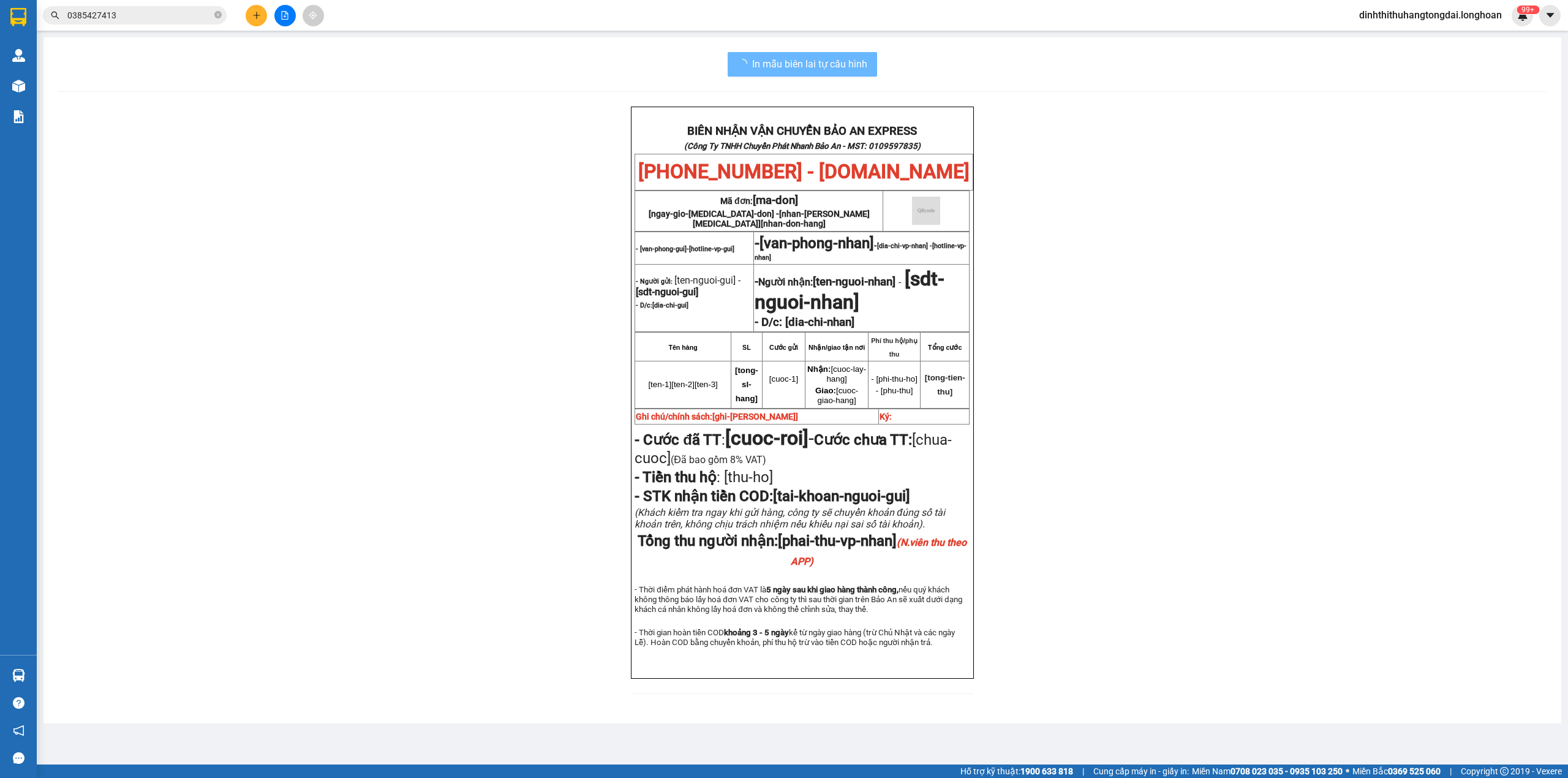
click at [165, 18] on input "0385427413" at bounding box center [139, 15] width 144 height 13
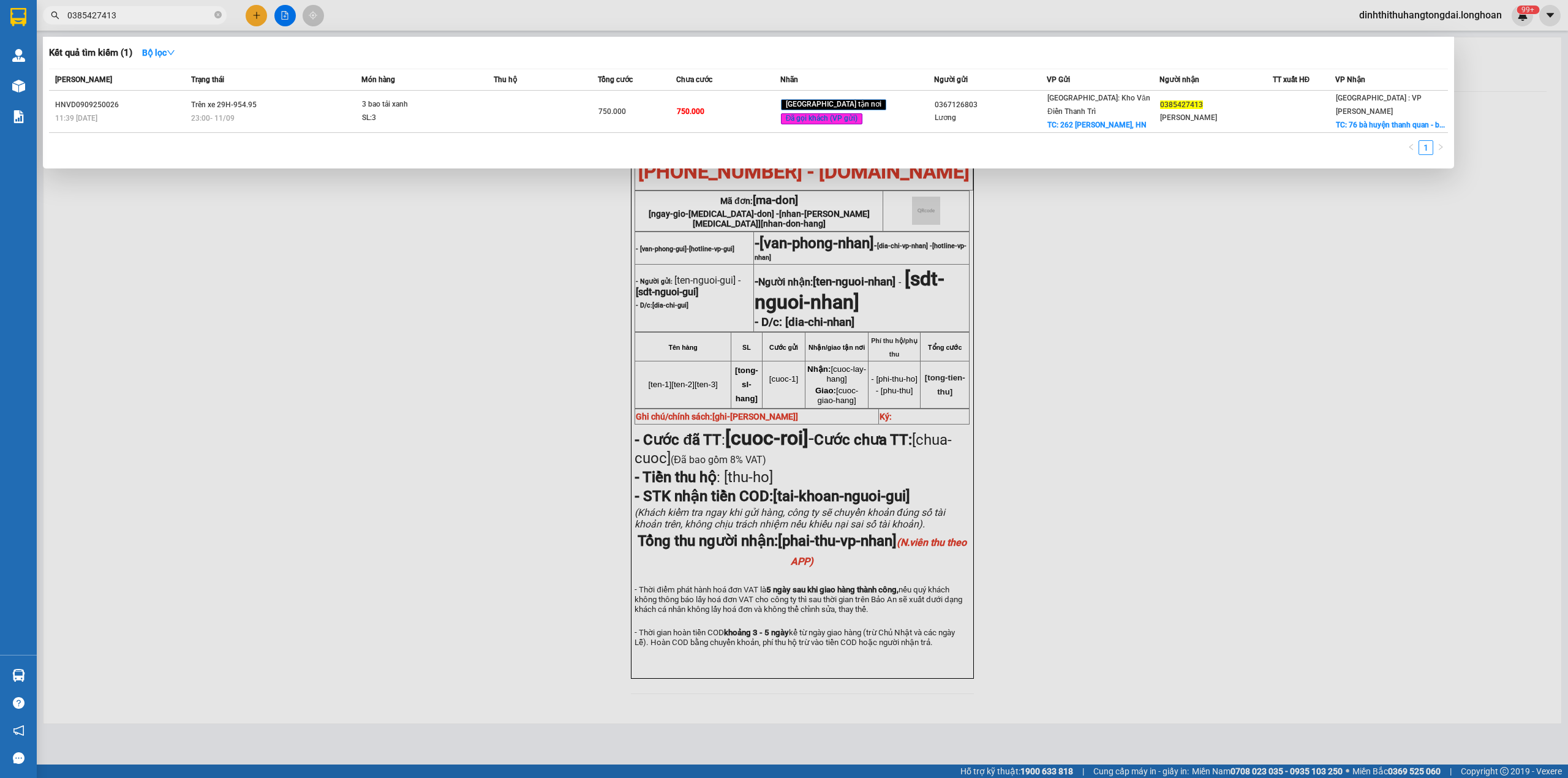
click at [165, 18] on input "0385427413" at bounding box center [139, 15] width 144 height 13
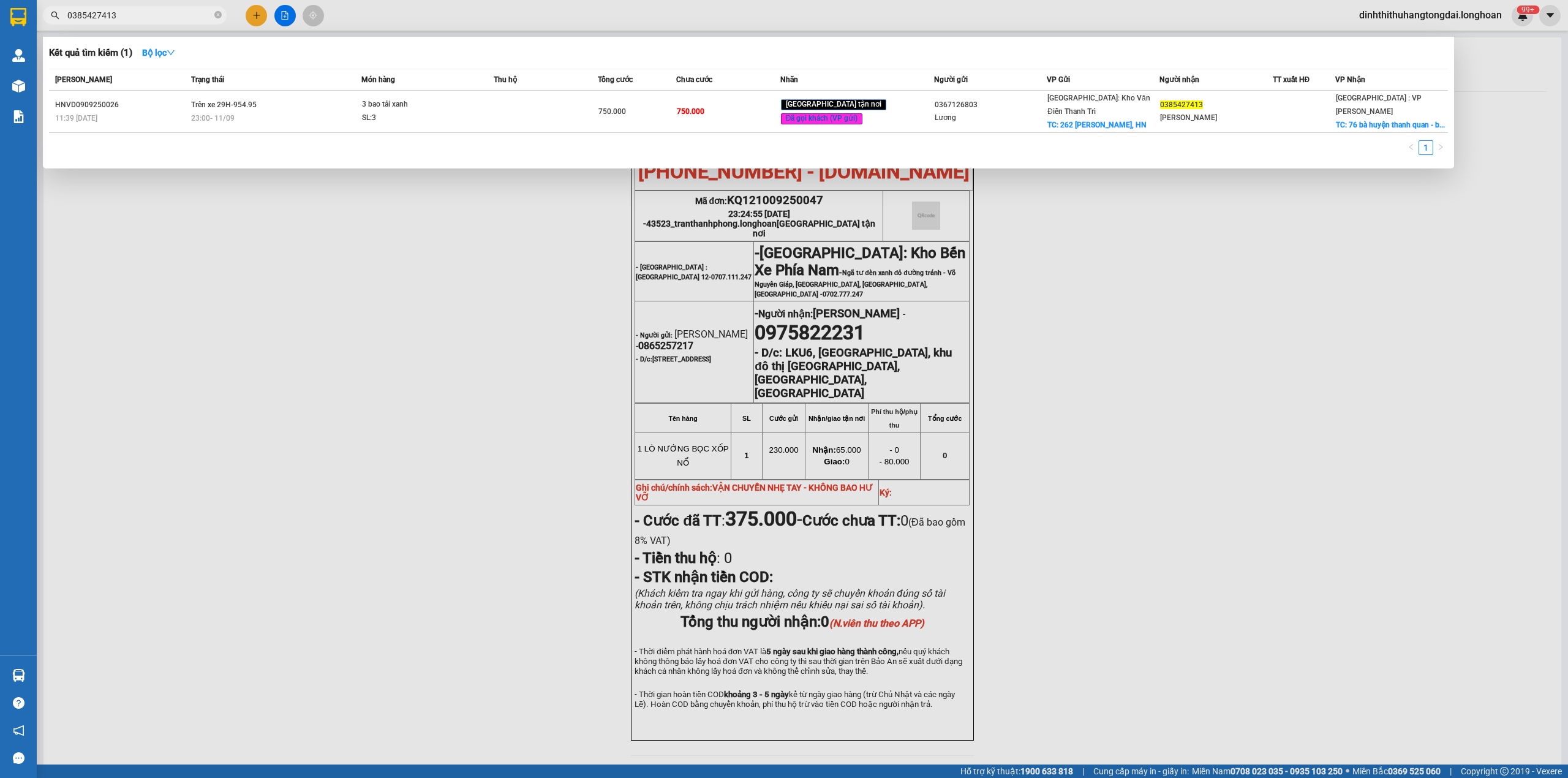
paste input "913192655"
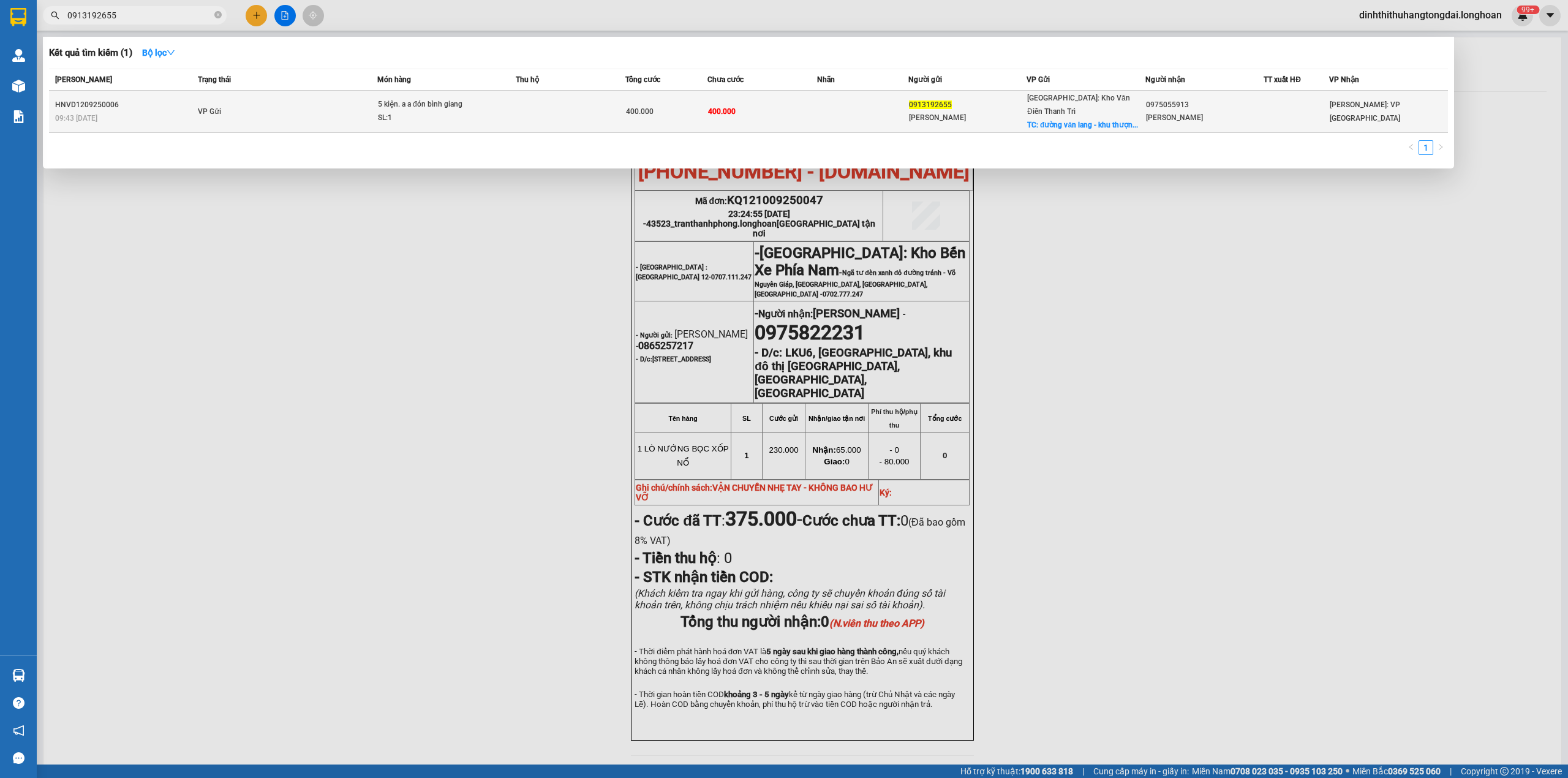
click at [439, 111] on div "SL: 1" at bounding box center [424, 118] width 92 height 13
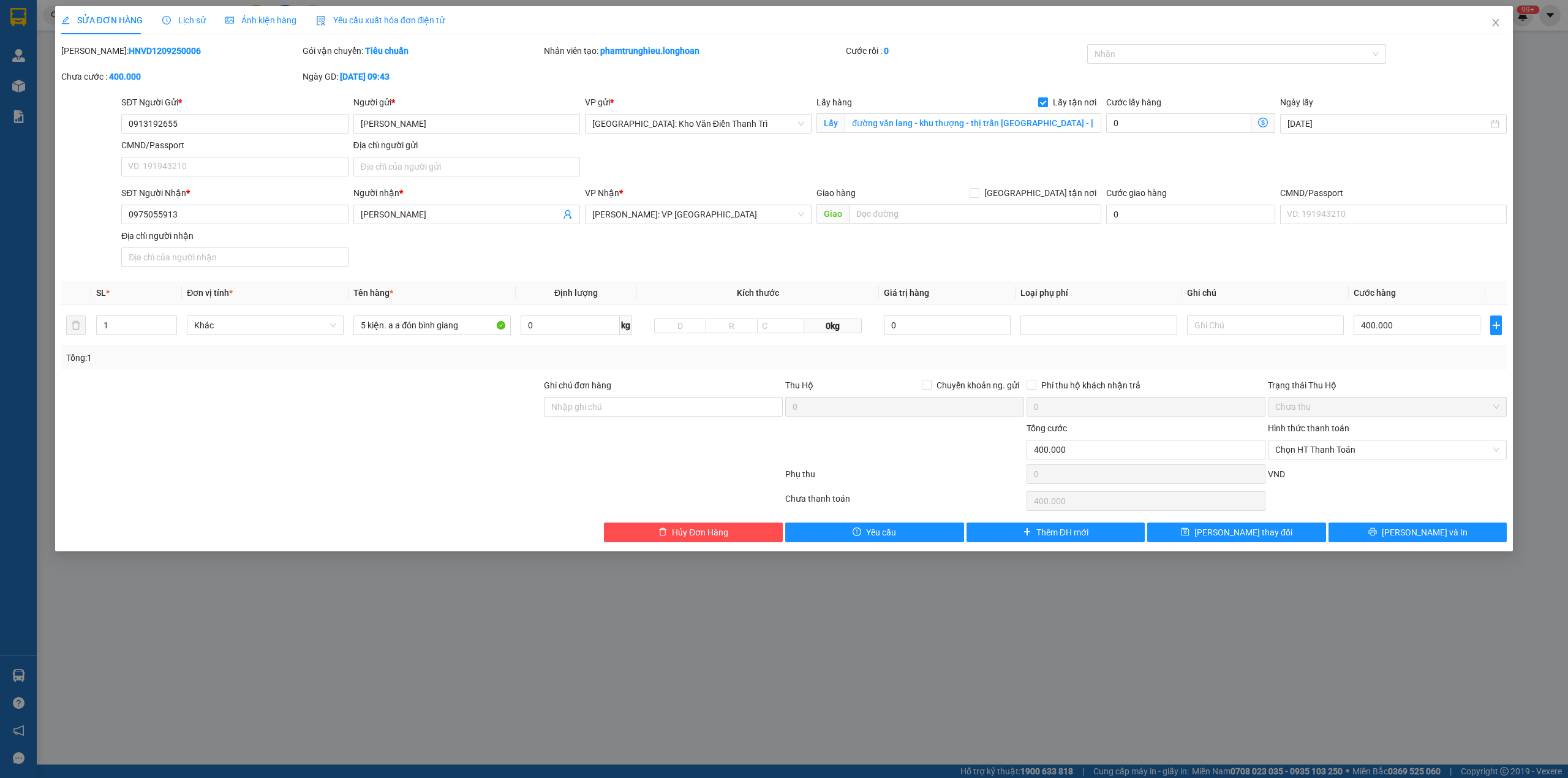
click at [179, 20] on span "Lịch sử" at bounding box center [184, 20] width 43 height 10
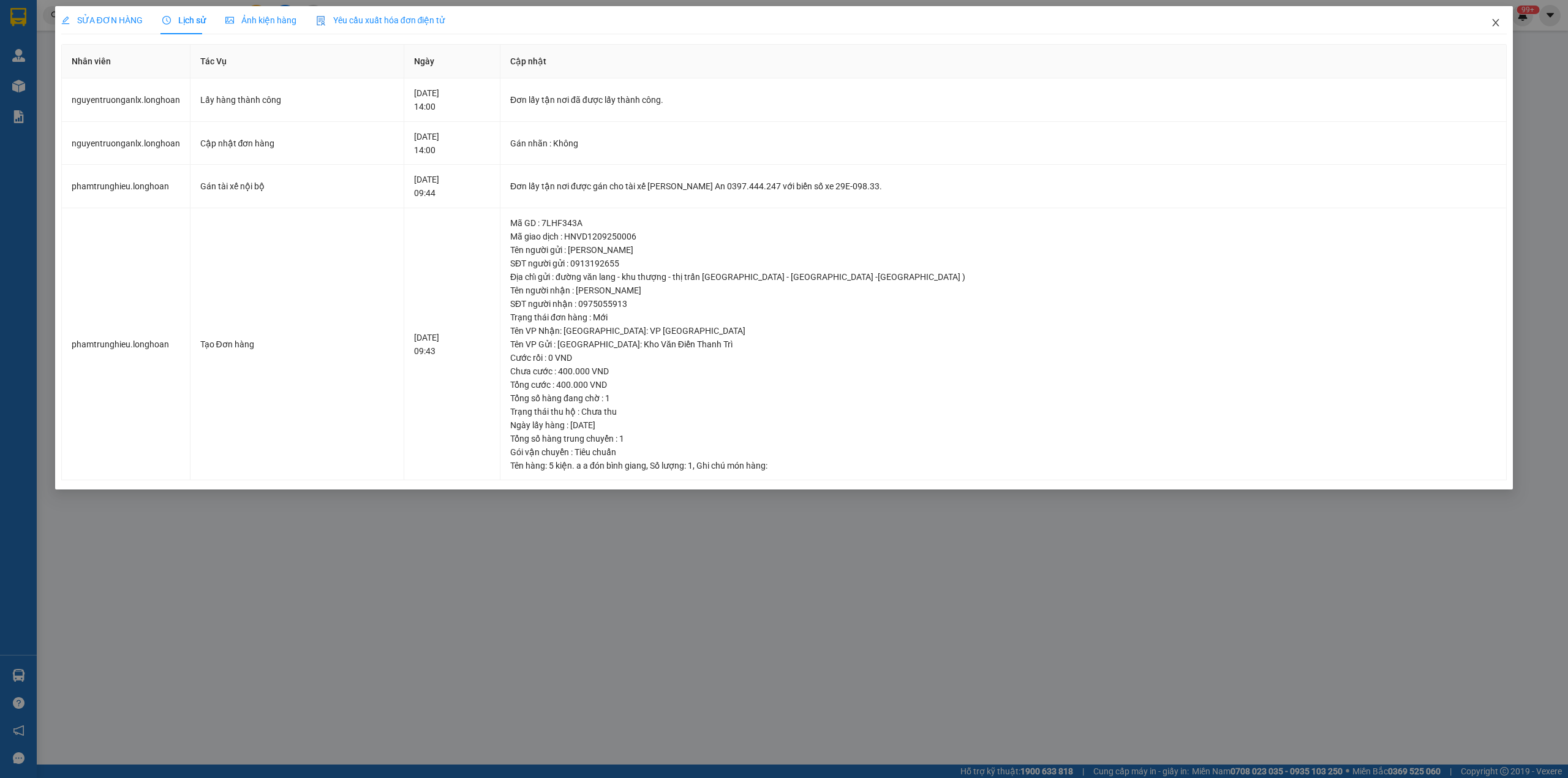
click at [1507, 23] on span "Close" at bounding box center [1495, 23] width 34 height 34
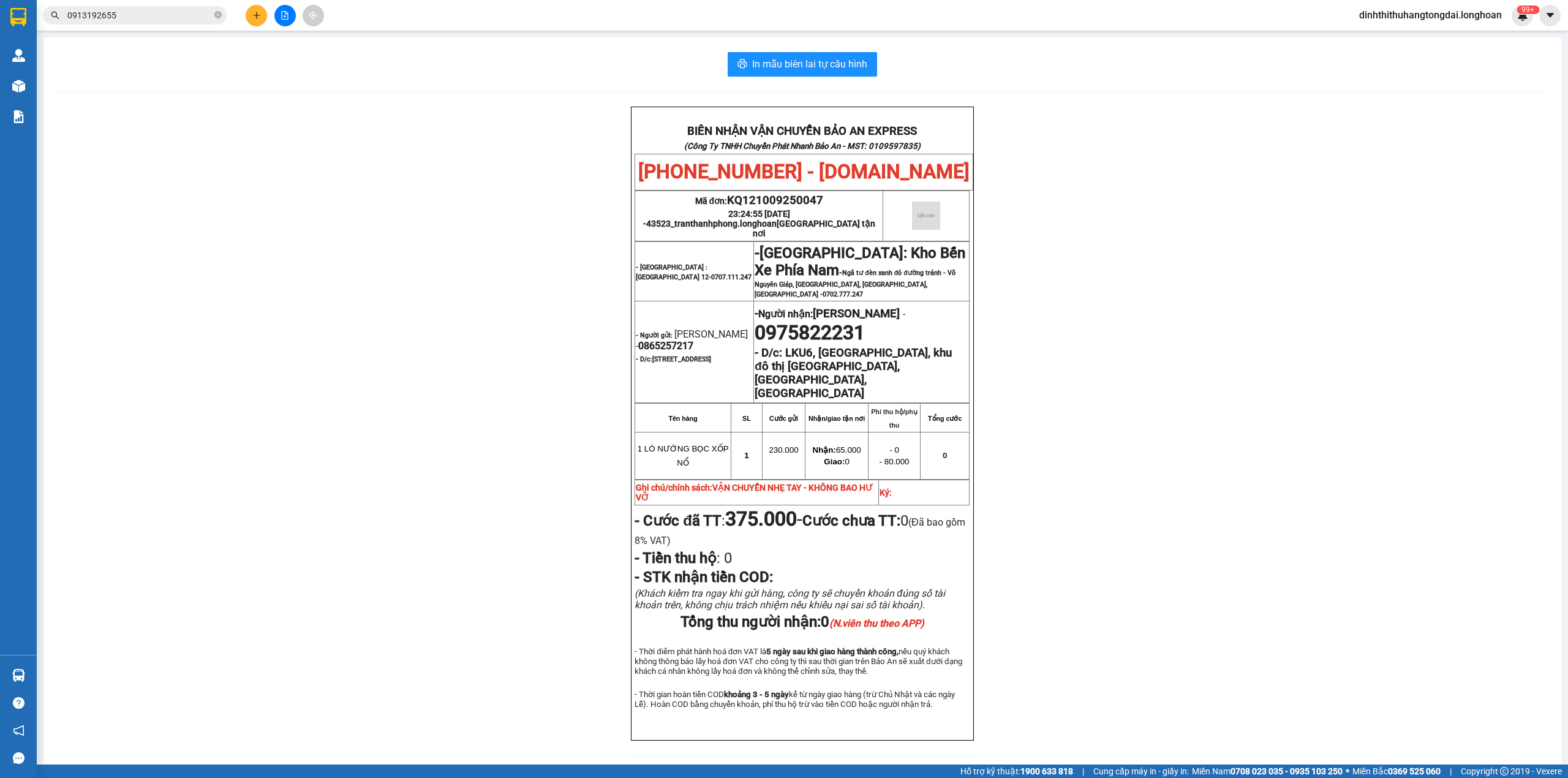
click at [127, 18] on input "0913192655" at bounding box center [139, 15] width 144 height 13
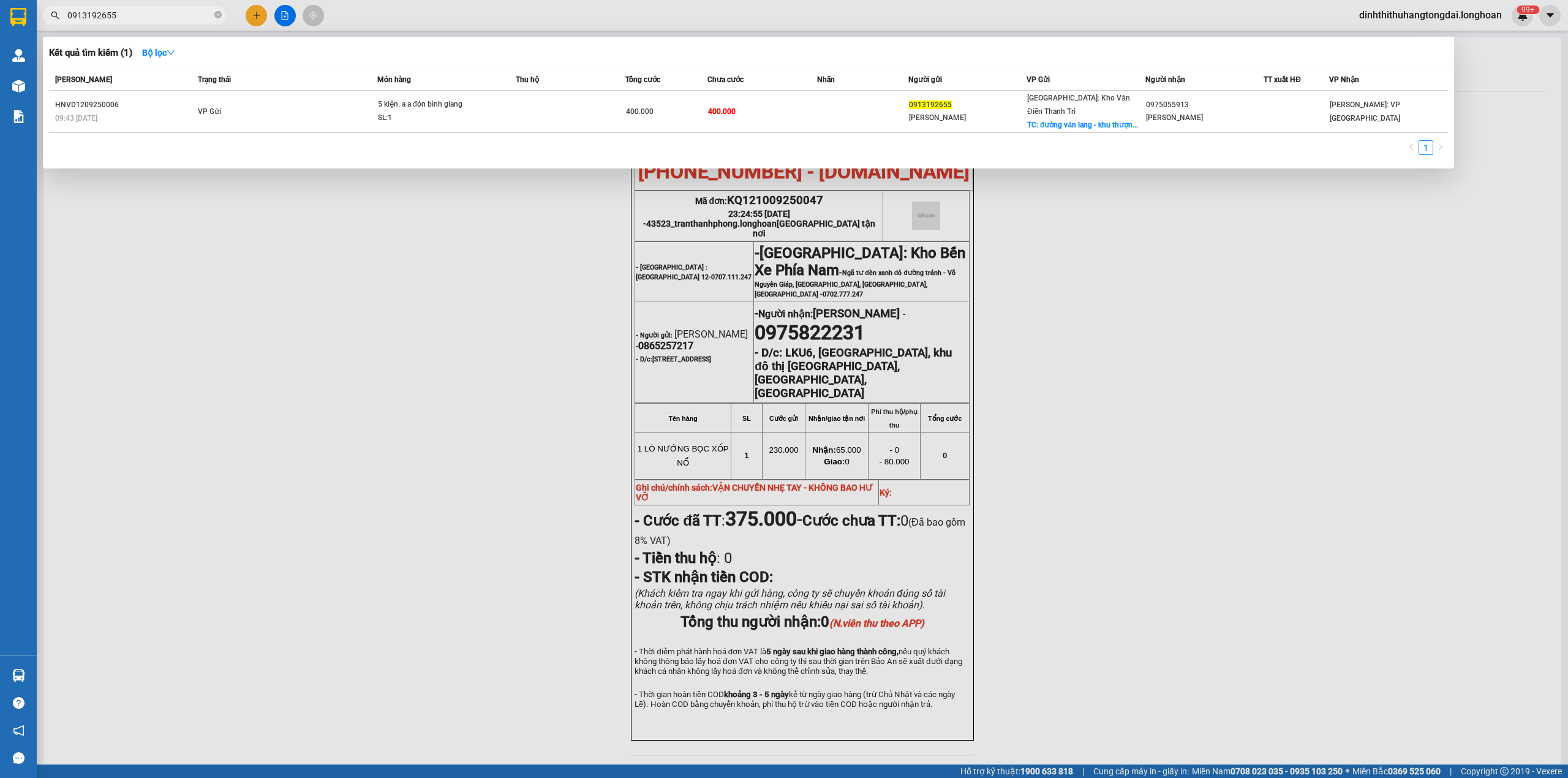
click at [127, 18] on input "0913192655" at bounding box center [139, 15] width 144 height 13
paste input "66438283"
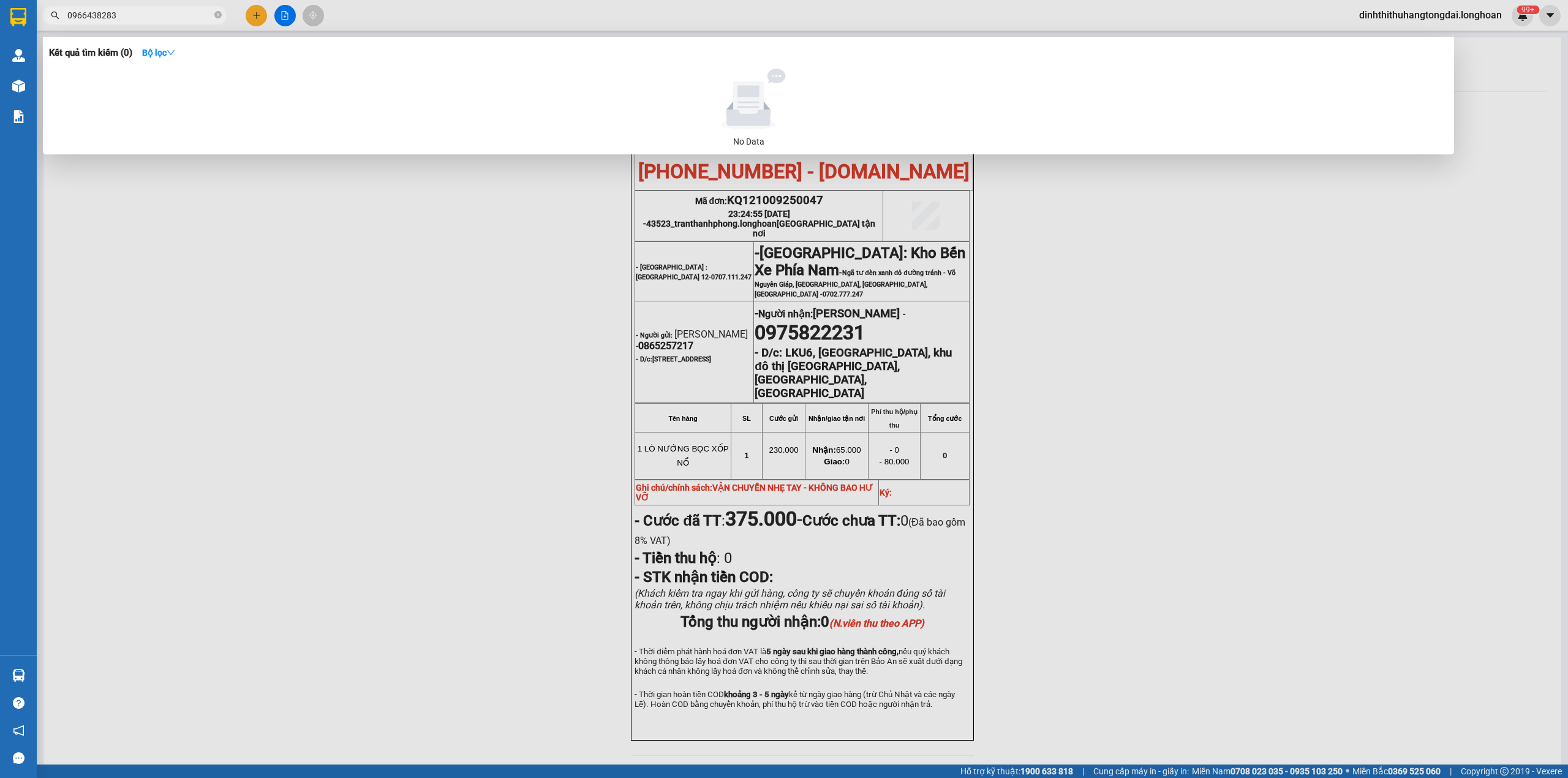
click at [123, 11] on input "0966438283" at bounding box center [139, 15] width 144 height 13
paste input "34848362"
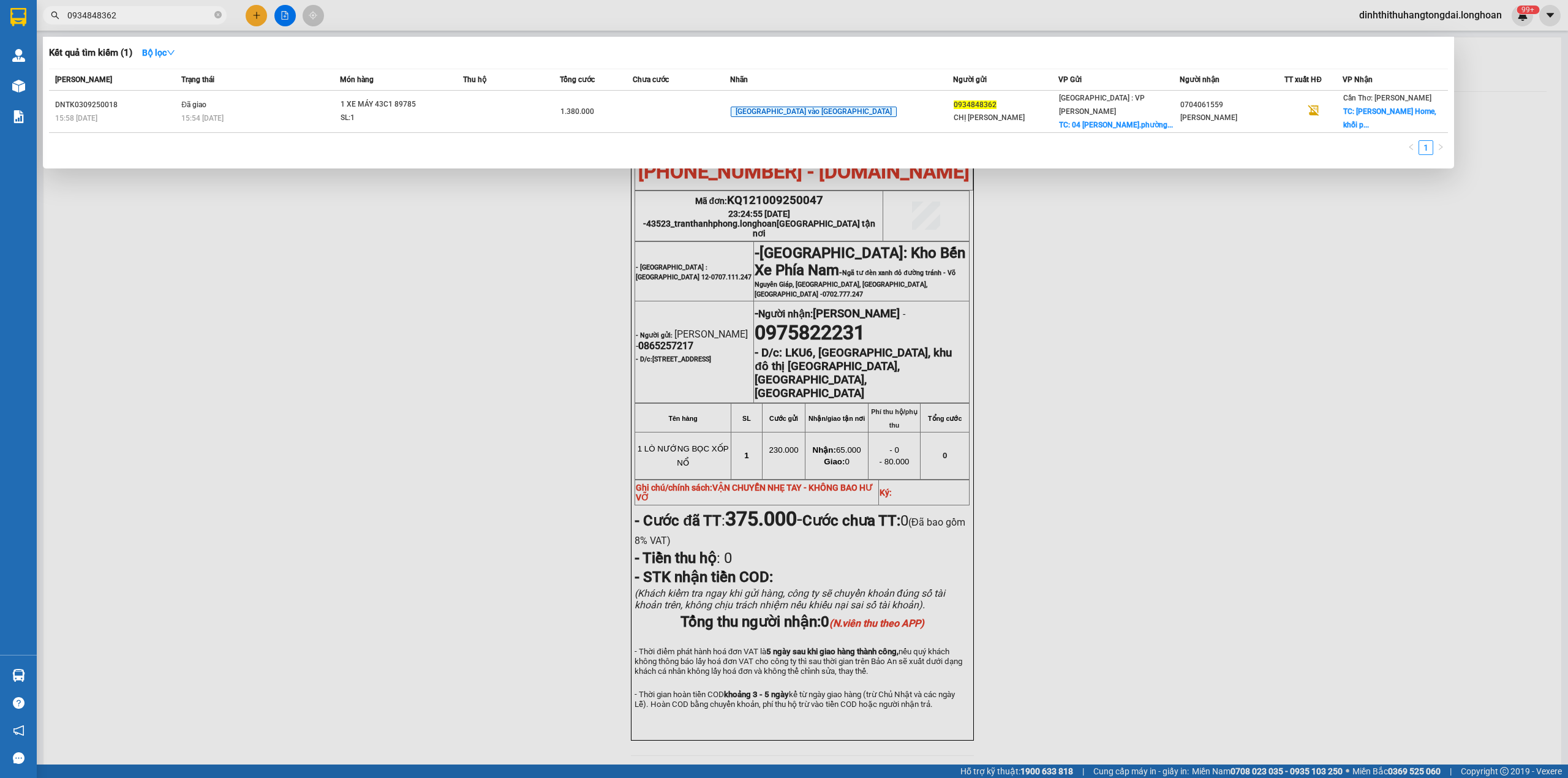
click at [120, 13] on input "0934848362" at bounding box center [139, 15] width 144 height 13
paste input "81132265"
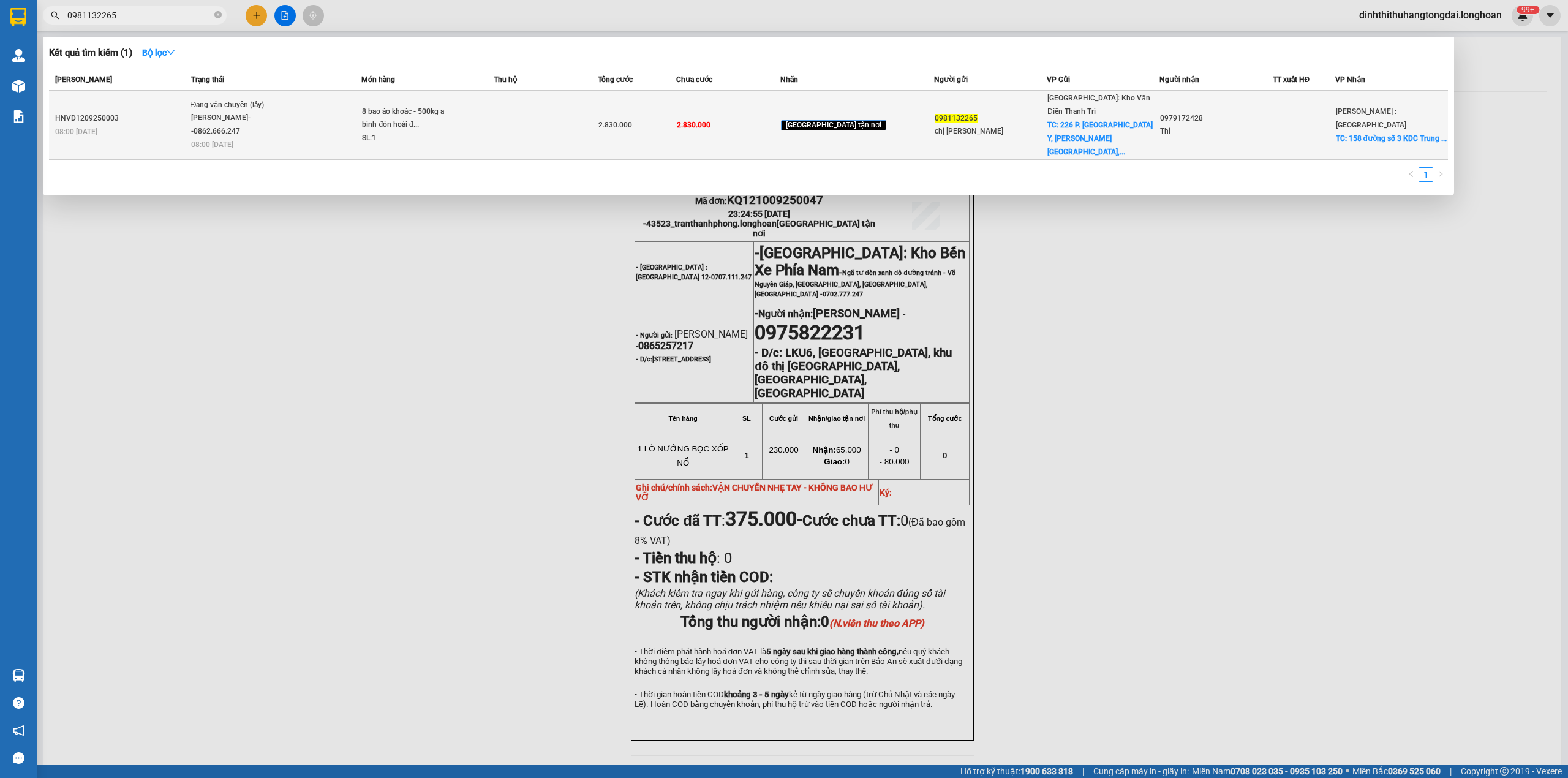
click at [351, 127] on span "Đang vận chuyển (lấy) [PERSON_NAME]--0862.666.247 08:00 [DATE]" at bounding box center [276, 124] width 170 height 51
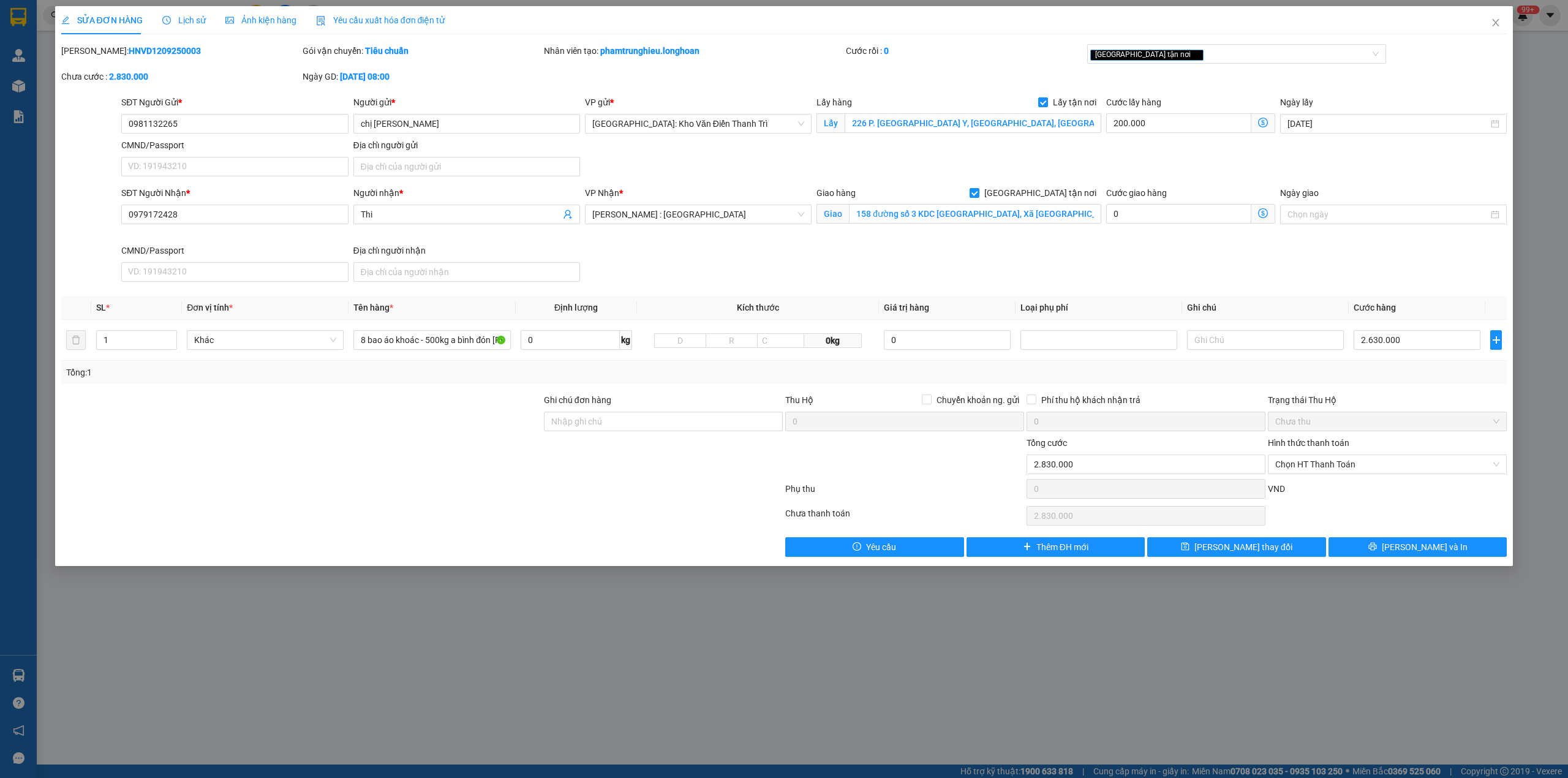
click at [184, 23] on span "Lịch sử" at bounding box center [184, 20] width 43 height 10
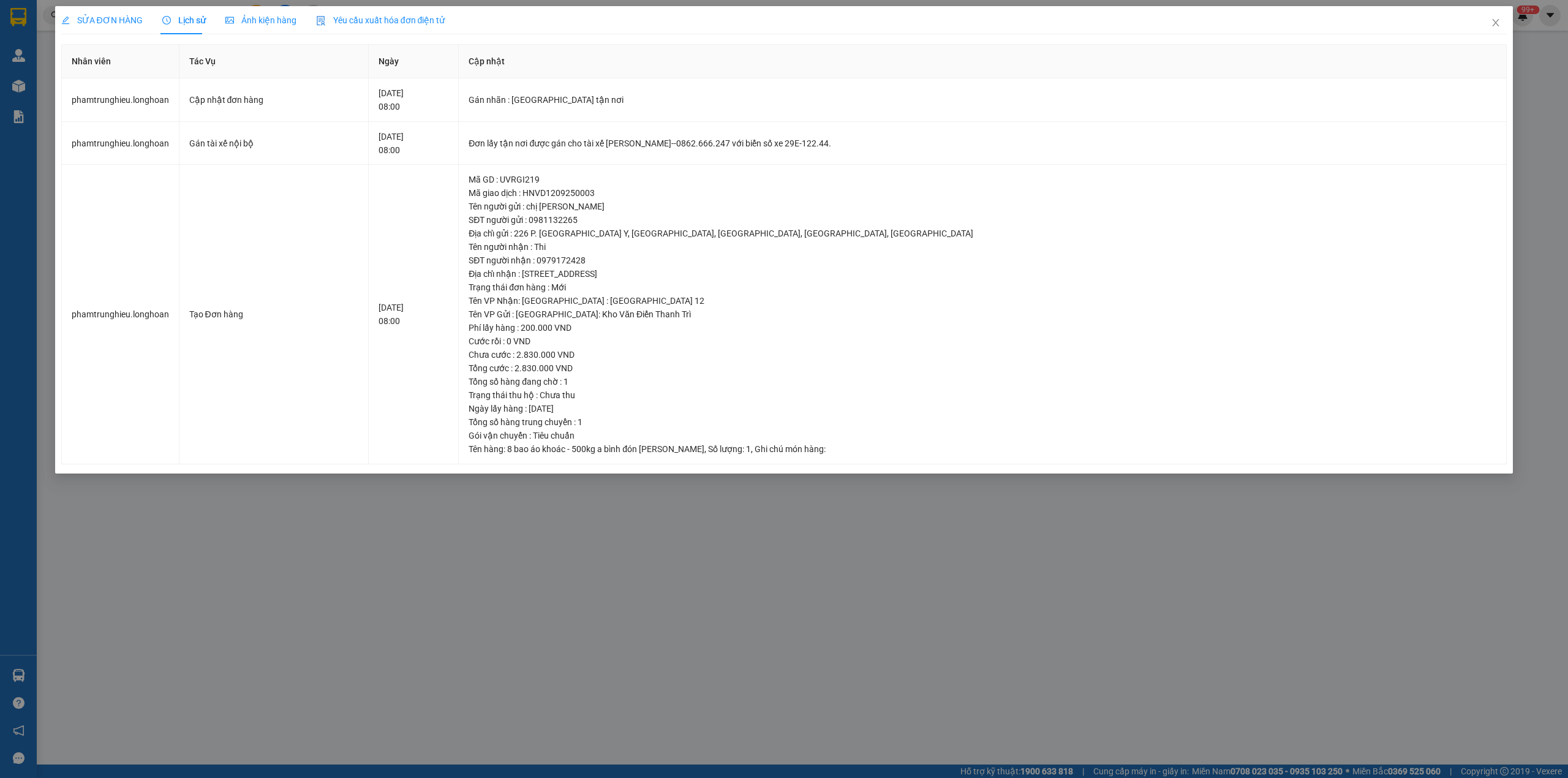
click at [101, 13] on div "SỬA ĐƠN HÀNG" at bounding box center [102, 20] width 81 height 28
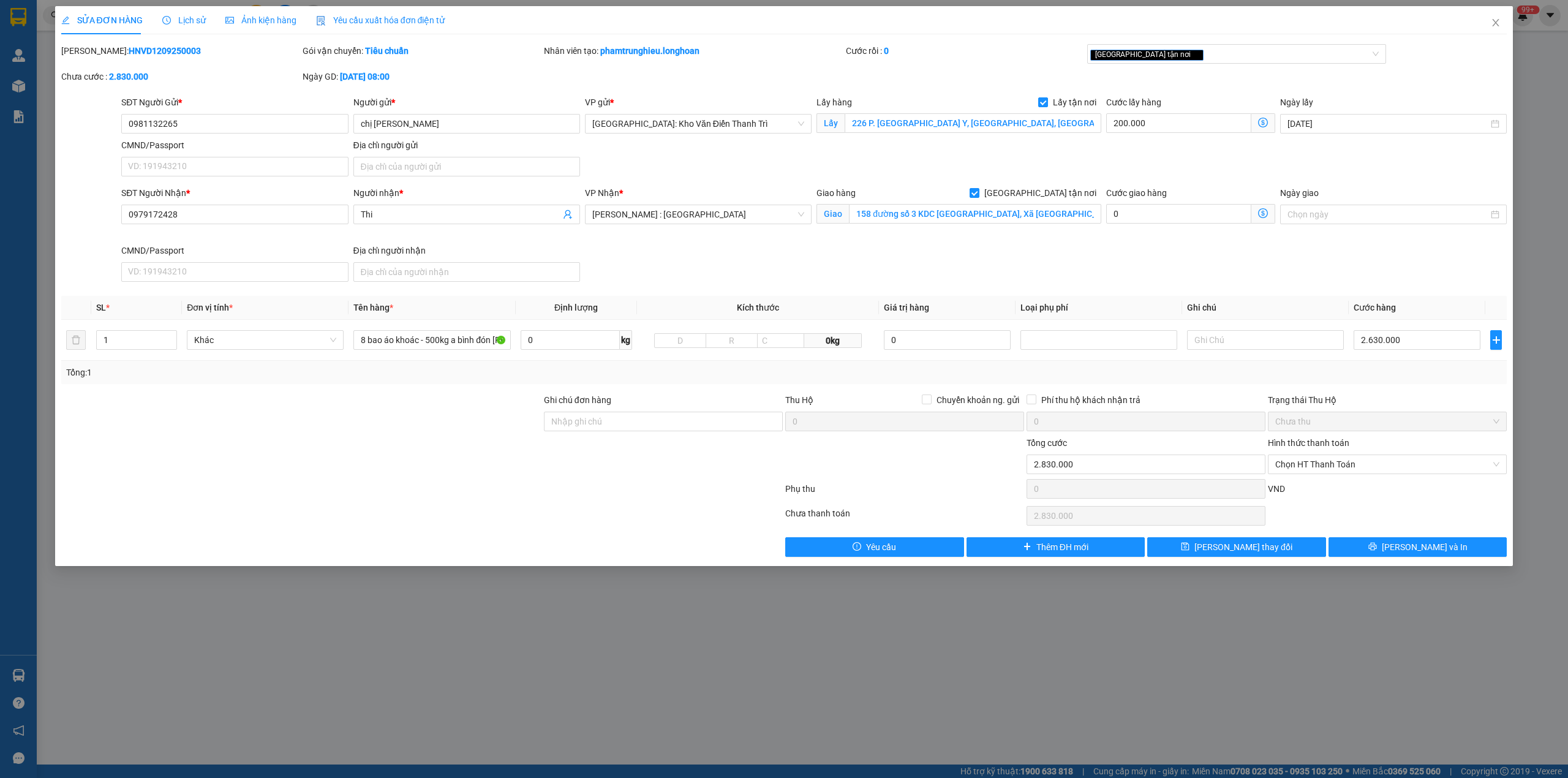
click at [186, 8] on div "Lịch sử" at bounding box center [184, 20] width 43 height 28
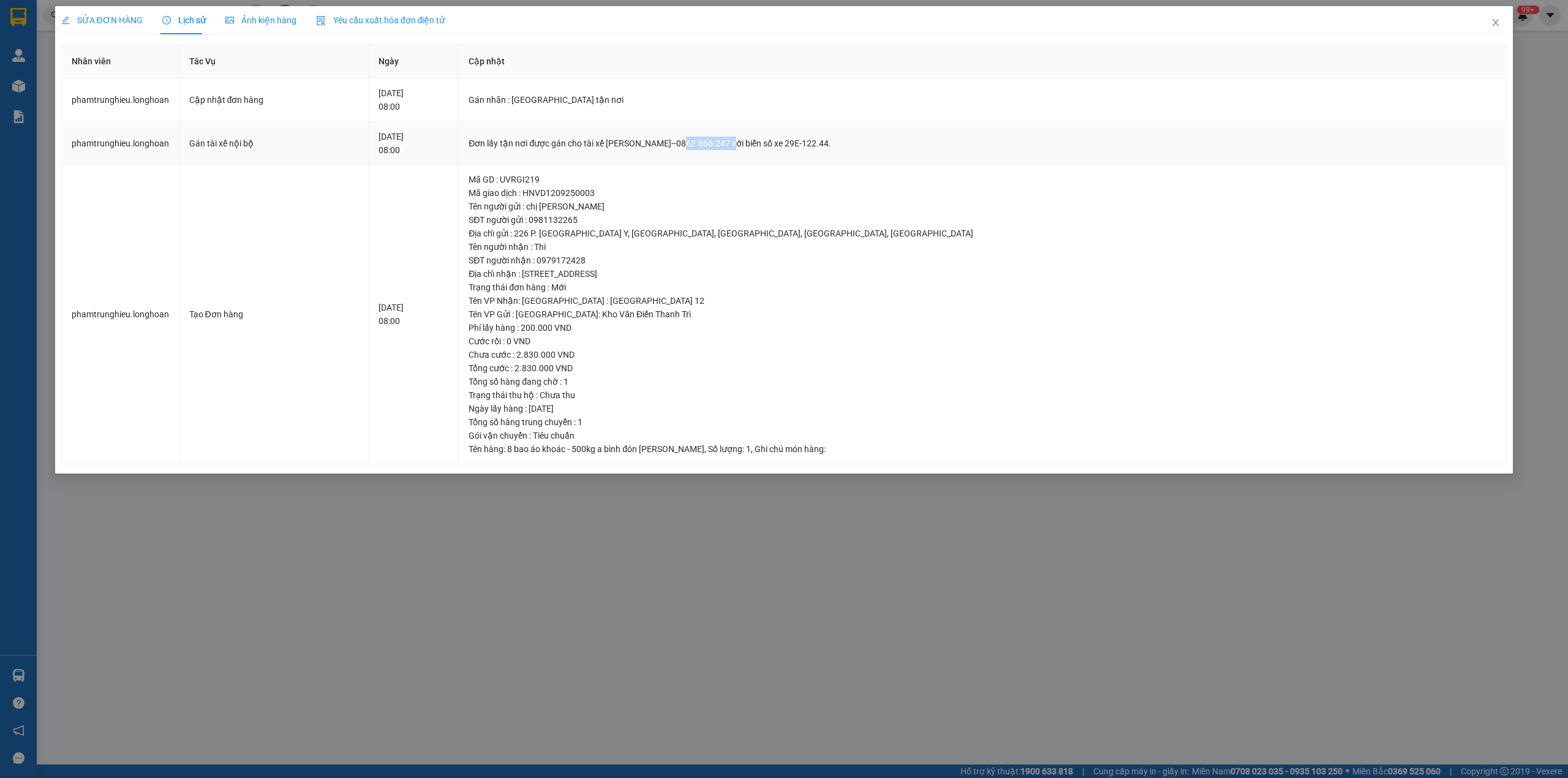
drag, startPoint x: 785, startPoint y: 142, endPoint x: 835, endPoint y: 143, distance: 50.0
click at [835, 143] on div "Đơn lấy tận nơi được gán cho tài xế [PERSON_NAME]--0862.666.247 với biển số xe …" at bounding box center [982, 143] width 1027 height 13
click at [1488, 25] on span "Close" at bounding box center [1495, 23] width 34 height 34
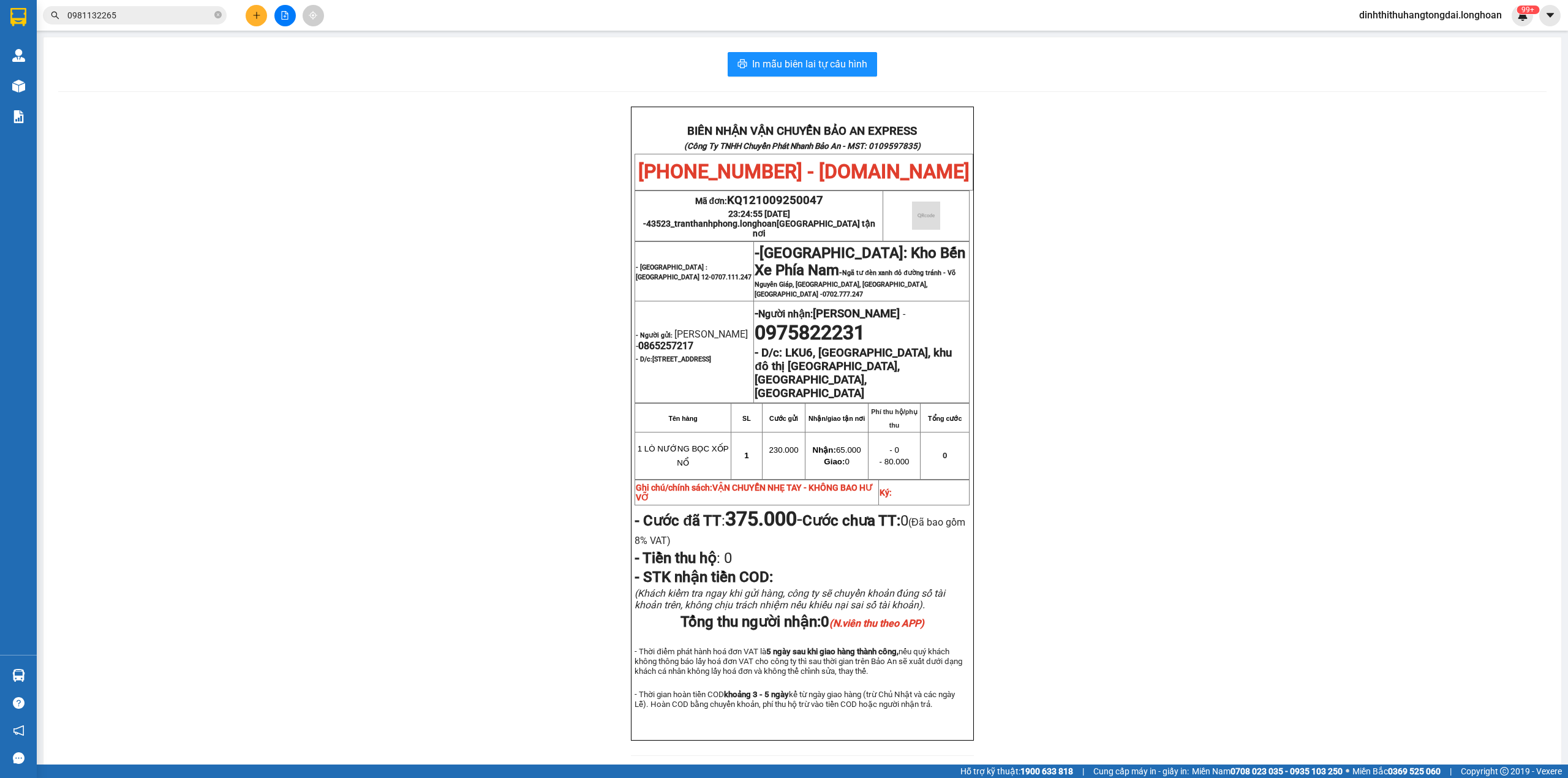
click at [152, 25] on div "Kết quả tìm kiếm ( 1 ) Bộ lọc Mã ĐH Trạng thái Món hàng Thu hộ Tổng cước Chưa c…" at bounding box center [119, 15] width 239 height 22
click at [147, 15] on input "0981132265" at bounding box center [139, 15] width 144 height 13
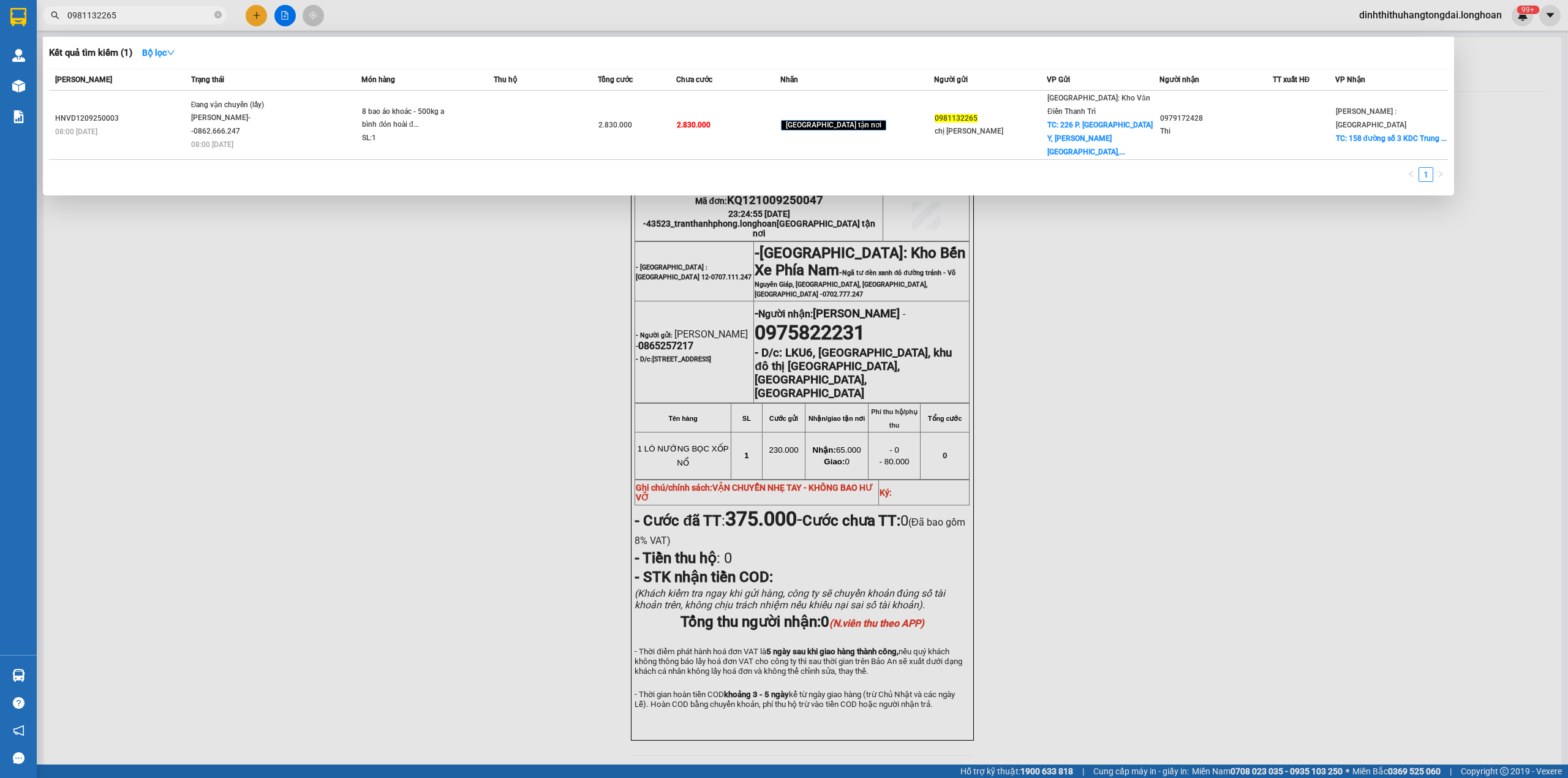
click at [147, 15] on input "0981132265" at bounding box center [139, 15] width 144 height 13
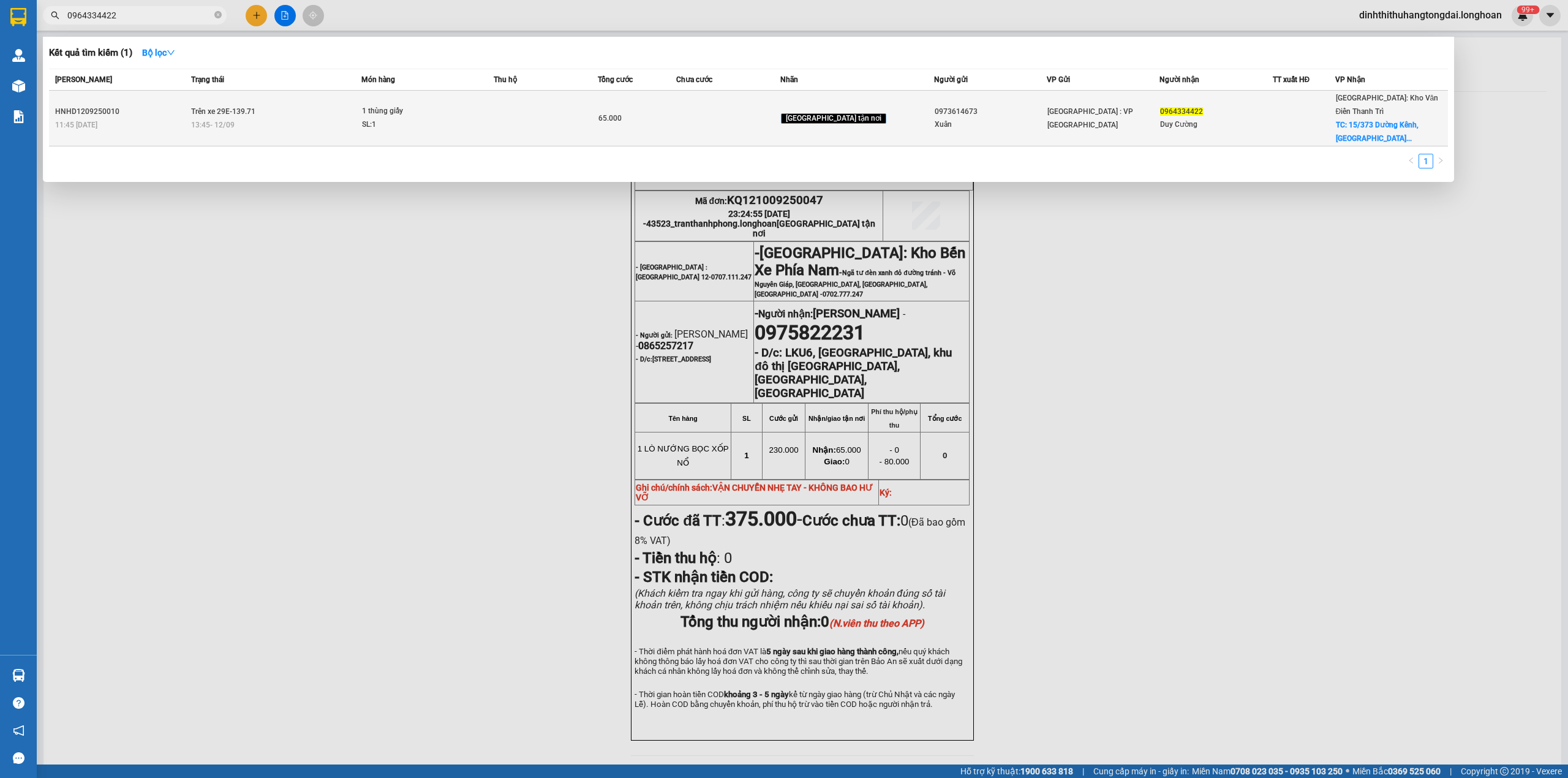
click at [297, 99] on td "Trên xe 29E-139.71 13:45 [DATE]" at bounding box center [275, 118] width 174 height 56
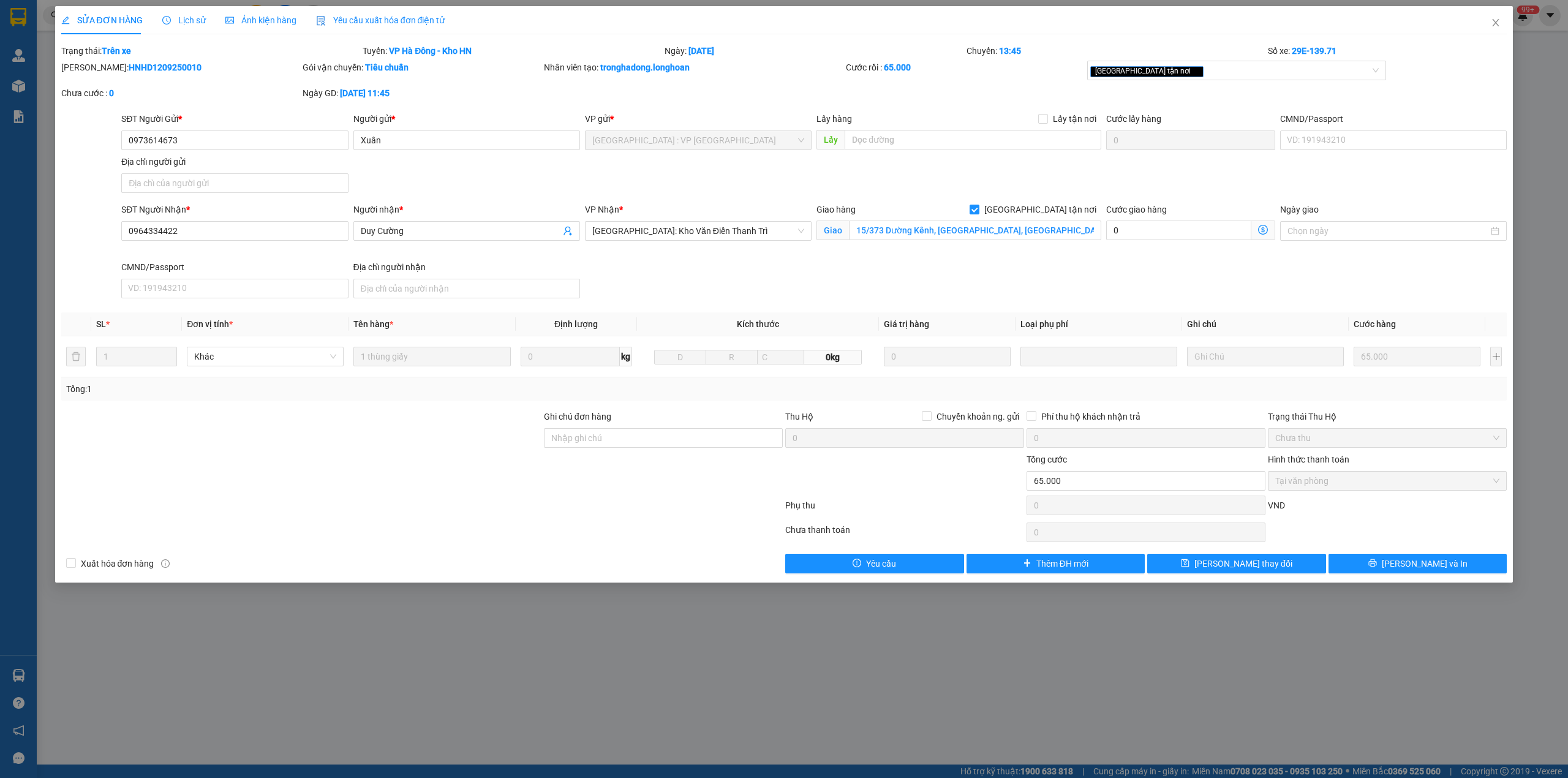
click at [170, 16] on span "Lịch sử" at bounding box center [184, 20] width 43 height 10
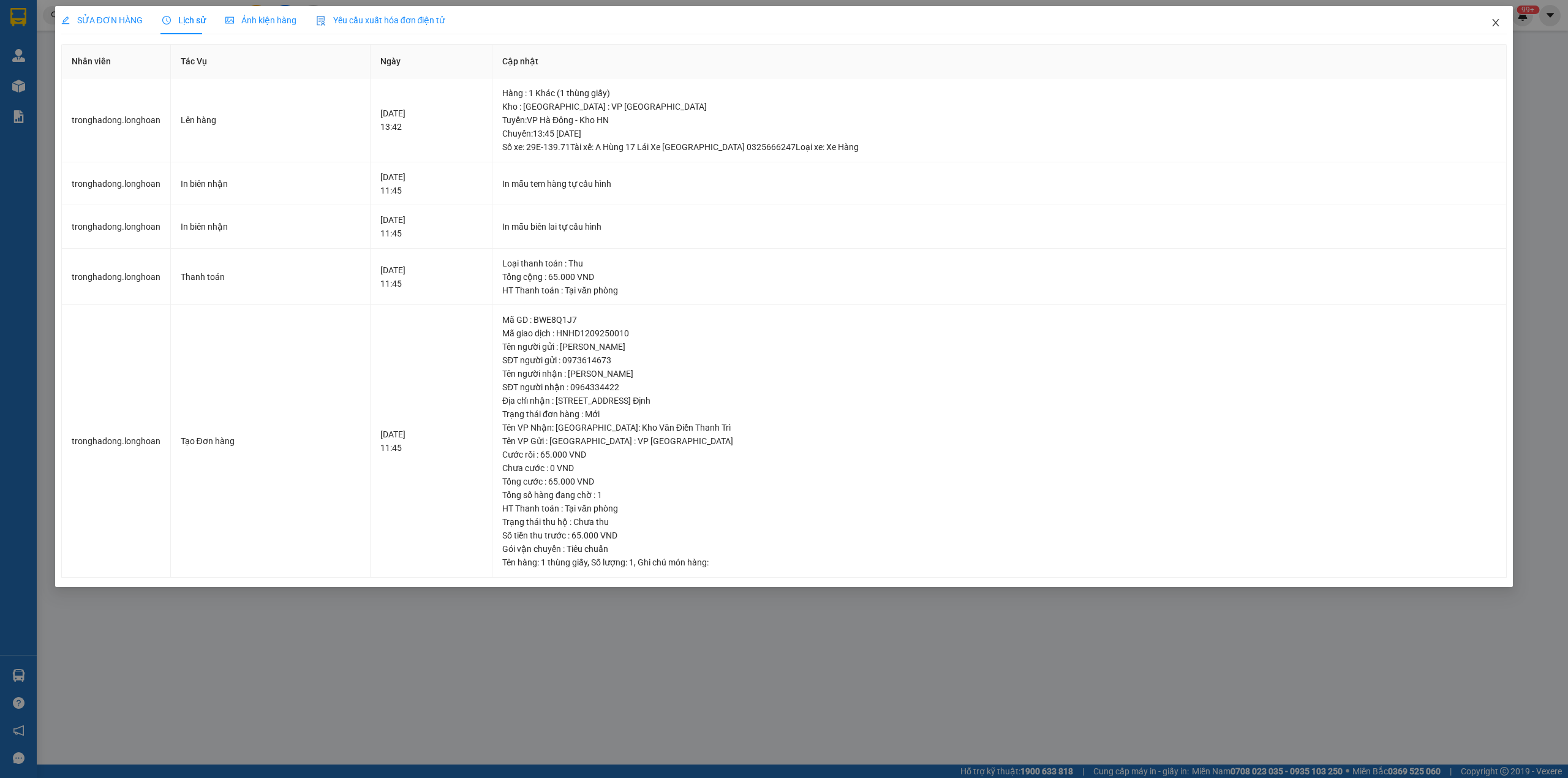
click at [1486, 23] on span "Close" at bounding box center [1495, 23] width 34 height 34
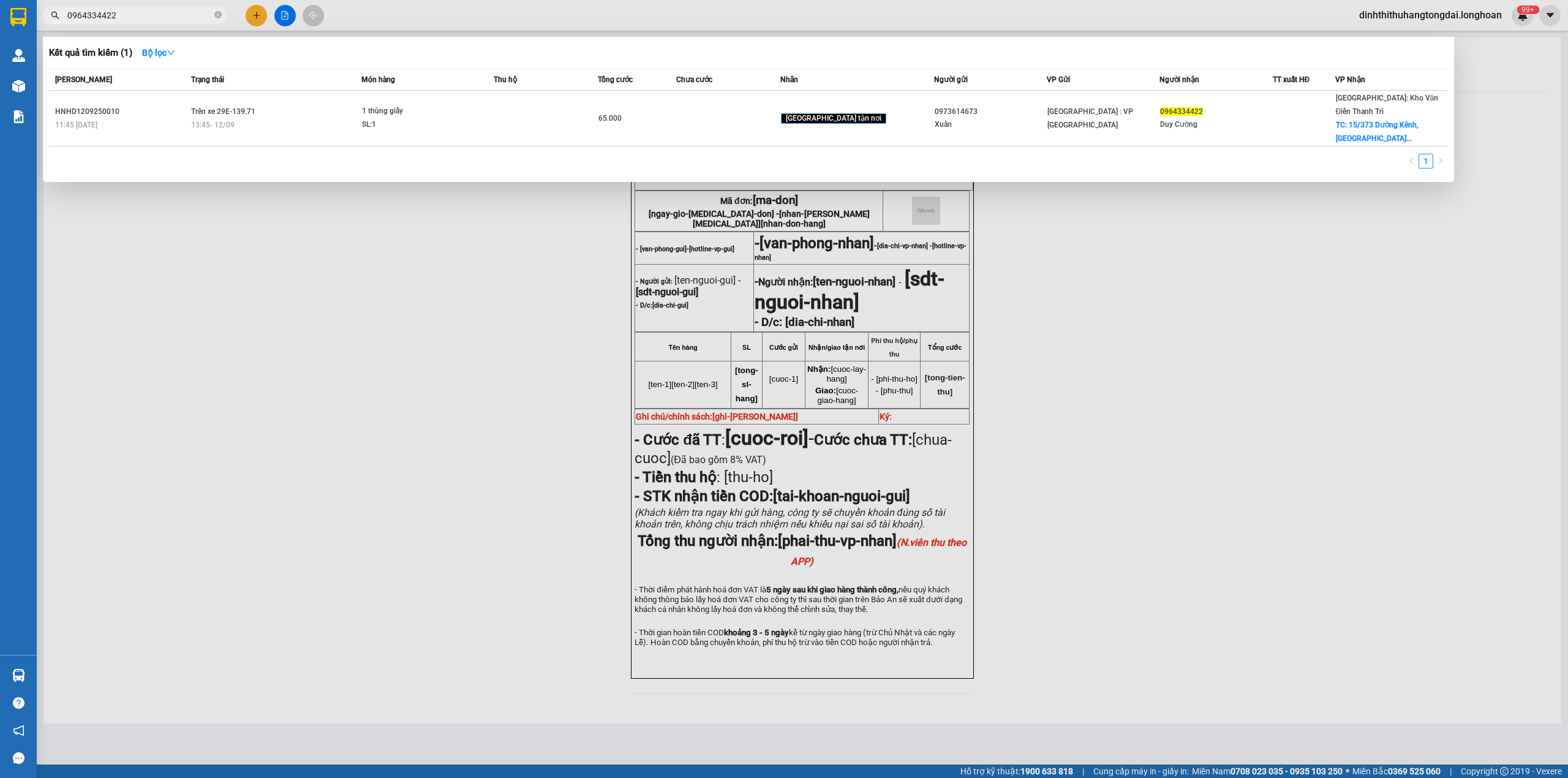
click at [113, 15] on input "0964334422" at bounding box center [139, 15] width 144 height 13
paste input "37603303"
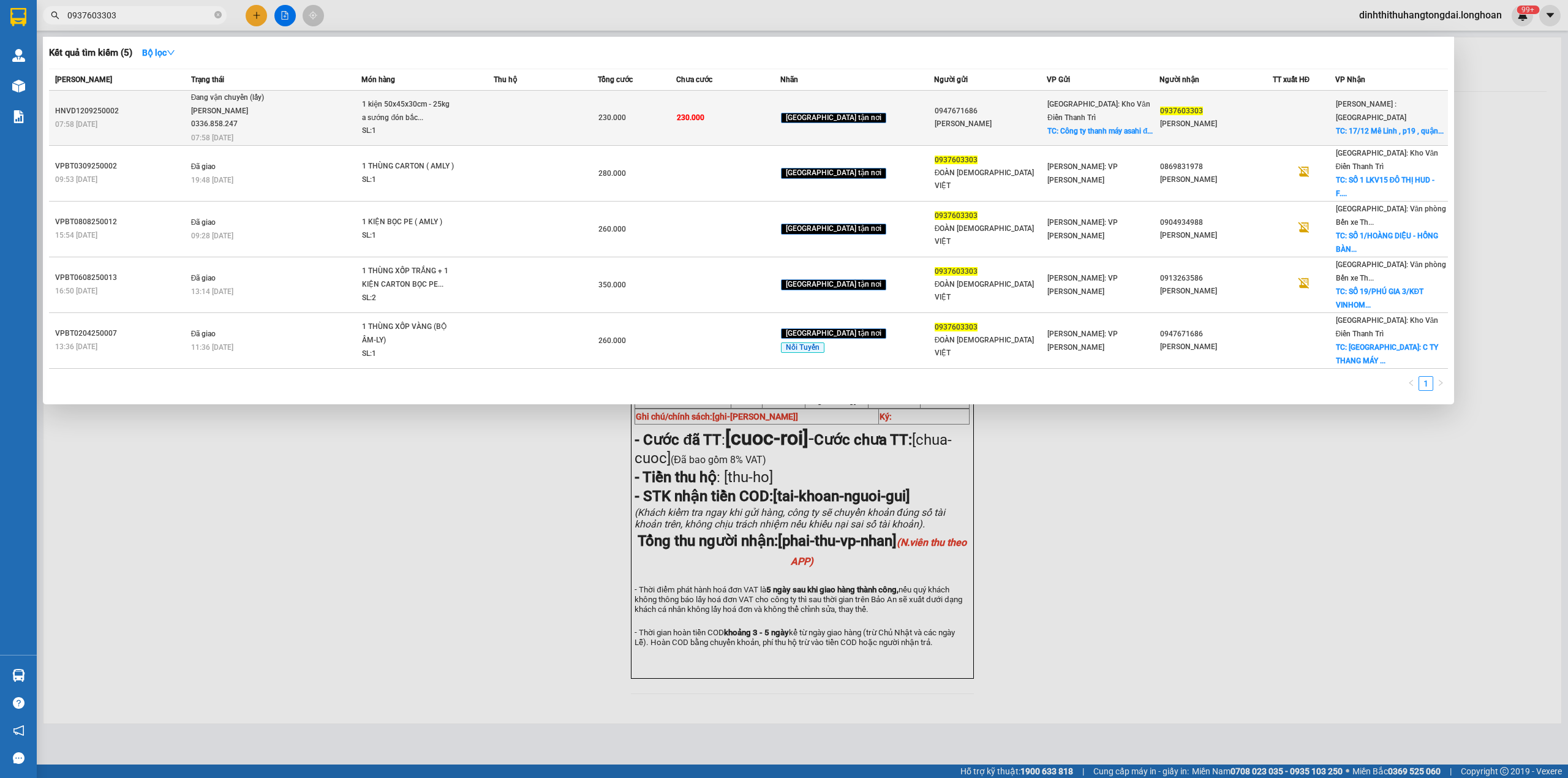
click at [276, 116] on div "[PERSON_NAME] 0336.858.247" at bounding box center [237, 118] width 92 height 26
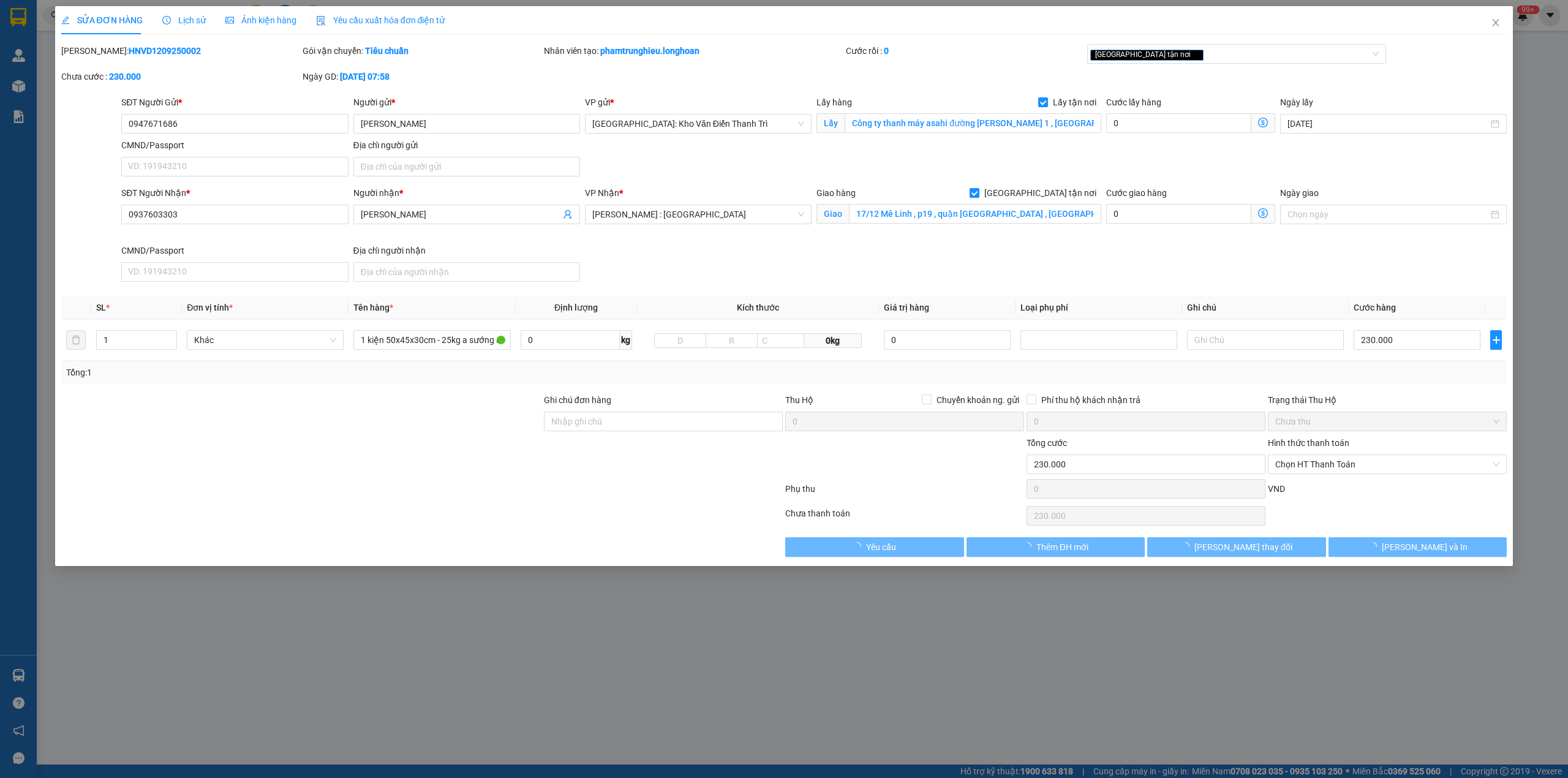
click at [189, 17] on span "Lịch sử" at bounding box center [184, 20] width 43 height 10
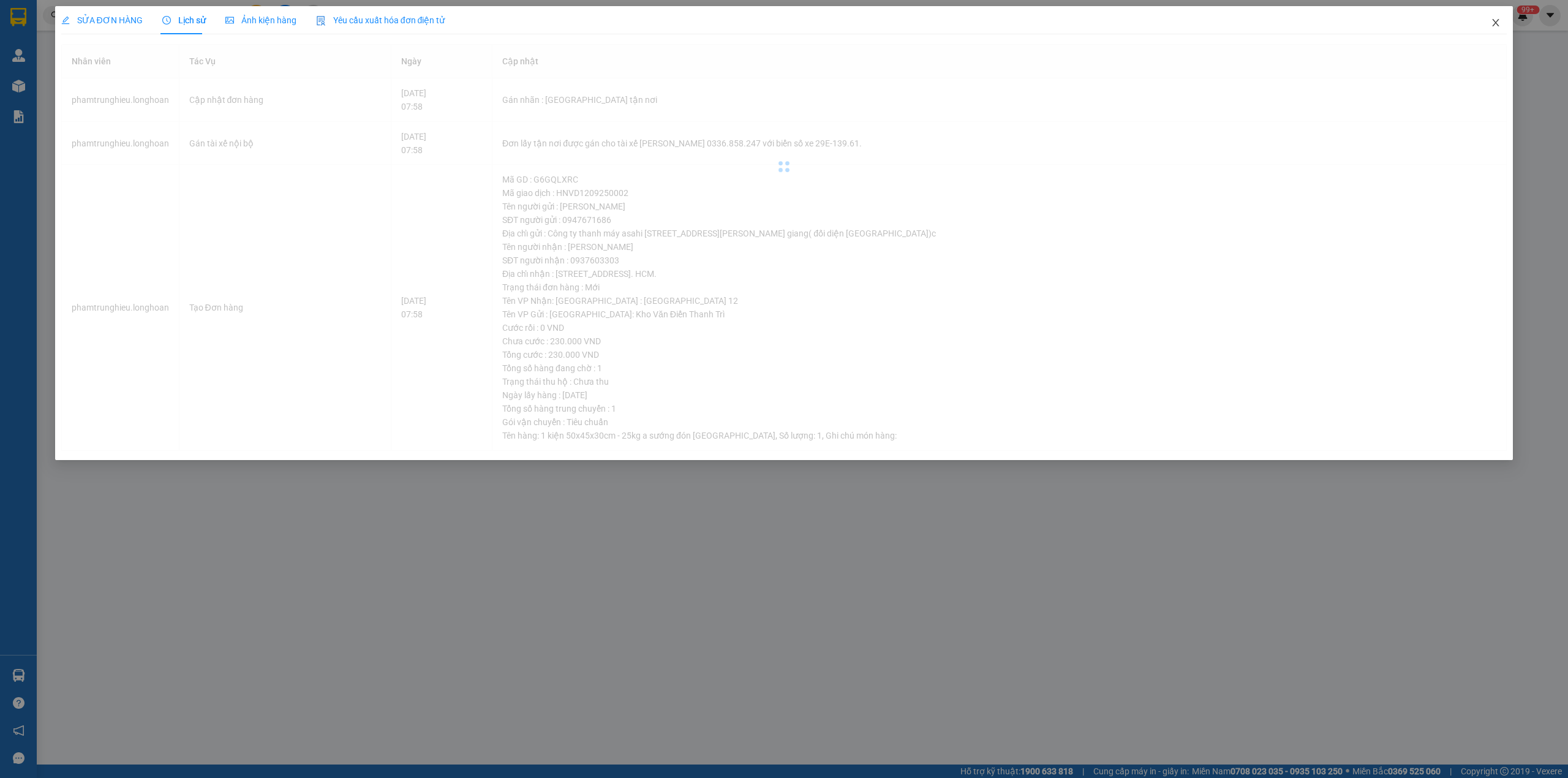
click at [1491, 26] on icon "close" at bounding box center [1496, 22] width 10 height 10
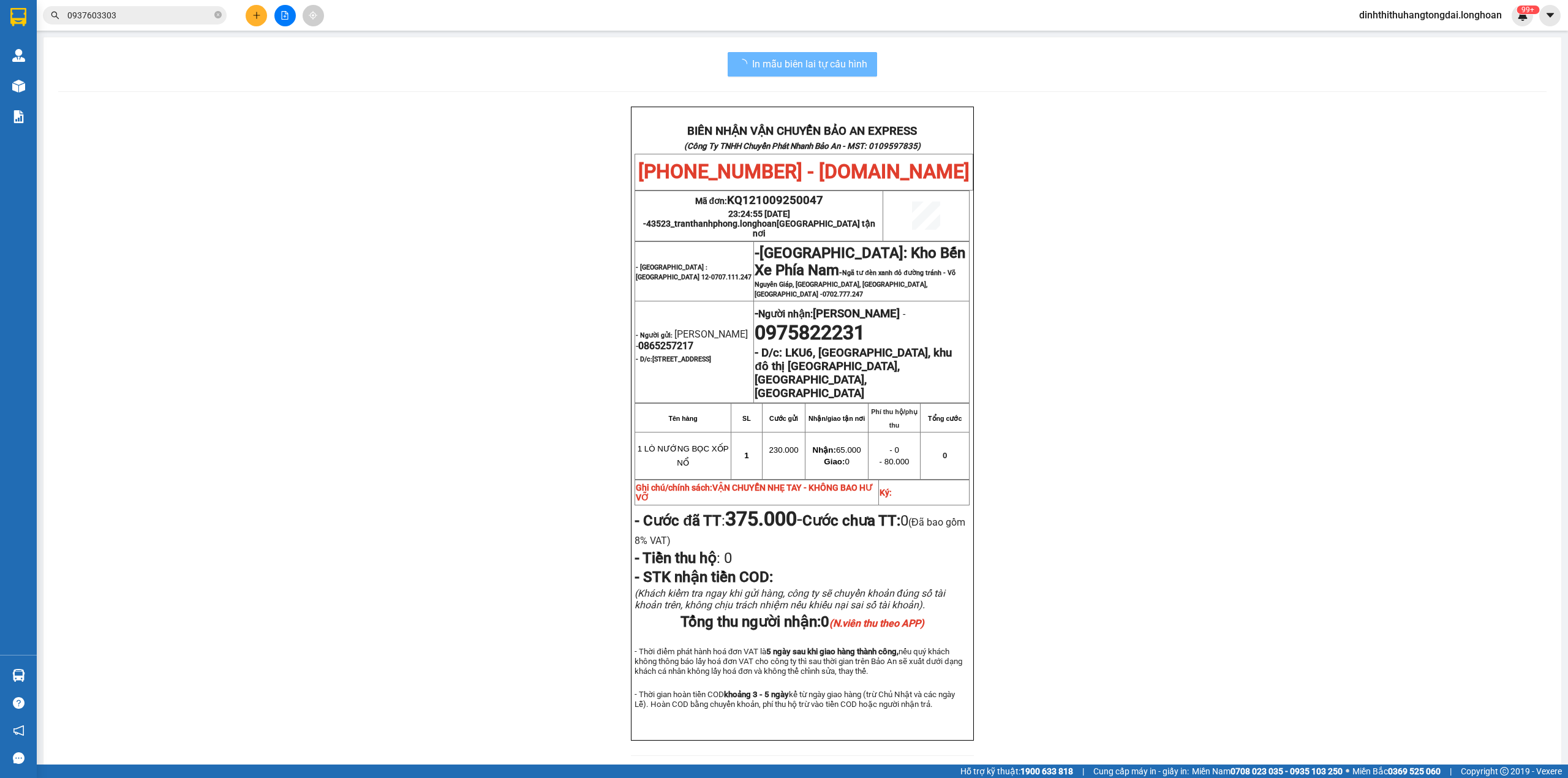
click at [200, 17] on input "0937603303" at bounding box center [139, 15] width 144 height 13
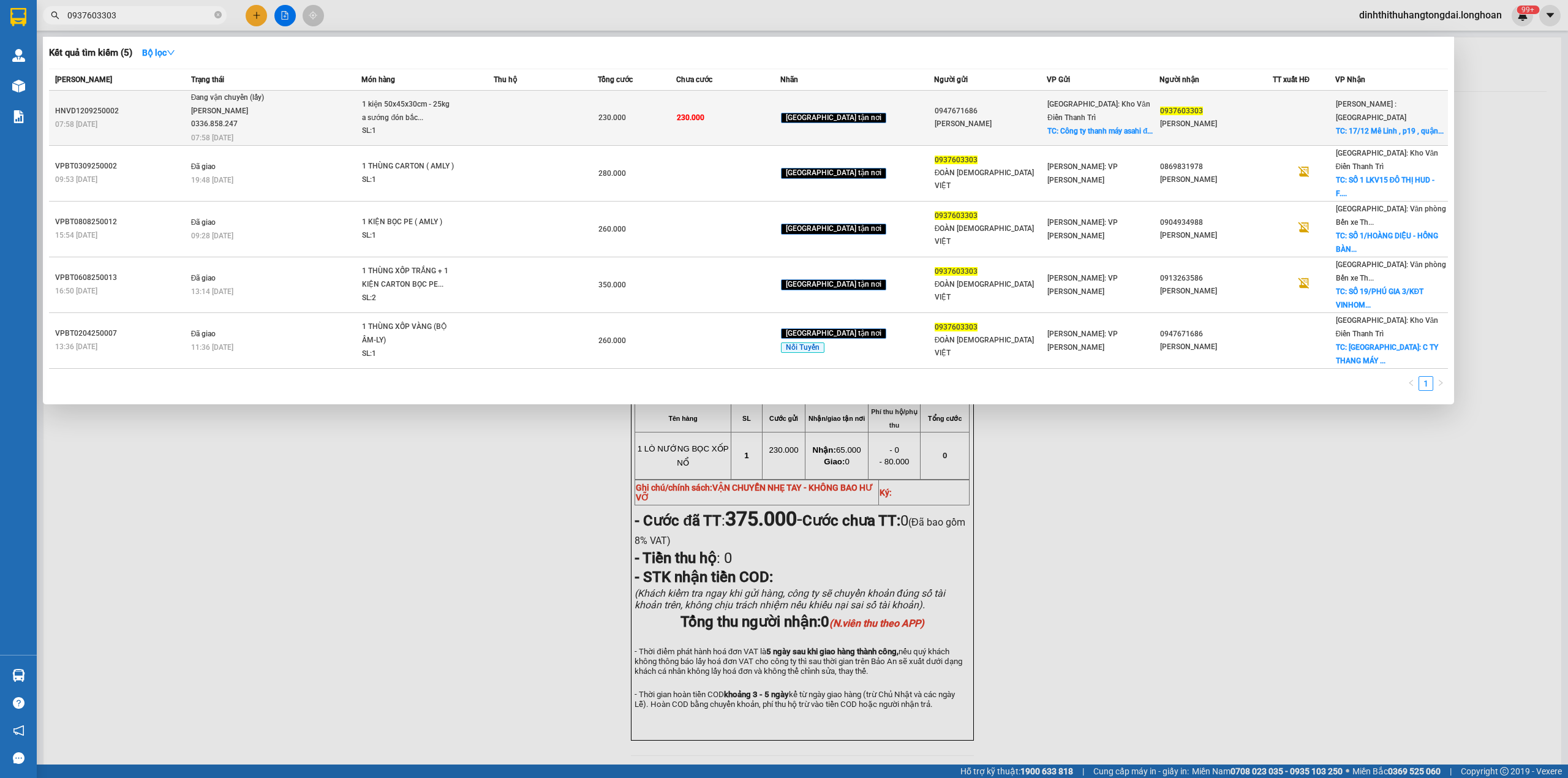
click at [231, 104] on div "Đang vận chuyển (lấy)" at bounding box center [237, 98] width 92 height 13
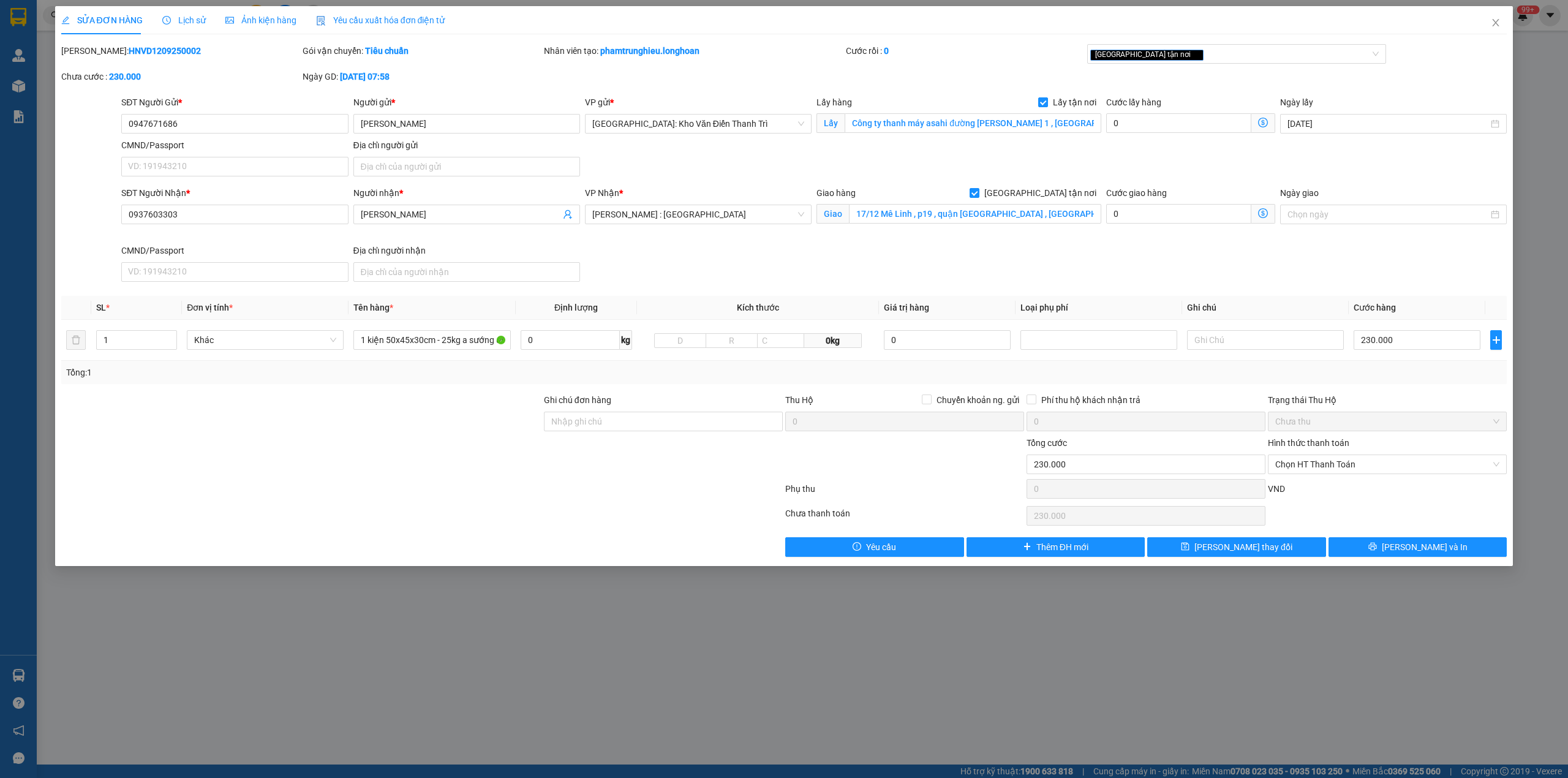
click at [180, 13] on div "Lịch sử" at bounding box center [184, 20] width 43 height 13
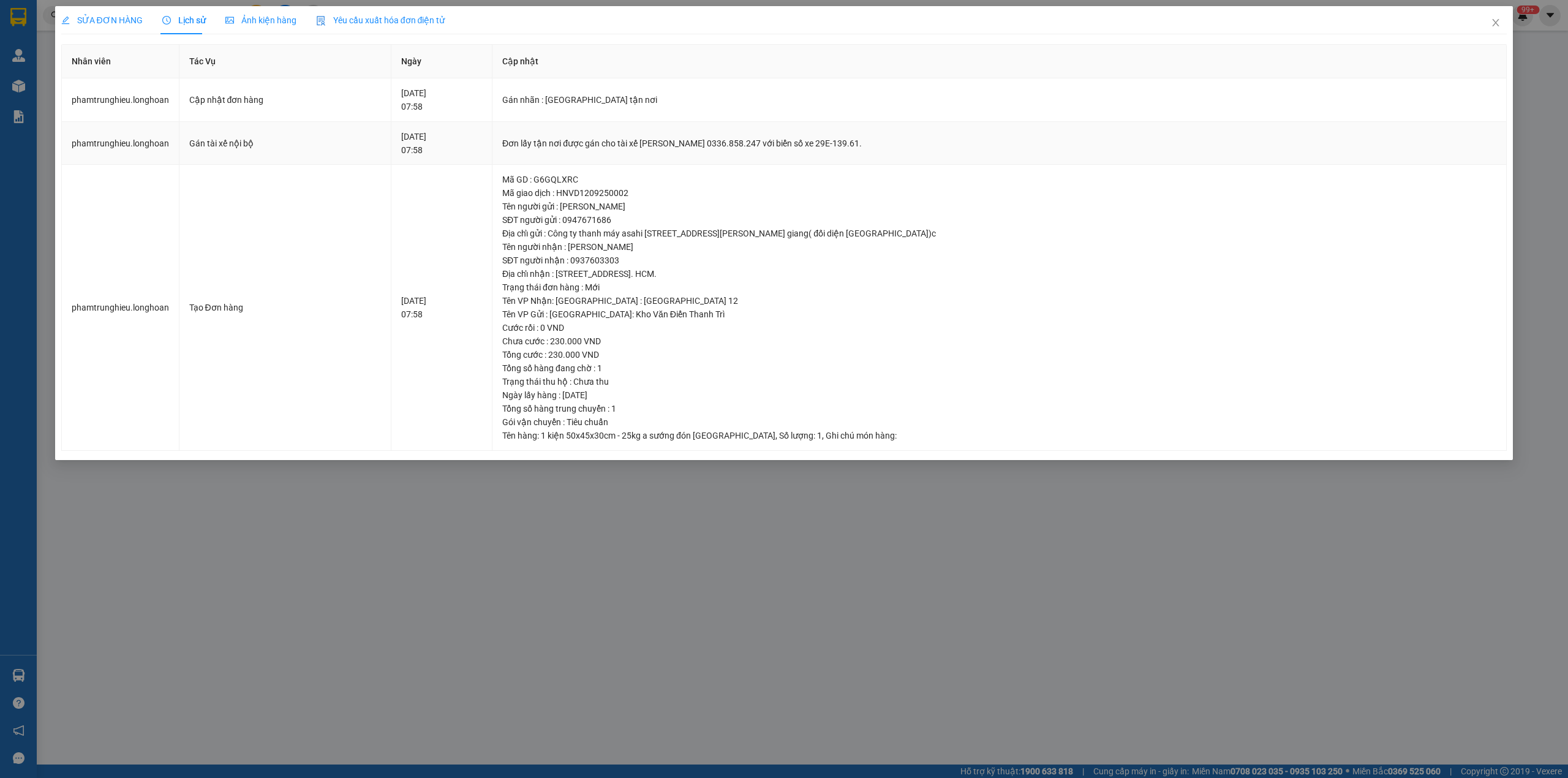
click at [532, 141] on div "Đơn lấy tận nơi được gán cho tài xế [PERSON_NAME] 0336.858.247 với biển số xe 2…" at bounding box center [999, 143] width 994 height 13
click at [1488, 15] on span "Close" at bounding box center [1495, 23] width 34 height 34
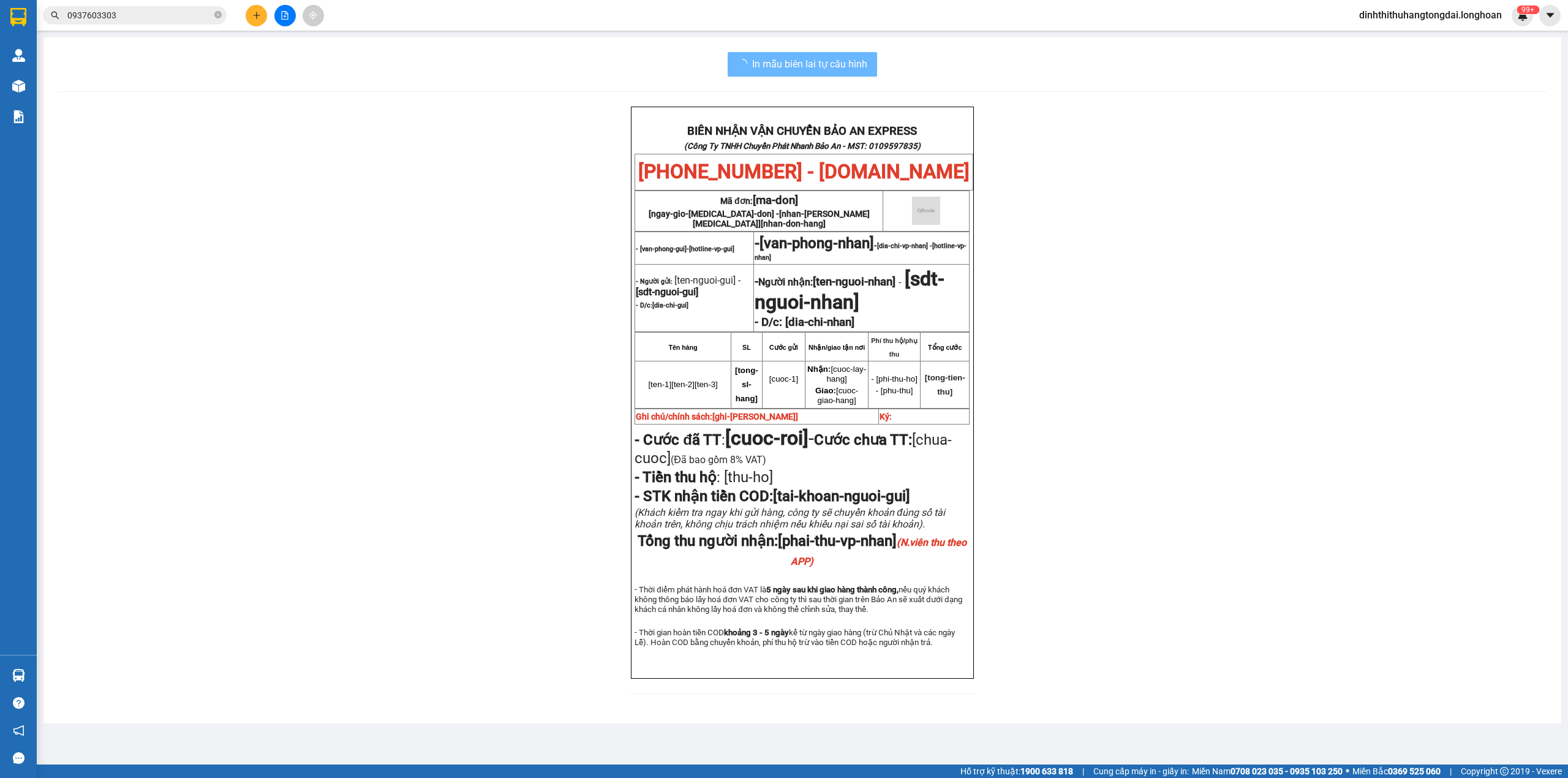
click at [148, 15] on input "0937603303" at bounding box center [139, 15] width 144 height 13
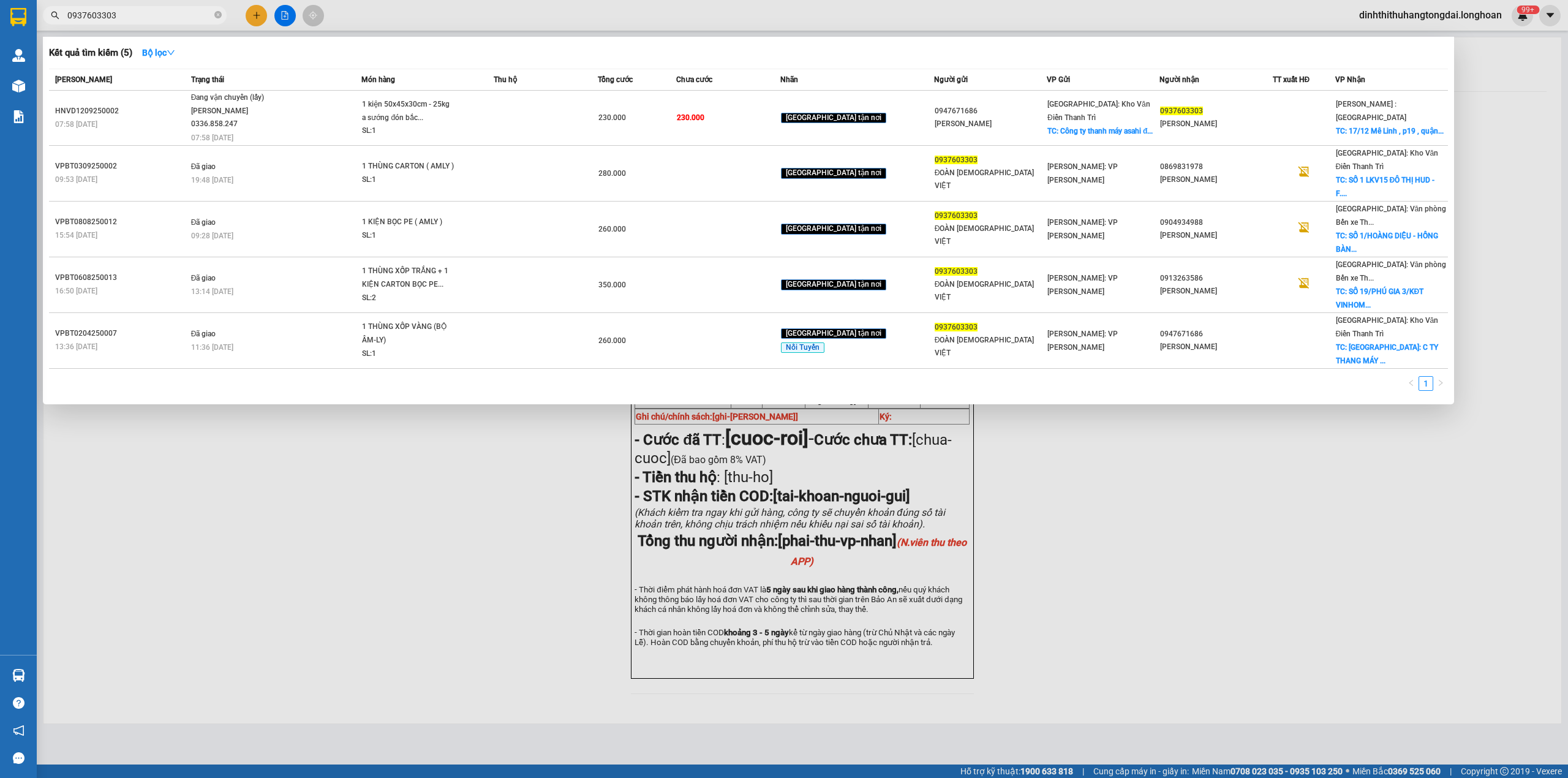
click at [148, 15] on input "0937603303" at bounding box center [139, 15] width 144 height 13
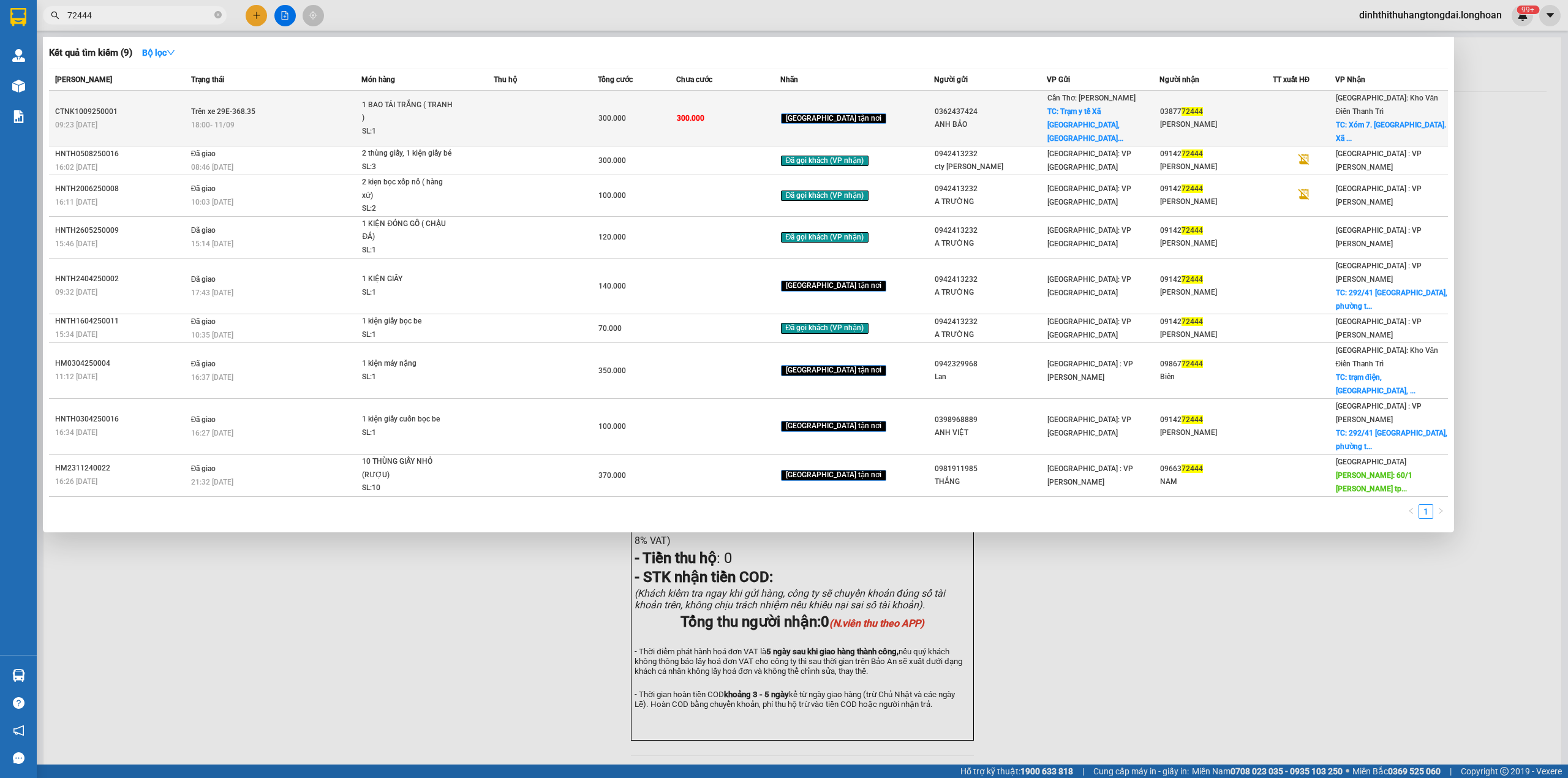
click at [350, 104] on td "Trên xe 29E-368.35 18:00 [DATE]" at bounding box center [275, 118] width 174 height 56
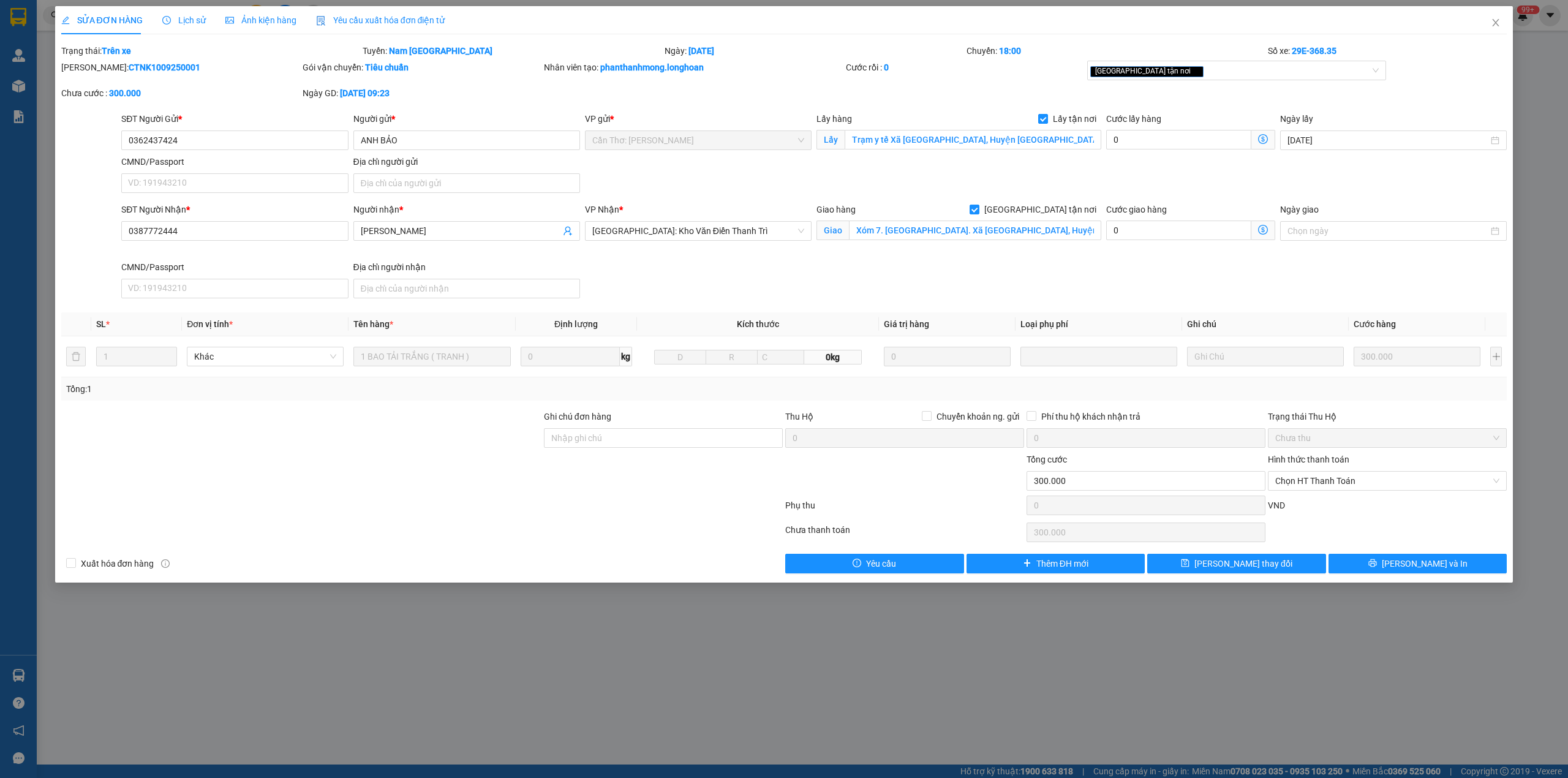
click at [167, 27] on div "Lịch sử" at bounding box center [184, 20] width 43 height 28
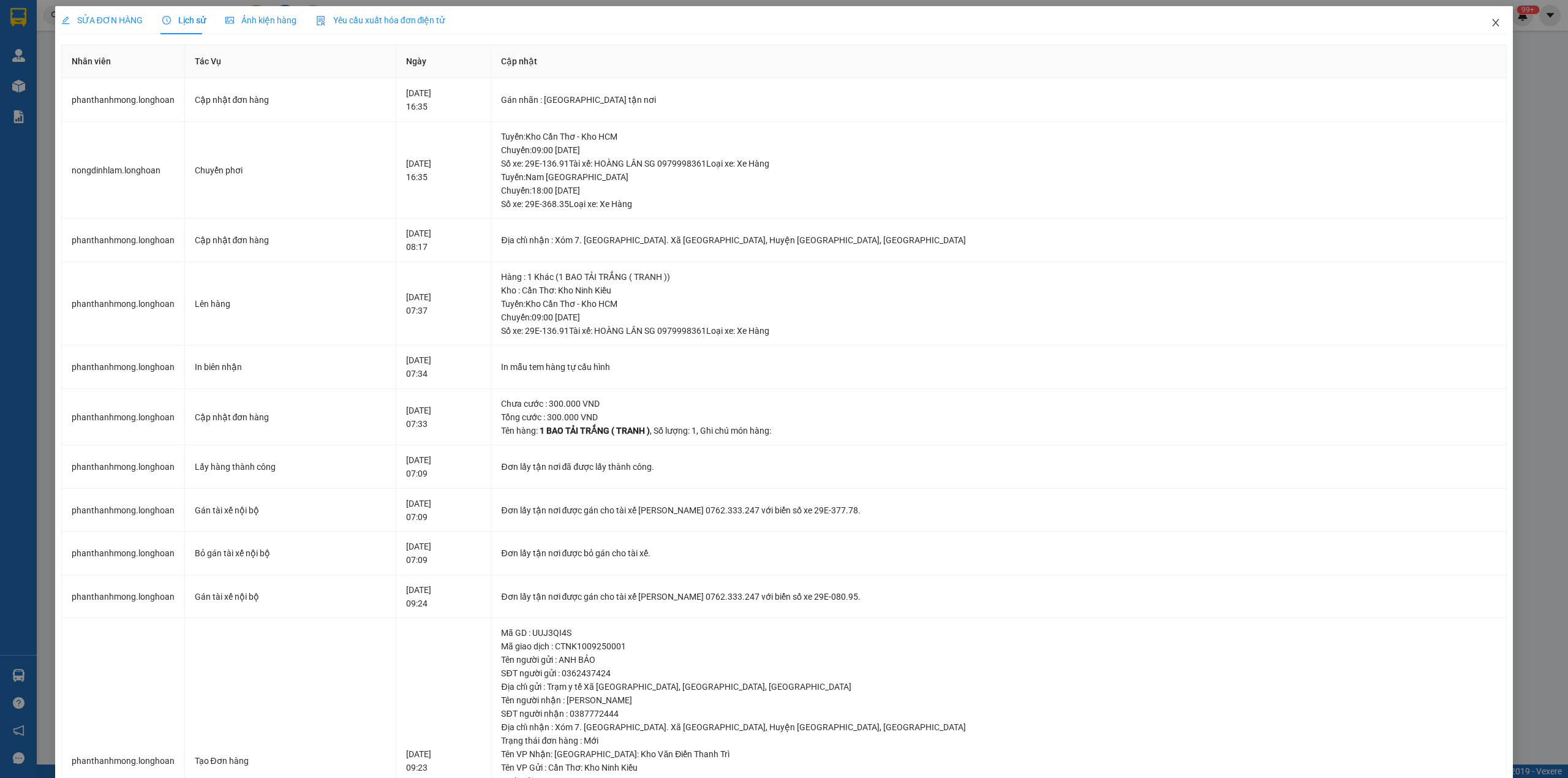
click at [1491, 26] on icon "close" at bounding box center [1496, 22] width 10 height 10
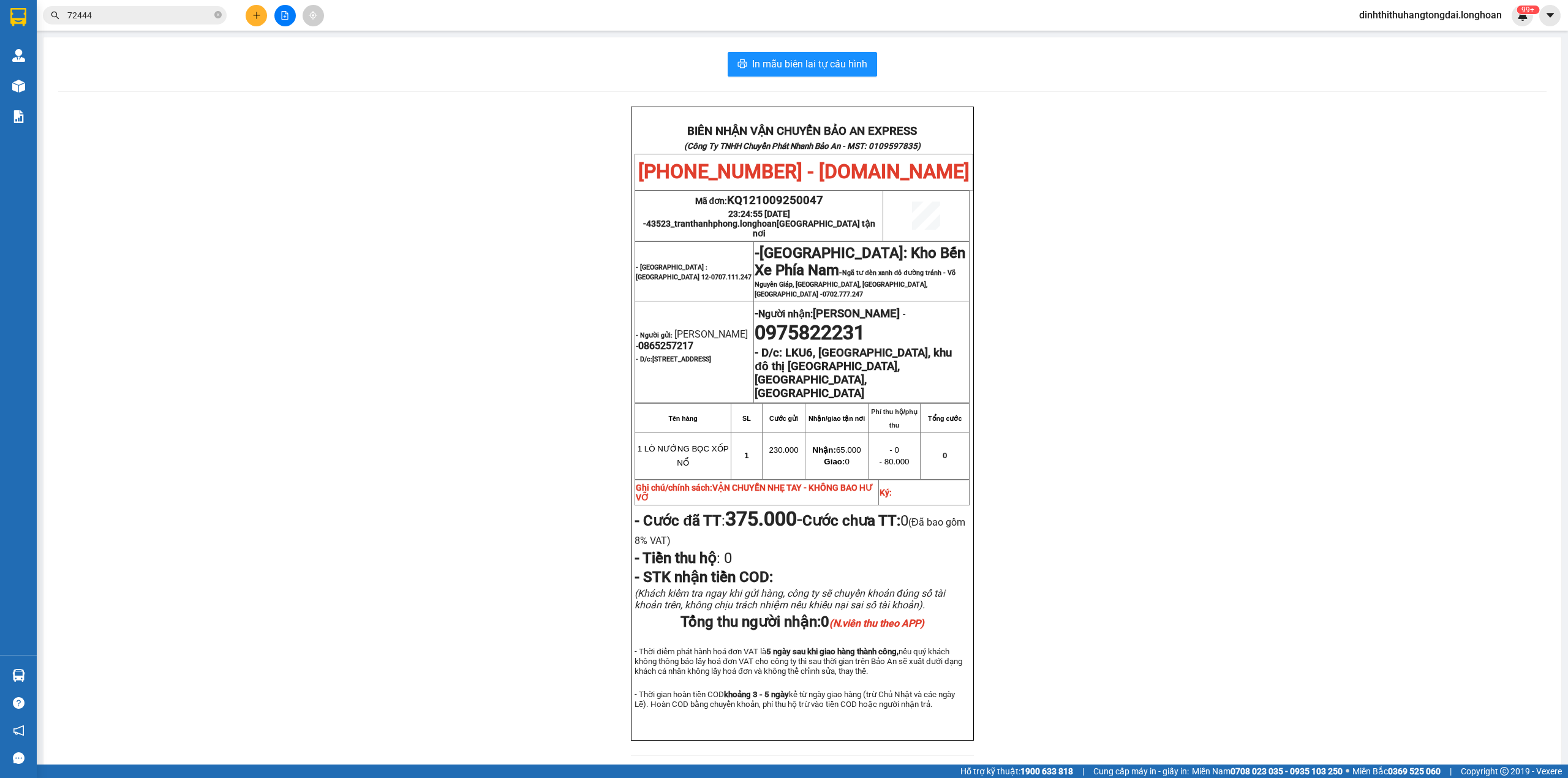
click at [134, 13] on input "72444" at bounding box center [139, 15] width 144 height 13
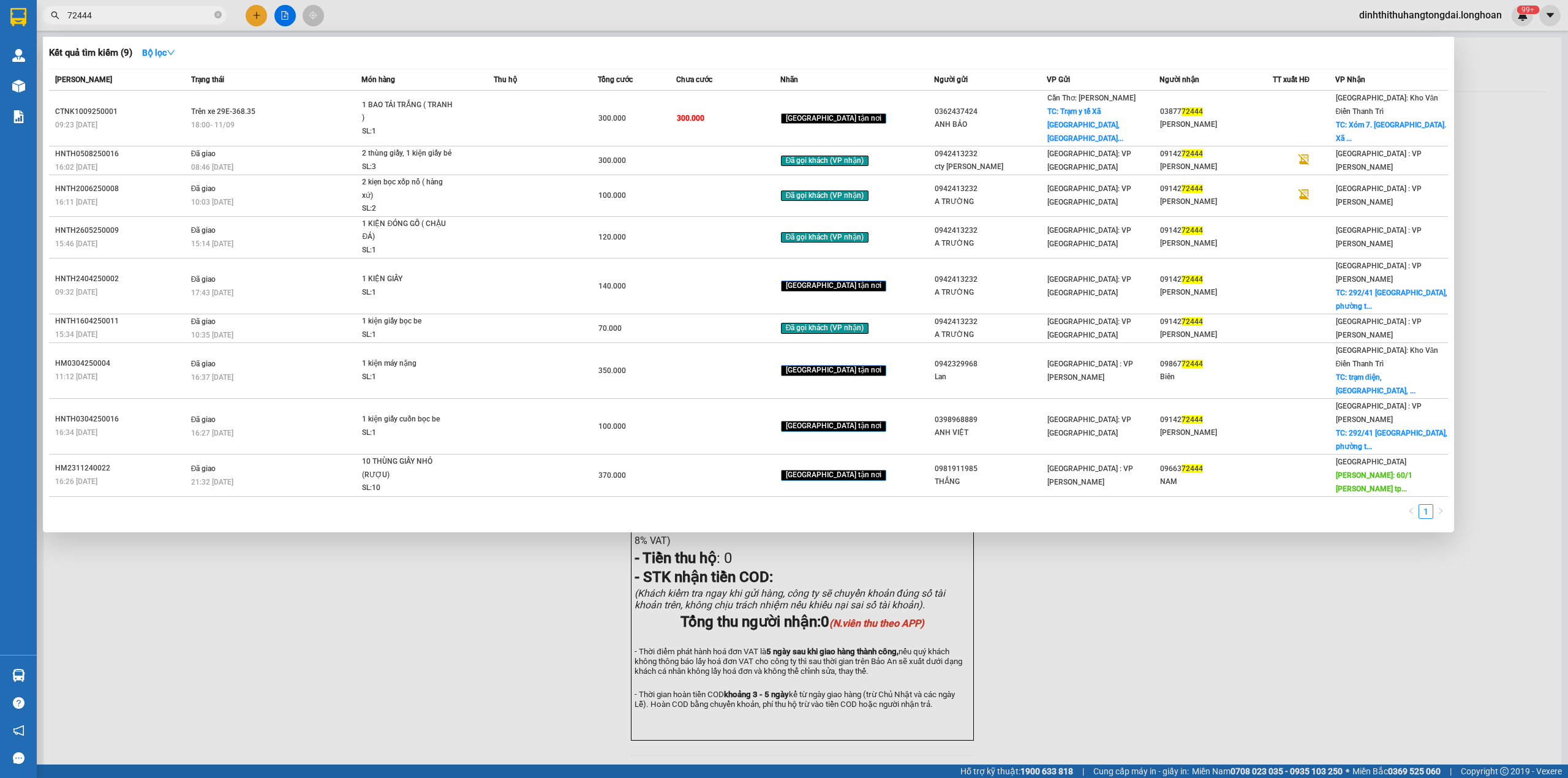
click at [134, 13] on input "72444" at bounding box center [139, 15] width 144 height 13
paste input "0345538142"
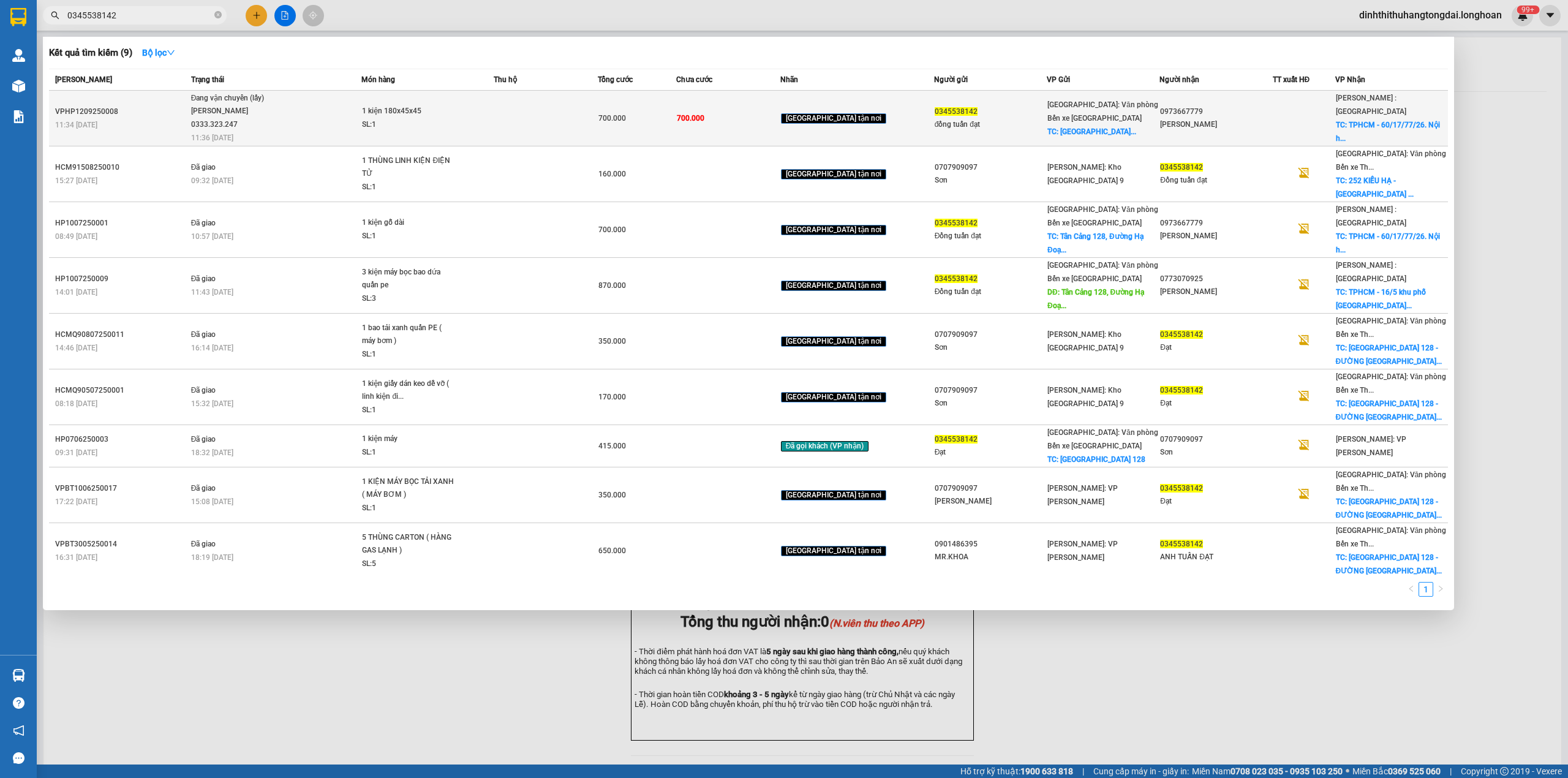
click at [310, 137] on td "Đang vận chuyển (lấy) [PERSON_NAME] 0333.323.247 11:36 [DATE]" at bounding box center [275, 118] width 174 height 56
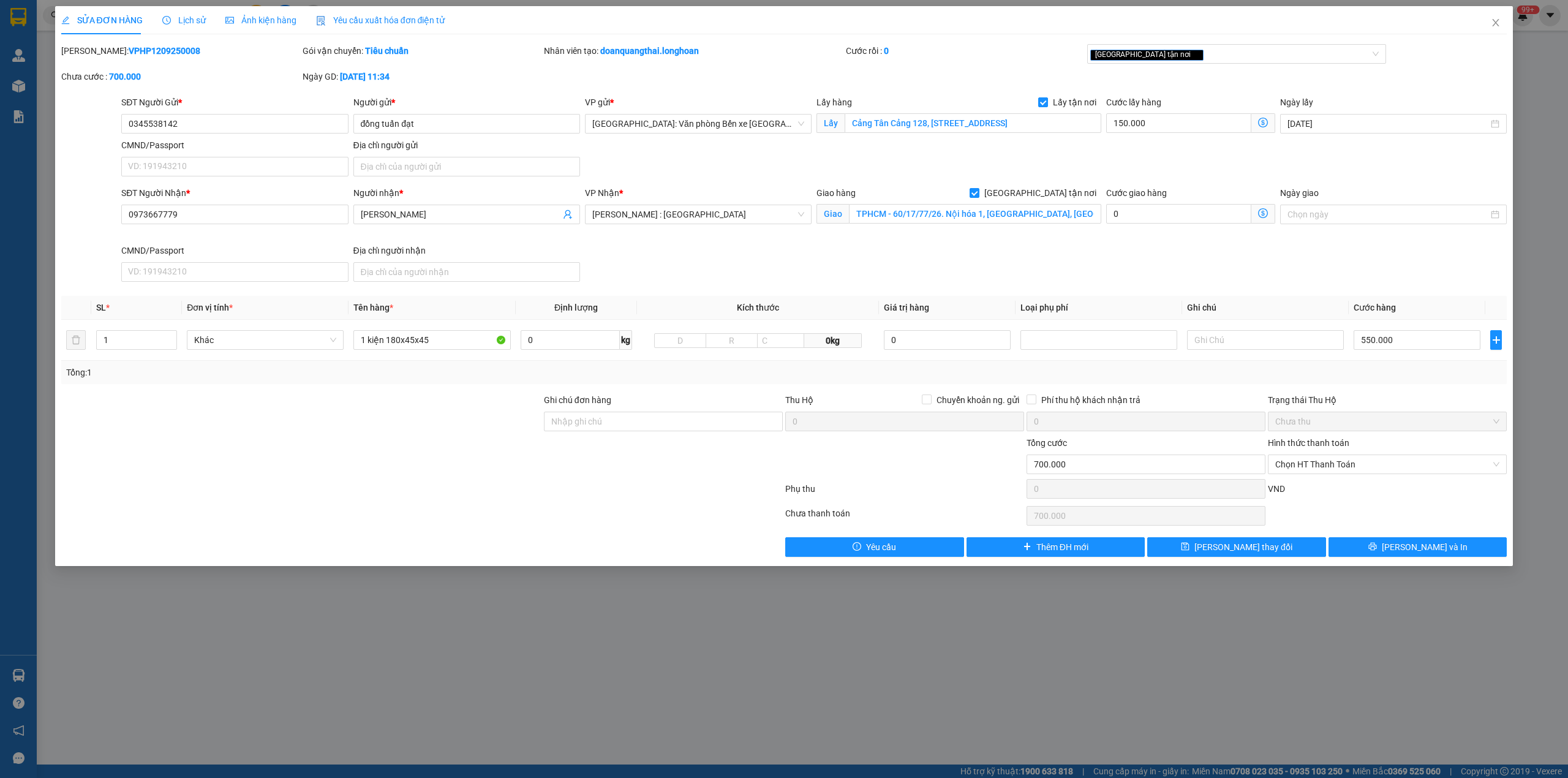
click at [175, 17] on span "Lịch sử" at bounding box center [184, 20] width 43 height 10
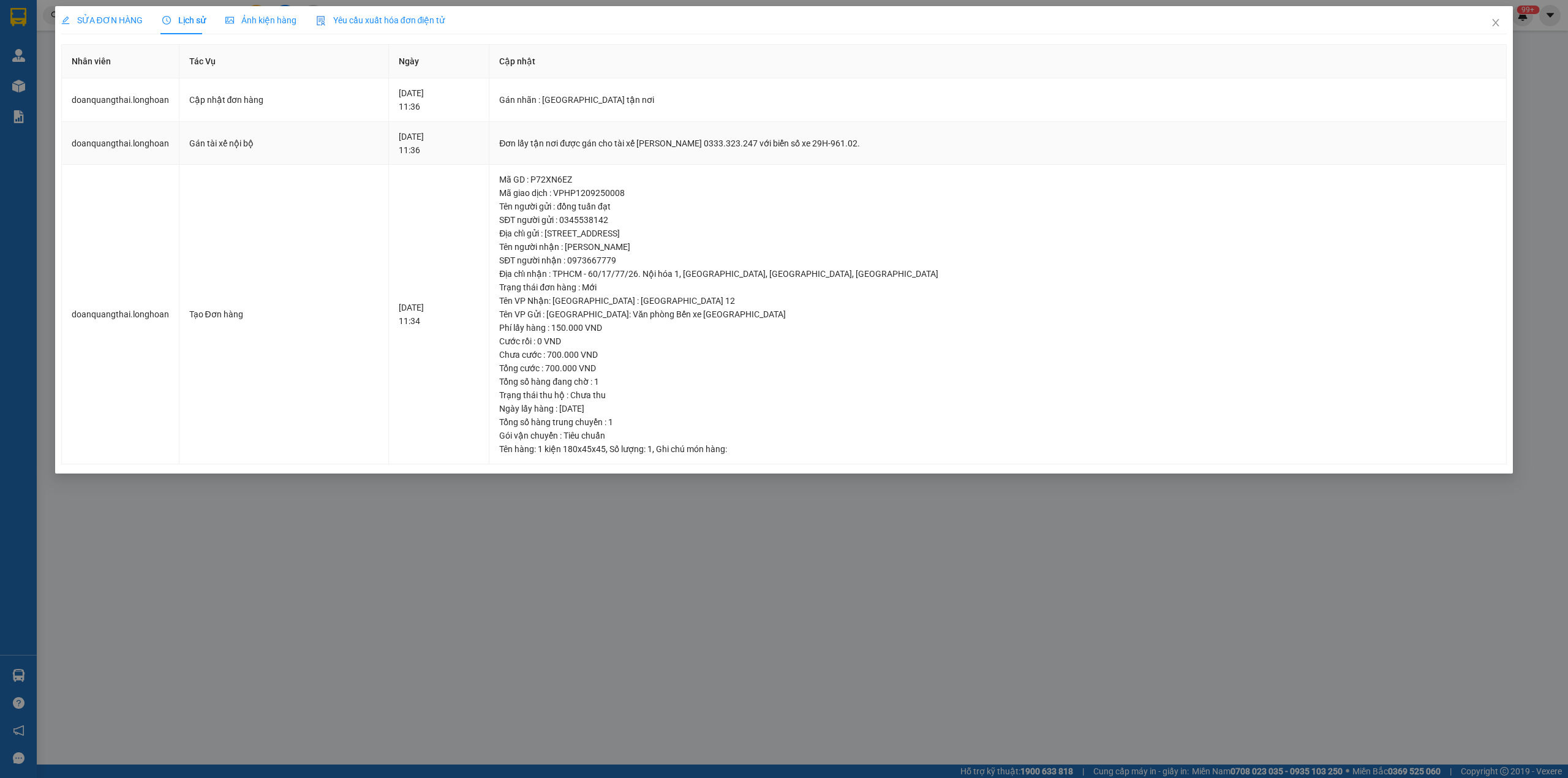
click at [580, 142] on div "Đơn lấy tận nơi được gán cho tài xế [PERSON_NAME] 0333.323.247 với biển số xe 2…" at bounding box center [998, 143] width 997 height 13
click at [1493, 28] on icon "close" at bounding box center [1496, 22] width 10 height 10
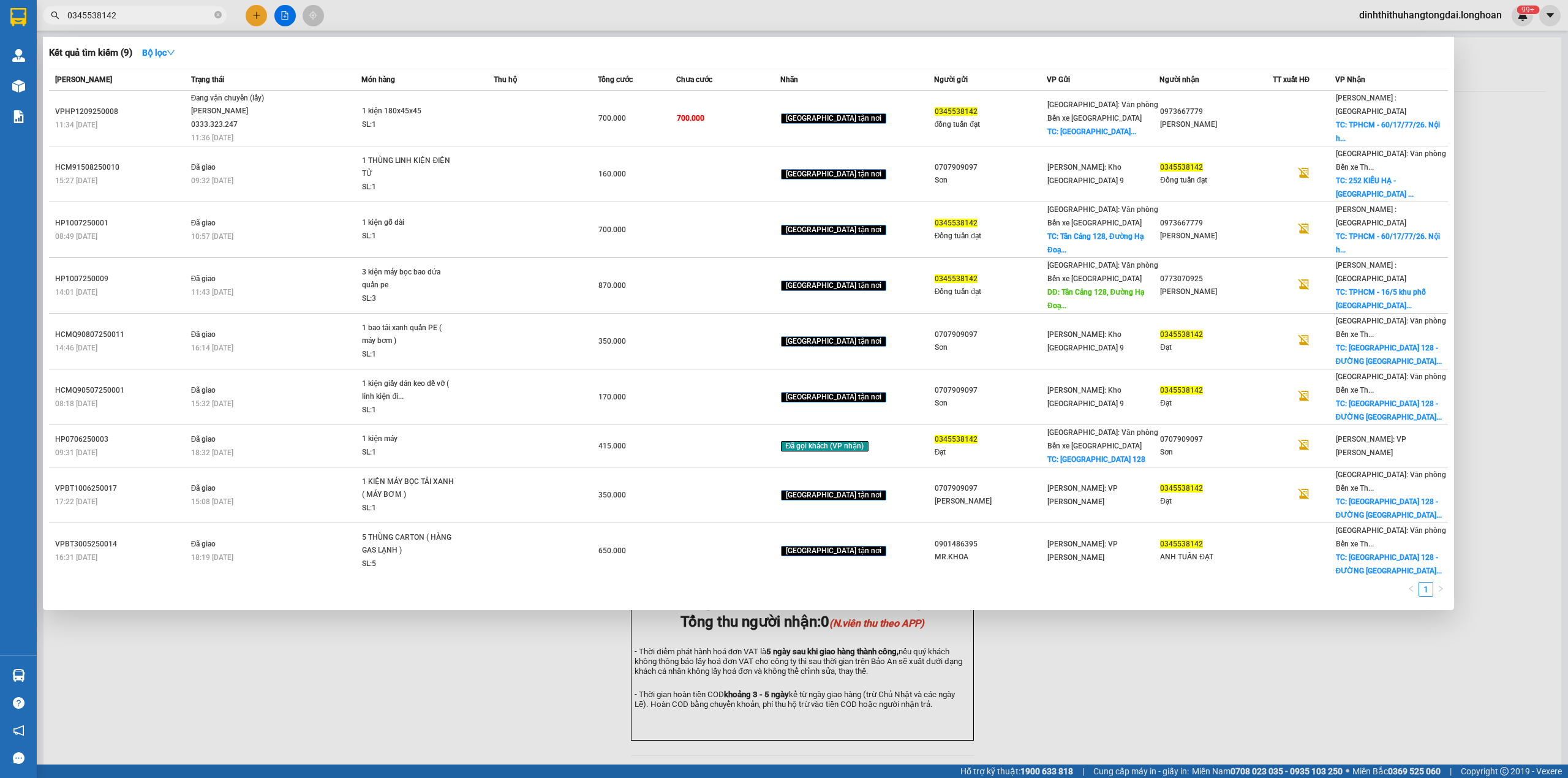
click at [107, 18] on input "0345538142" at bounding box center [139, 15] width 144 height 13
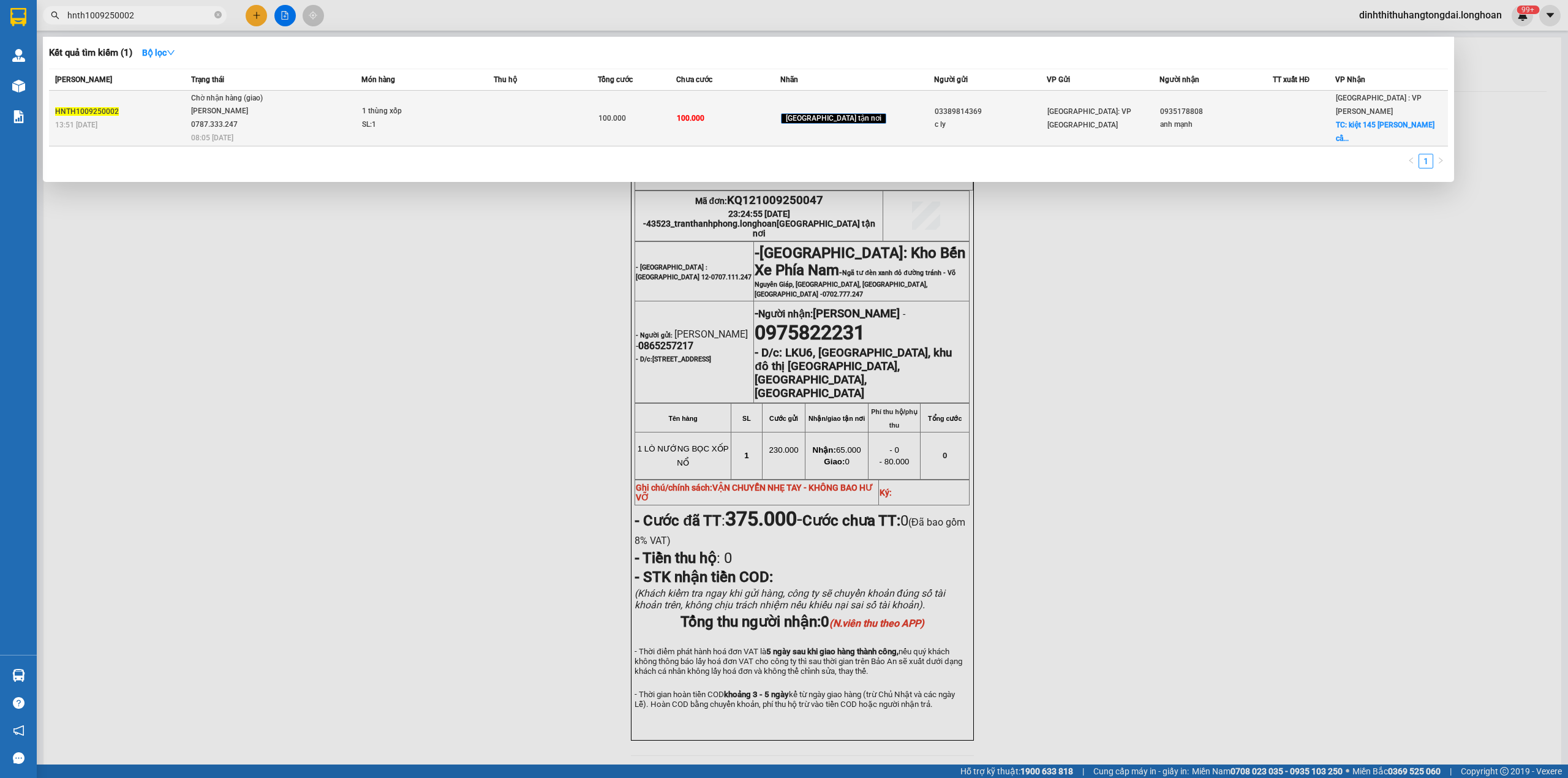
click at [213, 114] on div "[PERSON_NAME] 0787.333.247" at bounding box center [237, 118] width 92 height 26
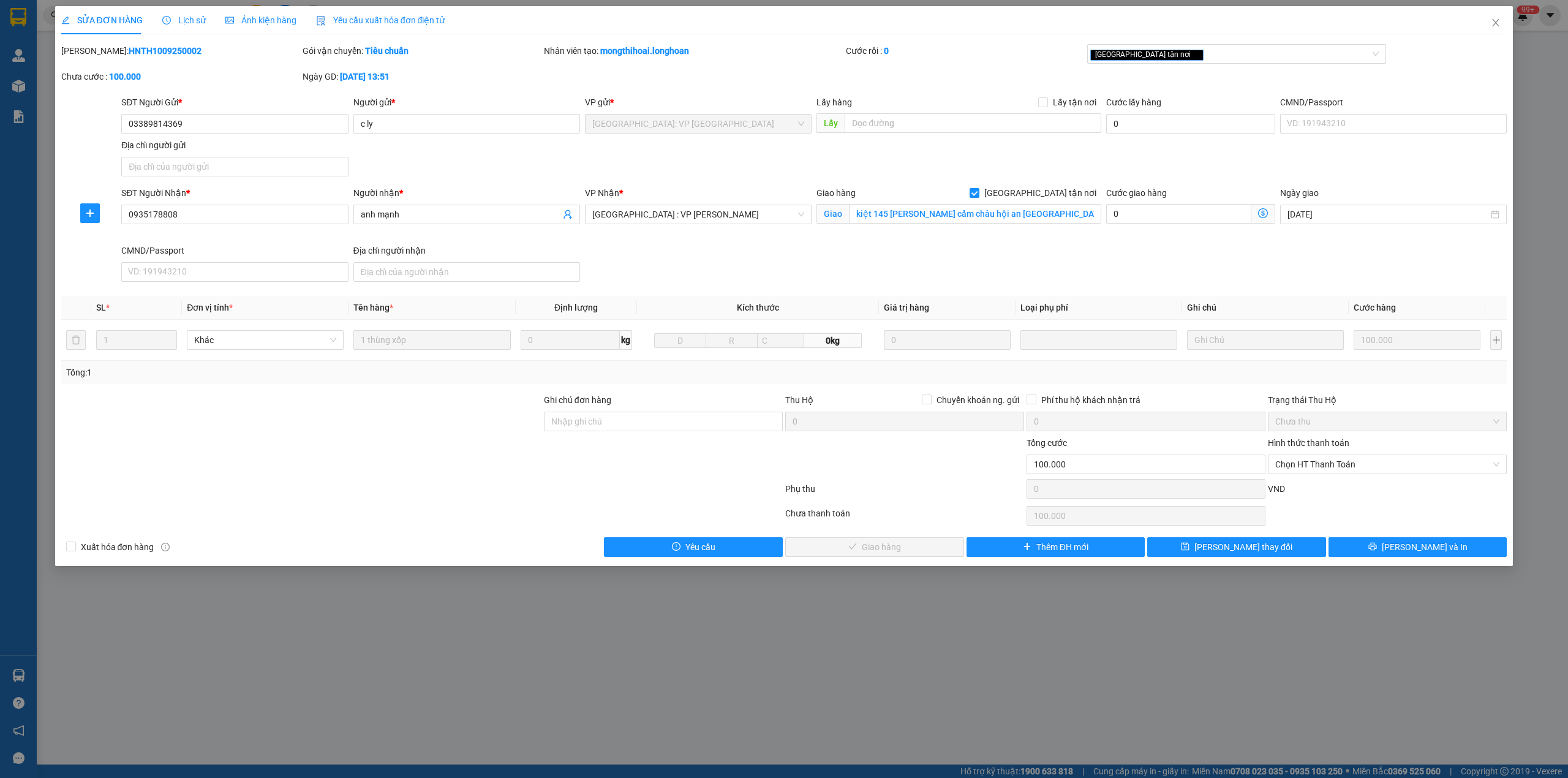
click at [203, 22] on div "SỬA ĐƠN HÀNG Lịch sử Ảnh kiện hàng Yêu cầu xuất hóa đơn điện tử" at bounding box center [253, 20] width 384 height 28
click at [199, 22] on span "Lịch sử" at bounding box center [184, 20] width 43 height 10
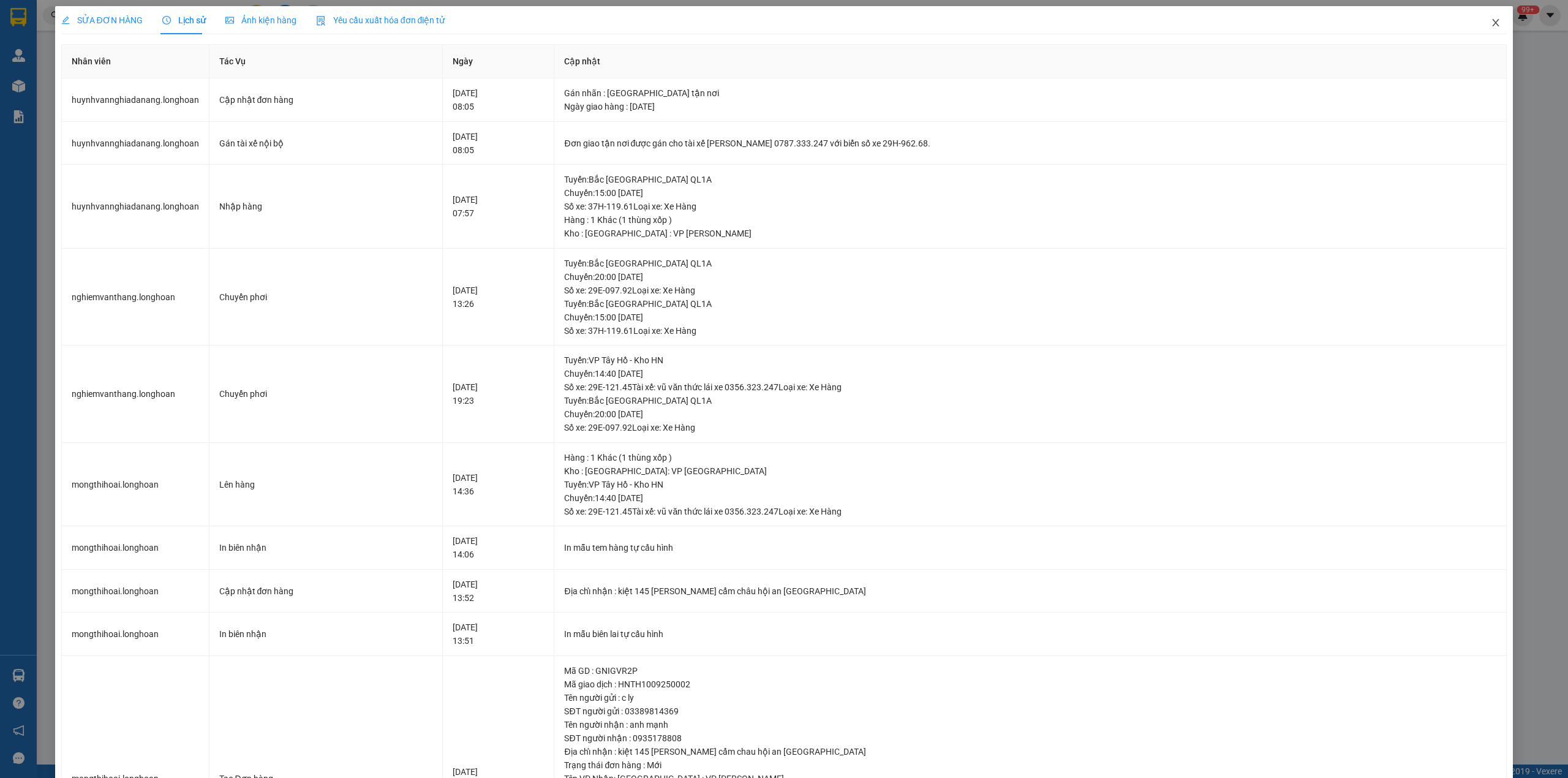
click at [1478, 28] on span "Close" at bounding box center [1495, 23] width 34 height 34
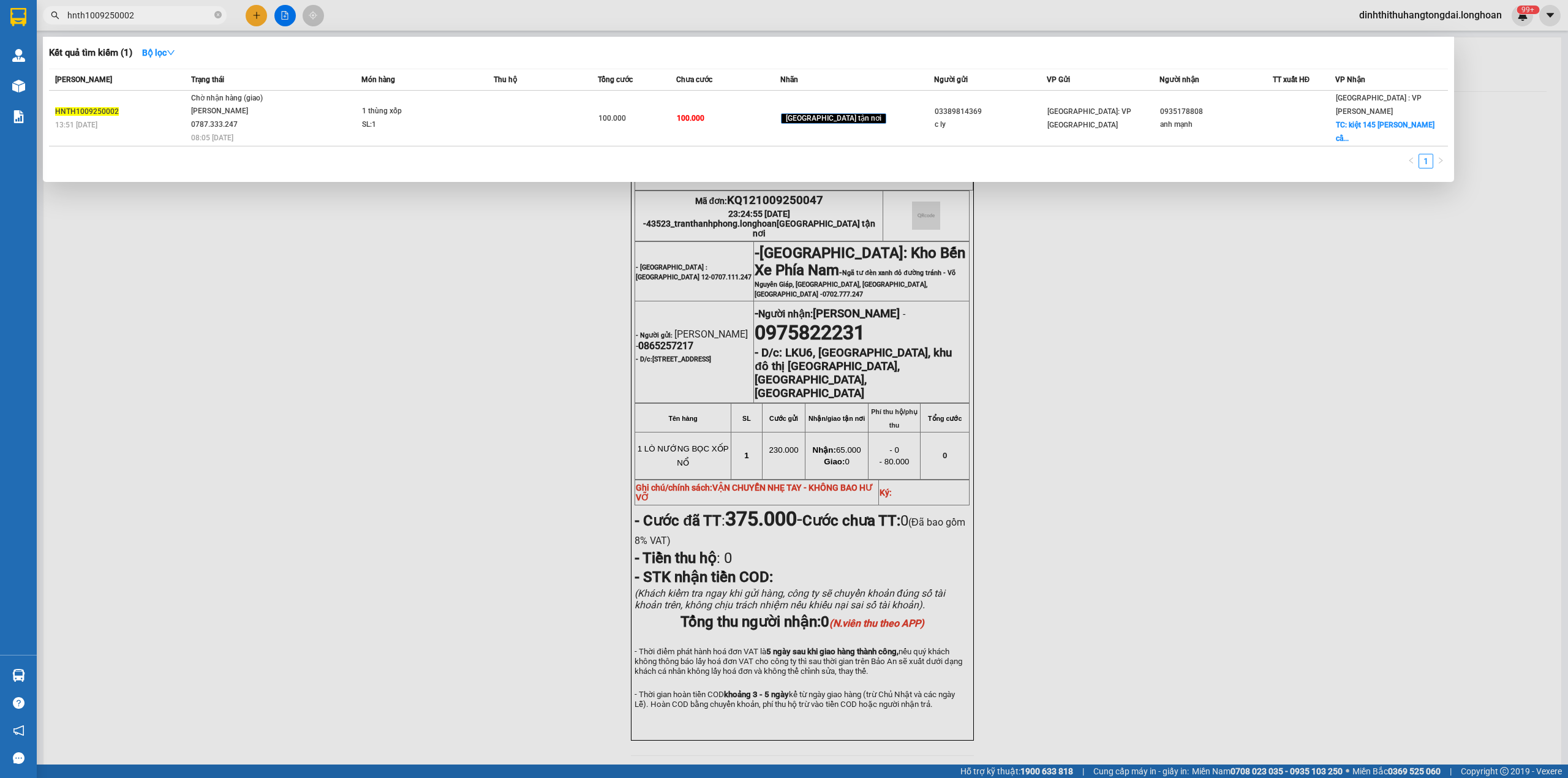
click at [138, 8] on span "hnth1009250002" at bounding box center [135, 15] width 184 height 18
click at [138, 13] on input "hnth1009250002" at bounding box center [139, 15] width 144 height 13
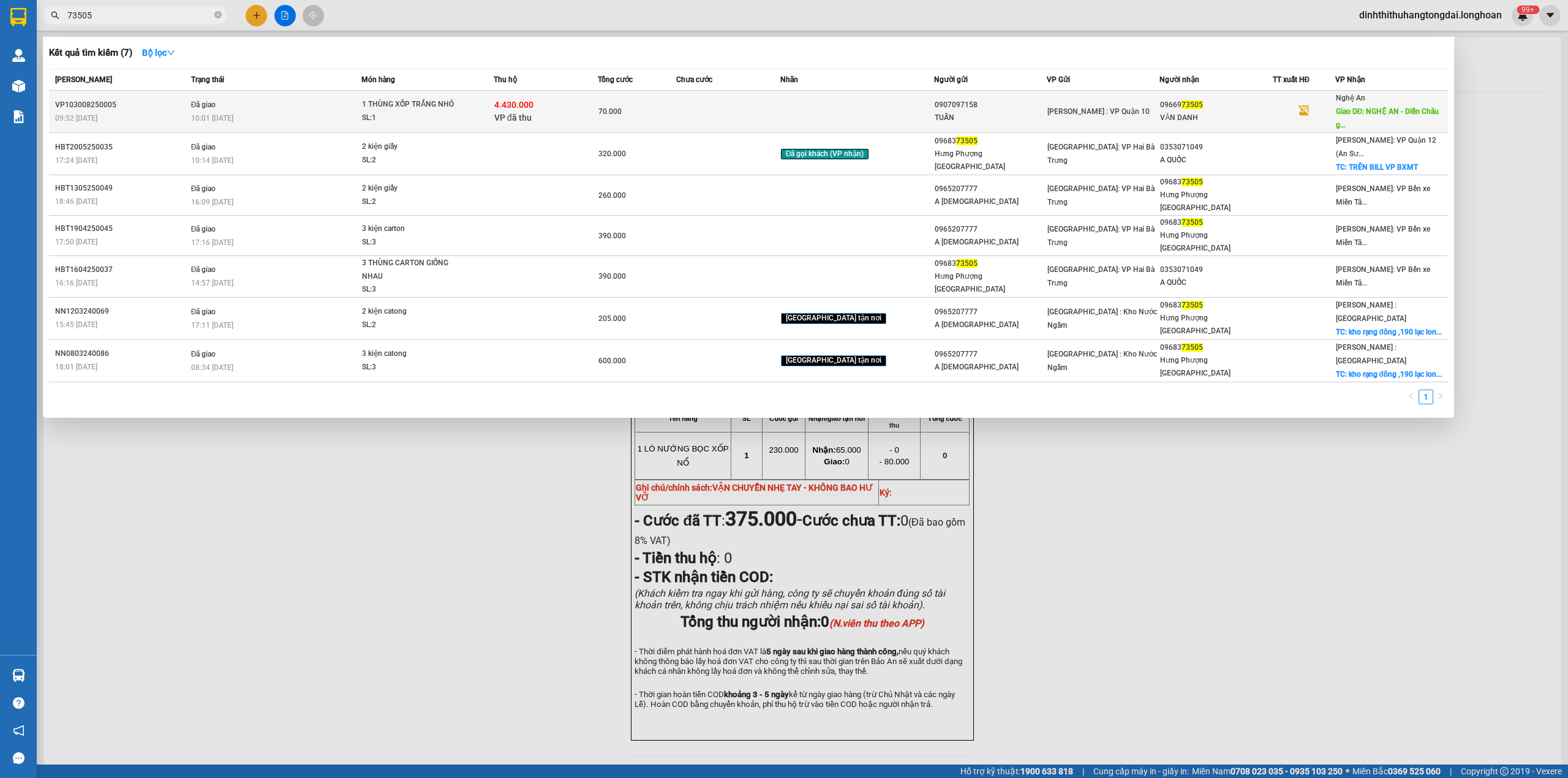
click at [711, 92] on td at bounding box center [728, 111] width 104 height 42
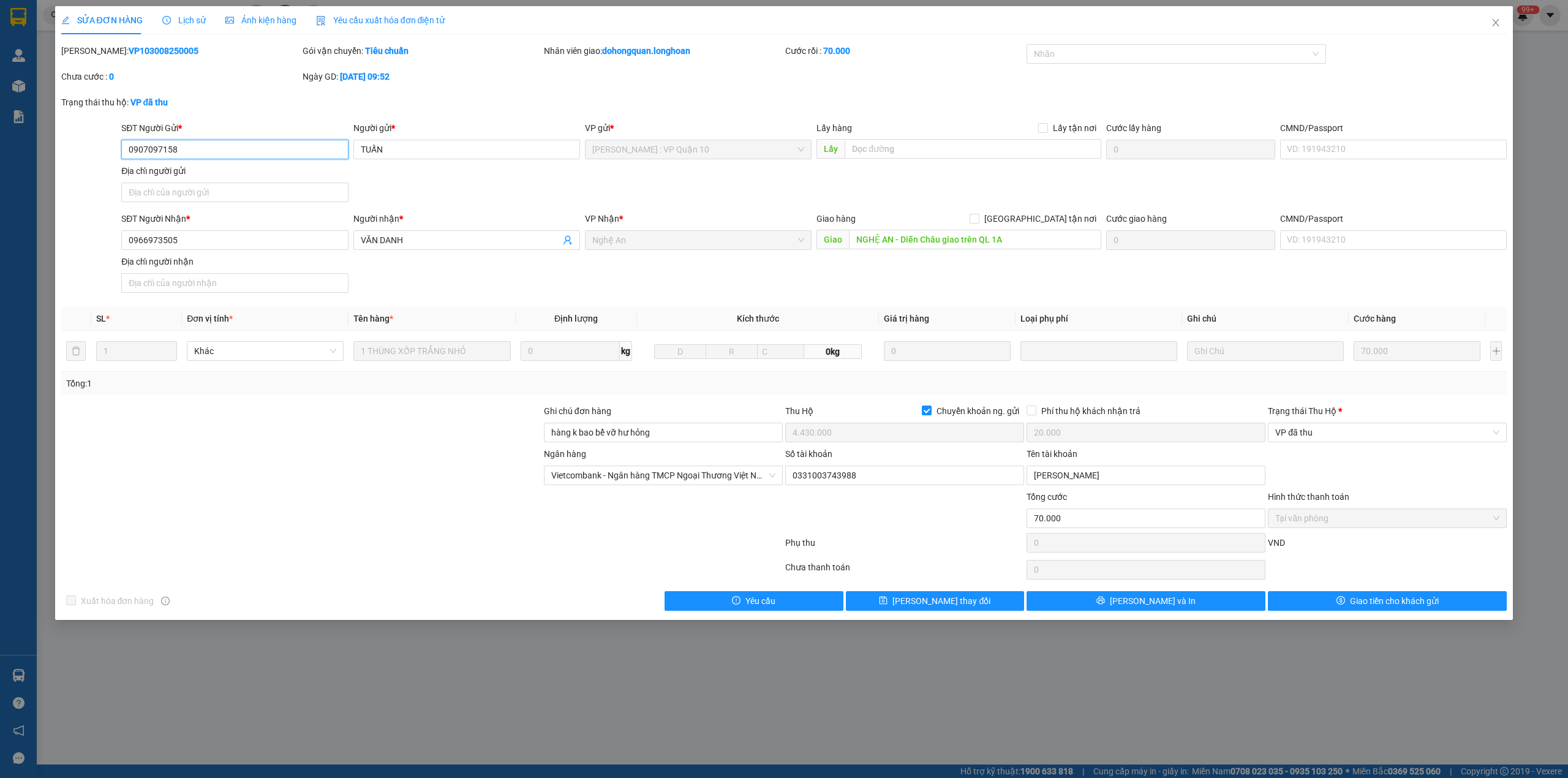
click at [147, 150] on input "0907097158" at bounding box center [234, 149] width 226 height 20
click at [1503, 23] on span "Close" at bounding box center [1495, 23] width 34 height 34
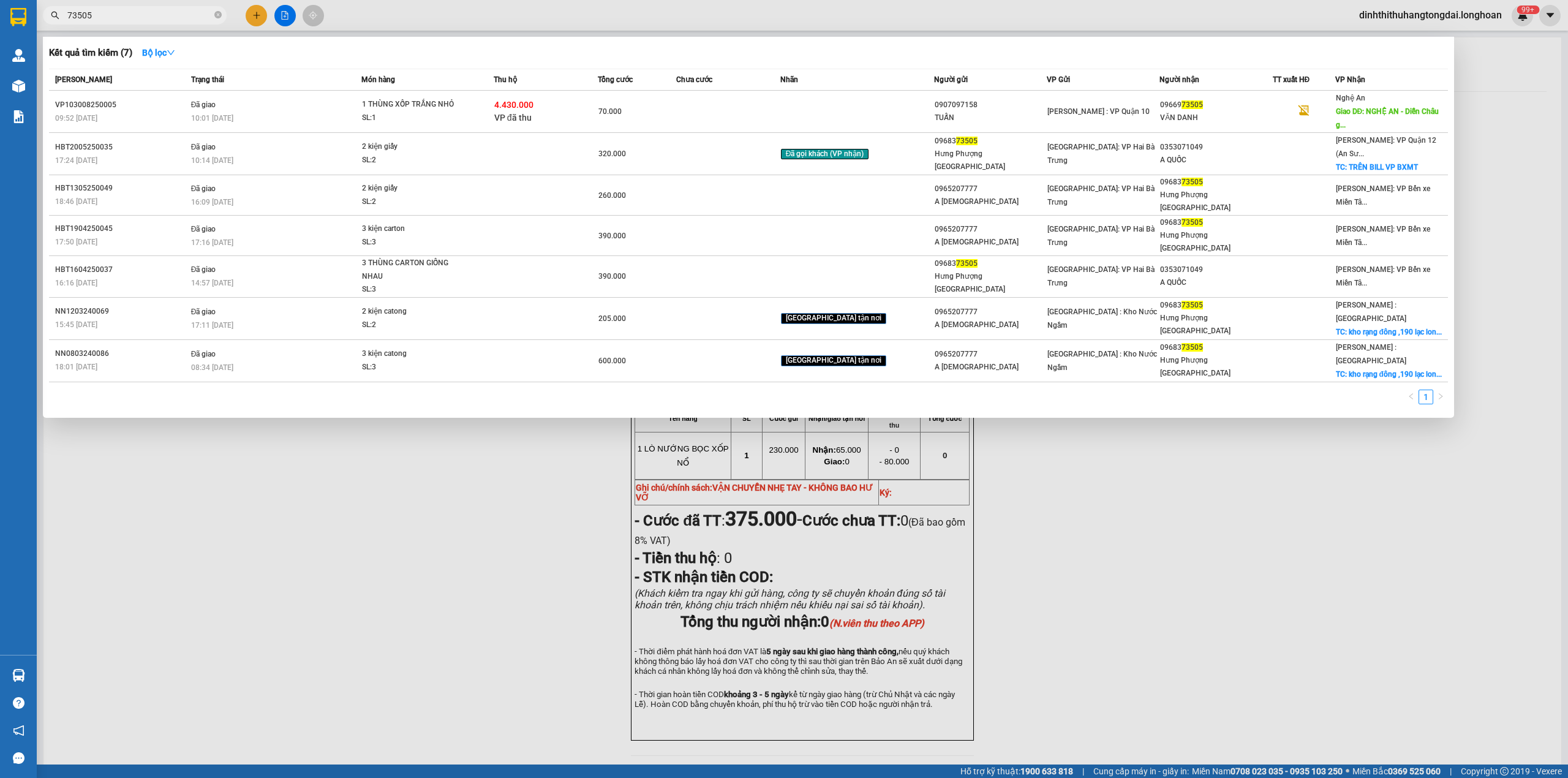
click at [140, 13] on input "73505" at bounding box center [139, 15] width 144 height 13
paste input "0907097158"
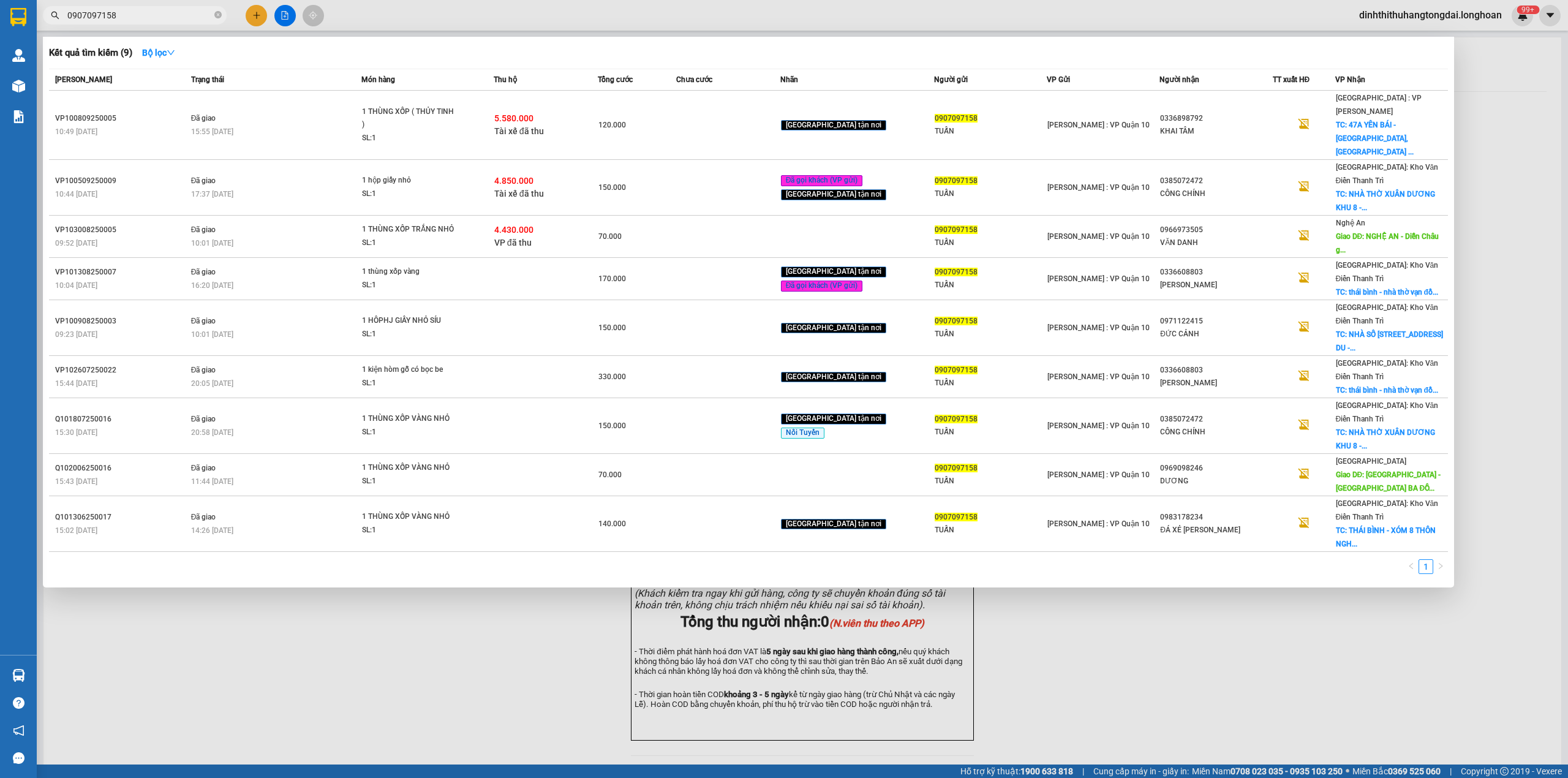
click at [121, 10] on input "0907097158" at bounding box center [139, 15] width 144 height 13
paste input "39007862"
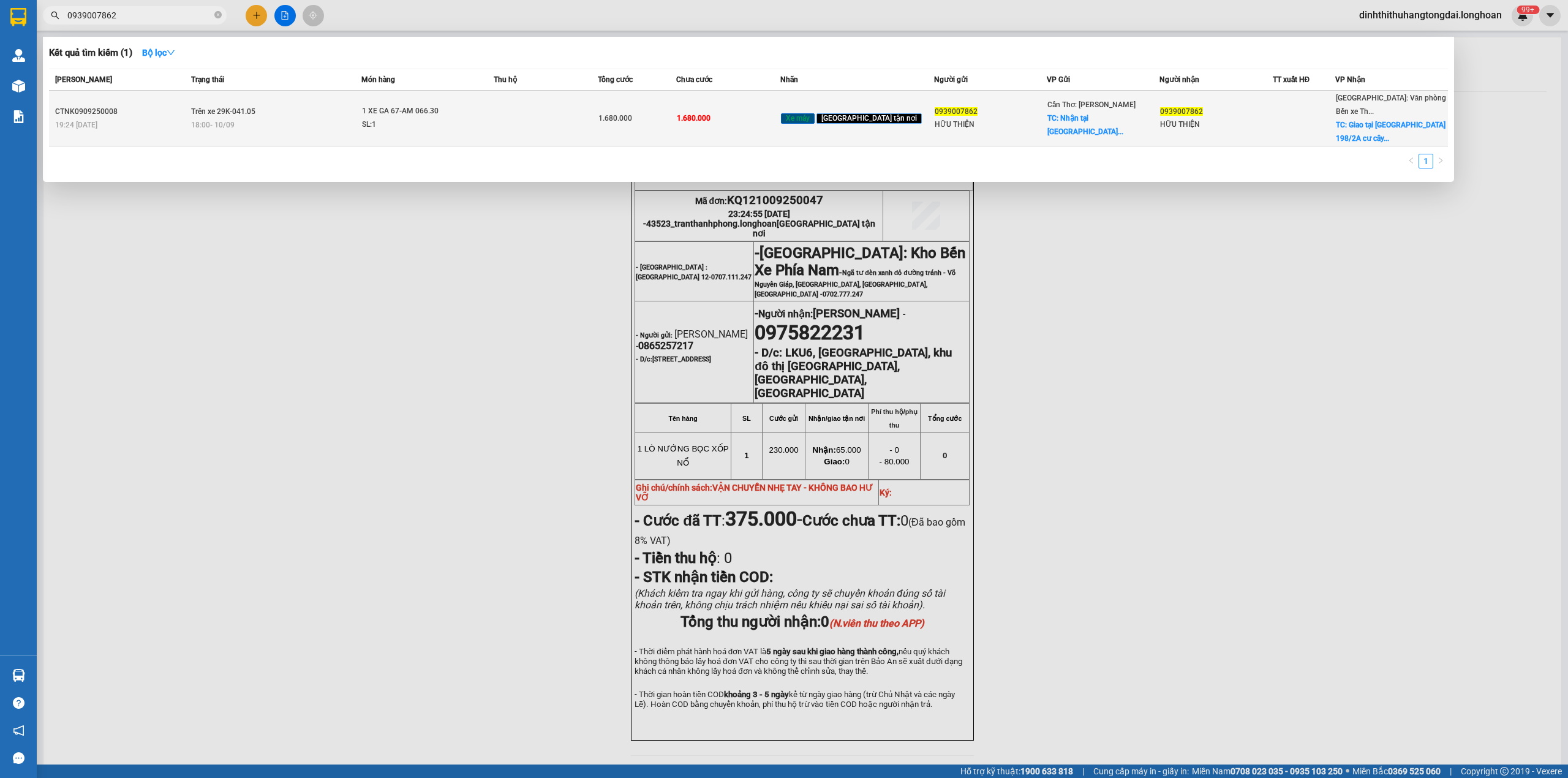
click at [334, 118] on div "18:00 [DATE]" at bounding box center [276, 125] width 170 height 13
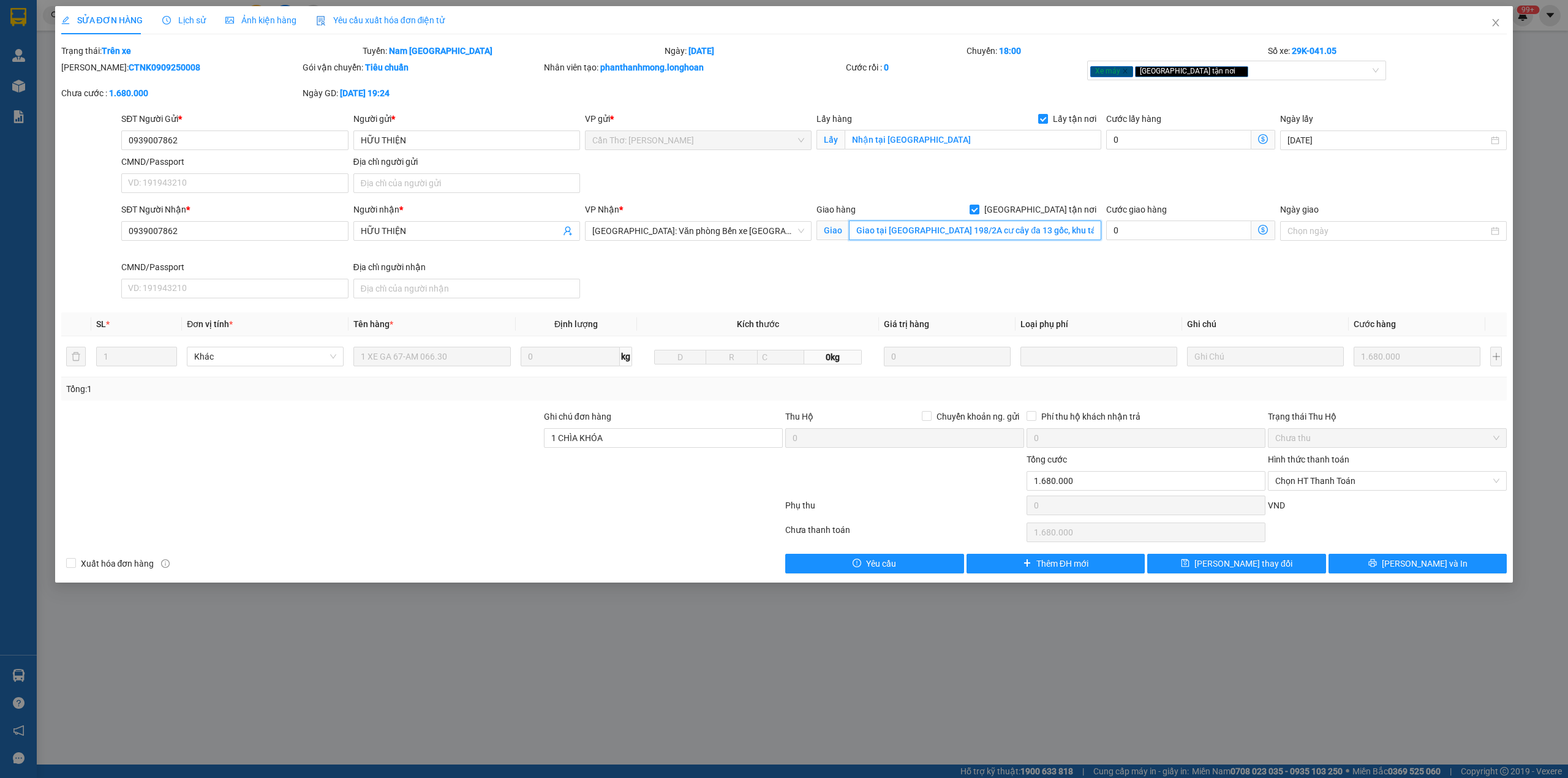
click at [1012, 228] on input "Giao tại [GEOGRAPHIC_DATA] 198/2A cư cây đa 13 gốc, khu tái định, lê chân hải p…" at bounding box center [975, 231] width 252 height 20
click at [986, 228] on input "Giao tại [GEOGRAPHIC_DATA] 198/2A cư cây đa 13 gốc, khu tái định, lê chân hải p…" at bounding box center [975, 231] width 252 height 20
drag, startPoint x: 981, startPoint y: 228, endPoint x: 1131, endPoint y: 228, distance: 150.0
click at [1131, 228] on div "SĐT Người Nhận * 0939007862 Người nhận * HỮU THIỆN VP Nhận * [GEOGRAPHIC_DATA…" at bounding box center [814, 253] width 1390 height 100
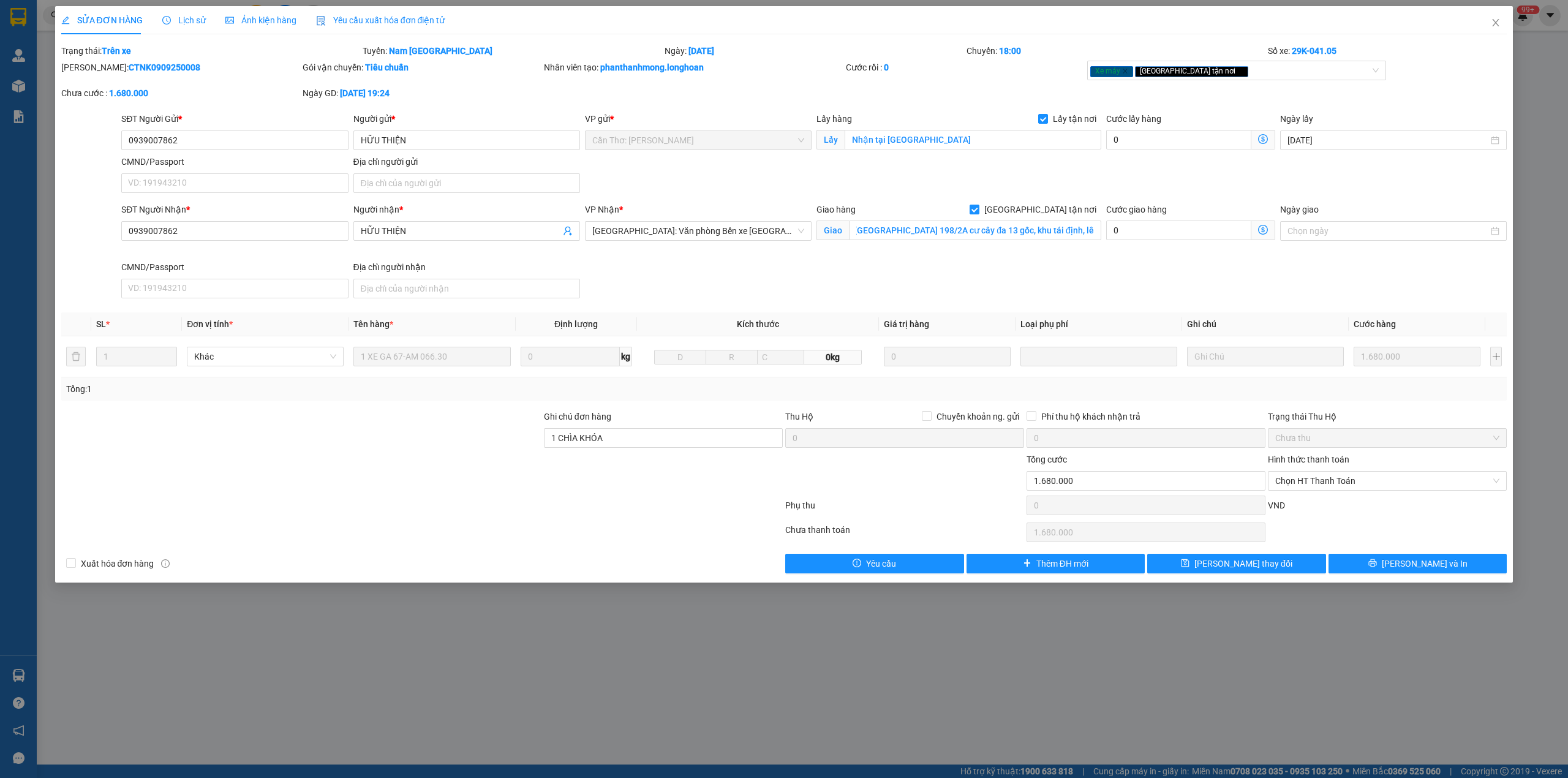
click at [1101, 281] on div "SĐT Người Nhận * 0939007862 Người nhận * HỮU THIỆN VP Nhận * [GEOGRAPHIC_DATA…" at bounding box center [814, 253] width 1390 height 100
click at [1499, 20] on icon "close" at bounding box center [1496, 22] width 10 height 10
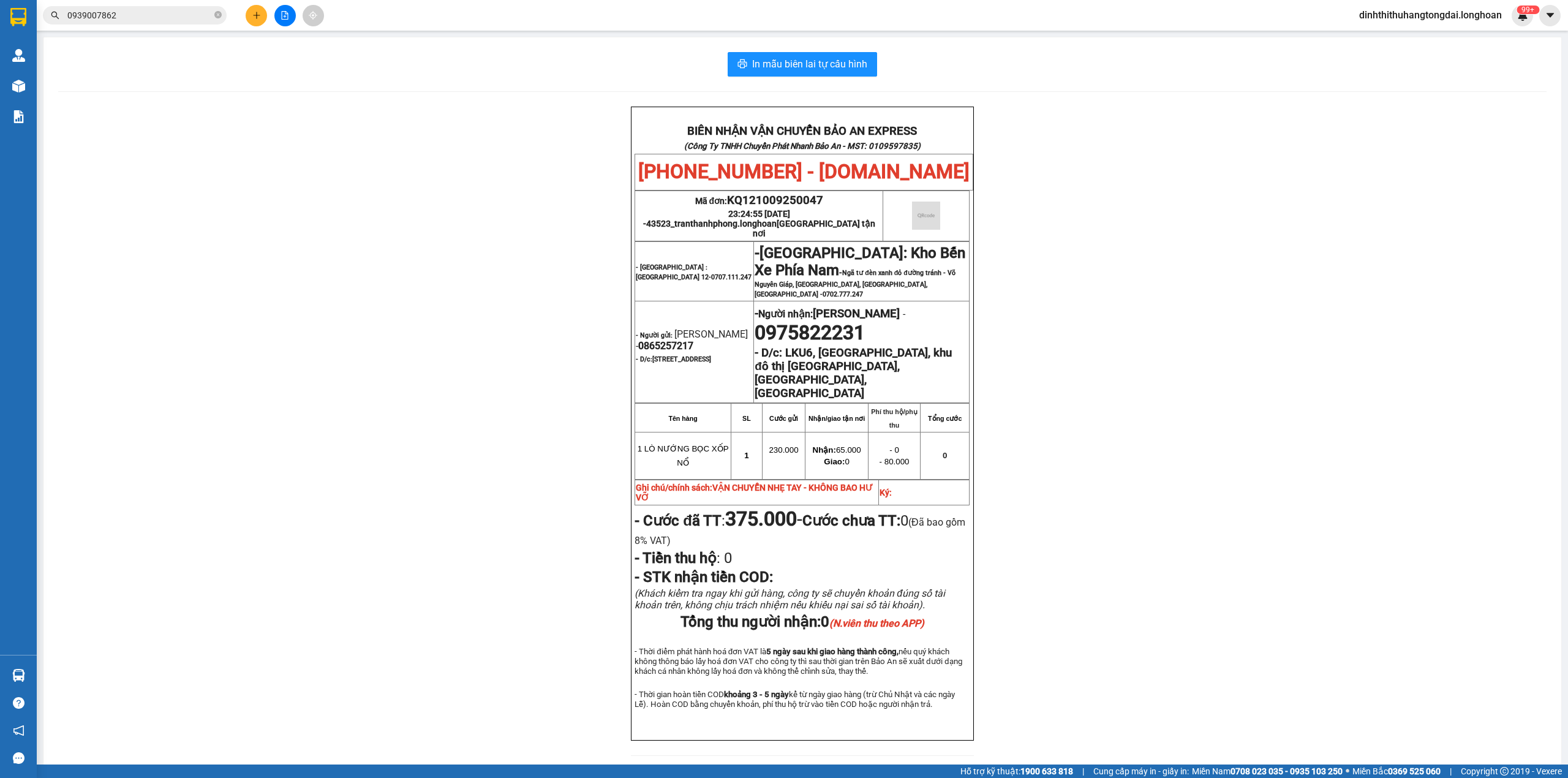
click at [168, 21] on input "0939007862" at bounding box center [139, 15] width 144 height 13
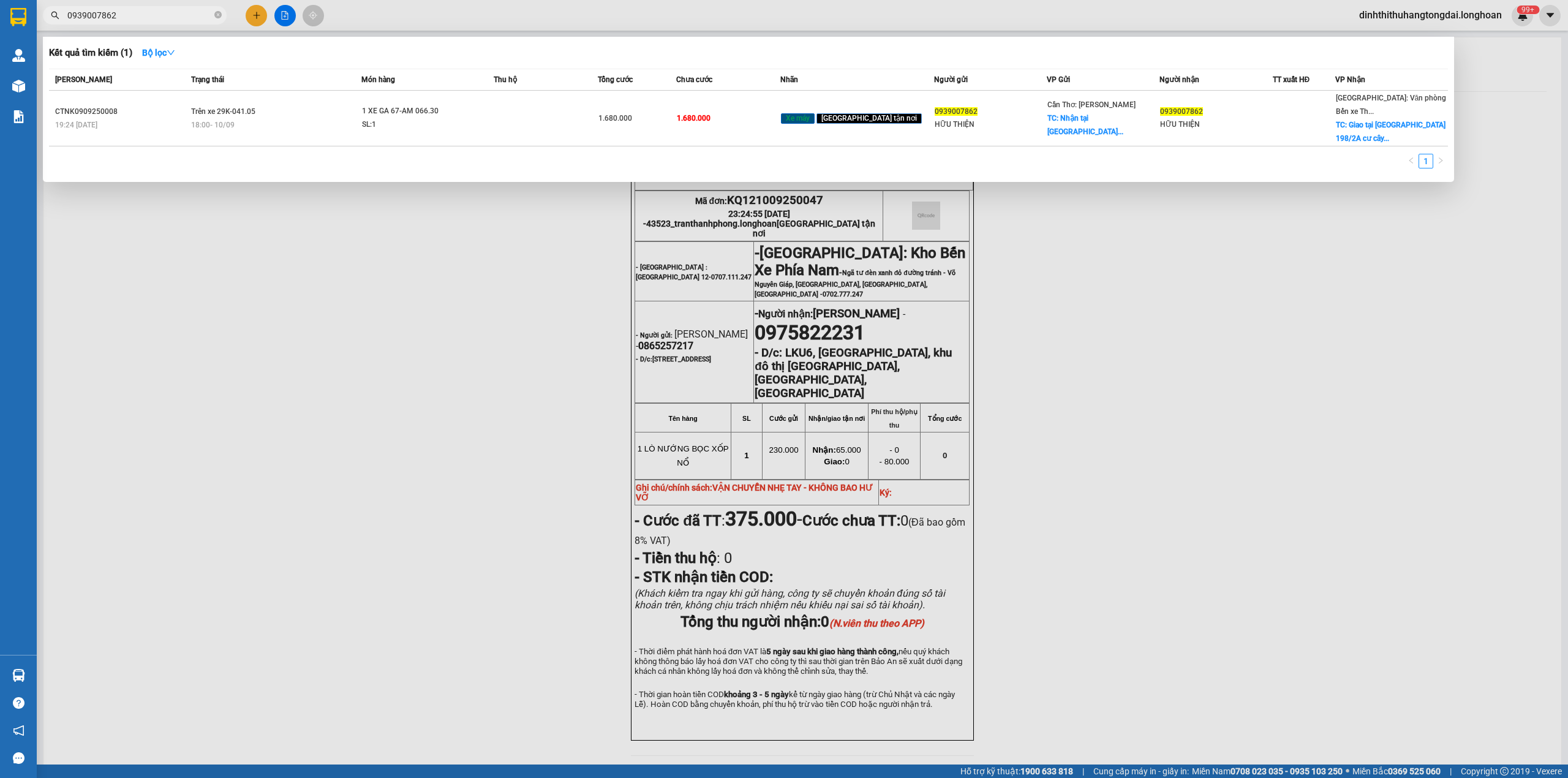
click at [168, 21] on input "0939007862" at bounding box center [139, 15] width 144 height 13
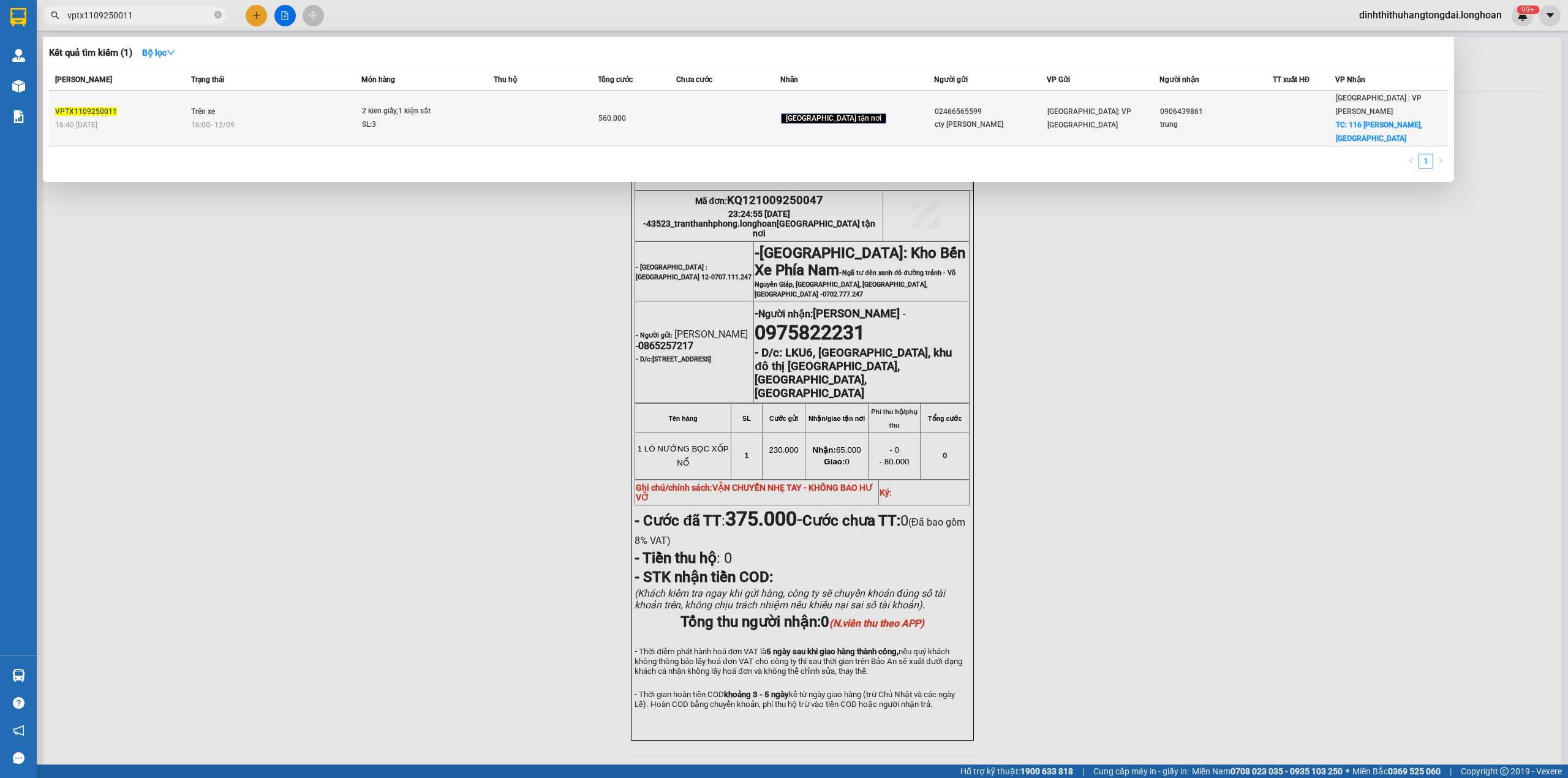
click at [362, 118] on div "16:00 [DATE]" at bounding box center [276, 125] width 170 height 13
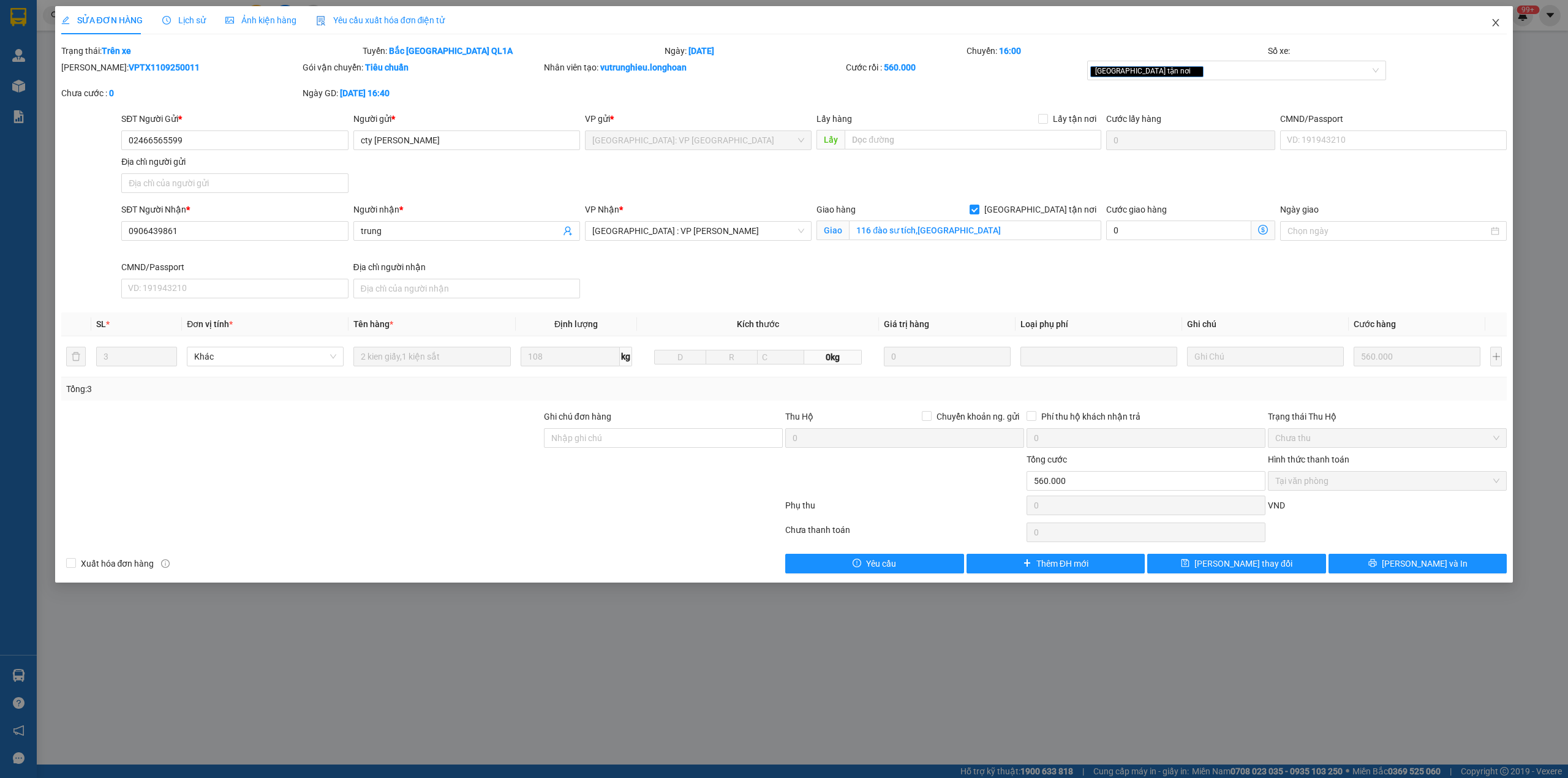
click at [1503, 20] on span "Close" at bounding box center [1495, 23] width 34 height 34
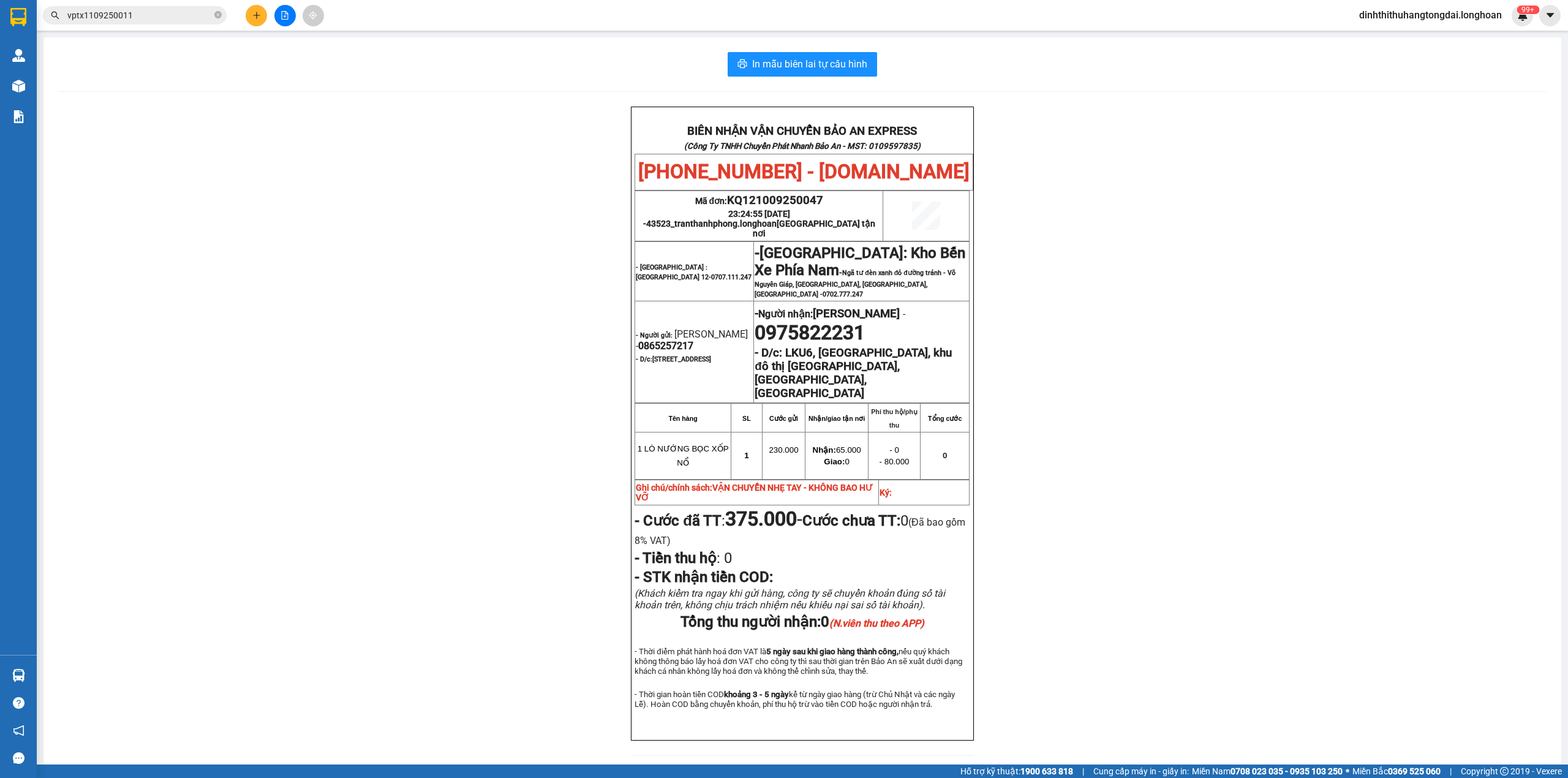
click at [147, 16] on input "vptx1109250011" at bounding box center [139, 15] width 144 height 13
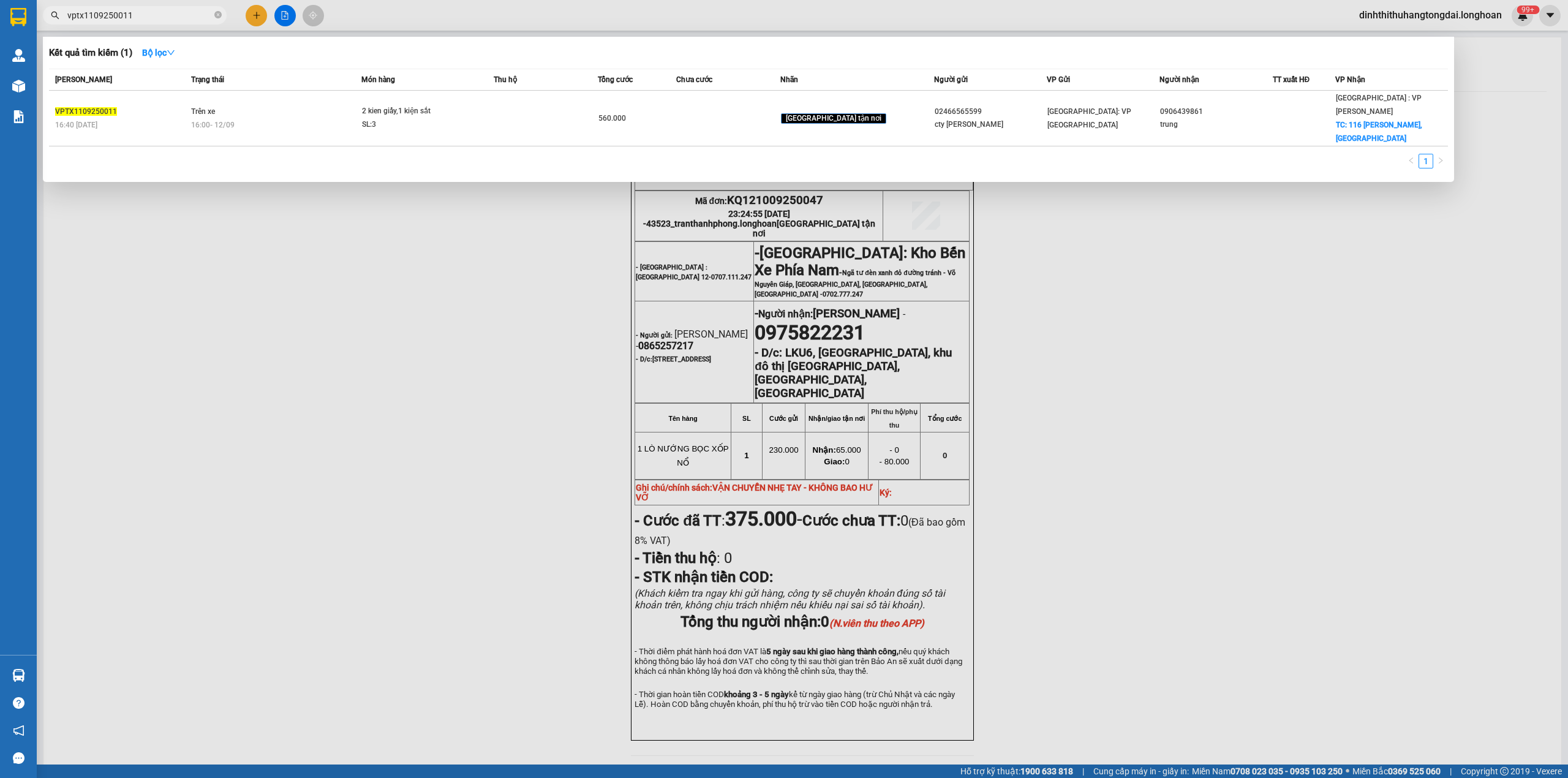
click at [147, 16] on input "vptx1109250011" at bounding box center [139, 15] width 144 height 13
paste input "VP101009250008"
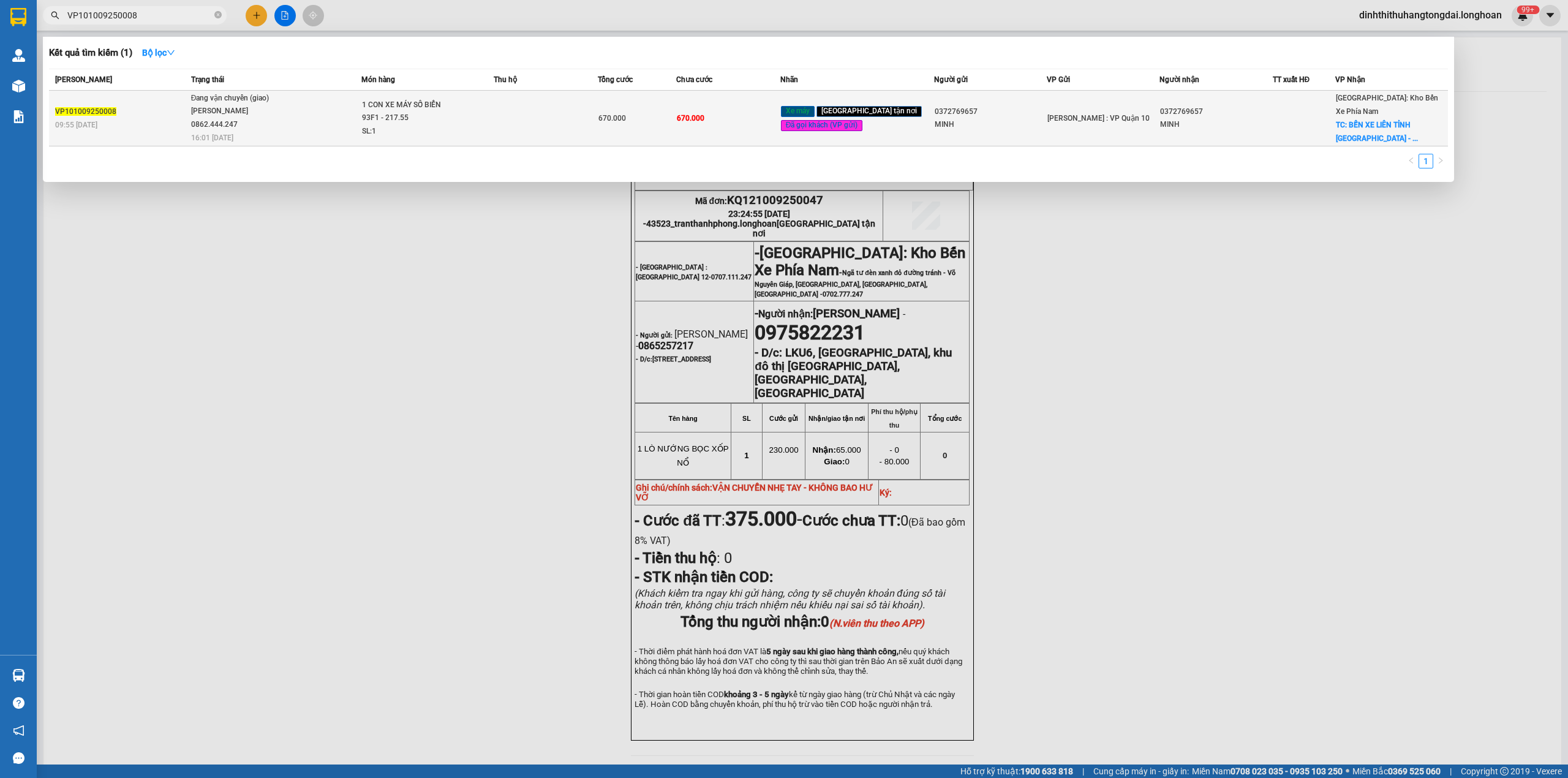
click at [293, 119] on td "Đang vận chuyển (giao) [PERSON_NAME] 0862.444.247 16:01 [DATE]" at bounding box center [275, 118] width 174 height 56
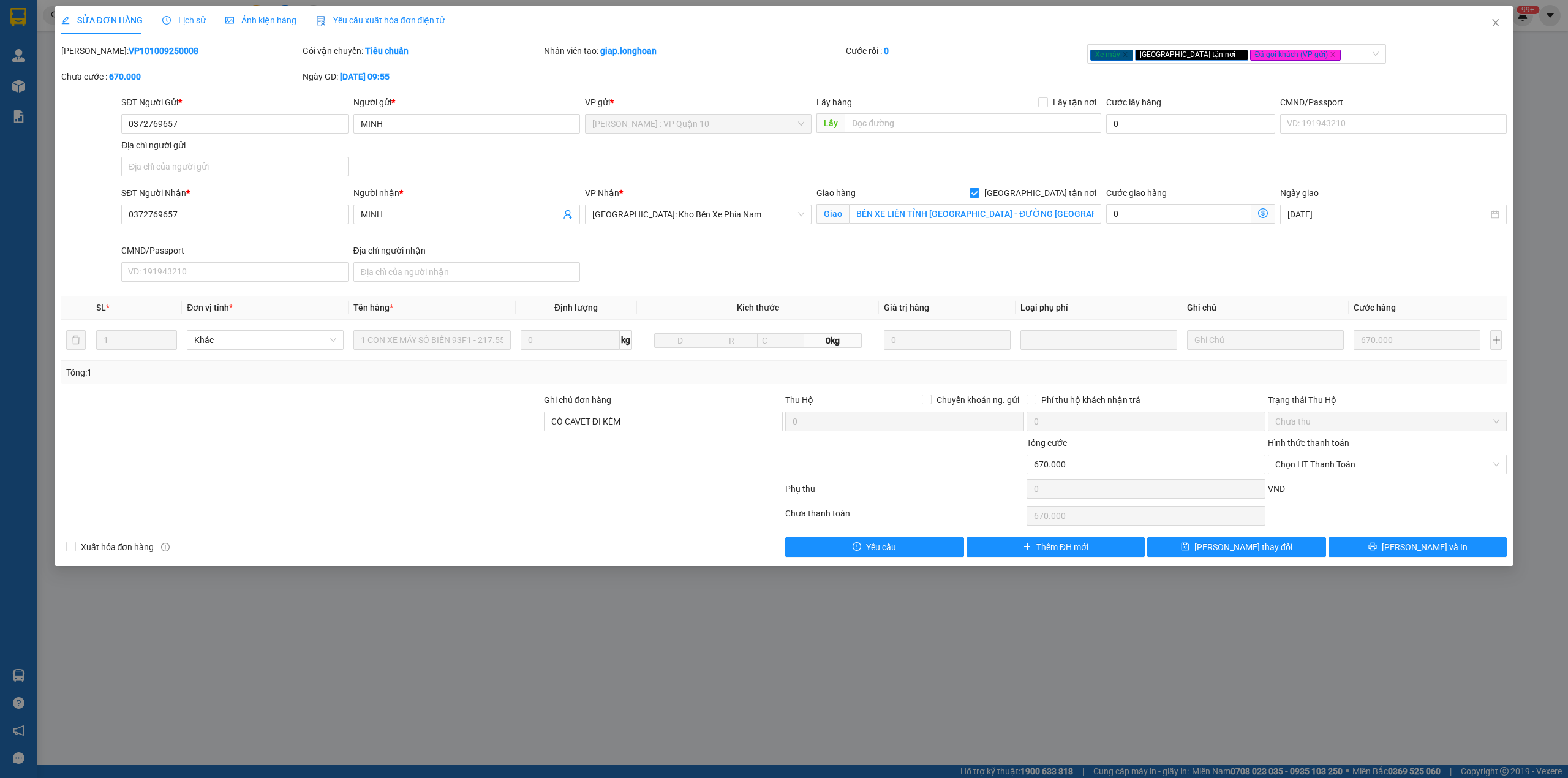
click at [171, 22] on span "Lịch sử" at bounding box center [184, 20] width 43 height 10
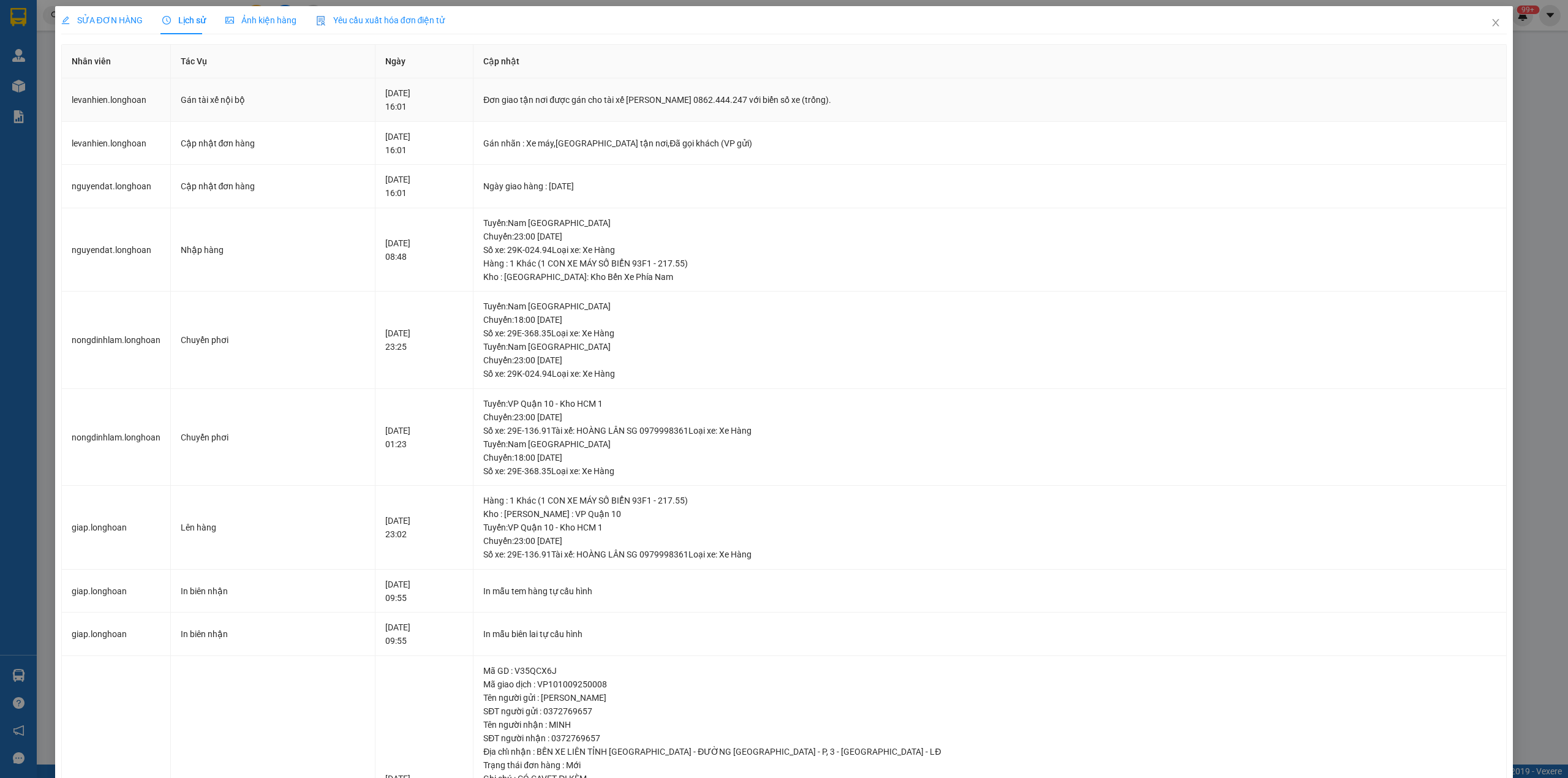
click at [591, 102] on div "Đơn giao tận nơi được gán cho tài xế [PERSON_NAME] 0862.444.247 với biển số xe …" at bounding box center [990, 100] width 1013 height 13
click at [89, 25] on span "SỬA ĐƠN HÀNG" at bounding box center [102, 20] width 81 height 10
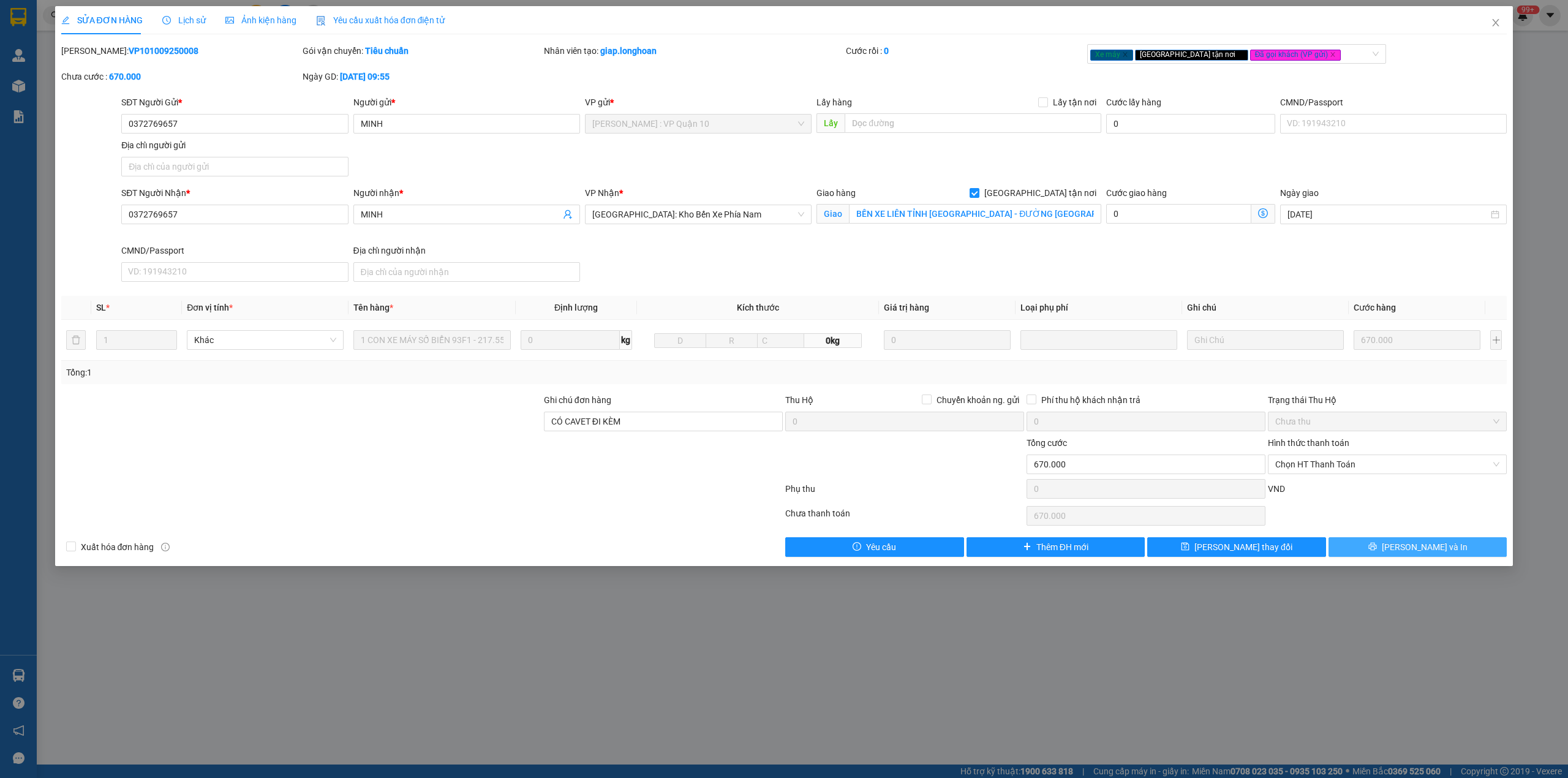
click at [1385, 541] on button "[PERSON_NAME] và In" at bounding box center [1418, 547] width 179 height 20
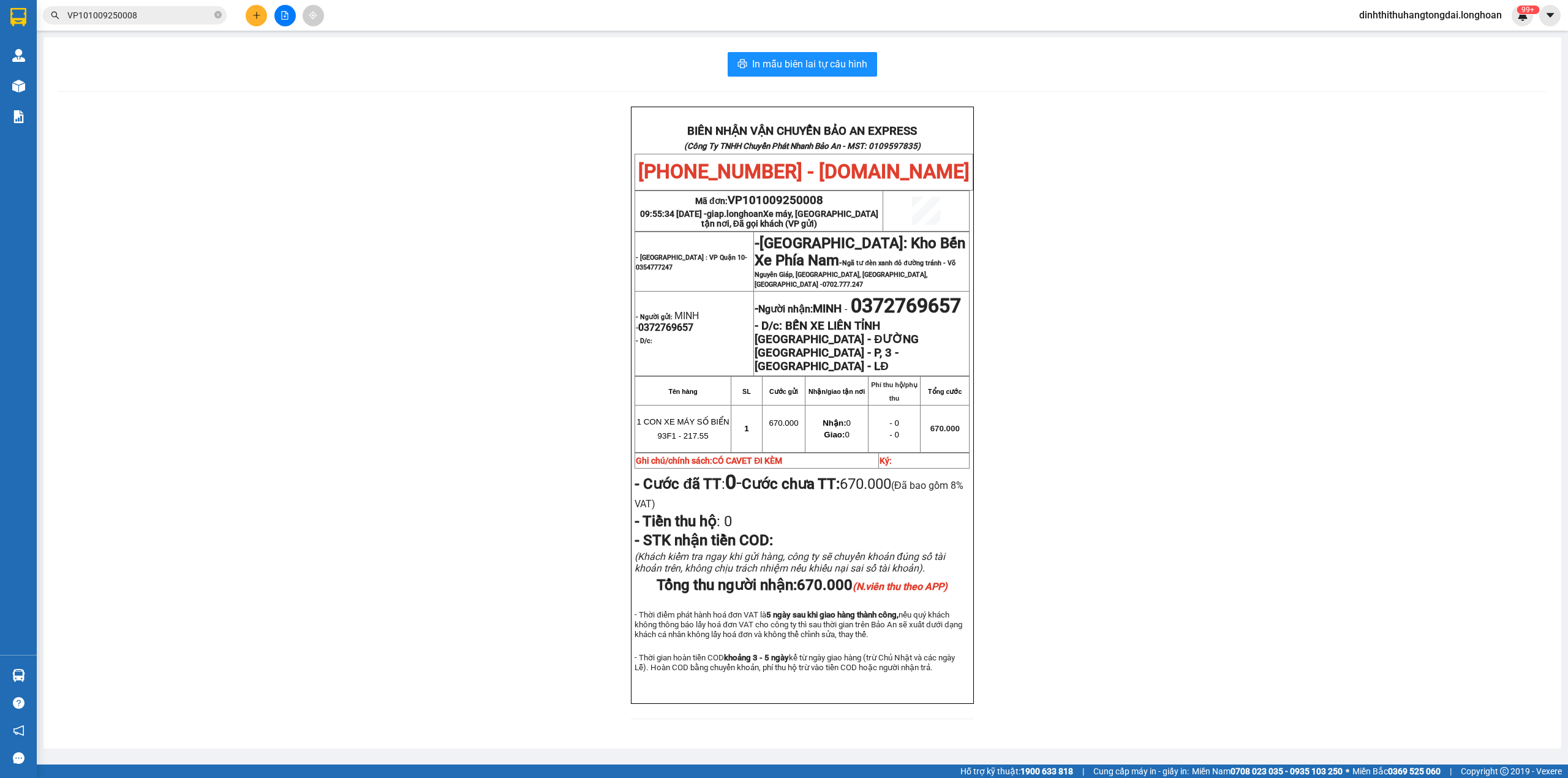
click at [119, 6] on span "VP101009250008" at bounding box center [135, 15] width 184 height 18
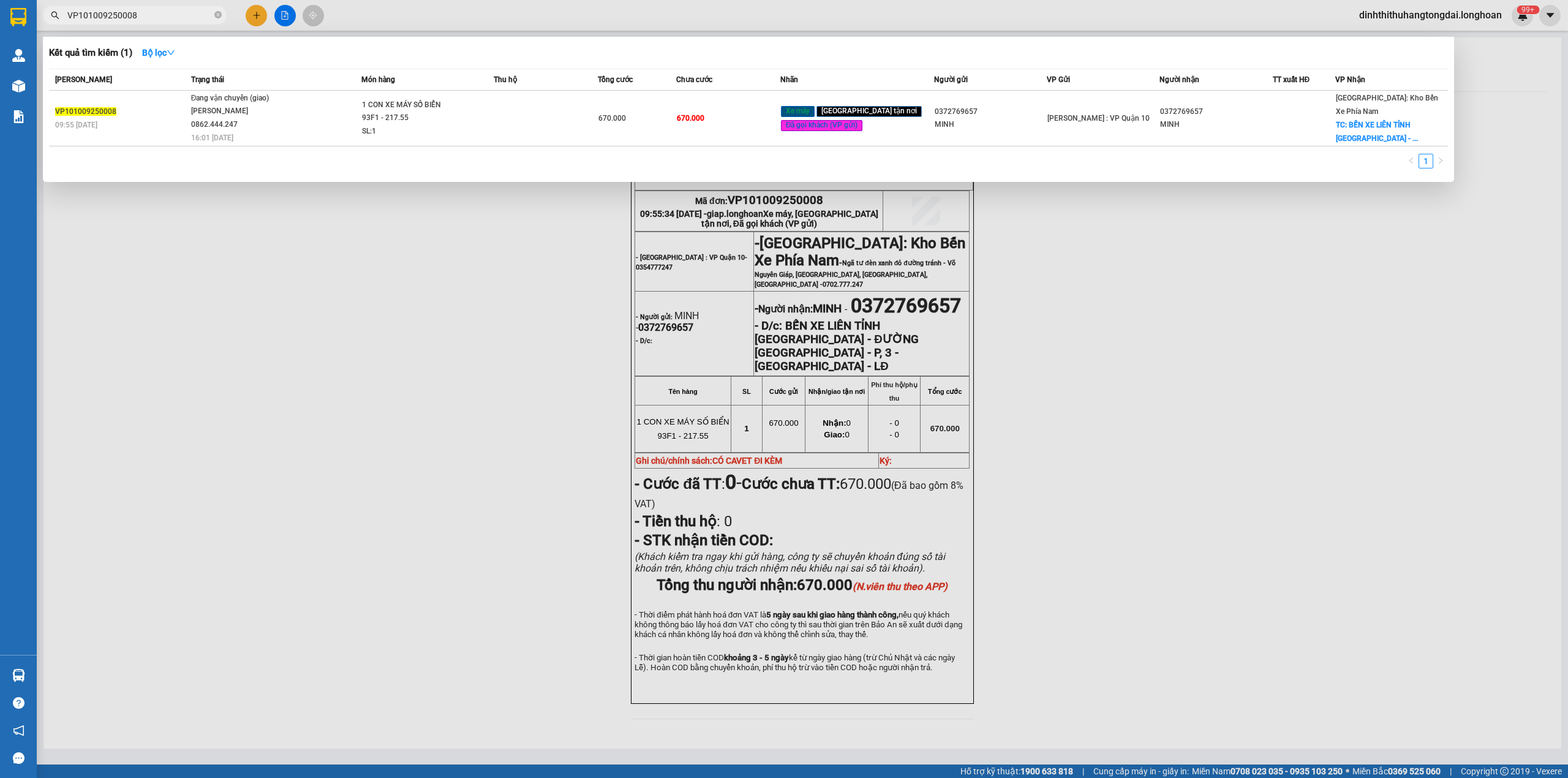
click at [469, 278] on div at bounding box center [784, 389] width 1568 height 778
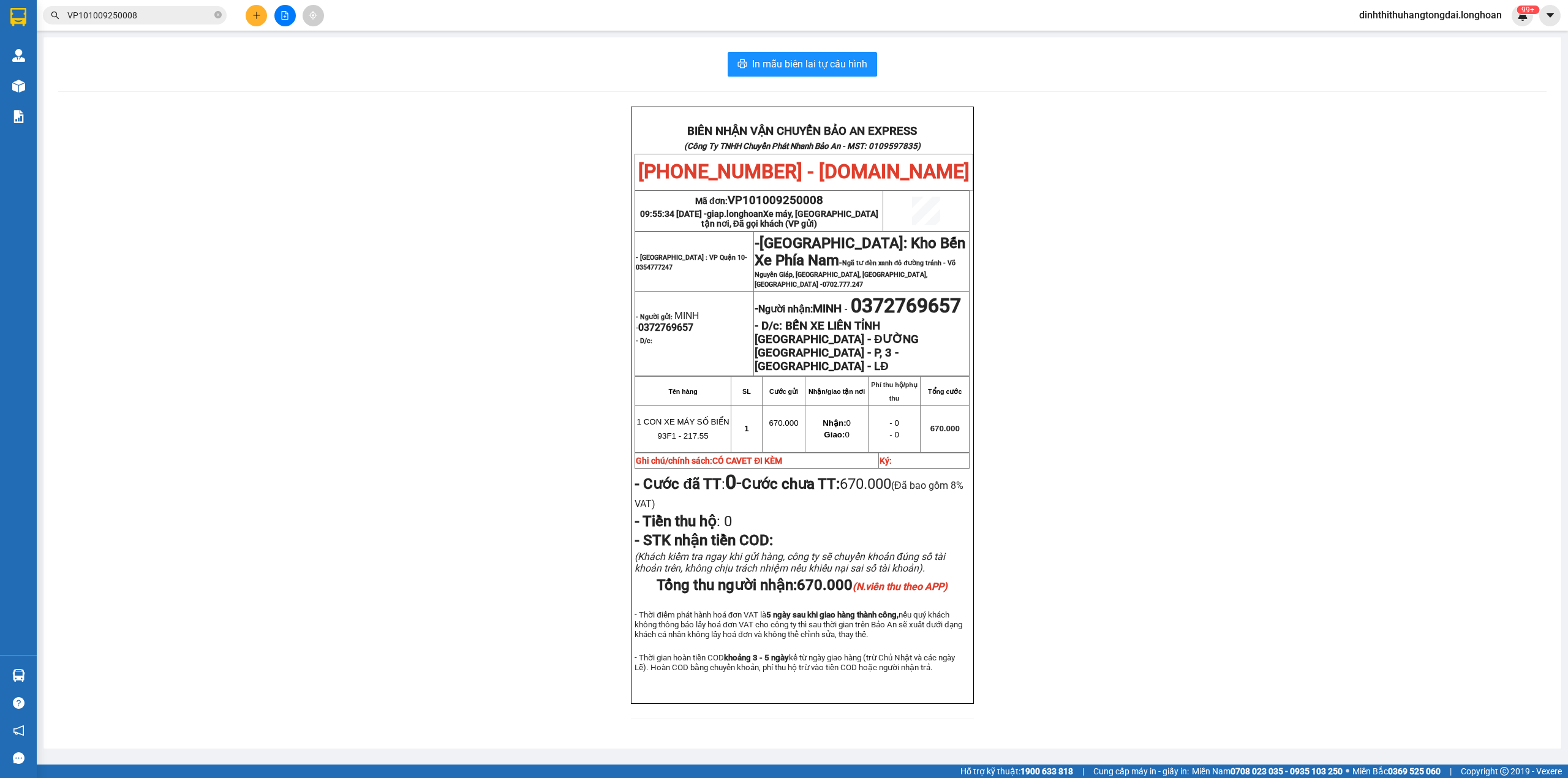
click at [113, 10] on input "VP101009250008" at bounding box center [139, 15] width 144 height 13
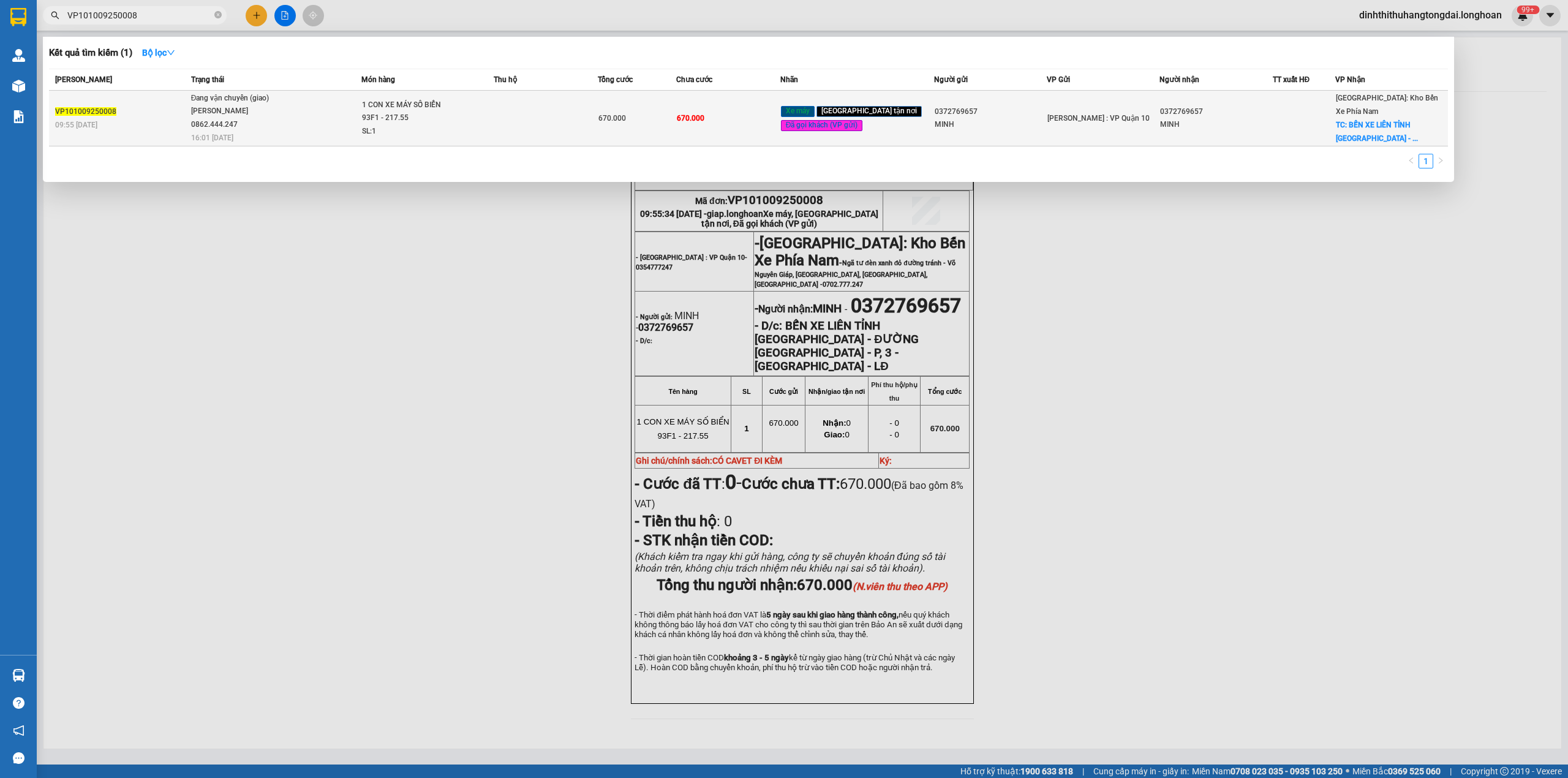
click at [349, 101] on span "Đang vận chuyển (giao) [PERSON_NAME] 0862.444.247 16:01 [DATE]" at bounding box center [276, 117] width 170 height 51
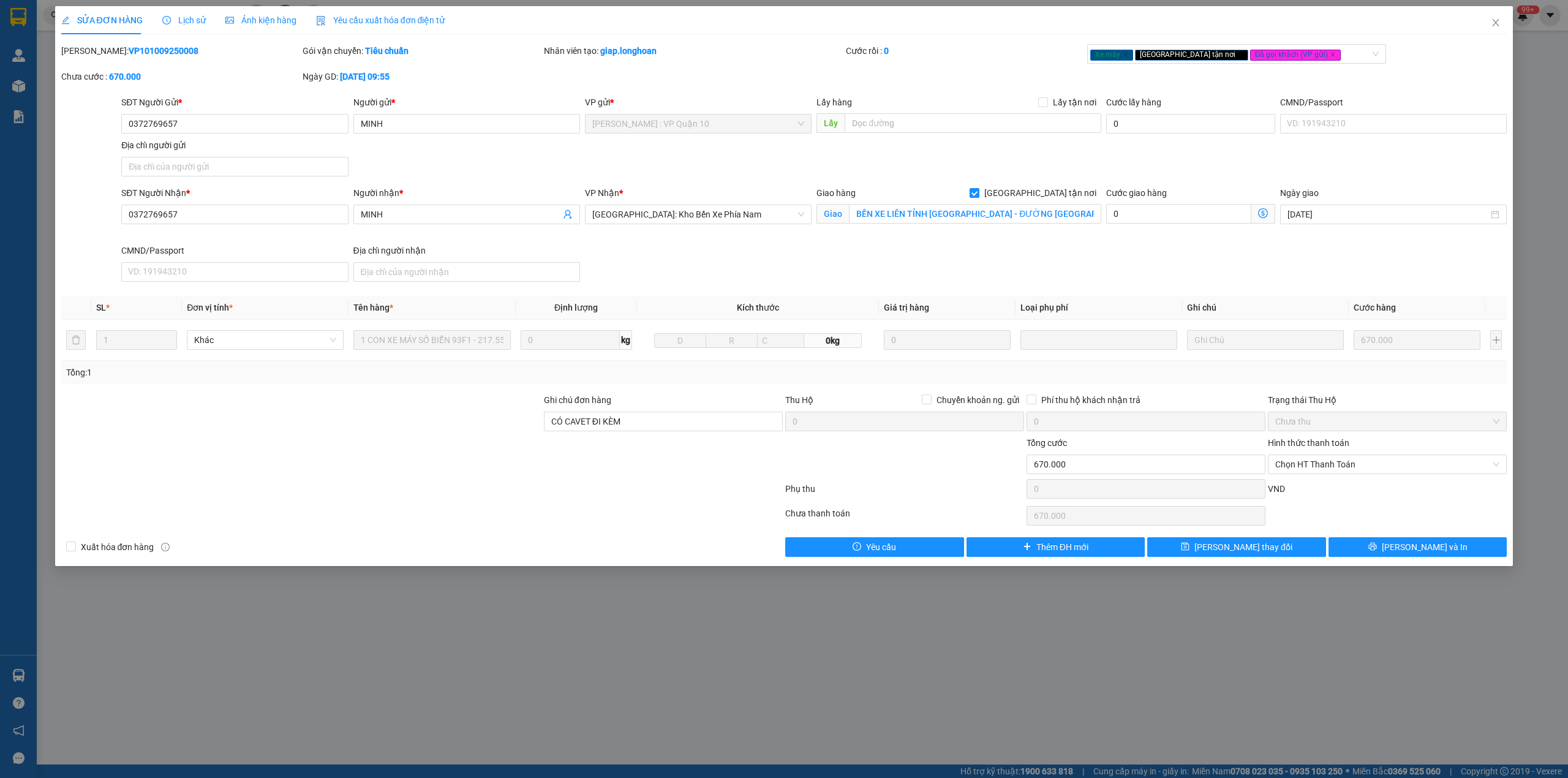
click at [170, 22] on span "Lịch sử" at bounding box center [184, 20] width 43 height 10
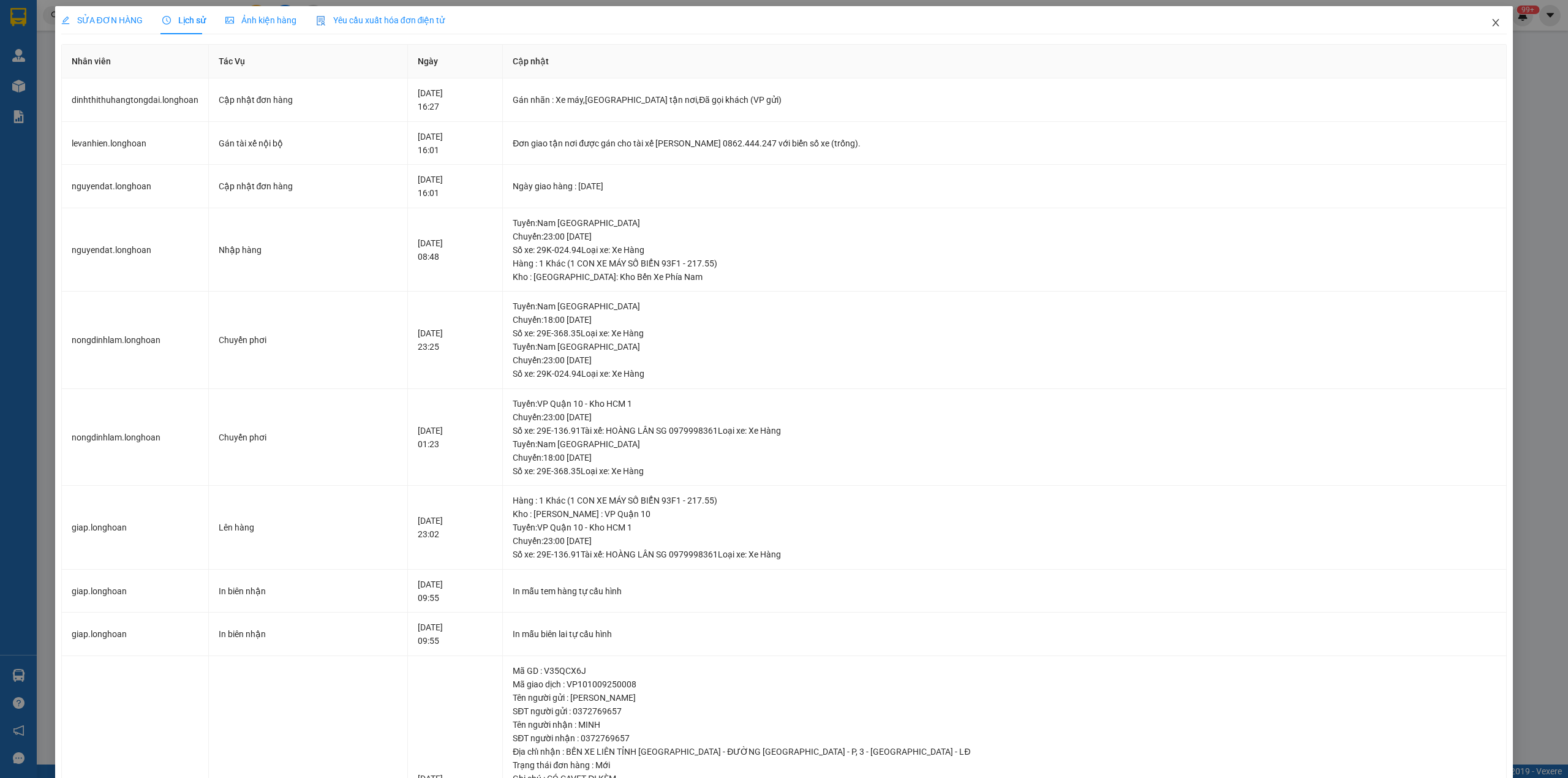
click at [1491, 24] on icon "close" at bounding box center [1496, 22] width 10 height 10
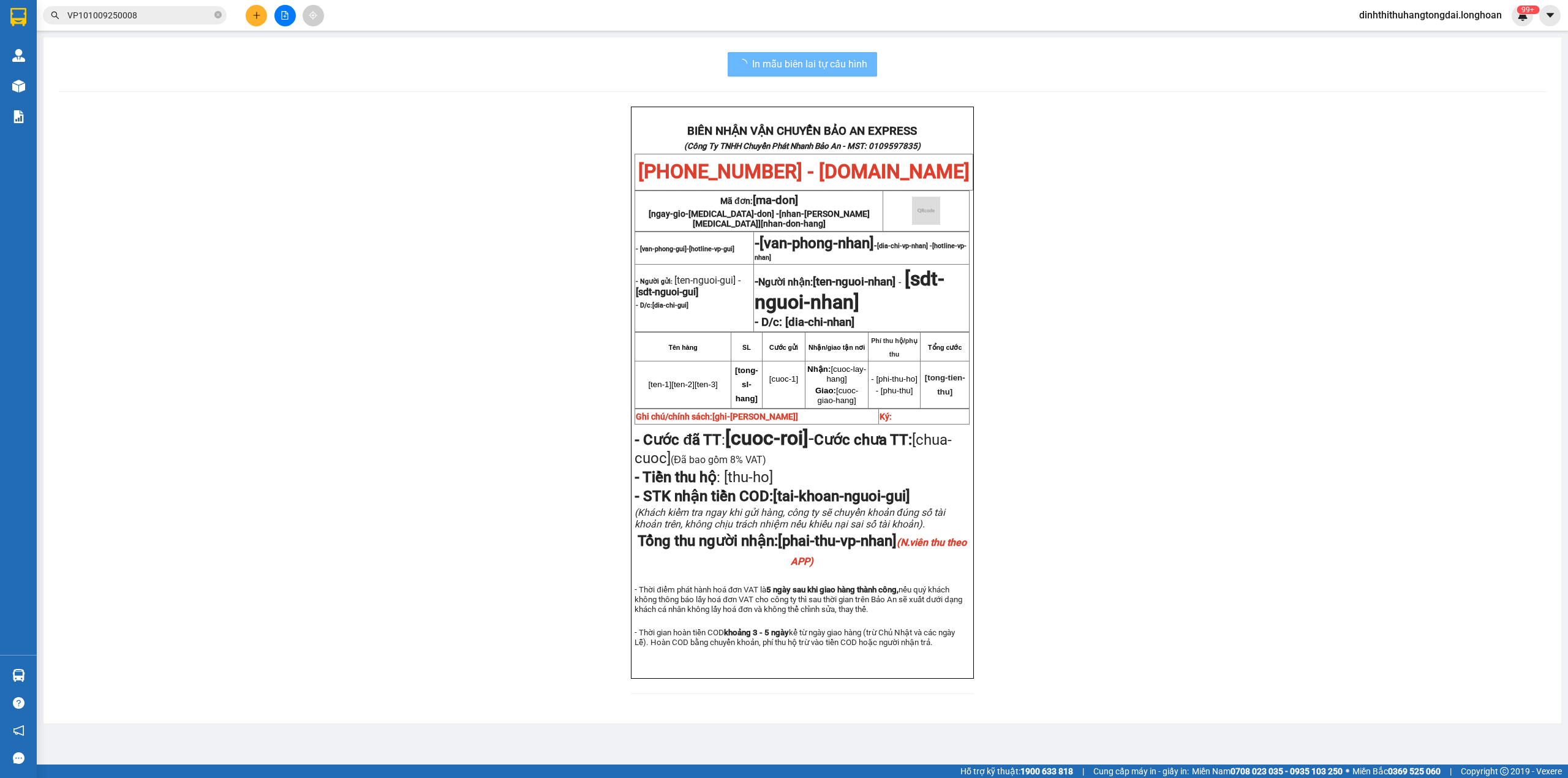
click at [162, 21] on input "VP101009250008" at bounding box center [139, 15] width 144 height 13
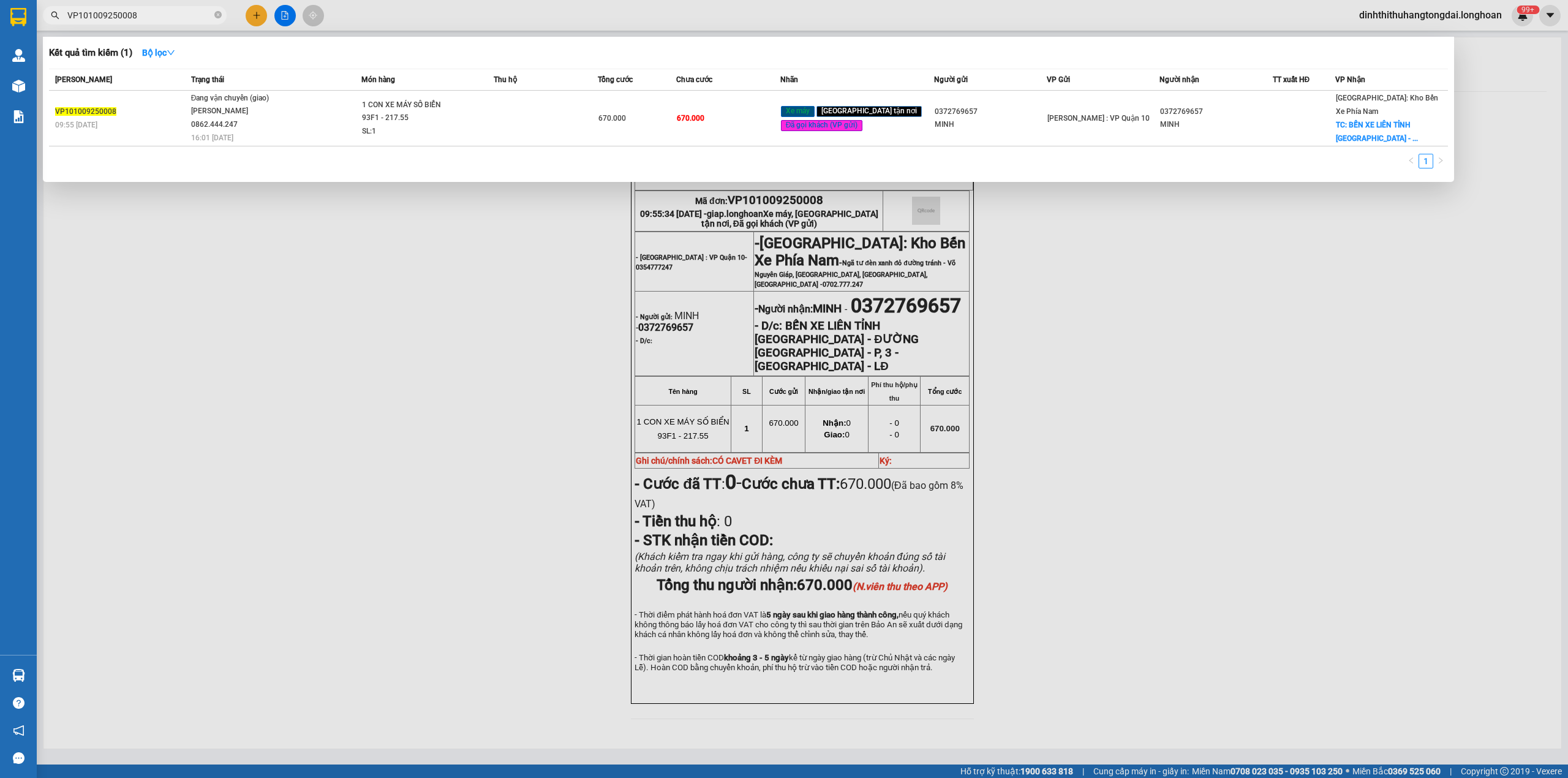
click at [162, 21] on input "VP101009250008" at bounding box center [139, 15] width 144 height 13
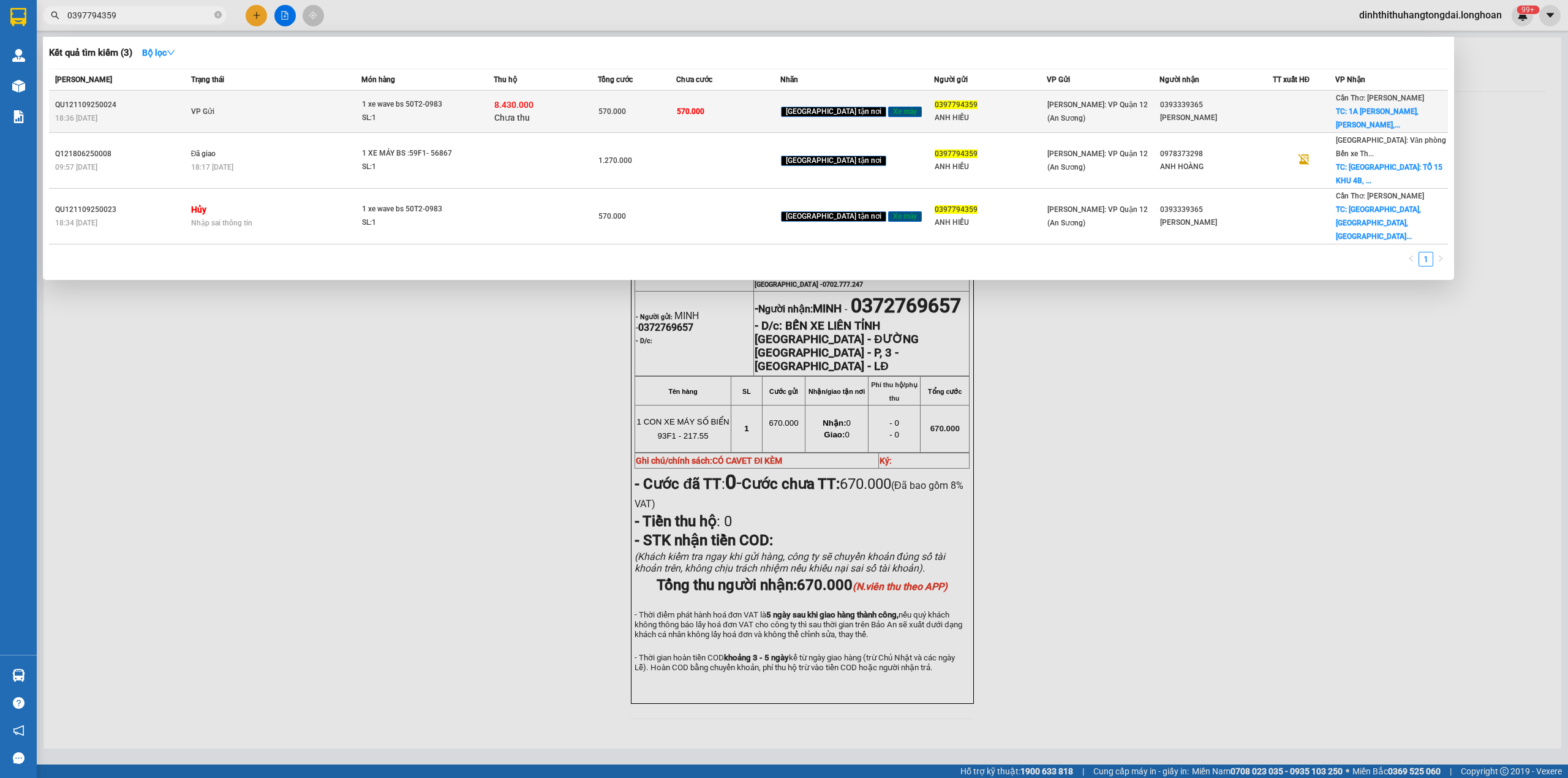
click at [222, 107] on td "VP Gửi" at bounding box center [275, 111] width 174 height 42
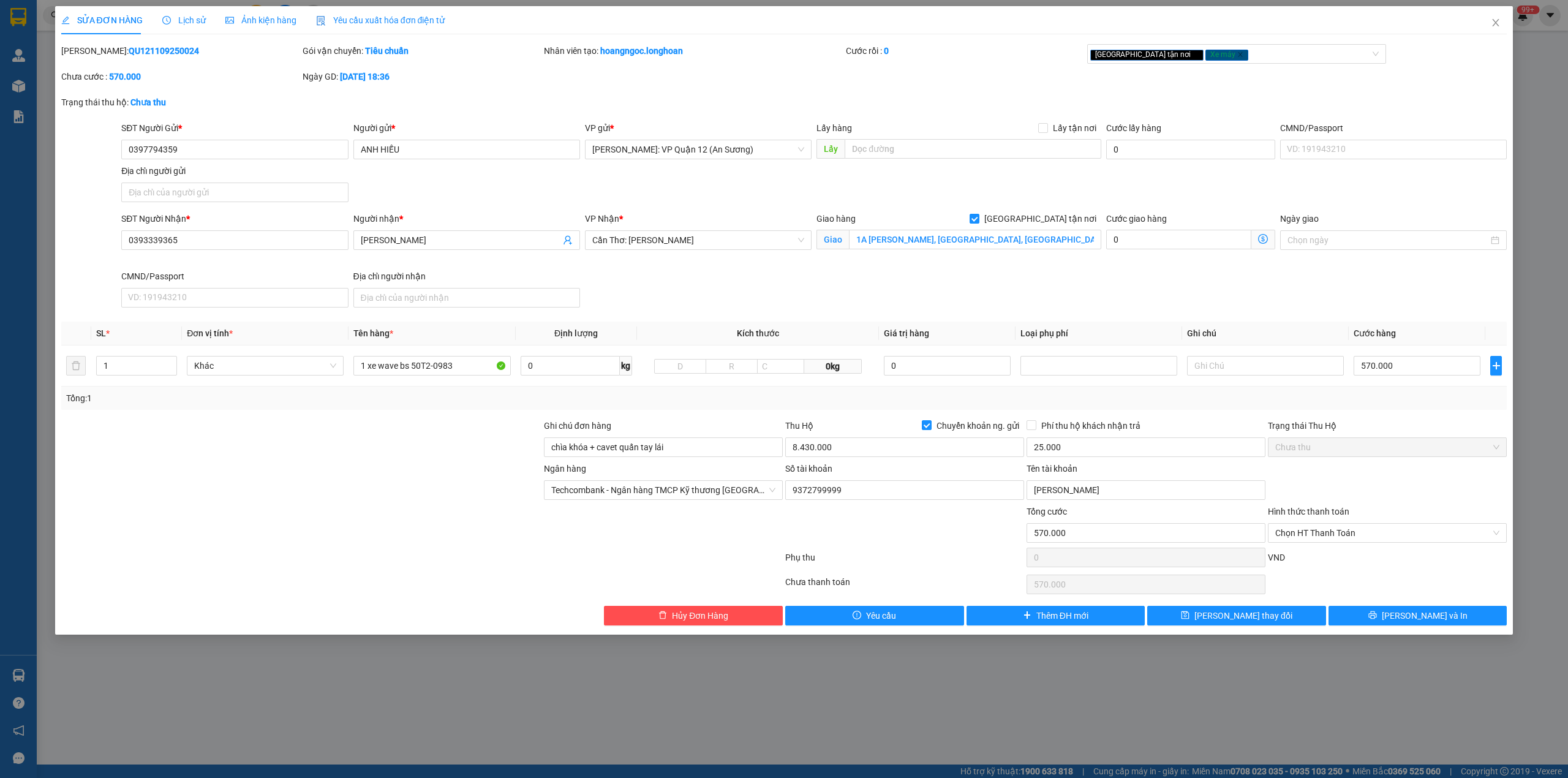
click at [194, 16] on span "Lịch sử" at bounding box center [184, 20] width 43 height 10
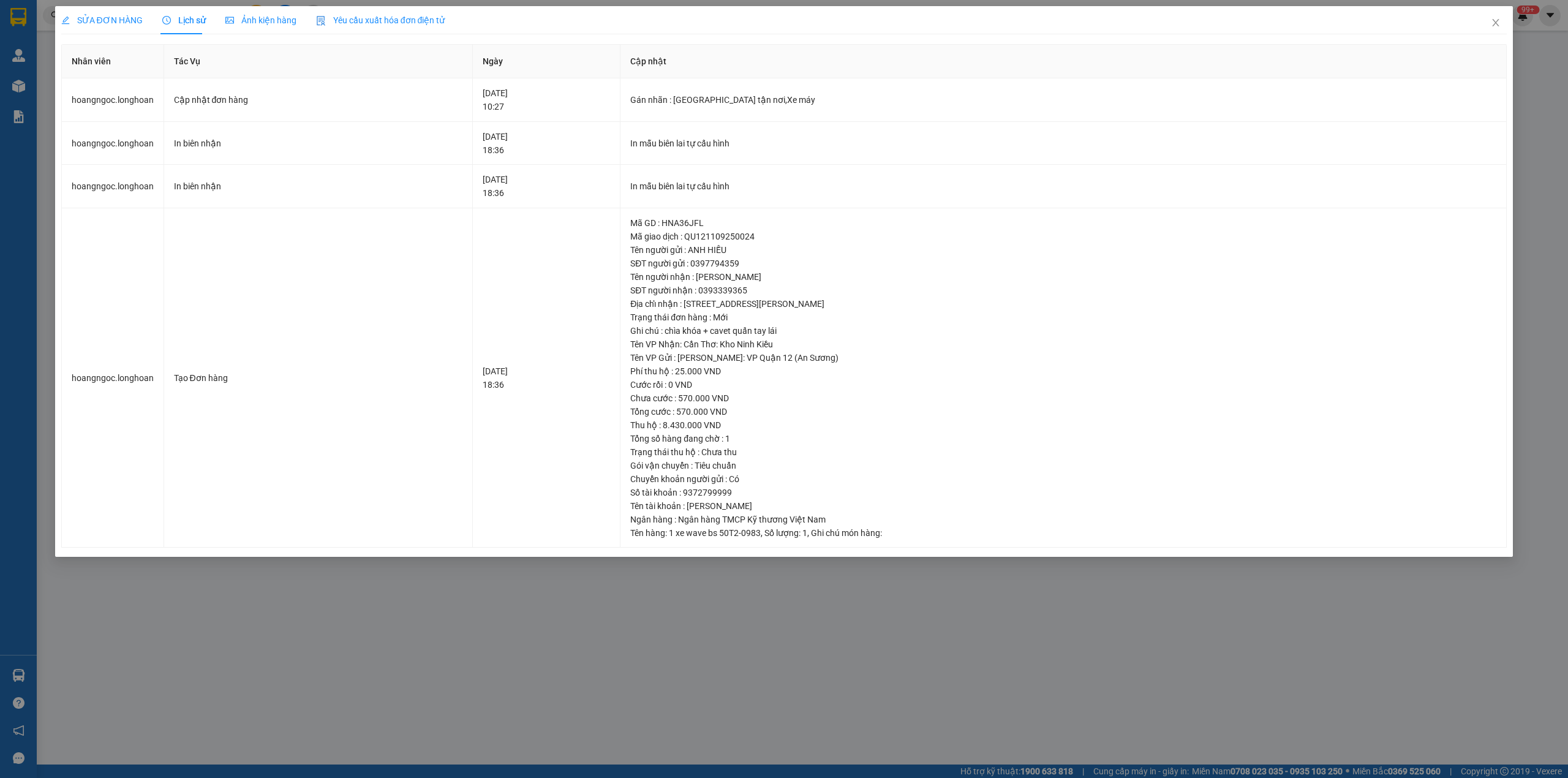
click at [125, 18] on span "SỬA ĐƠN HÀNG" at bounding box center [102, 20] width 81 height 10
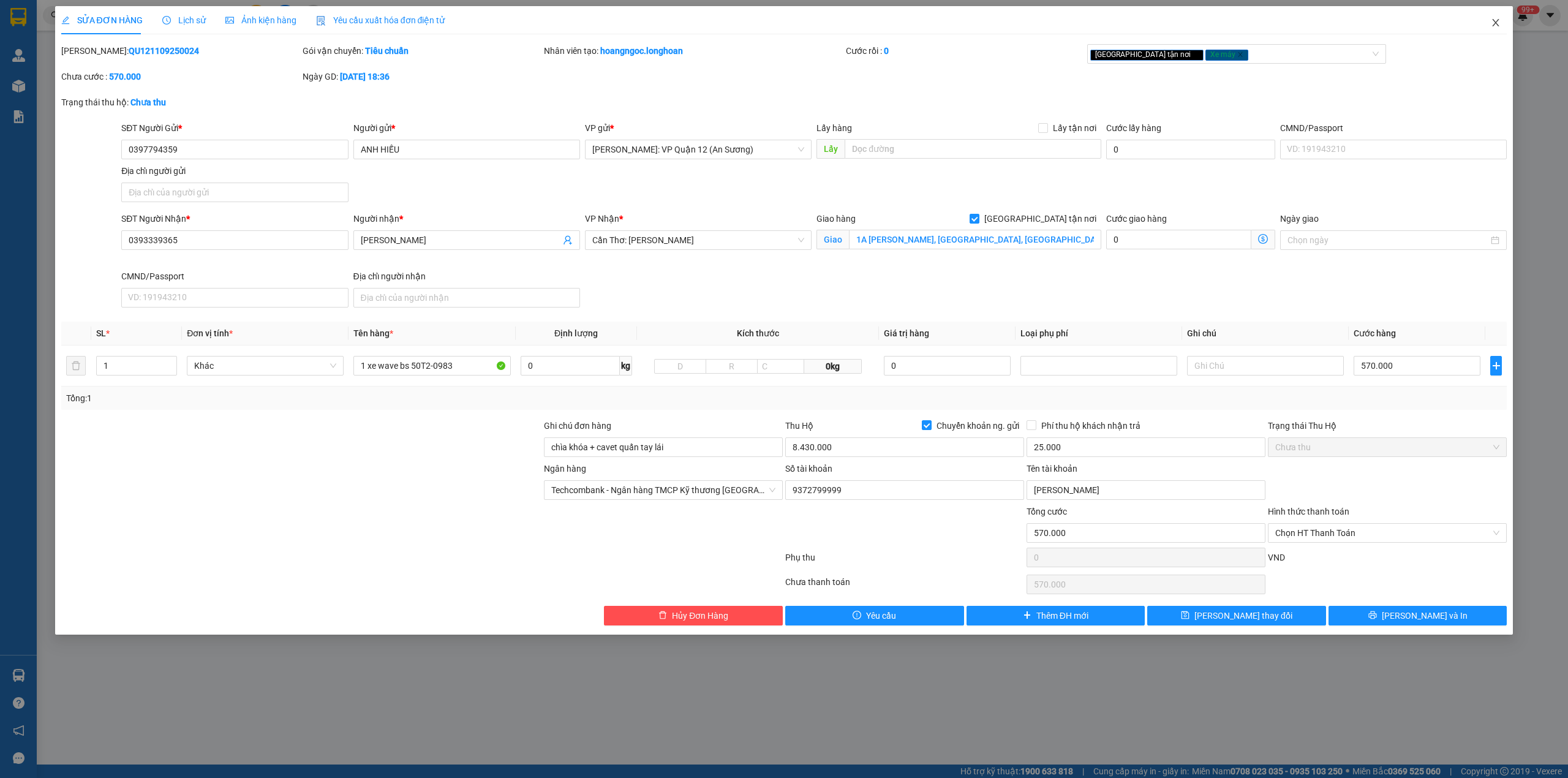
click at [1499, 28] on icon "close" at bounding box center [1496, 22] width 10 height 10
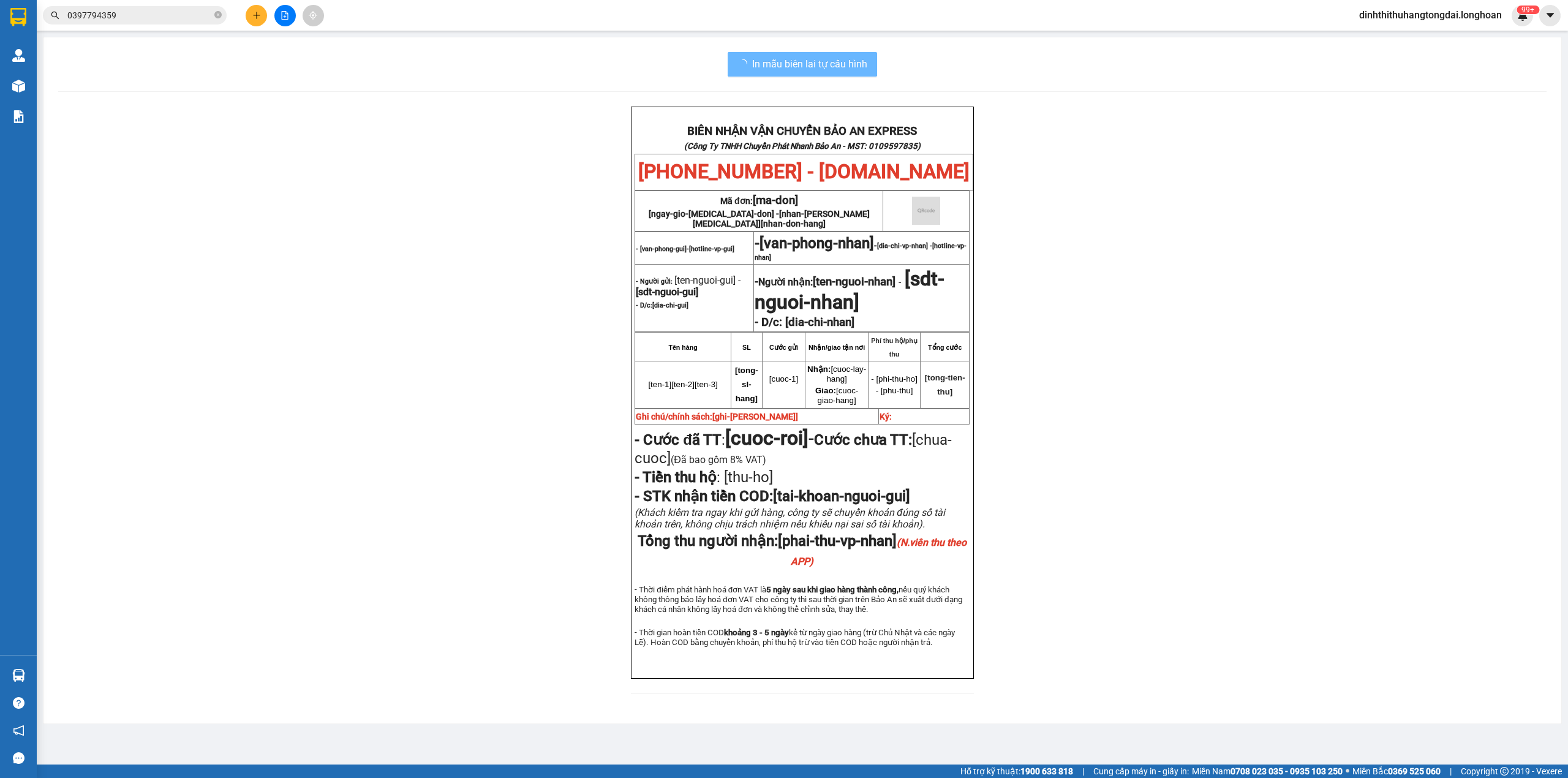
click at [170, 15] on input "0397794359" at bounding box center [139, 15] width 144 height 13
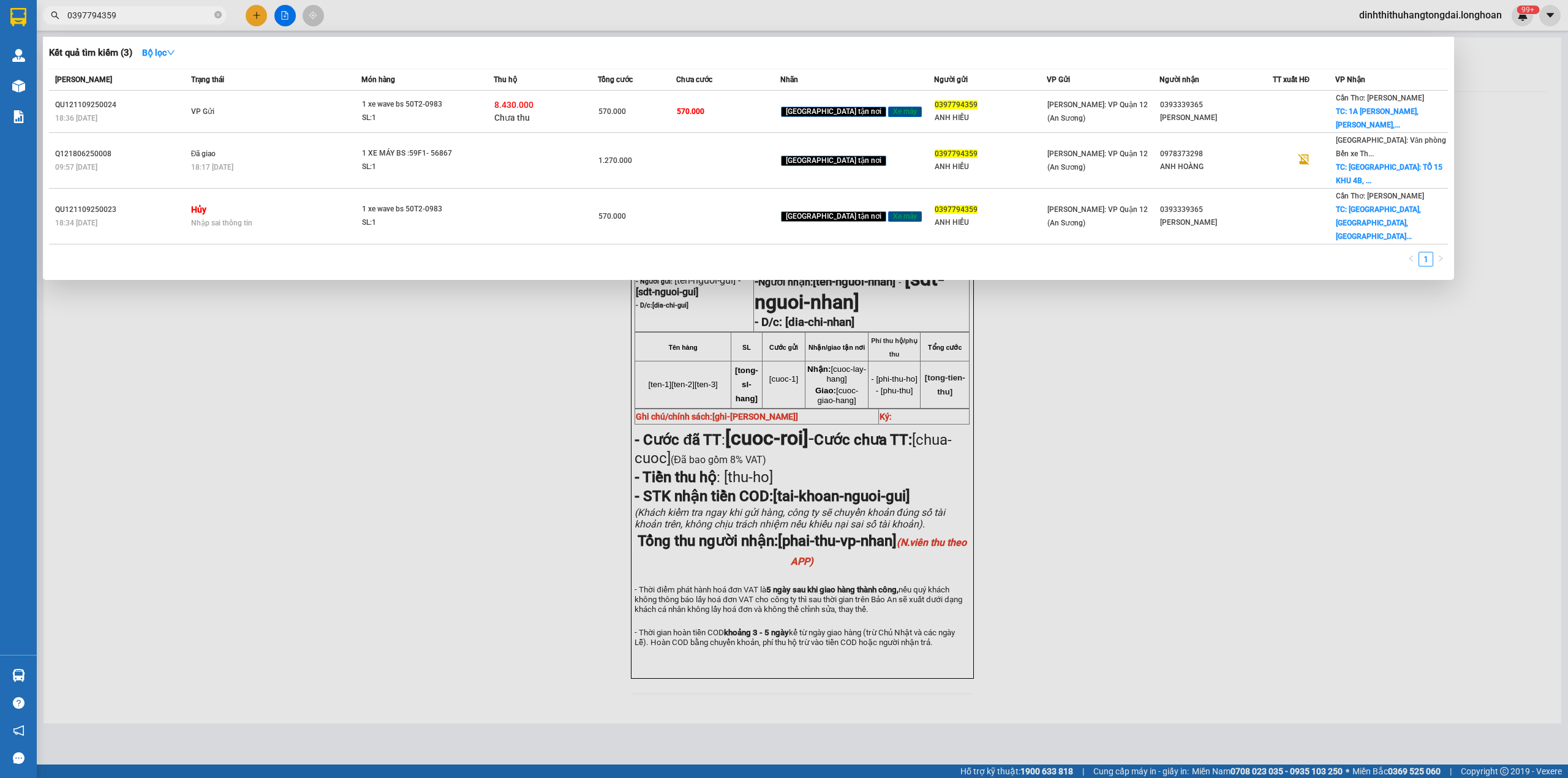
click at [170, 15] on input "0397794359" at bounding box center [139, 15] width 144 height 13
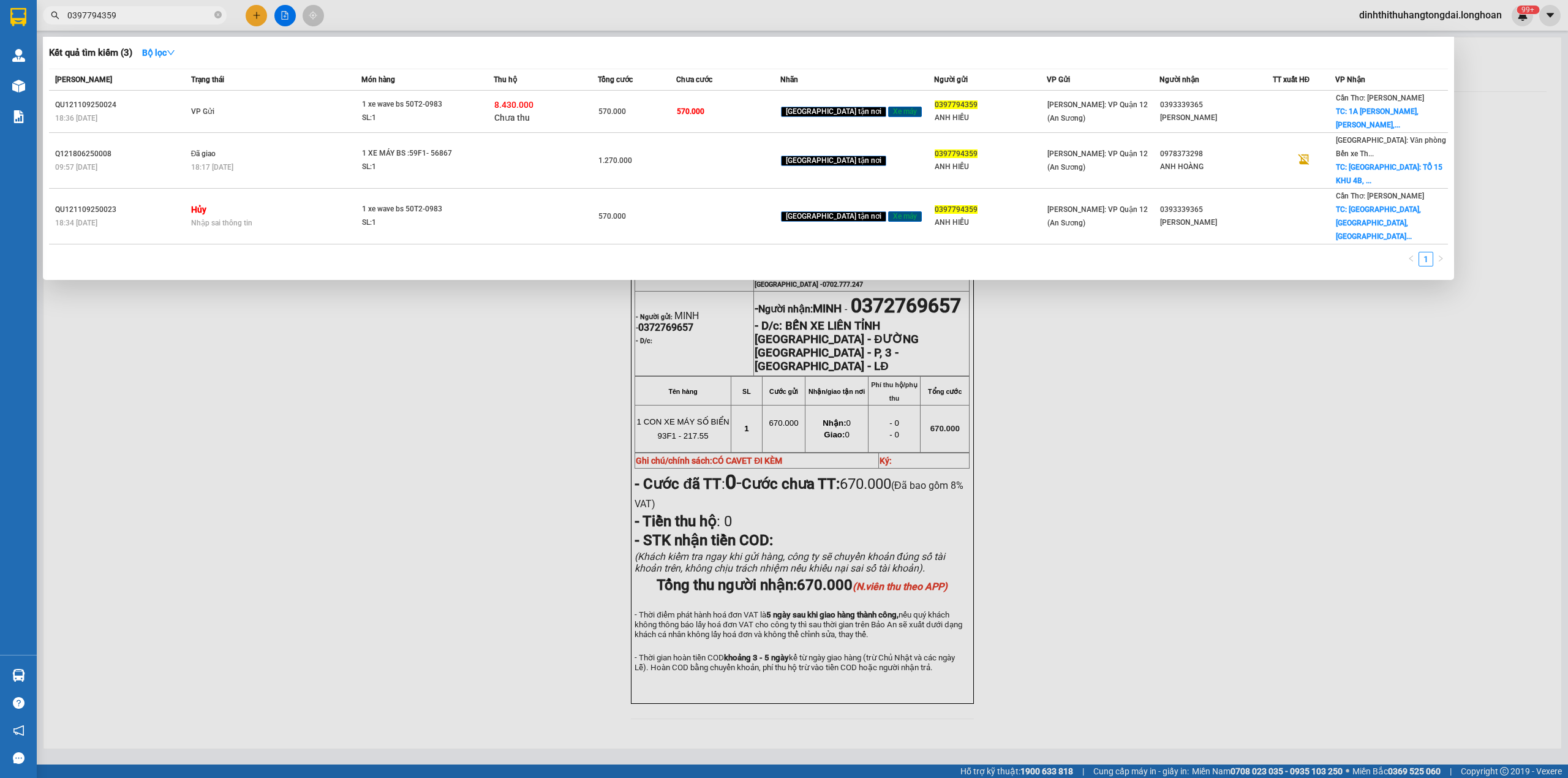
paste input "VP101009250008"
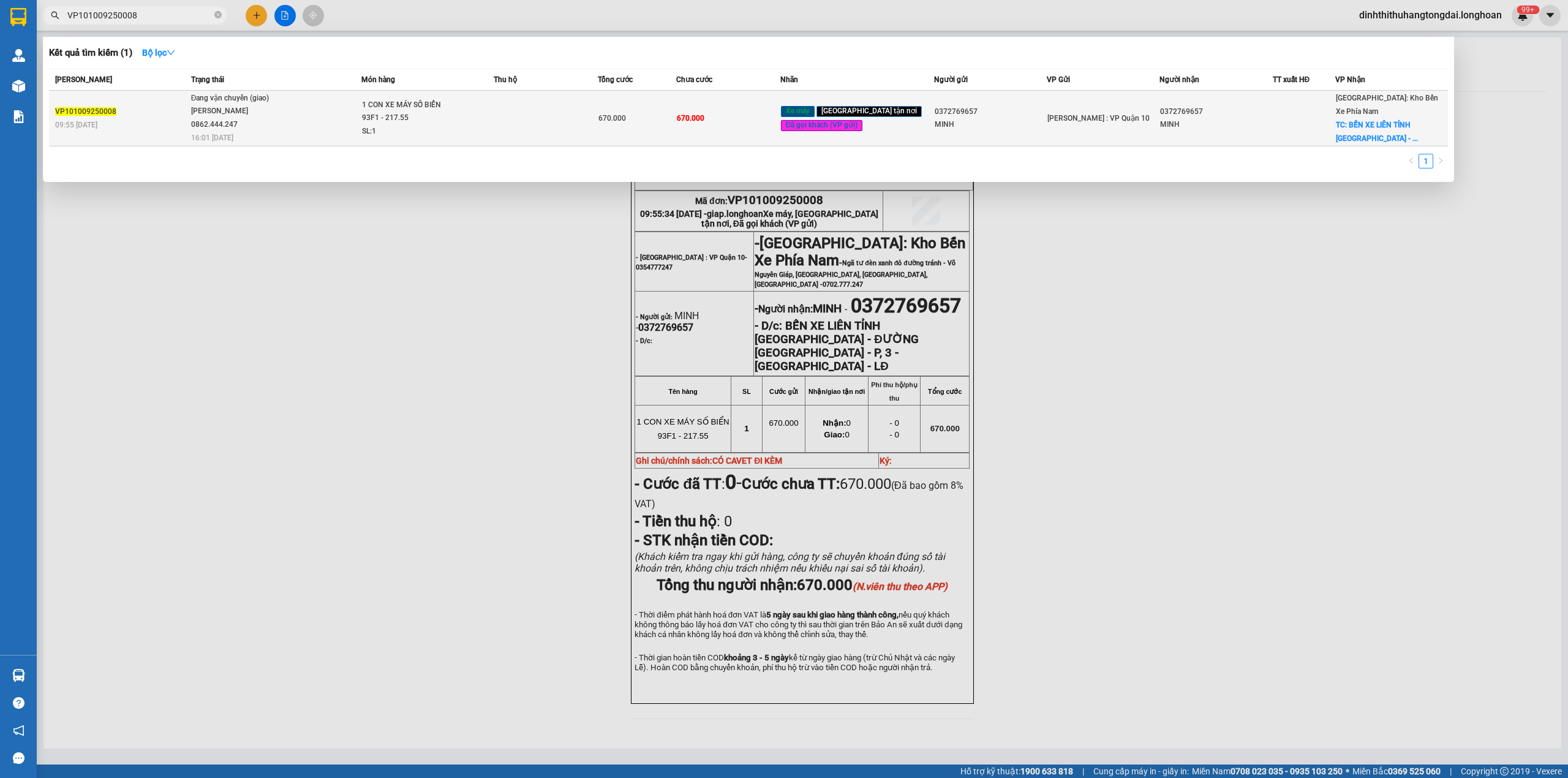
click at [362, 91] on td "Đang vận chuyển (giao) [PERSON_NAME] 0862.444.247 16:01 [DATE]" at bounding box center [275, 118] width 174 height 56
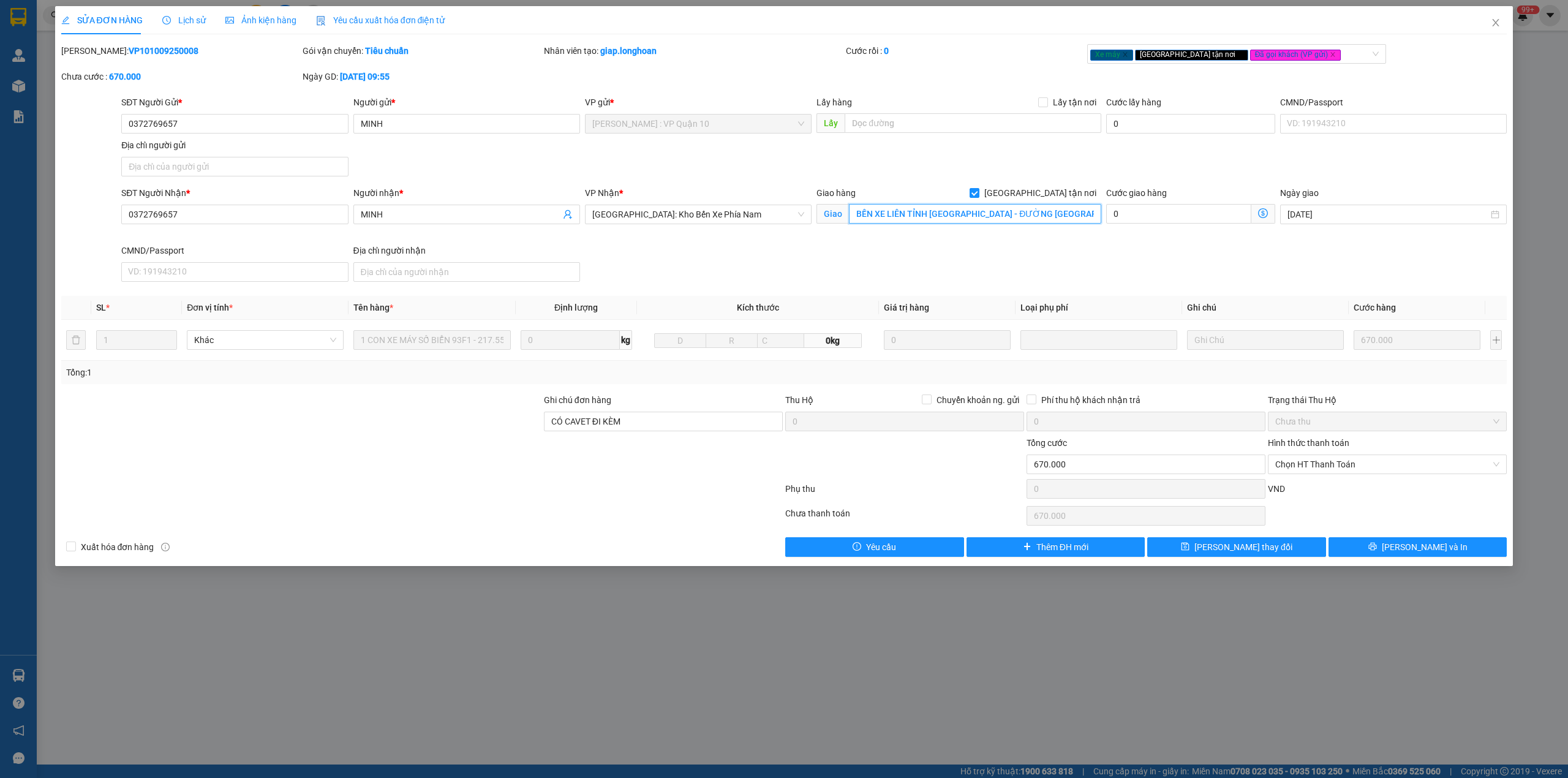
click at [982, 213] on input "BẾN XE LIÊN TỈNH [GEOGRAPHIC_DATA] - ĐƯỜNG [GEOGRAPHIC_DATA] - P, 3 - [GEOGRAPH…" at bounding box center [975, 214] width 252 height 20
click at [963, 213] on input "BẾN XE LIÊN TỈNH [GEOGRAPHIC_DATA] - ĐƯỜNG [GEOGRAPHIC_DATA] - P, 3 - [GEOGRAPH…" at bounding box center [975, 214] width 252 height 20
drag, startPoint x: 963, startPoint y: 213, endPoint x: 1179, endPoint y: 213, distance: 216.0
click at [1179, 213] on div "SĐT Người Nhận * 0372769657 Người nhận * MINH VP Nhận * [GEOGRAPHIC_DATA]: Kho …" at bounding box center [814, 236] width 1390 height 100
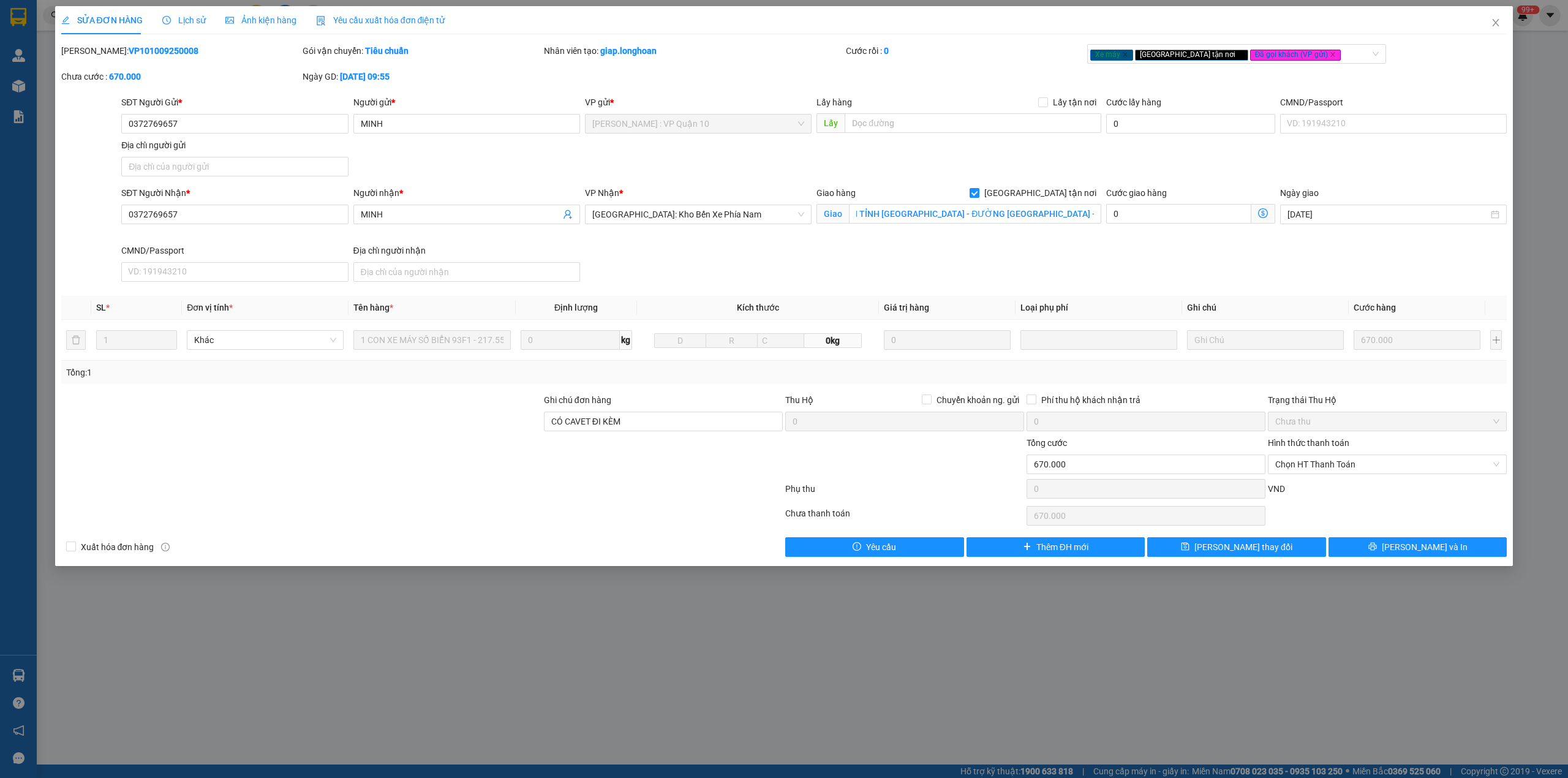
scroll to position [0, 0]
click at [1118, 249] on div "SĐT Người Nhận * 0372769657 Người nhận * MINH VP Nhận * [GEOGRAPHIC_DATA]: Kho …" at bounding box center [814, 236] width 1390 height 100
click at [954, 210] on input "BẾN XE LIÊN TỈNH [GEOGRAPHIC_DATA] - ĐƯỜNG [GEOGRAPHIC_DATA] - P, 3 - [GEOGRAPH…" at bounding box center [975, 214] width 252 height 20
click at [949, 211] on input "BẾN XE LIÊN TỈNH [GEOGRAPHIC_DATA] - ĐƯỜNG [GEOGRAPHIC_DATA] - P, 3 - [GEOGRAPH…" at bounding box center [975, 214] width 252 height 20
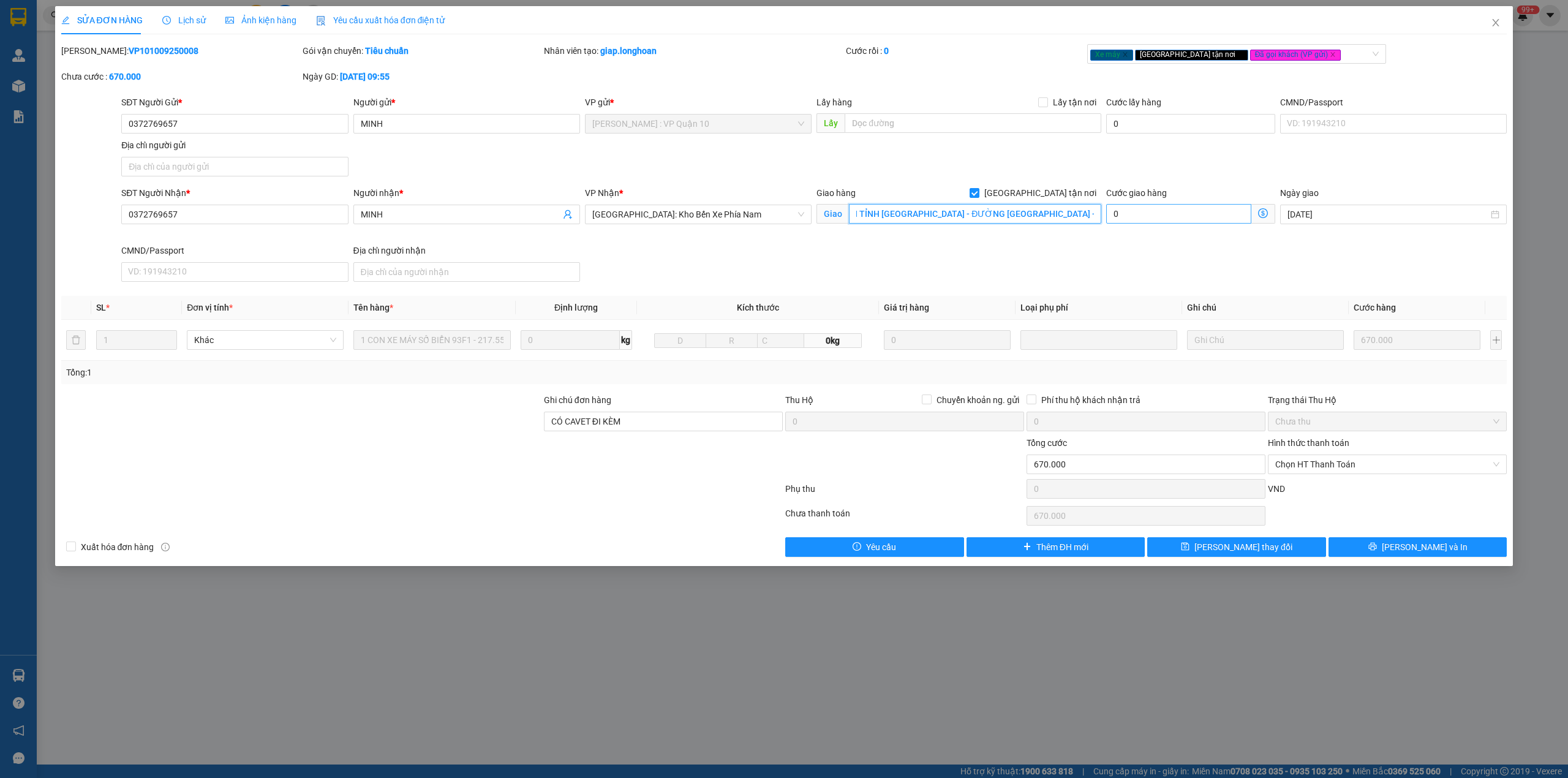
drag, startPoint x: 949, startPoint y: 211, endPoint x: 1121, endPoint y: 216, distance: 172.1
click at [1121, 216] on div "SĐT Người Nhận * 0372769657 Người nhận * MINH VP Nhận * [GEOGRAPHIC_DATA]: Kho …" at bounding box center [814, 236] width 1390 height 100
click at [1051, 260] on div "SĐT Người Nhận * 0372769657 Người nhận * MINH VP Nhận * [GEOGRAPHIC_DATA]: Kho …" at bounding box center [814, 236] width 1390 height 100
click at [1488, 20] on span "Close" at bounding box center [1495, 23] width 34 height 34
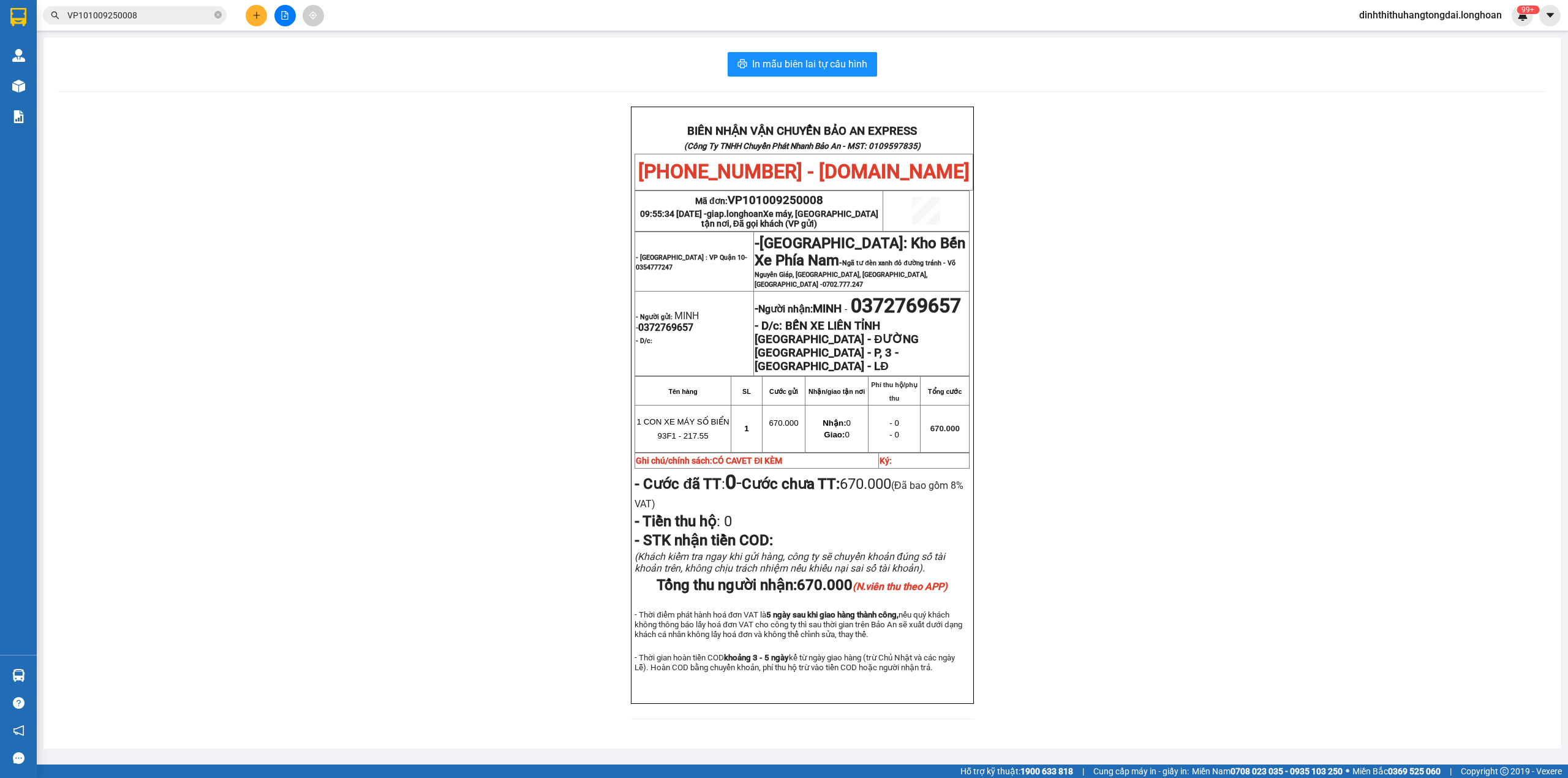
click at [144, 20] on input "VP101009250008" at bounding box center [139, 15] width 144 height 13
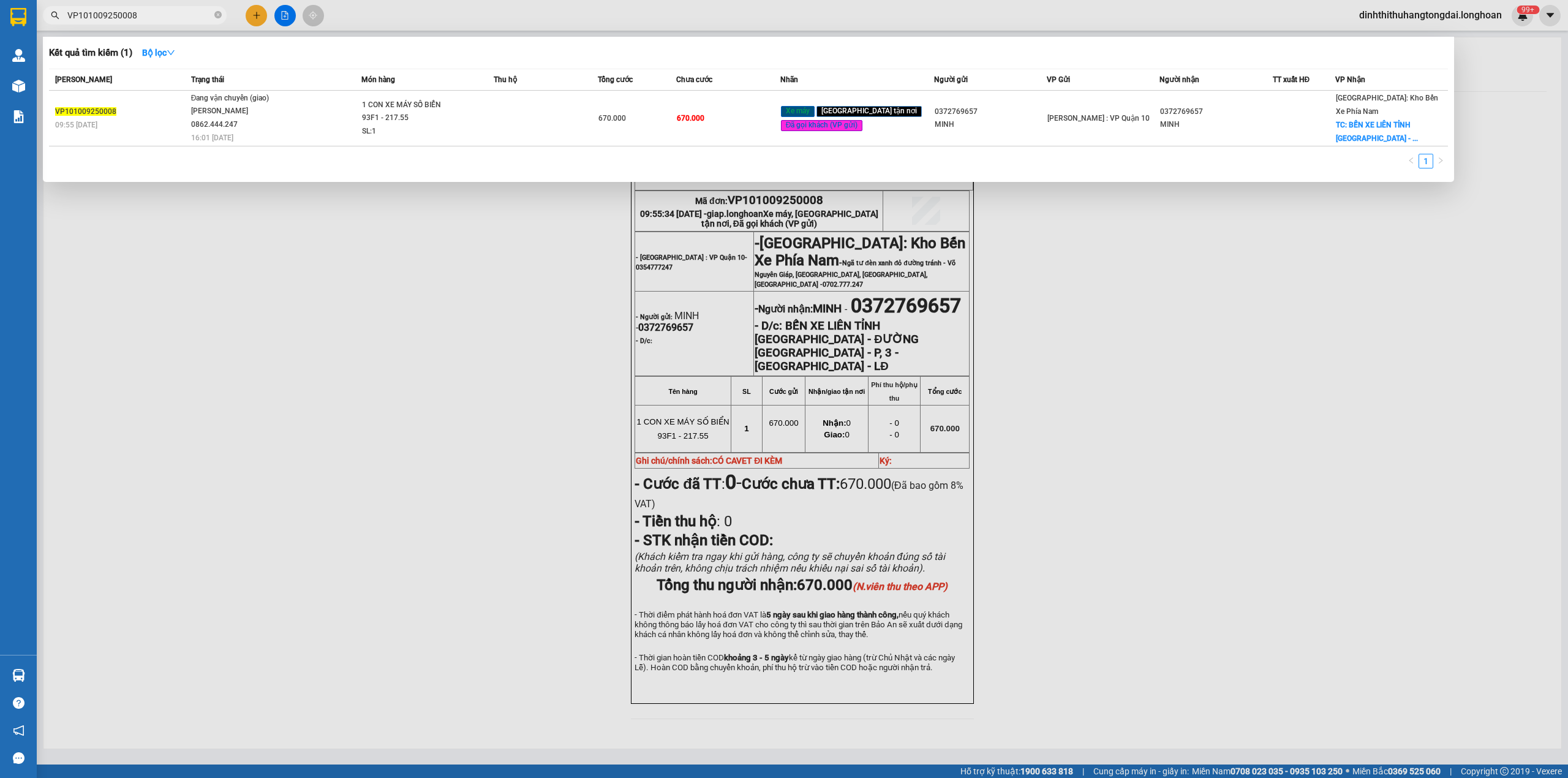
click at [144, 20] on input "VP101009250008" at bounding box center [139, 15] width 144 height 13
paste input "0934634685"
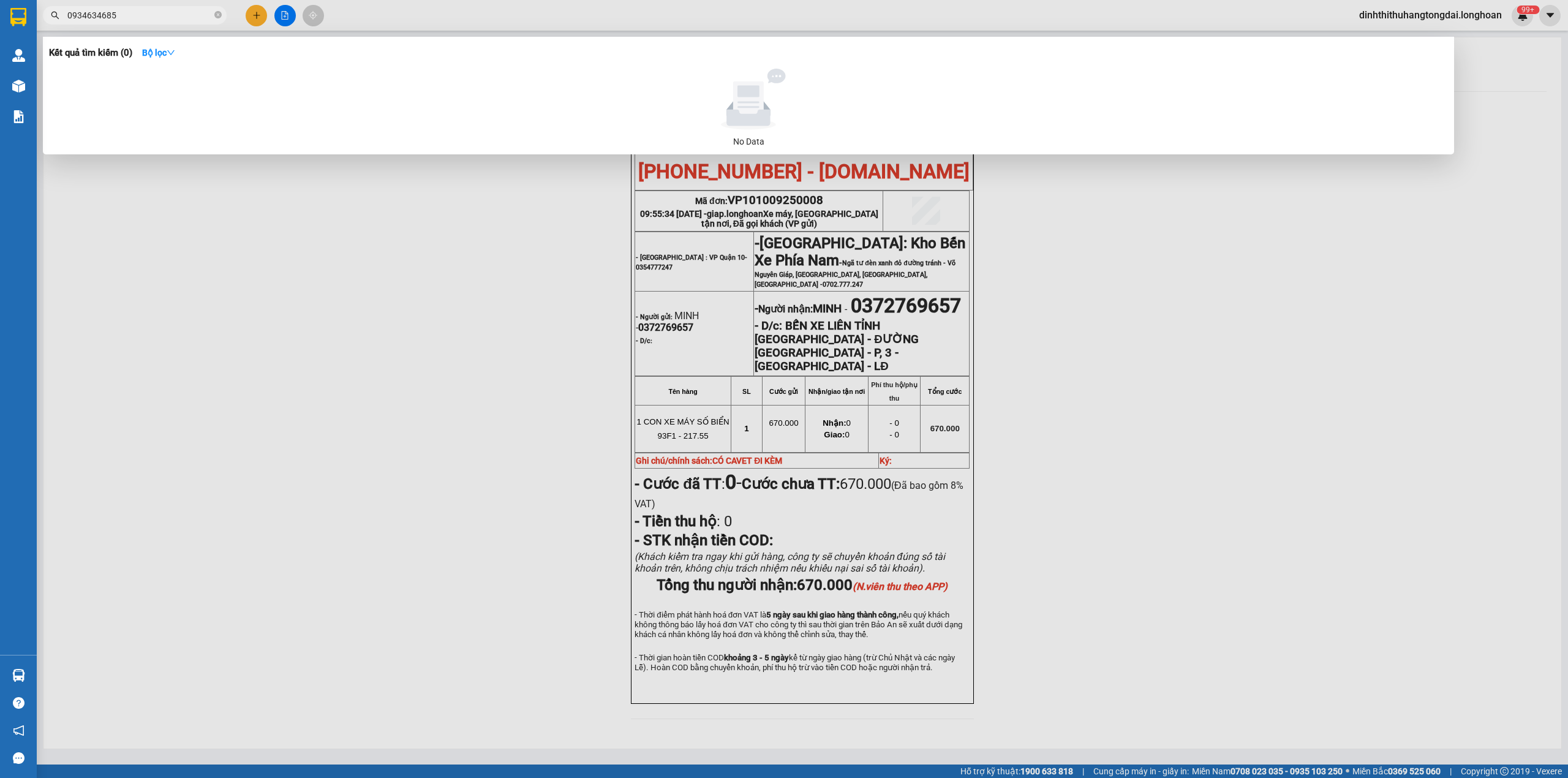
click at [107, 17] on input "0934634685" at bounding box center [139, 15] width 144 height 13
paste input "83555921"
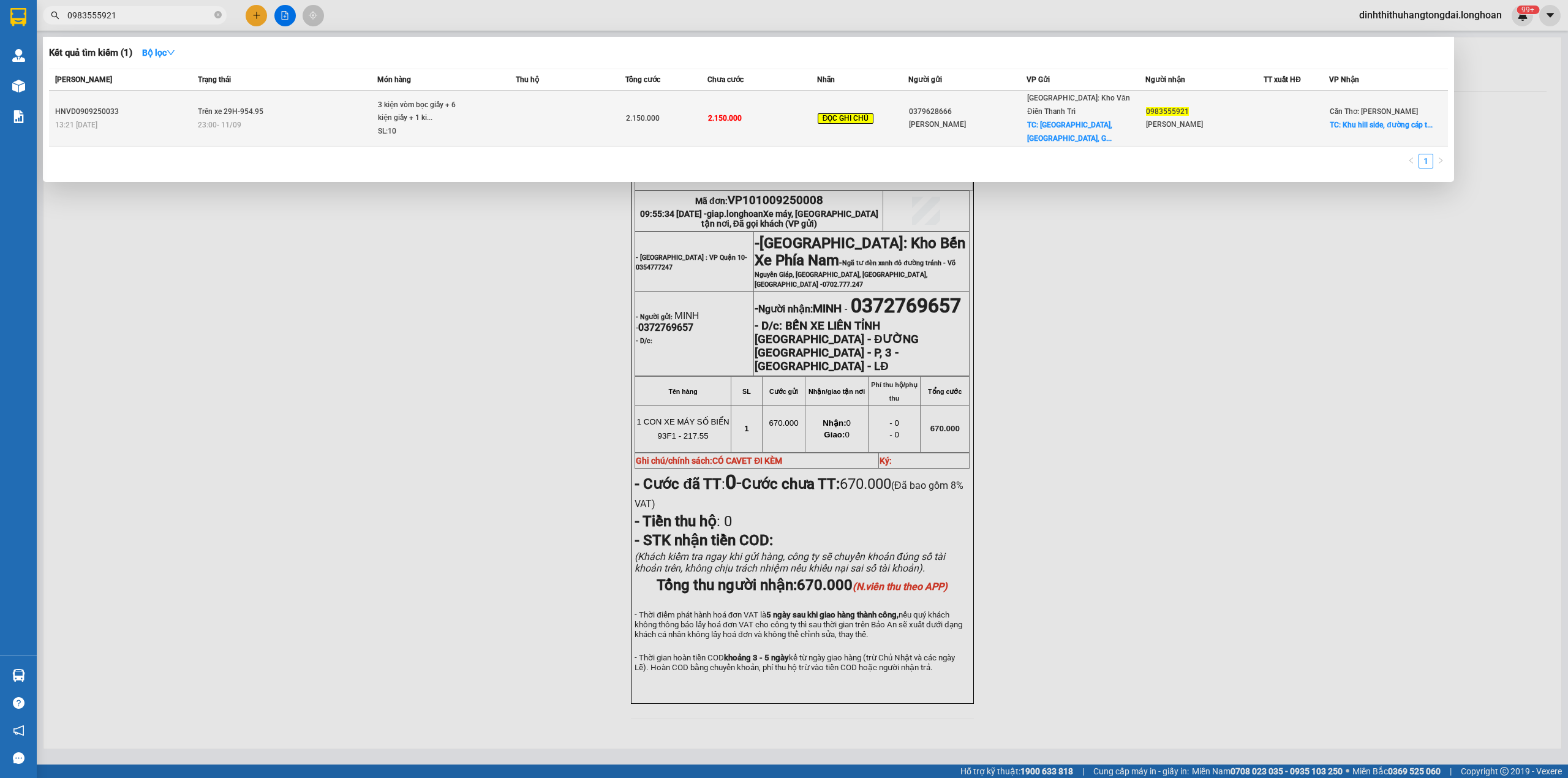
click at [371, 118] on div "23:00 [DATE]" at bounding box center [287, 125] width 179 height 13
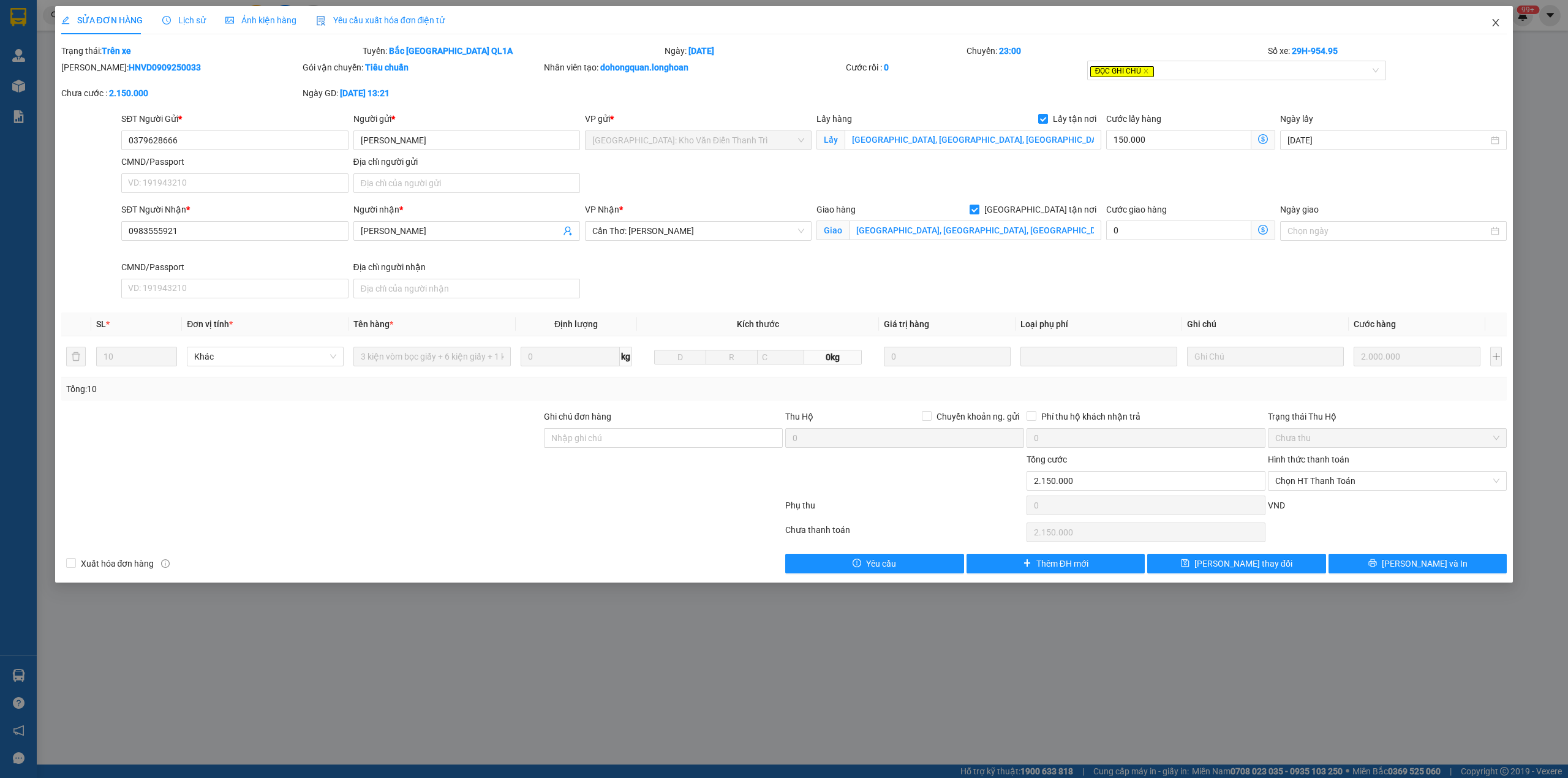
click at [1499, 20] on icon "close" at bounding box center [1496, 22] width 10 height 10
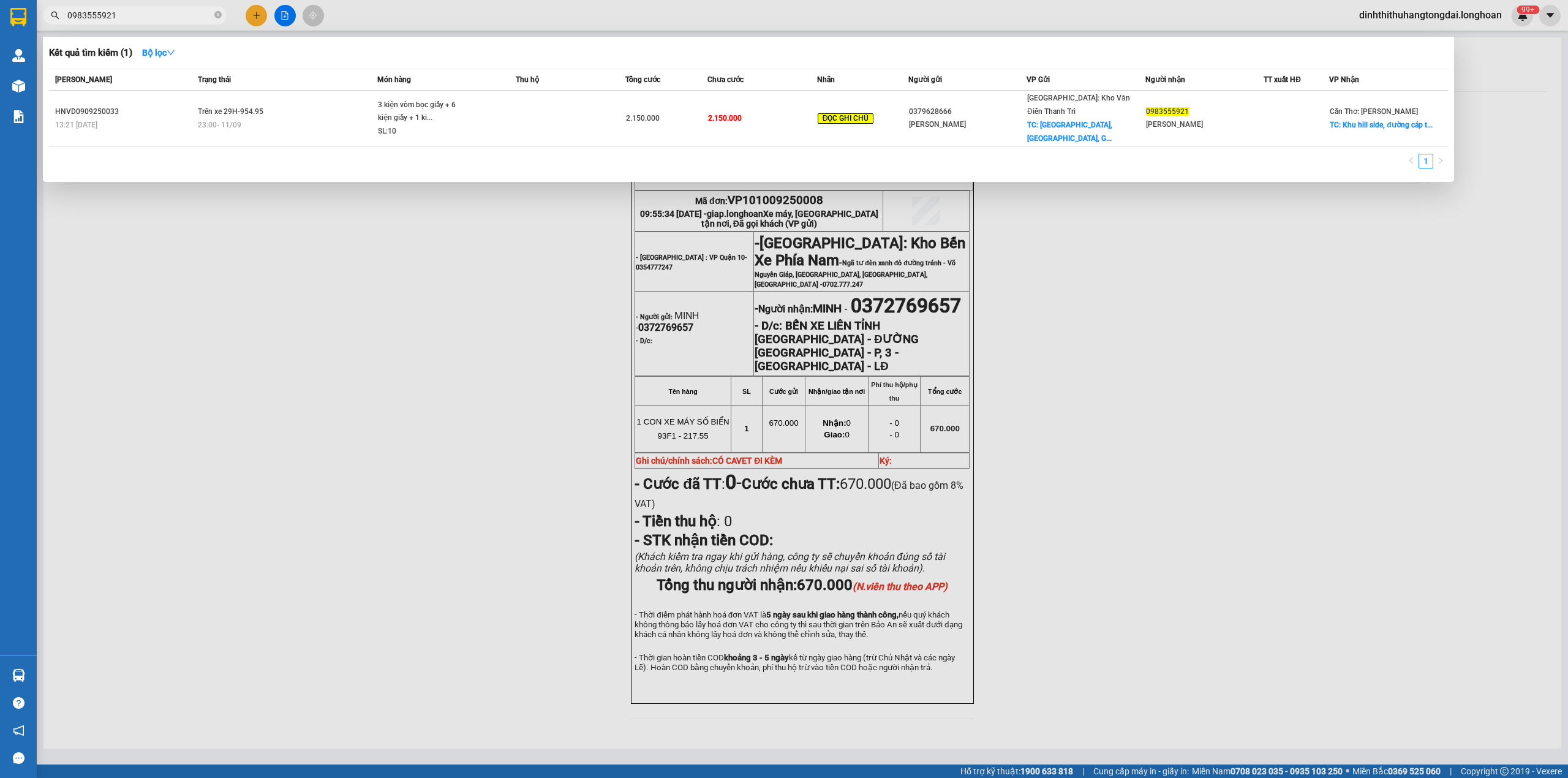
click at [142, 16] on input "0983555921" at bounding box center [139, 15] width 144 height 13
paste input "VP101009250008"
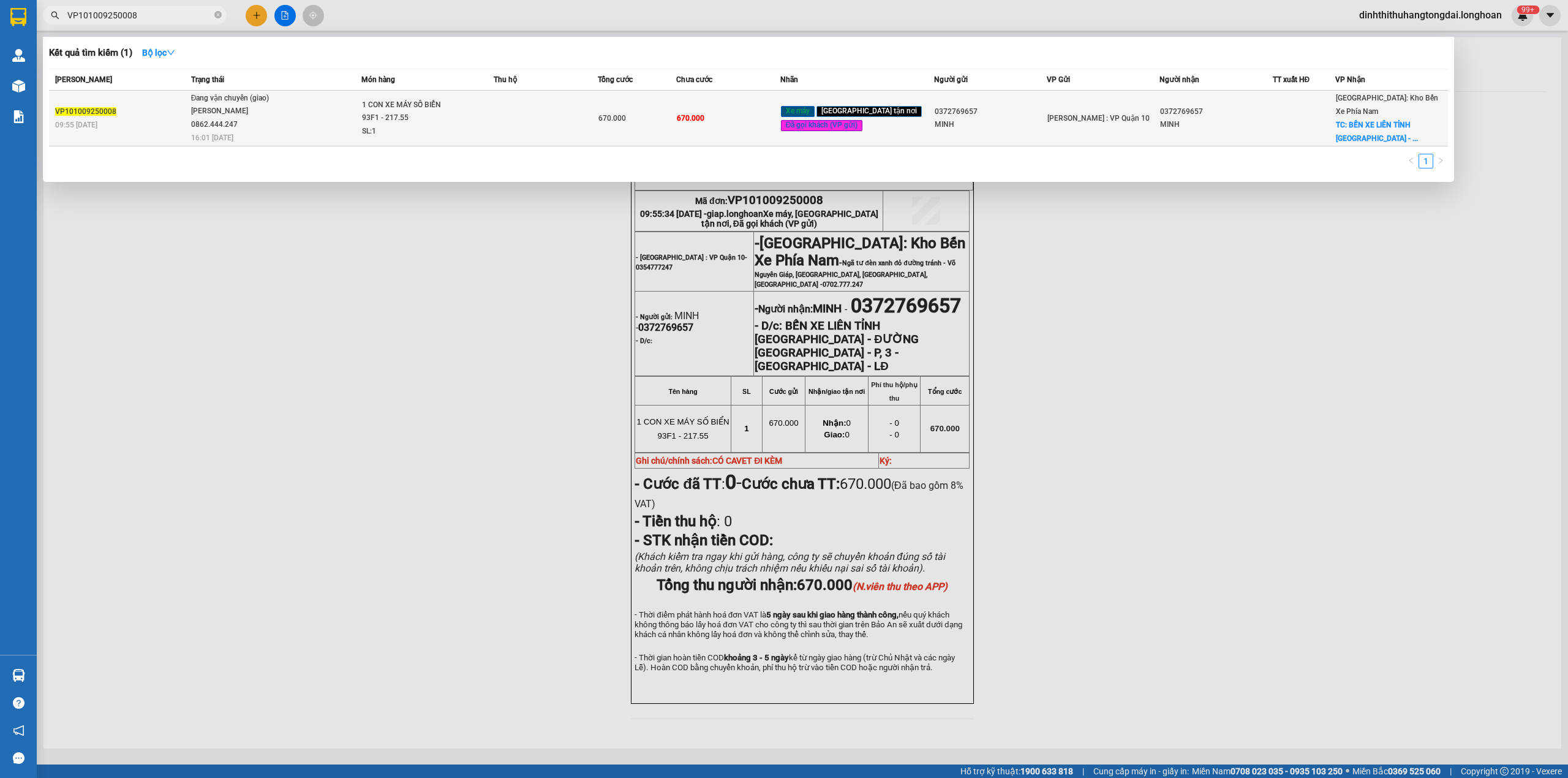
click at [306, 115] on span "Đang vận chuyển (giao) [PERSON_NAME] 0862.444.247 16:01 [DATE]" at bounding box center [276, 117] width 170 height 51
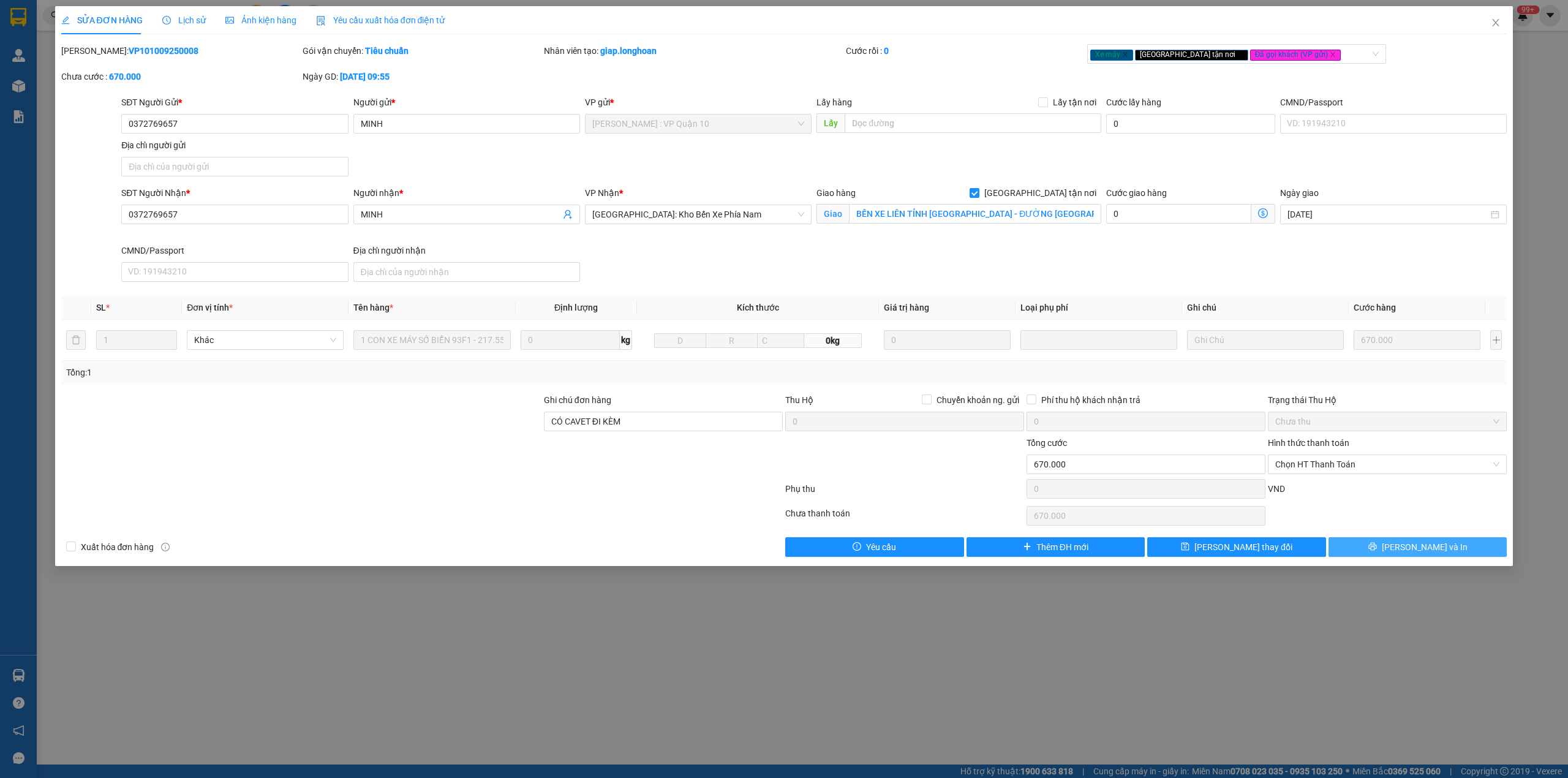
click at [1458, 554] on button "[PERSON_NAME] và In" at bounding box center [1418, 547] width 179 height 20
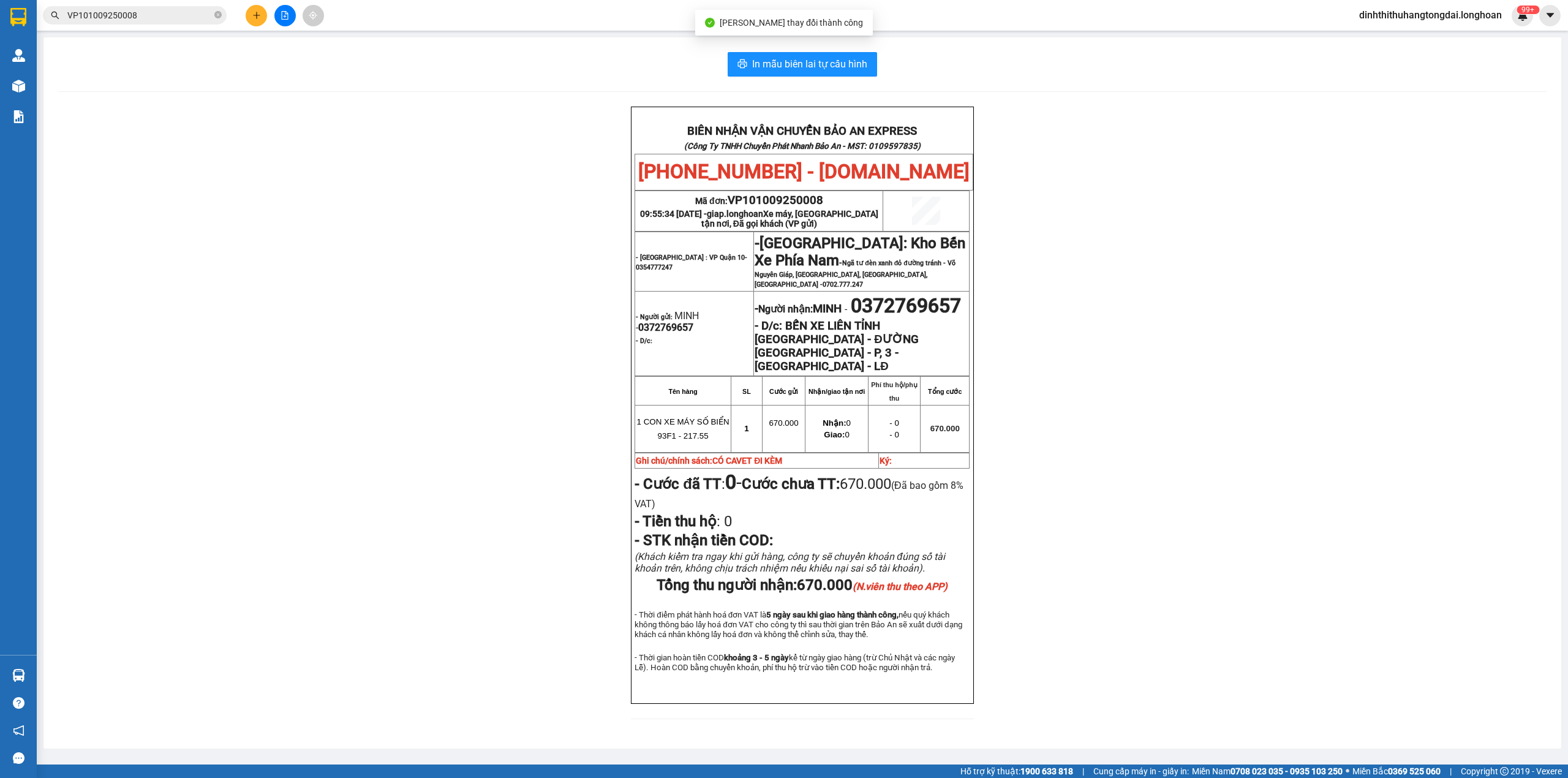
scroll to position [38, 0]
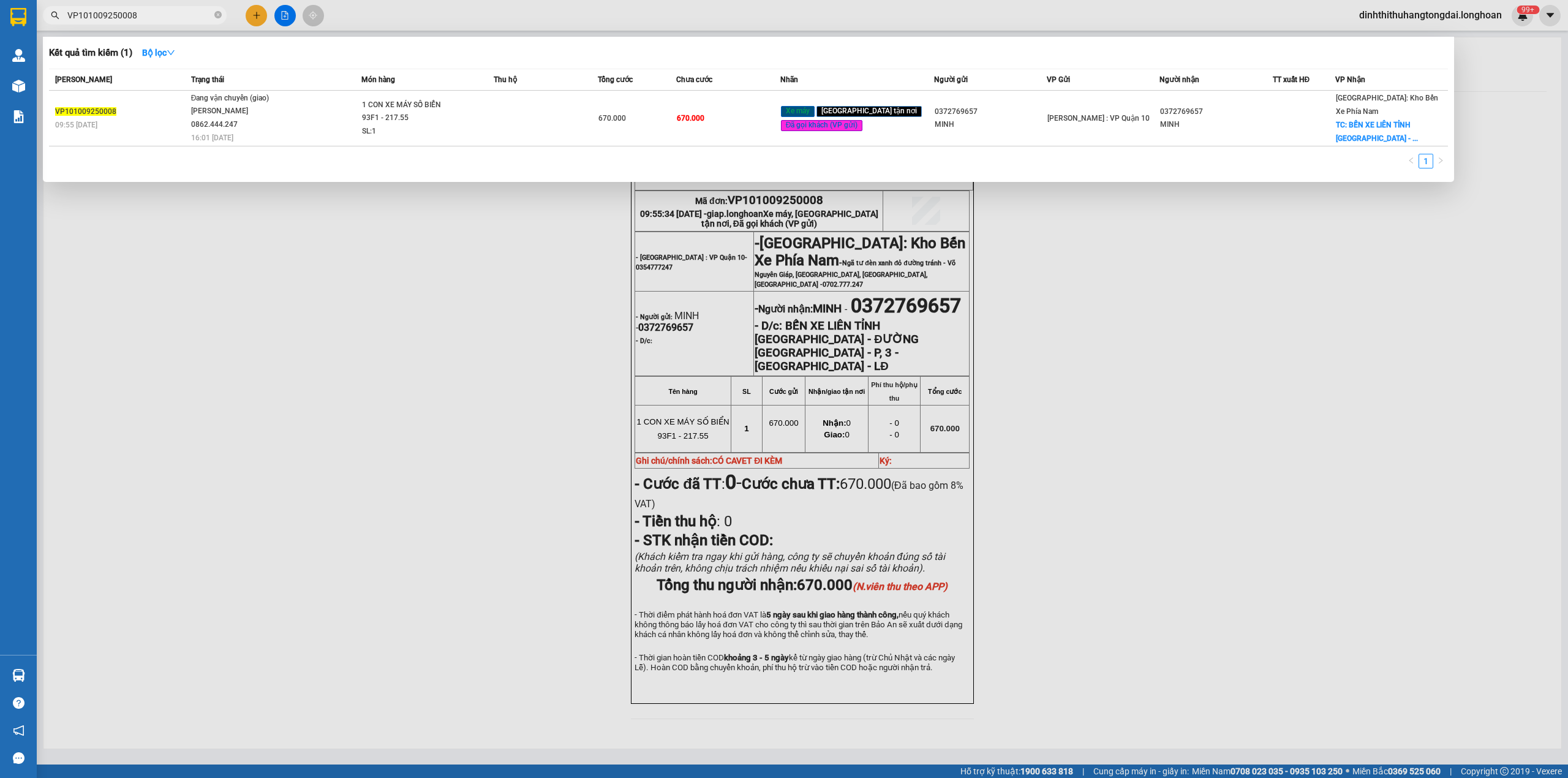
click at [125, 23] on span "VP101009250008" at bounding box center [135, 15] width 184 height 18
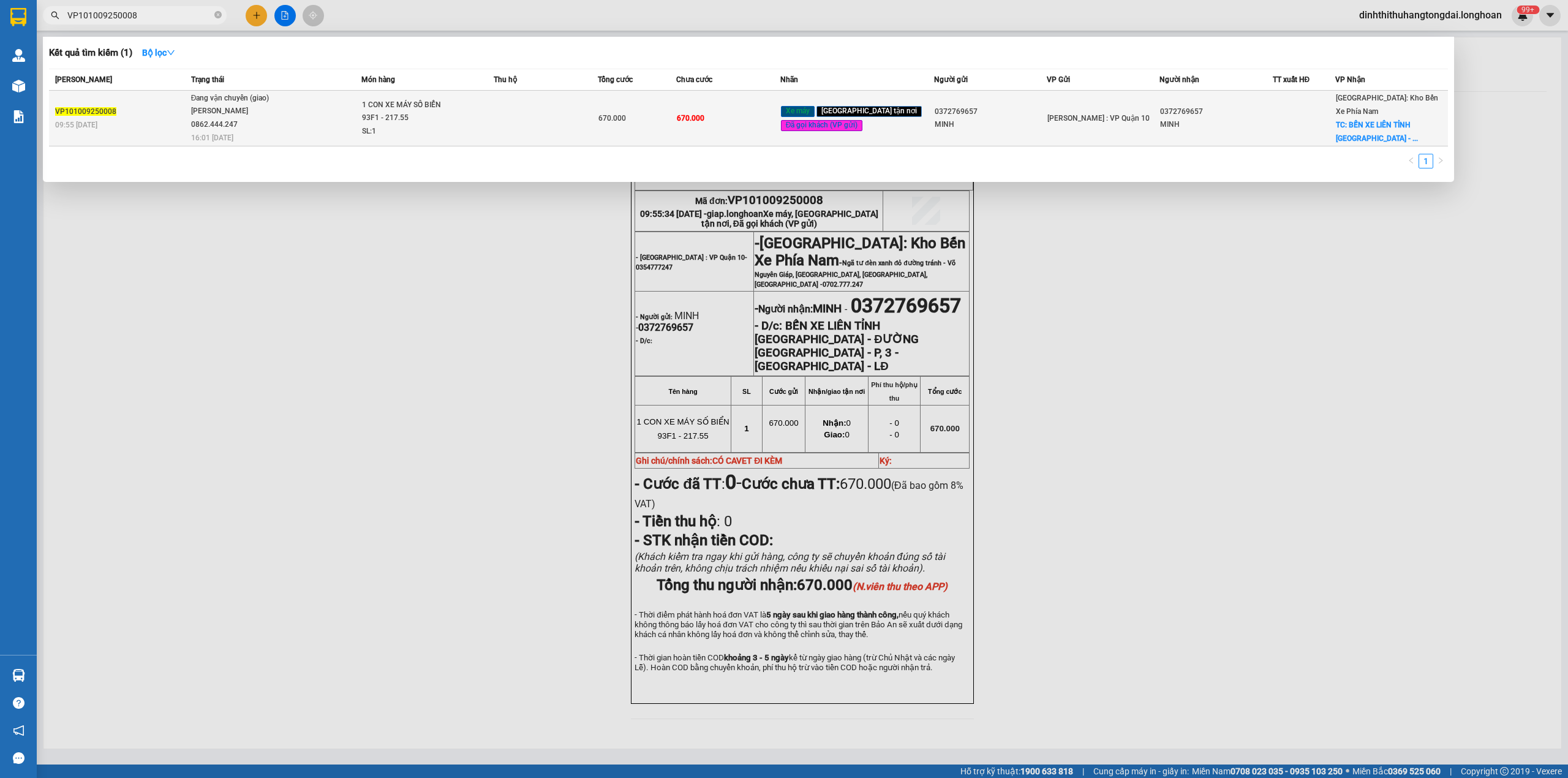
click at [324, 120] on td "Đang vận chuyển (giao) [PERSON_NAME] 0862.444.247 16:01 [DATE]" at bounding box center [275, 118] width 174 height 56
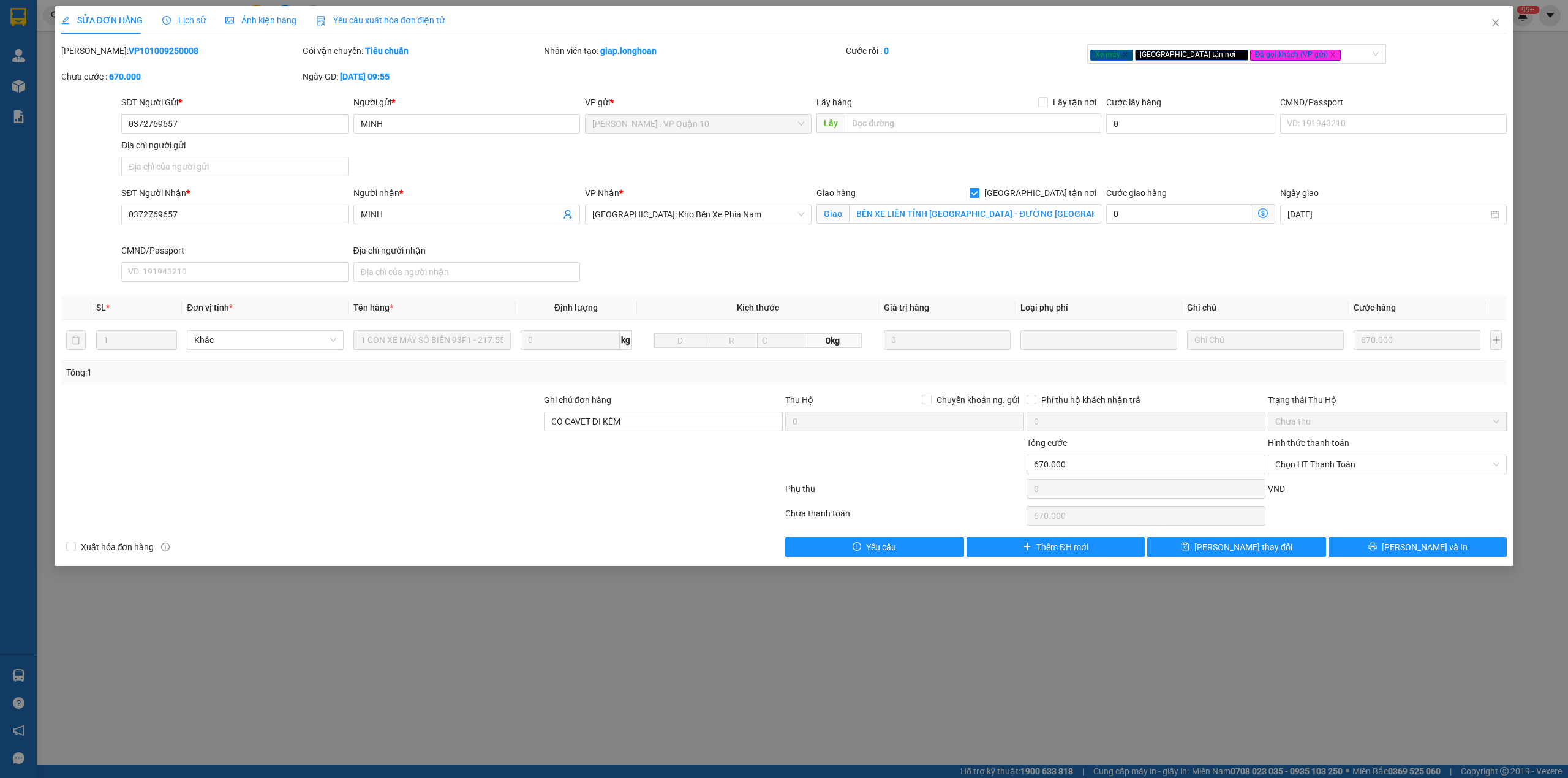
click at [194, 29] on div "Lịch sử" at bounding box center [184, 20] width 43 height 28
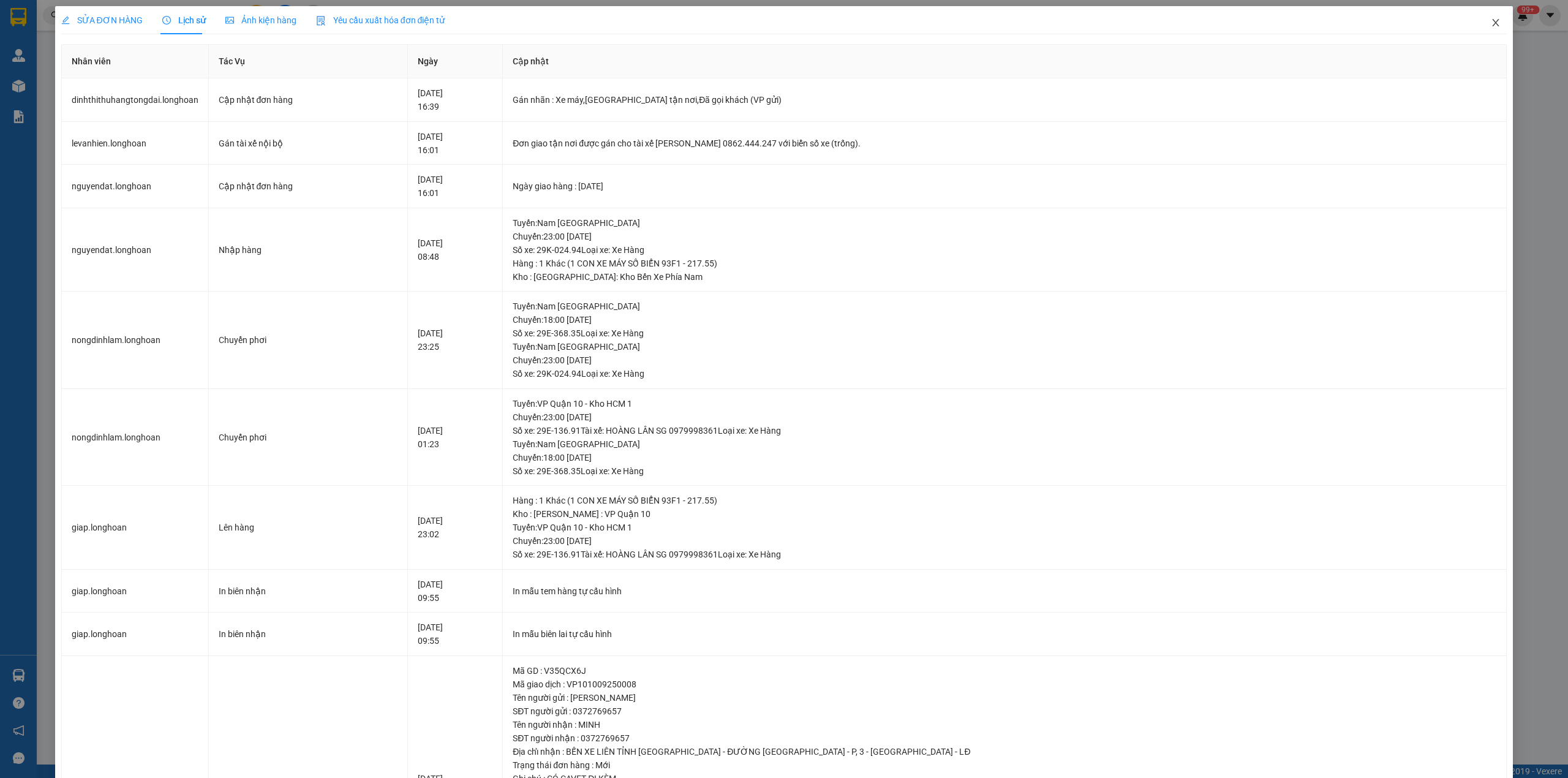
click at [1478, 29] on span "Close" at bounding box center [1495, 23] width 34 height 34
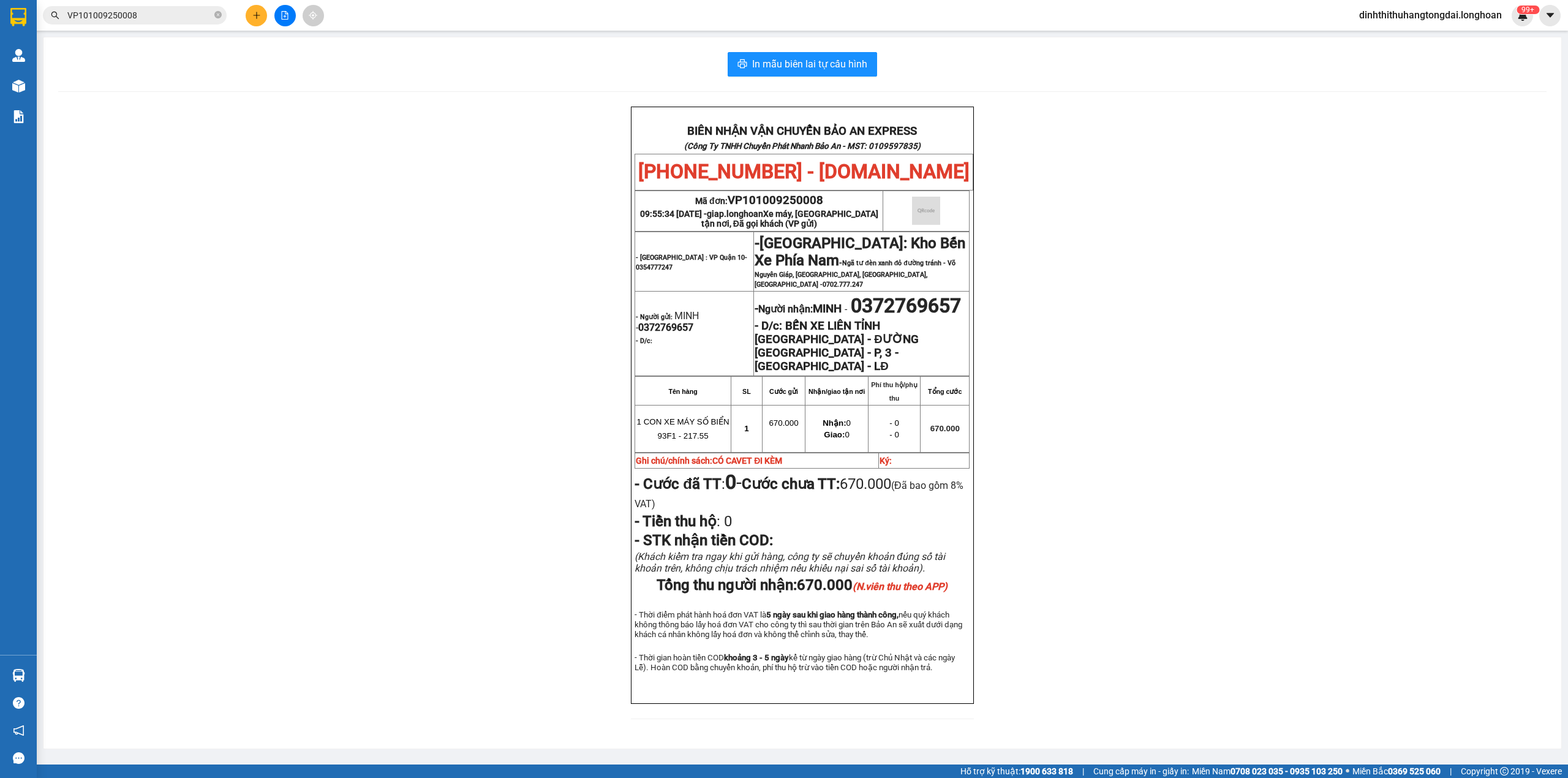
click at [150, 20] on input "VP101009250008" at bounding box center [139, 15] width 144 height 13
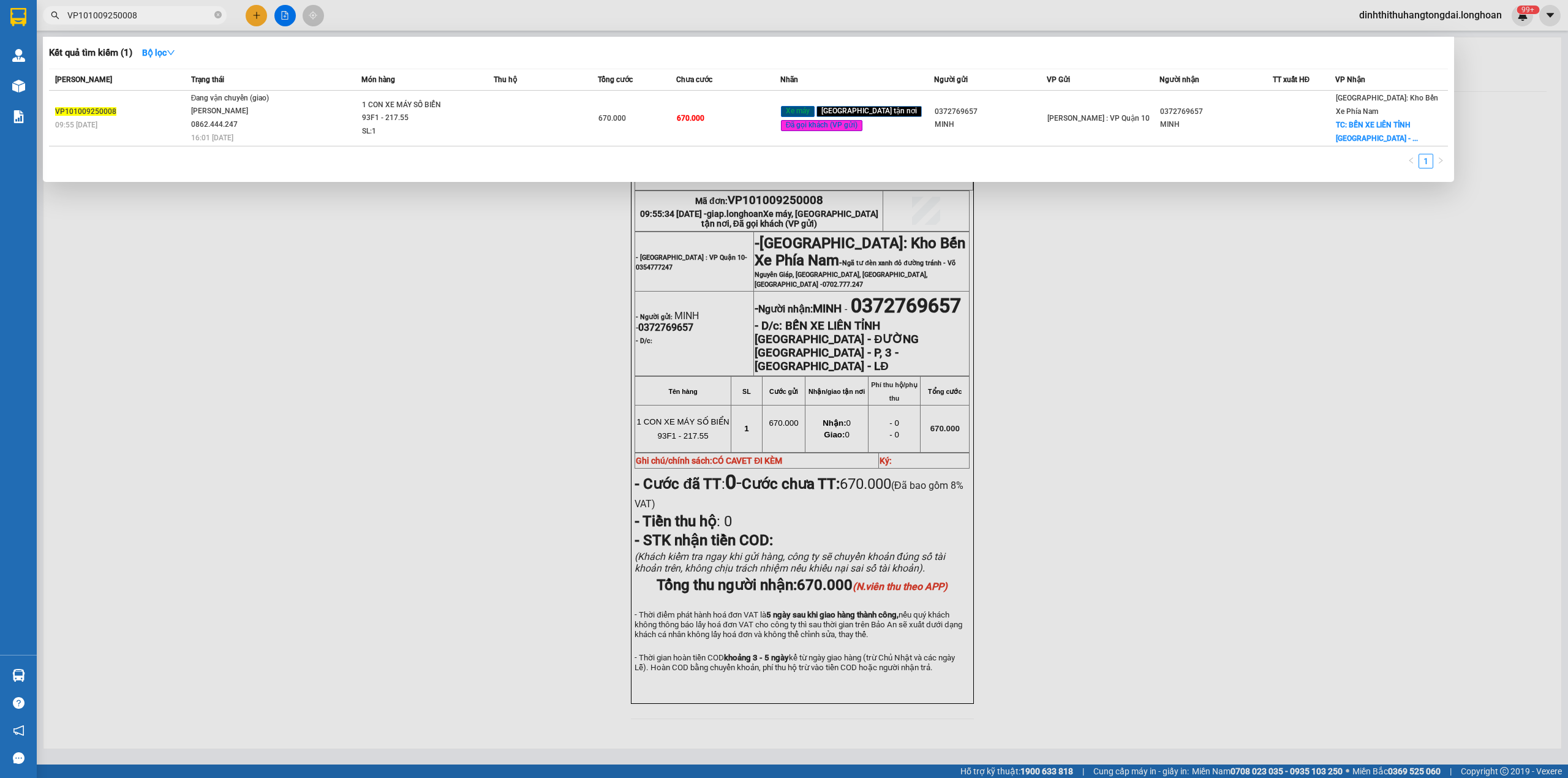
click at [150, 20] on input "VP101009250008" at bounding box center [139, 15] width 144 height 13
paste input "0981132265"
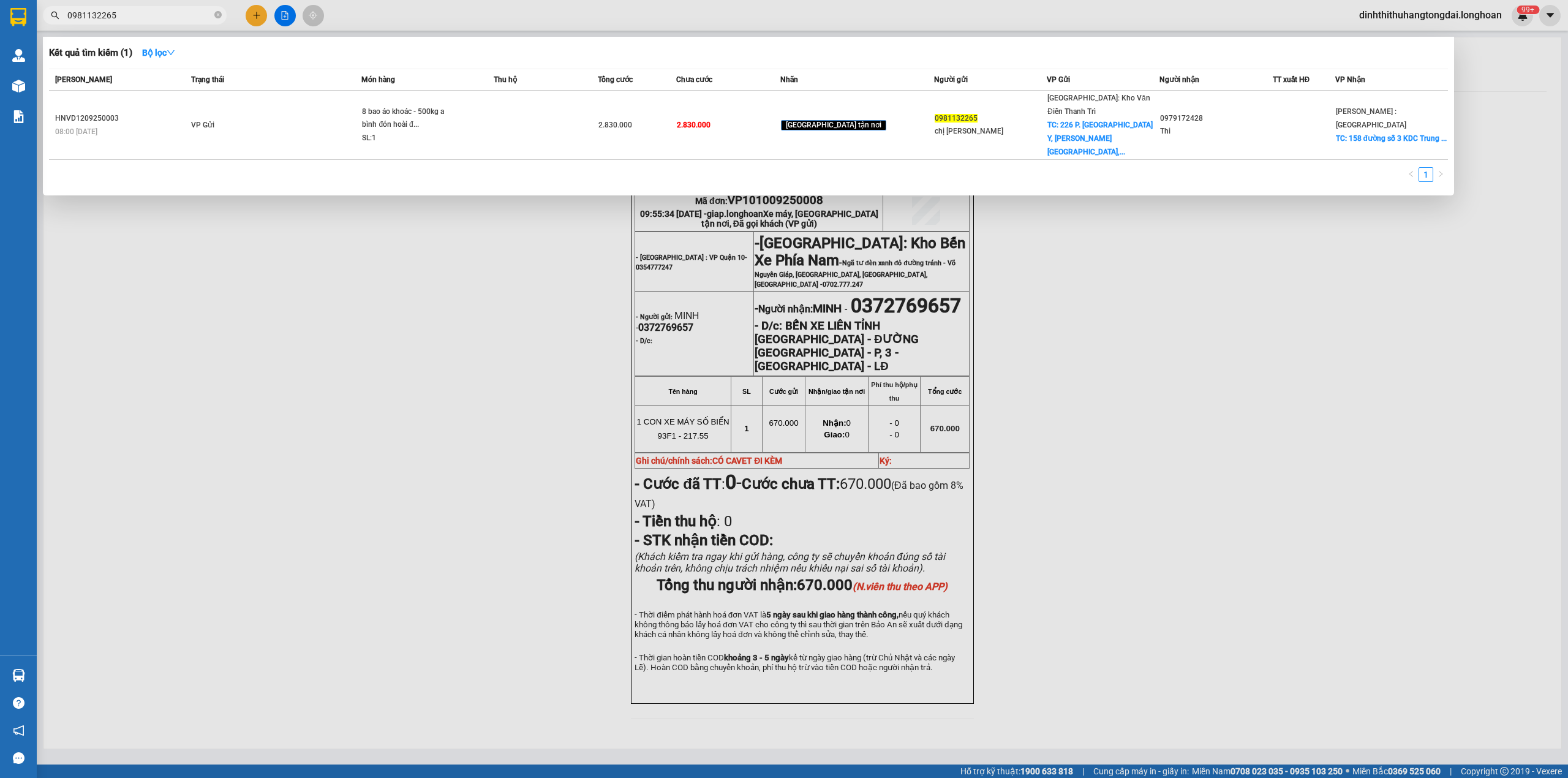
click at [121, 15] on input "0981132265" at bounding box center [139, 15] width 144 height 13
paste input "39007862"
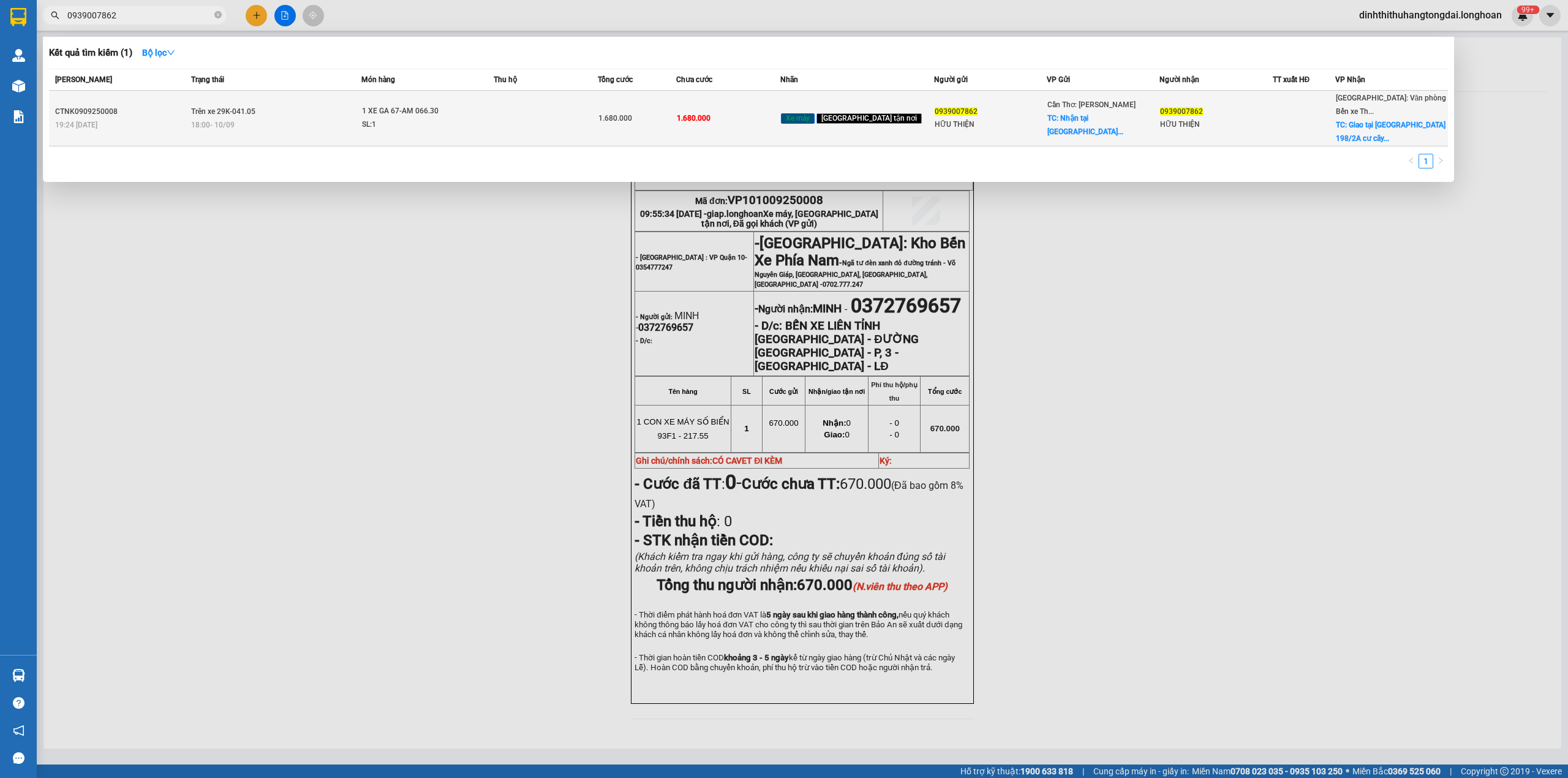
click at [295, 91] on td "Trên xe 29K-041.05 18:00 [DATE]" at bounding box center [275, 118] width 174 height 56
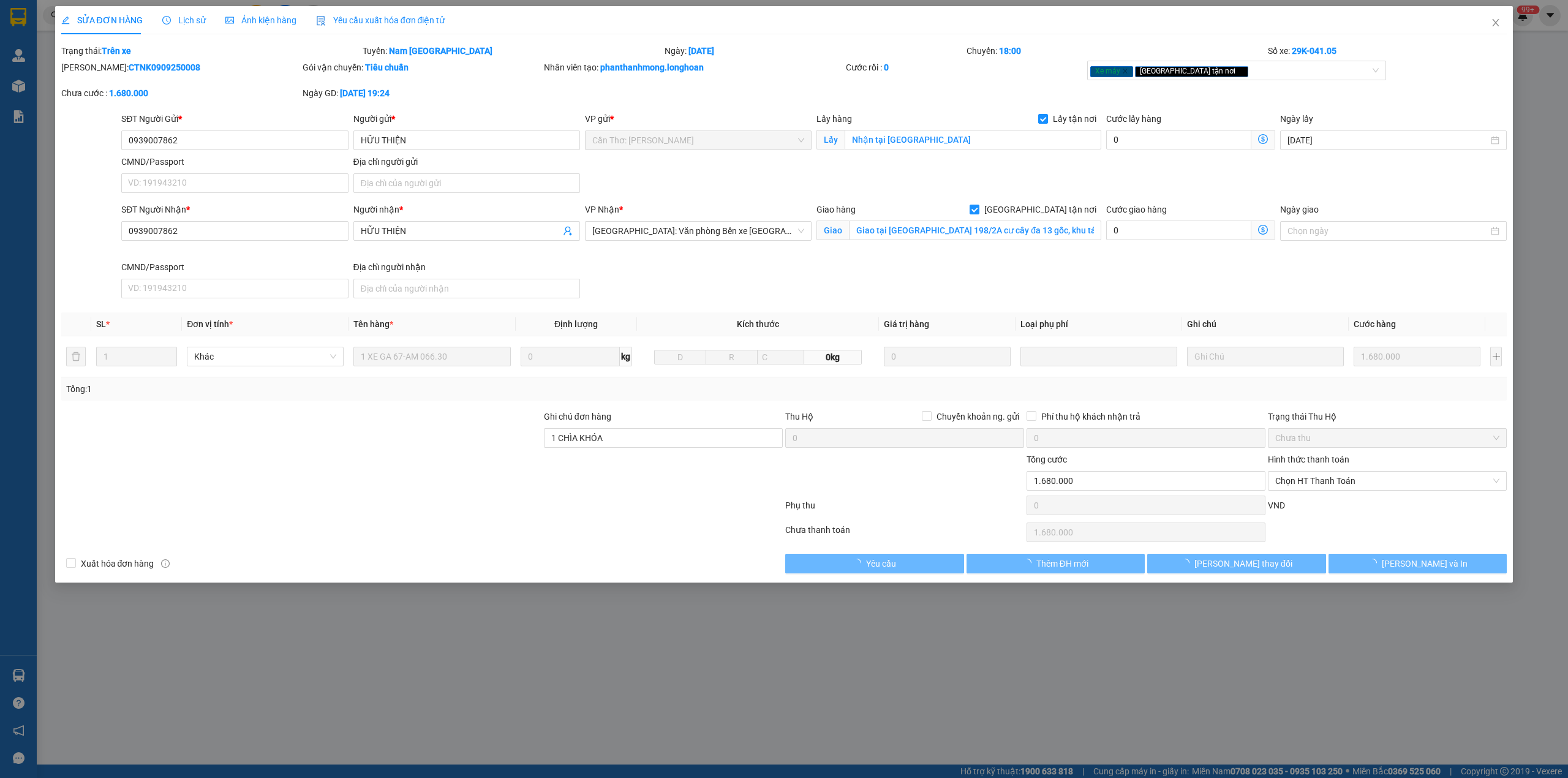
click at [172, 28] on div "Lịch sử" at bounding box center [184, 20] width 43 height 28
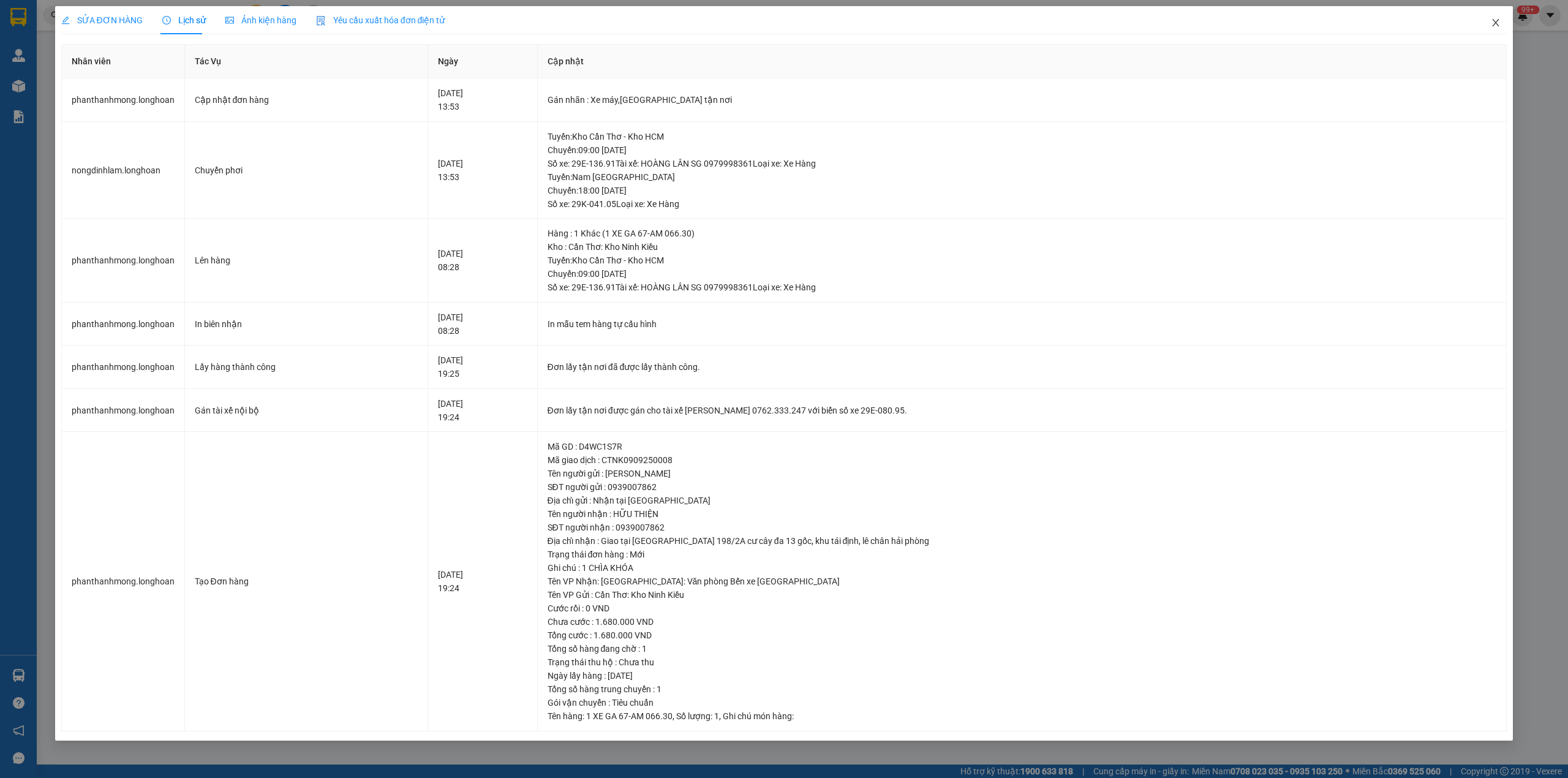
click at [1492, 17] on span "Close" at bounding box center [1495, 23] width 34 height 34
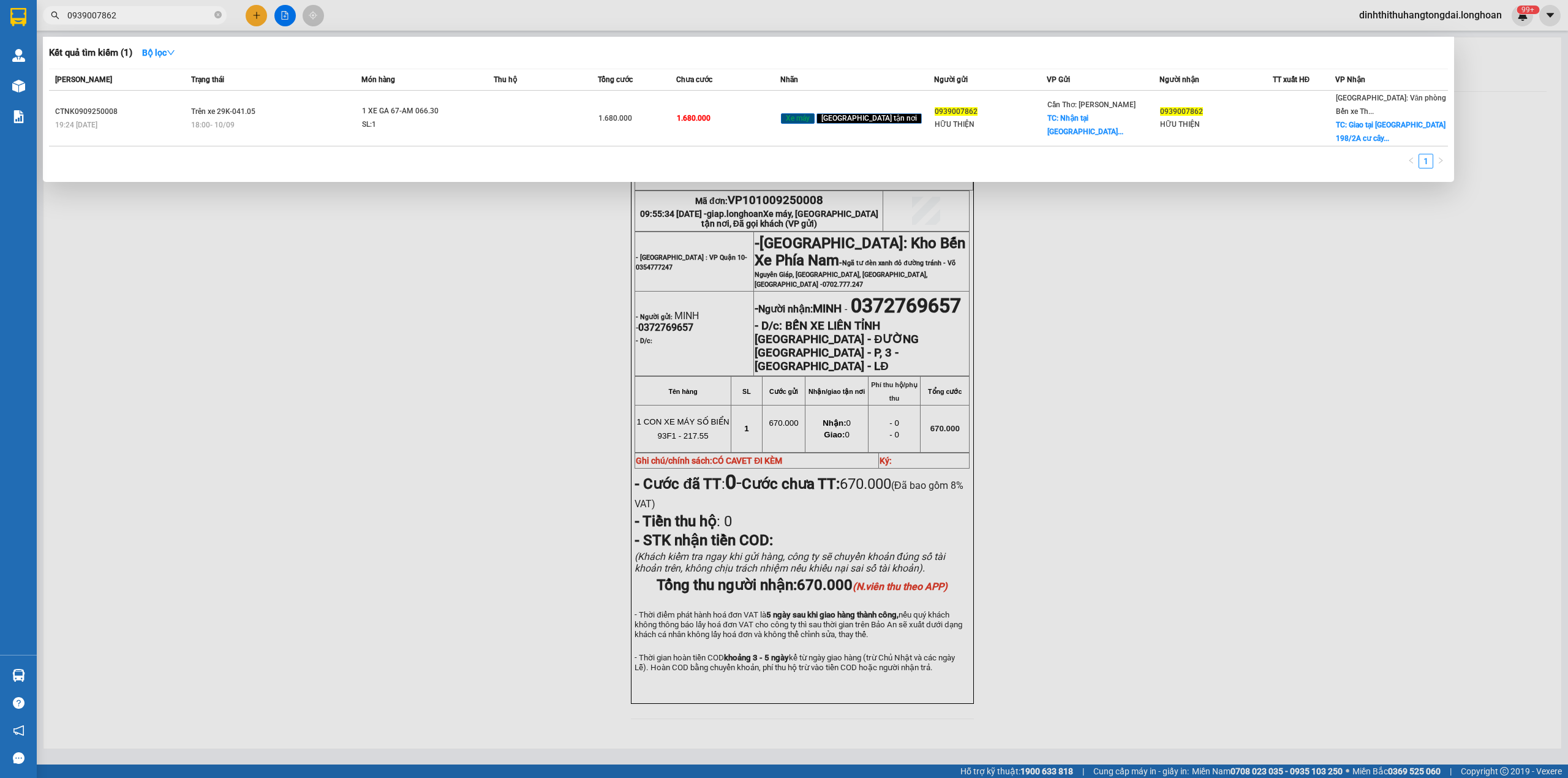
click at [116, 20] on input "0939007862" at bounding box center [139, 15] width 144 height 13
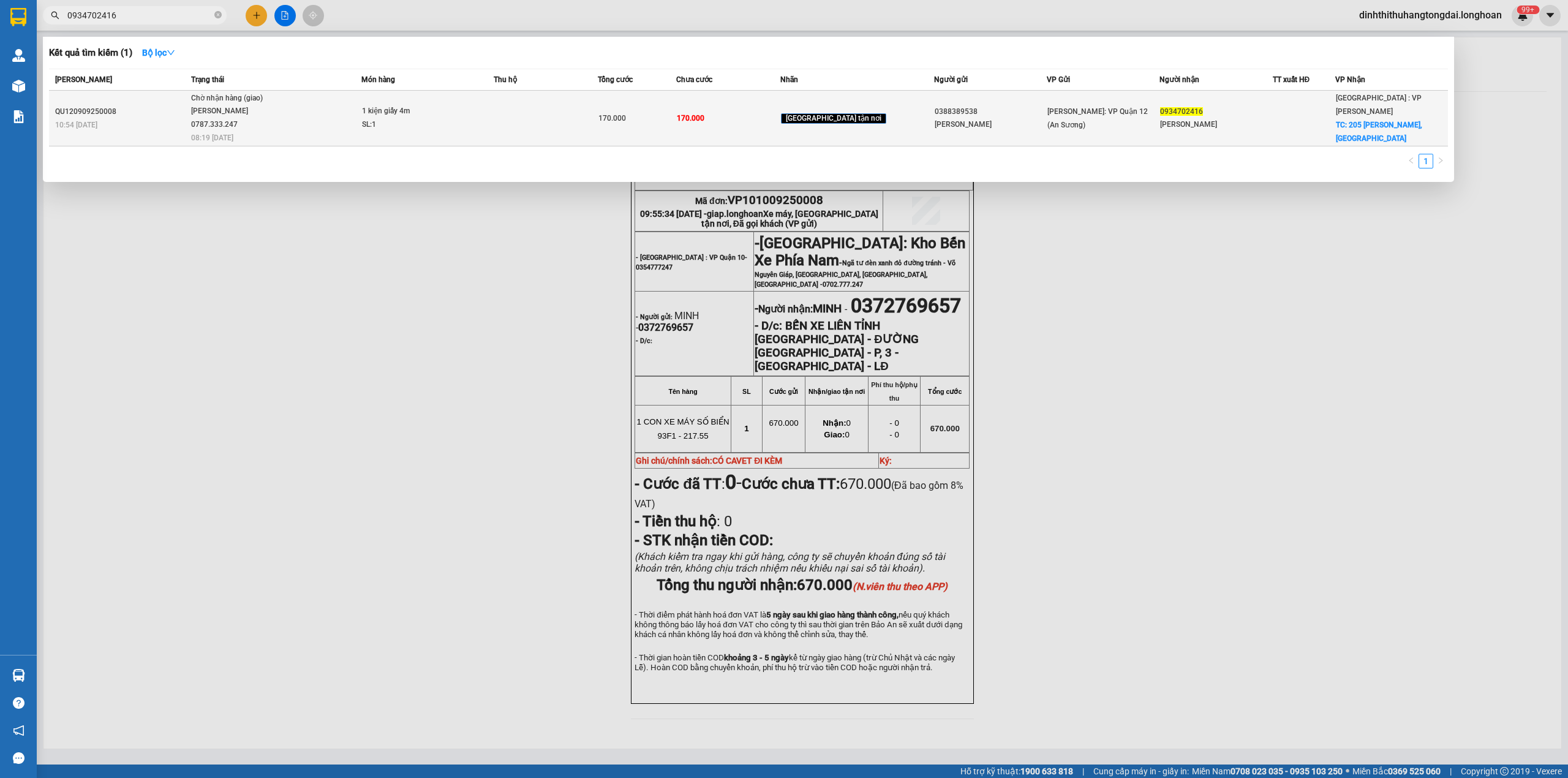
click at [271, 93] on div "Chờ nhận hàng (giao)" at bounding box center [237, 98] width 92 height 13
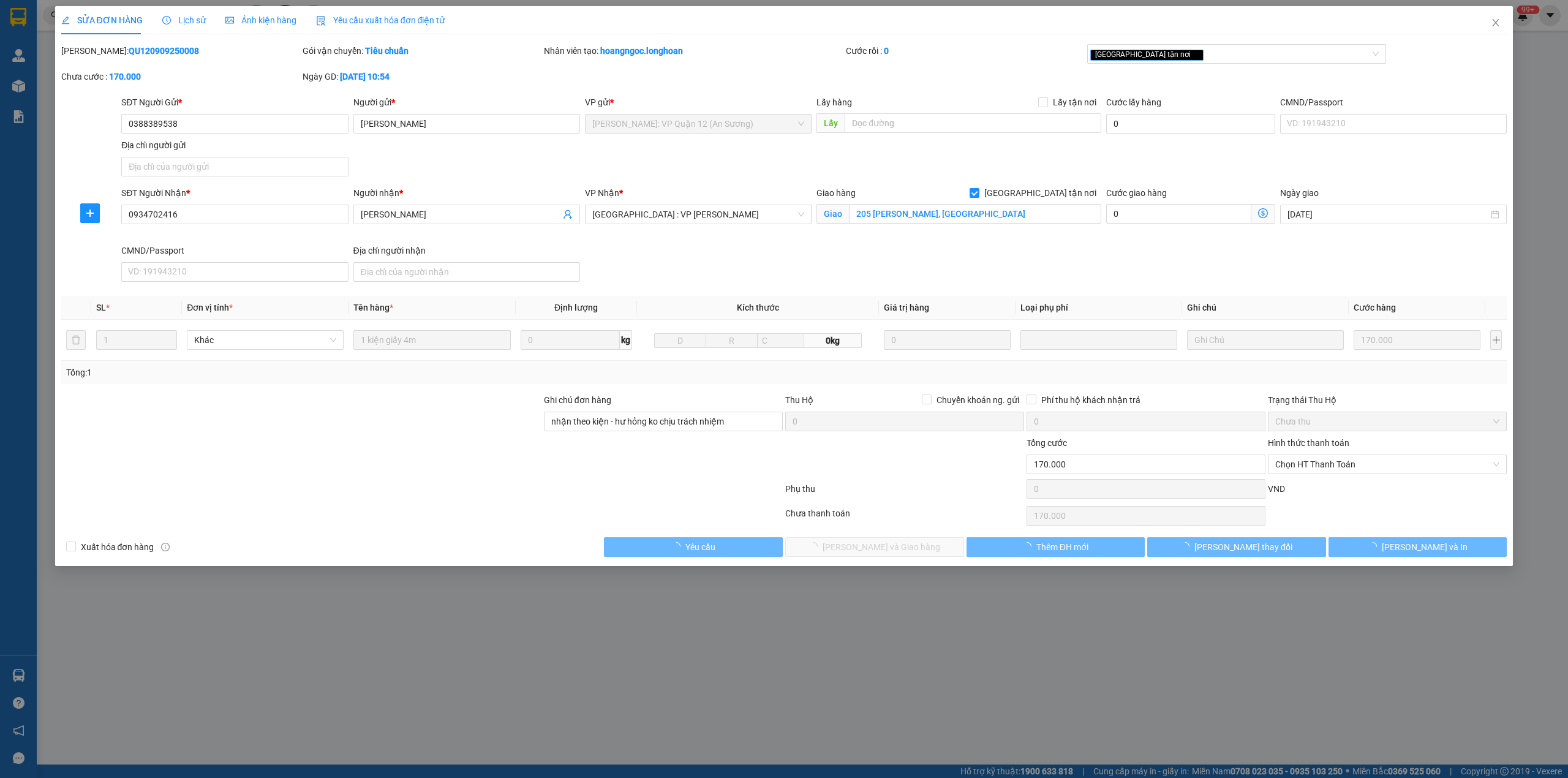
click at [190, 25] on span "Lịch sử" at bounding box center [184, 20] width 43 height 10
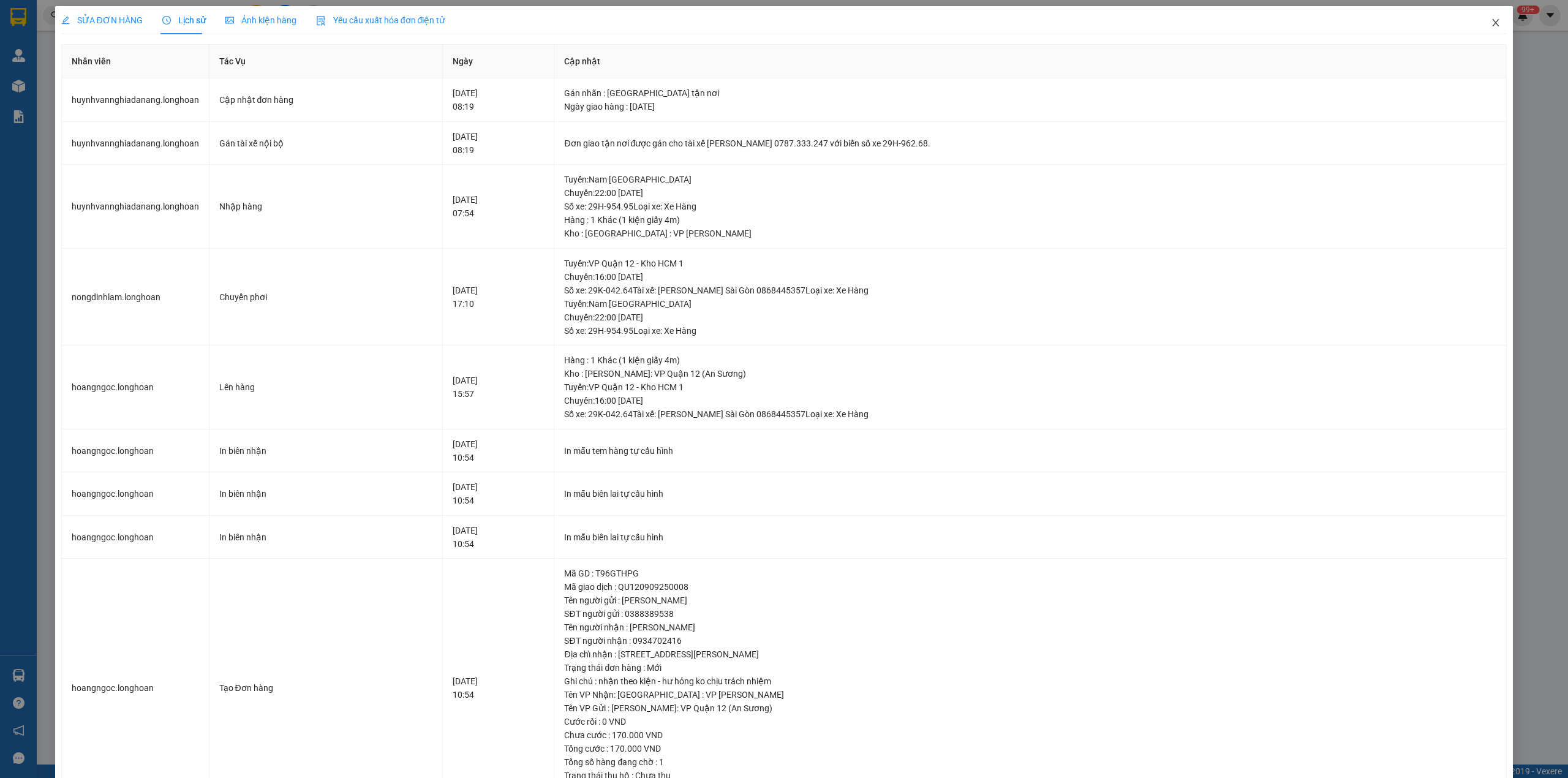
click at [1478, 17] on span "Close" at bounding box center [1495, 23] width 34 height 34
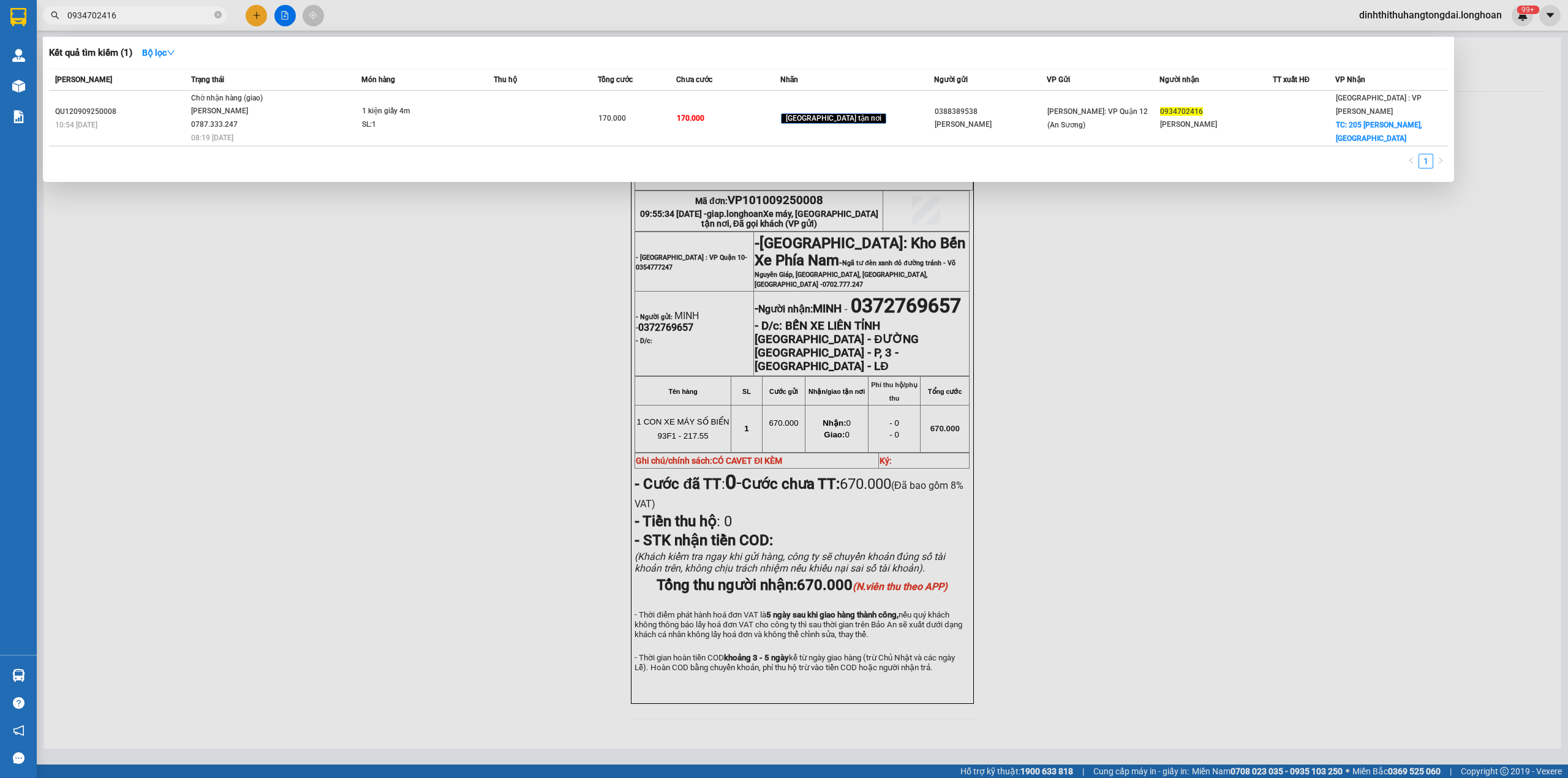
click at [155, 8] on input "0934702416" at bounding box center [139, 15] width 144 height 13
paste input "9007862"
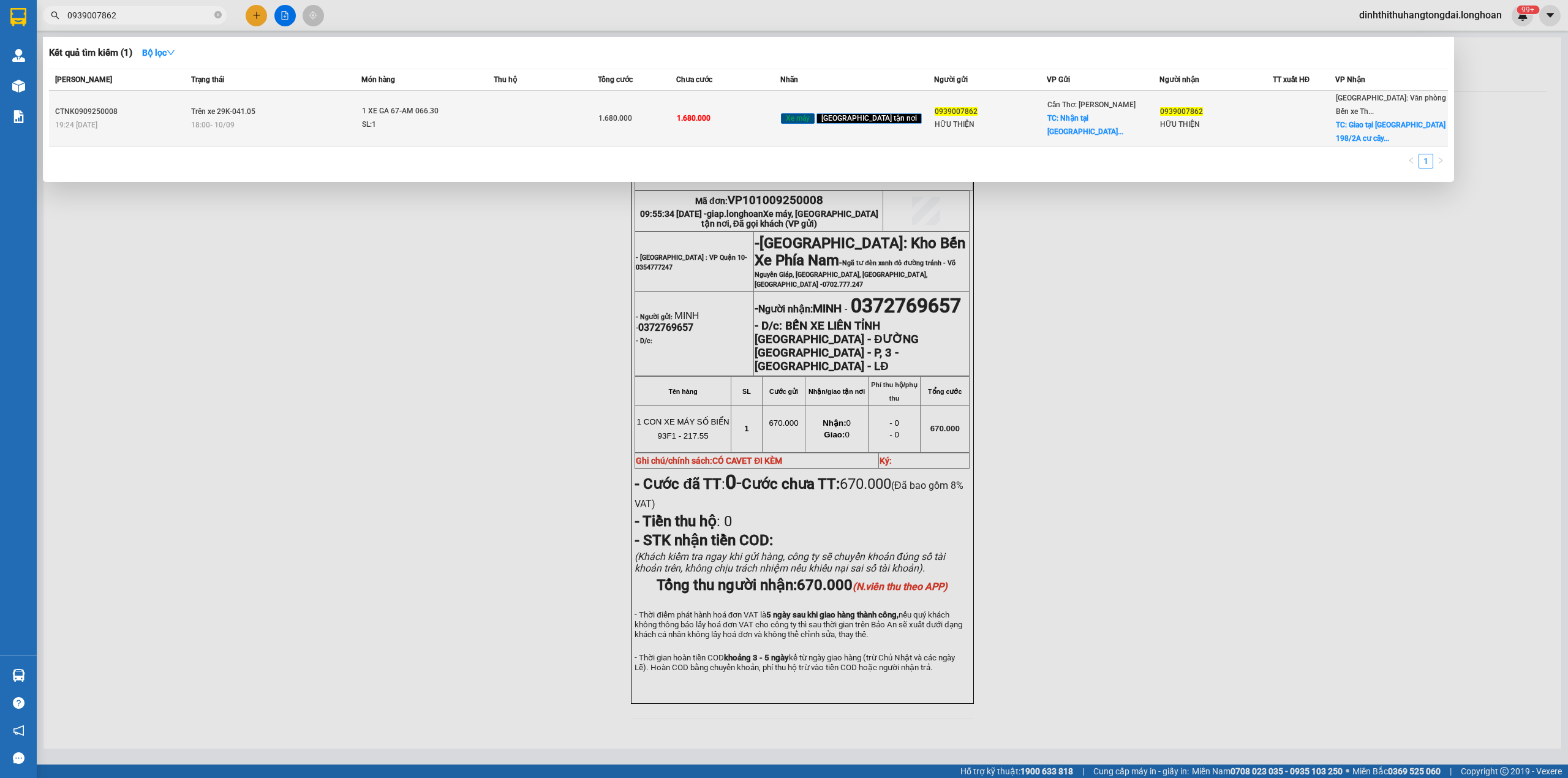
click at [292, 118] on div "18:00 [DATE]" at bounding box center [276, 125] width 170 height 13
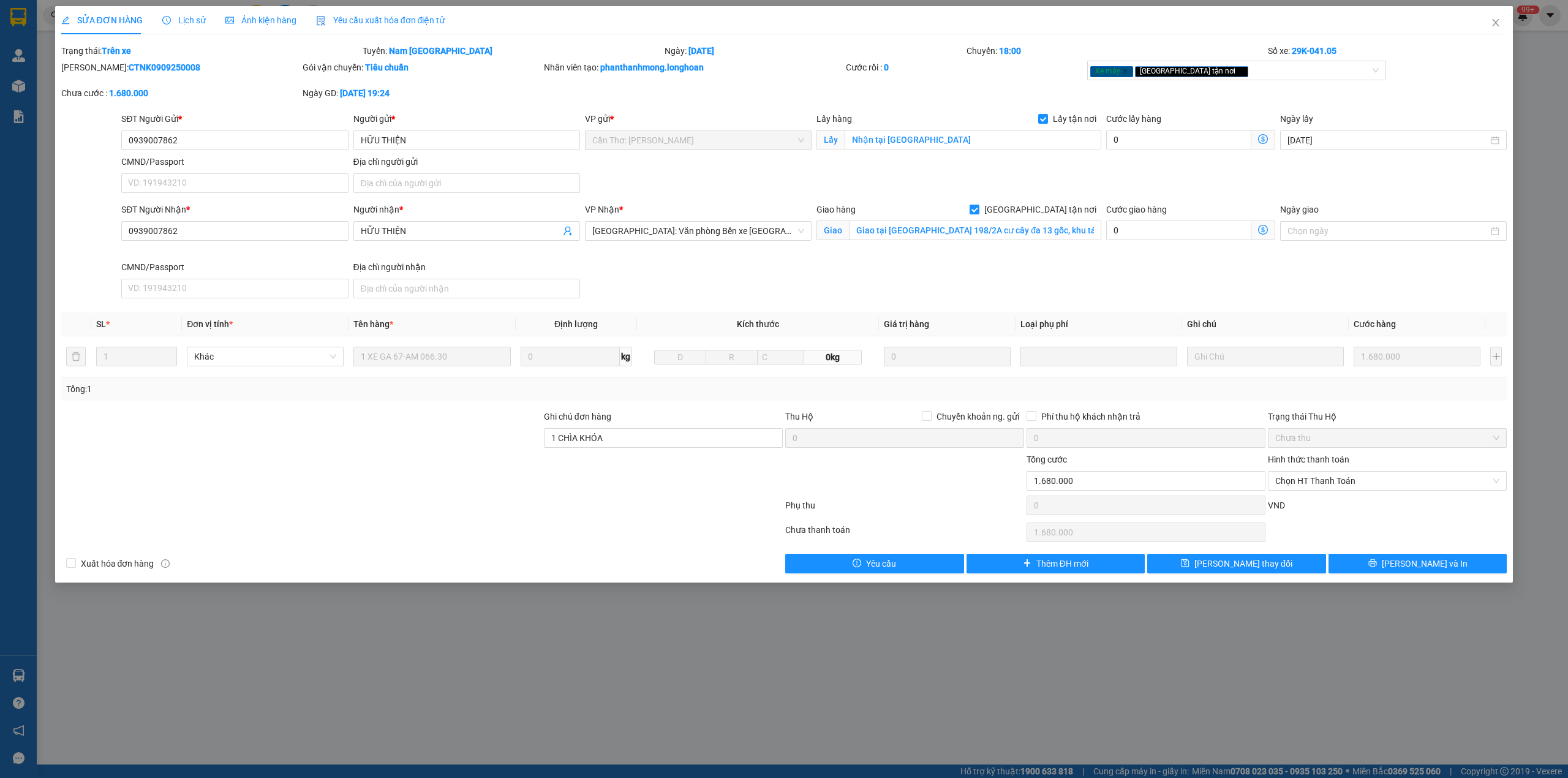
click at [176, 18] on span "Lịch sử" at bounding box center [184, 20] width 43 height 10
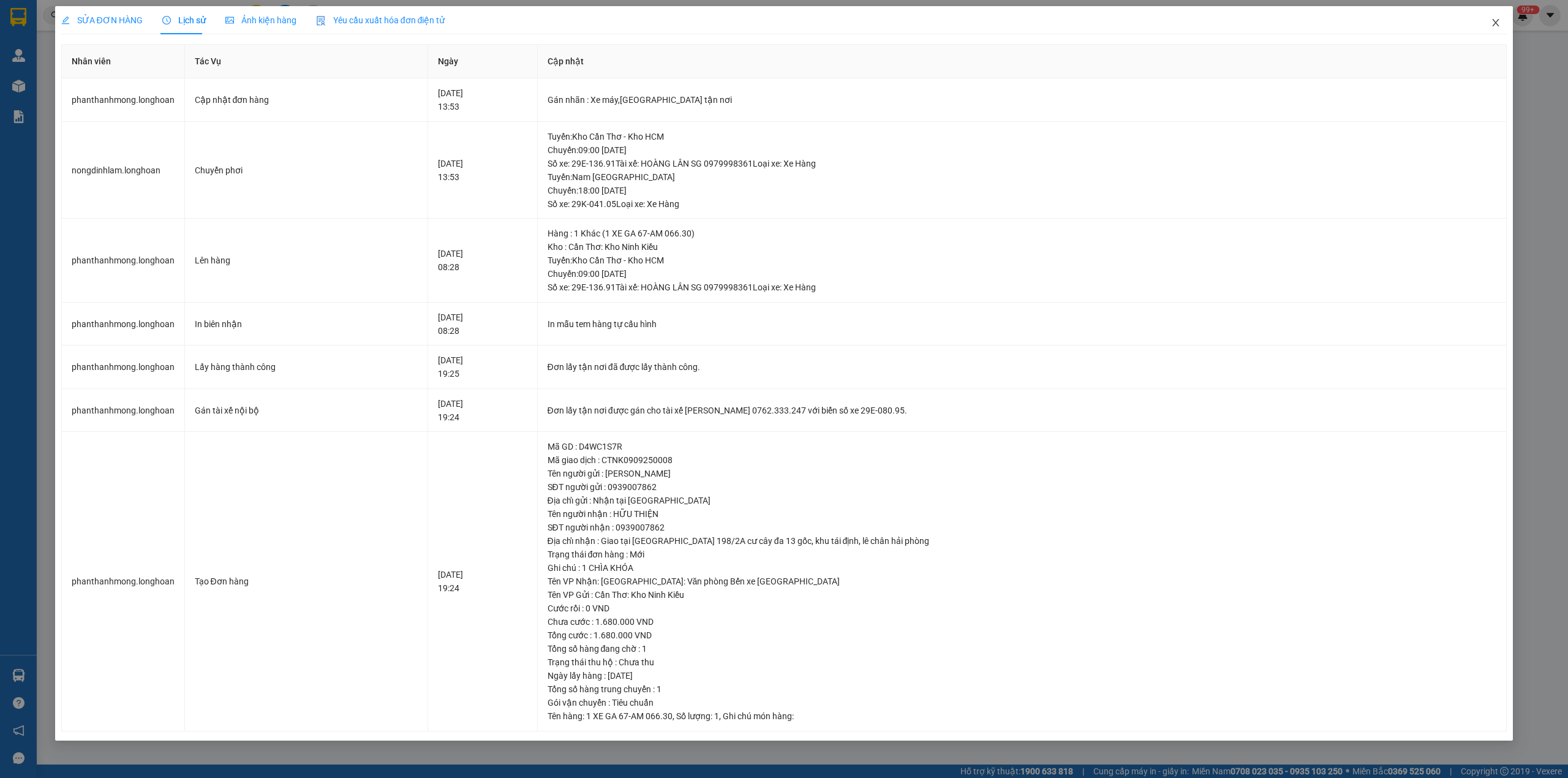
click at [1493, 20] on icon "close" at bounding box center [1496, 22] width 7 height 8
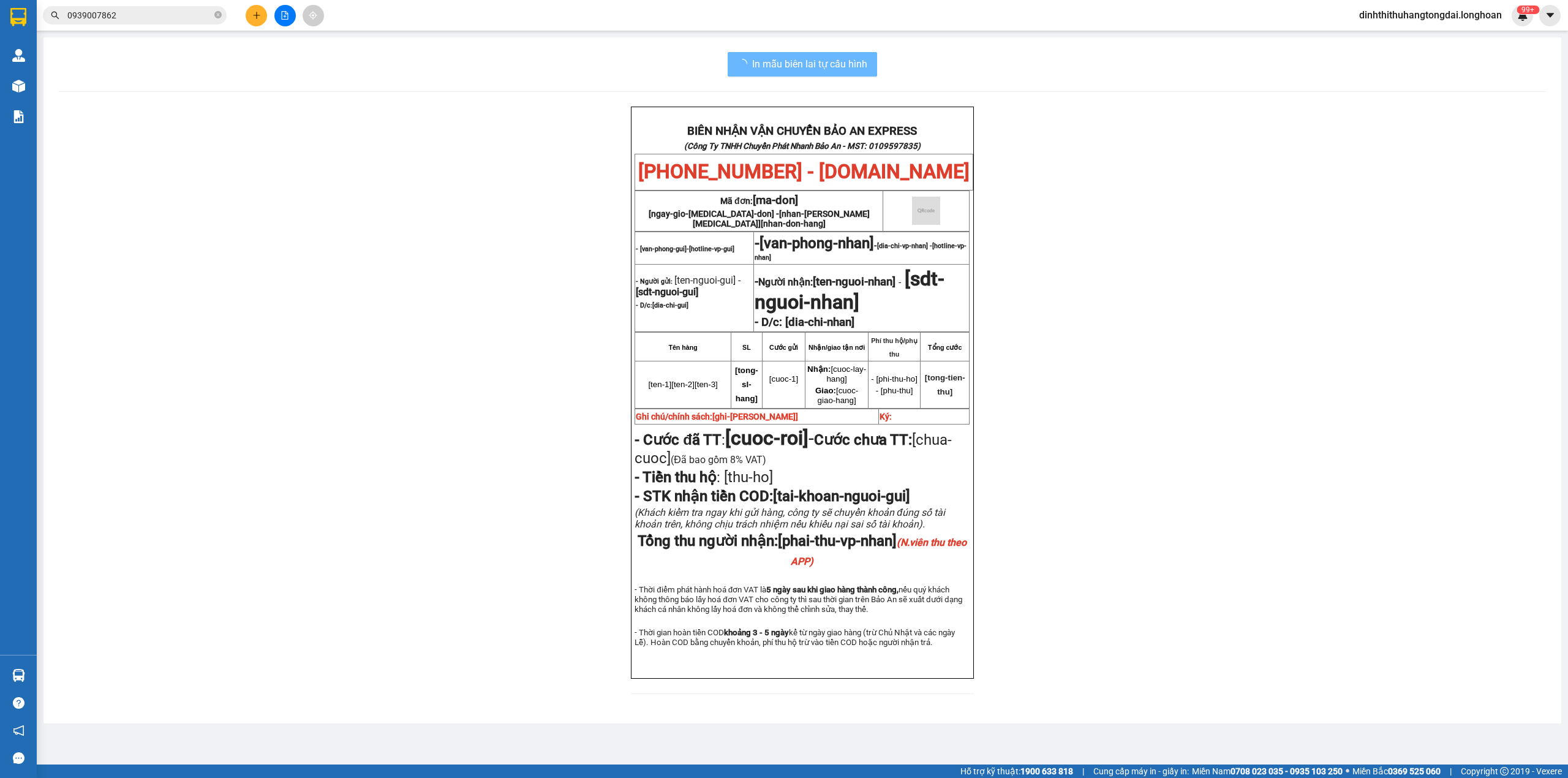
click at [116, 20] on input "0939007862" at bounding box center [139, 15] width 144 height 13
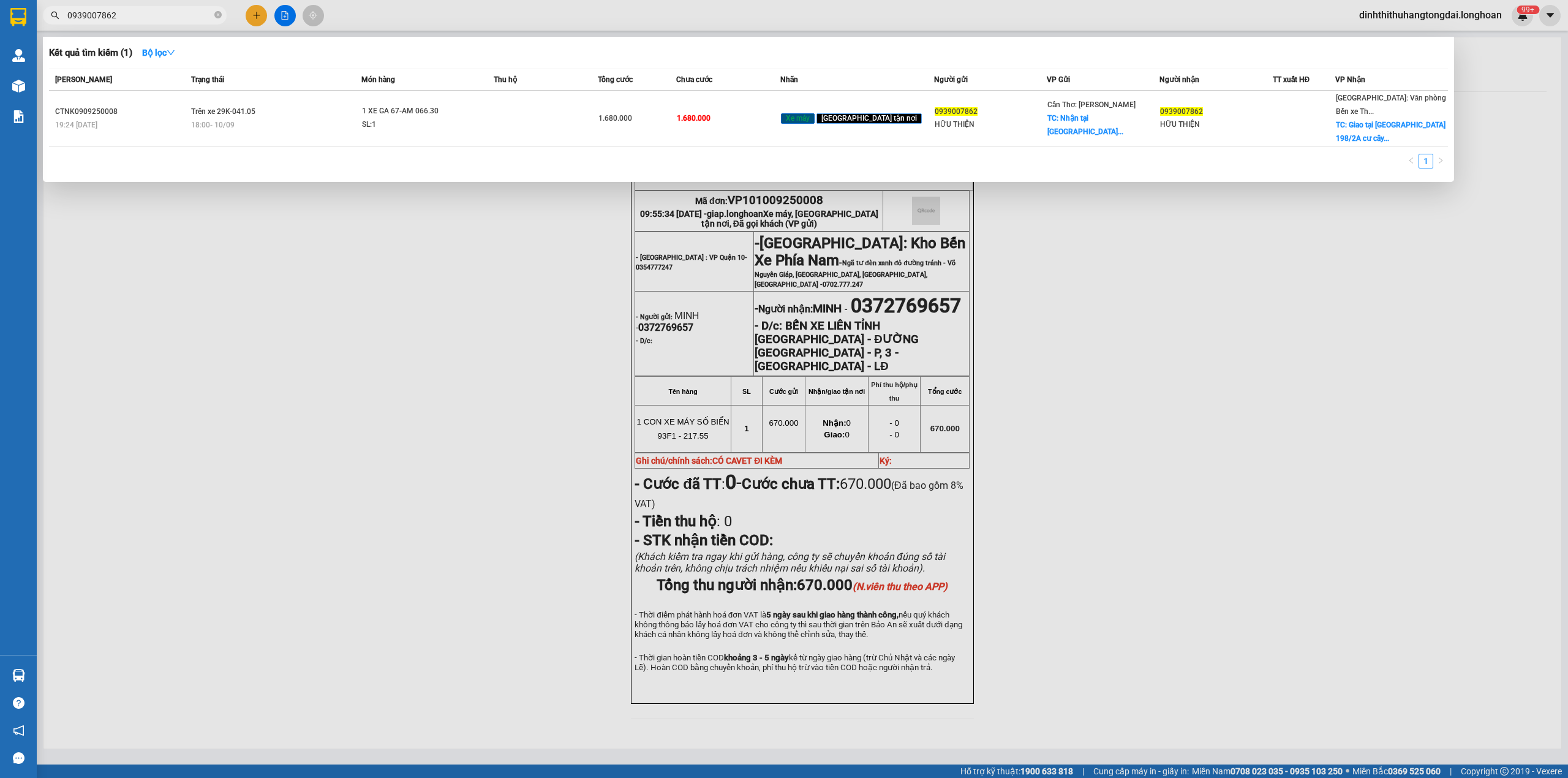
click at [116, 20] on input "0939007862" at bounding box center [139, 15] width 144 height 13
paste input "357223513"
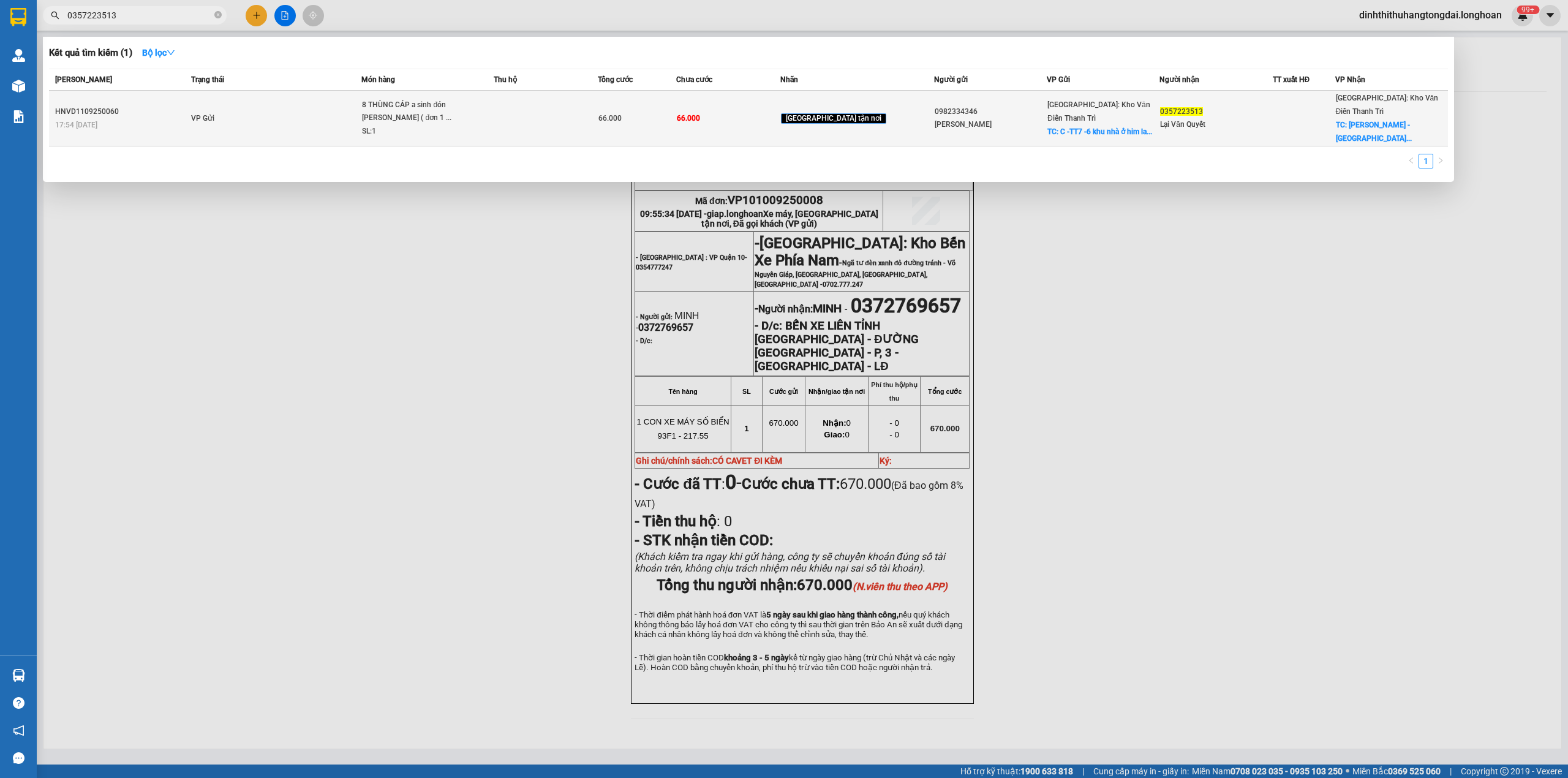
click at [385, 111] on div "8 THÙNG CÁP a sinh đón [PERSON_NAME] ( đơn 1 ..." at bounding box center [408, 112] width 92 height 26
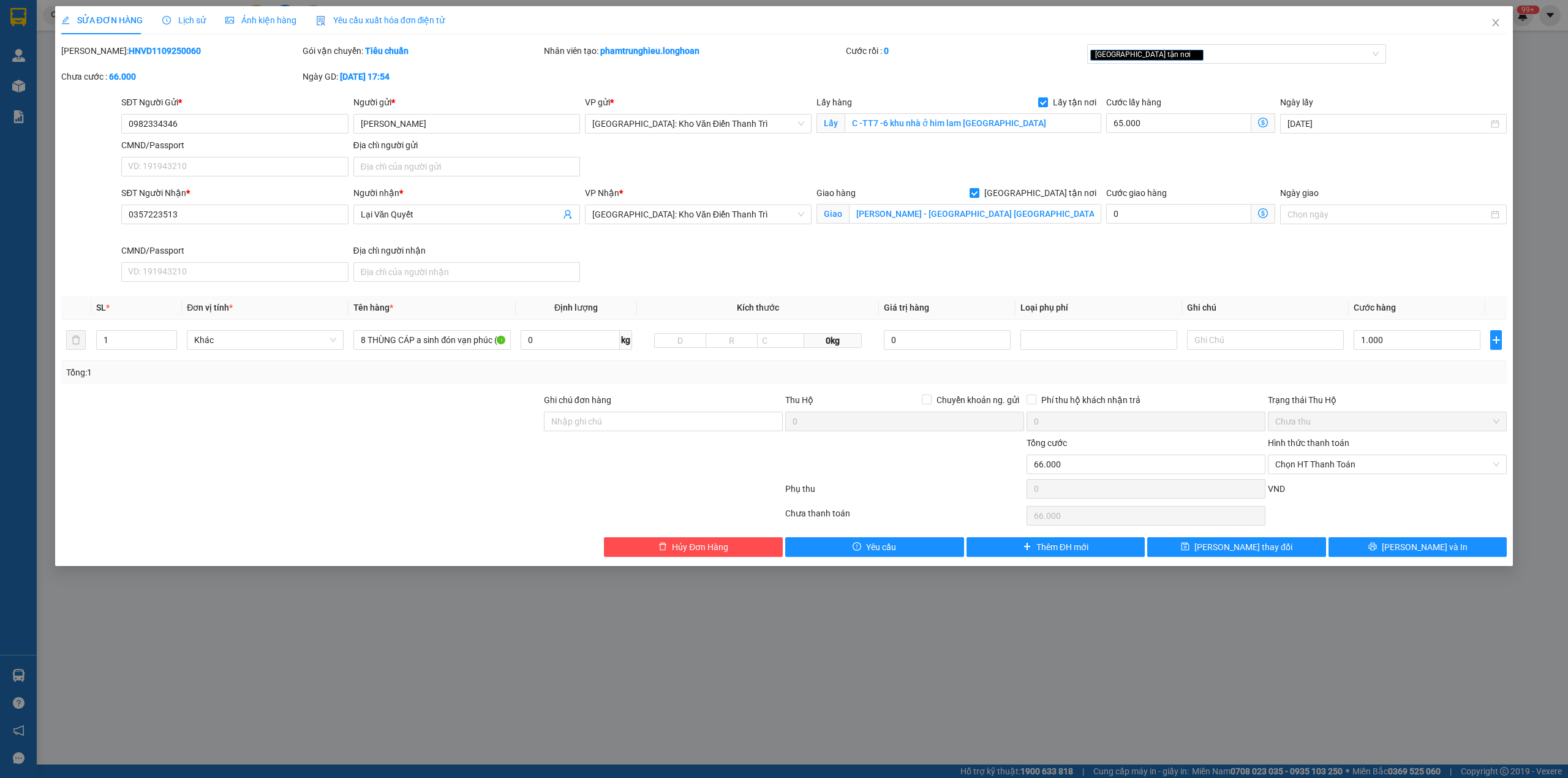
click at [180, 18] on span "Lịch sử" at bounding box center [184, 20] width 43 height 10
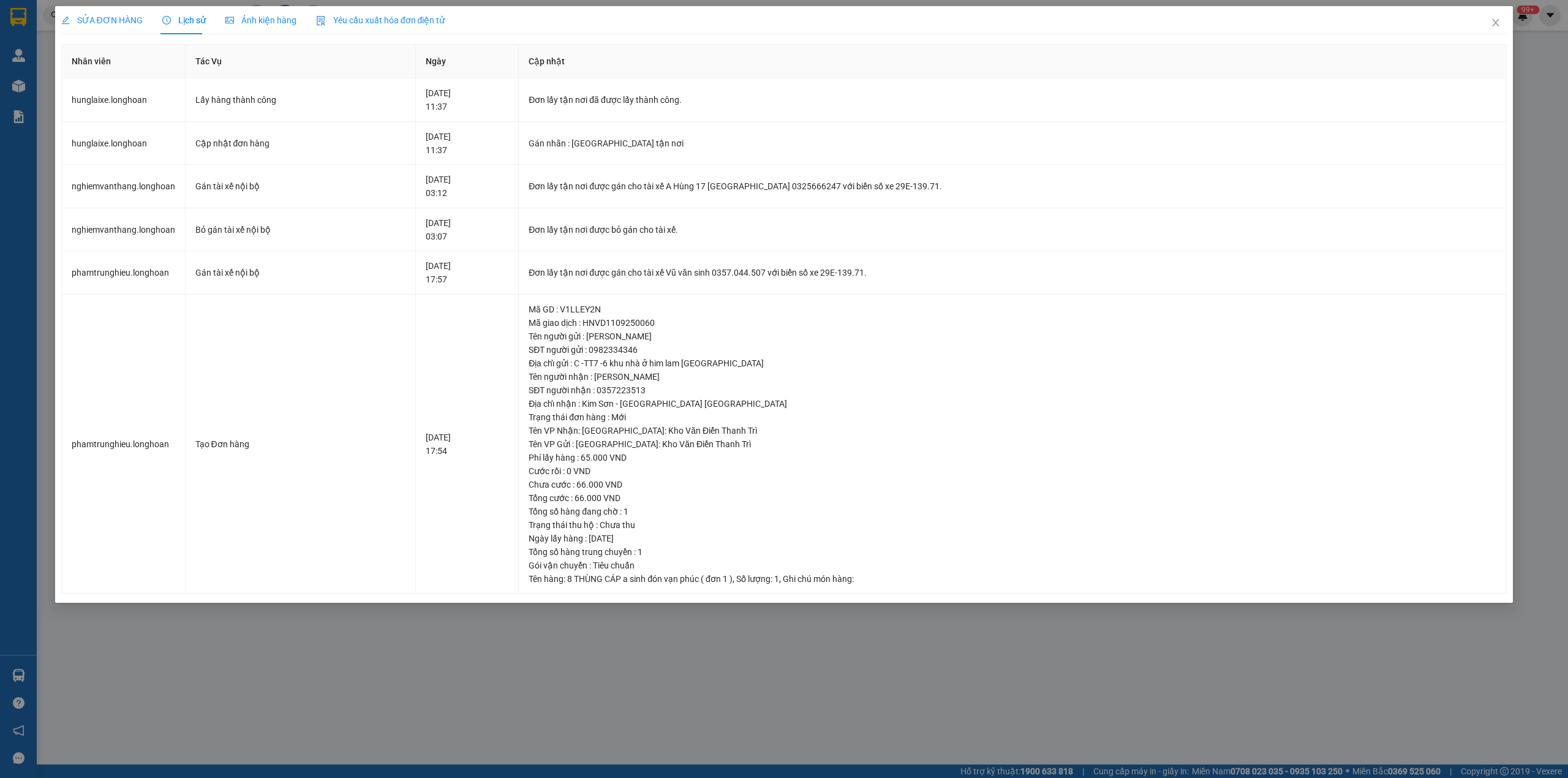
click at [106, 13] on div "SỬA ĐƠN HÀNG" at bounding box center [102, 20] width 81 height 13
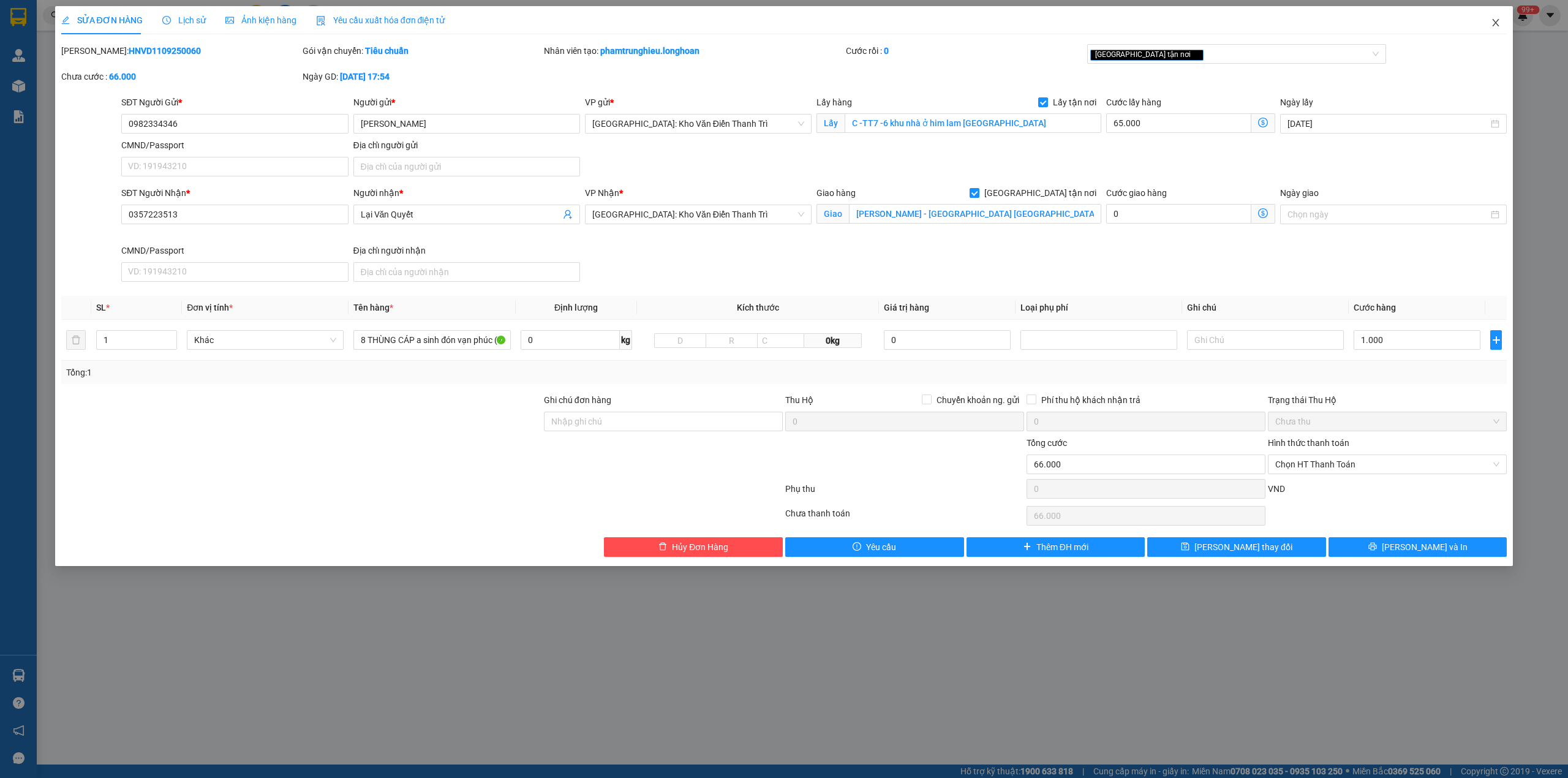
click at [1493, 29] on span "Close" at bounding box center [1495, 23] width 34 height 34
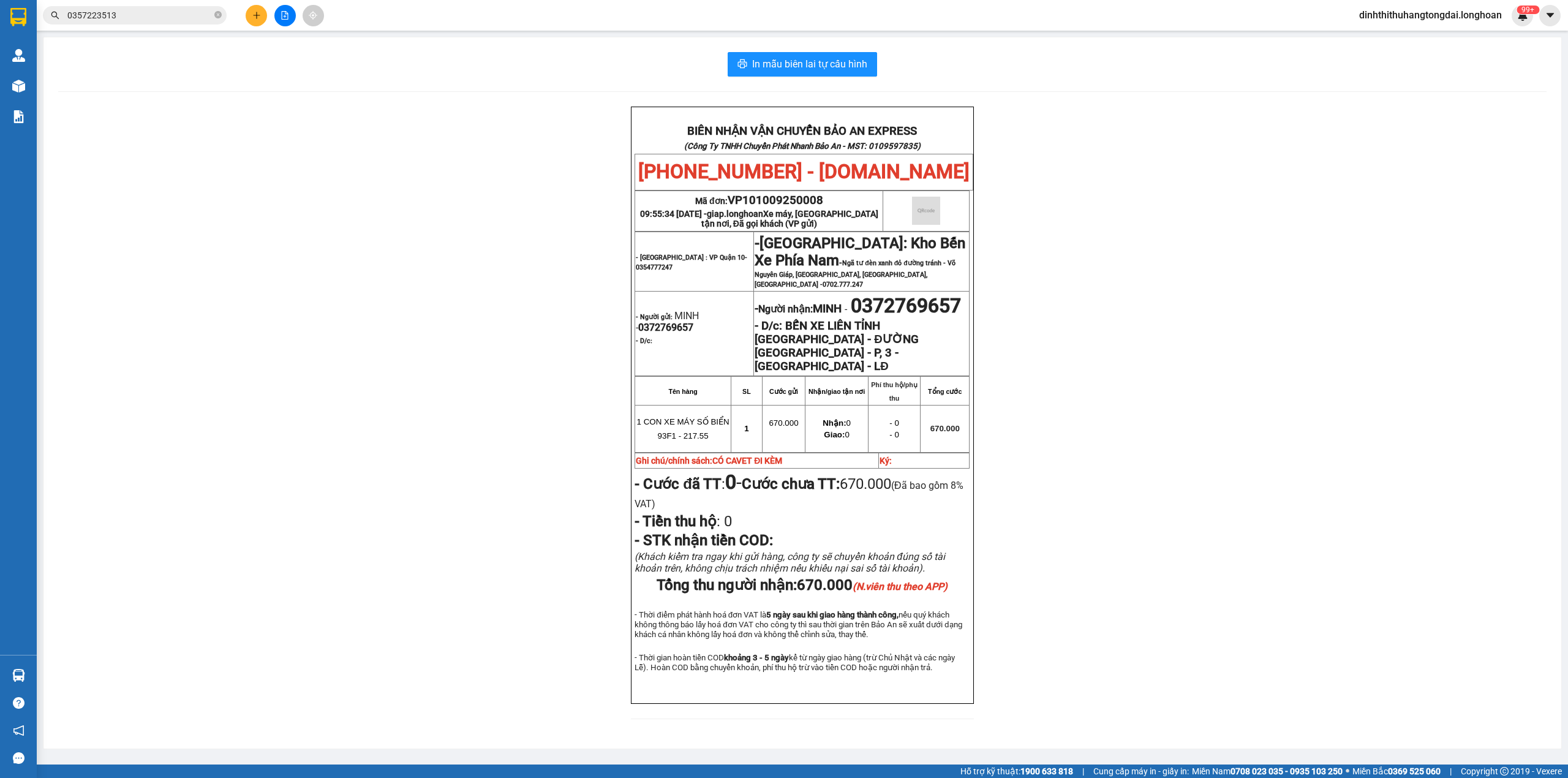
click at [142, 20] on input "0357223513" at bounding box center [139, 15] width 144 height 13
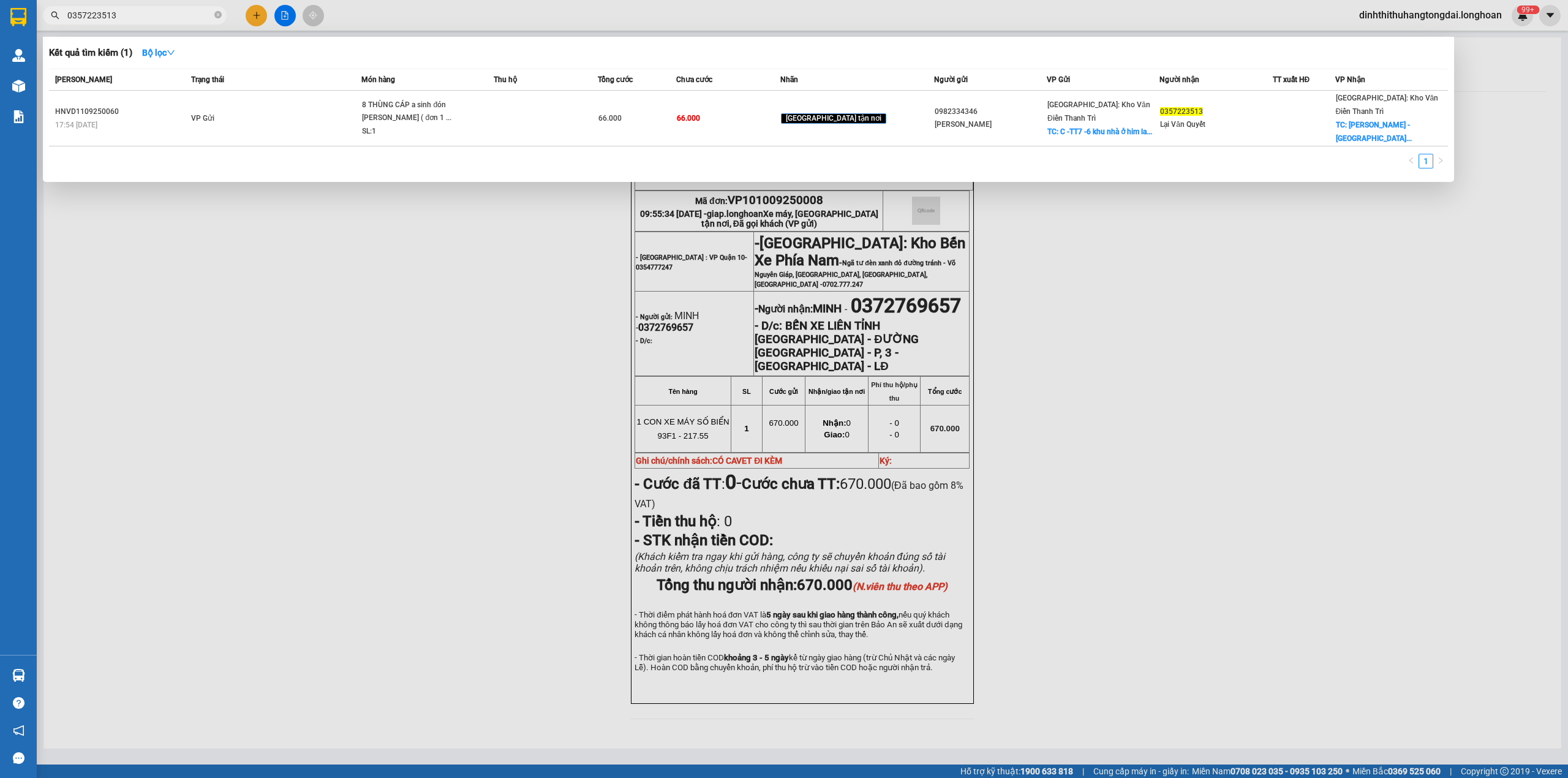
click at [142, 20] on input "0357223513" at bounding box center [139, 15] width 144 height 13
paste input "936080989"
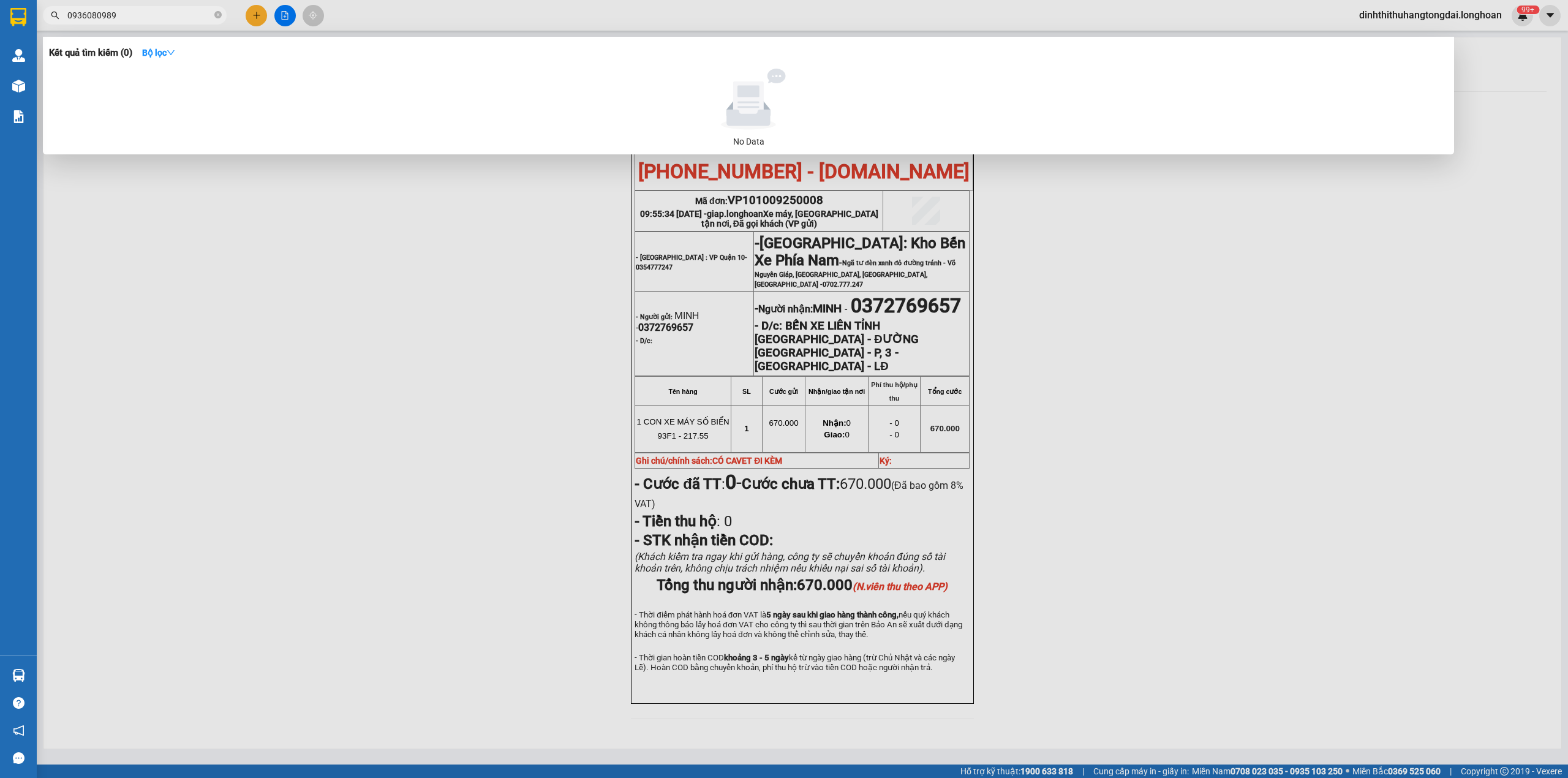
click at [118, 13] on input "0936080989" at bounding box center [139, 15] width 144 height 13
paste input "796407913"
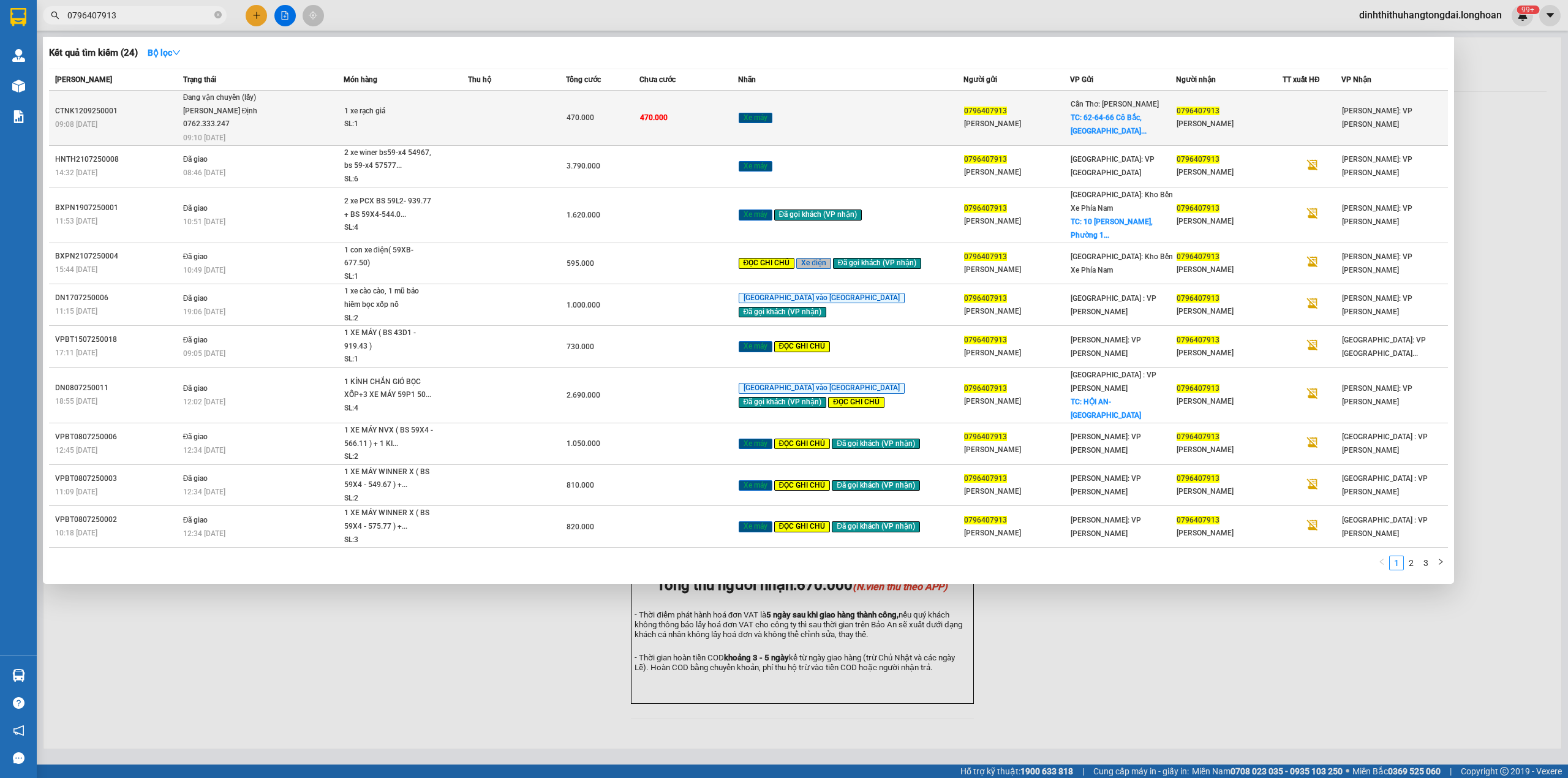
click at [520, 105] on td at bounding box center [517, 118] width 98 height 55
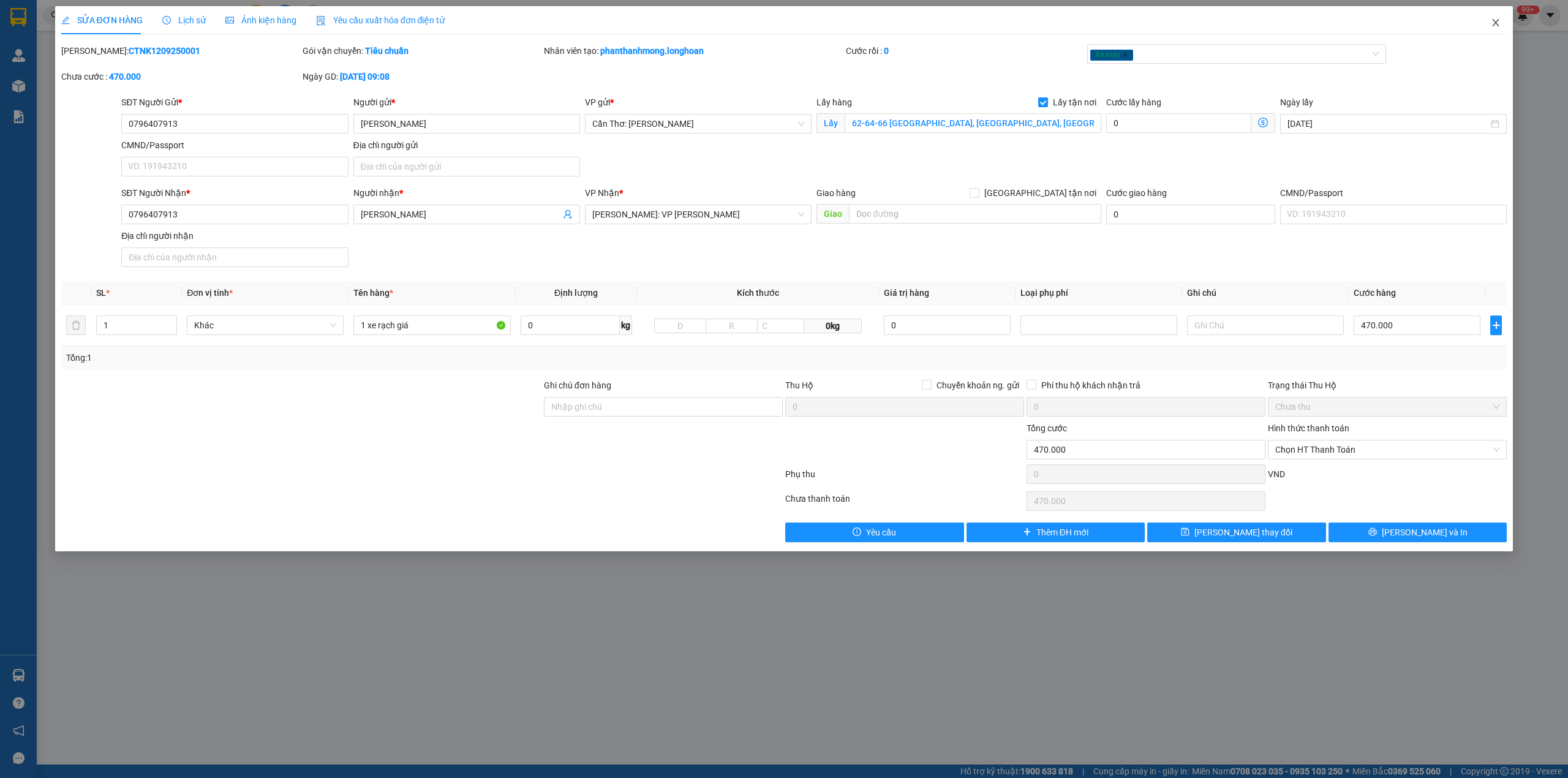
click at [1485, 26] on span "Close" at bounding box center [1495, 23] width 34 height 34
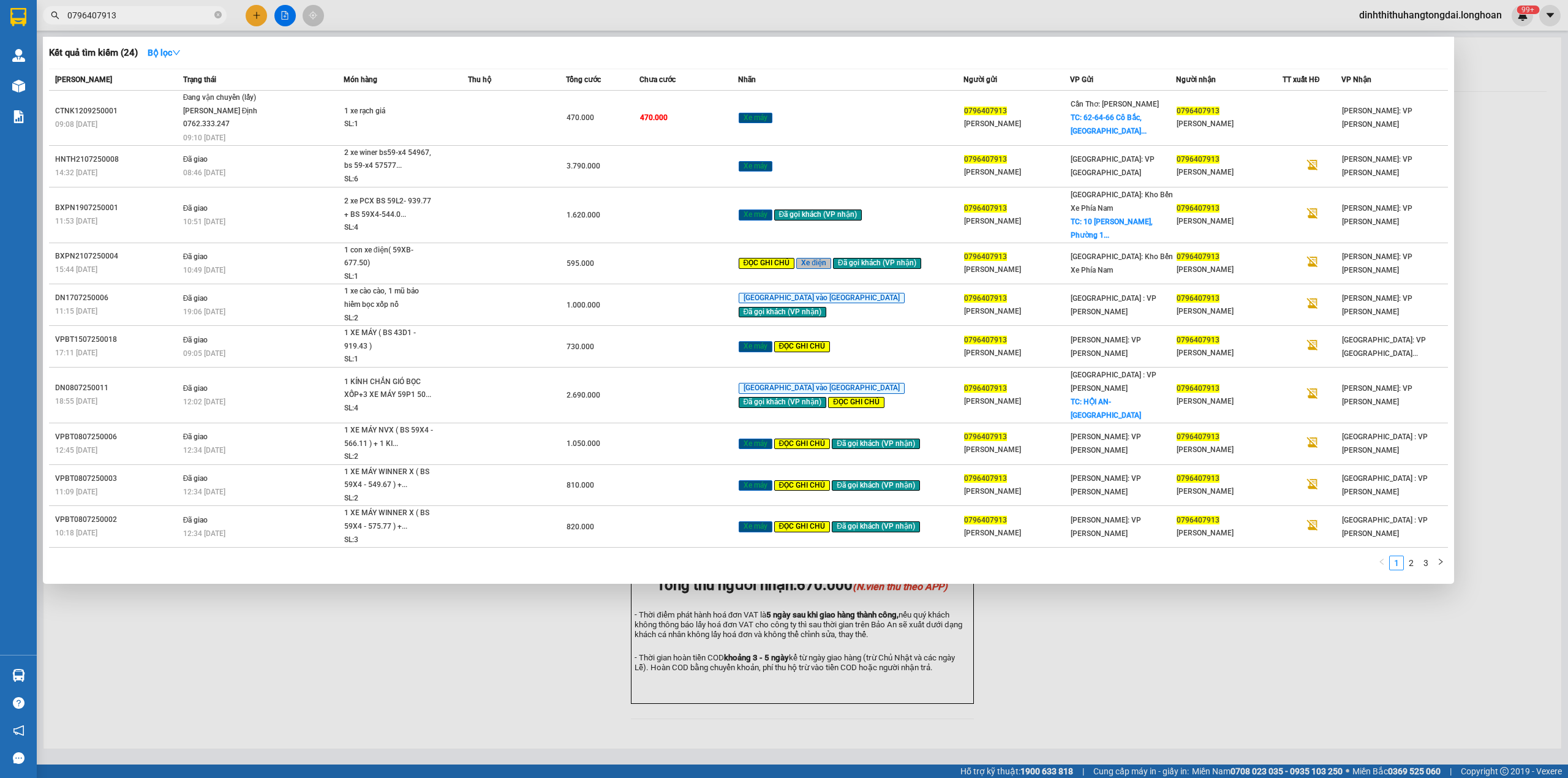
click at [181, 20] on input "0796407913" at bounding box center [139, 15] width 144 height 13
click at [150, 13] on input "0796407913" at bounding box center [139, 15] width 144 height 13
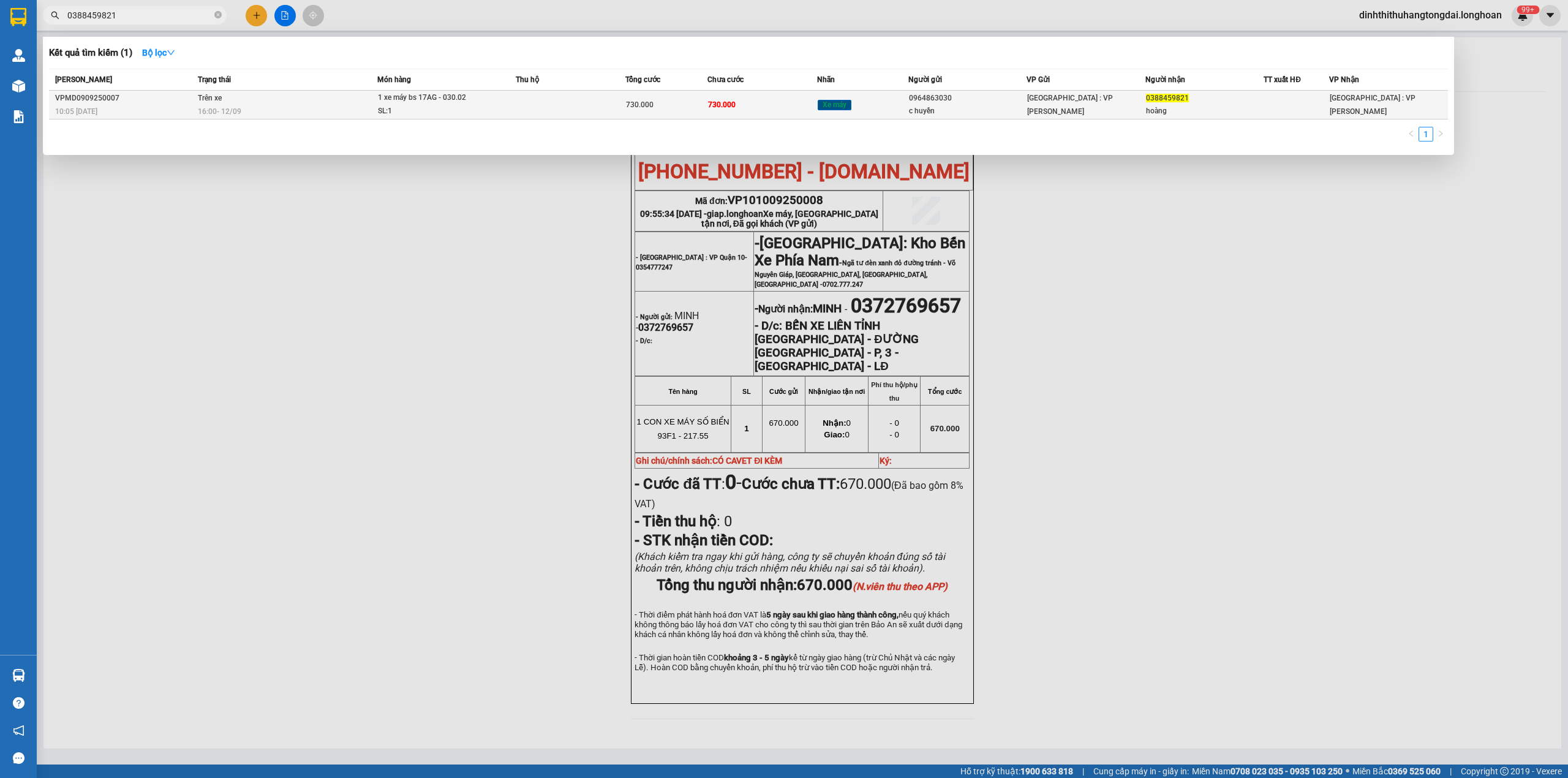
click at [399, 110] on div "SL: 1" at bounding box center [424, 111] width 92 height 13
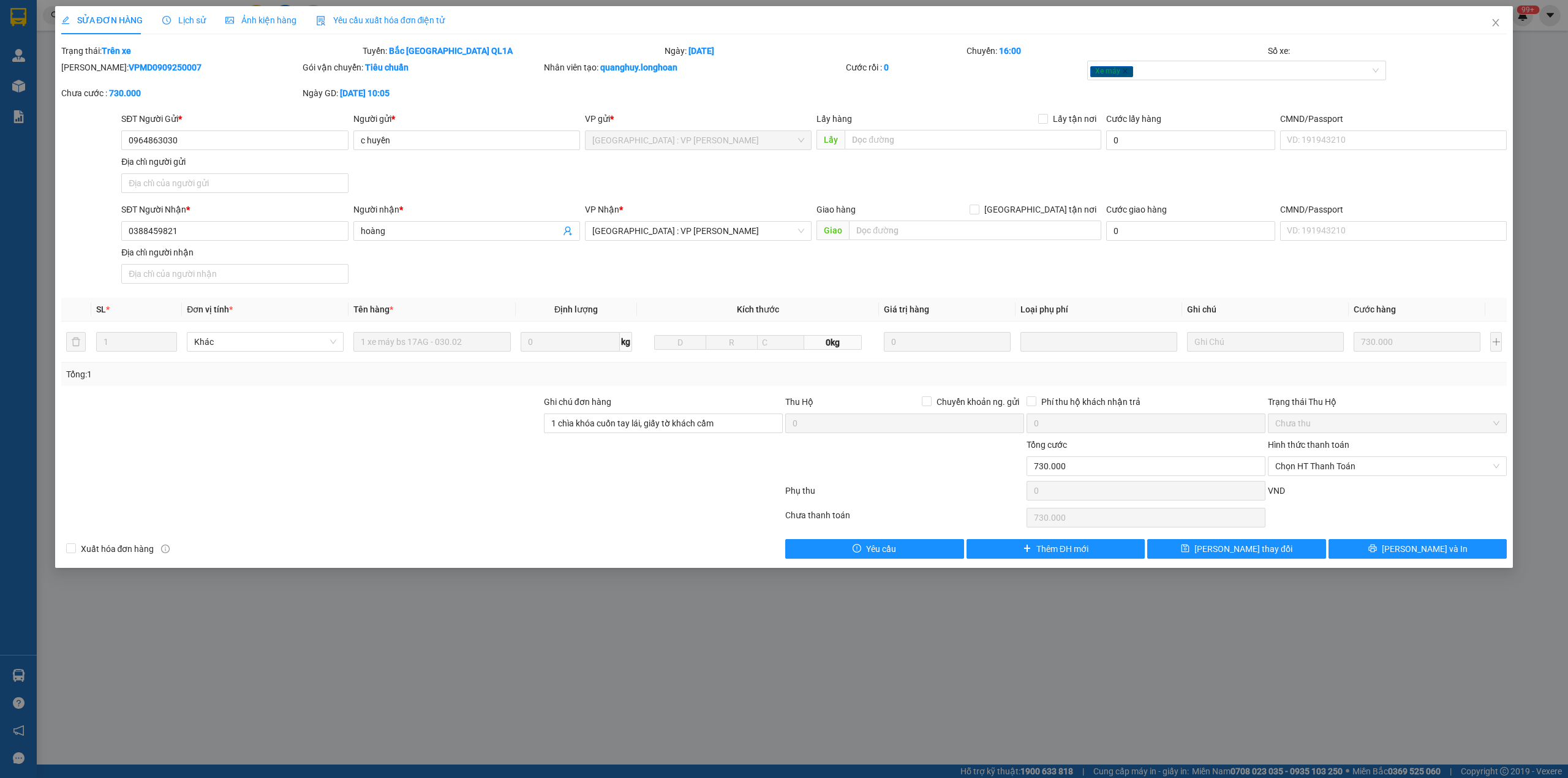
drag, startPoint x: 170, startPoint y: 17, endPoint x: 183, endPoint y: 8, distance: 15.8
click at [176, 15] on span "Lịch sử" at bounding box center [184, 20] width 43 height 10
